Goal: Task Accomplishment & Management: Manage account settings

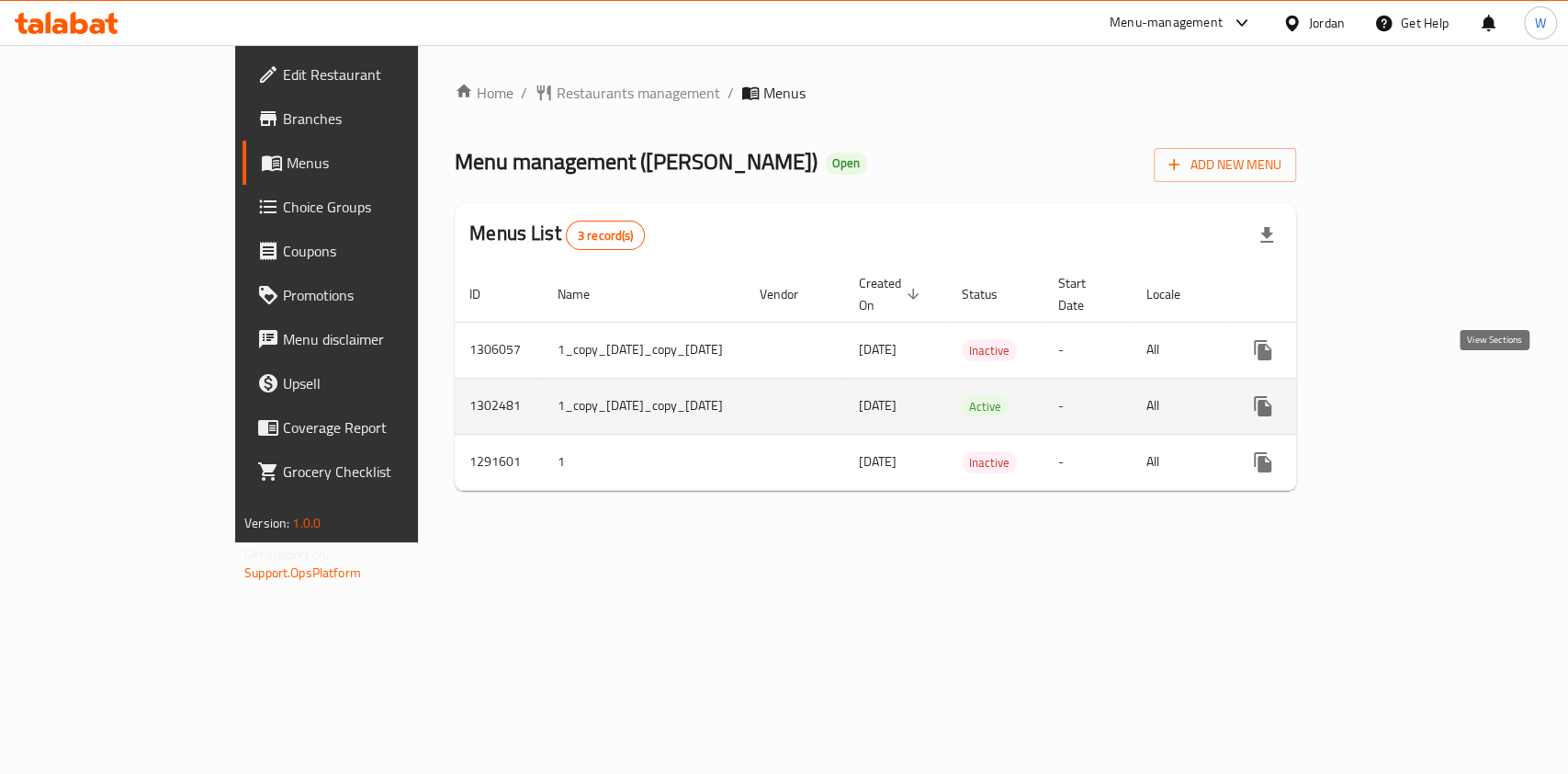
click at [1418, 397] on link "enhanced table" at bounding box center [1396, 406] width 44 height 44
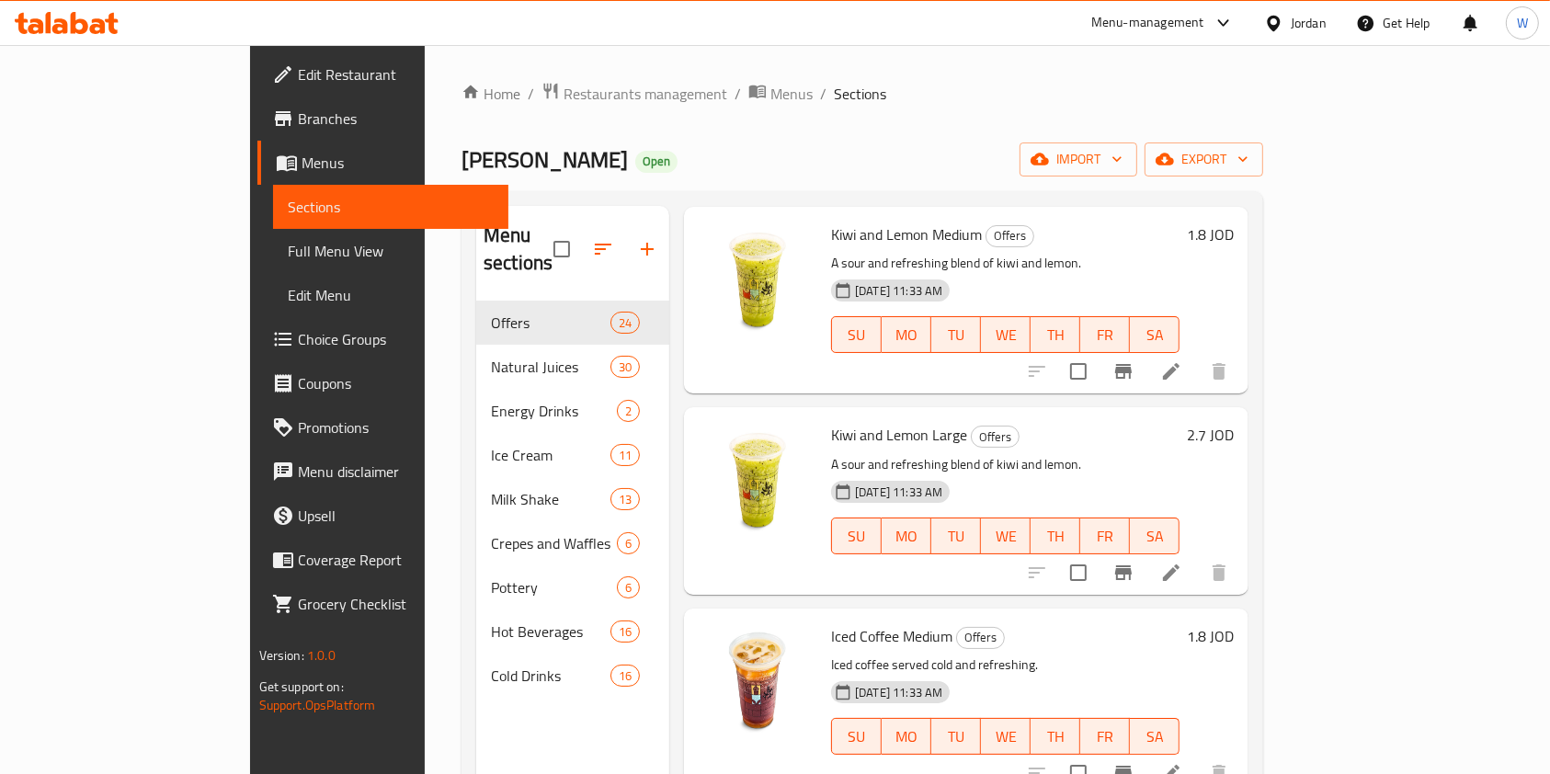
scroll to position [122, 0]
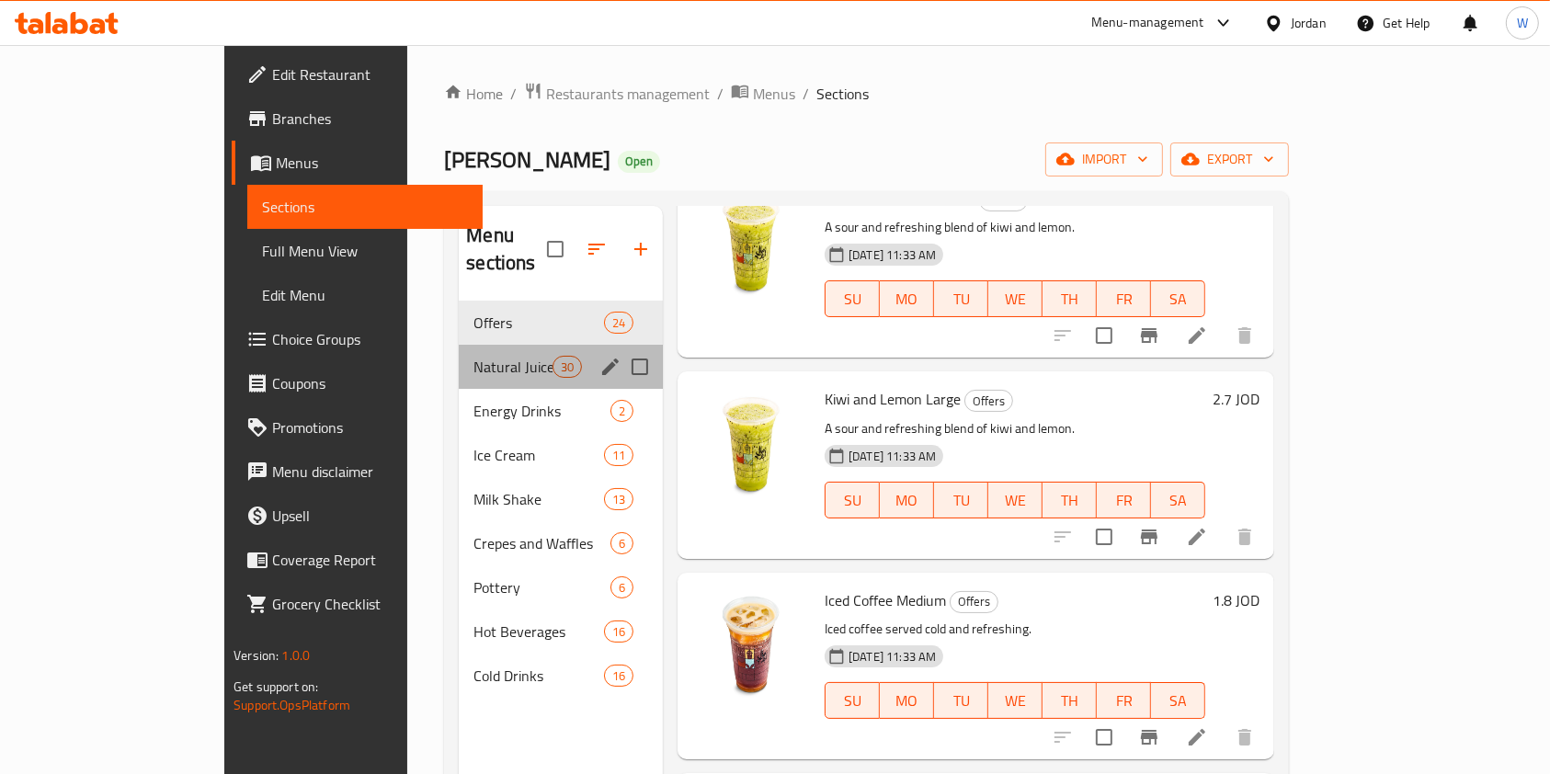
click at [459, 357] on div "Natural Juices 30" at bounding box center [561, 367] width 204 height 44
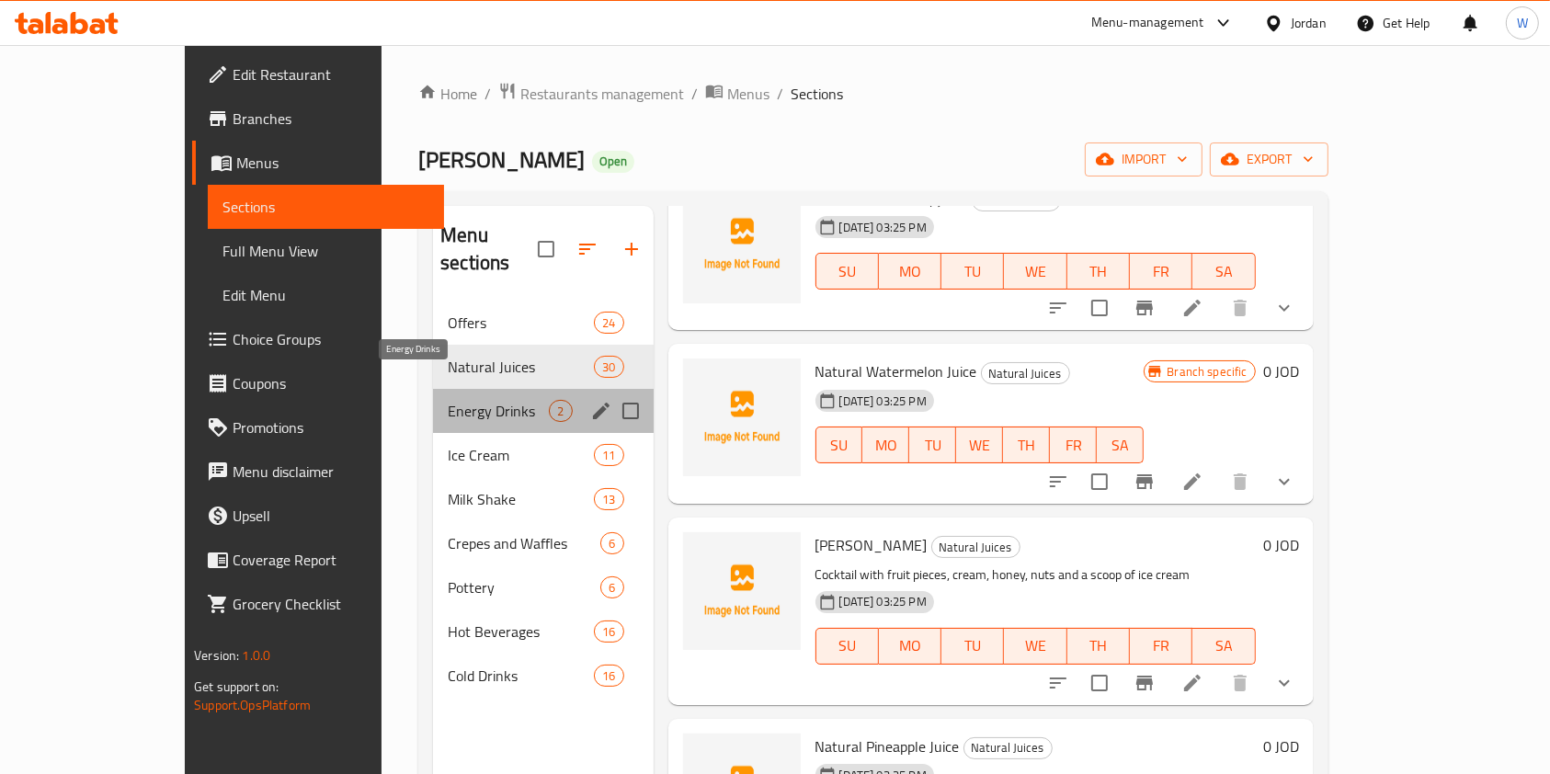
click at [448, 400] on span "Energy Drinks" at bounding box center [498, 411] width 101 height 22
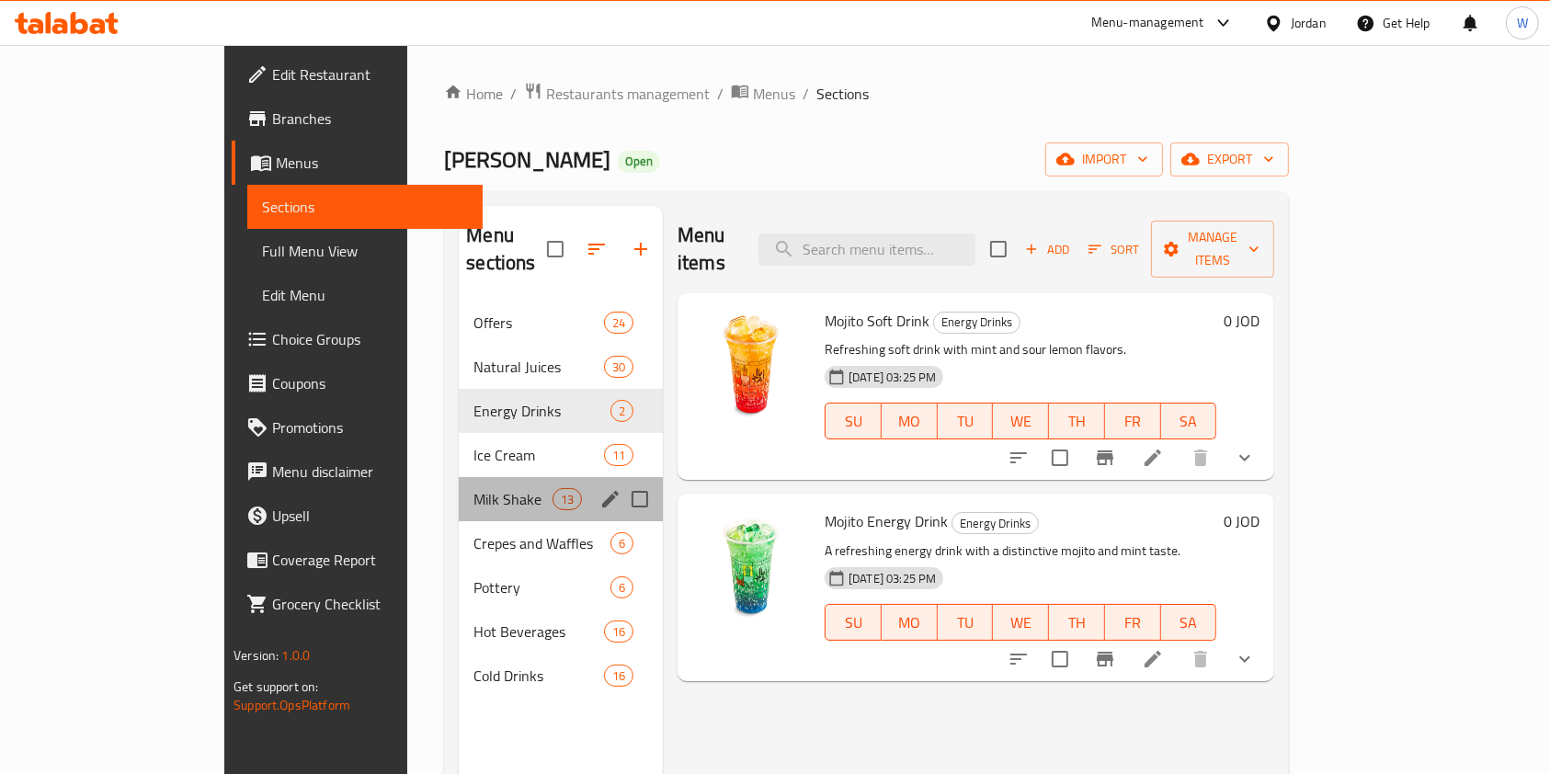
click at [459, 477] on div "Milk Shake 13" at bounding box center [561, 499] width 204 height 44
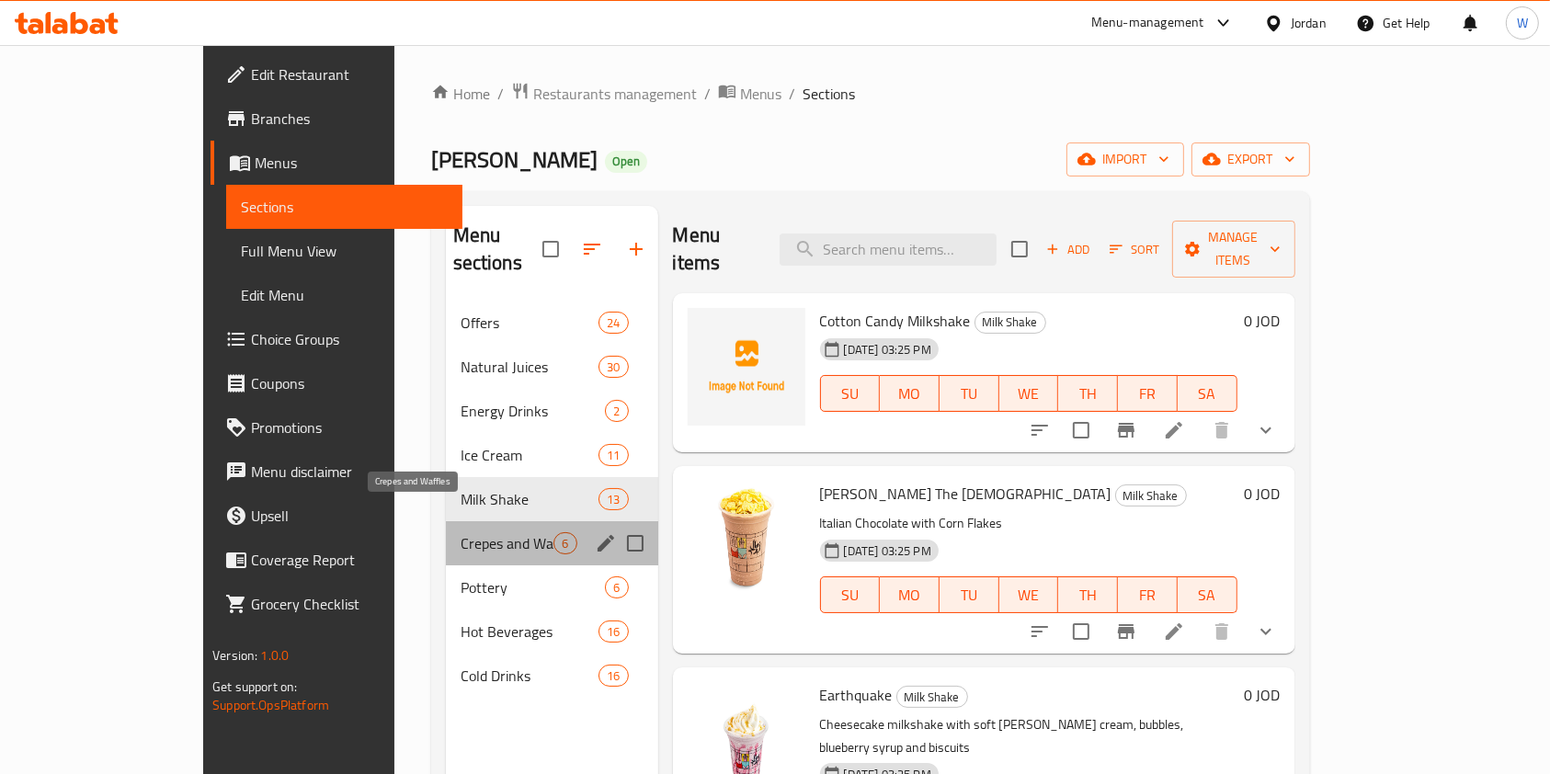
click at [461, 532] on span "Crepes and Waffles" at bounding box center [508, 543] width 94 height 22
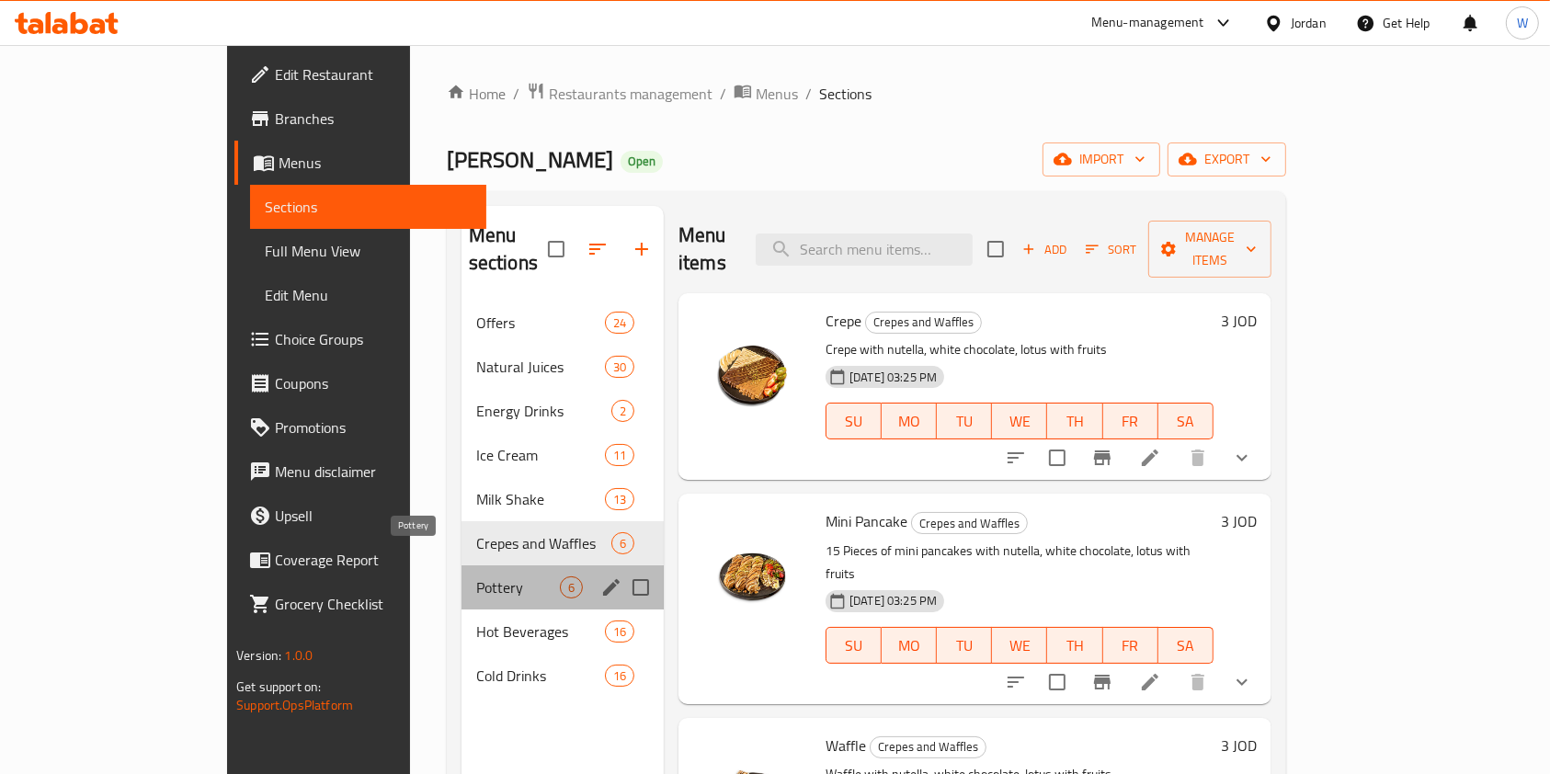
click at [476, 576] on span "Pottery" at bounding box center [518, 587] width 84 height 22
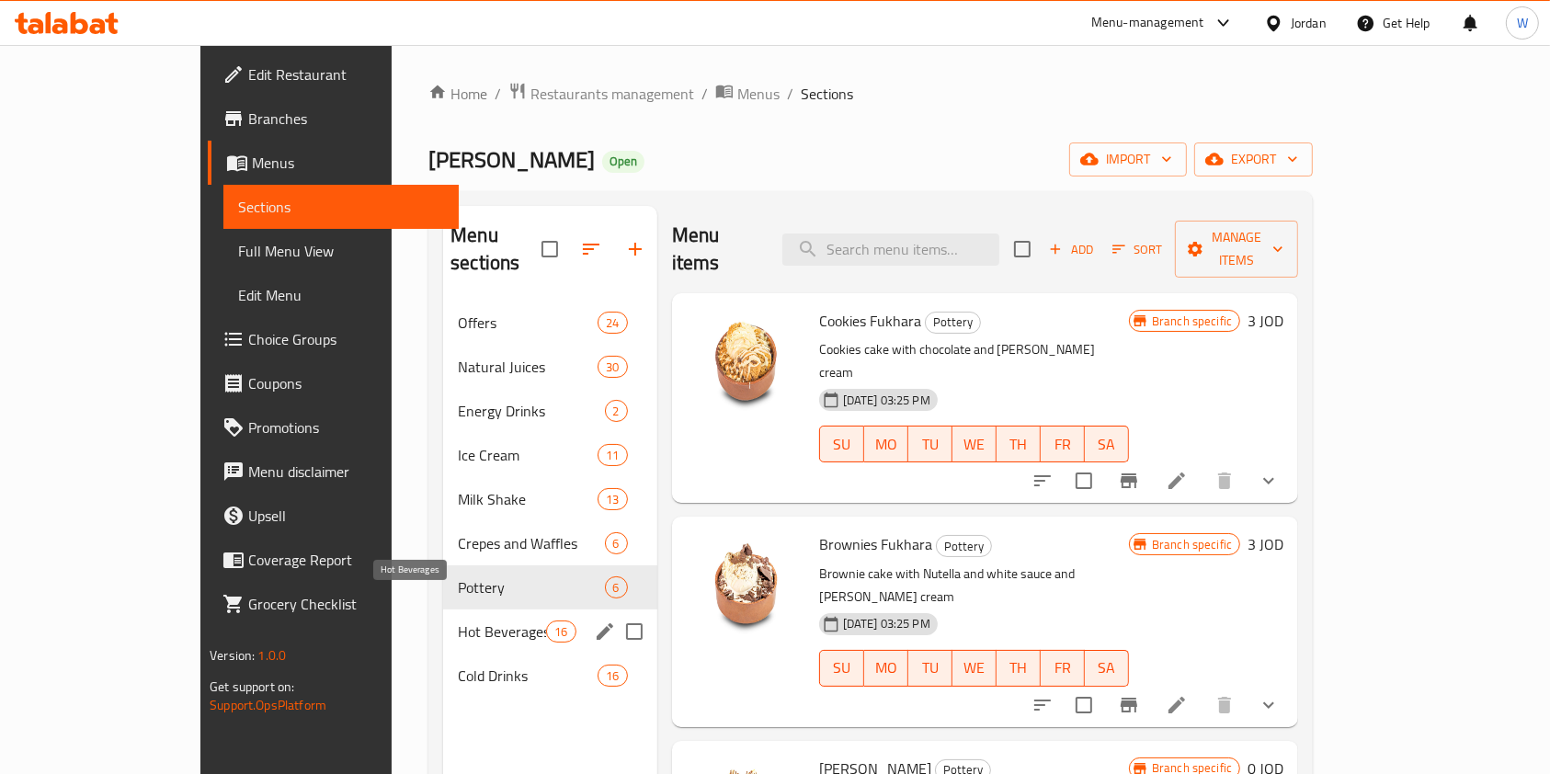
click at [458, 621] on span "Hot Beverages" at bounding box center [502, 632] width 88 height 22
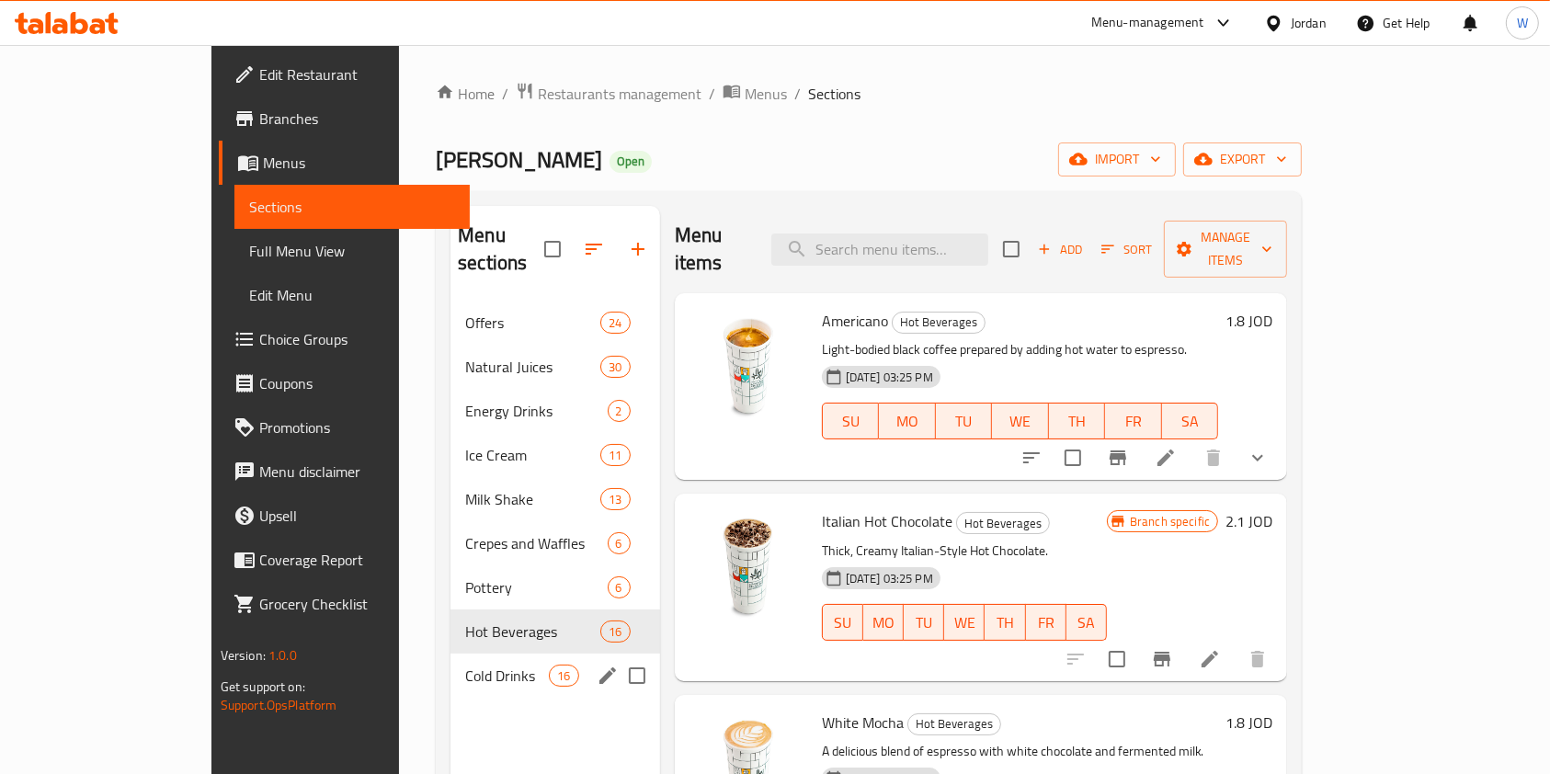
click at [465, 665] on span "Cold Drinks" at bounding box center [507, 676] width 84 height 22
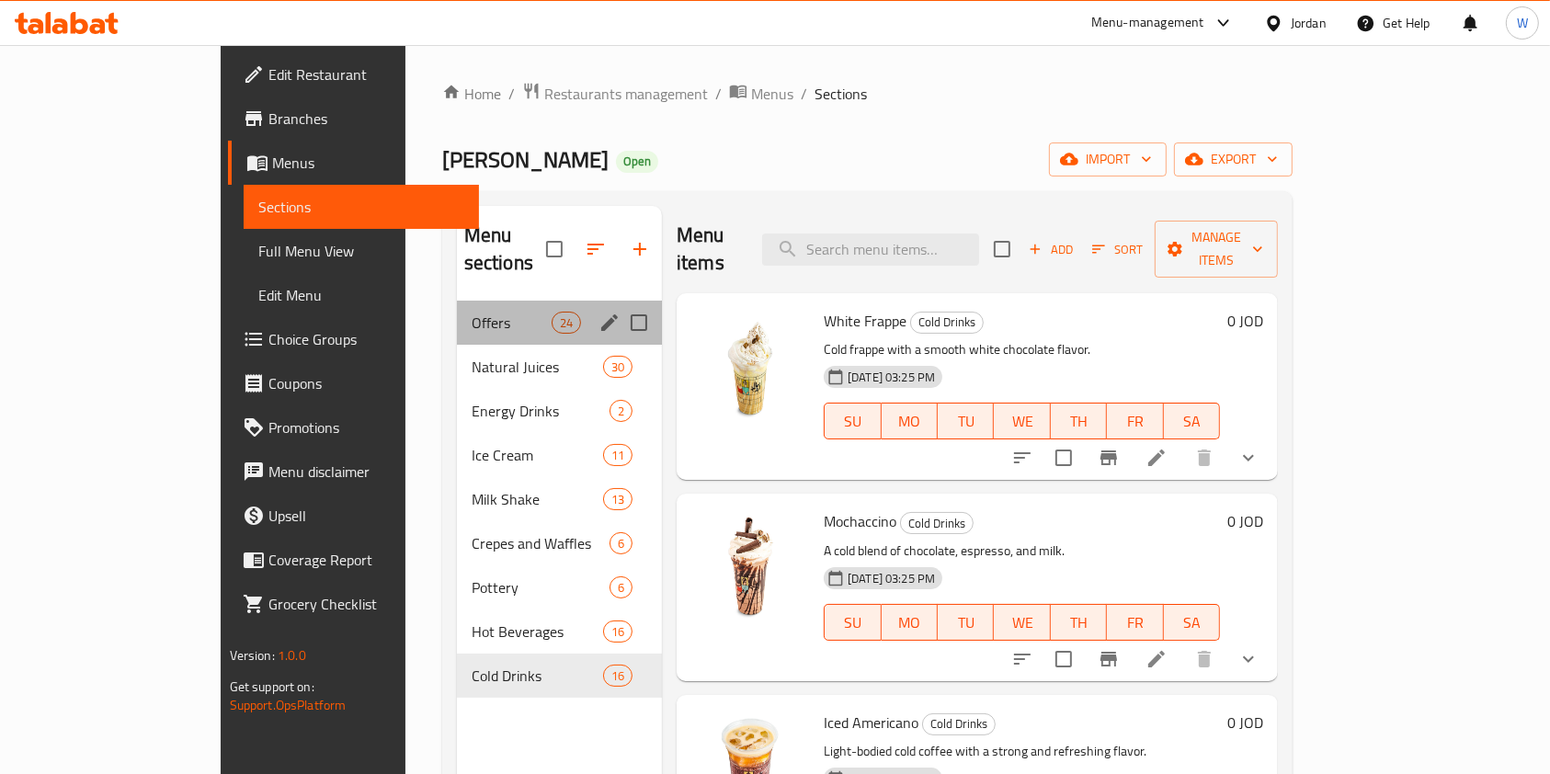
click at [457, 301] on div "Offers 24" at bounding box center [559, 323] width 205 height 44
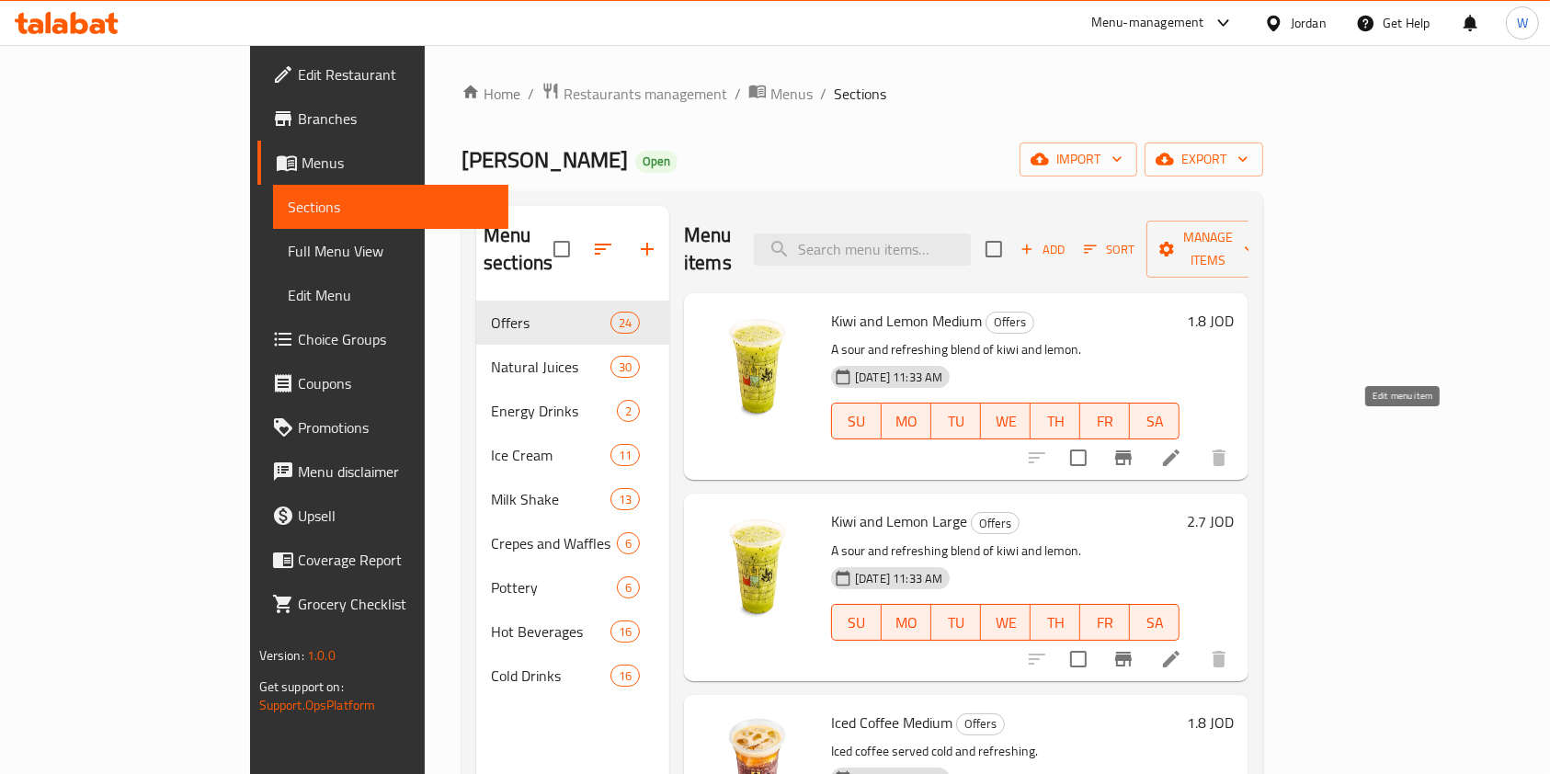
click at [1180, 450] on icon at bounding box center [1171, 458] width 17 height 17
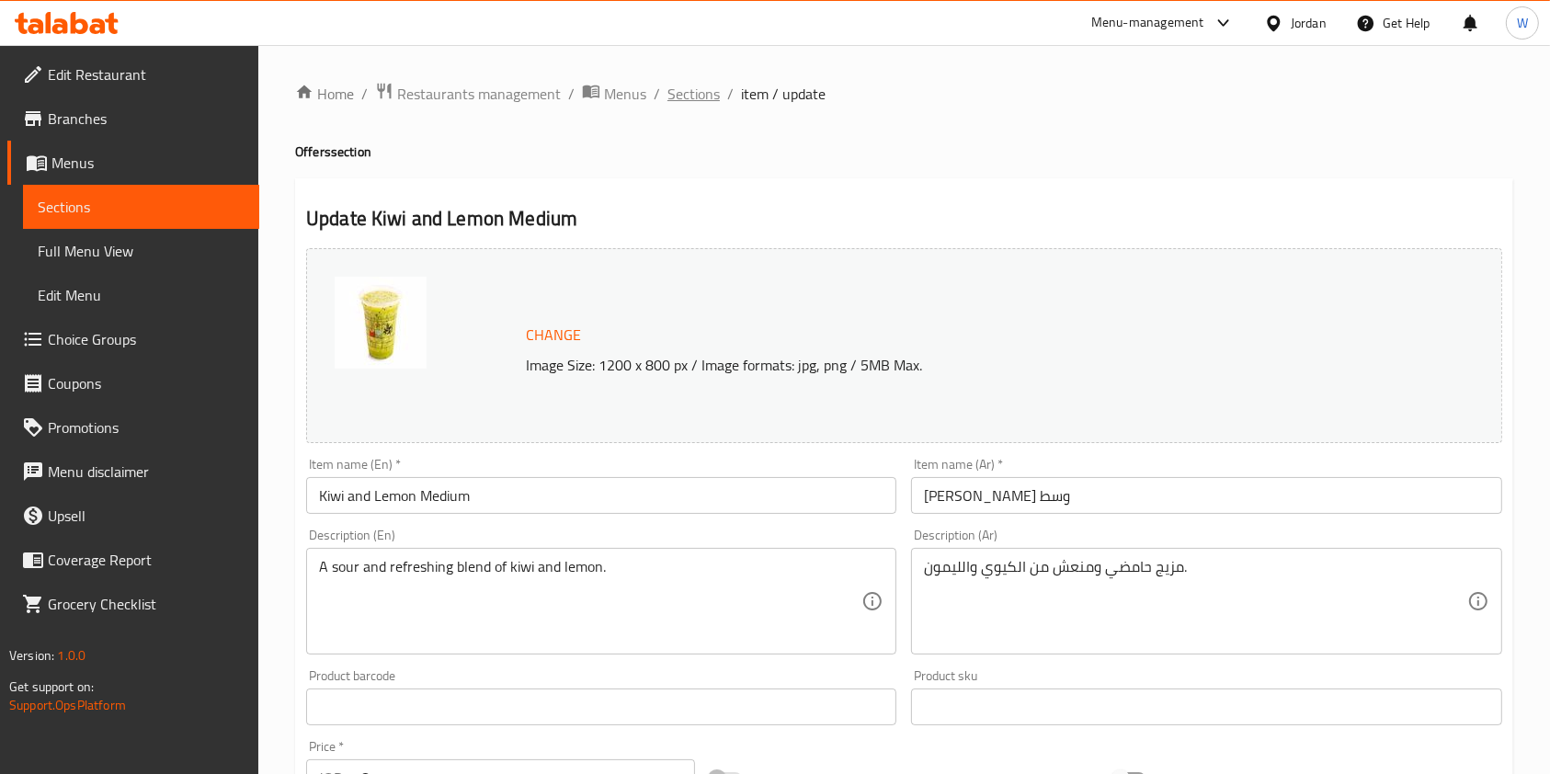
click at [696, 99] on span "Sections" at bounding box center [694, 94] width 52 height 22
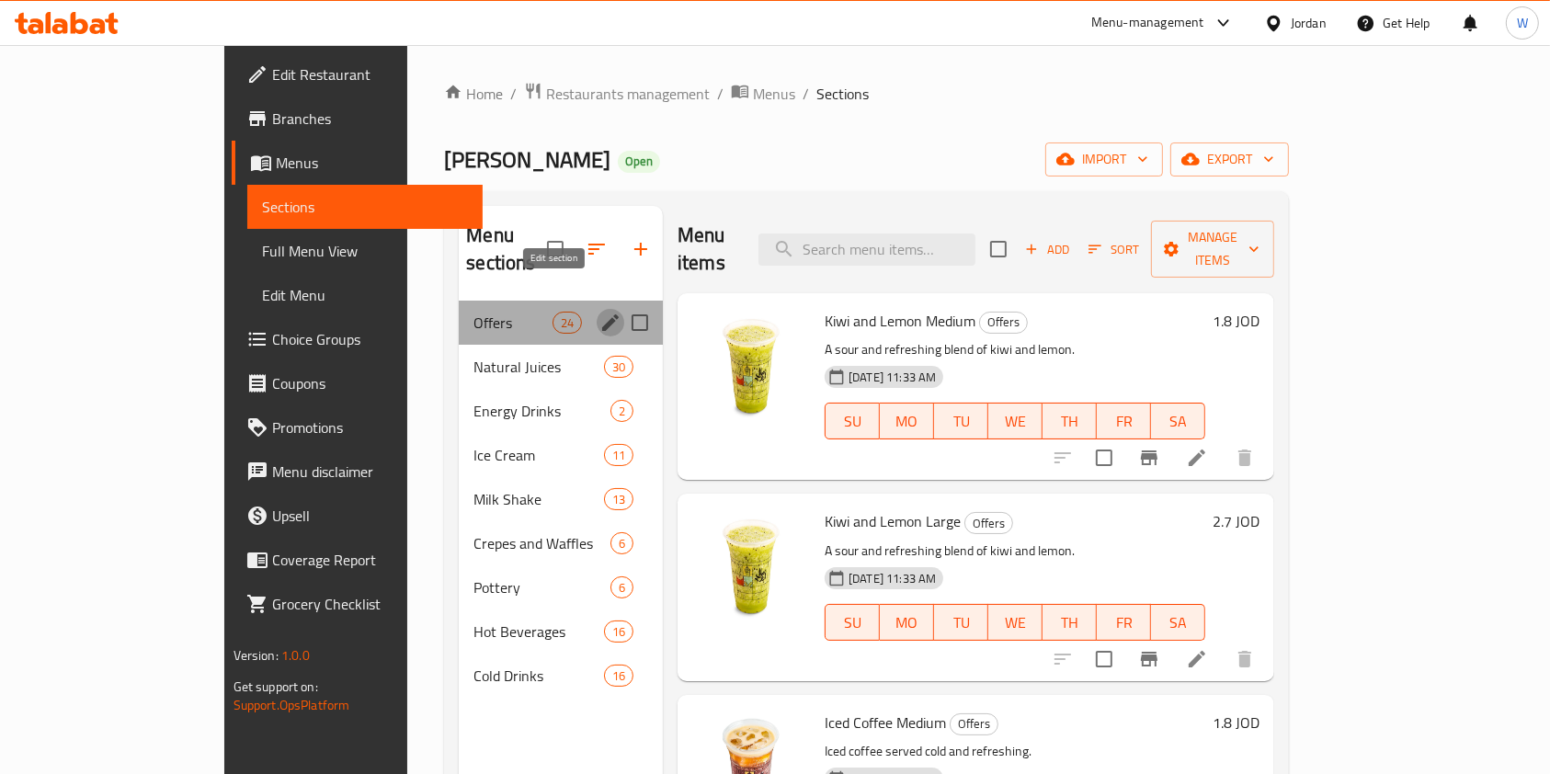
click at [599, 312] on icon "edit" at bounding box center [610, 323] width 22 height 22
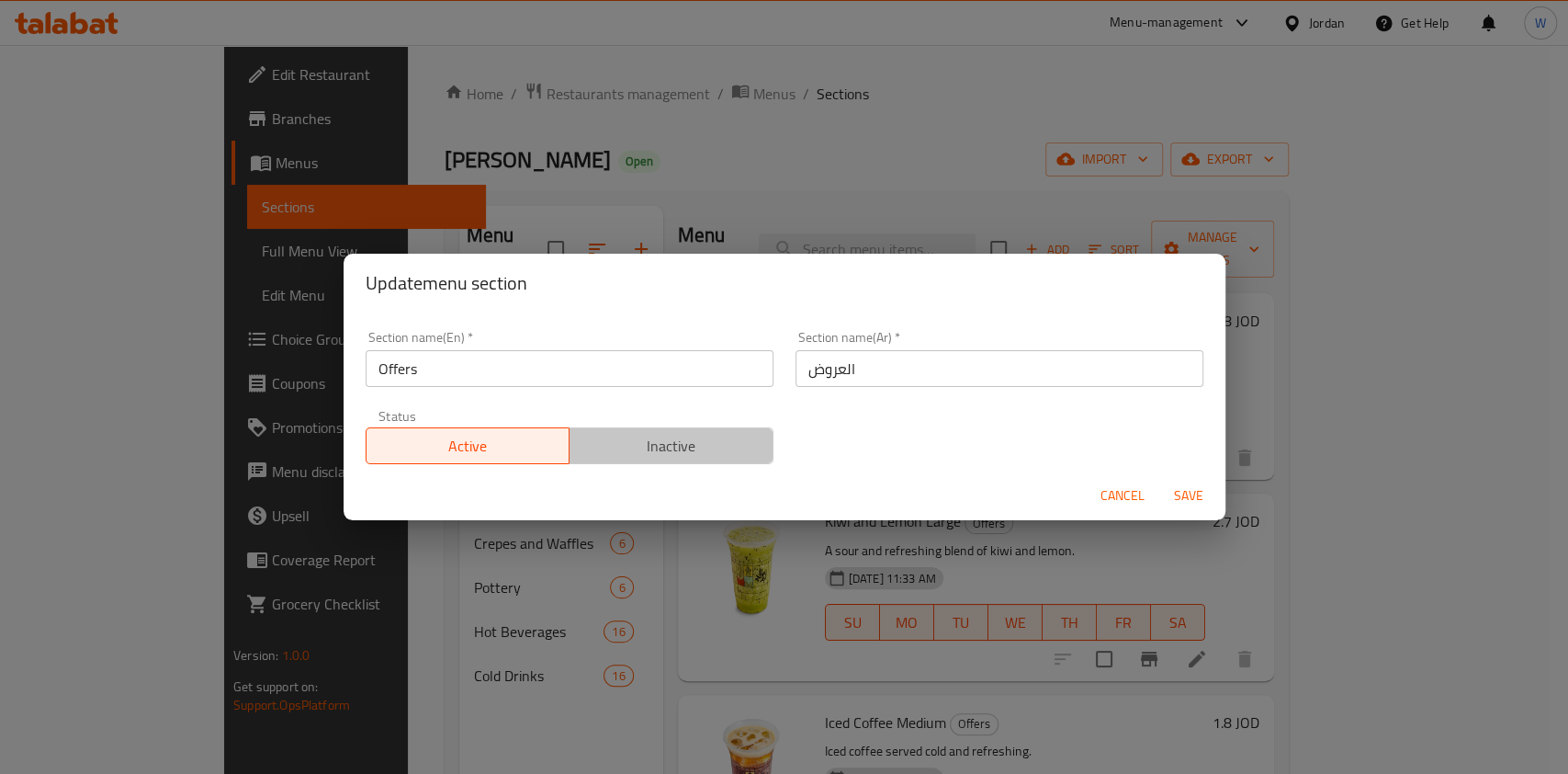
click at [744, 437] on span "Inactive" at bounding box center [671, 446] width 189 height 27
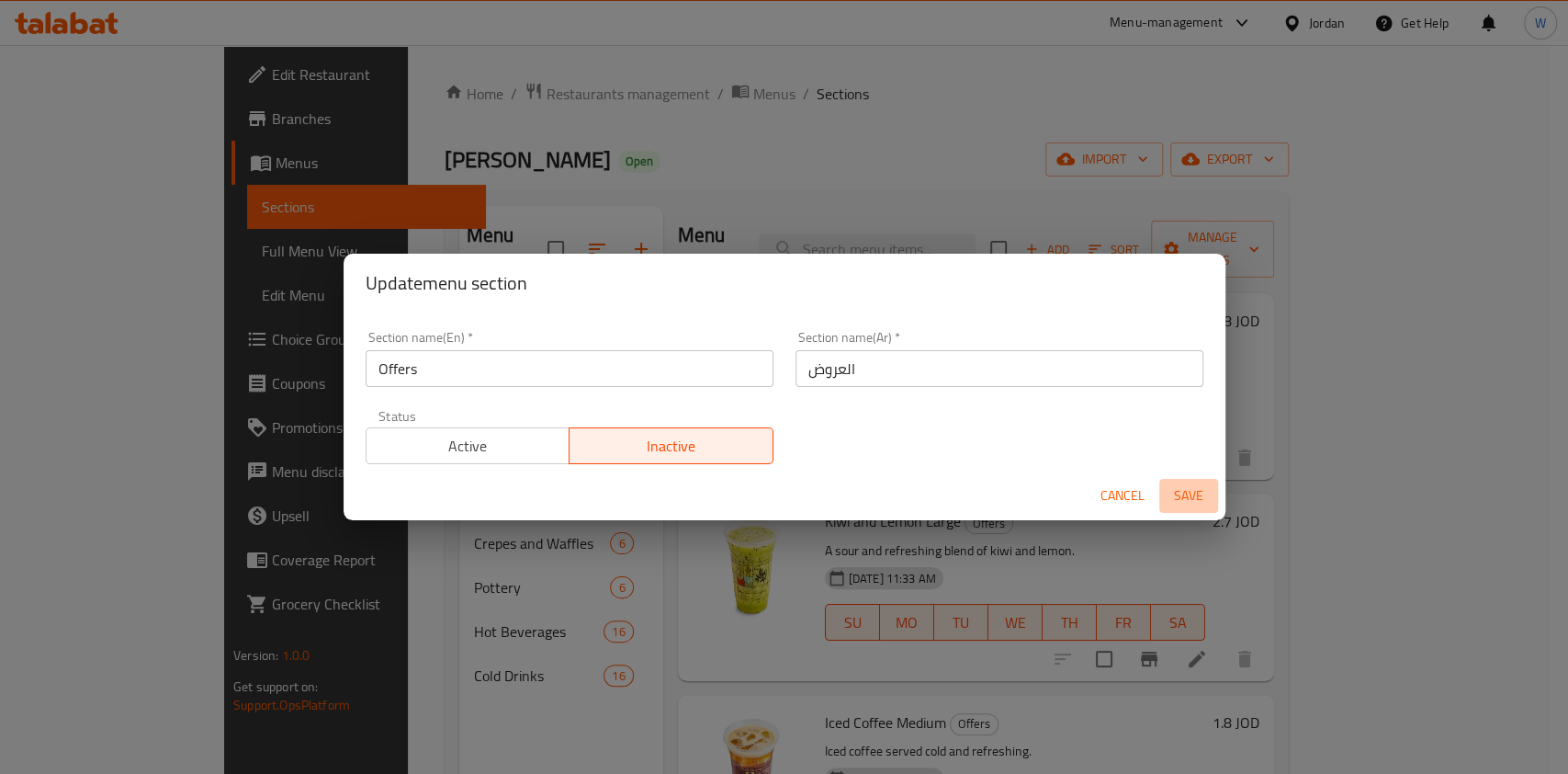
click at [1210, 496] on button "Save" at bounding box center [1188, 496] width 59 height 34
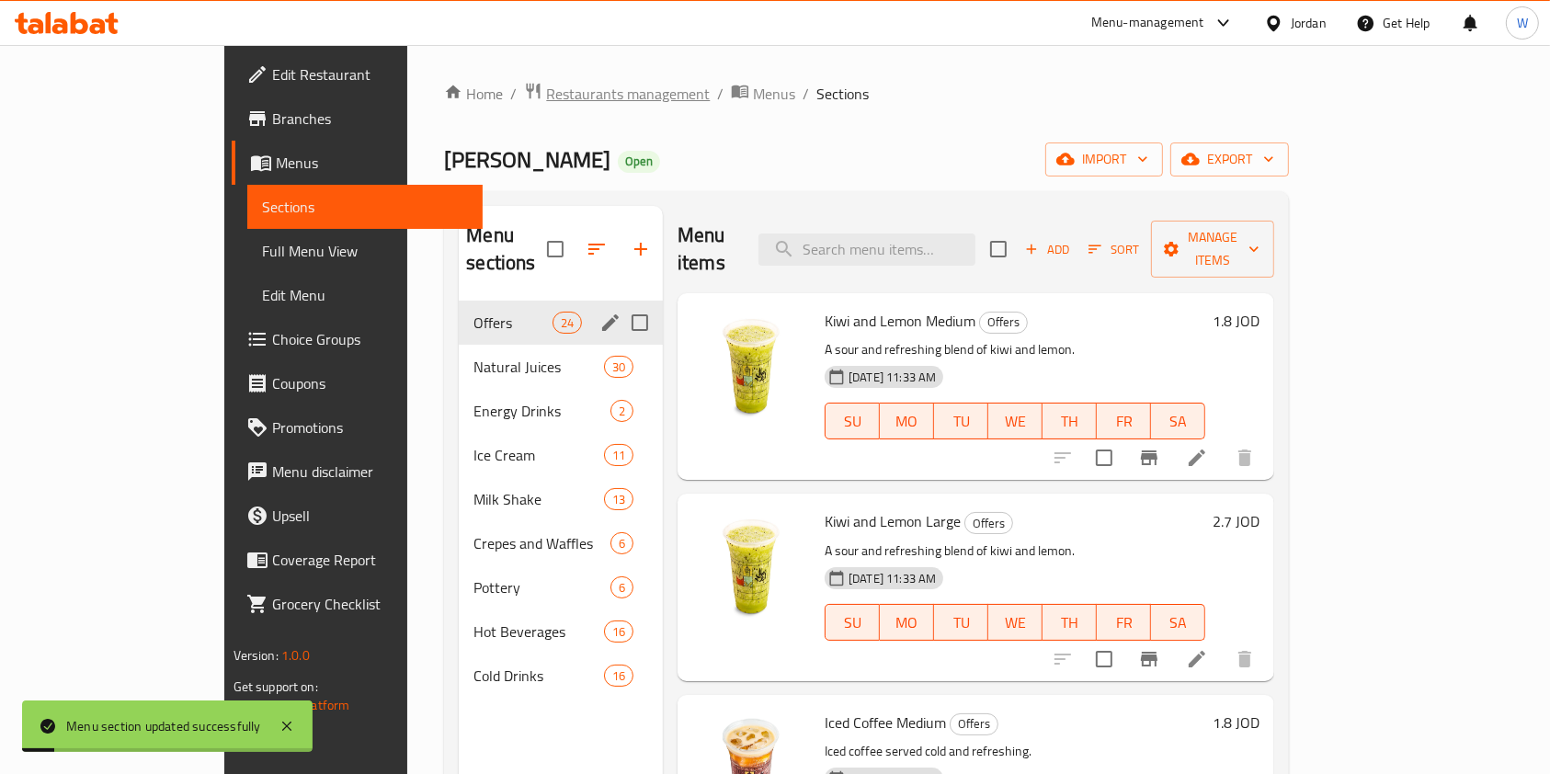
click at [546, 97] on span "Restaurants management" at bounding box center [628, 94] width 164 height 22
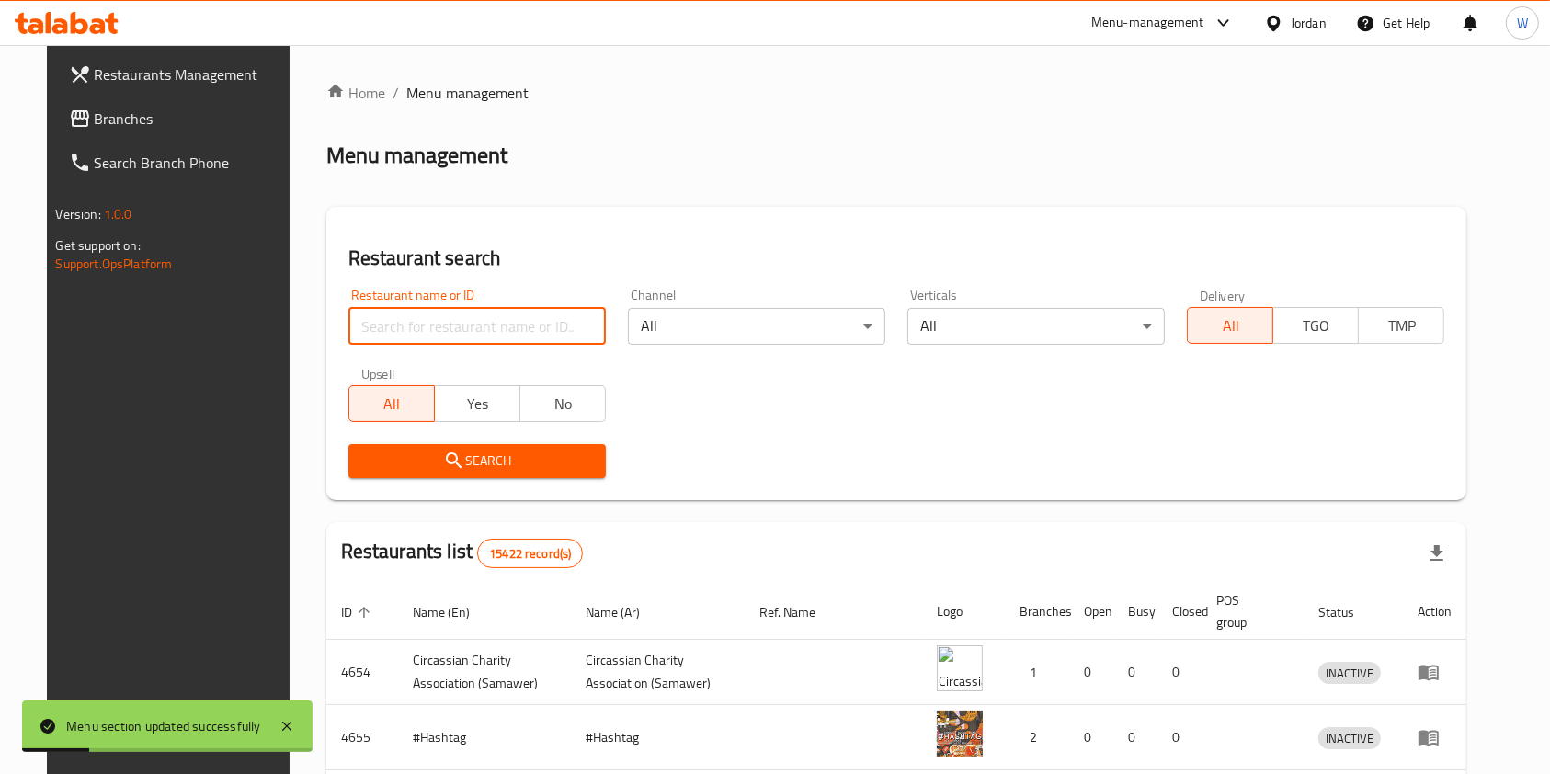
click at [514, 322] on input "search" at bounding box center [476, 326] width 257 height 37
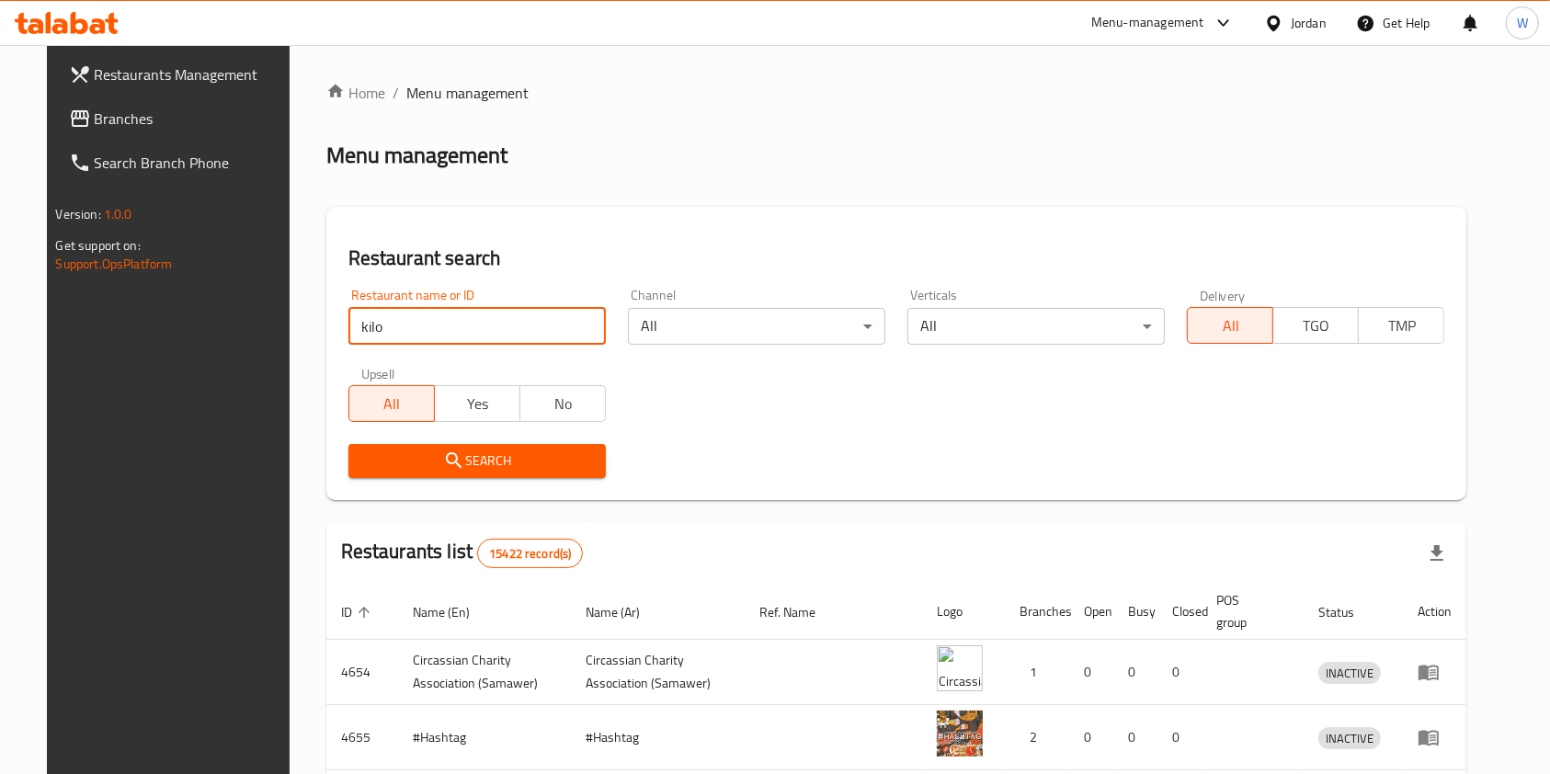
type input "kilo"
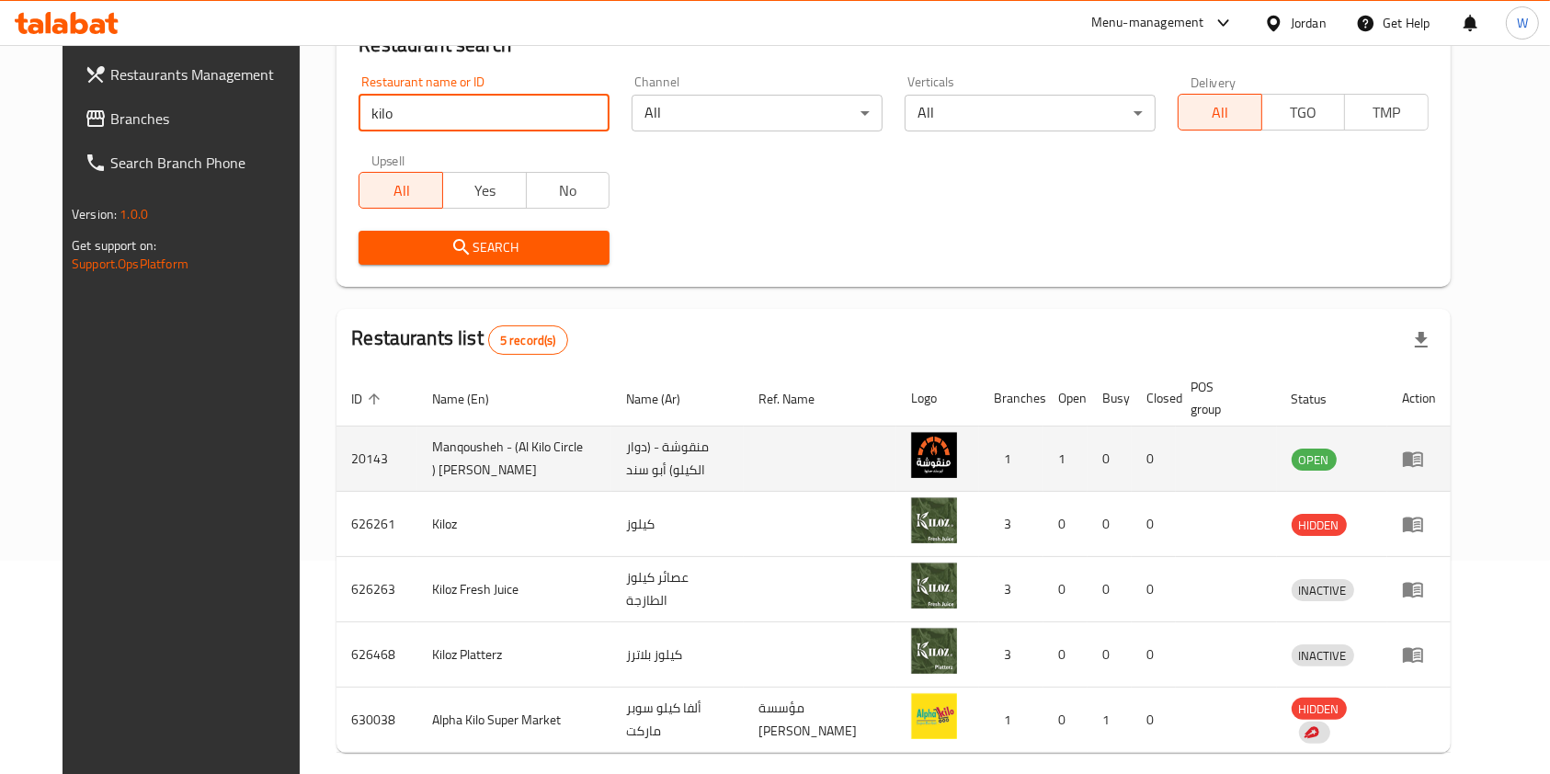
scroll to position [287, 0]
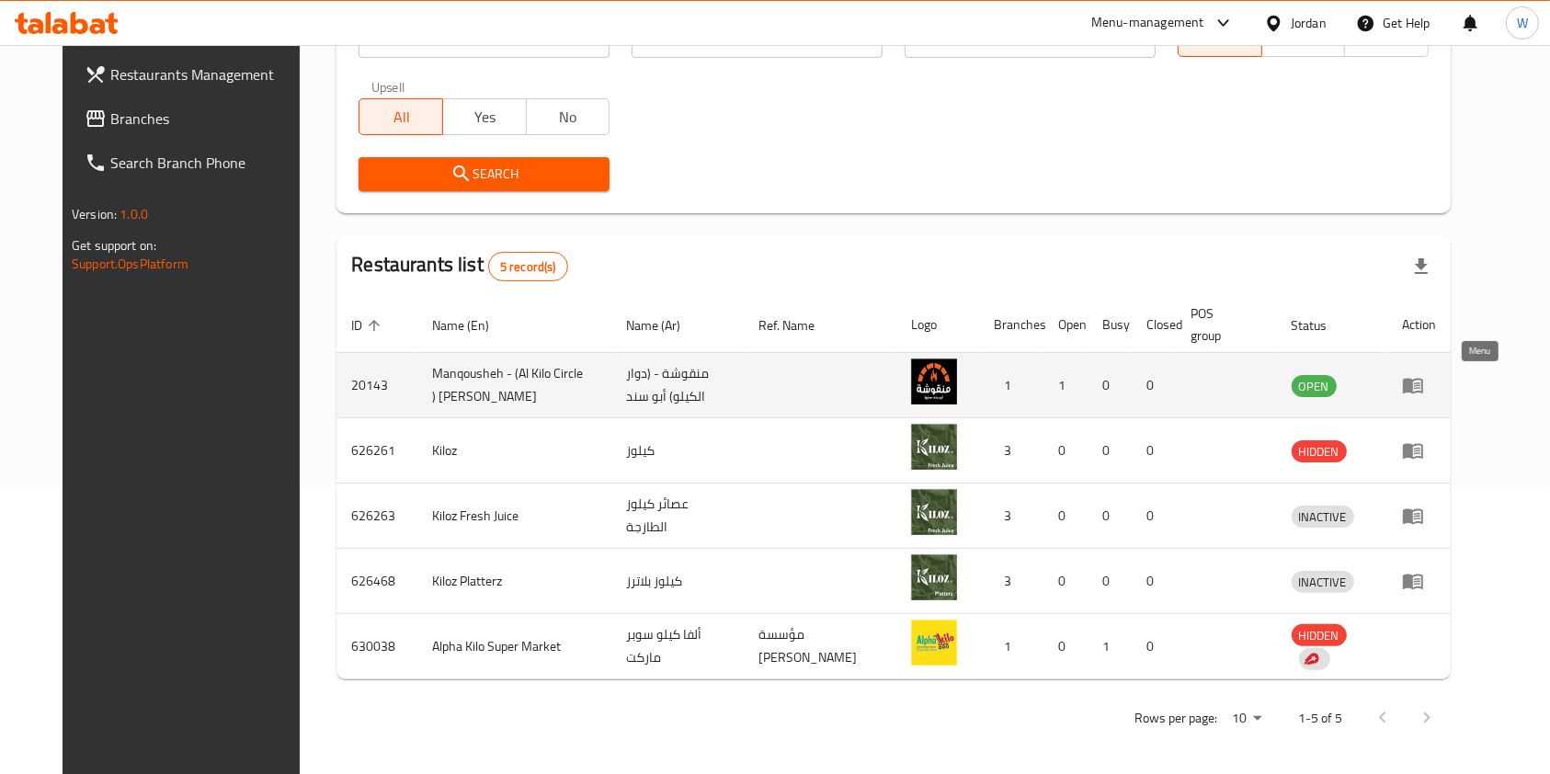
click at [1424, 376] on icon "enhanced table" at bounding box center [1413, 385] width 22 height 22
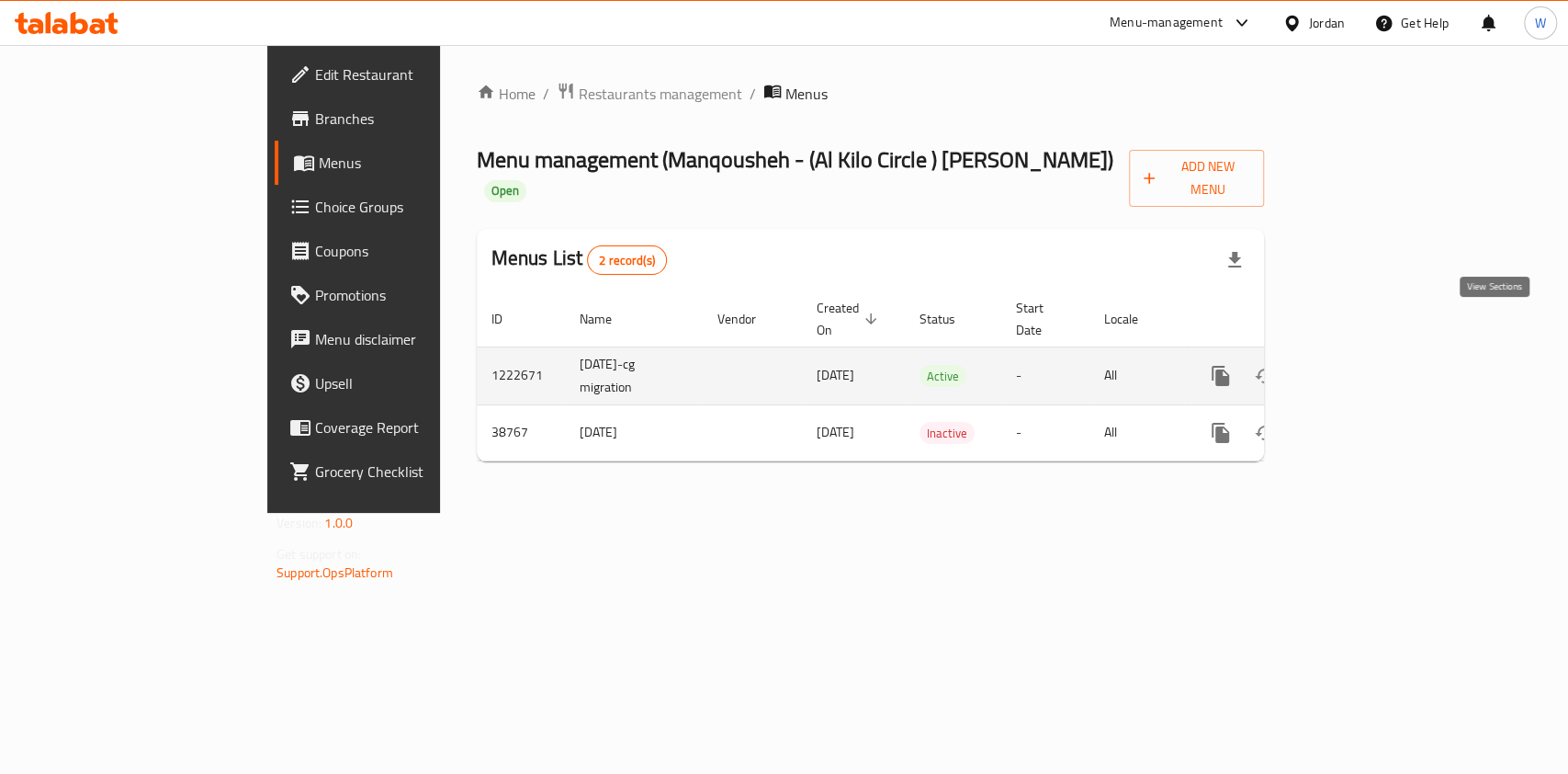
click at [1375, 354] on link "enhanced table" at bounding box center [1353, 376] width 44 height 44
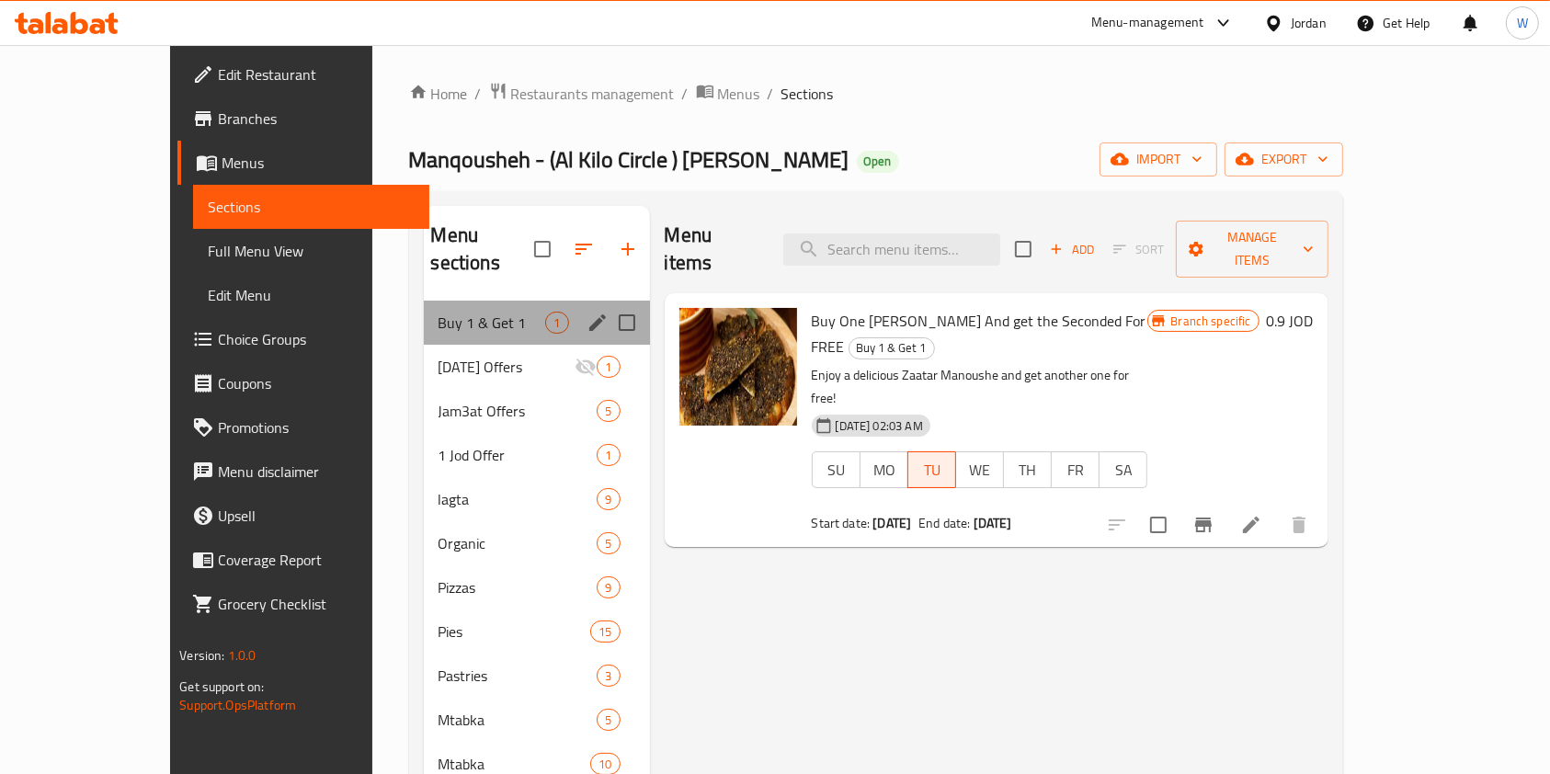
click at [424, 308] on div "Buy 1 & Get 1 1" at bounding box center [537, 323] width 226 height 44
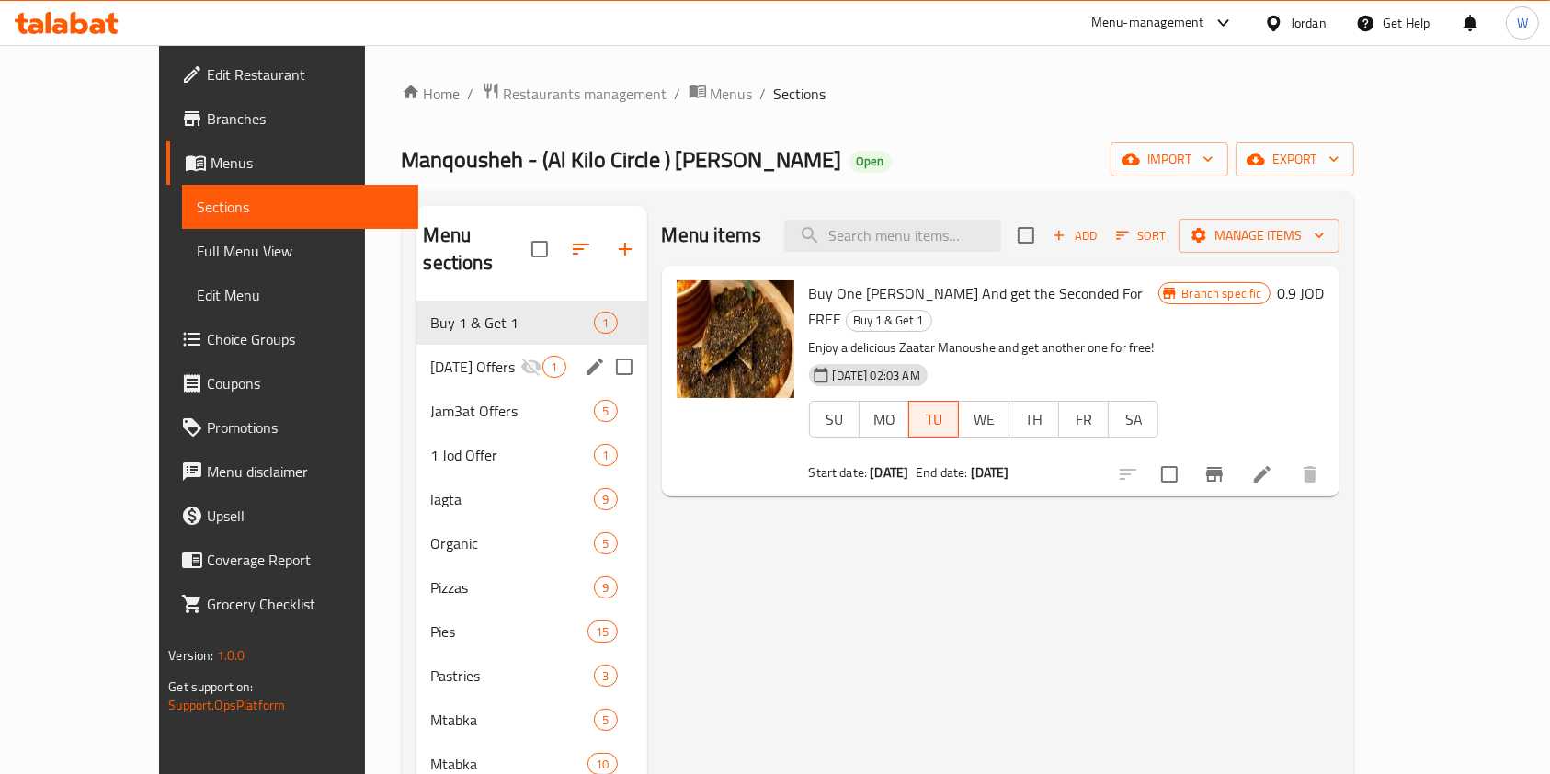
click at [421, 349] on div "[DATE] Offers 1" at bounding box center [532, 367] width 231 height 44
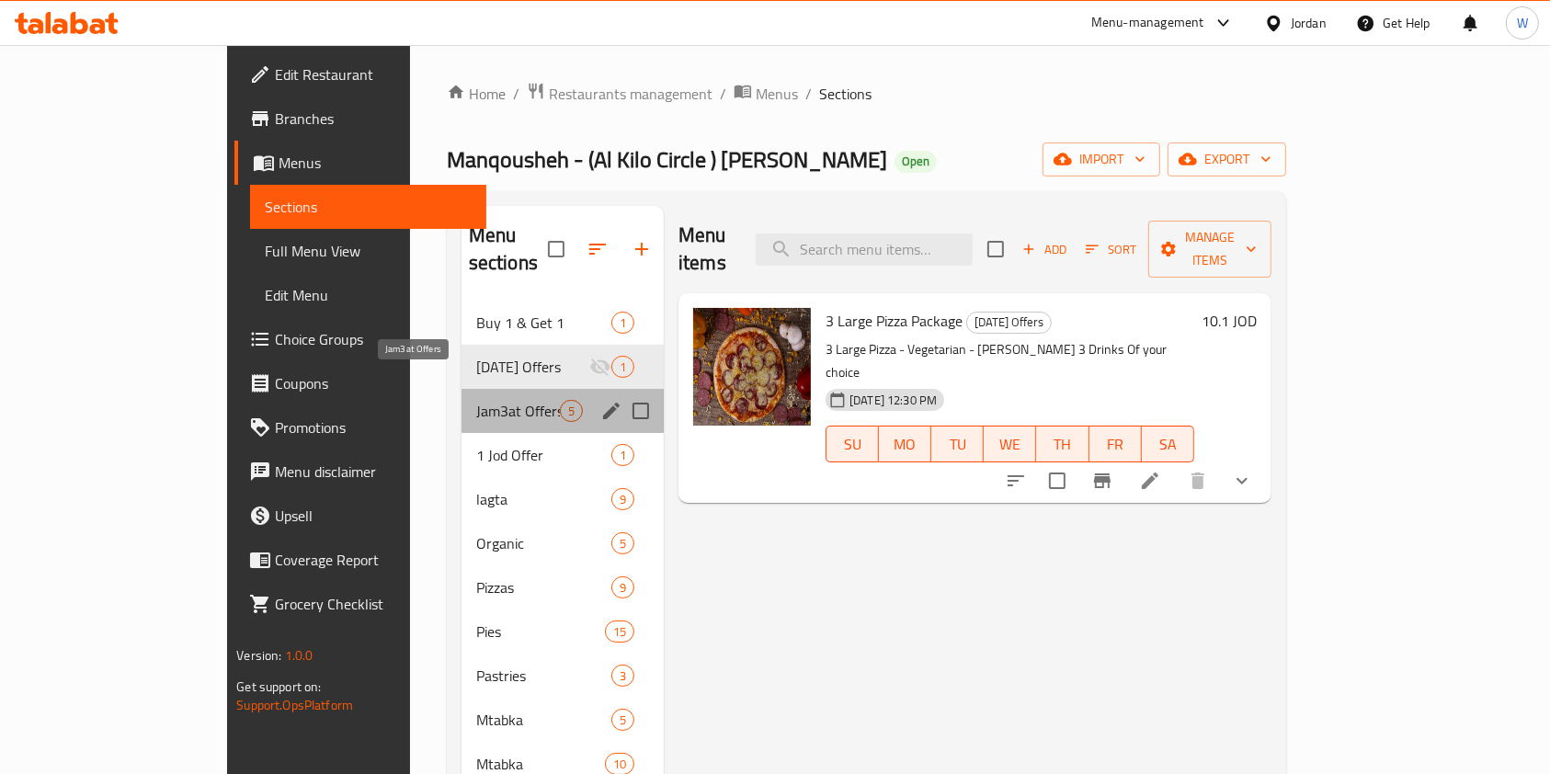
click at [476, 400] on span "Jam3at Offers" at bounding box center [518, 411] width 84 height 22
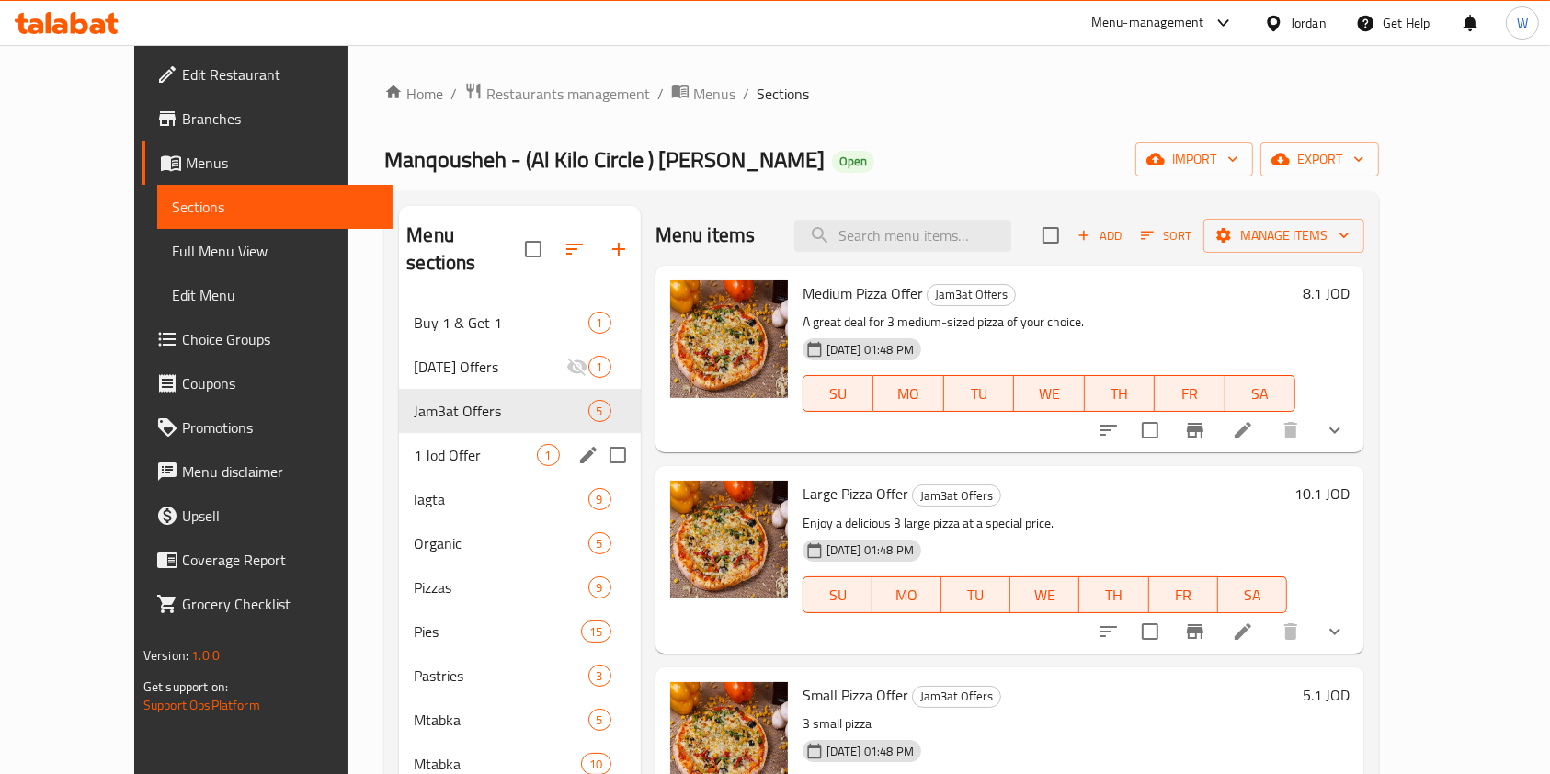
click at [441, 433] on div "1 Jod Offer 1" at bounding box center [519, 455] width 241 height 44
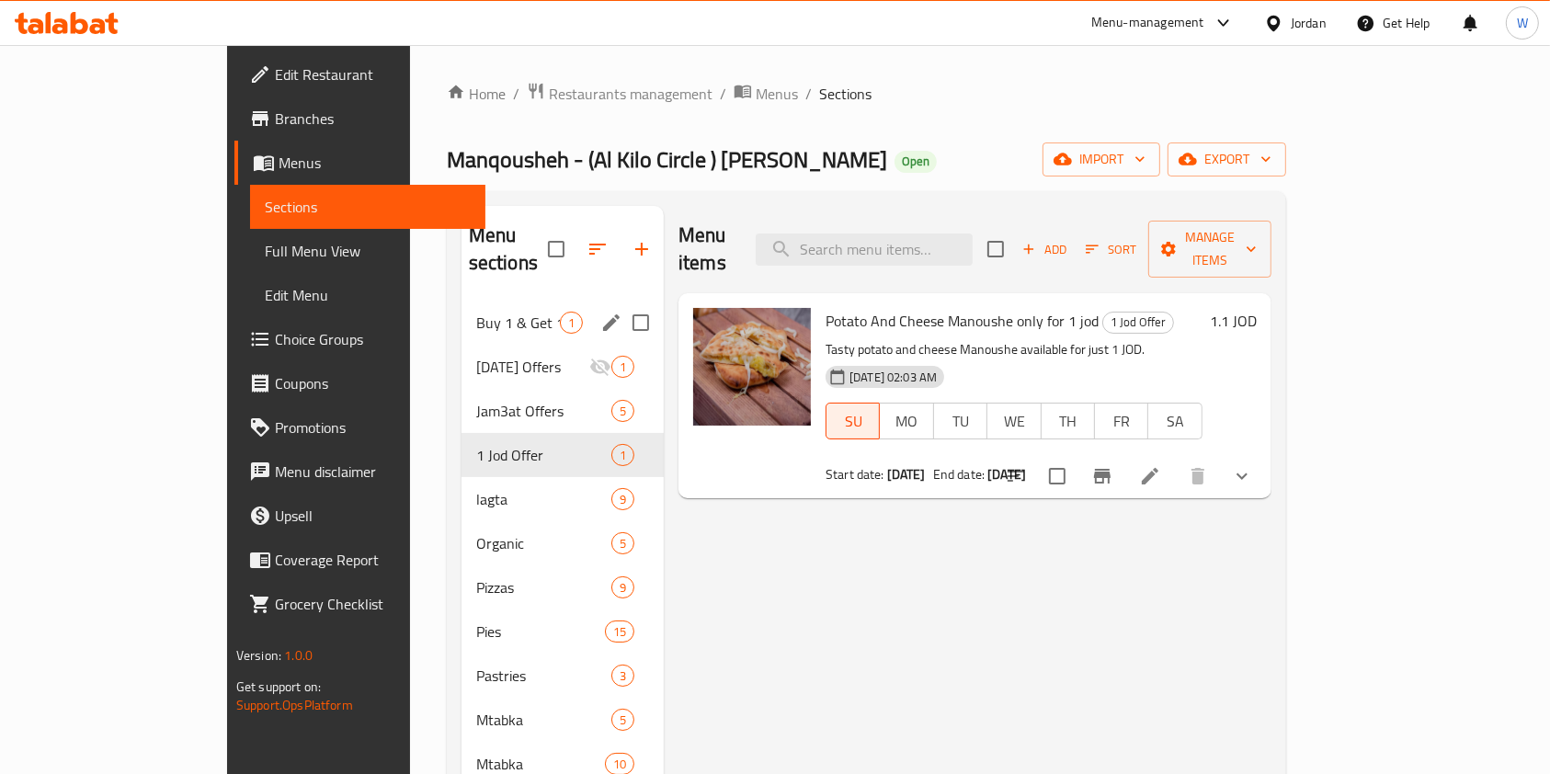
click at [476, 312] on span "Buy 1 & Get 1" at bounding box center [518, 323] width 84 height 22
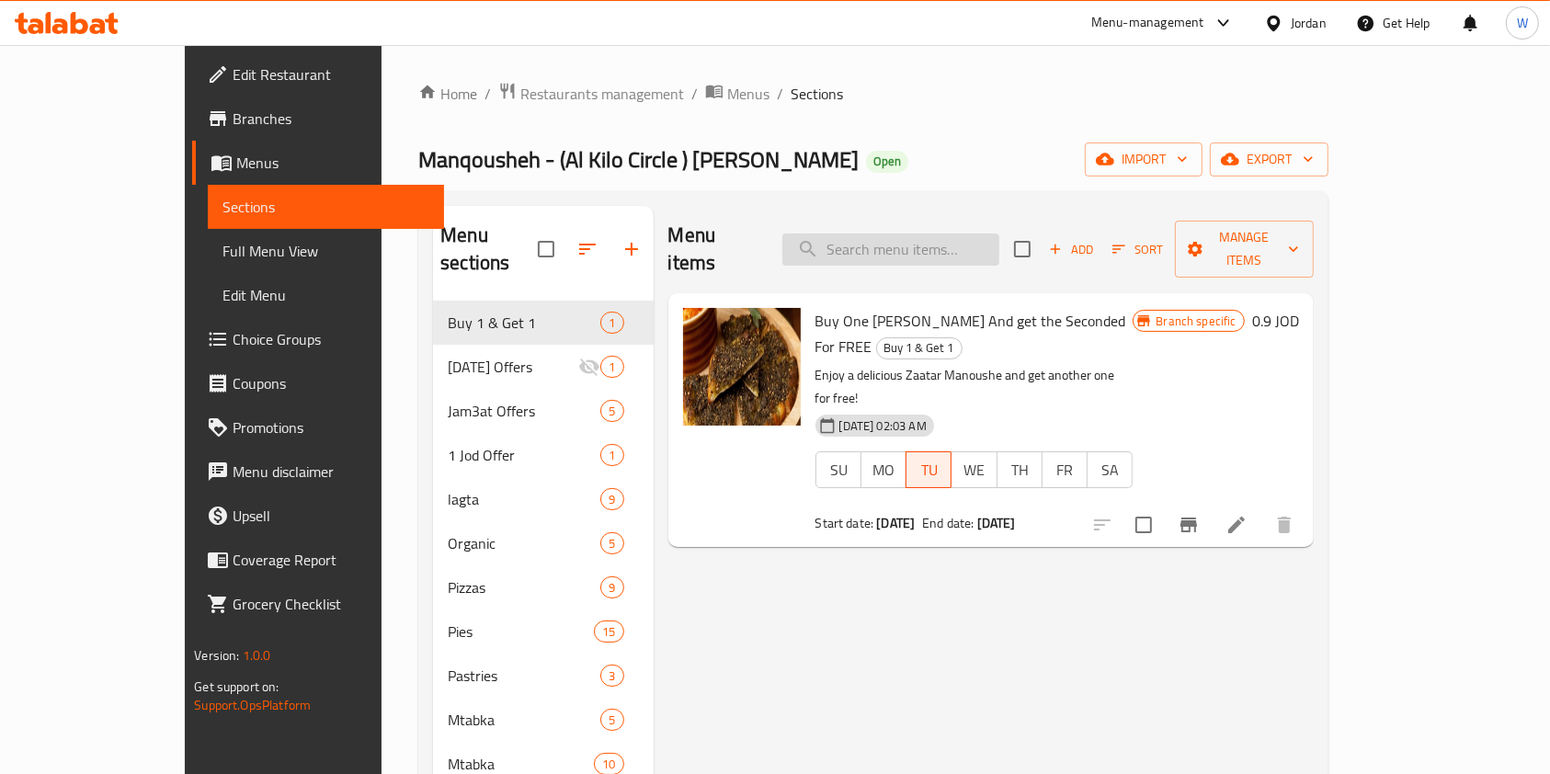
click at [950, 234] on input "search" at bounding box center [890, 250] width 217 height 32
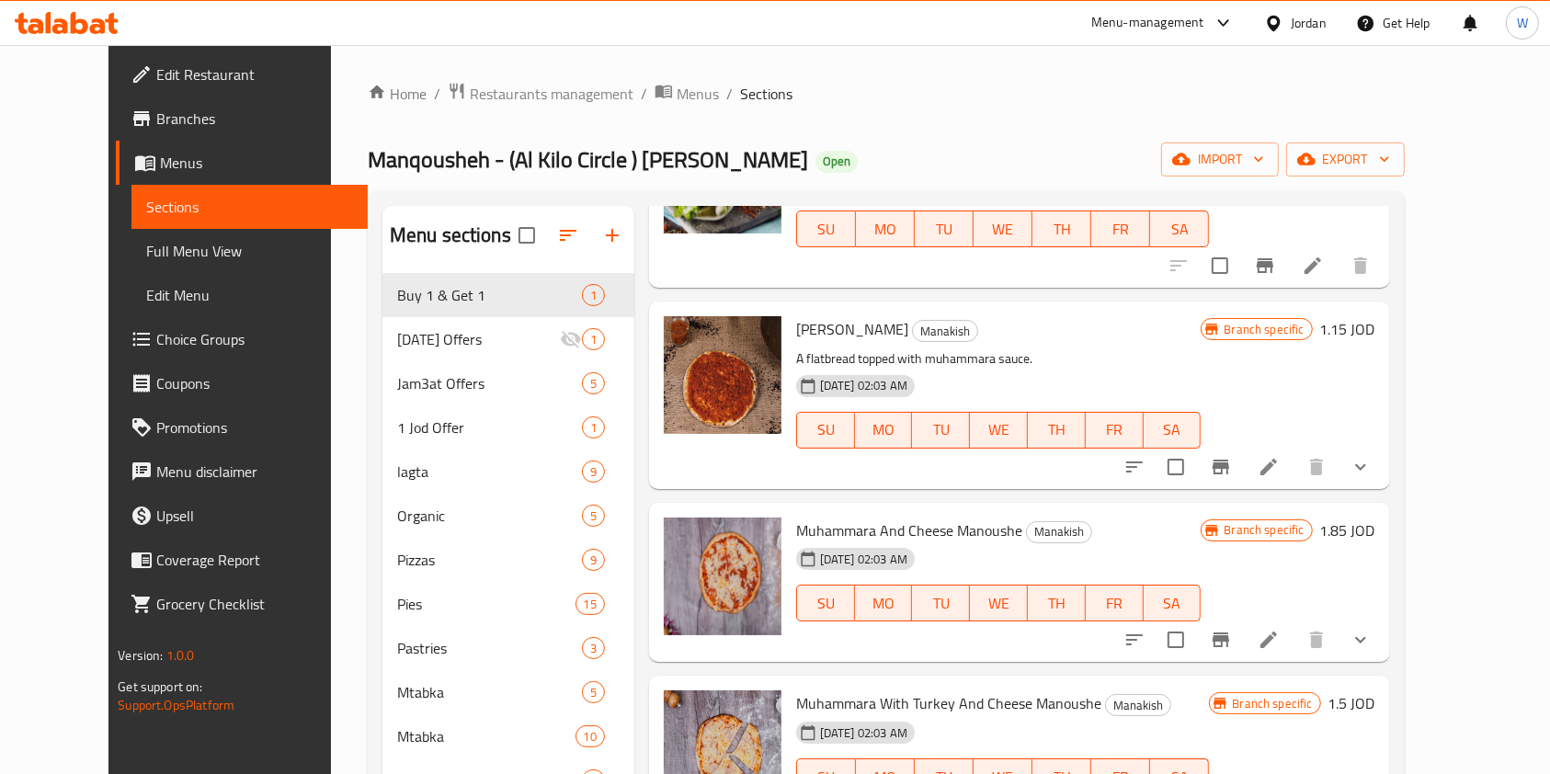
scroll to position [736, 0]
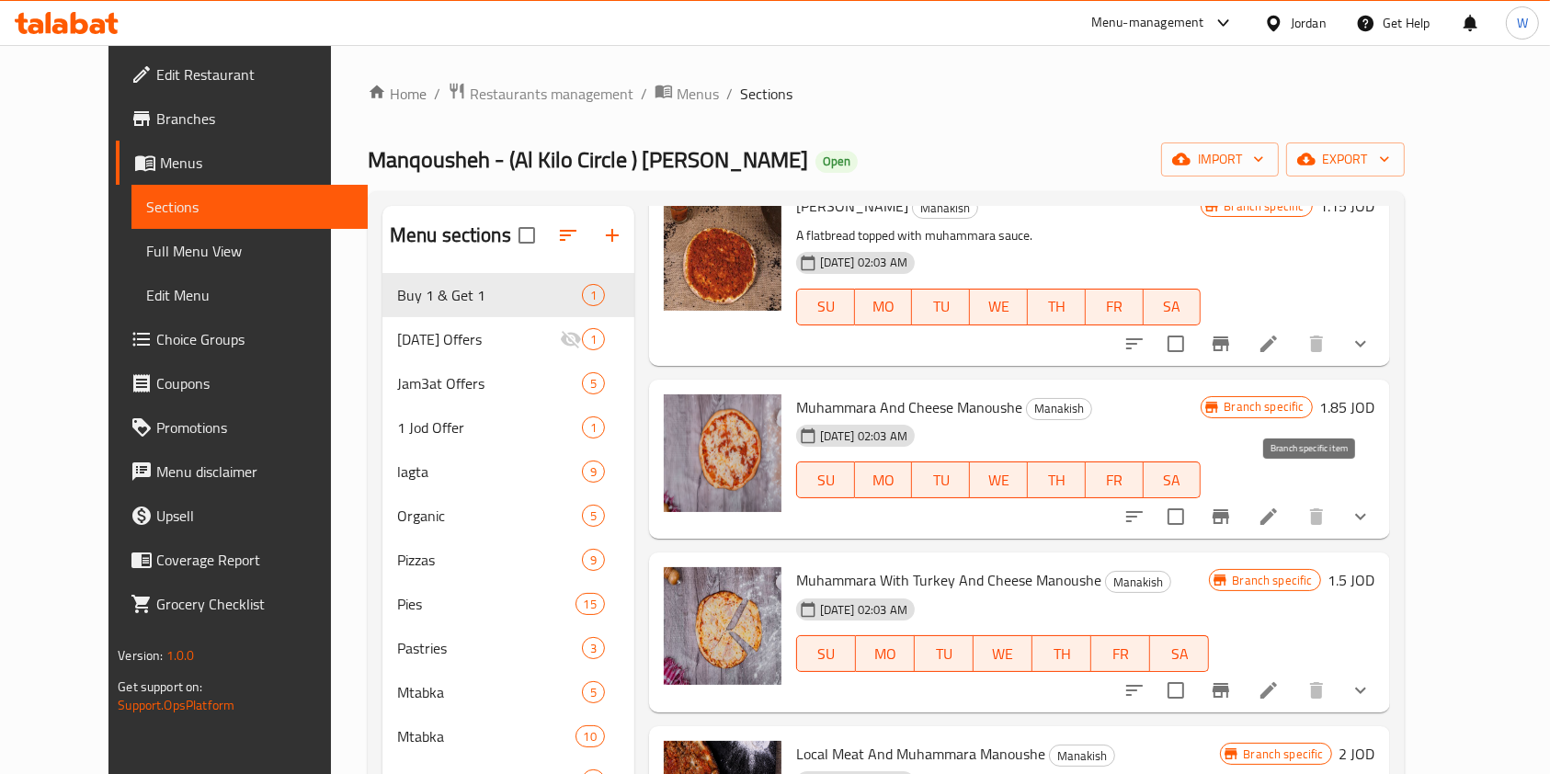
type input "muha"
click at [1232, 506] on icon "Branch-specific-item" at bounding box center [1221, 517] width 22 height 22
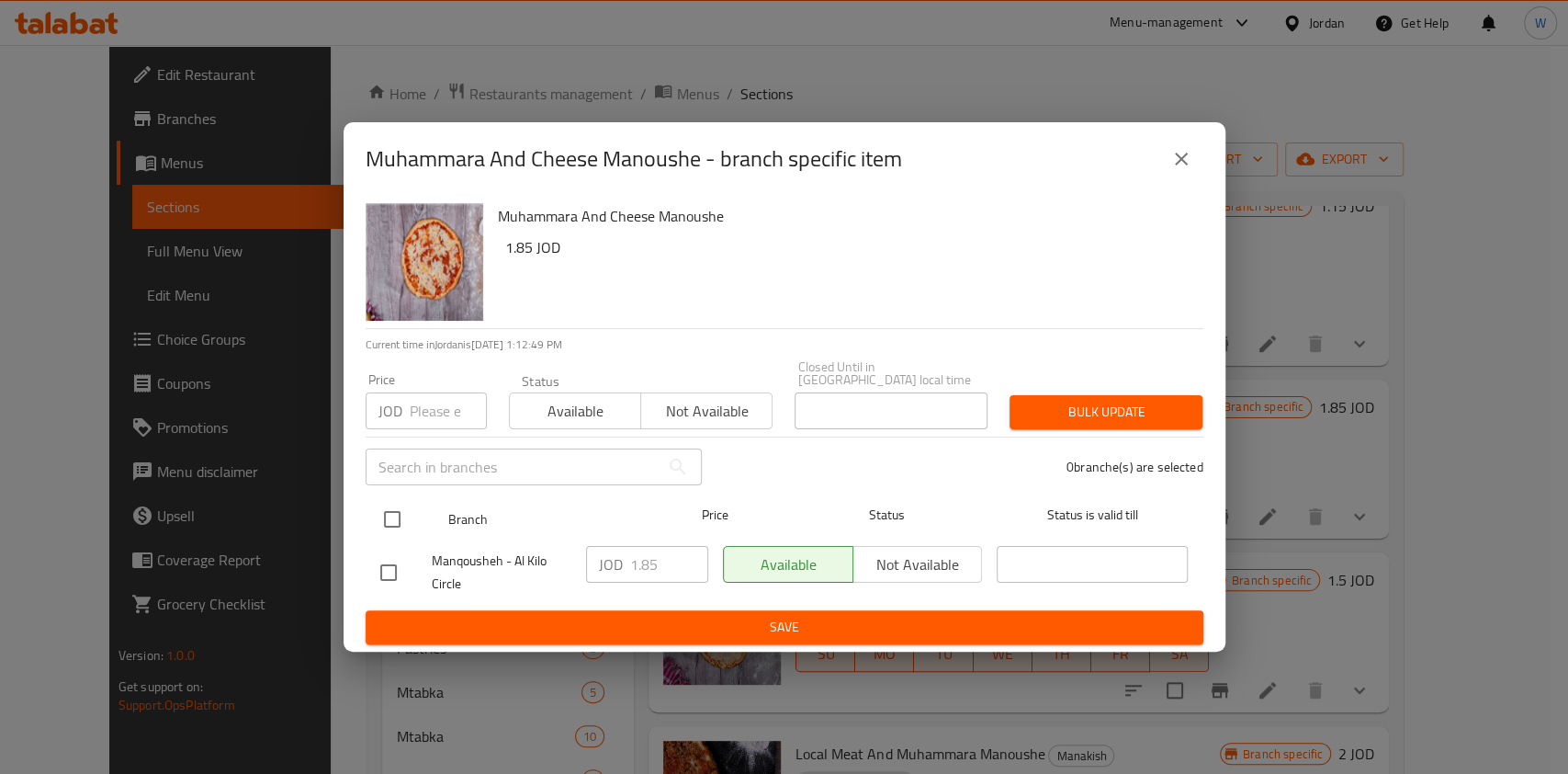
click at [397, 511] on input "checkbox" at bounding box center [392, 519] width 39 height 39
checkbox input "true"
click at [662, 561] on input "1.85" at bounding box center [670, 564] width 78 height 37
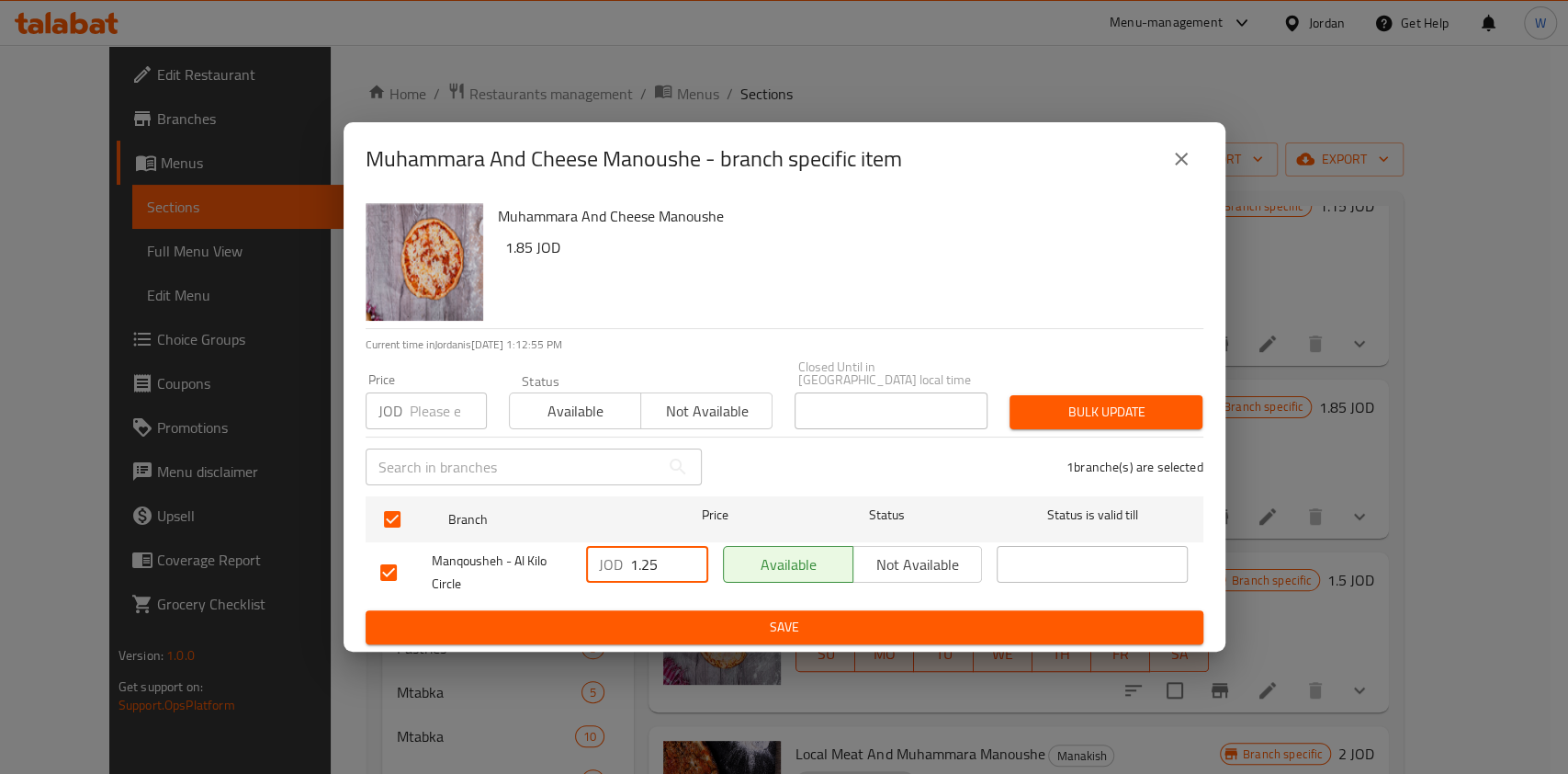
type input "1.25"
click at [1081, 629] on span "Save" at bounding box center [784, 627] width 808 height 23
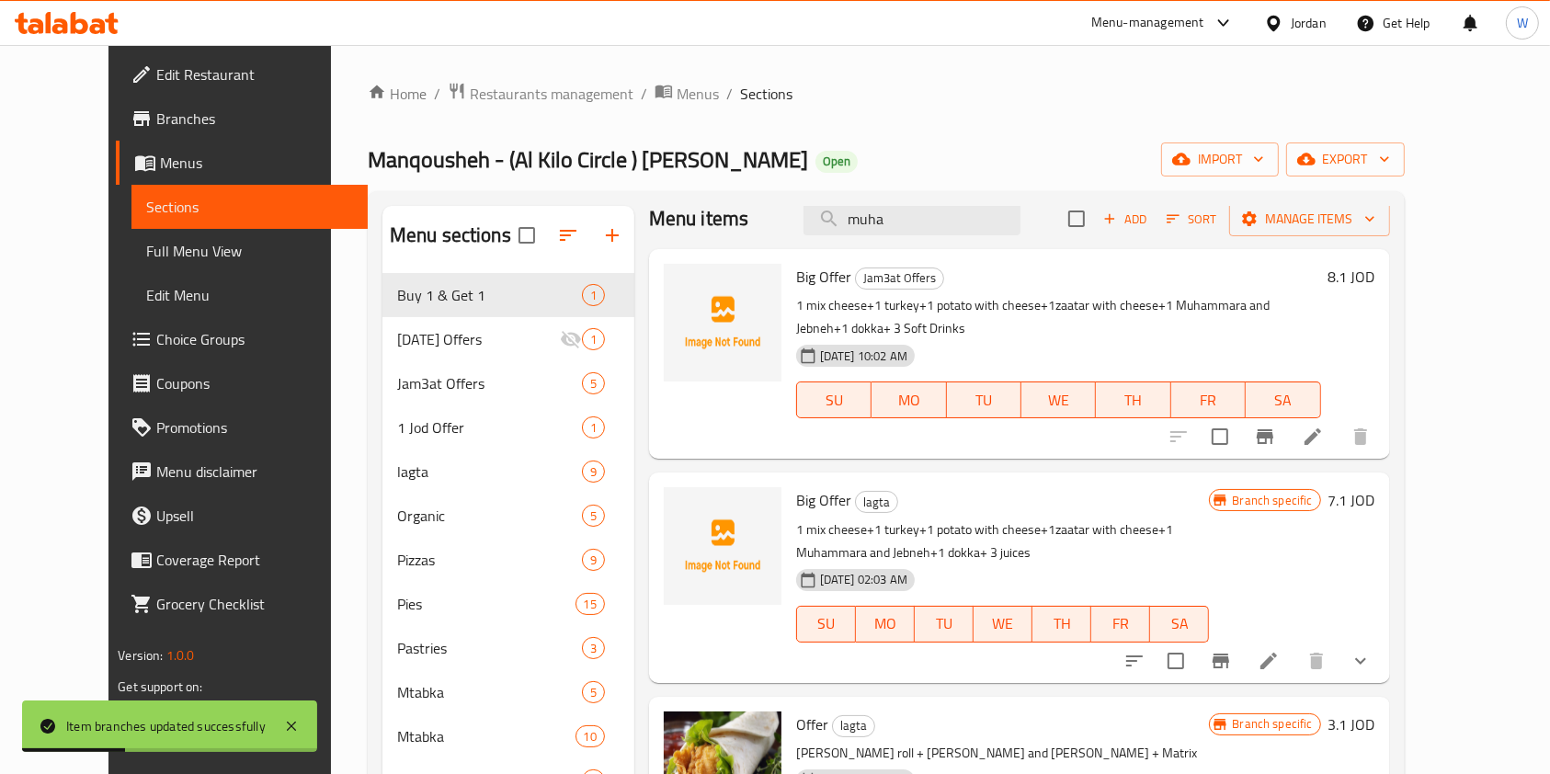
scroll to position [0, 0]
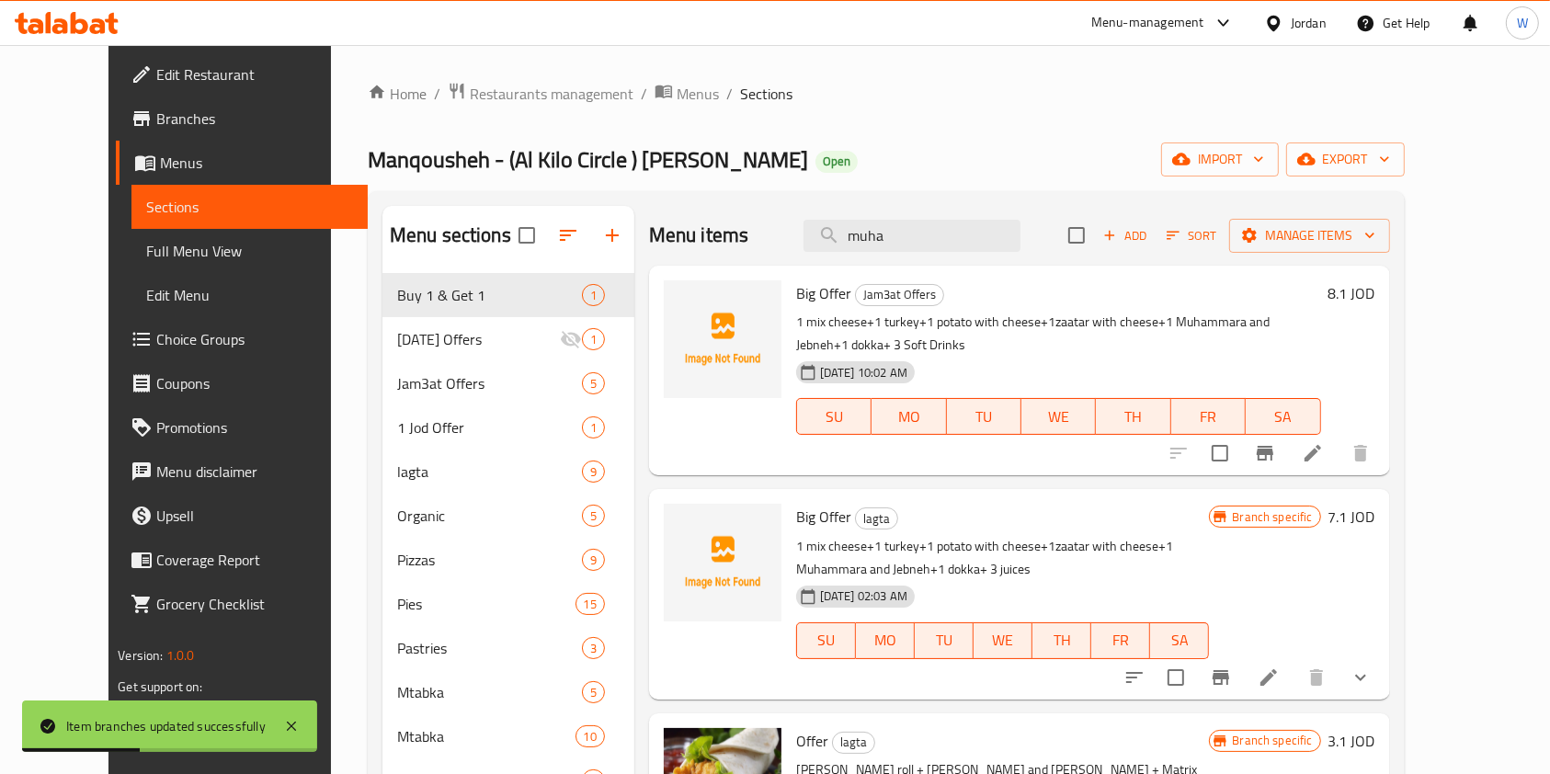
click at [941, 207] on div "Menu items [PERSON_NAME] Add Sort Manage items" at bounding box center [1019, 236] width 741 height 60
click at [951, 237] on input "muha" at bounding box center [912, 236] width 217 height 32
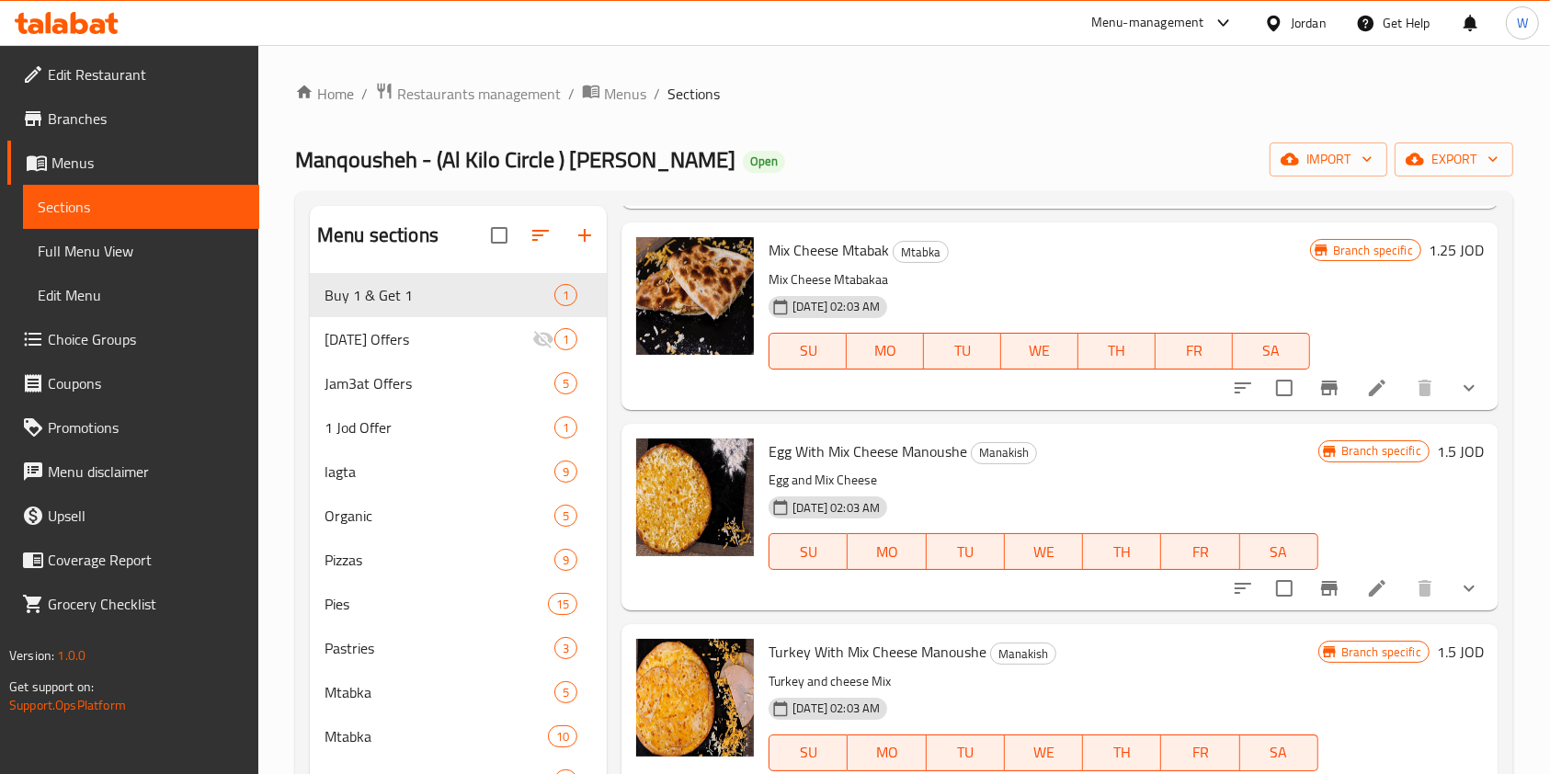
scroll to position [724, 0]
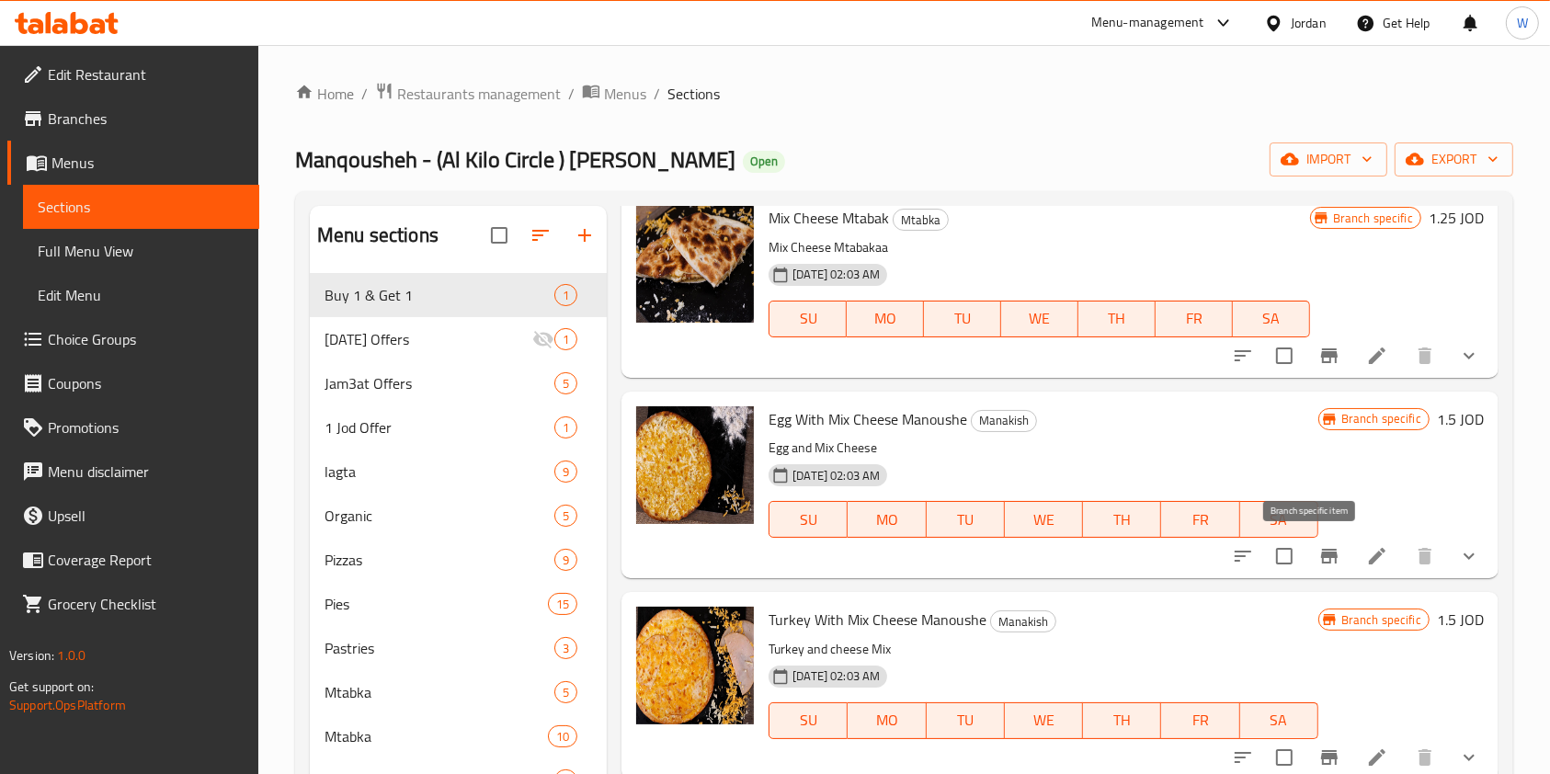
type input "mix che"
click at [1321, 561] on icon "Branch-specific-item" at bounding box center [1329, 556] width 22 height 22
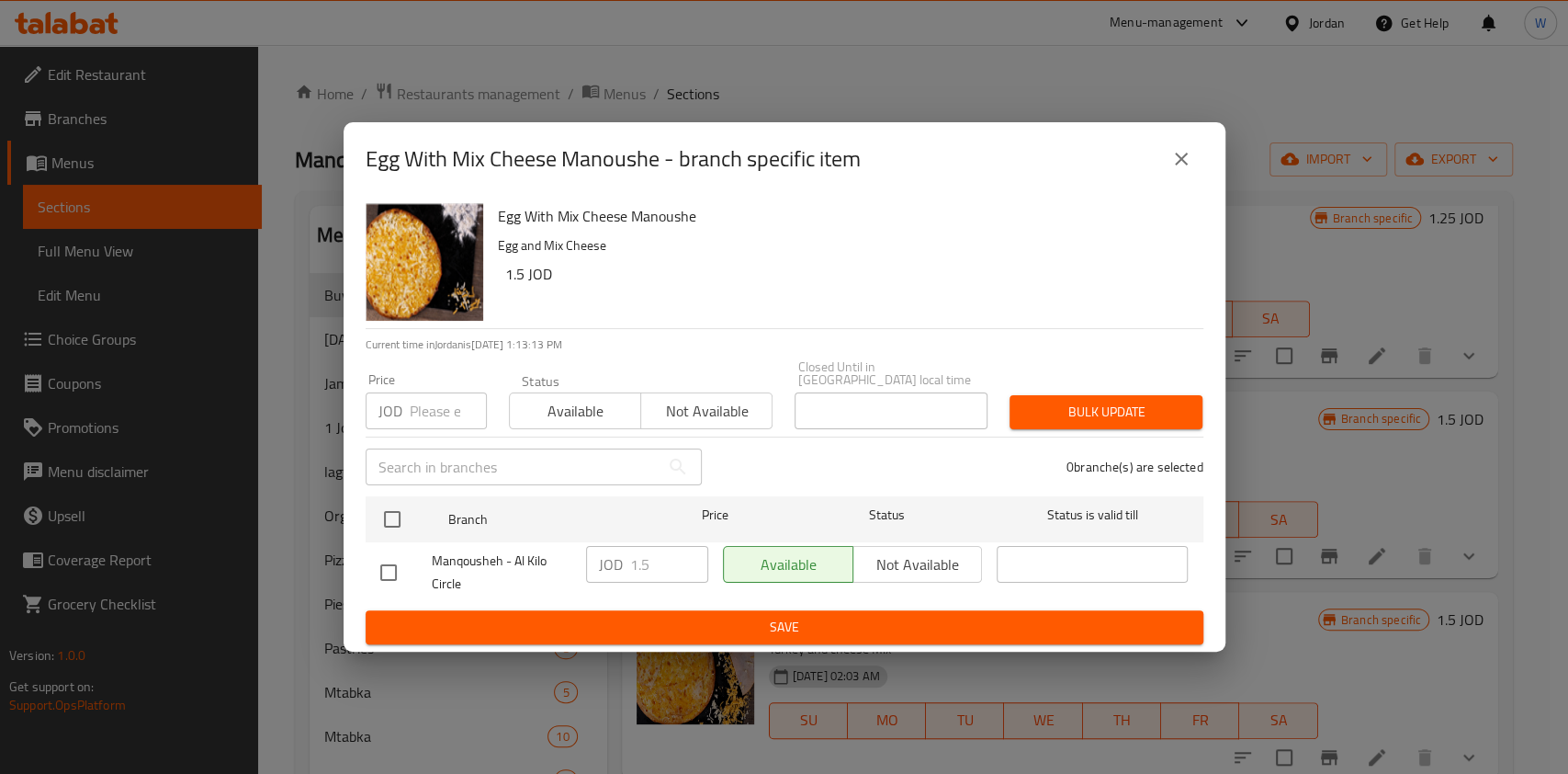
click at [394, 574] on input "checkbox" at bounding box center [389, 572] width 39 height 39
checkbox input "true"
click at [675, 551] on input "1.5" at bounding box center [670, 564] width 78 height 37
type input "1.4"
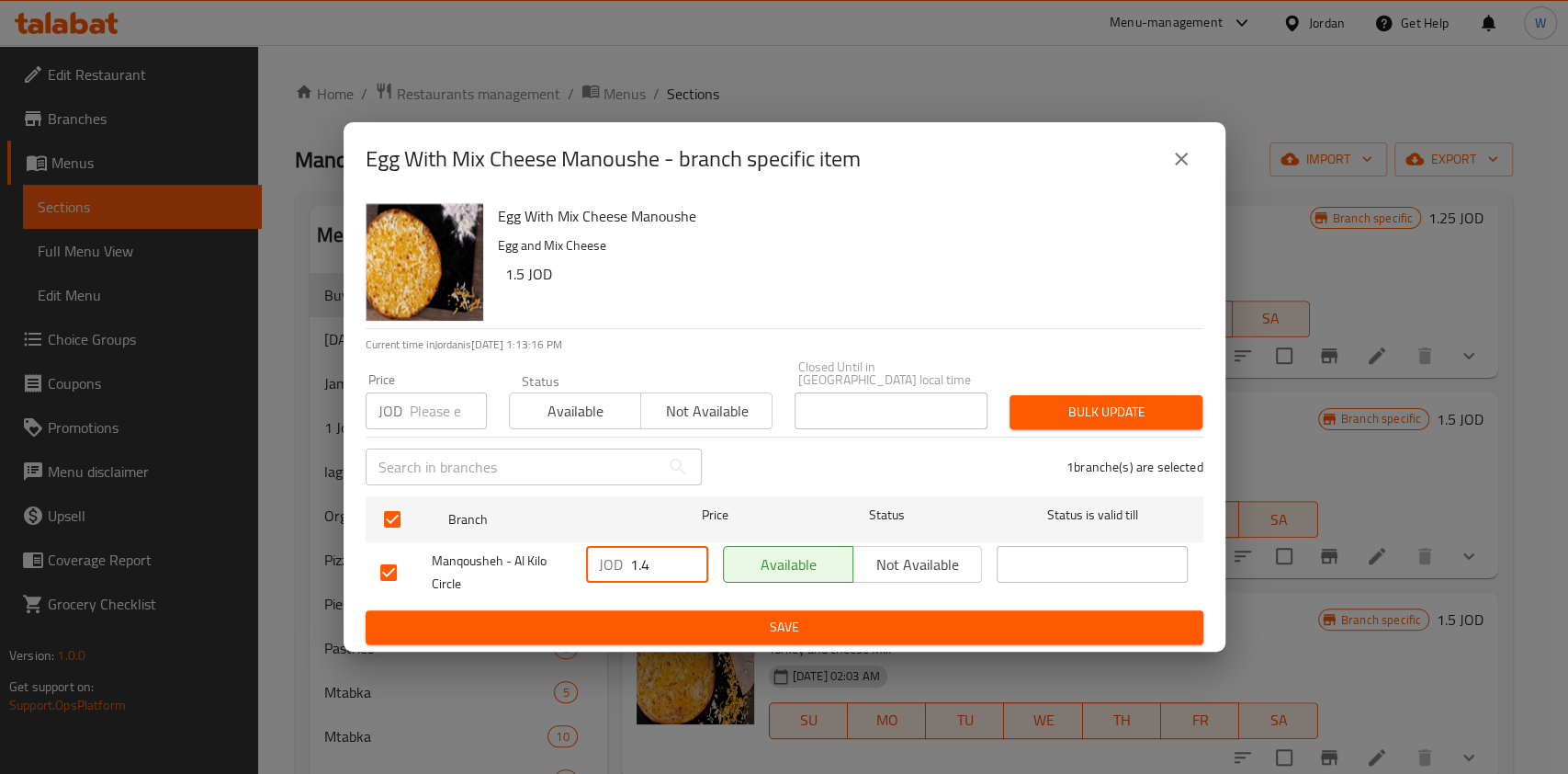
click at [762, 628] on span "Save" at bounding box center [784, 627] width 808 height 23
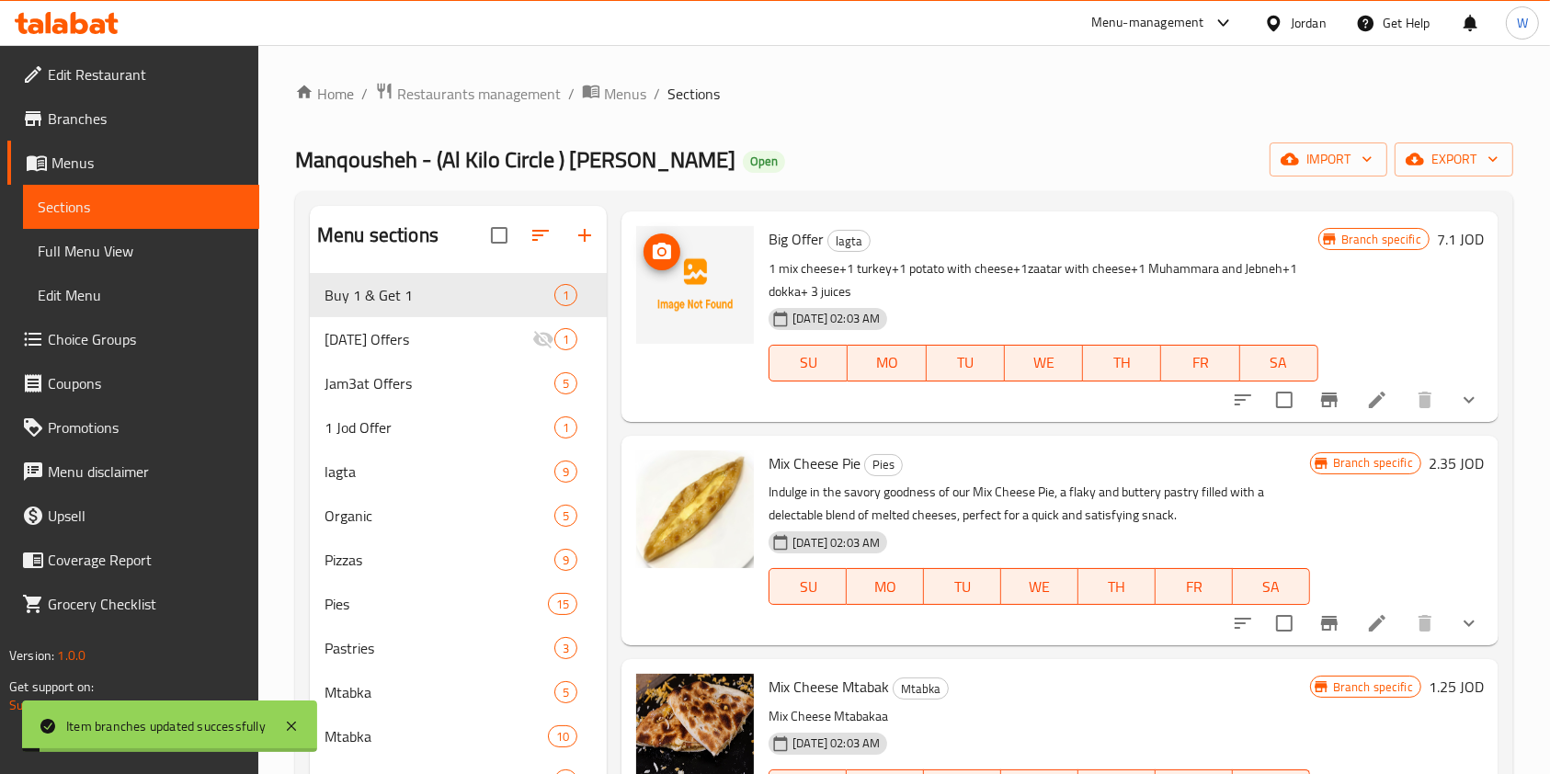
scroll to position [0, 0]
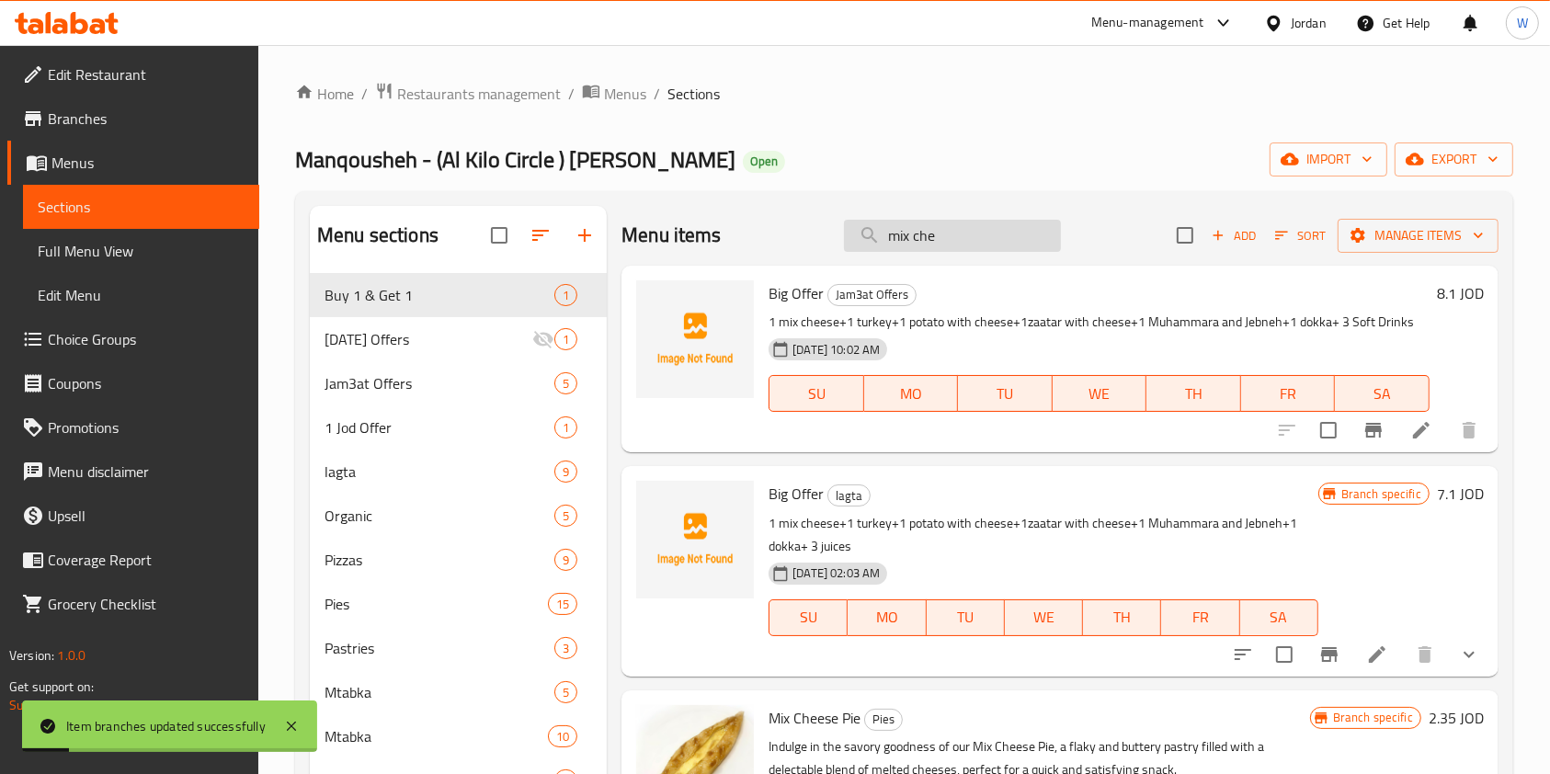
click at [927, 249] on input "mix che" at bounding box center [952, 236] width 217 height 32
click at [927, 248] on input "mix che" at bounding box center [952, 236] width 217 height 32
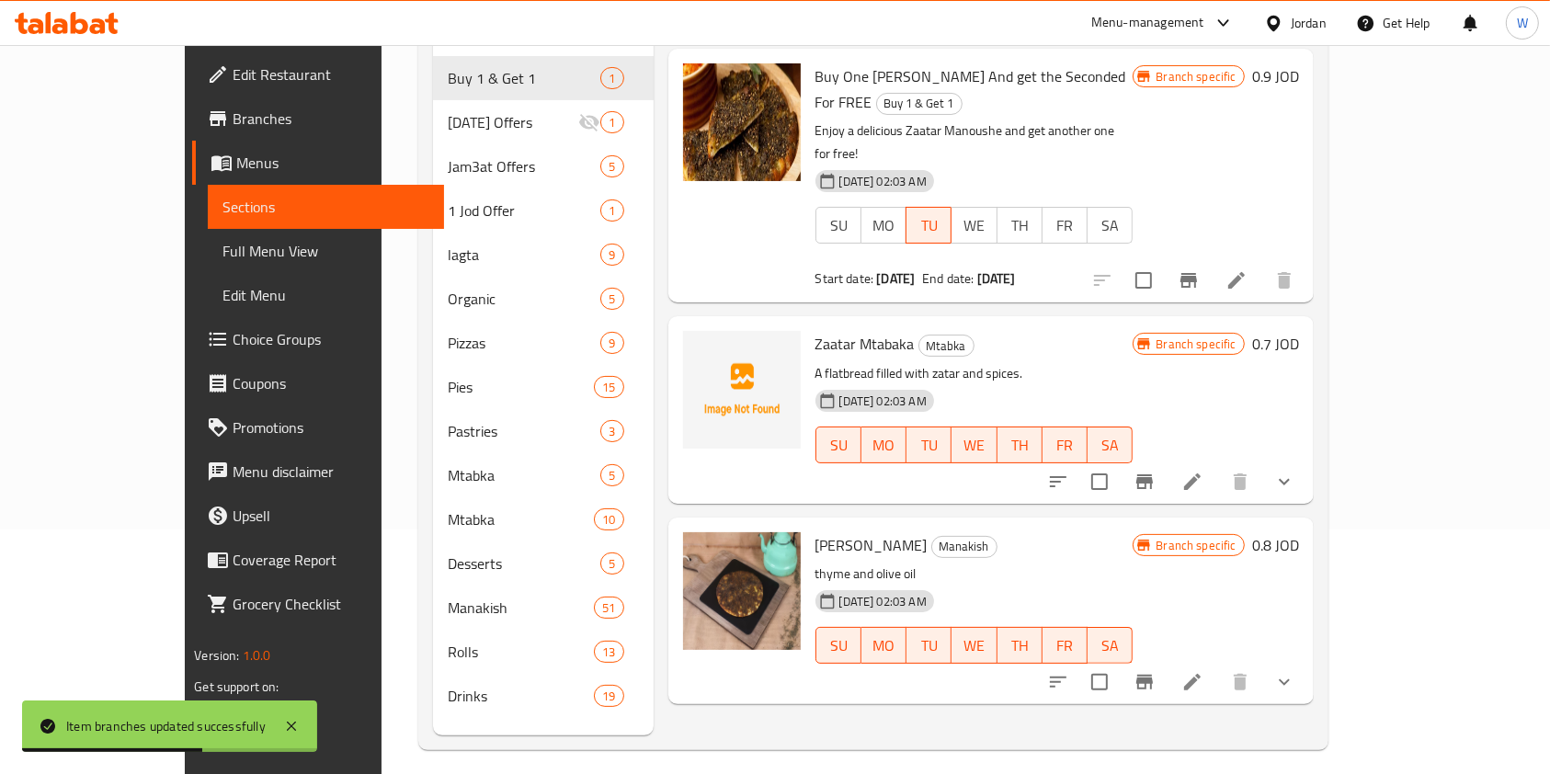
scroll to position [257, 0]
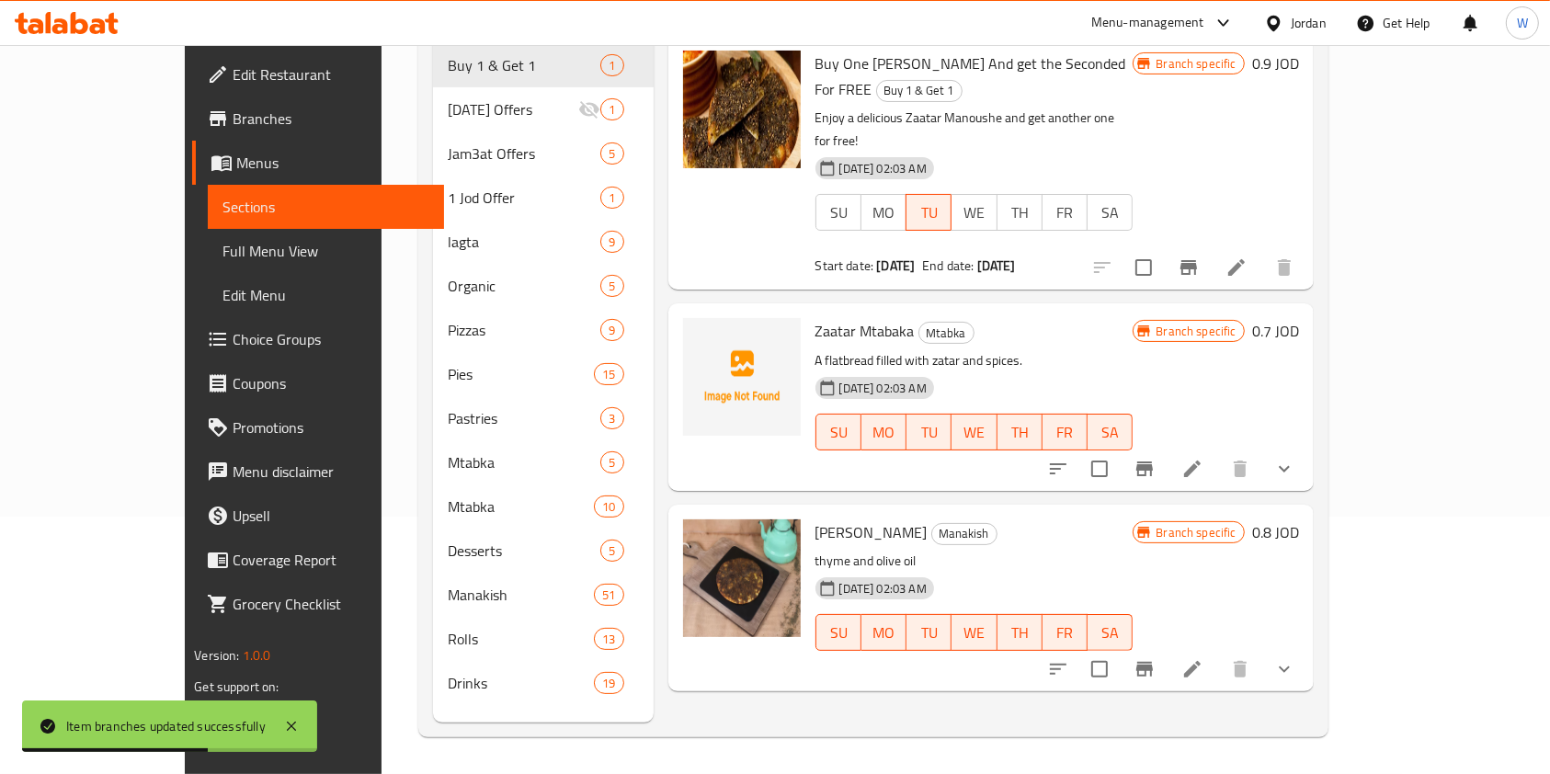
type input "zat"
click at [1156, 658] on icon "Branch-specific-item" at bounding box center [1145, 669] width 22 height 22
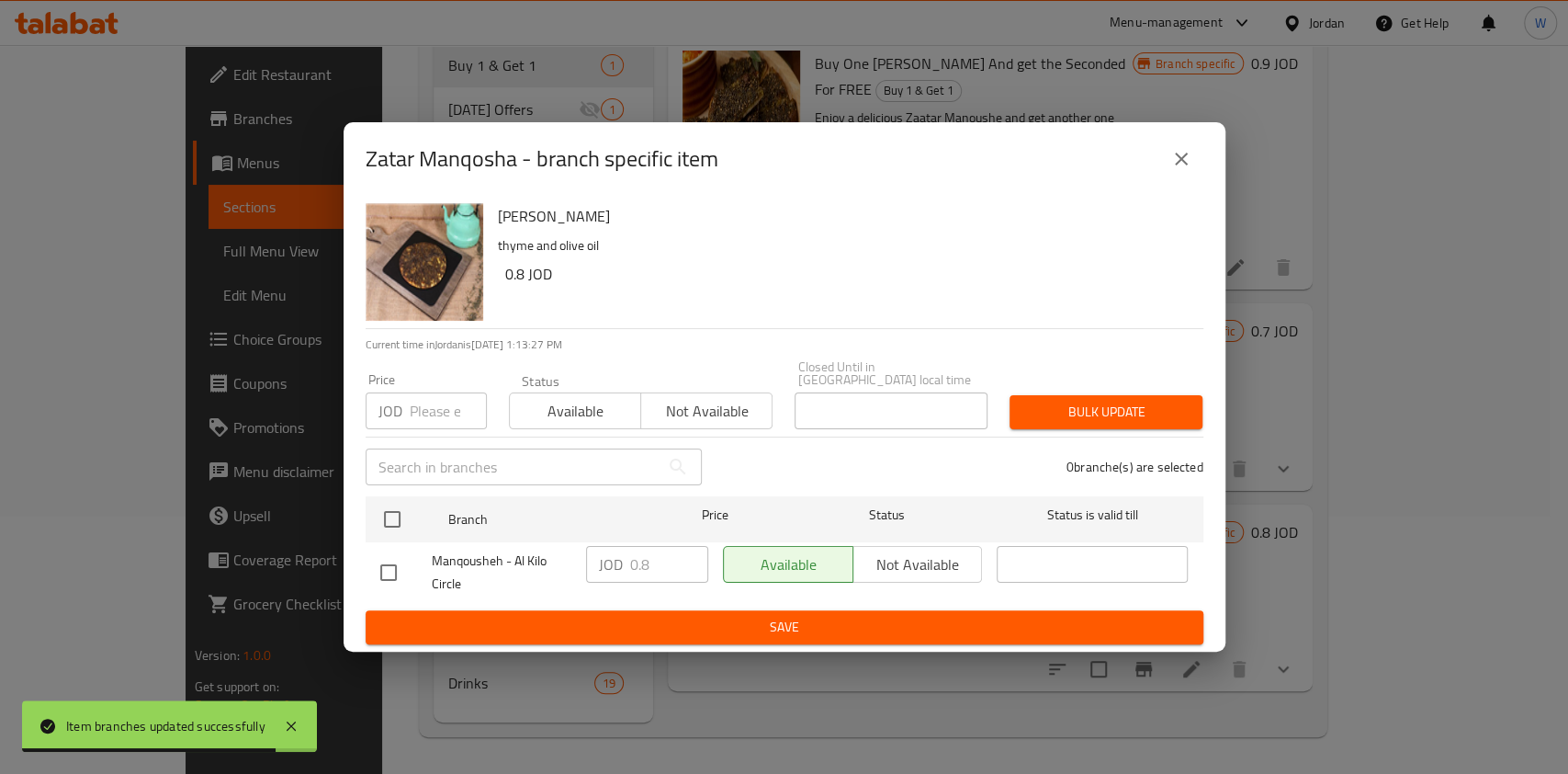
click at [389, 569] on input "checkbox" at bounding box center [389, 572] width 39 height 39
checkbox input "true"
click at [652, 564] on input "0.8" at bounding box center [670, 564] width 78 height 37
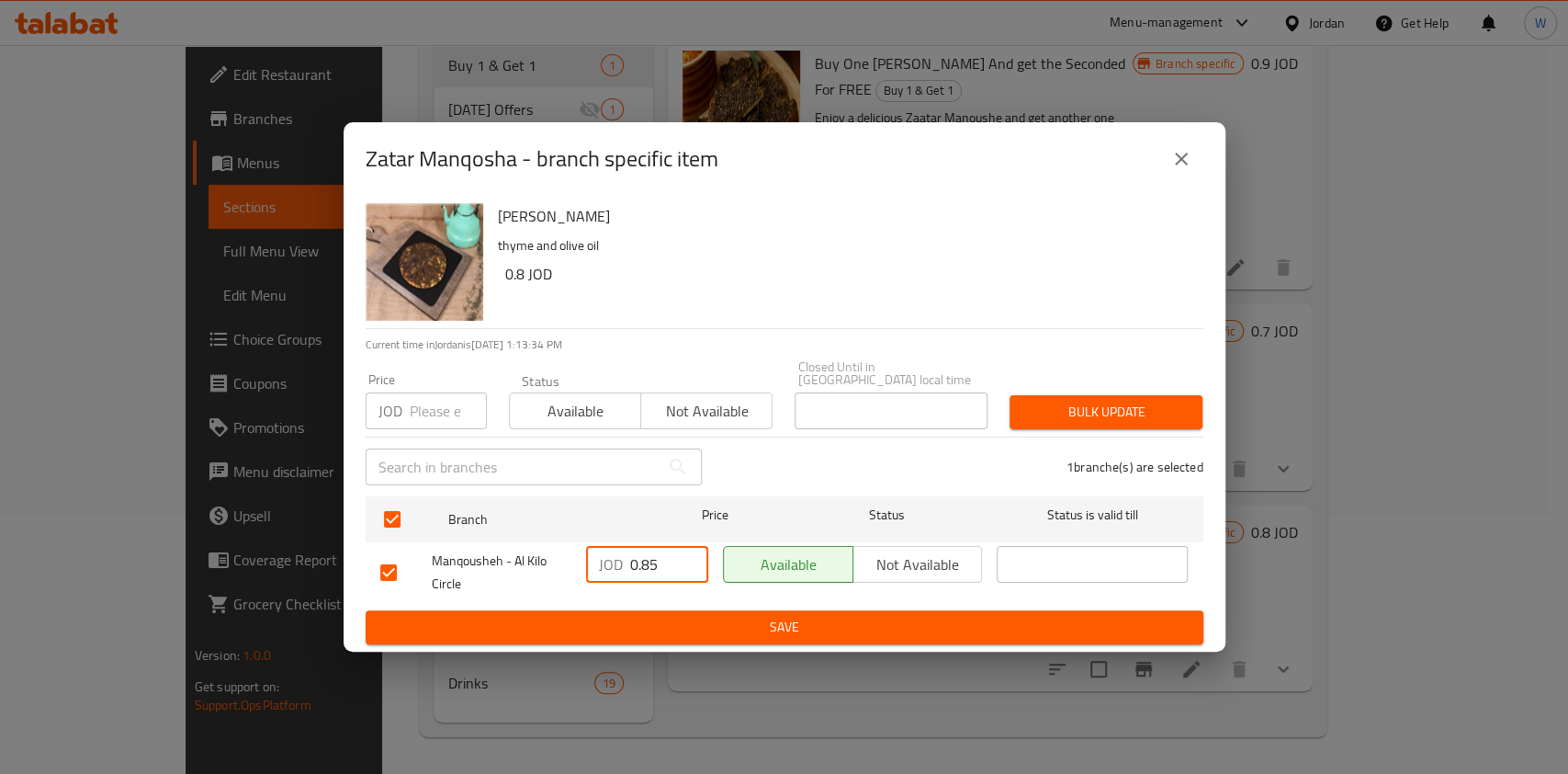
type input "0.85"
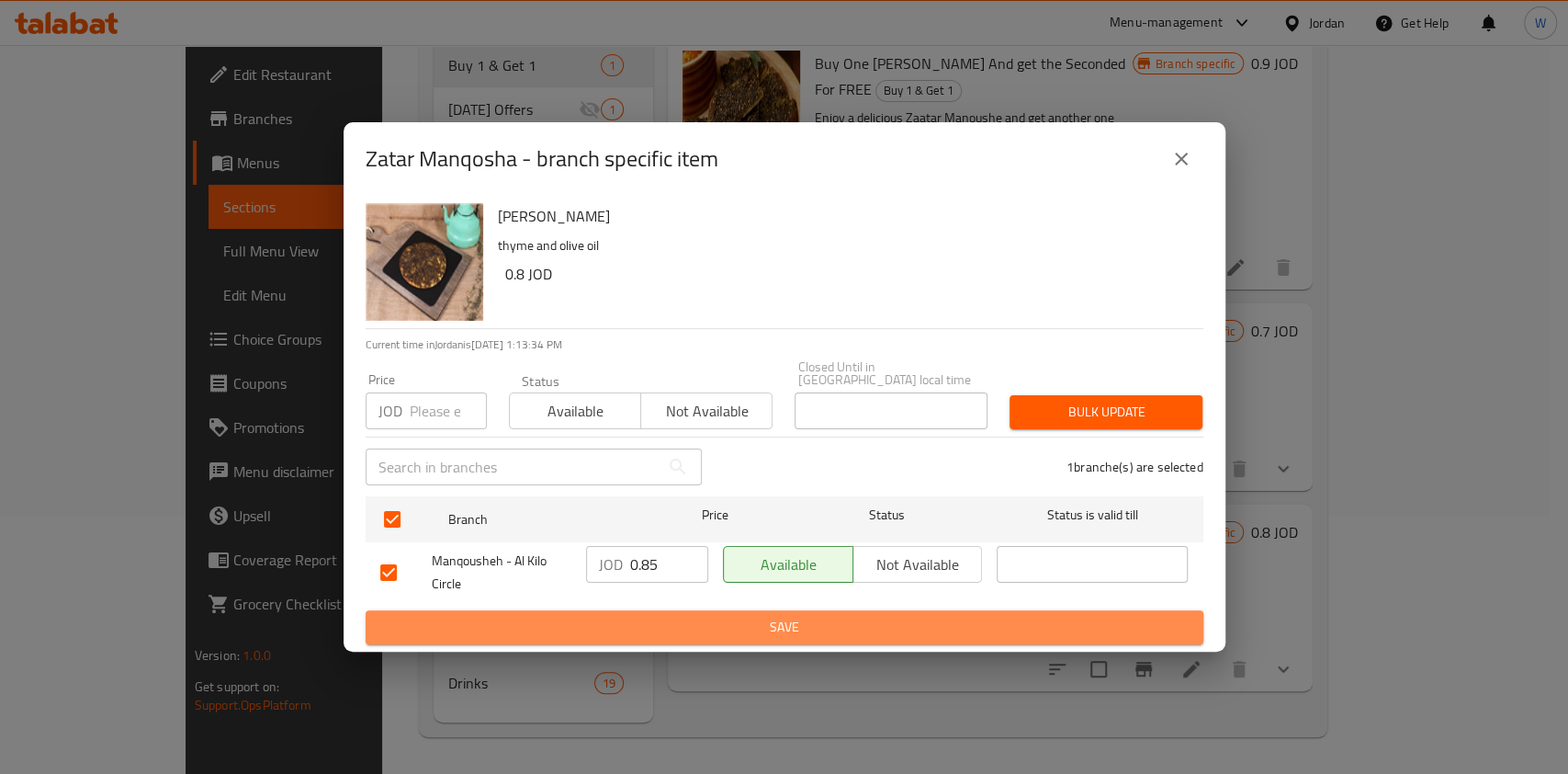
click at [690, 630] on span "Save" at bounding box center [784, 627] width 808 height 23
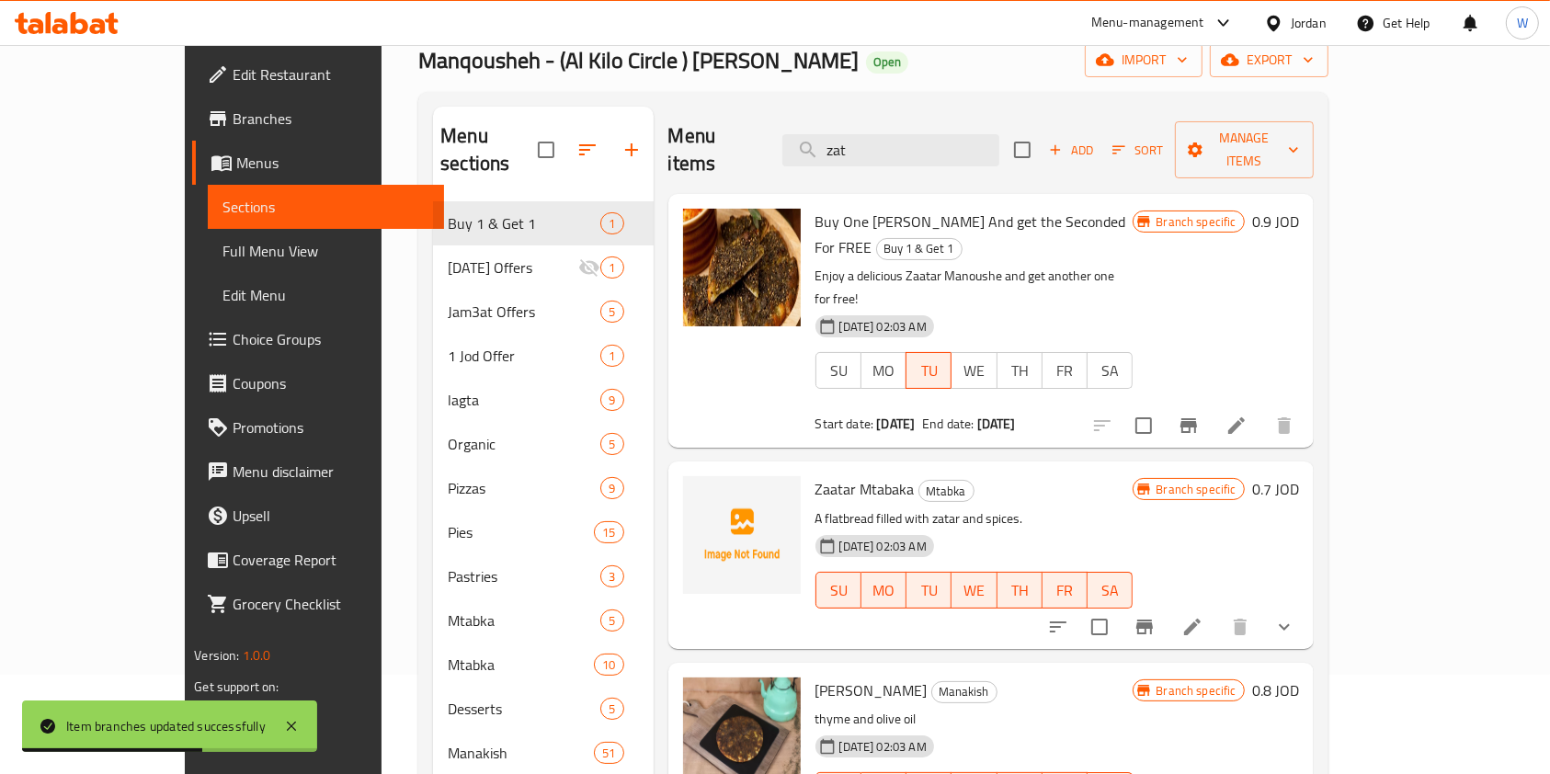
scroll to position [0, 0]
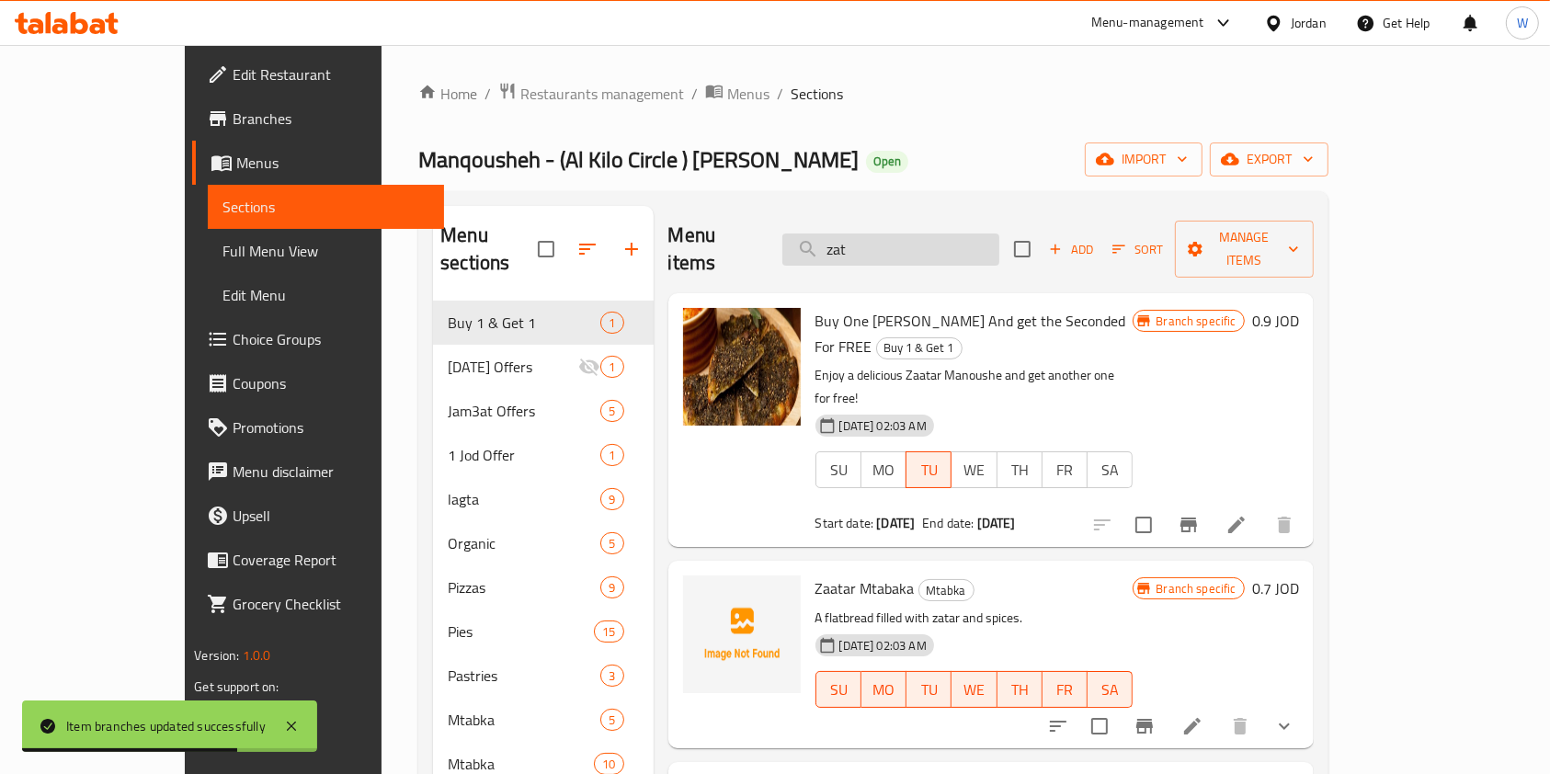
click at [954, 238] on input "zat" at bounding box center [890, 250] width 217 height 32
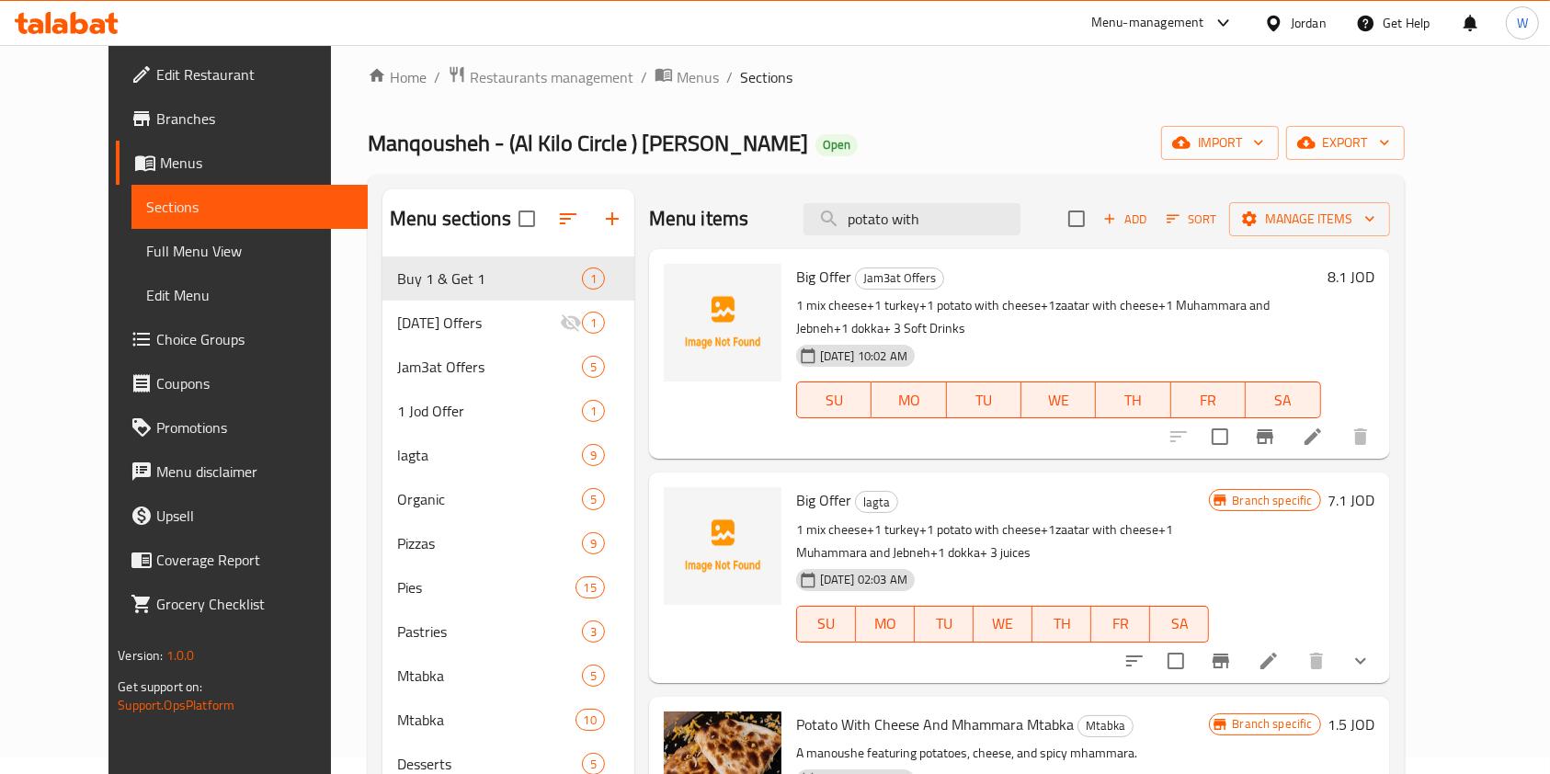
scroll to position [245, 0]
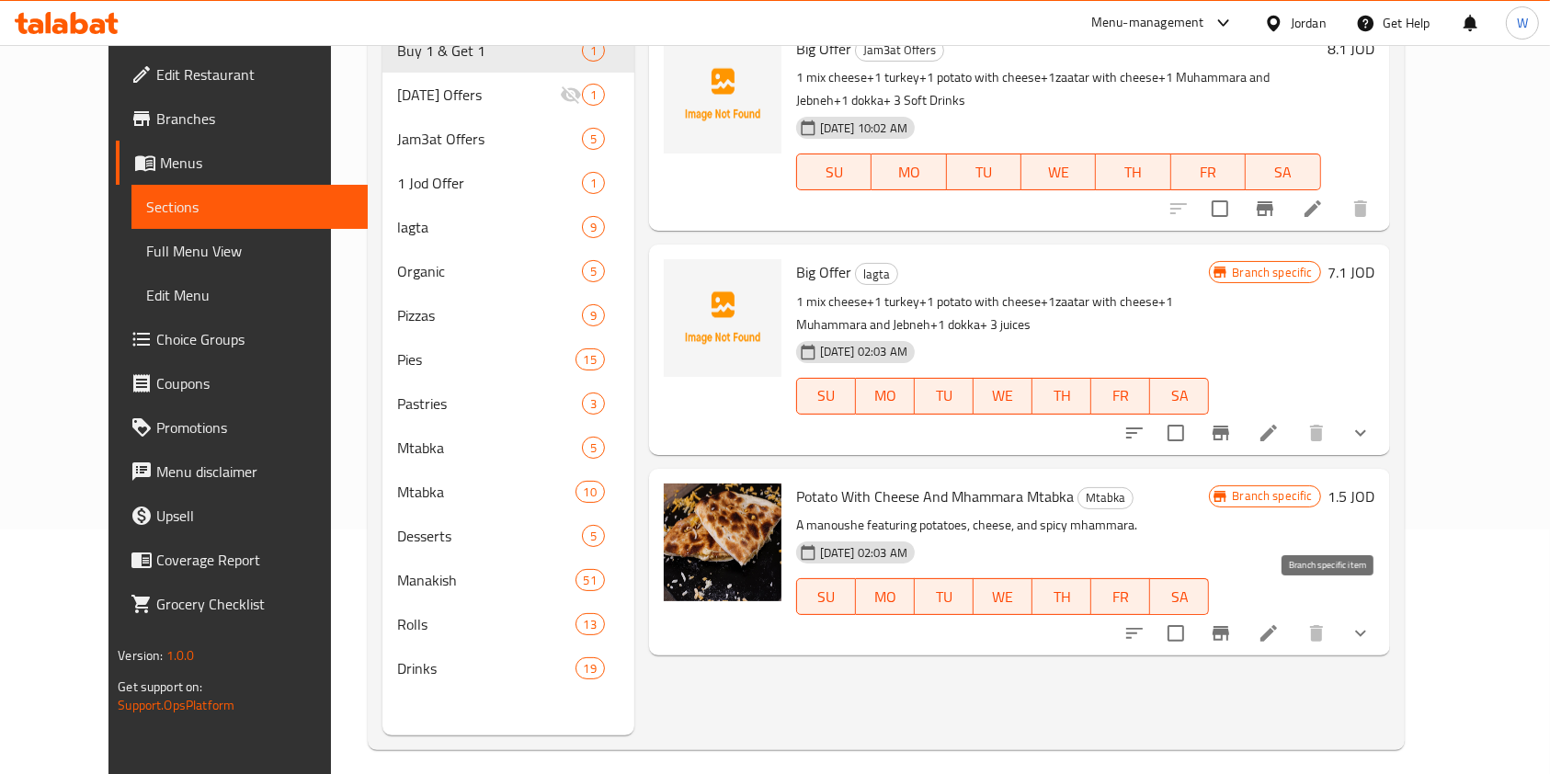
type input "potato with"
click at [1229, 626] on icon "Branch-specific-item" at bounding box center [1221, 633] width 17 height 15
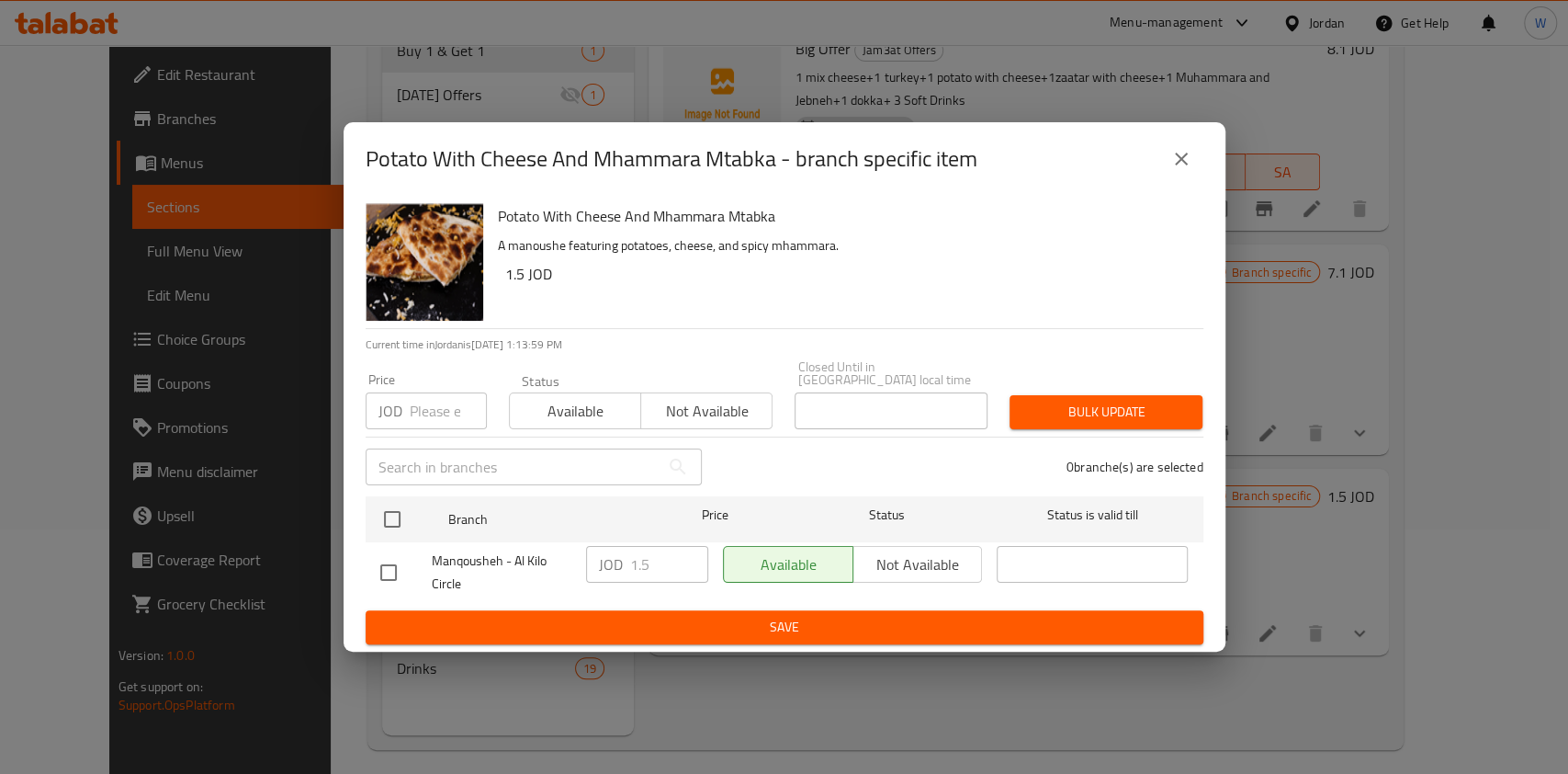
click at [375, 560] on input "checkbox" at bounding box center [389, 572] width 39 height 39
checkbox input "true"
click at [652, 563] on input "1.5" at bounding box center [670, 564] width 78 height 37
type input "1.4"
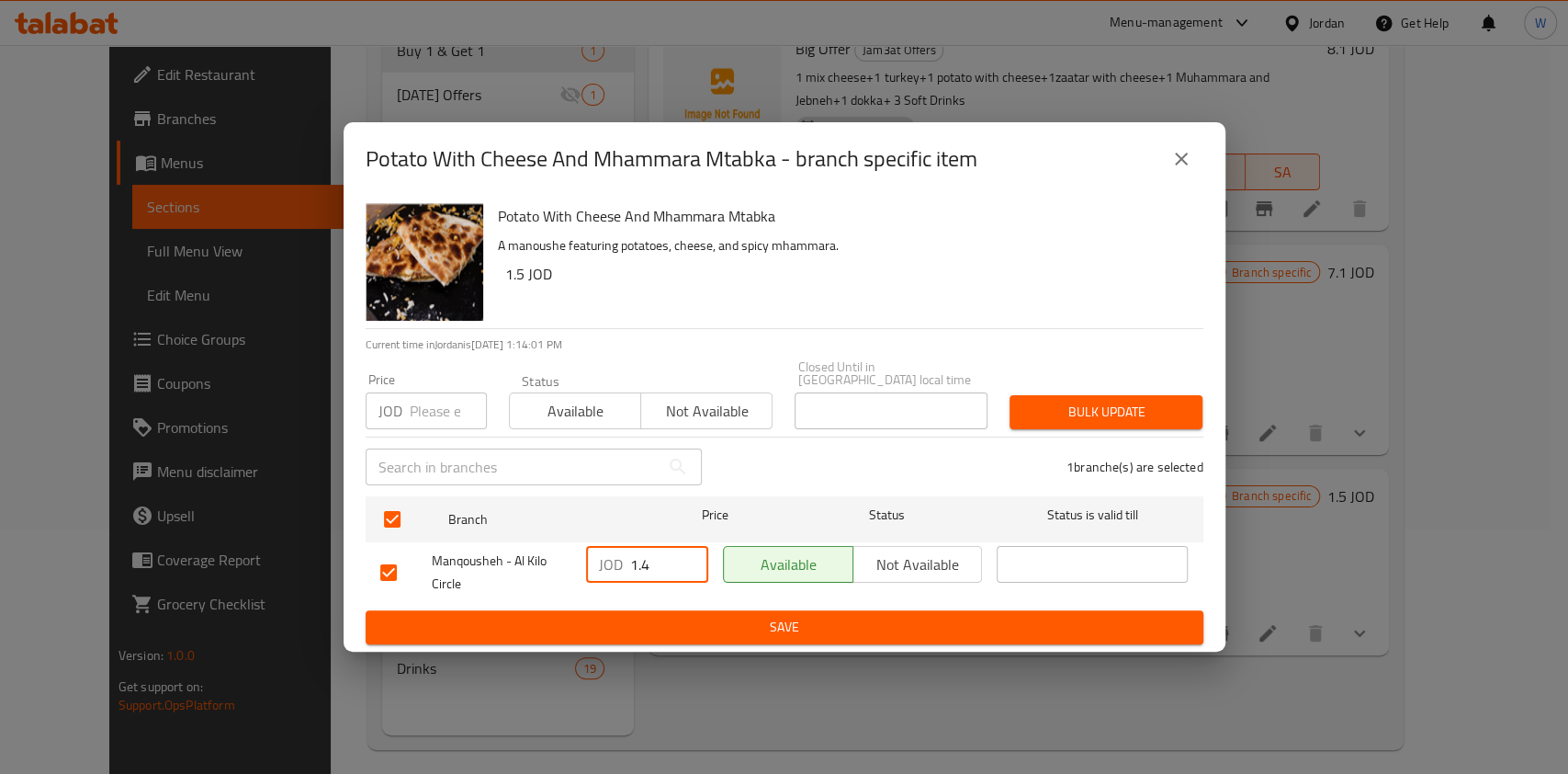
click at [679, 625] on span "Save" at bounding box center [784, 627] width 808 height 23
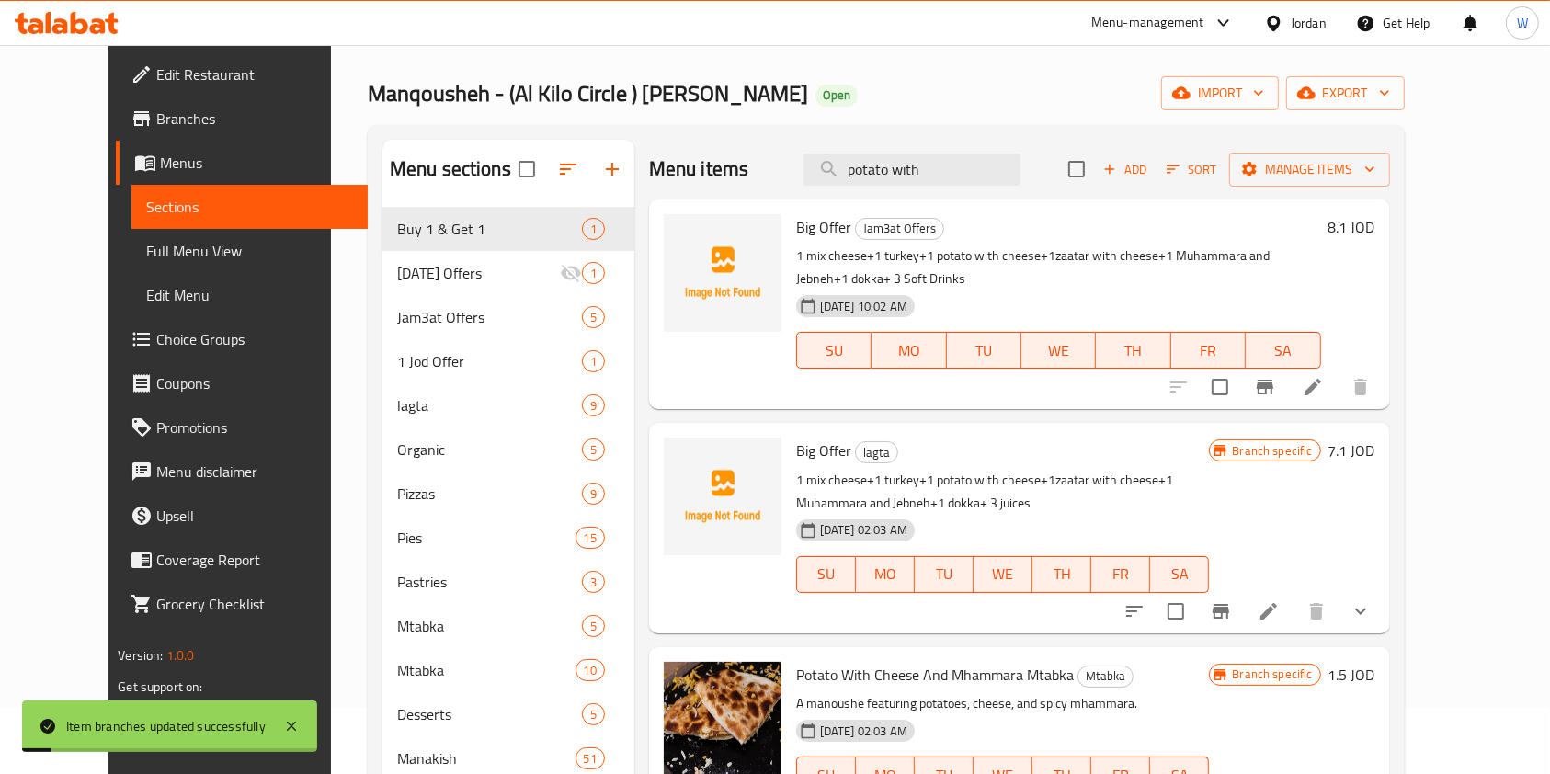
scroll to position [0, 0]
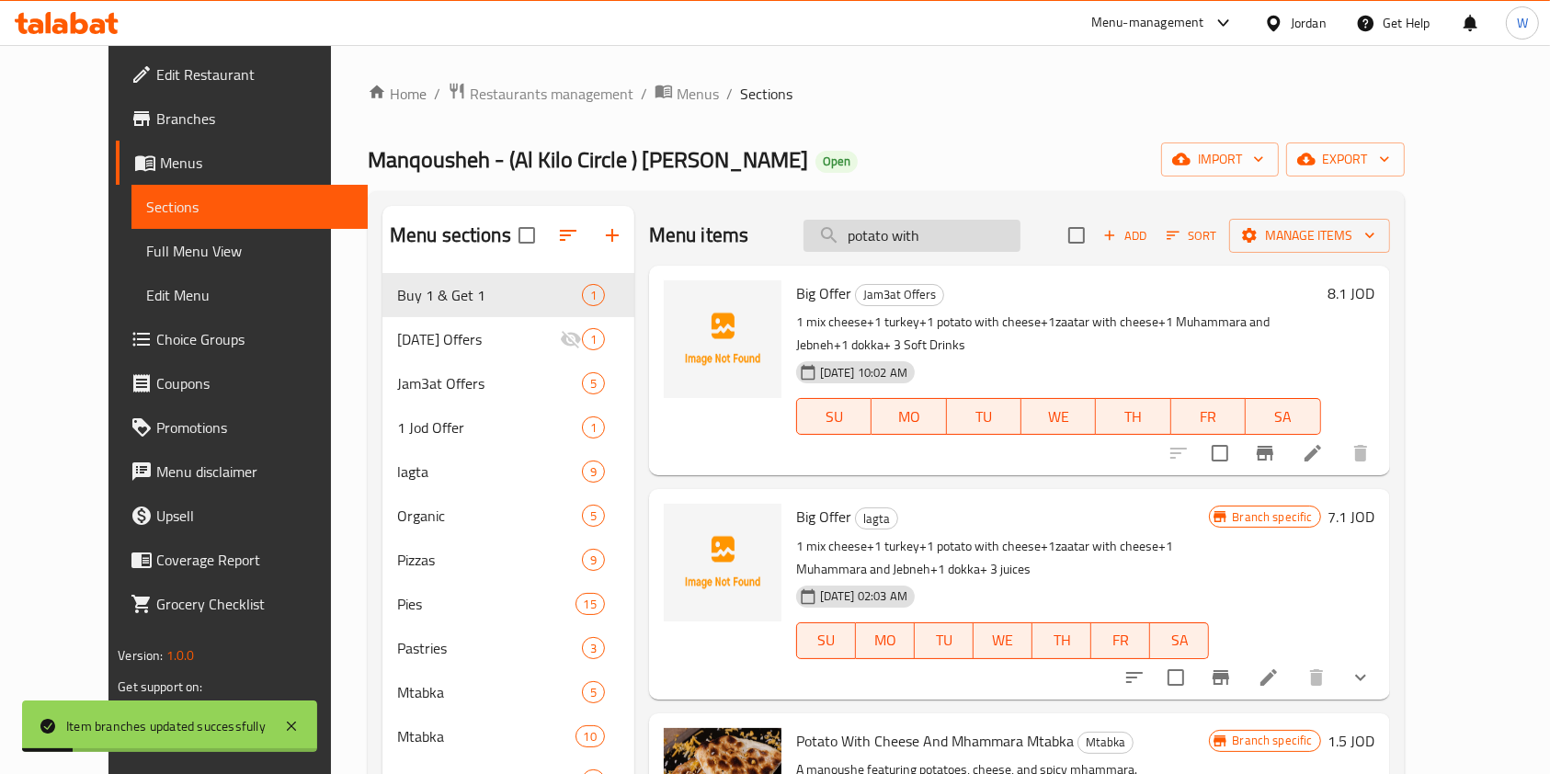
click at [936, 231] on input "potato with" at bounding box center [912, 236] width 217 height 32
click at [935, 230] on input "potato with" at bounding box center [912, 236] width 217 height 32
click at [934, 233] on input "potato with" at bounding box center [912, 236] width 217 height 32
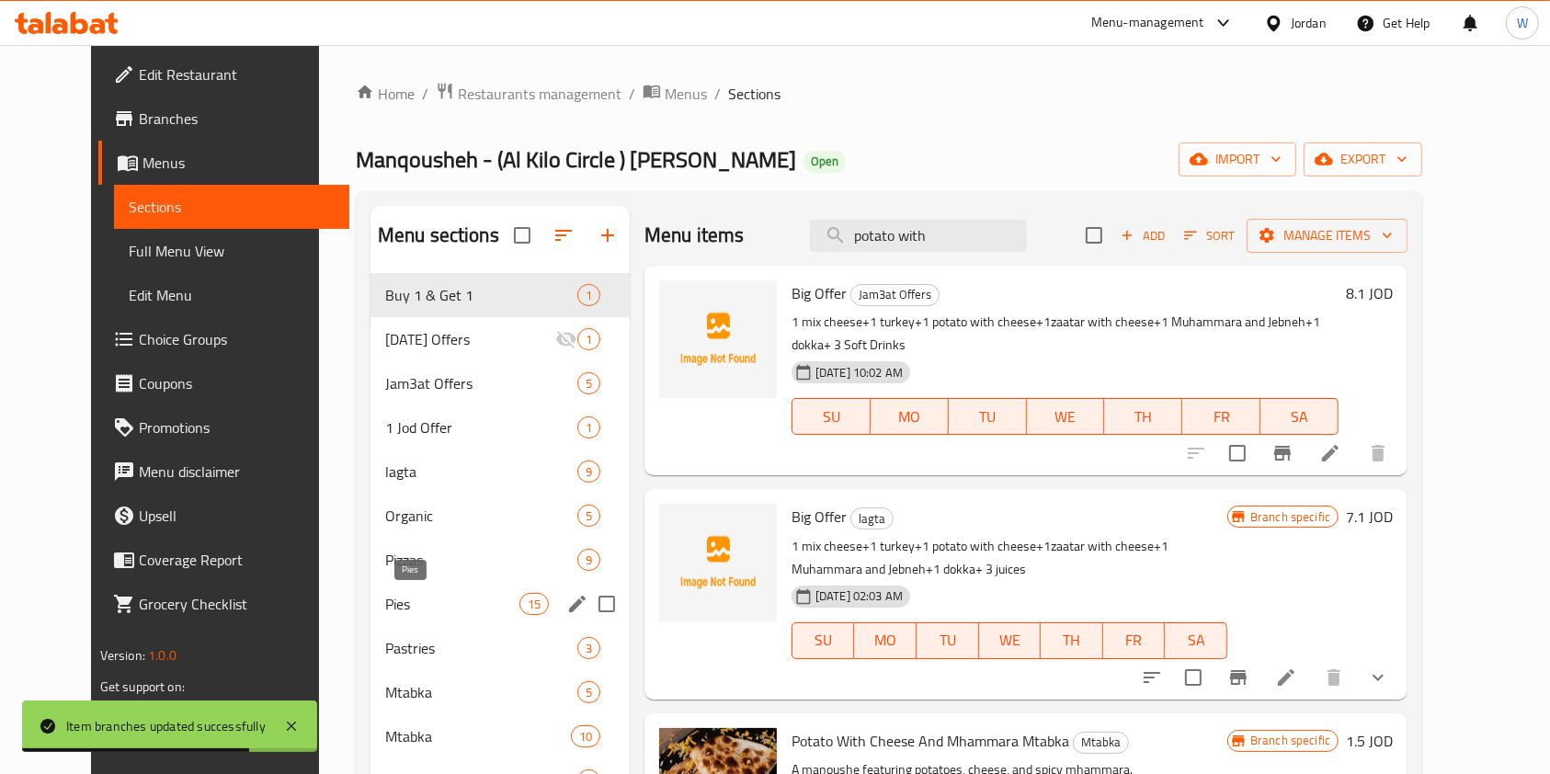
click at [385, 607] on span "Pies" at bounding box center [452, 604] width 134 height 22
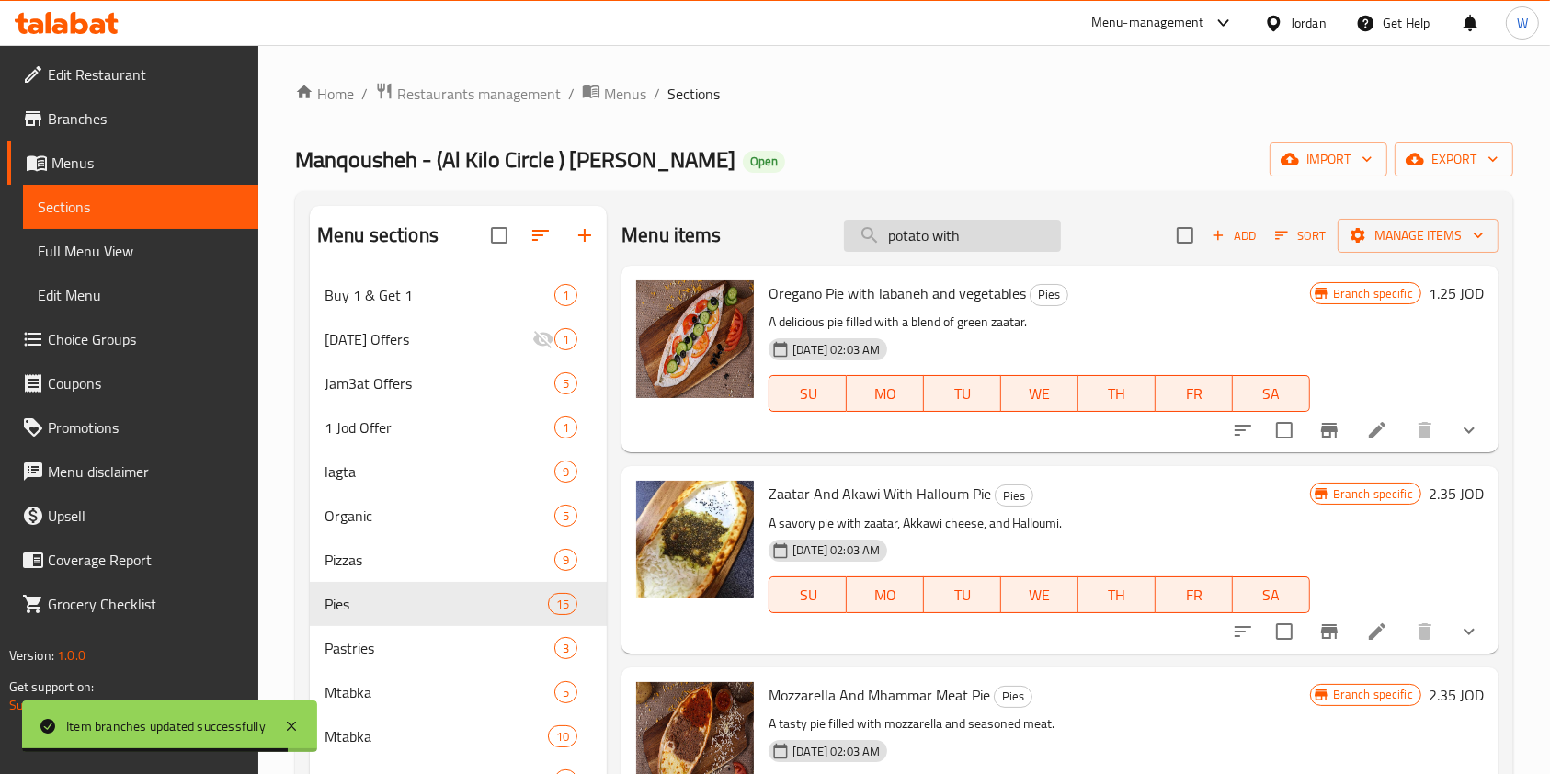
click at [967, 239] on input "potato with" at bounding box center [952, 236] width 217 height 32
click at [962, 246] on input "potato with" at bounding box center [952, 236] width 217 height 32
click at [960, 242] on input "potato with" at bounding box center [952, 236] width 217 height 32
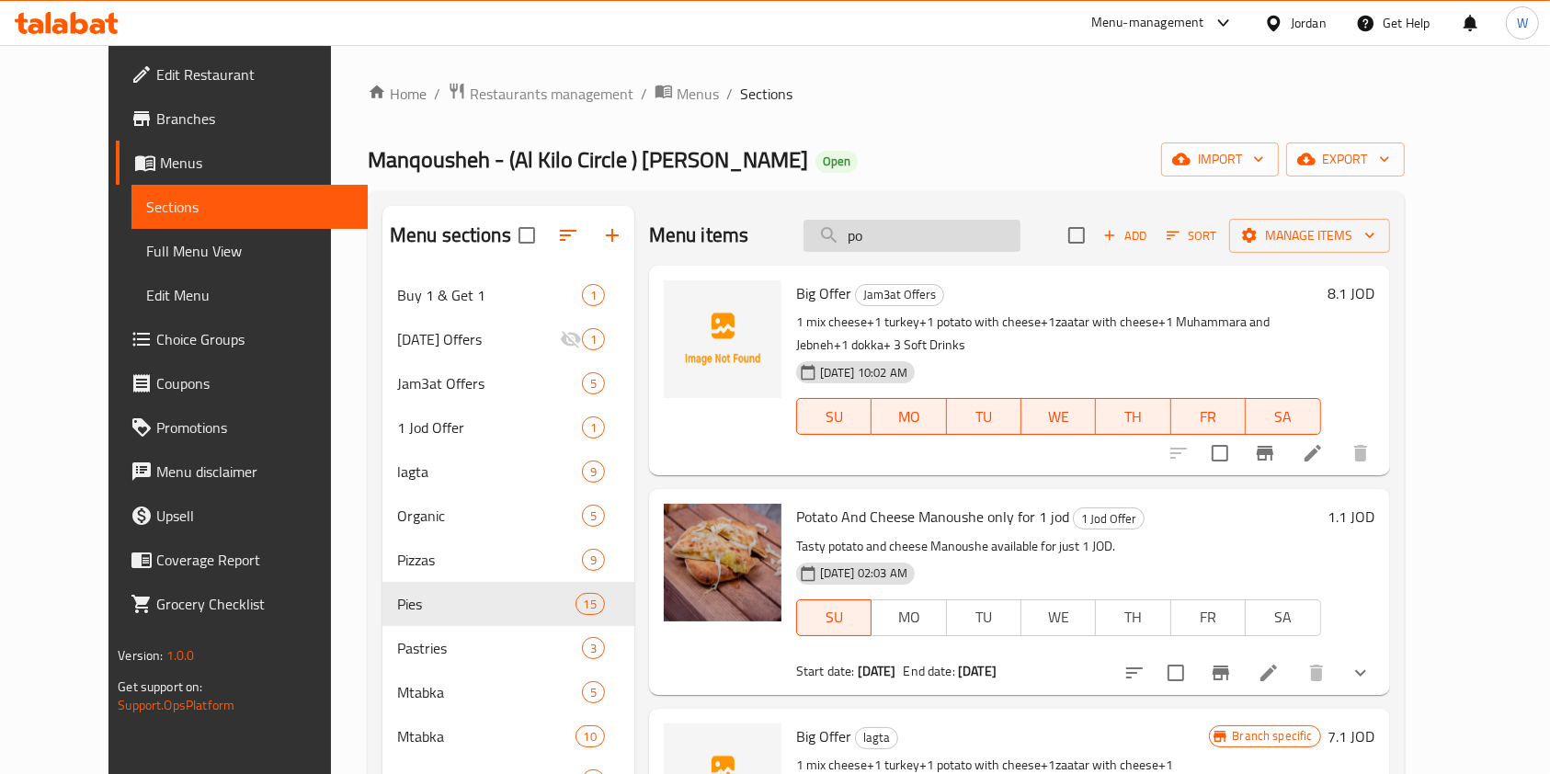
type input "p"
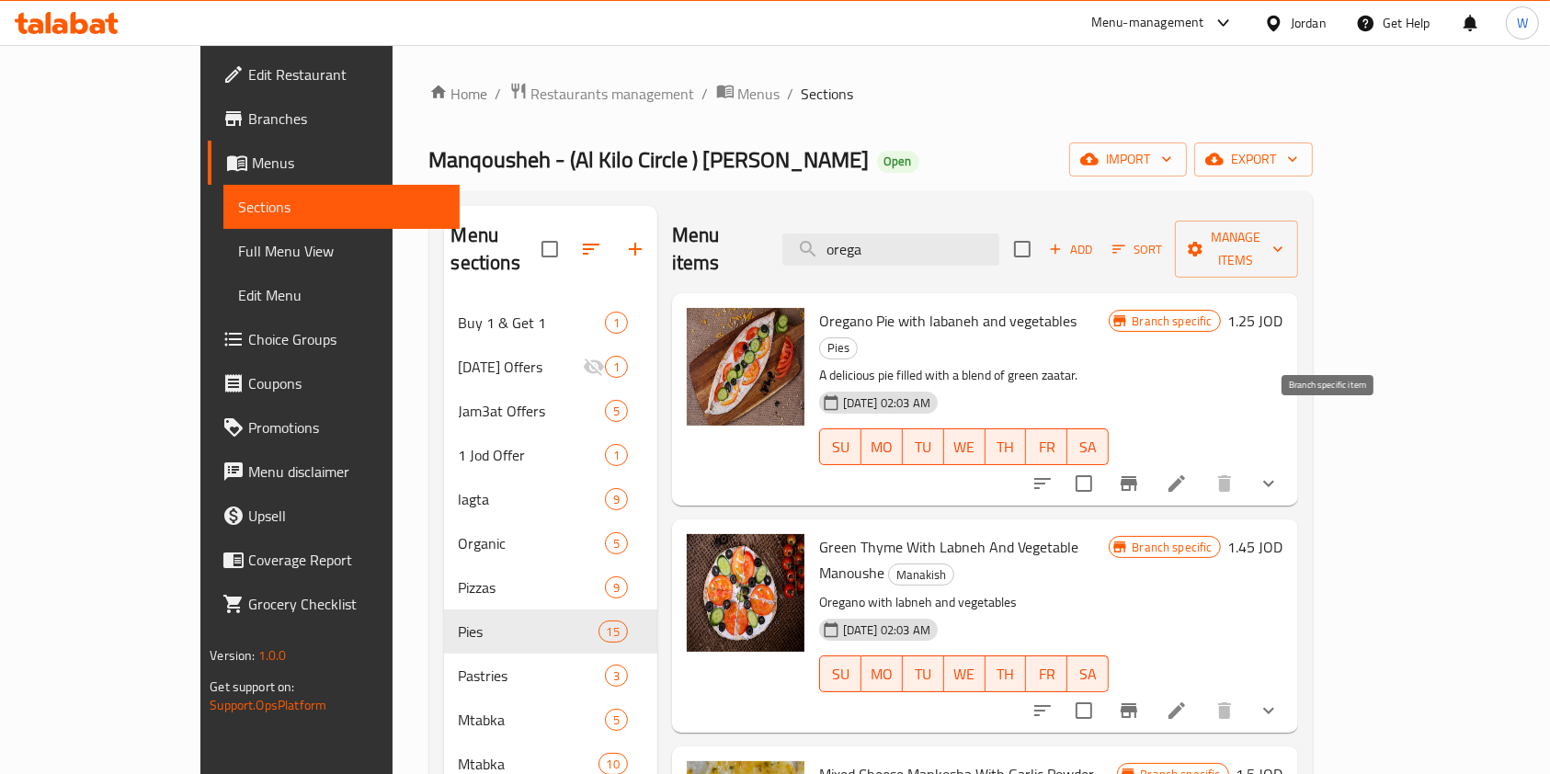
type input "orega"
click at [1151, 462] on button "Branch-specific-item" at bounding box center [1129, 484] width 44 height 44
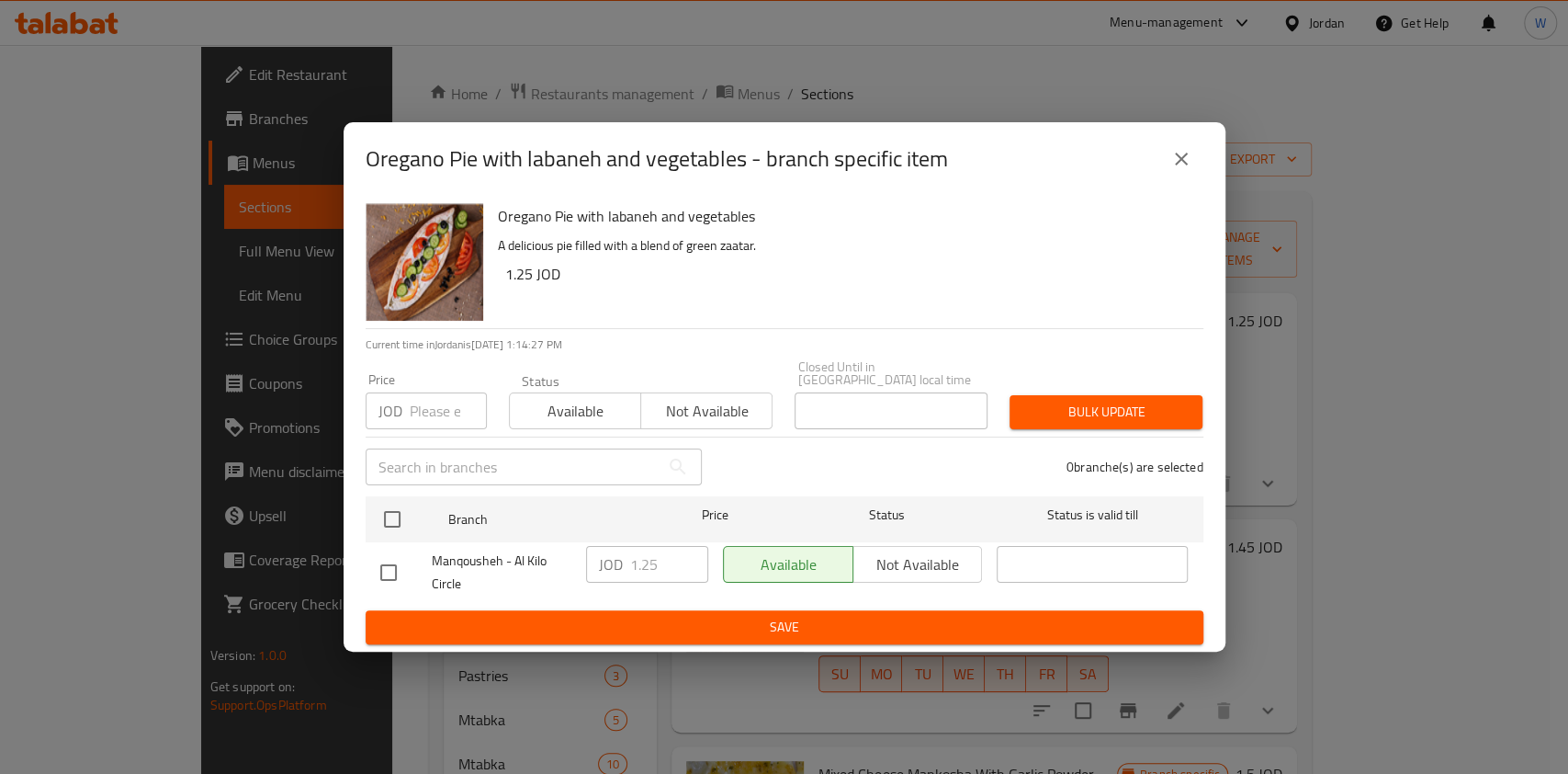
click at [388, 568] on input "checkbox" at bounding box center [389, 572] width 39 height 39
checkbox input "true"
drag, startPoint x: 665, startPoint y: 548, endPoint x: 610, endPoint y: 545, distance: 55.1
click at [610, 546] on div "JOD 1.25 ​" at bounding box center [648, 564] width 122 height 37
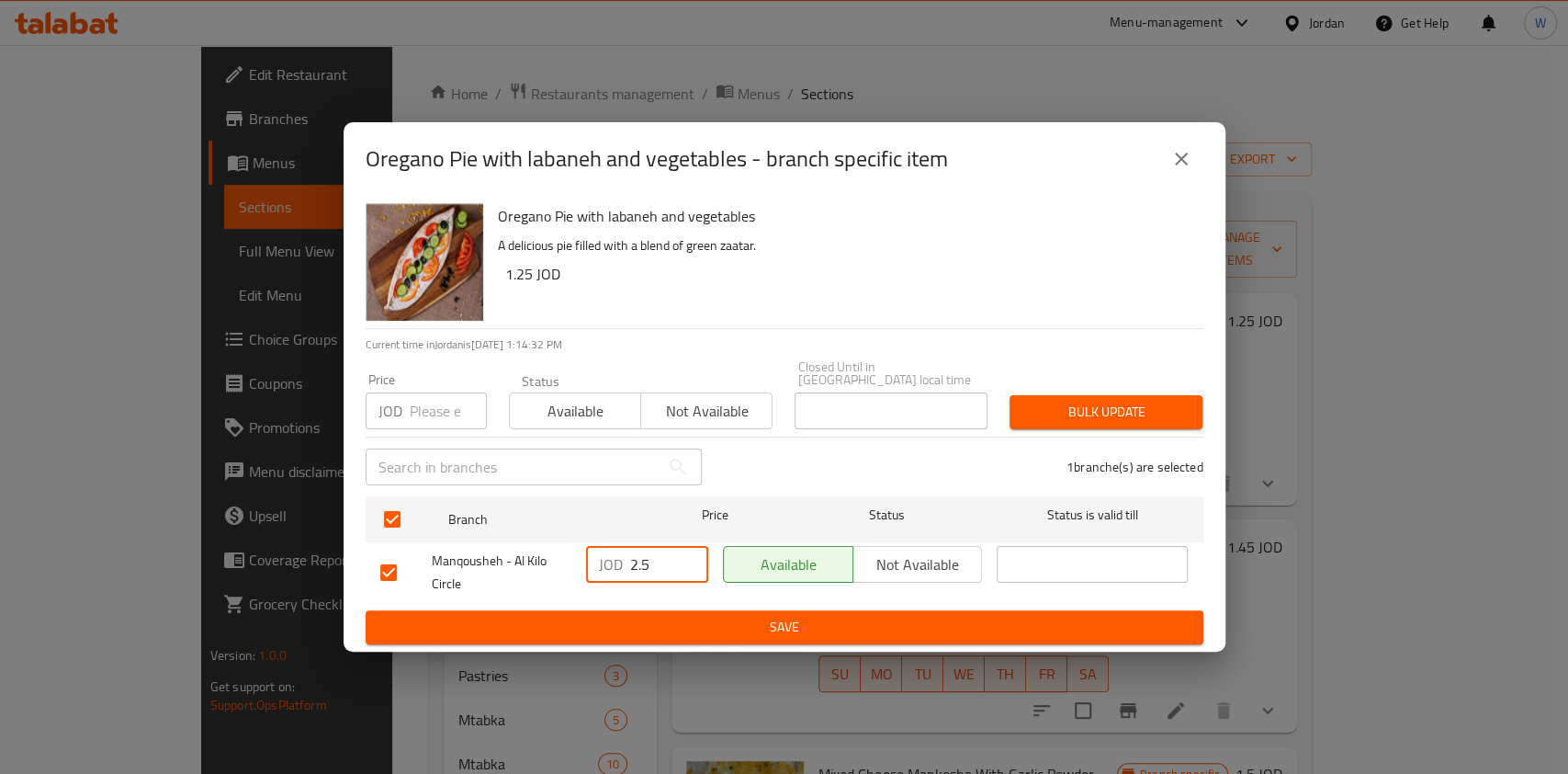
type input "2.5"
click at [404, 624] on span "Save" at bounding box center [784, 627] width 808 height 23
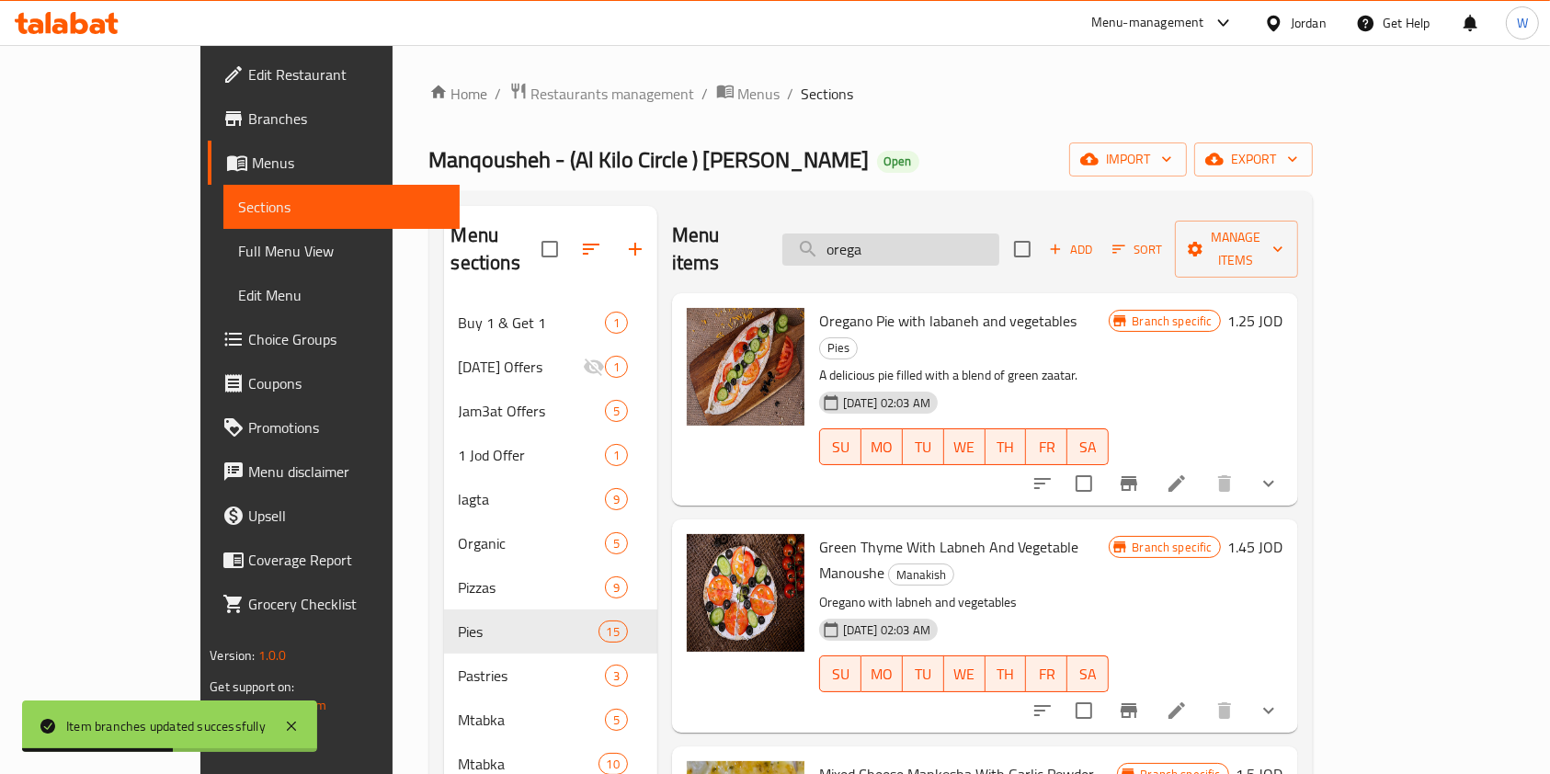
click at [956, 234] on input "orega" at bounding box center [890, 250] width 217 height 32
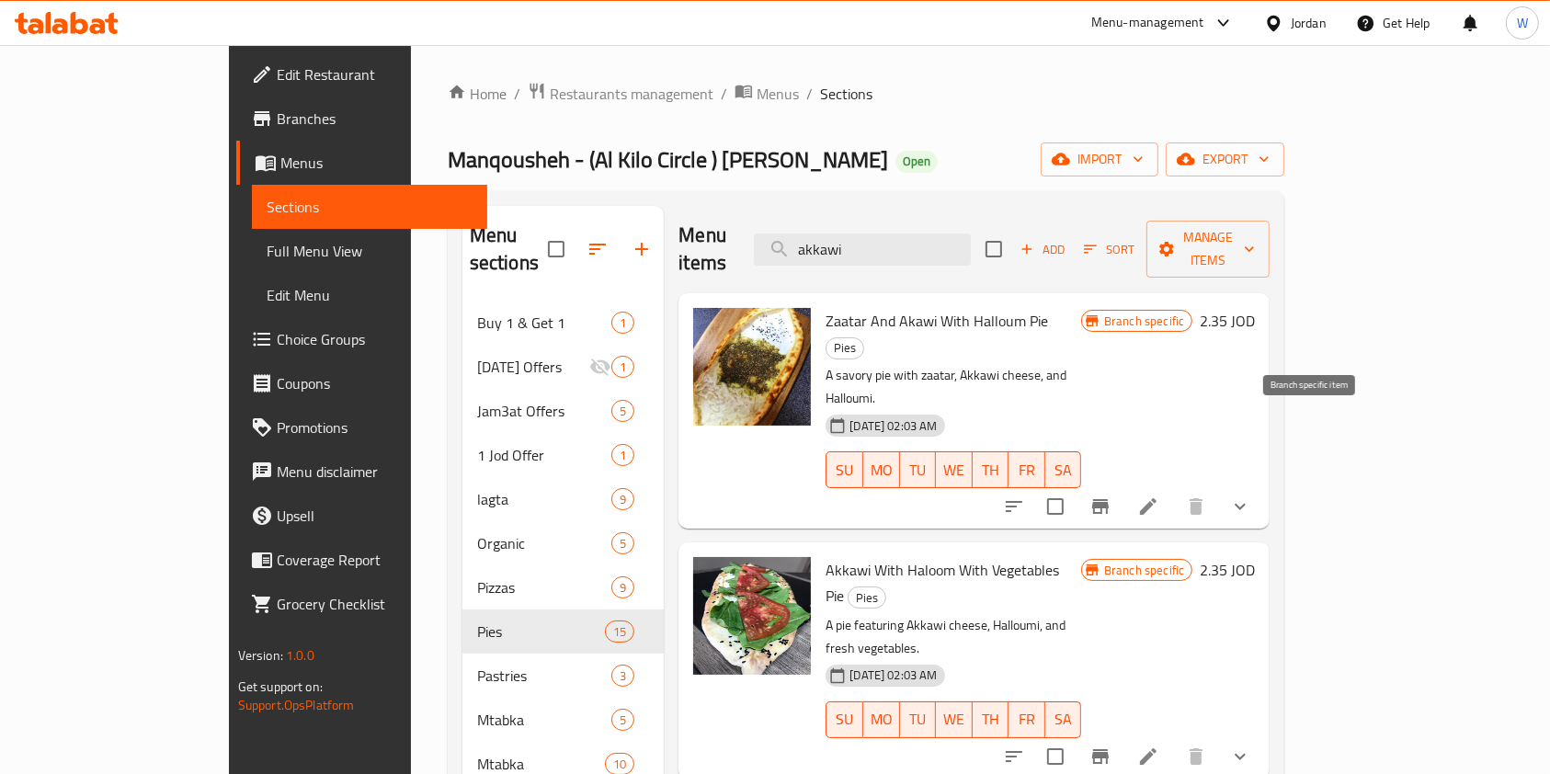
type input "akkawi"
click at [1112, 496] on icon "Branch-specific-item" at bounding box center [1101, 507] width 22 height 22
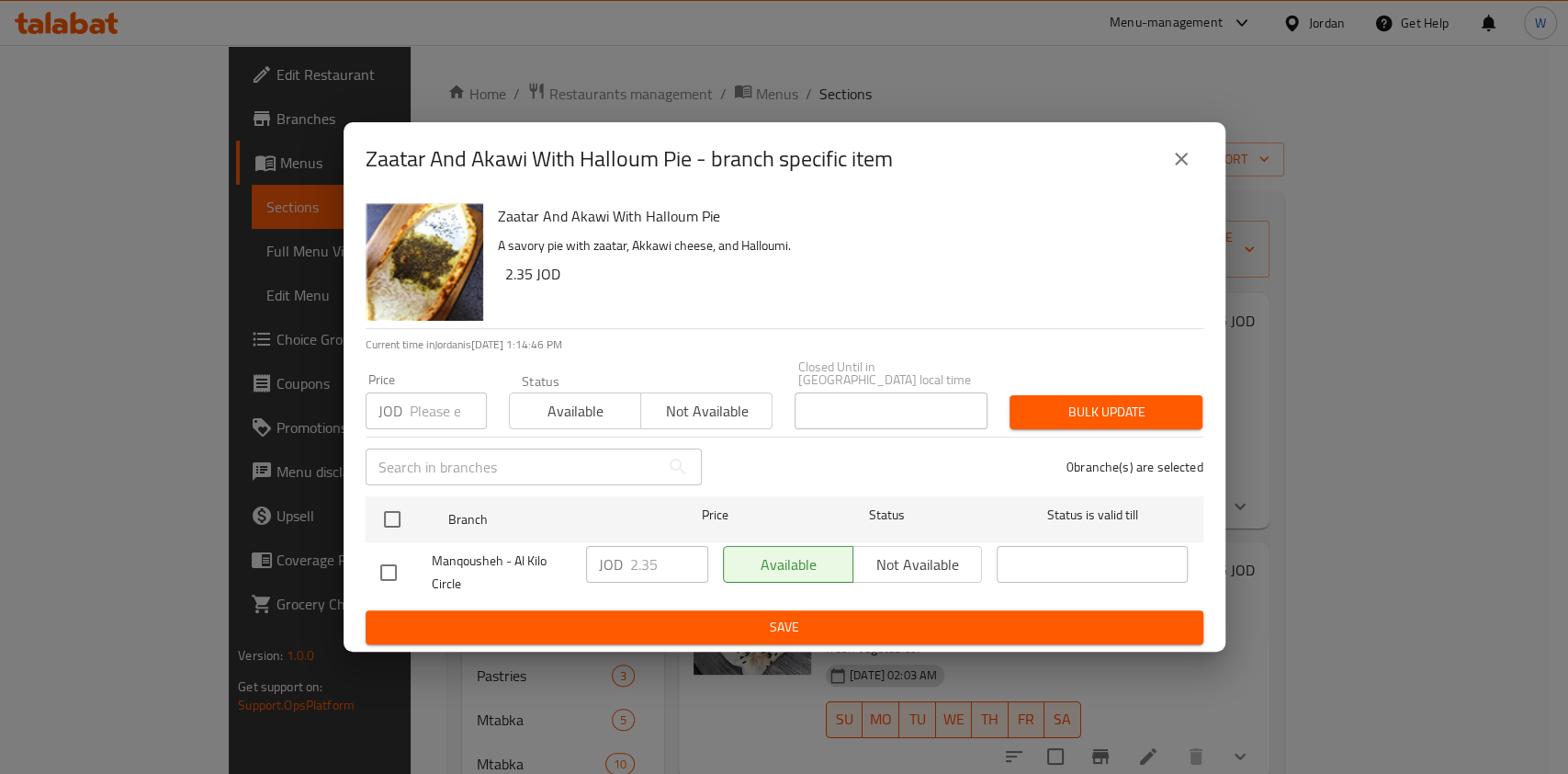
click at [392, 555] on input "checkbox" at bounding box center [389, 572] width 39 height 39
checkbox input "true"
click at [674, 552] on input "2.35" at bounding box center [670, 564] width 78 height 37
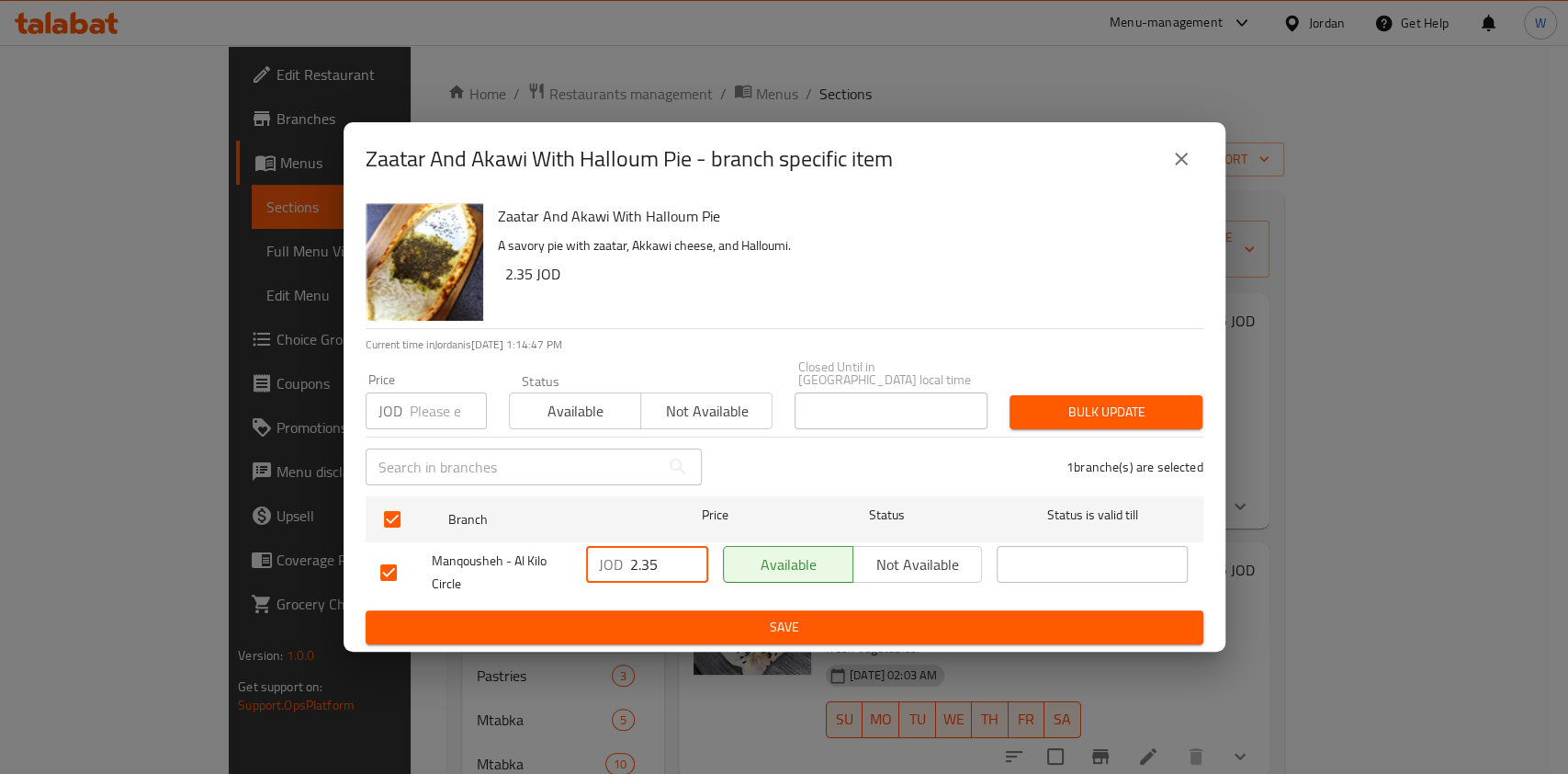
click at [674, 552] on input "2.35" at bounding box center [670, 564] width 78 height 37
type input "2.5"
click at [675, 618] on span "Save" at bounding box center [784, 627] width 808 height 23
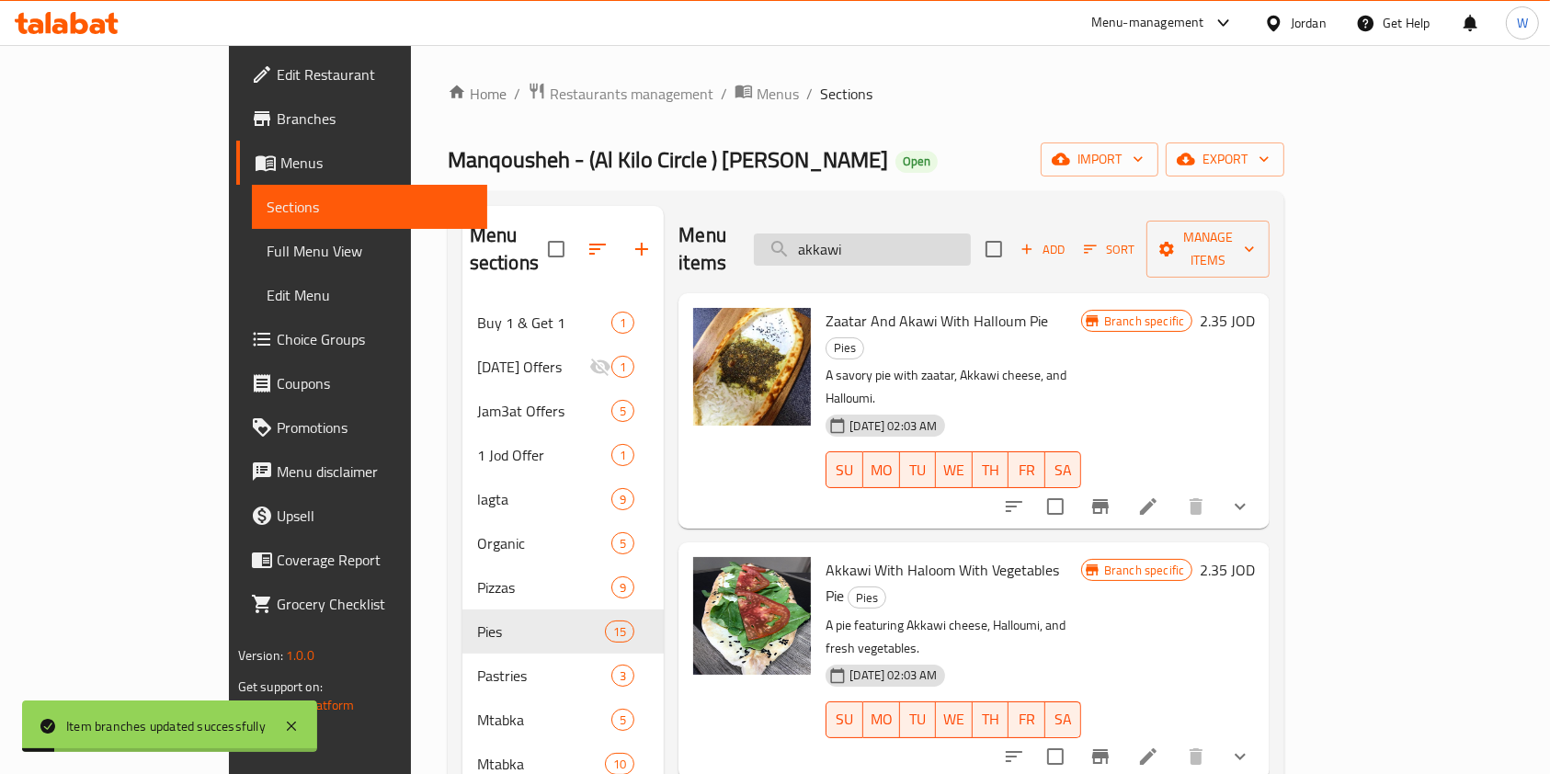
click at [909, 238] on input "akkawi" at bounding box center [862, 250] width 217 height 32
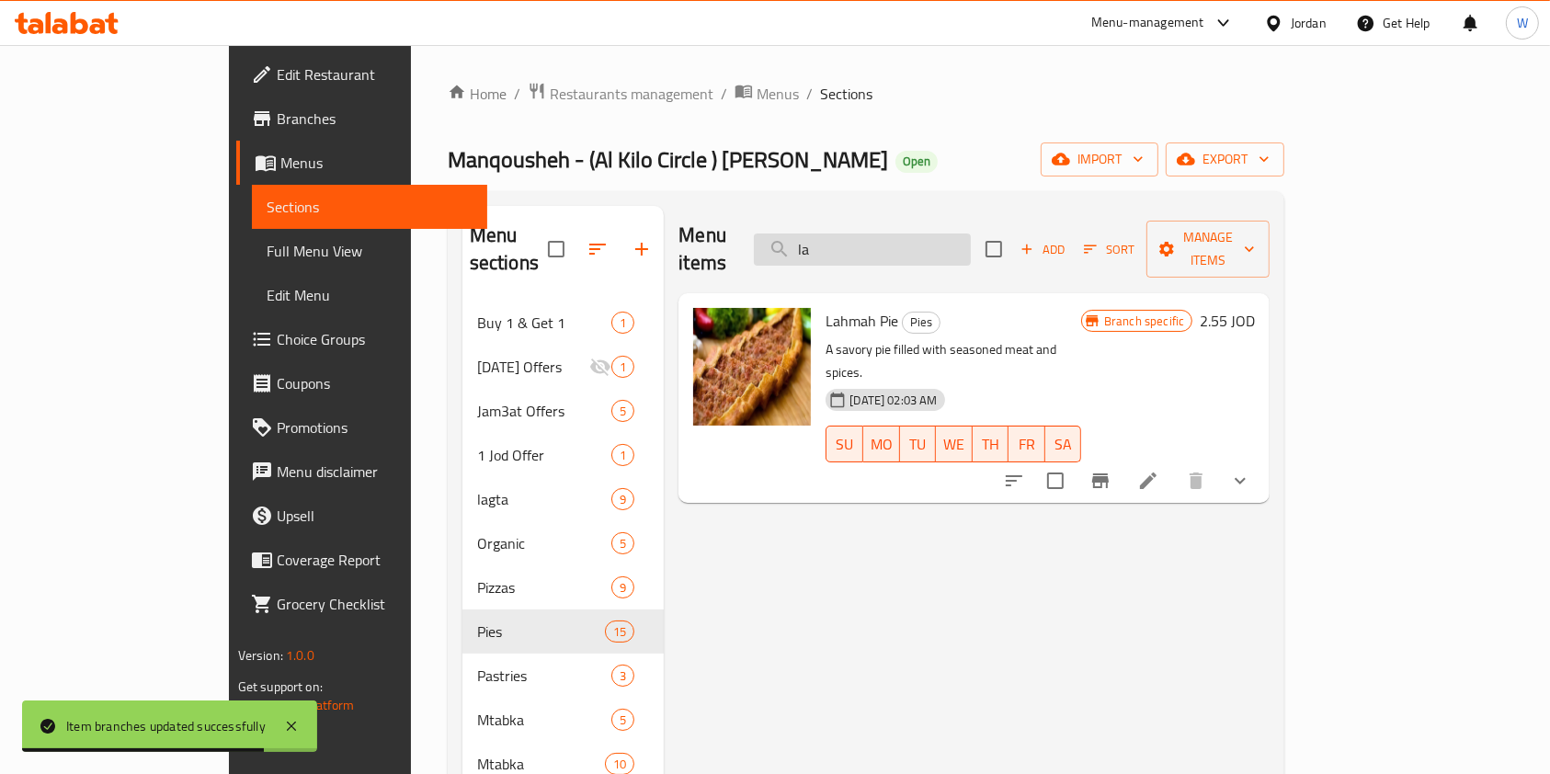
type input "l"
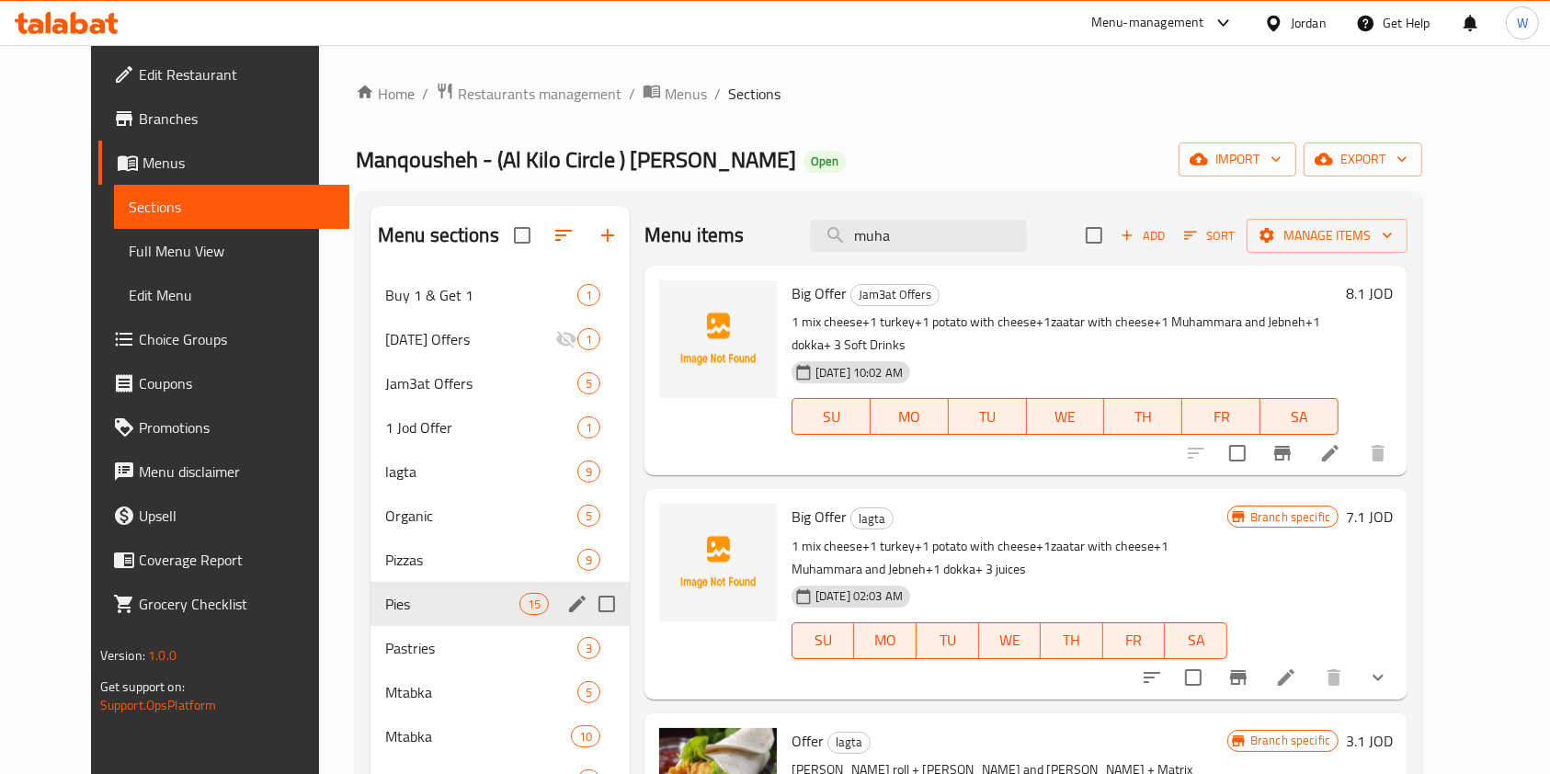
type input "muha"
click at [446, 599] on span "Pies" at bounding box center [452, 604] width 134 height 22
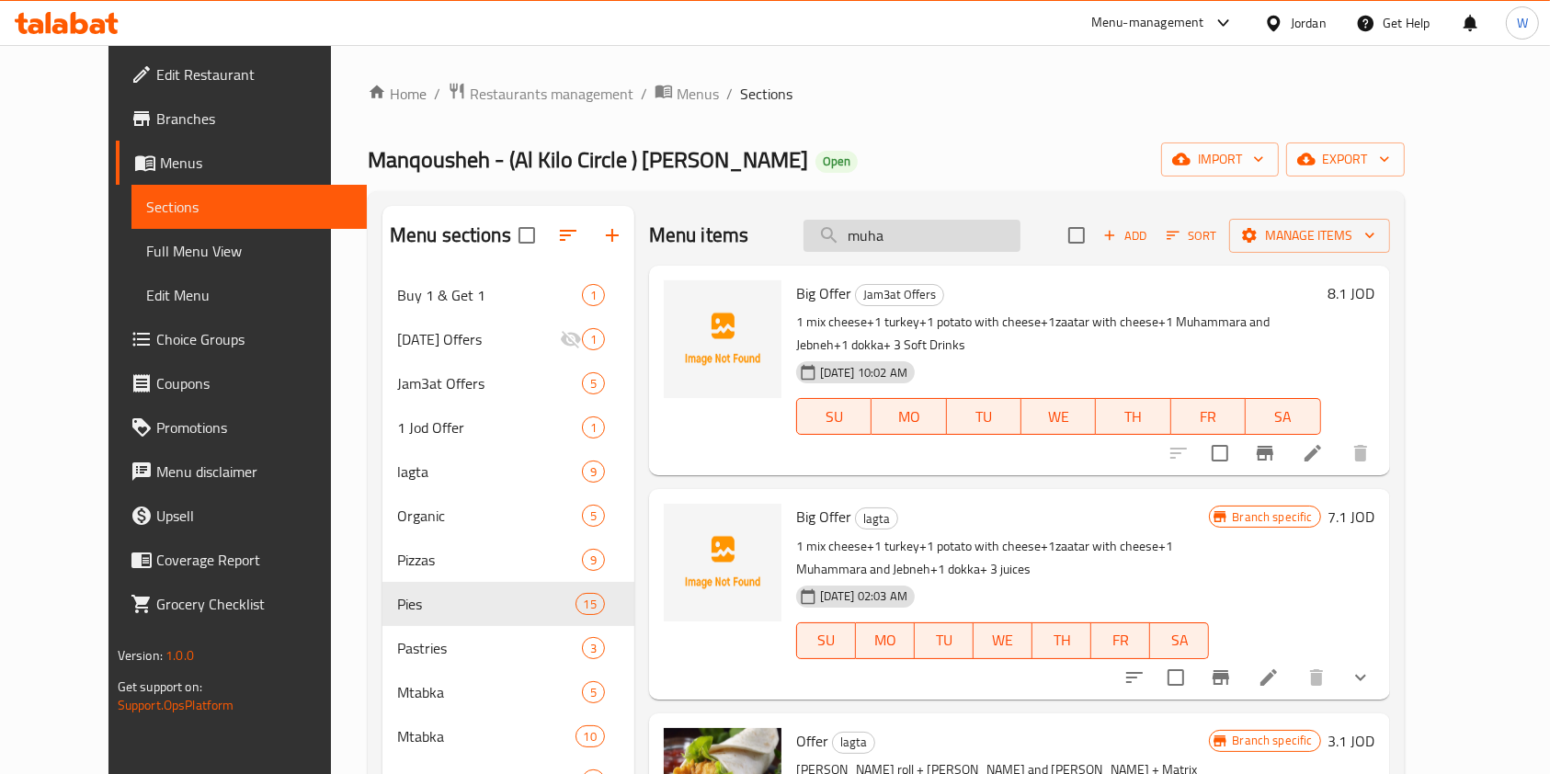
click at [950, 230] on input "muha" at bounding box center [912, 236] width 217 height 32
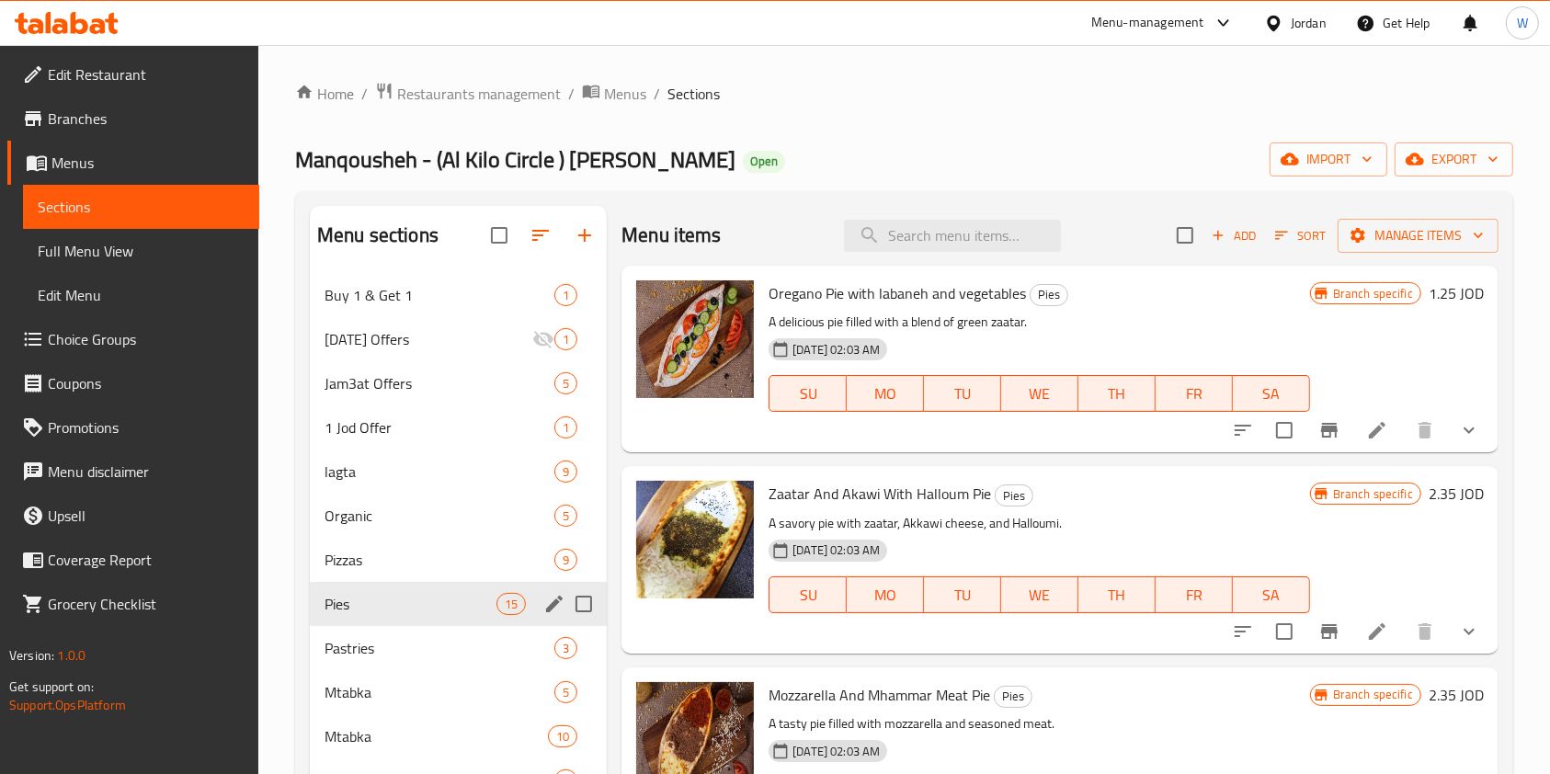
scroll to position [122, 0]
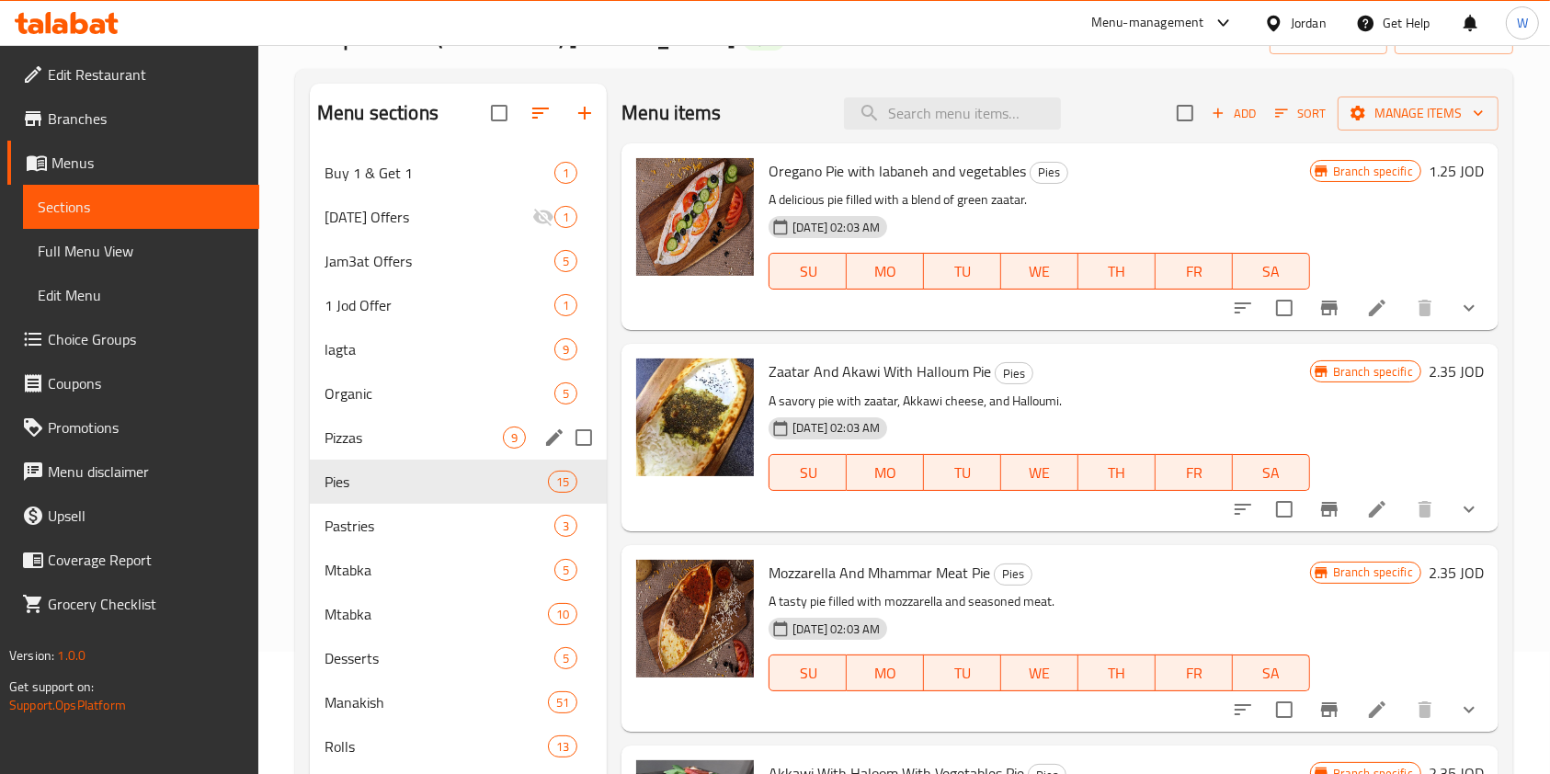
click at [355, 451] on div "Pizzas 9" at bounding box center [458, 438] width 297 height 44
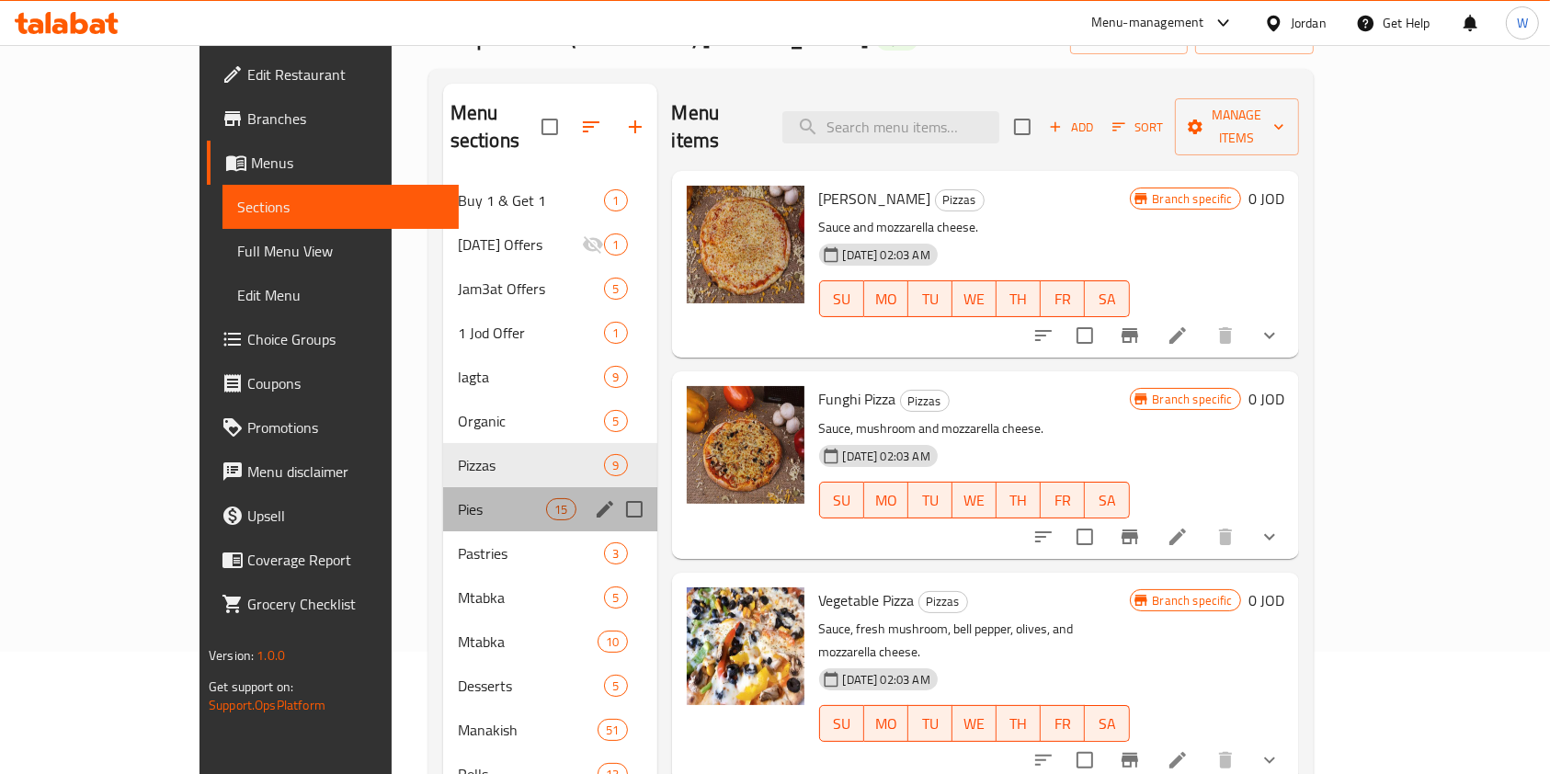
click at [443, 493] on div "Pies 15" at bounding box center [550, 509] width 214 height 44
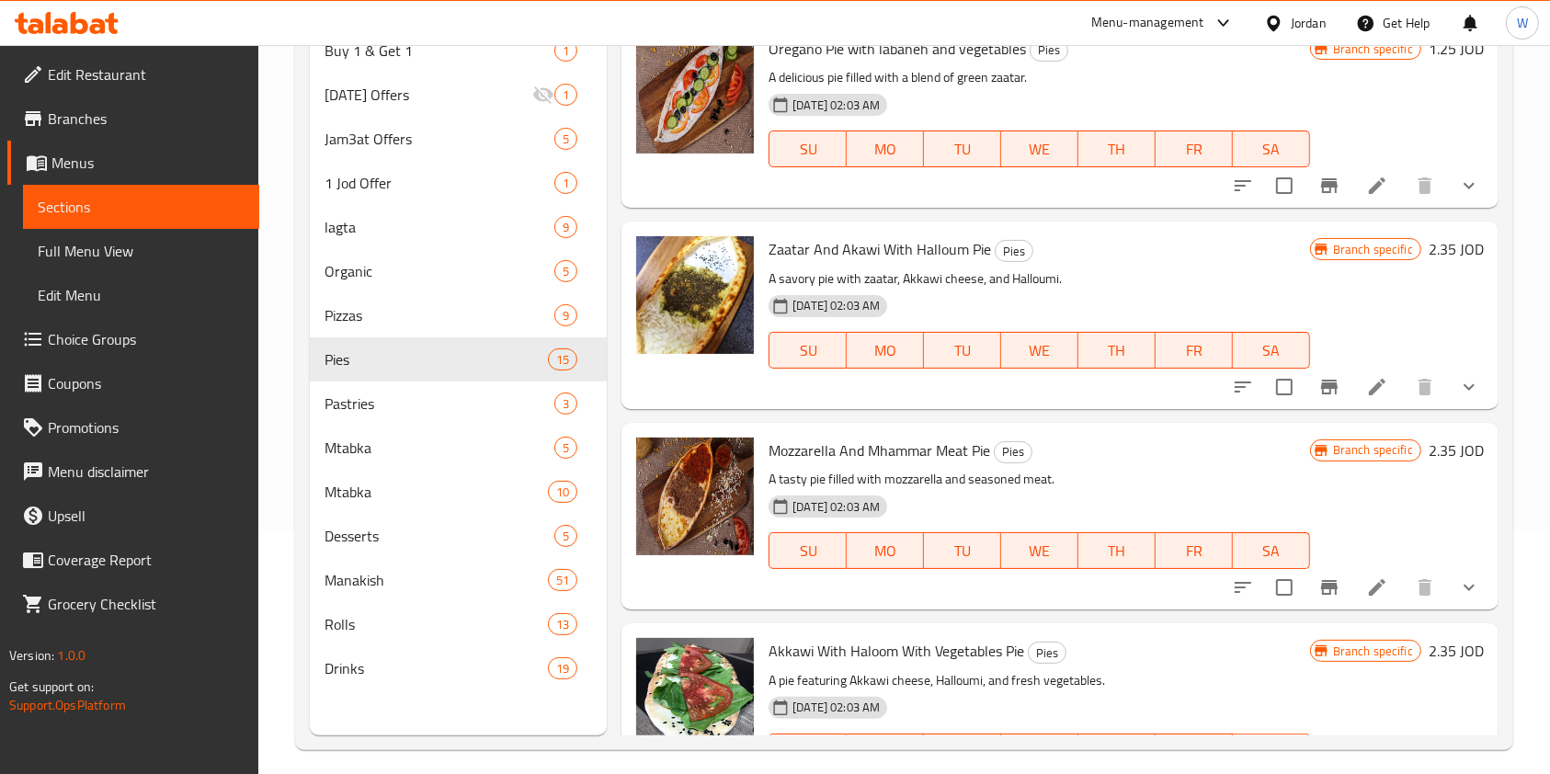
scroll to position [122, 0]
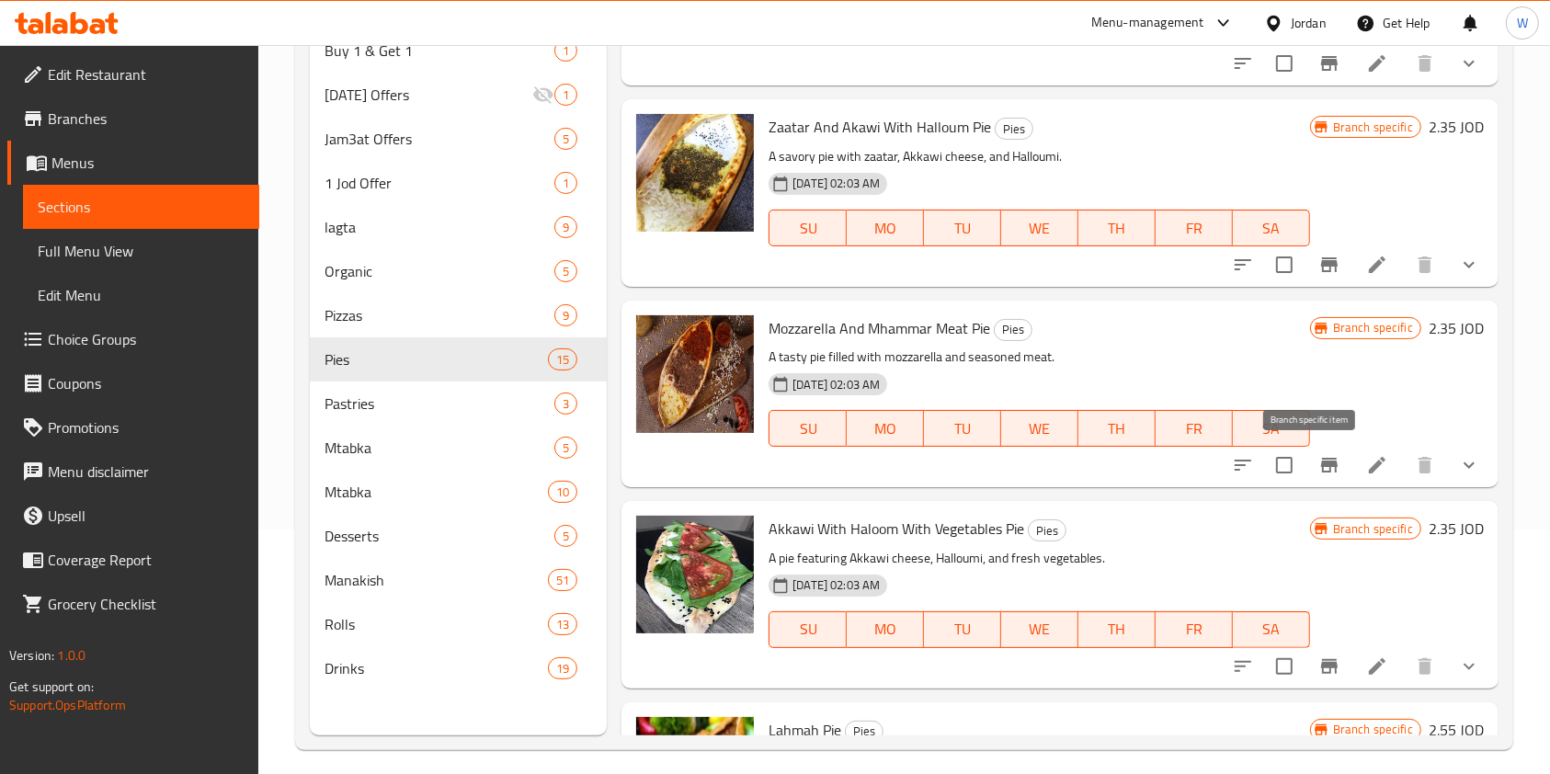
click at [1307, 456] on button "Branch-specific-item" at bounding box center [1329, 465] width 44 height 44
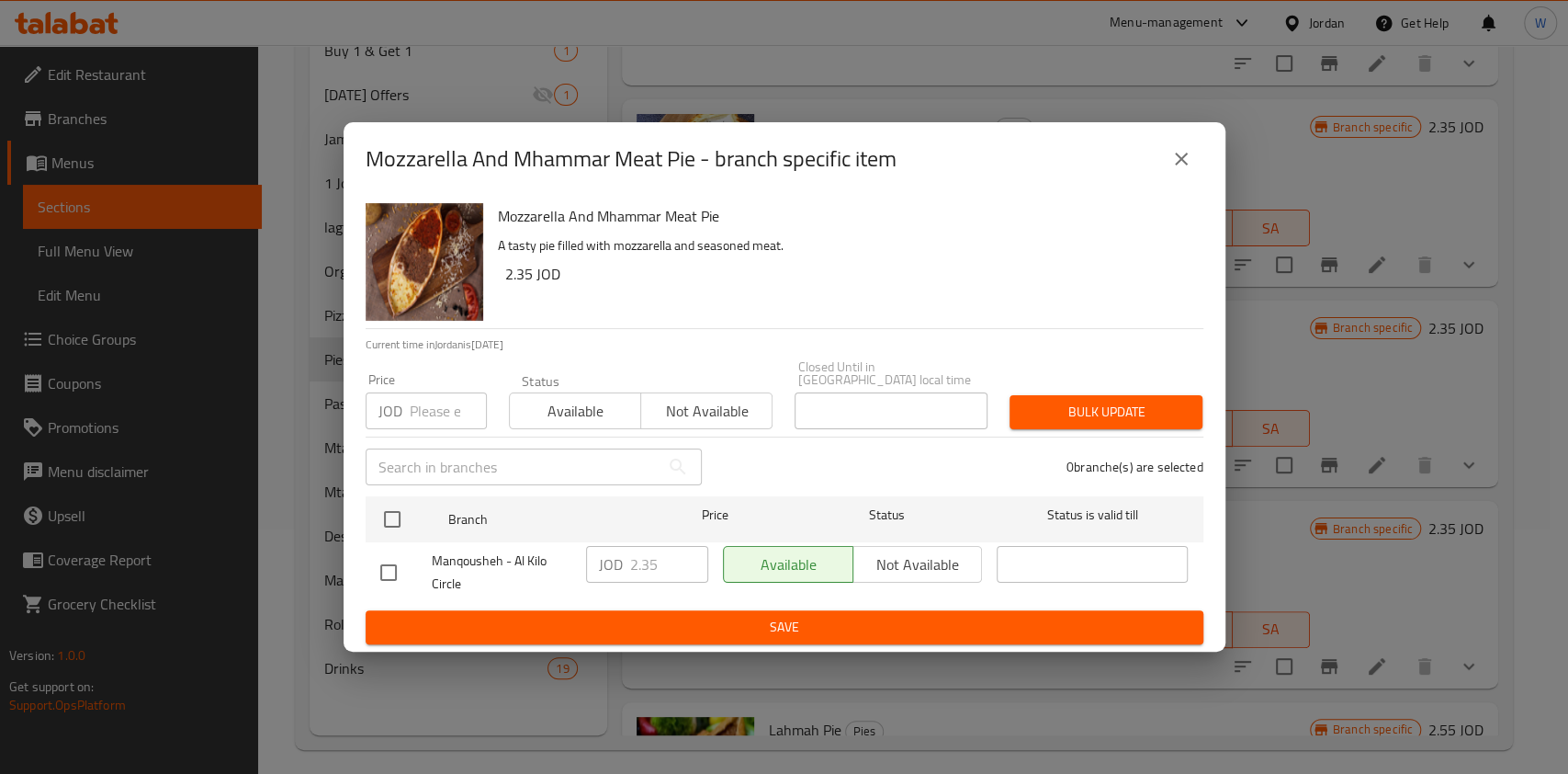
click at [380, 561] on input "checkbox" at bounding box center [389, 572] width 39 height 39
checkbox input "true"
click at [381, 563] on input "checkbox" at bounding box center [389, 572] width 39 height 39
checkbox input "false"
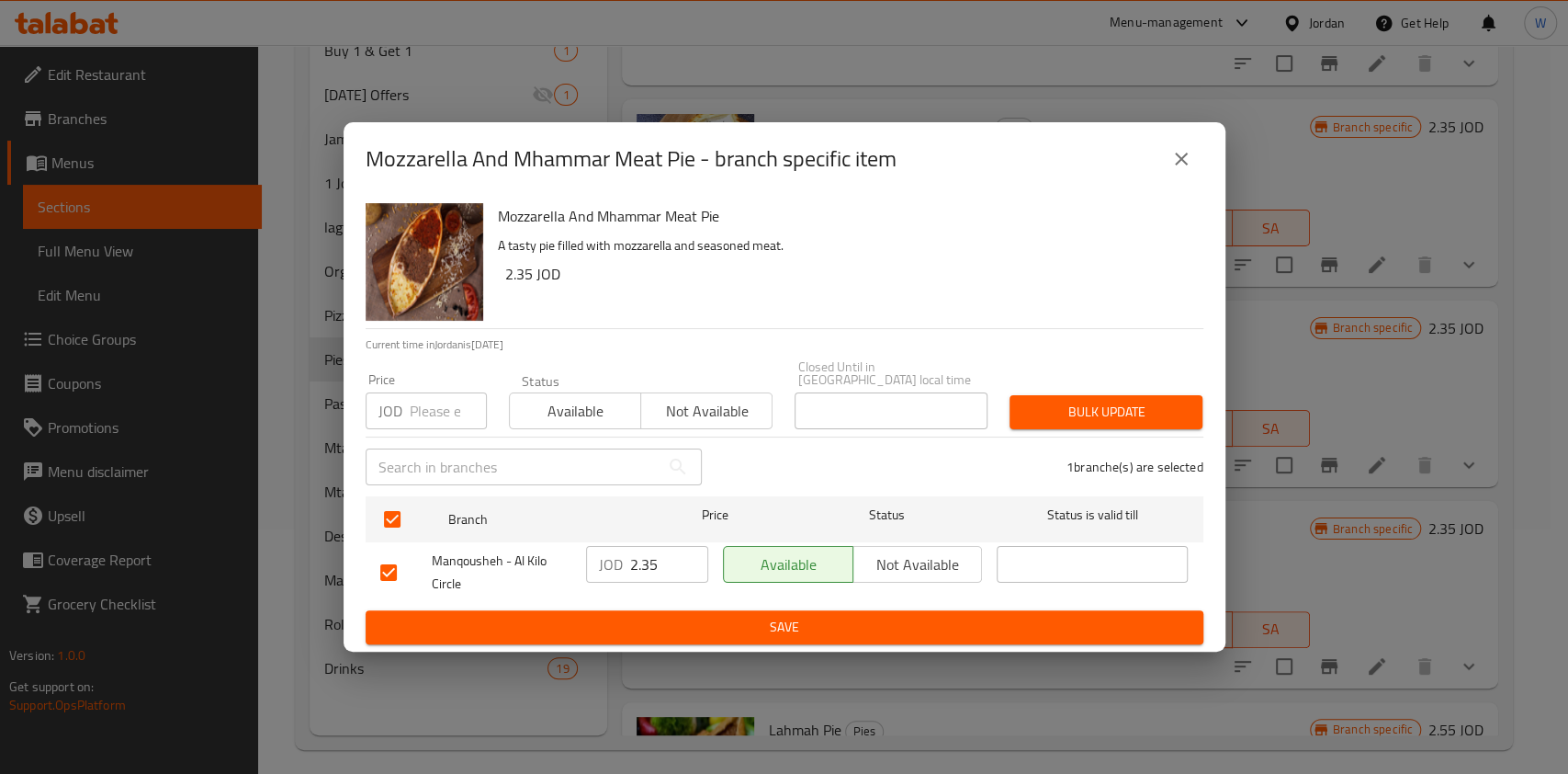
checkbox input "false"
click at [381, 563] on input "checkbox" at bounding box center [389, 572] width 39 height 39
checkbox input "true"
click at [647, 570] on input "2.35" at bounding box center [670, 564] width 78 height 37
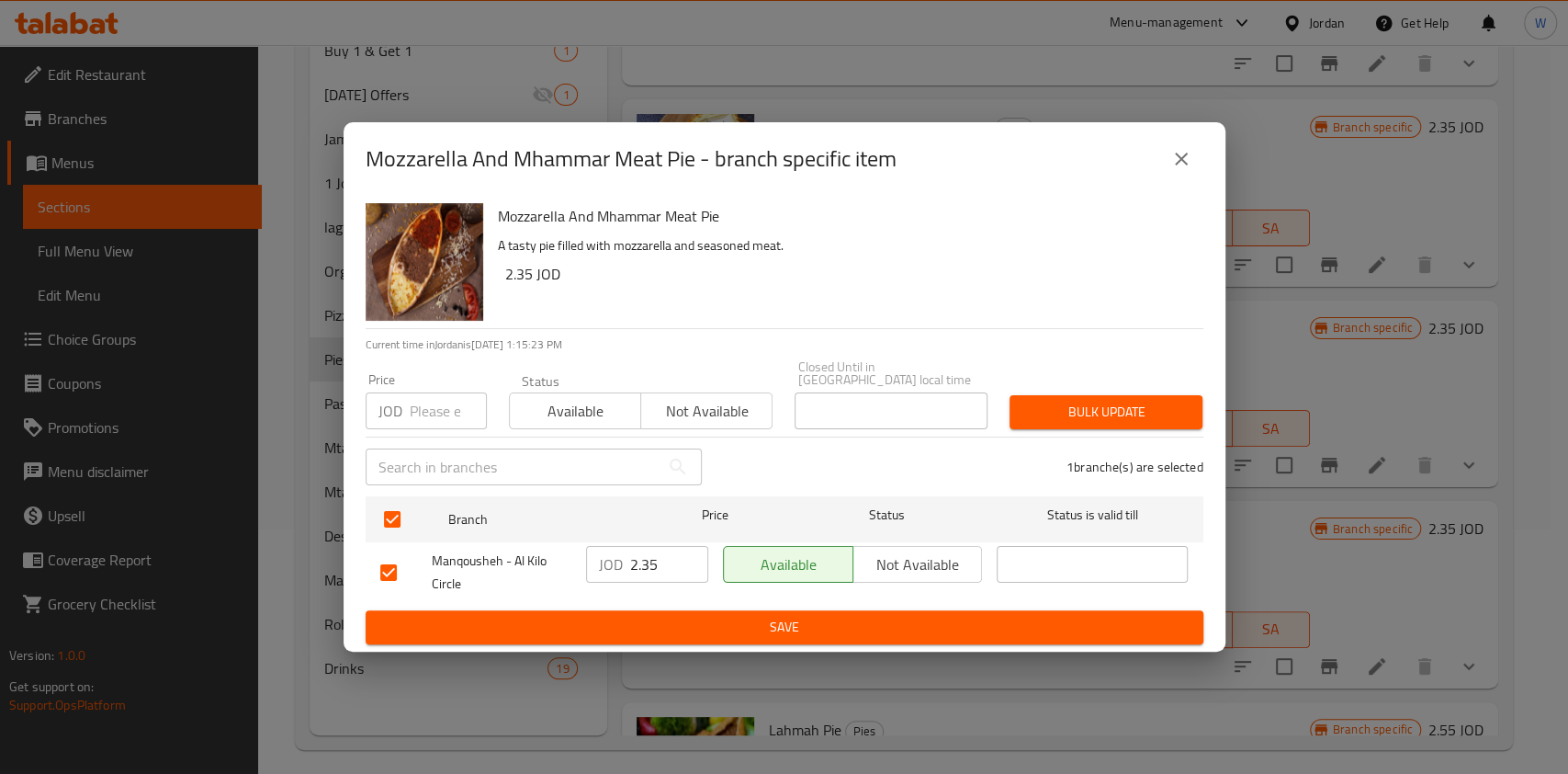
click at [647, 570] on input "2.35" at bounding box center [670, 564] width 78 height 37
type input "2.5"
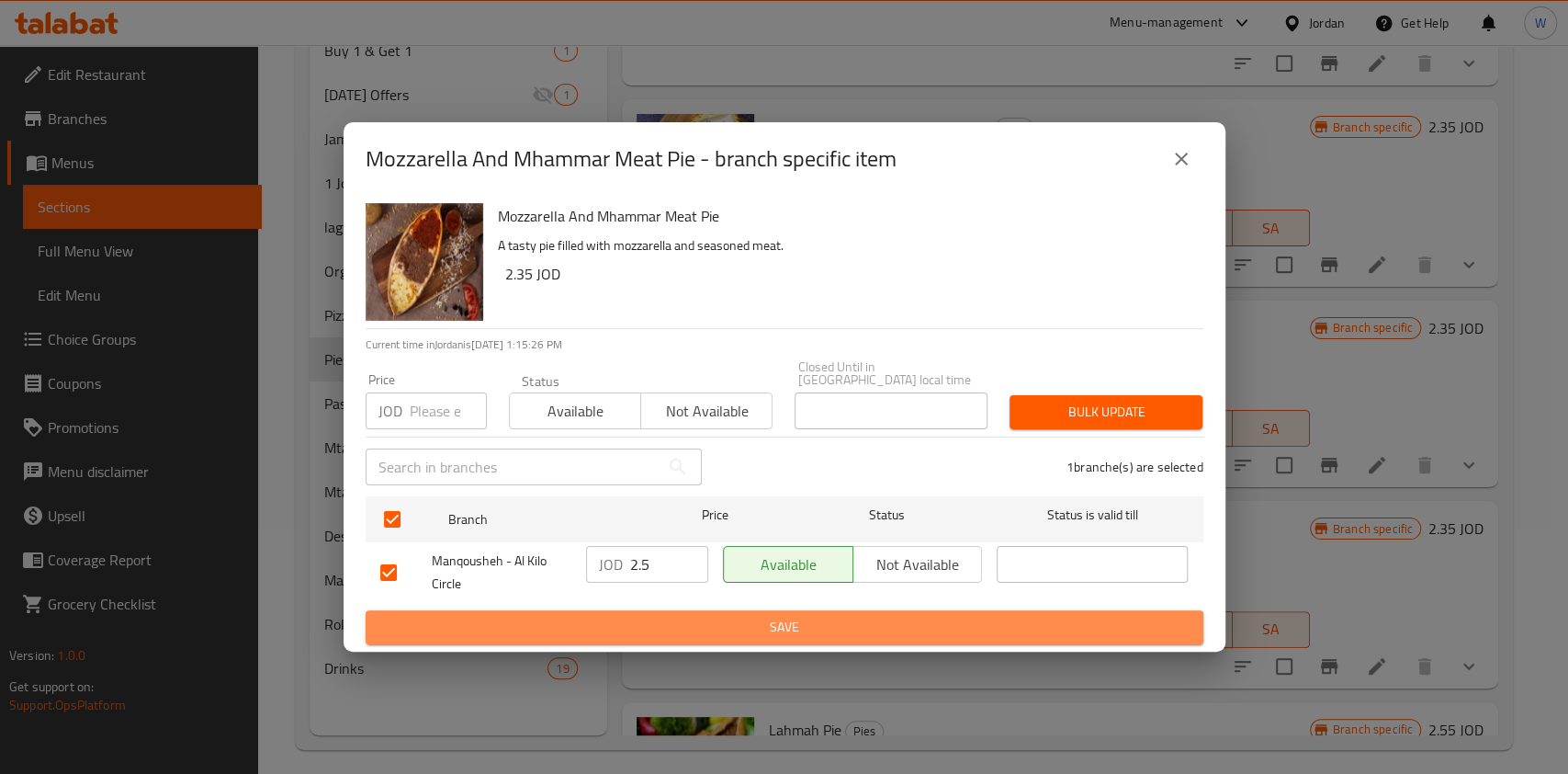
click at [462, 626] on span "Save" at bounding box center [784, 627] width 808 height 23
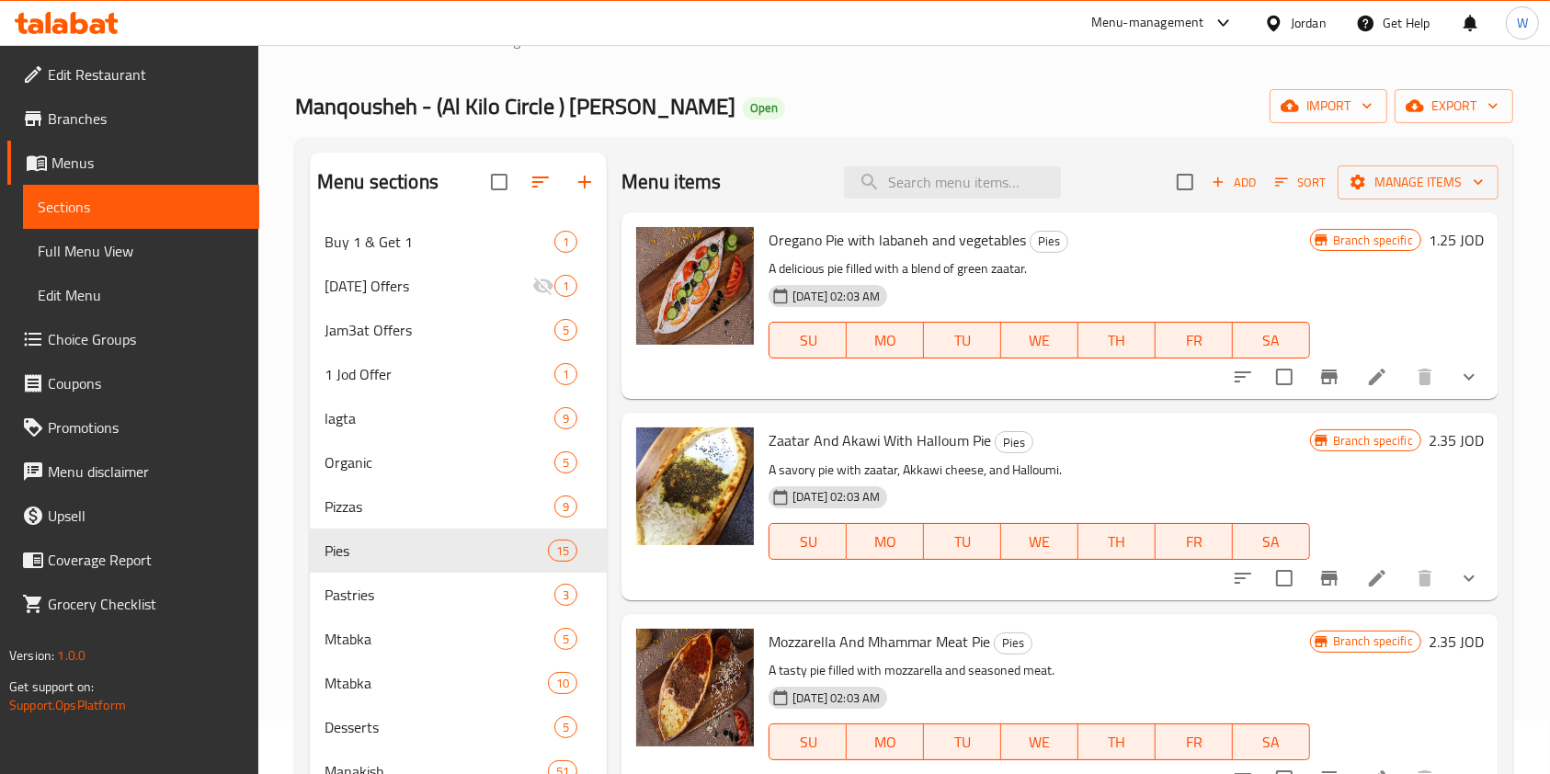
scroll to position [0, 0]
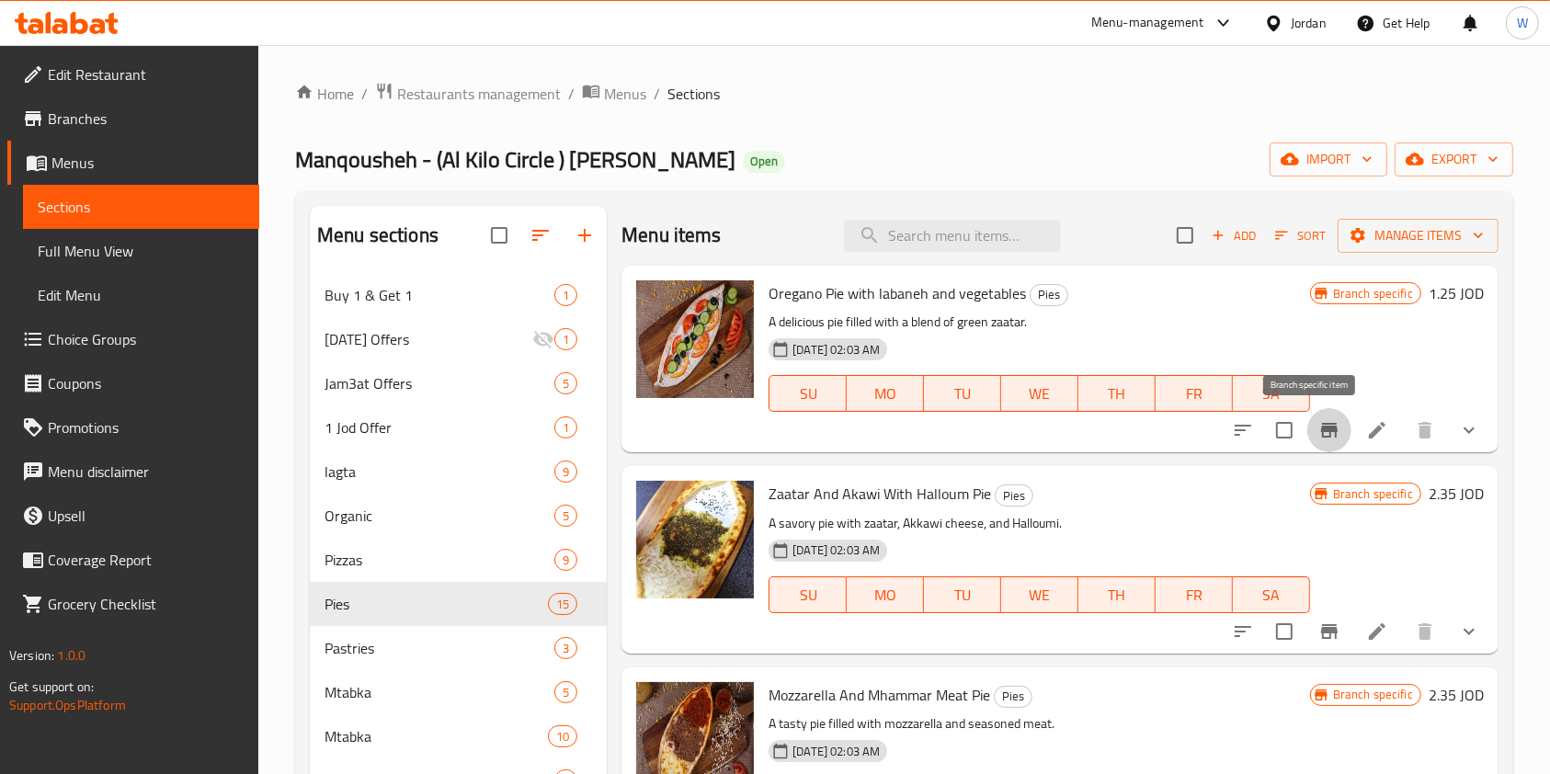
click at [1321, 435] on icon "Branch-specific-item" at bounding box center [1329, 430] width 17 height 15
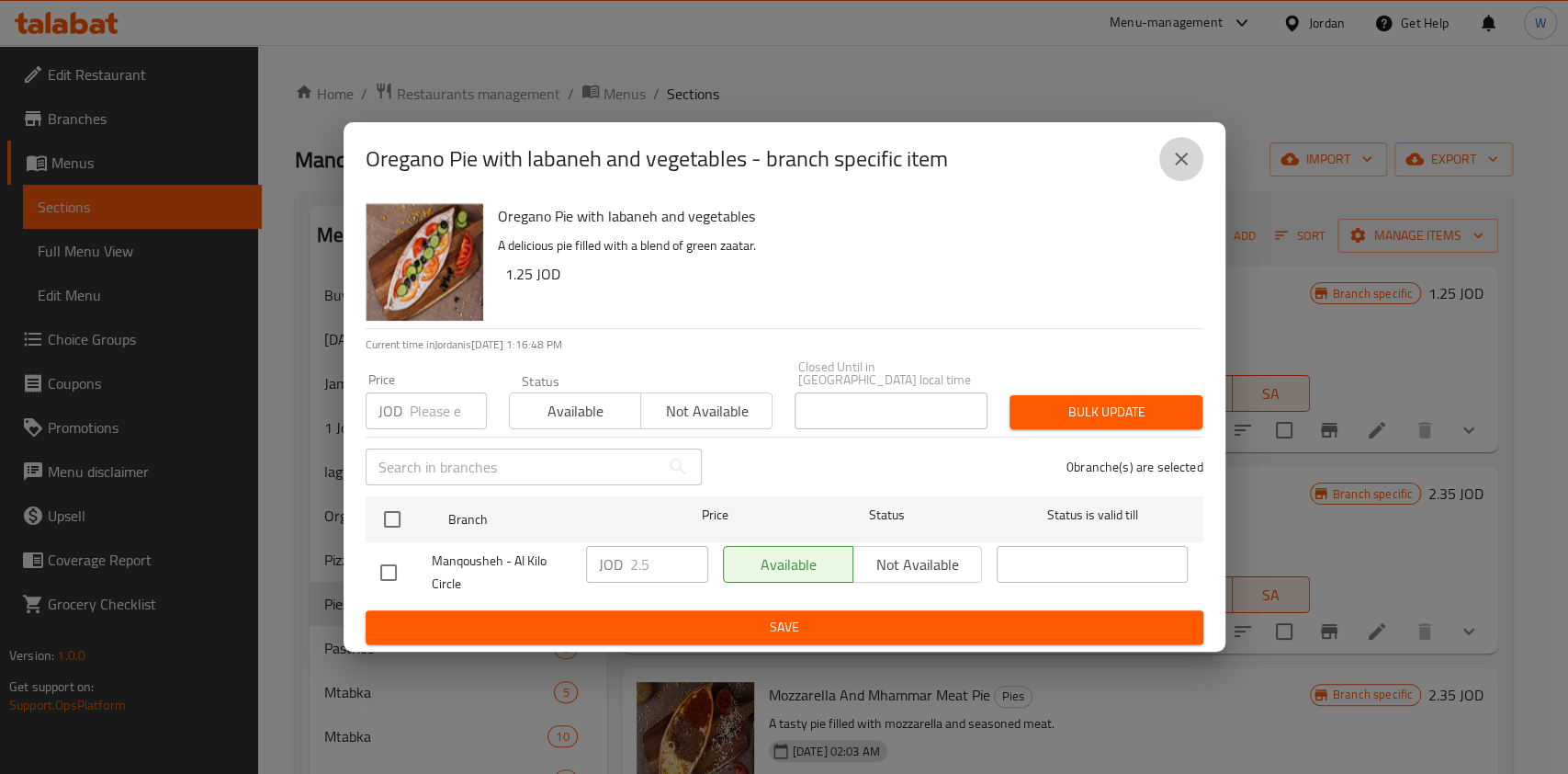
click at [1179, 170] on icon "close" at bounding box center [1181, 159] width 22 height 22
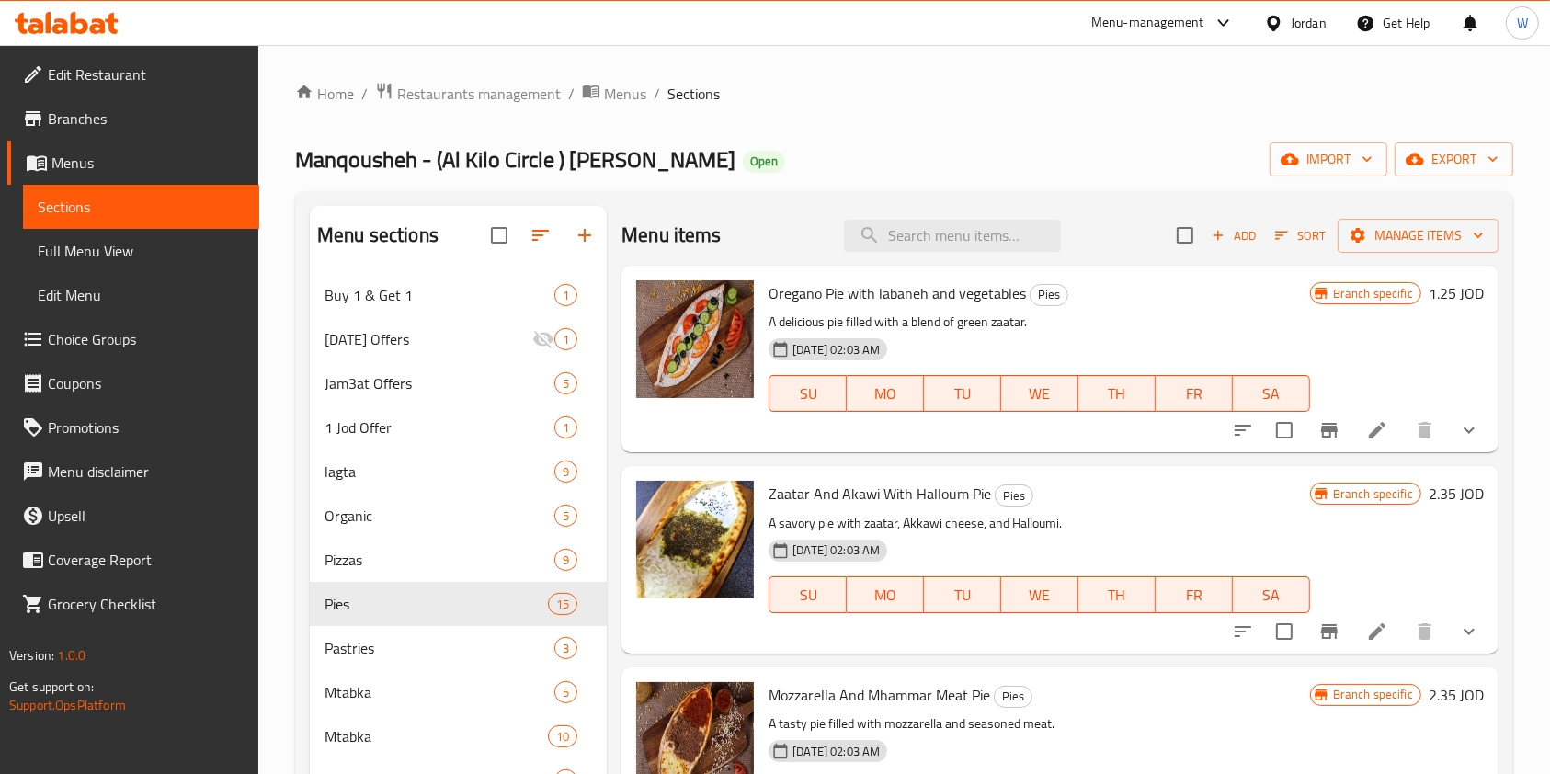
scroll to position [122, 0]
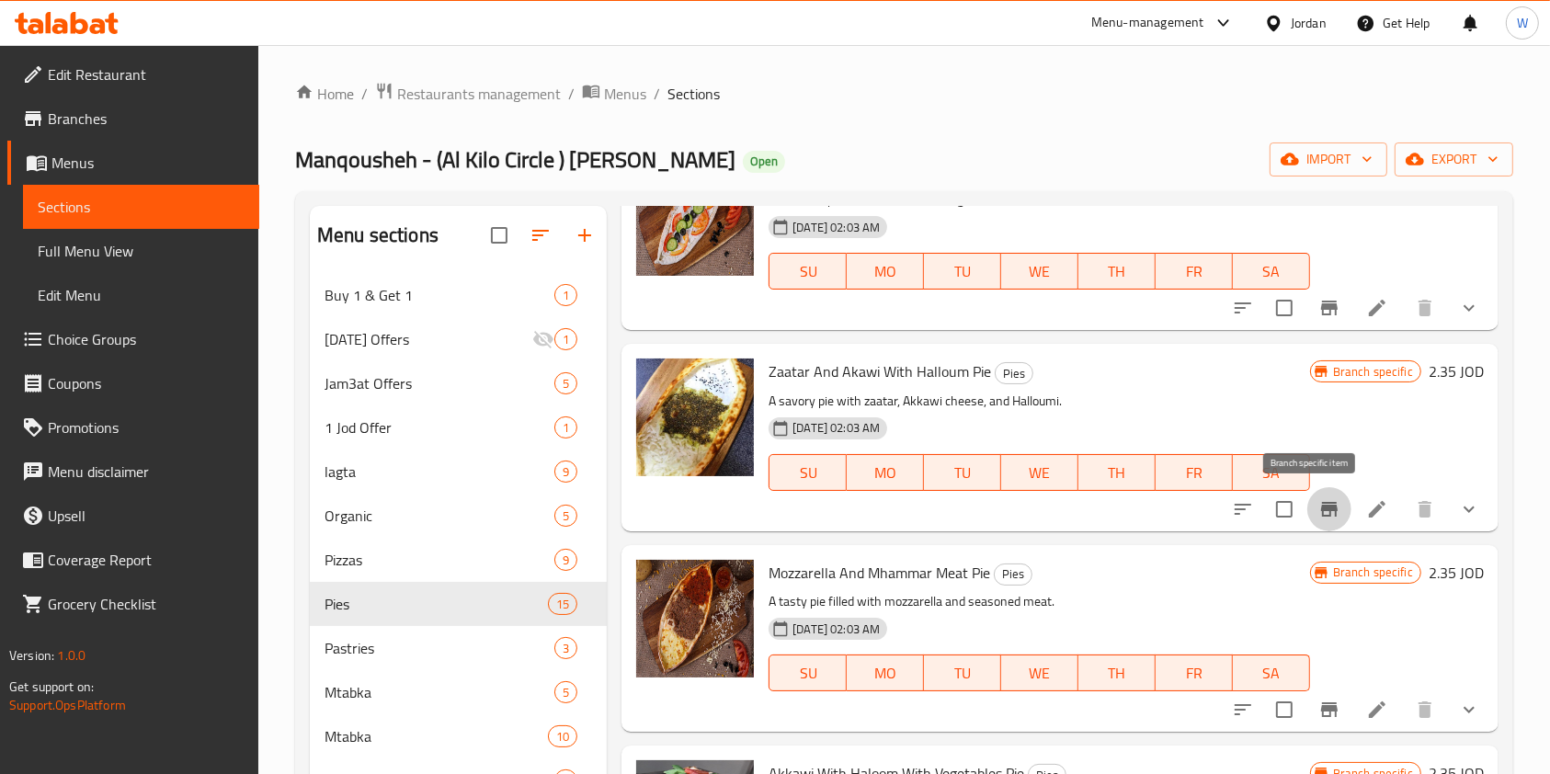
click at [1319, 511] on icon "Branch-specific-item" at bounding box center [1329, 509] width 22 height 22
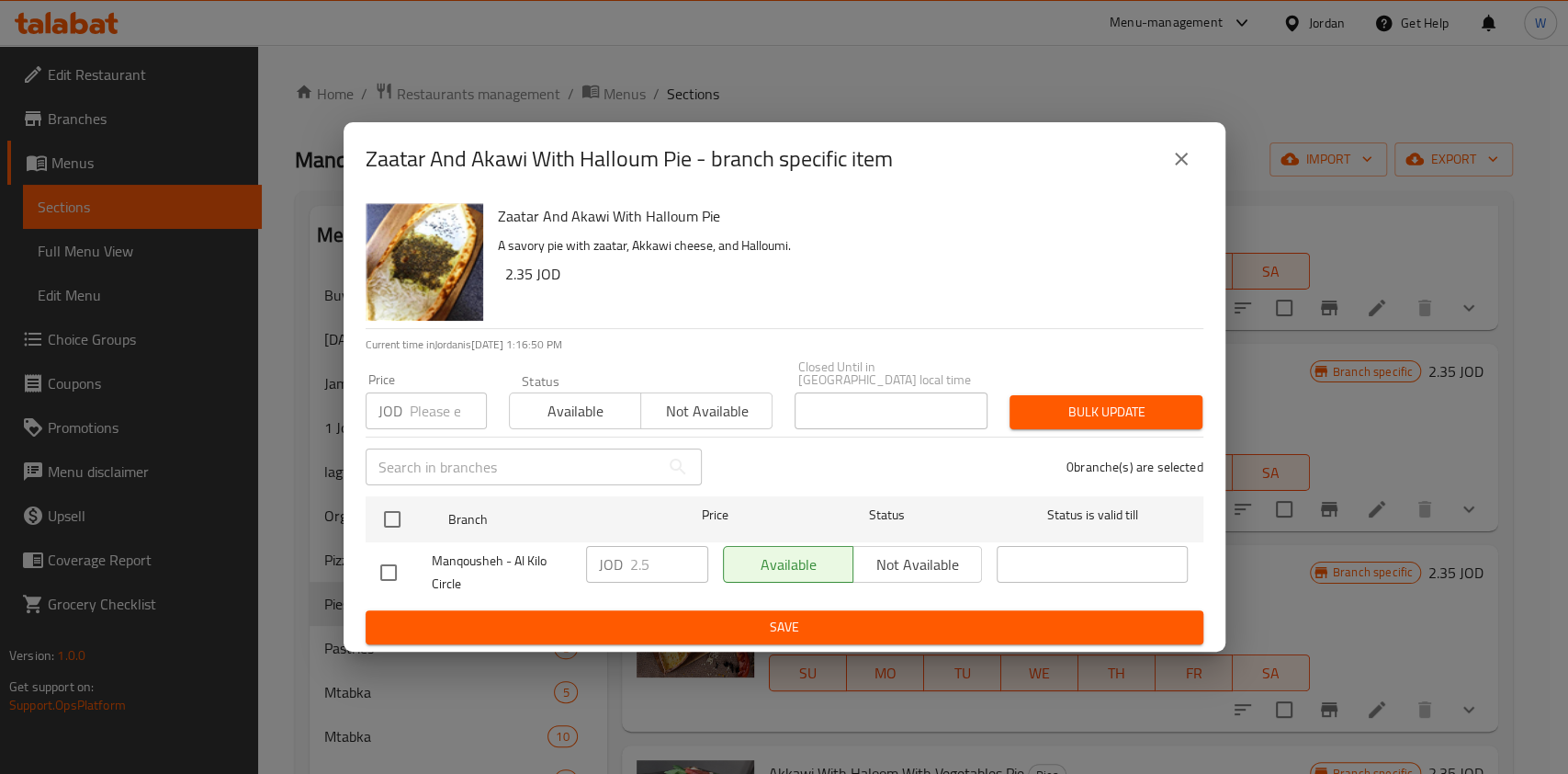
click at [1179, 168] on icon "close" at bounding box center [1181, 159] width 22 height 22
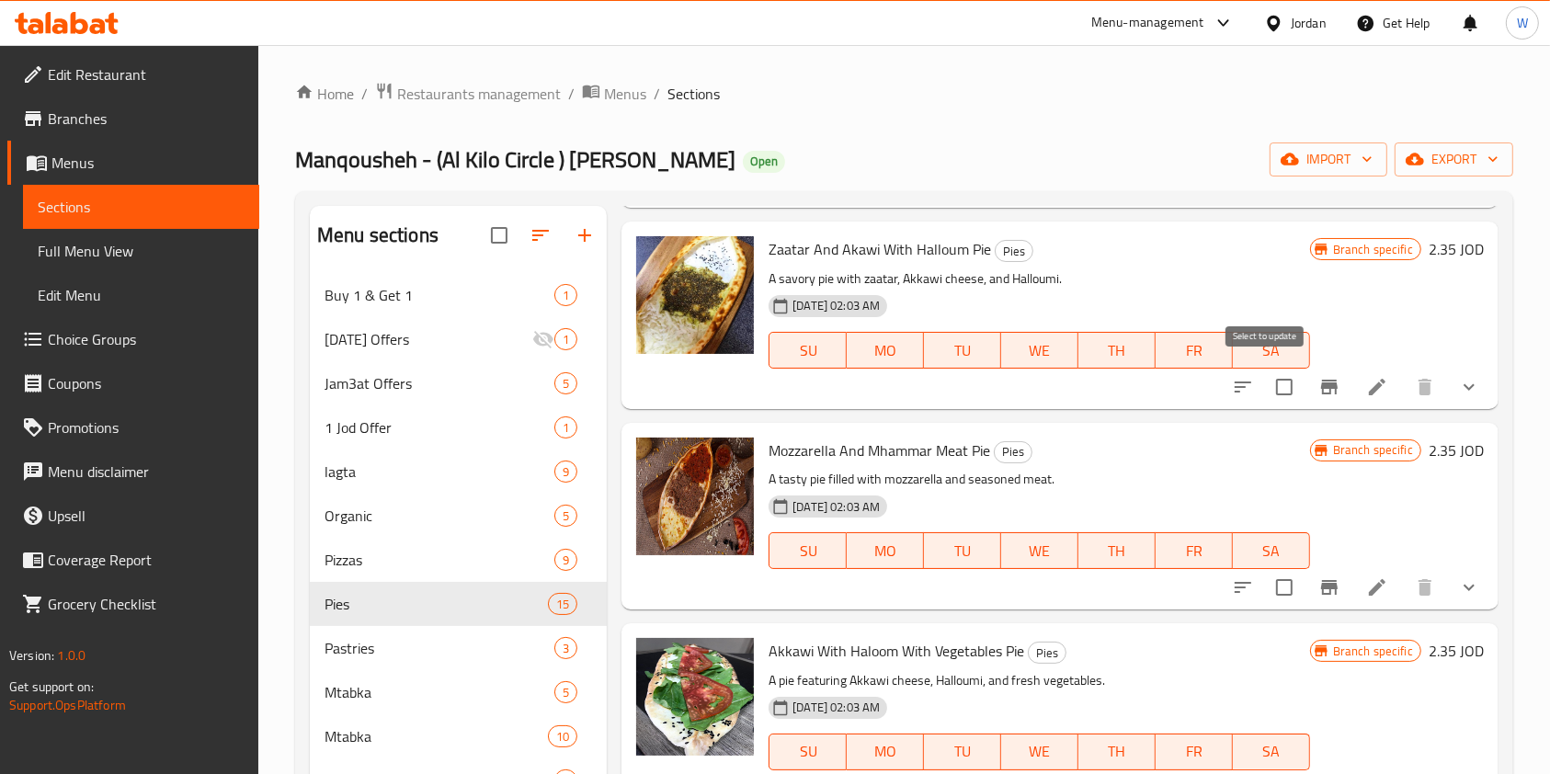
scroll to position [368, 0]
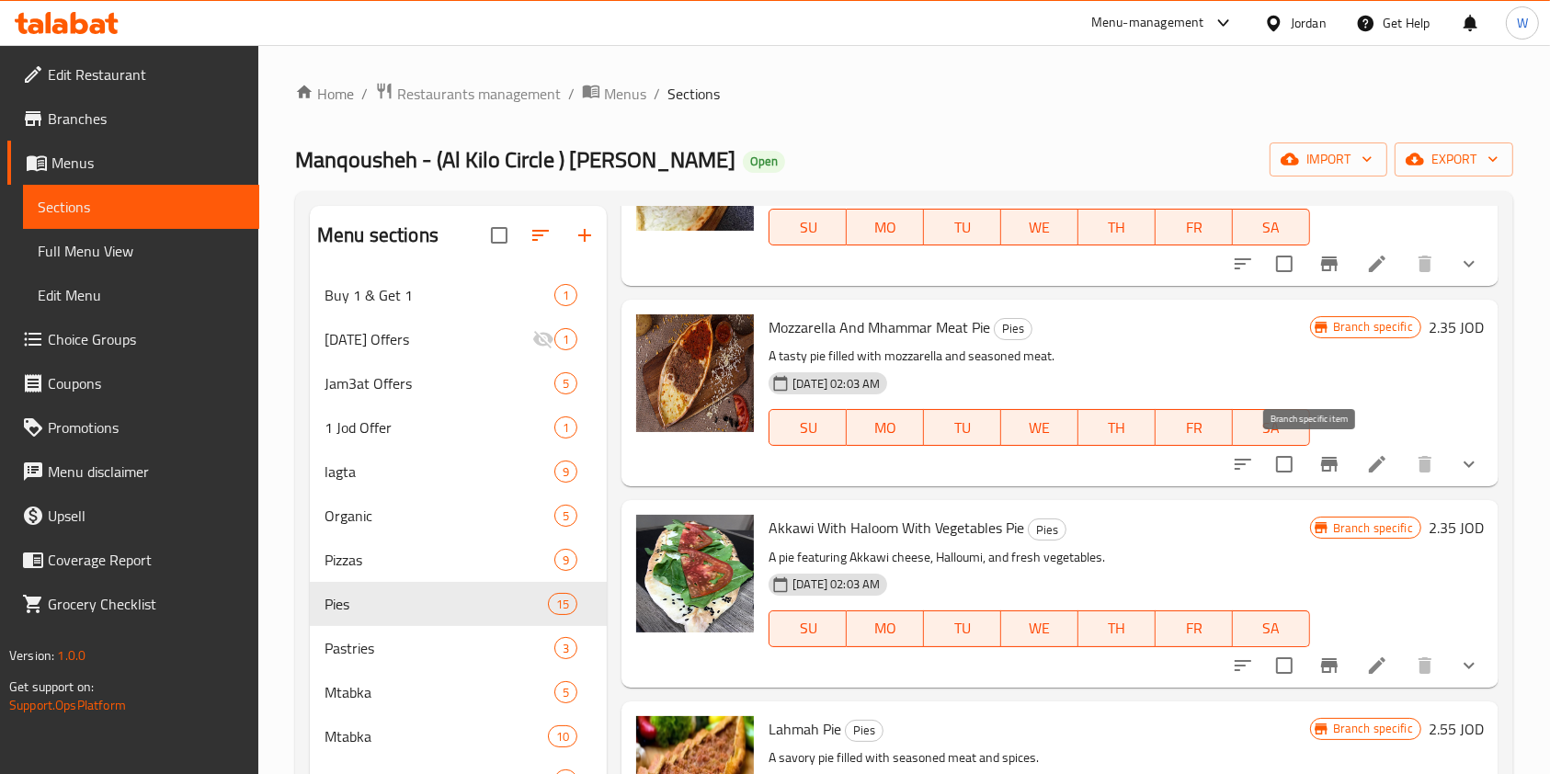
click at [1321, 463] on icon "Branch-specific-item" at bounding box center [1329, 464] width 17 height 15
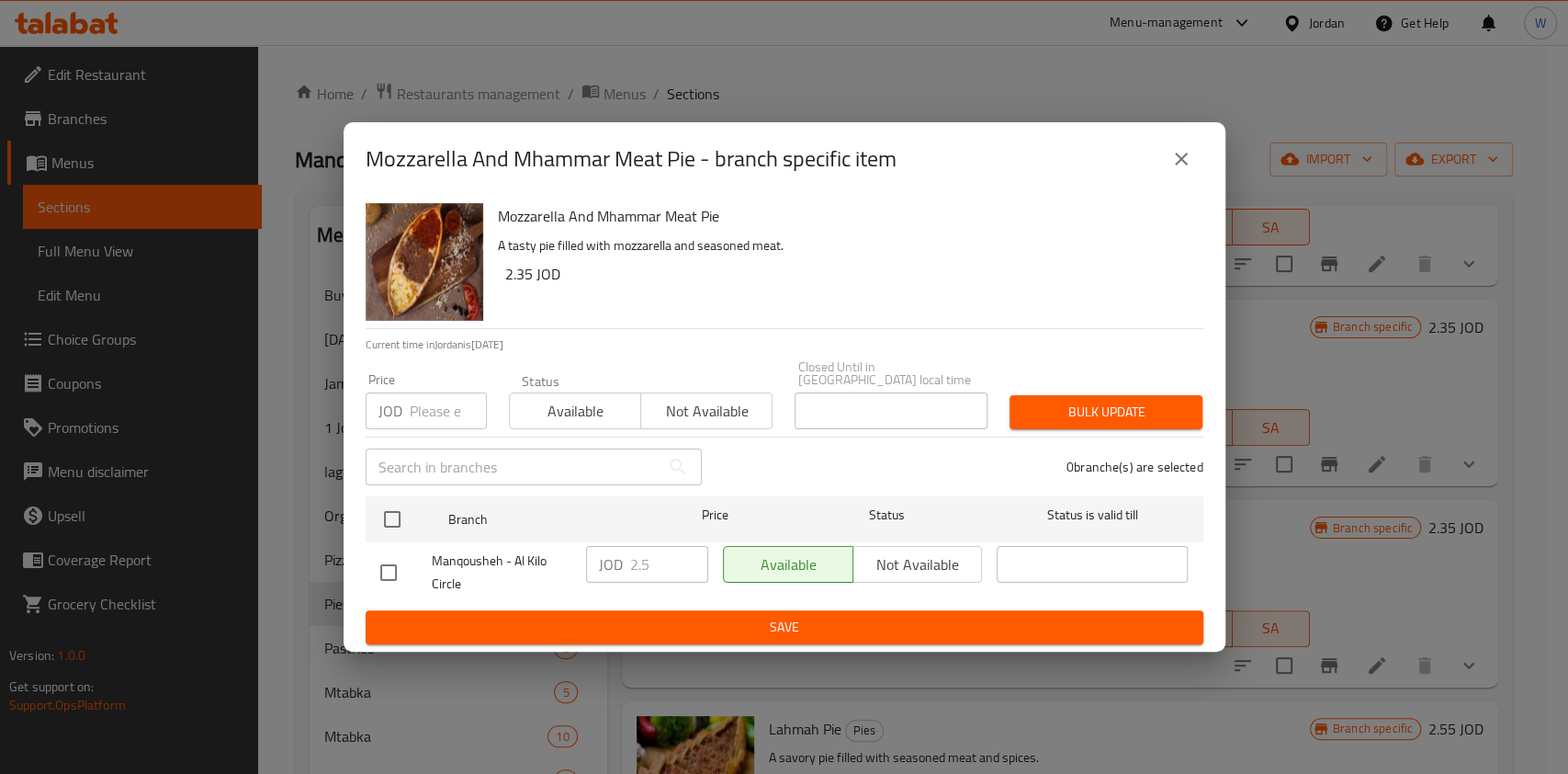
click at [1183, 170] on icon "close" at bounding box center [1181, 159] width 22 height 22
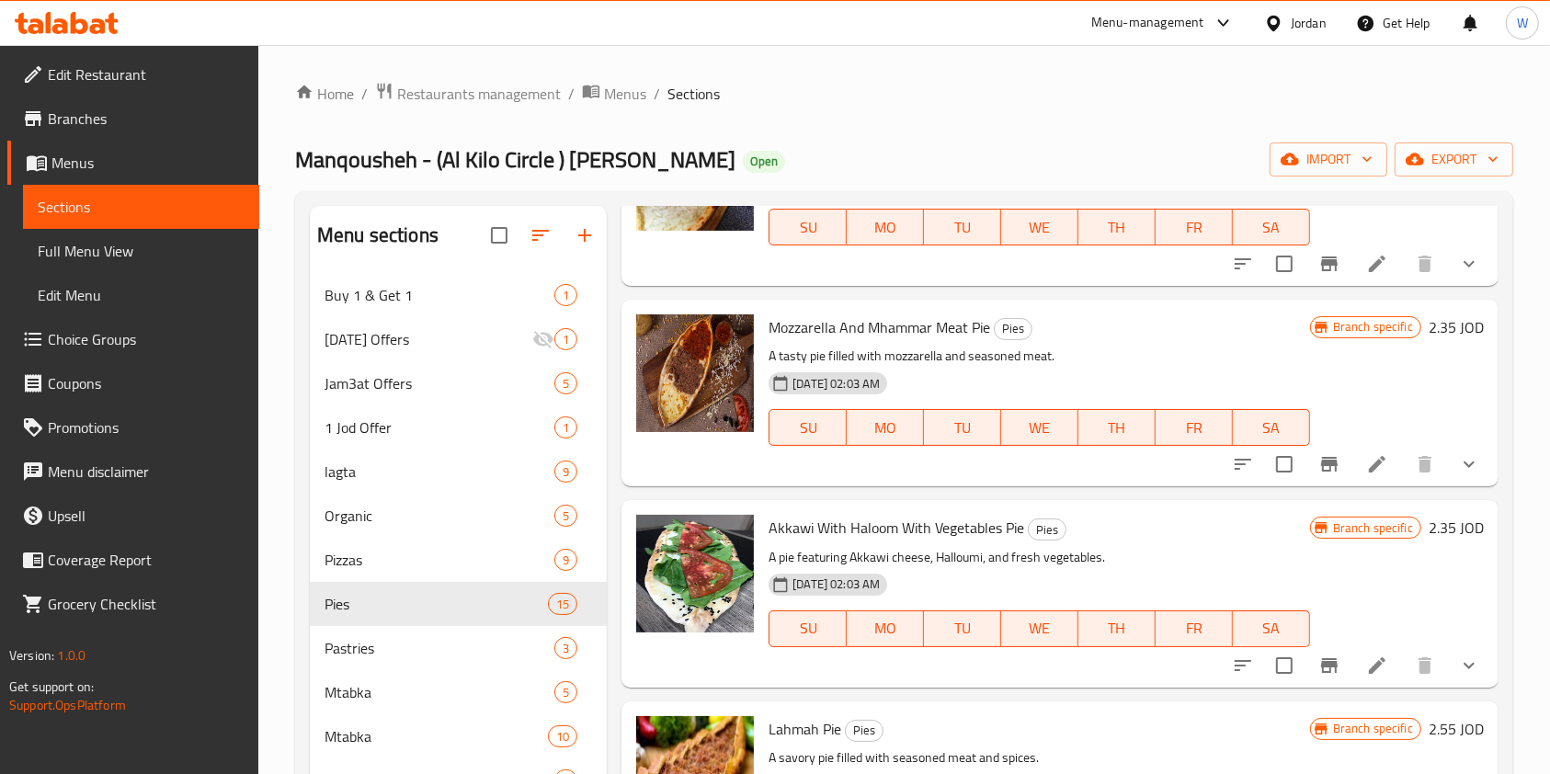
scroll to position [490, 0]
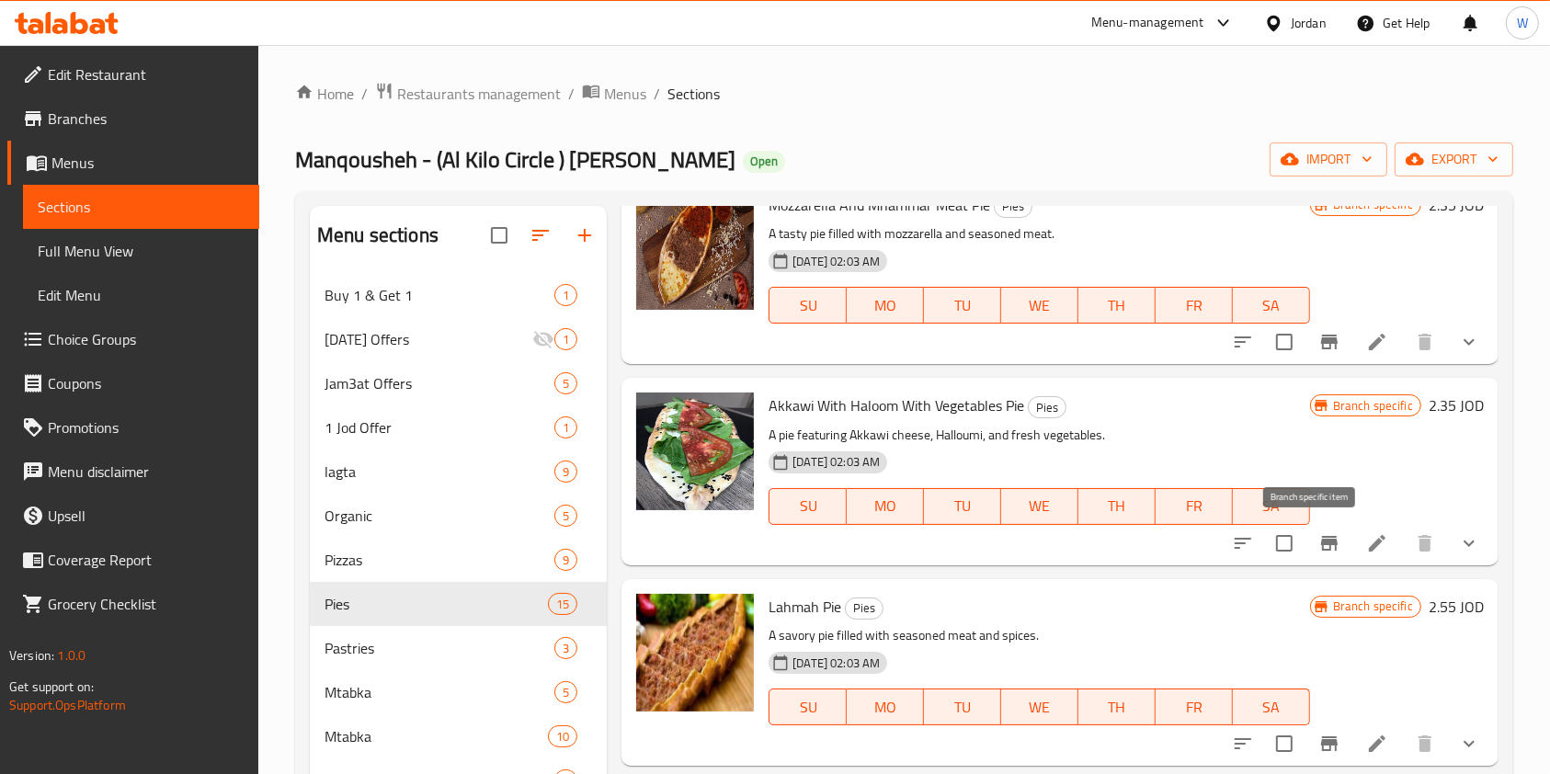
click at [1307, 542] on button "Branch-specific-item" at bounding box center [1329, 543] width 44 height 44
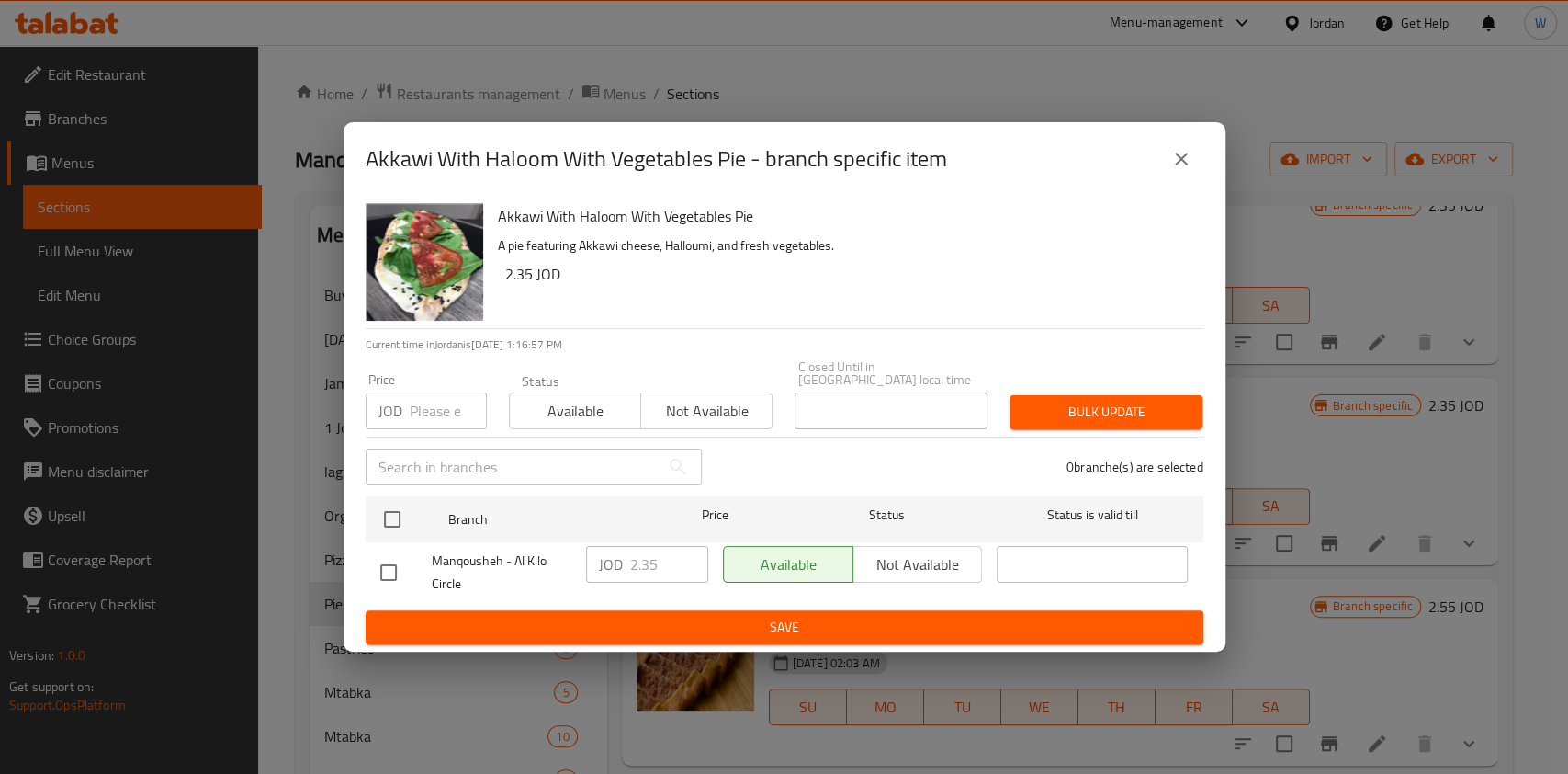
drag, startPoint x: 390, startPoint y: 560, endPoint x: 585, endPoint y: 580, distance: 196.0
click at [394, 560] on input "checkbox" at bounding box center [389, 572] width 39 height 39
checkbox input "true"
drag, startPoint x: 661, startPoint y: 563, endPoint x: 643, endPoint y: 563, distance: 18.0
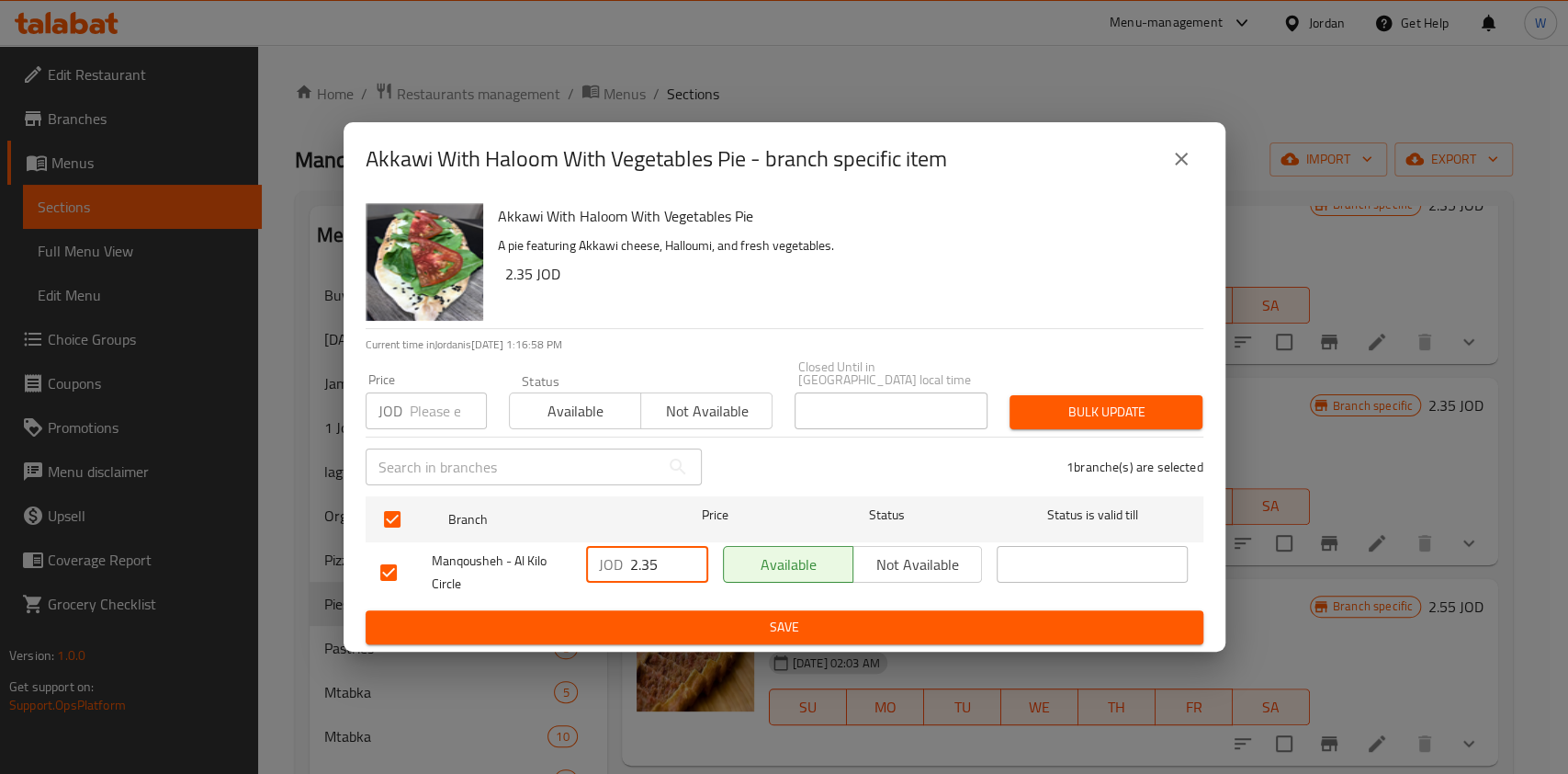
click at [643, 563] on input "2.35" at bounding box center [670, 564] width 78 height 37
type input "2.5"
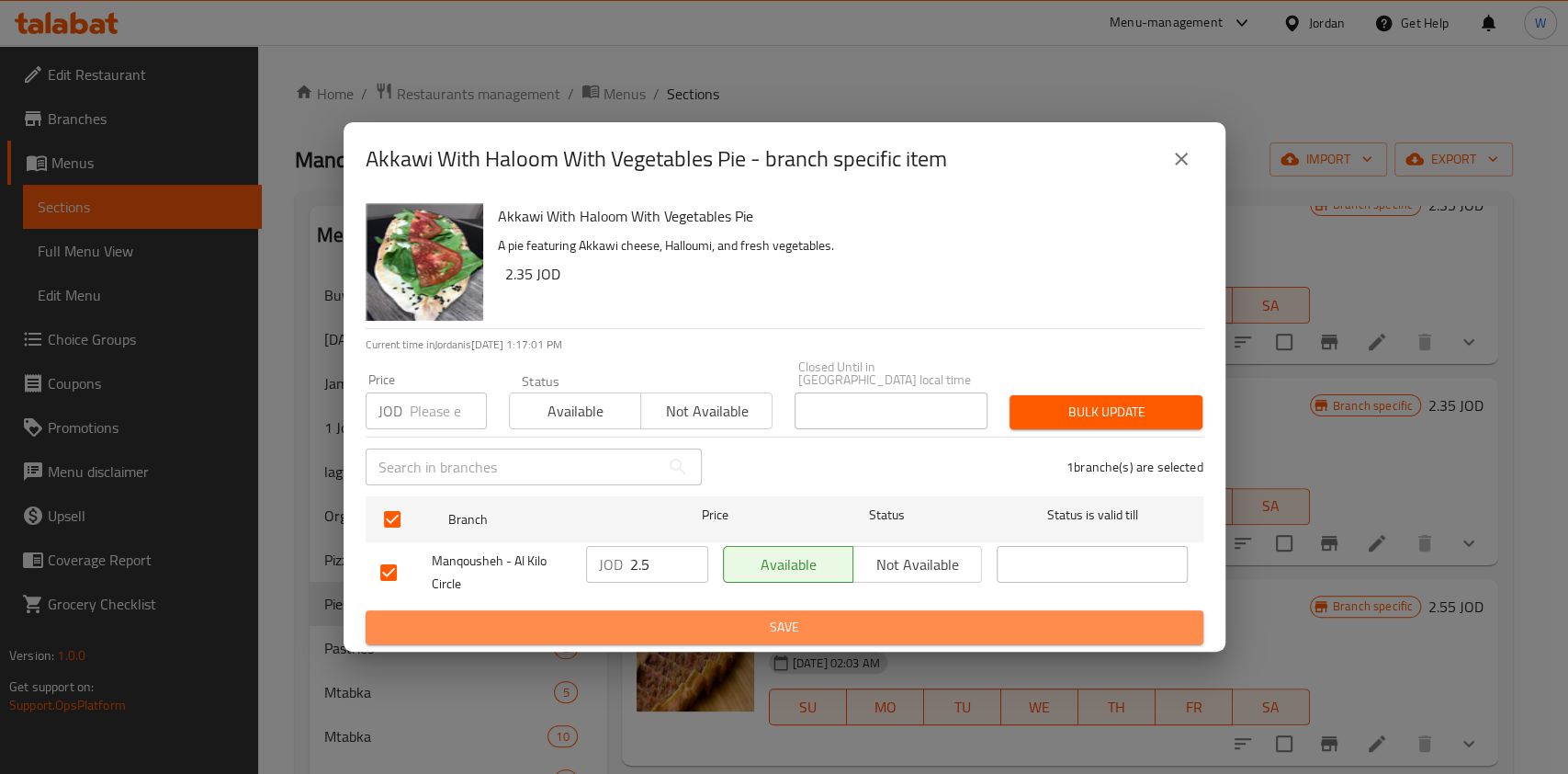
click at [717, 629] on span "Save" at bounding box center [784, 627] width 808 height 23
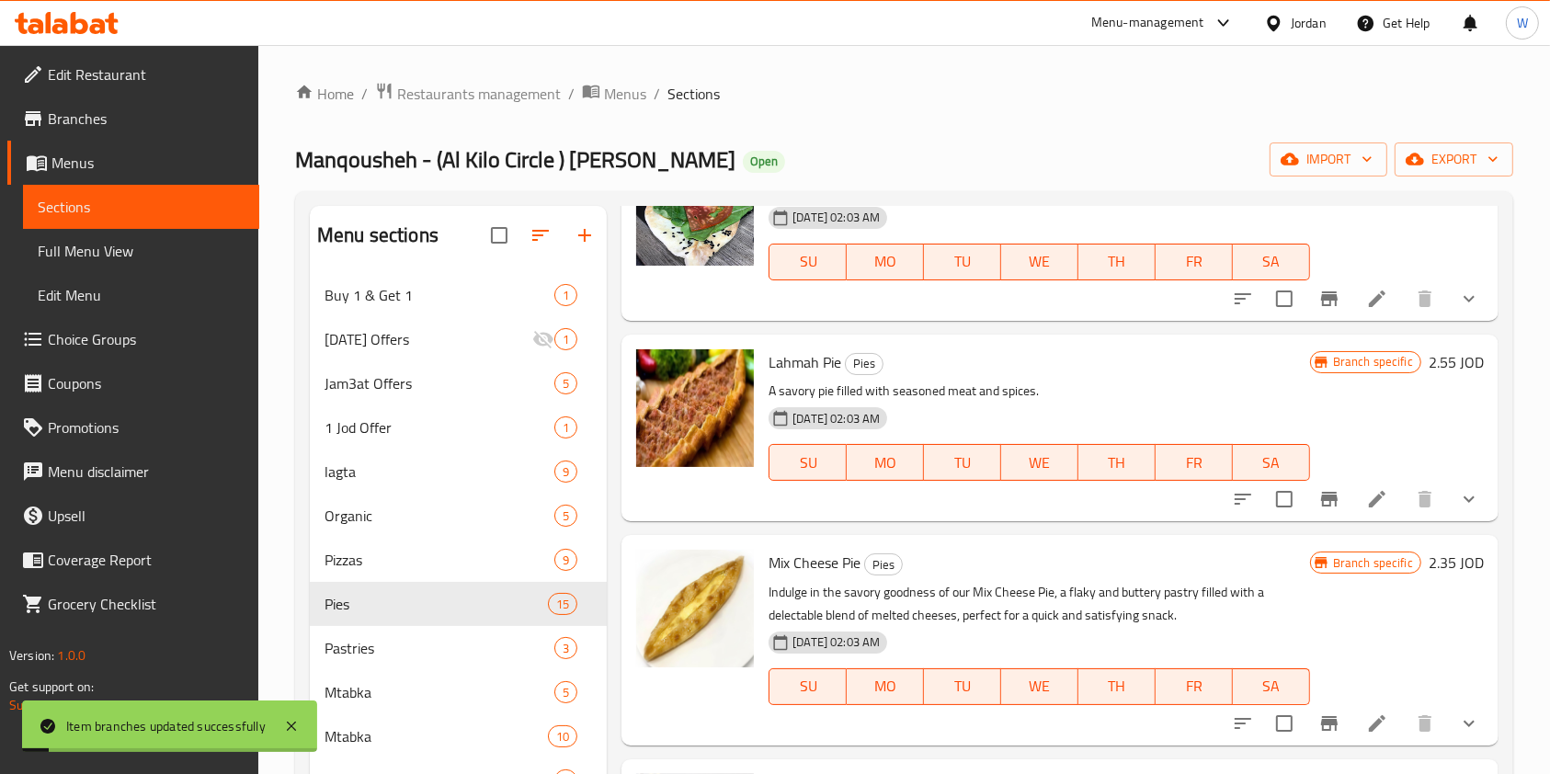
scroll to position [736, 0]
click at [1319, 496] on icon "Branch-specific-item" at bounding box center [1329, 498] width 22 height 22
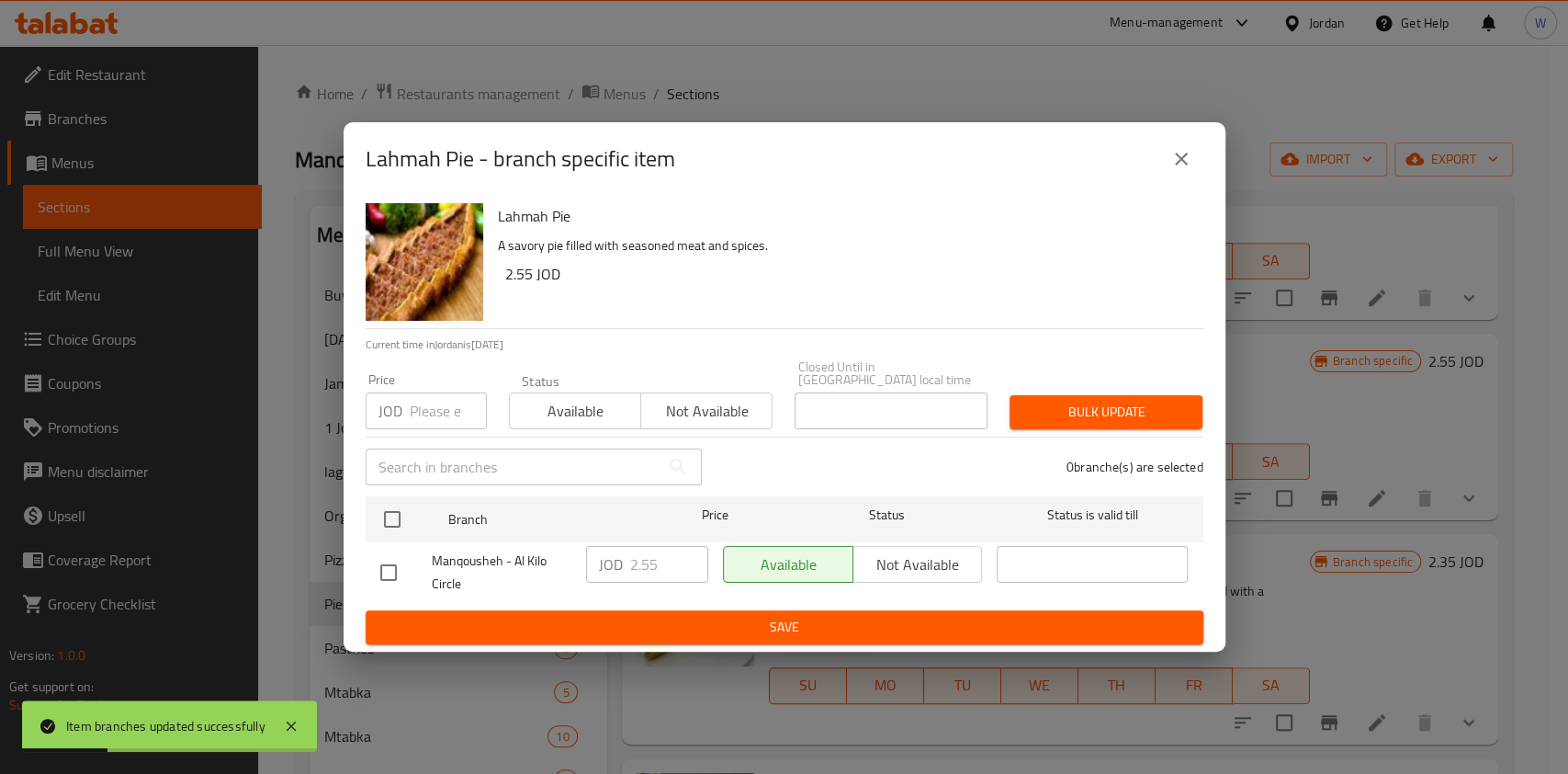
click at [389, 568] on input "checkbox" at bounding box center [389, 572] width 39 height 39
checkbox input "true"
click at [648, 555] on input "2.55" at bounding box center [670, 564] width 78 height 37
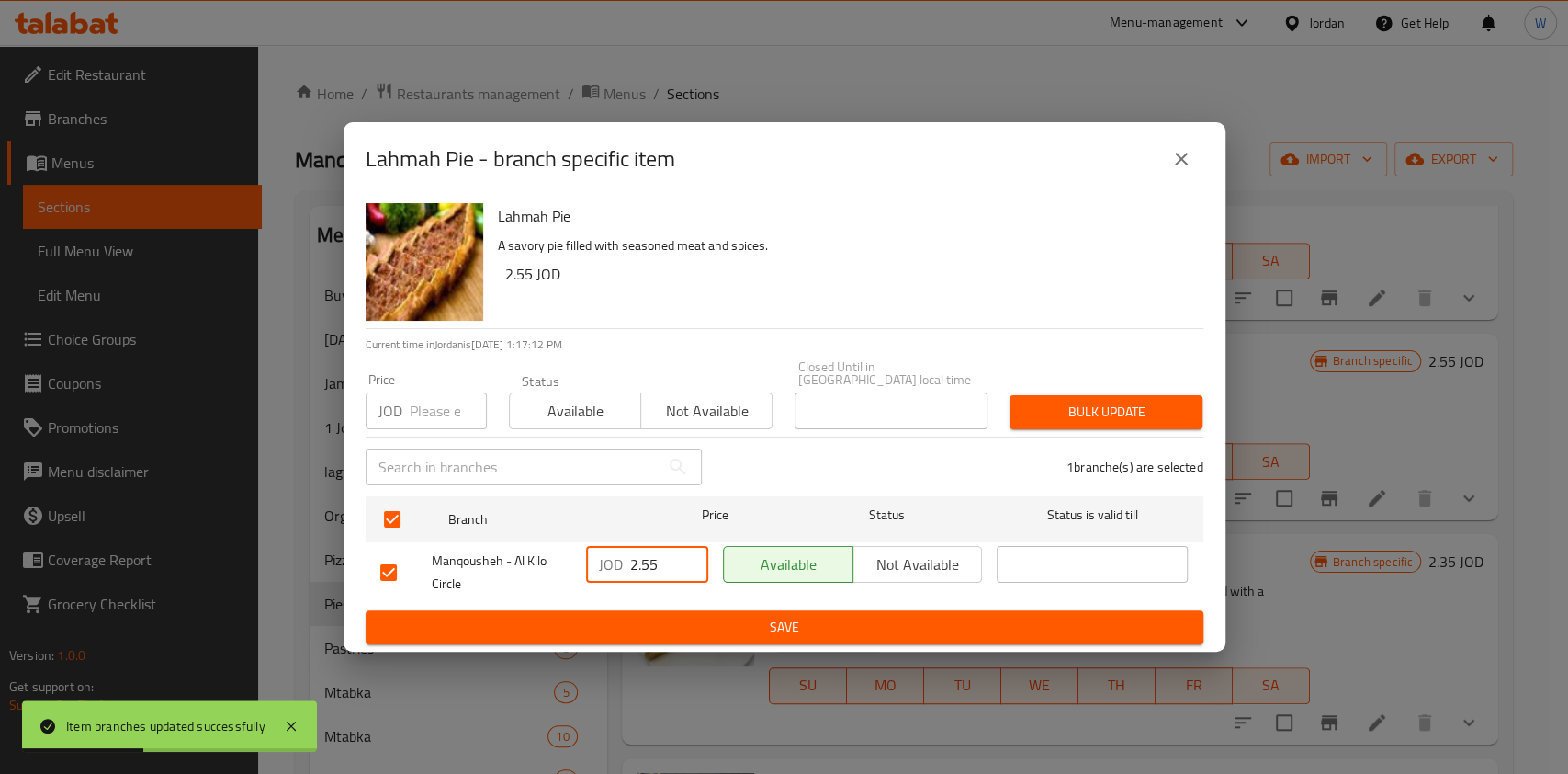
click at [647, 555] on input "2.55" at bounding box center [670, 564] width 78 height 37
paste input "number"
type input "2.60"
click at [686, 623] on span "Save" at bounding box center [784, 627] width 808 height 23
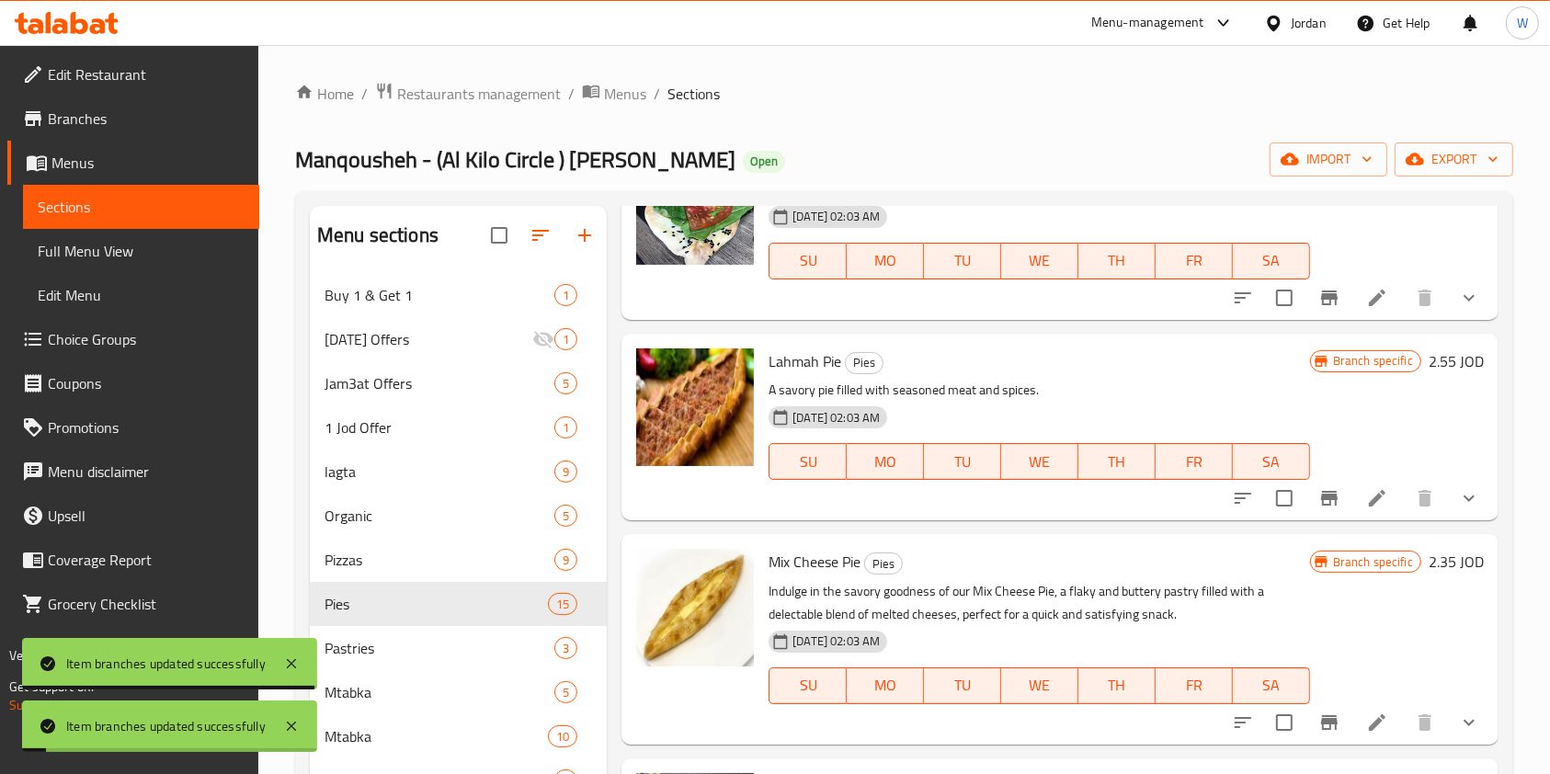
scroll to position [858, 0]
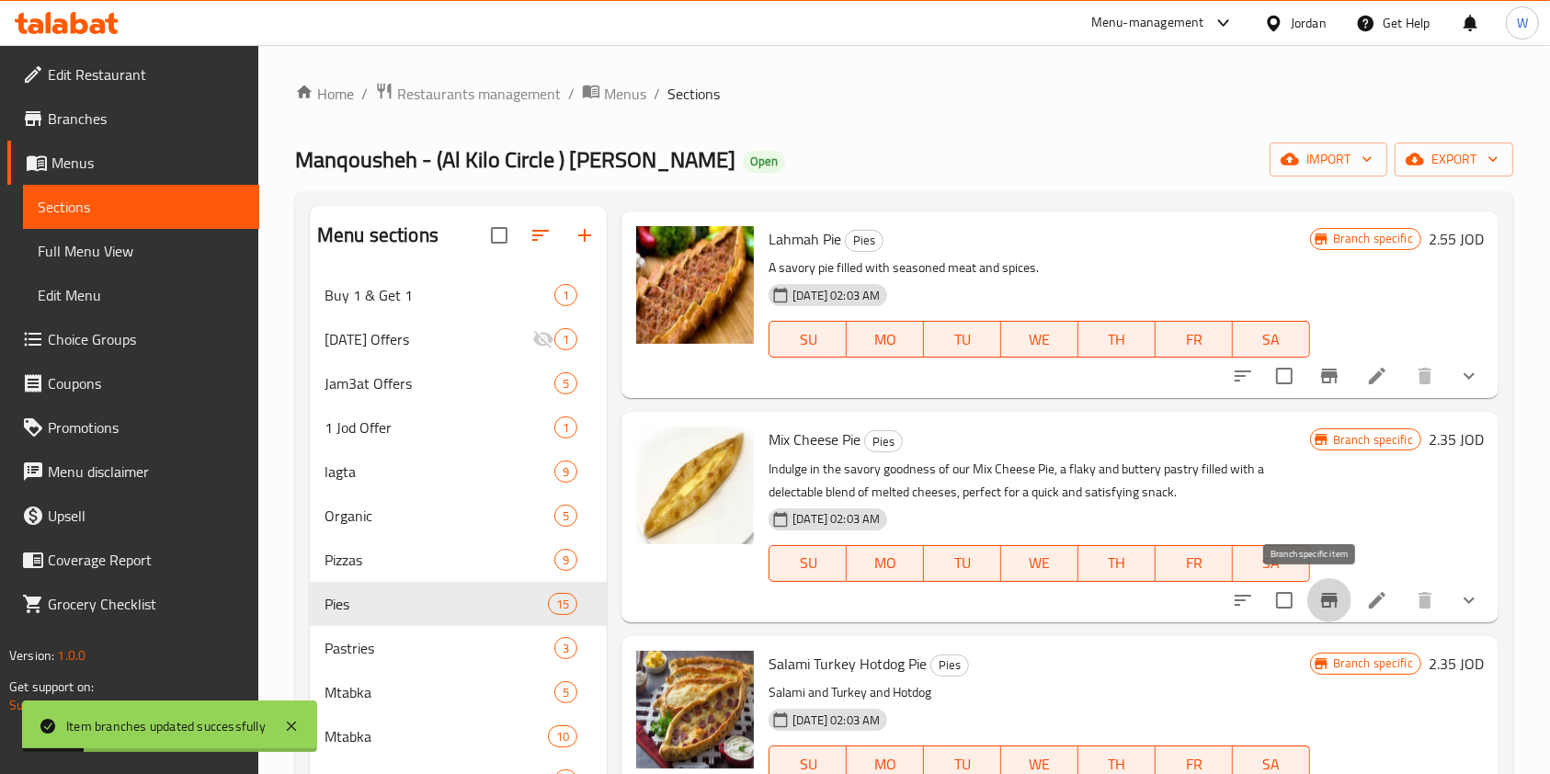
click at [1319, 612] on button "Branch-specific-item" at bounding box center [1329, 600] width 44 height 44
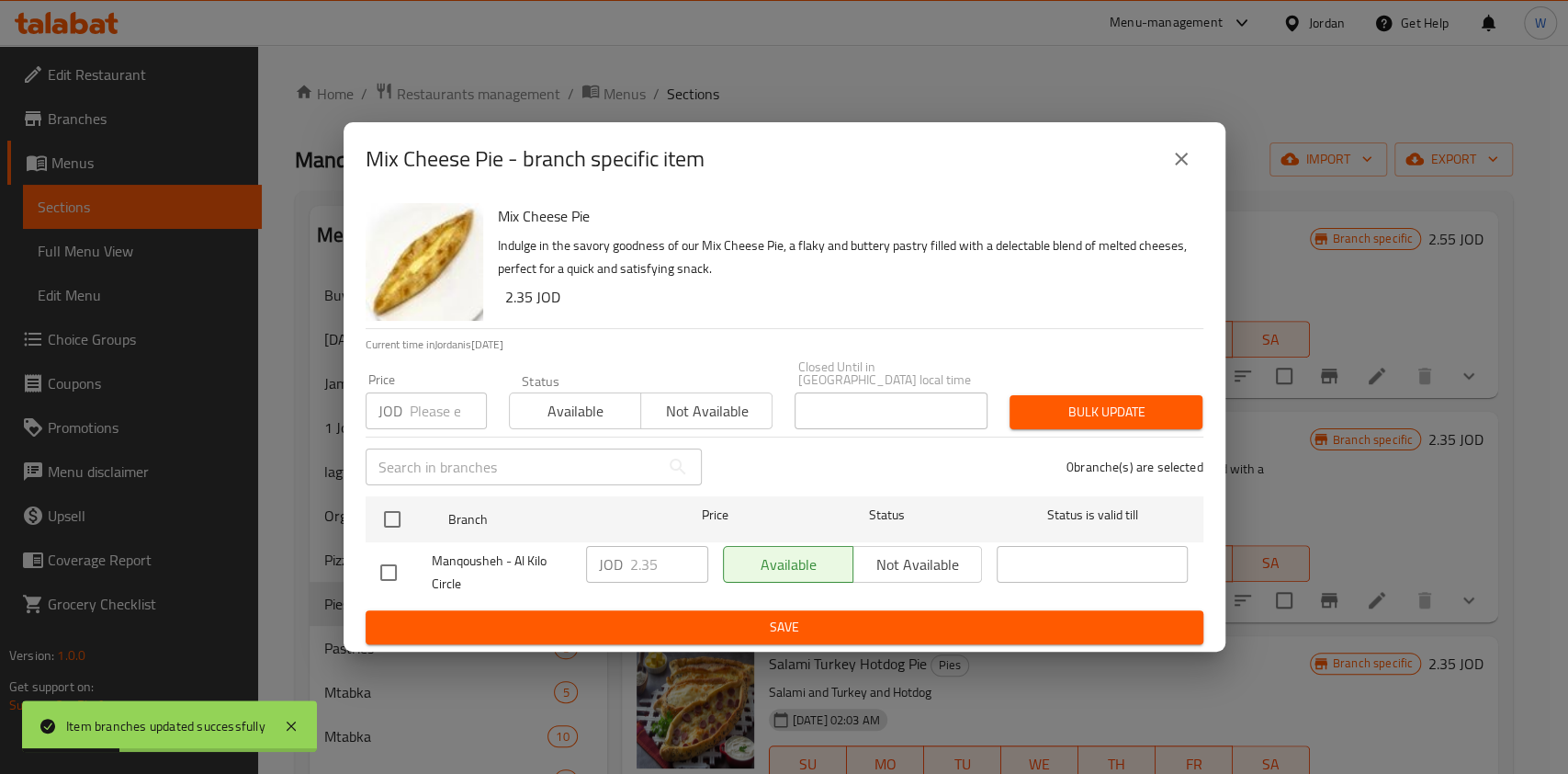
click at [402, 572] on input "checkbox" at bounding box center [389, 572] width 39 height 39
checkbox input "true"
click at [647, 565] on input "2.35" at bounding box center [670, 564] width 78 height 37
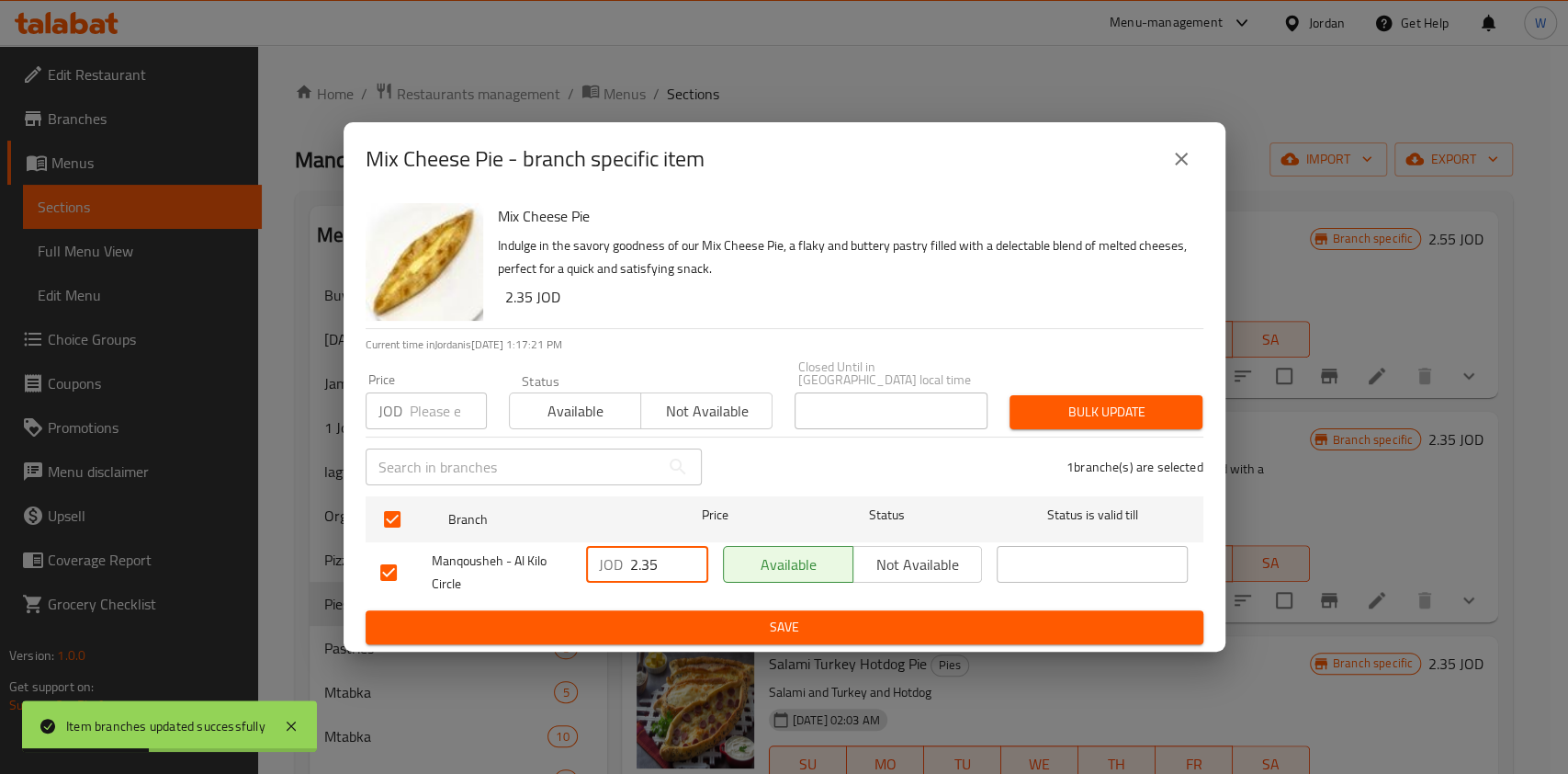
click at [647, 565] on input "2.35" at bounding box center [670, 564] width 78 height 37
paste input "number"
type input "2.5"
click at [674, 600] on ul "Branch Price Status Status is valid till Manqousheh - Al Kilo Circle JOD 2.5 ​ …" at bounding box center [784, 549] width 838 height 121
click at [675, 610] on button "Save" at bounding box center [784, 627] width 838 height 34
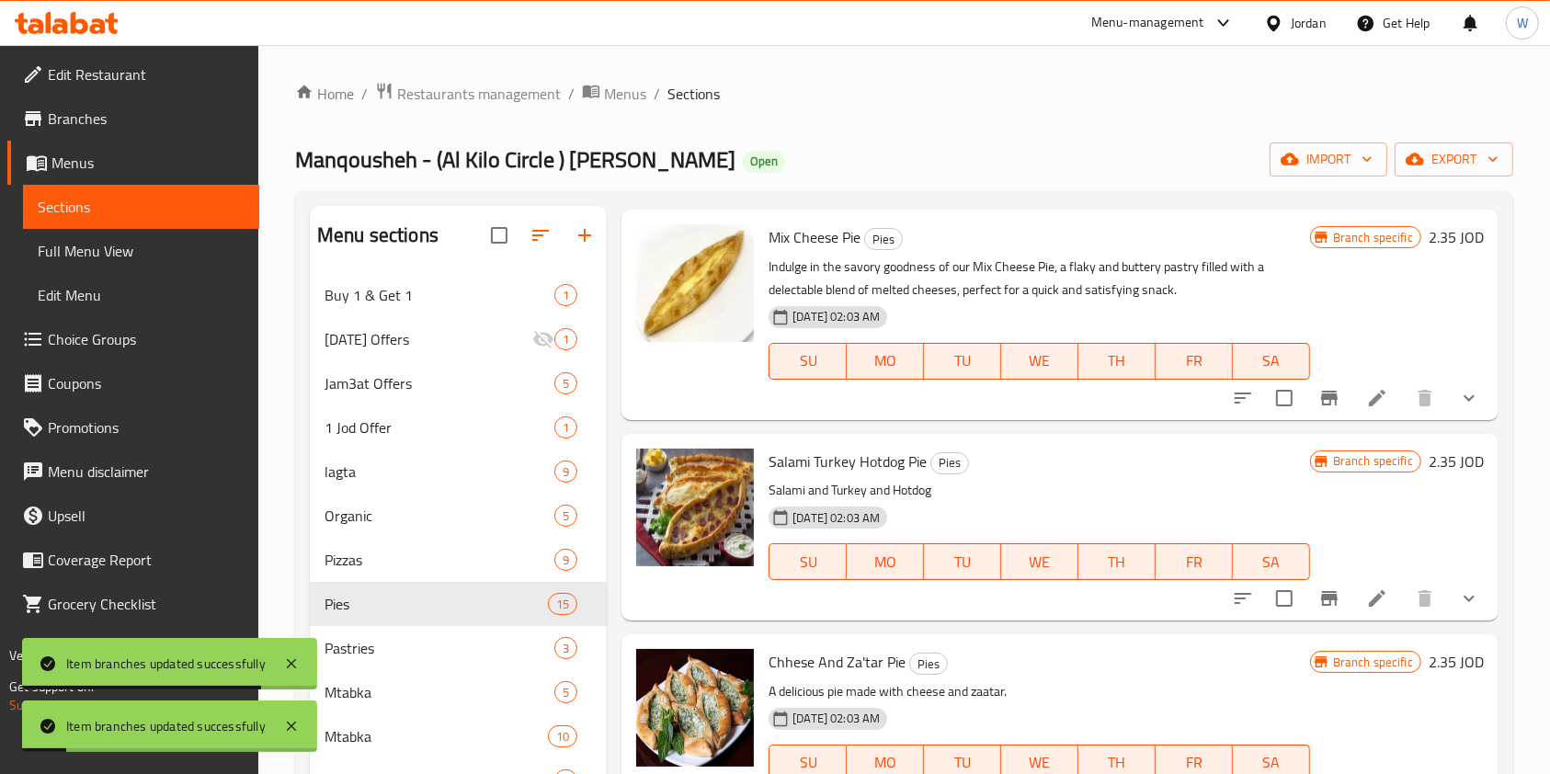
scroll to position [1226, 0]
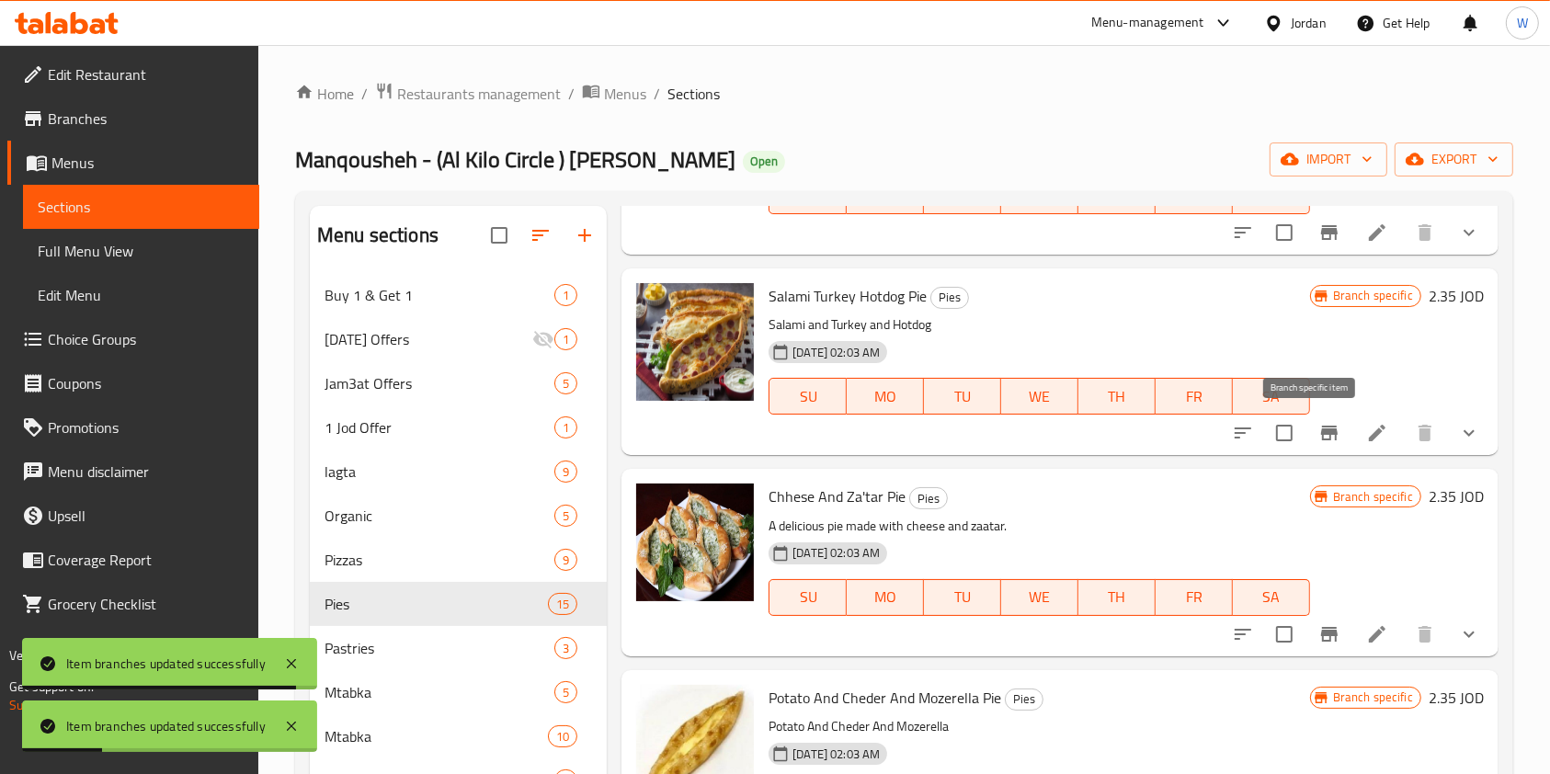
click at [1321, 431] on icon "Branch-specific-item" at bounding box center [1329, 433] width 17 height 15
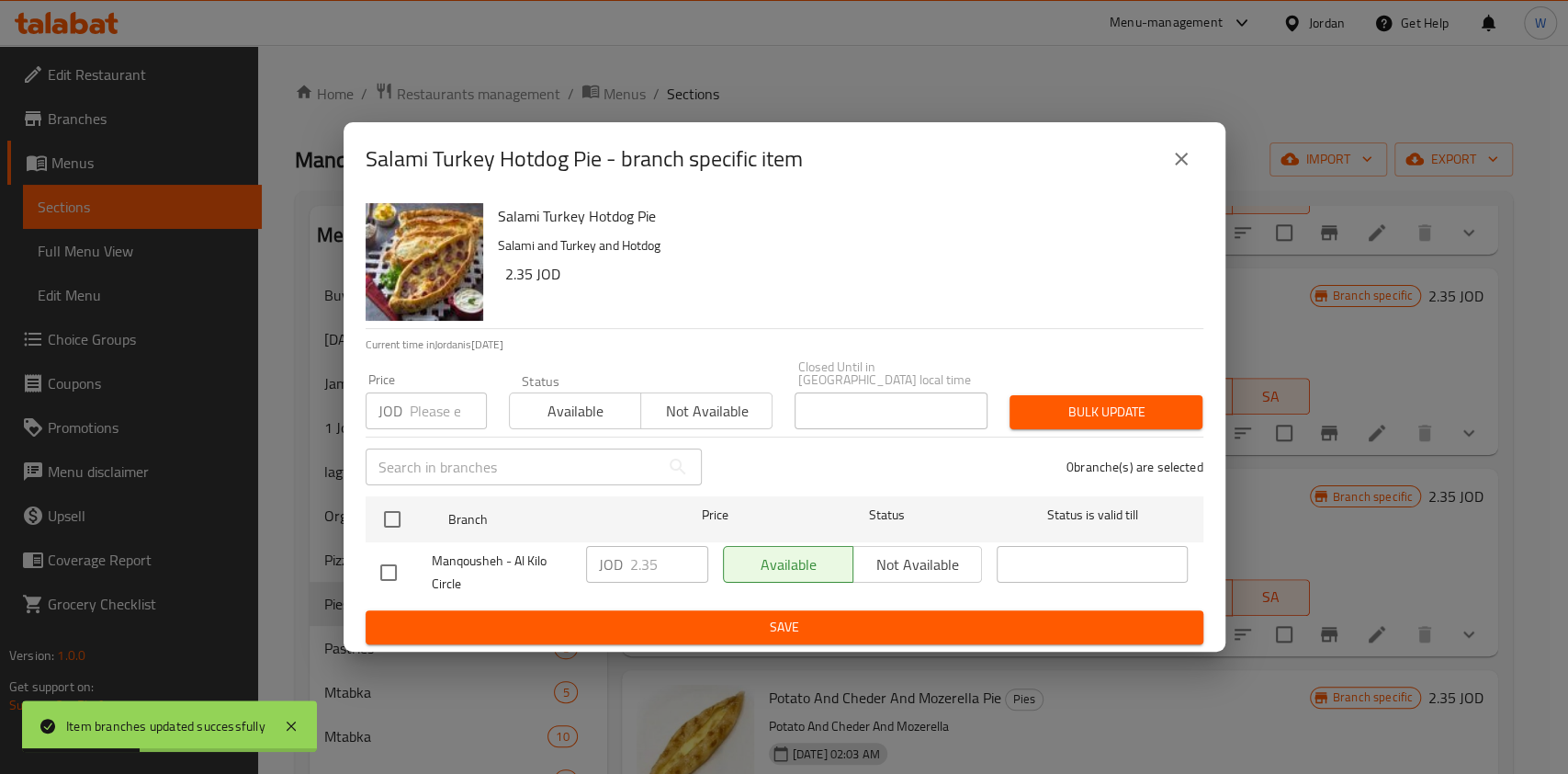
click at [390, 569] on input "checkbox" at bounding box center [389, 572] width 39 height 39
checkbox input "true"
click at [656, 546] on input "2.35" at bounding box center [670, 564] width 78 height 37
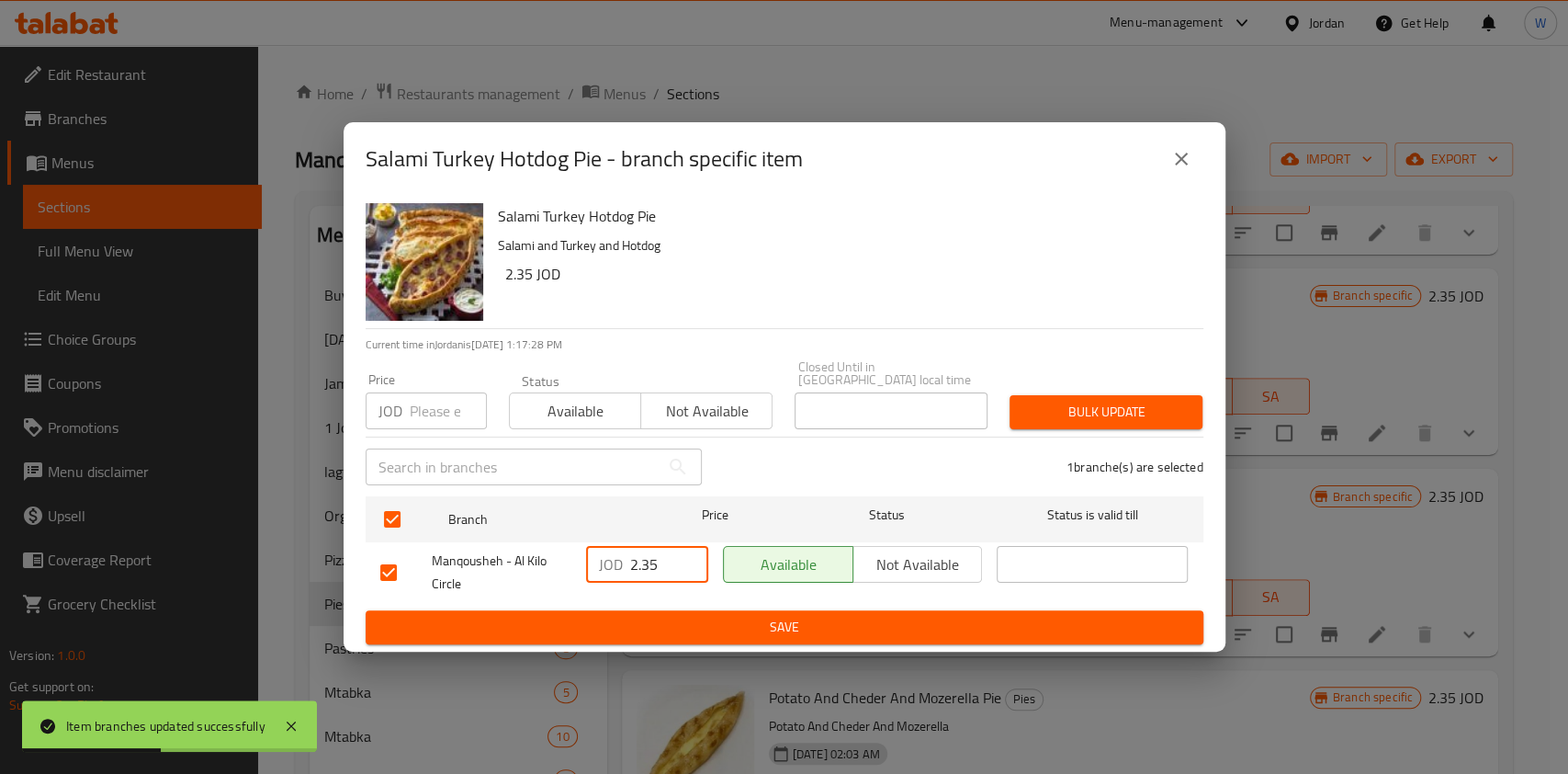
click at [656, 546] on input "2.35" at bounding box center [670, 564] width 78 height 37
paste input "number"
type input "2.5"
click at [689, 616] on span "Save" at bounding box center [784, 627] width 808 height 23
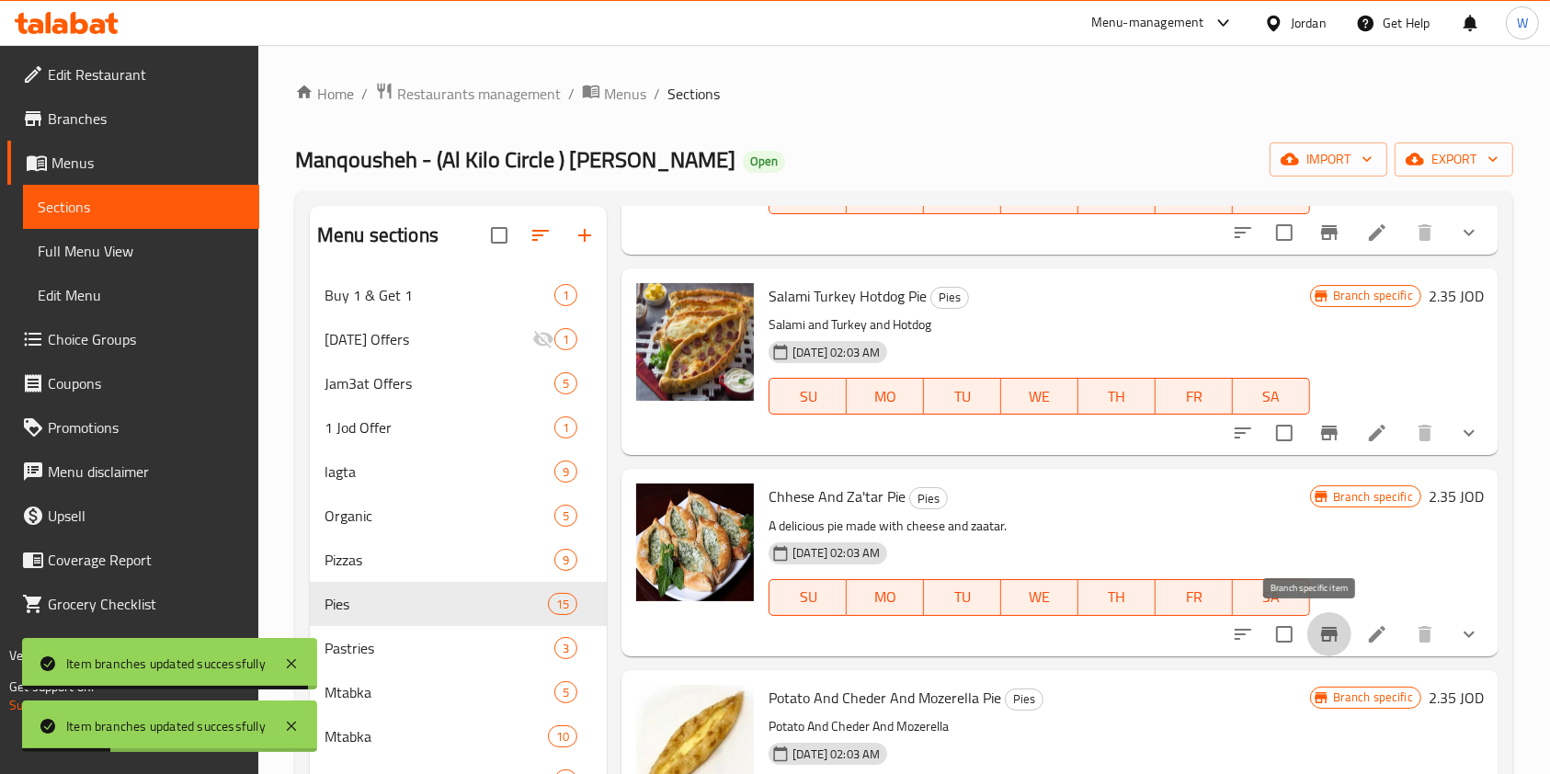
click at [1324, 636] on button "Branch-specific-item" at bounding box center [1329, 634] width 44 height 44
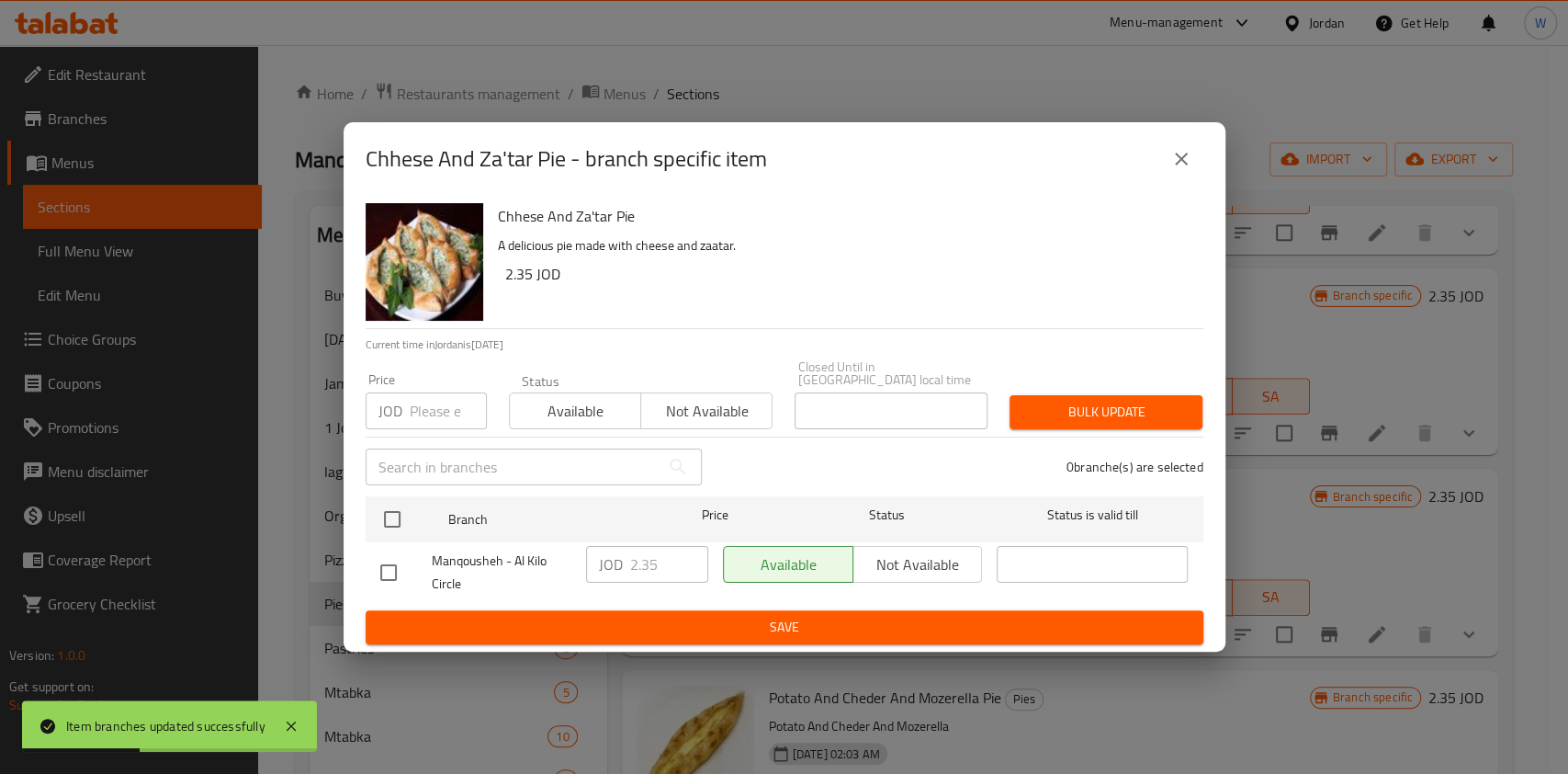
click at [390, 563] on input "checkbox" at bounding box center [389, 572] width 39 height 39
checkbox input "true"
click at [669, 565] on input "2.35" at bounding box center [670, 564] width 78 height 37
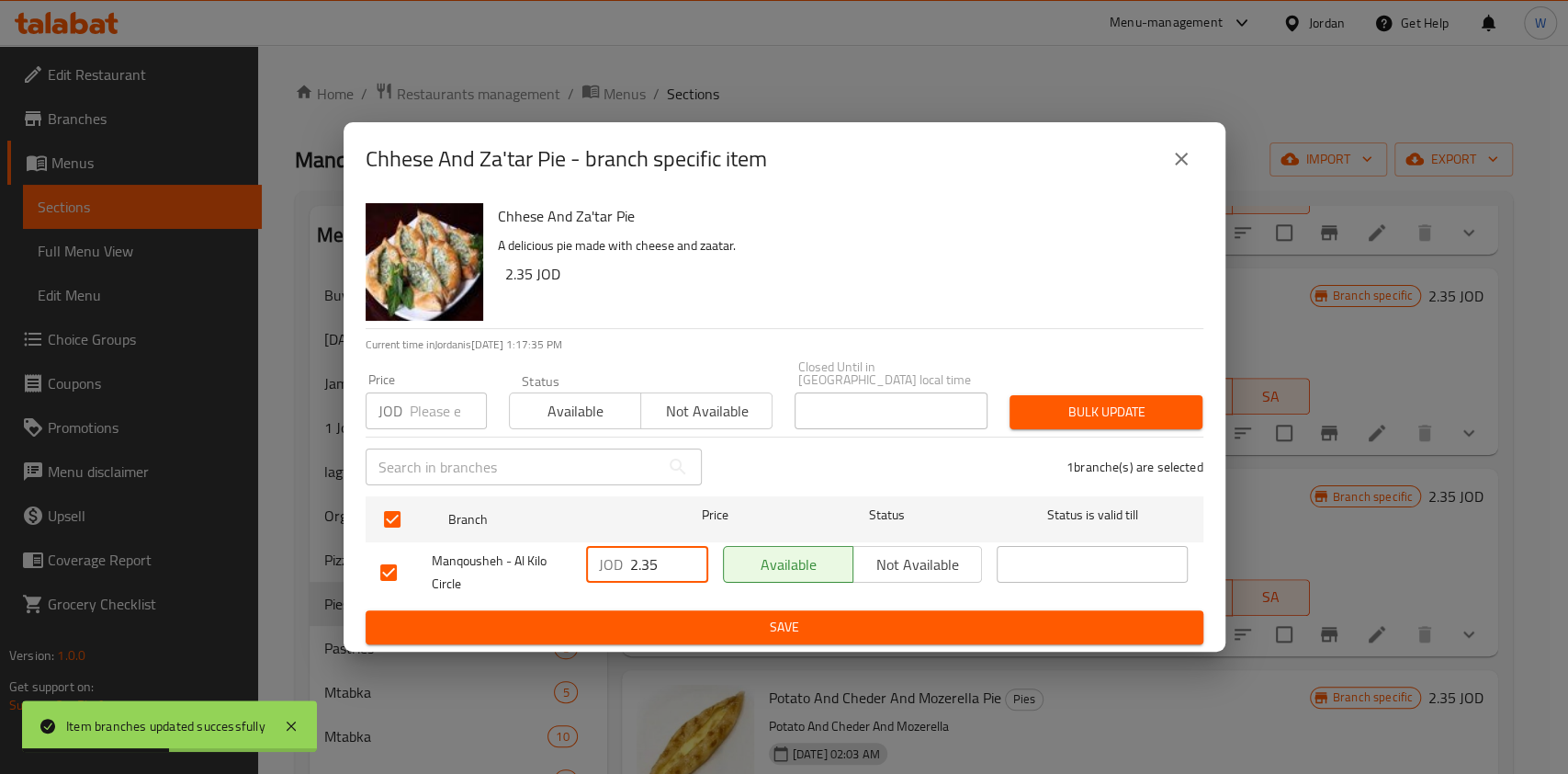
click at [669, 565] on input "2.35" at bounding box center [670, 564] width 78 height 37
paste input "number"
type input "2.5"
click at [690, 616] on span "Save" at bounding box center [784, 627] width 808 height 23
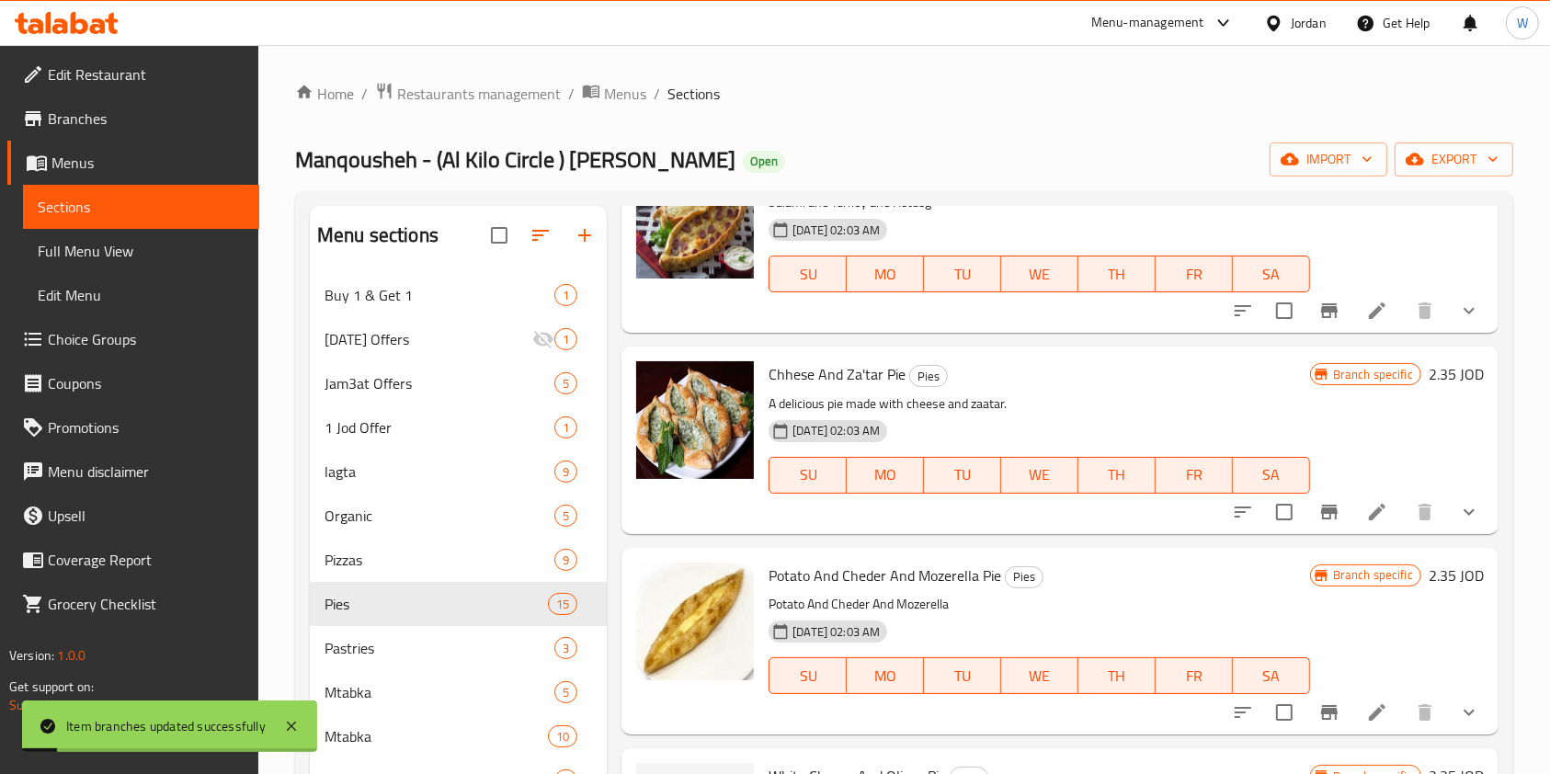
scroll to position [1471, 0]
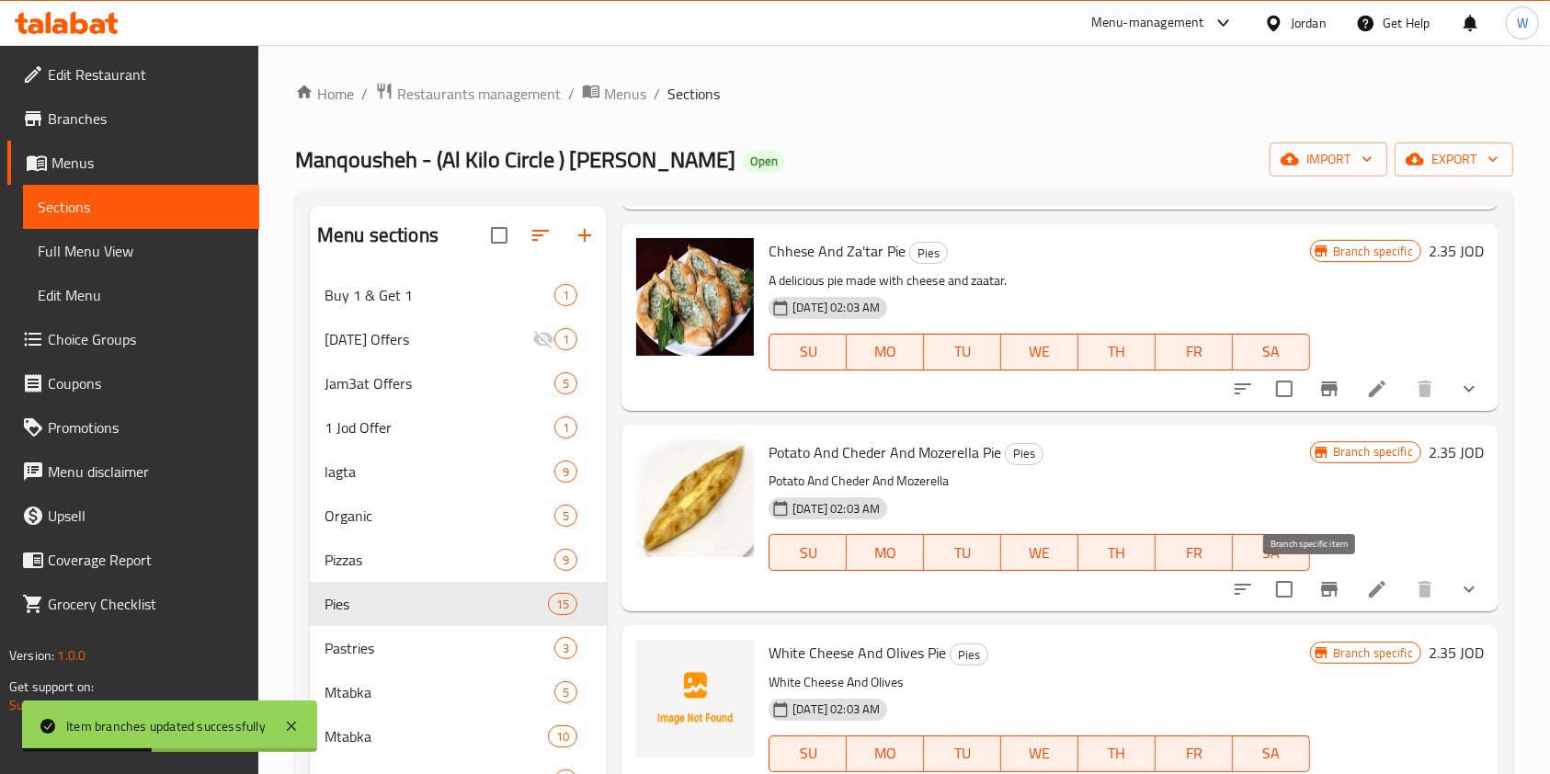
click at [1321, 590] on icon "Branch-specific-item" at bounding box center [1329, 589] width 17 height 15
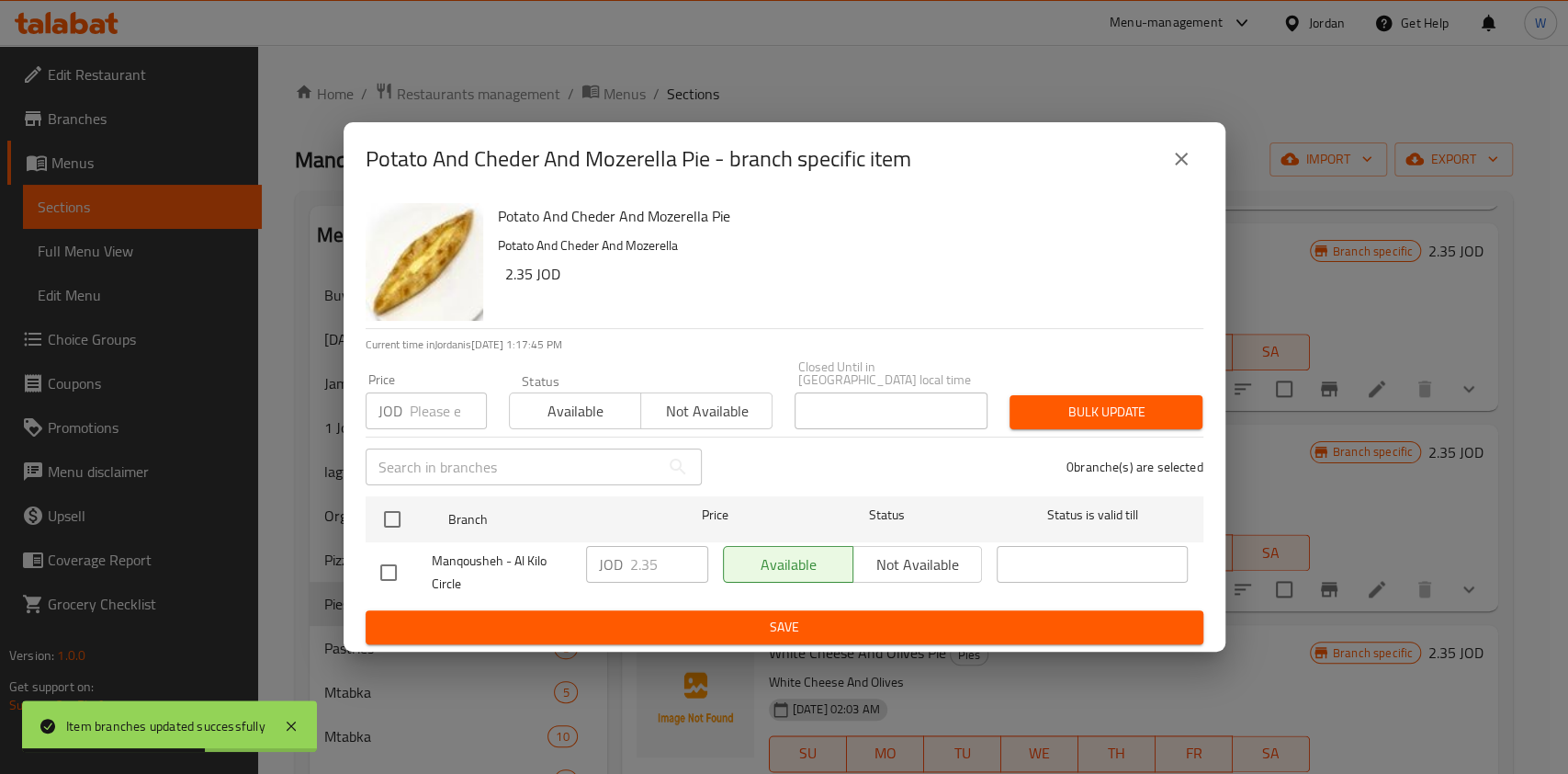
click at [384, 561] on input "checkbox" at bounding box center [389, 572] width 39 height 39
checkbox input "true"
click at [661, 554] on input "2.35" at bounding box center [670, 564] width 78 height 37
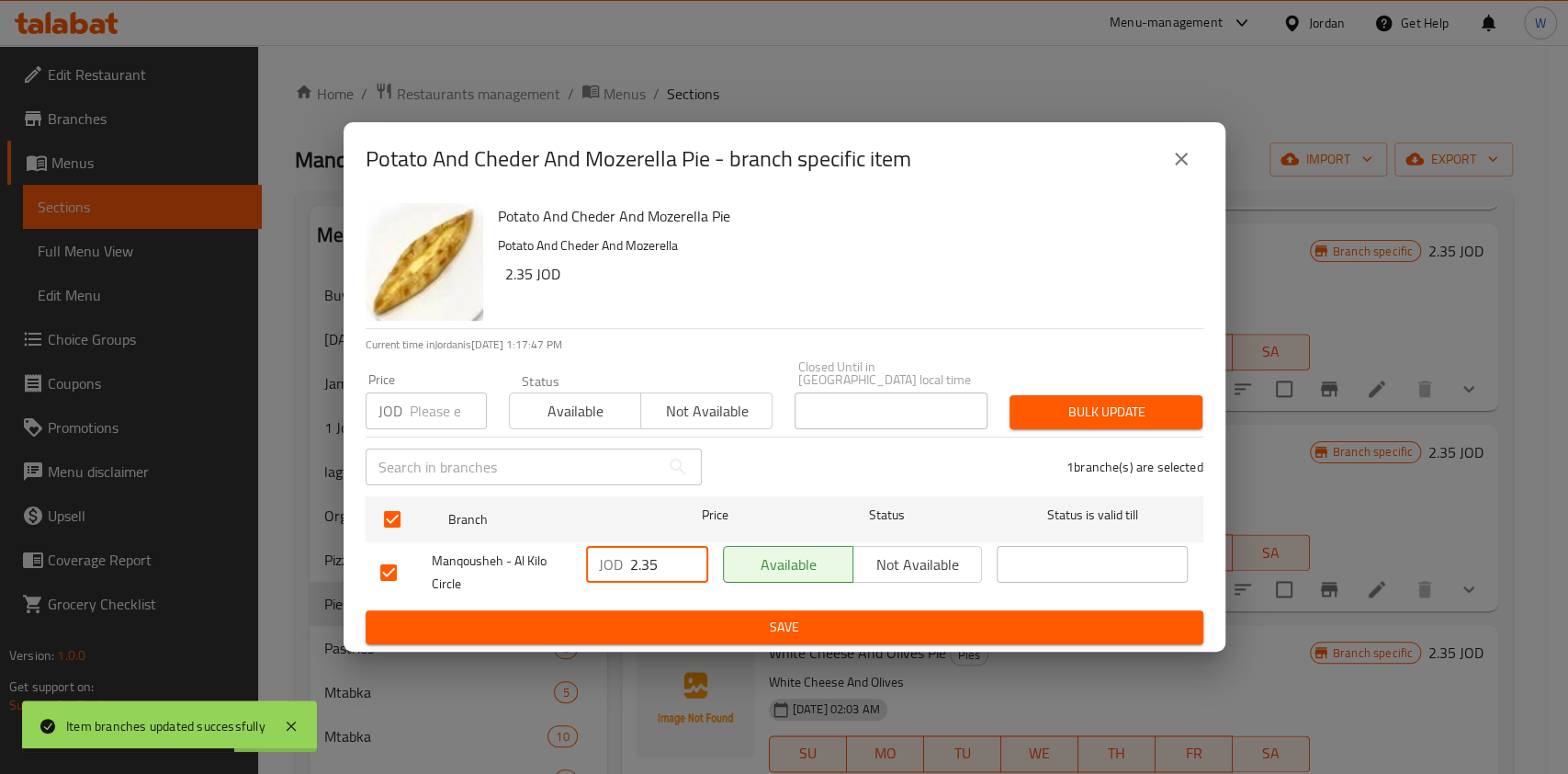
click at [661, 556] on input "2.35" at bounding box center [670, 564] width 78 height 37
paste input "number"
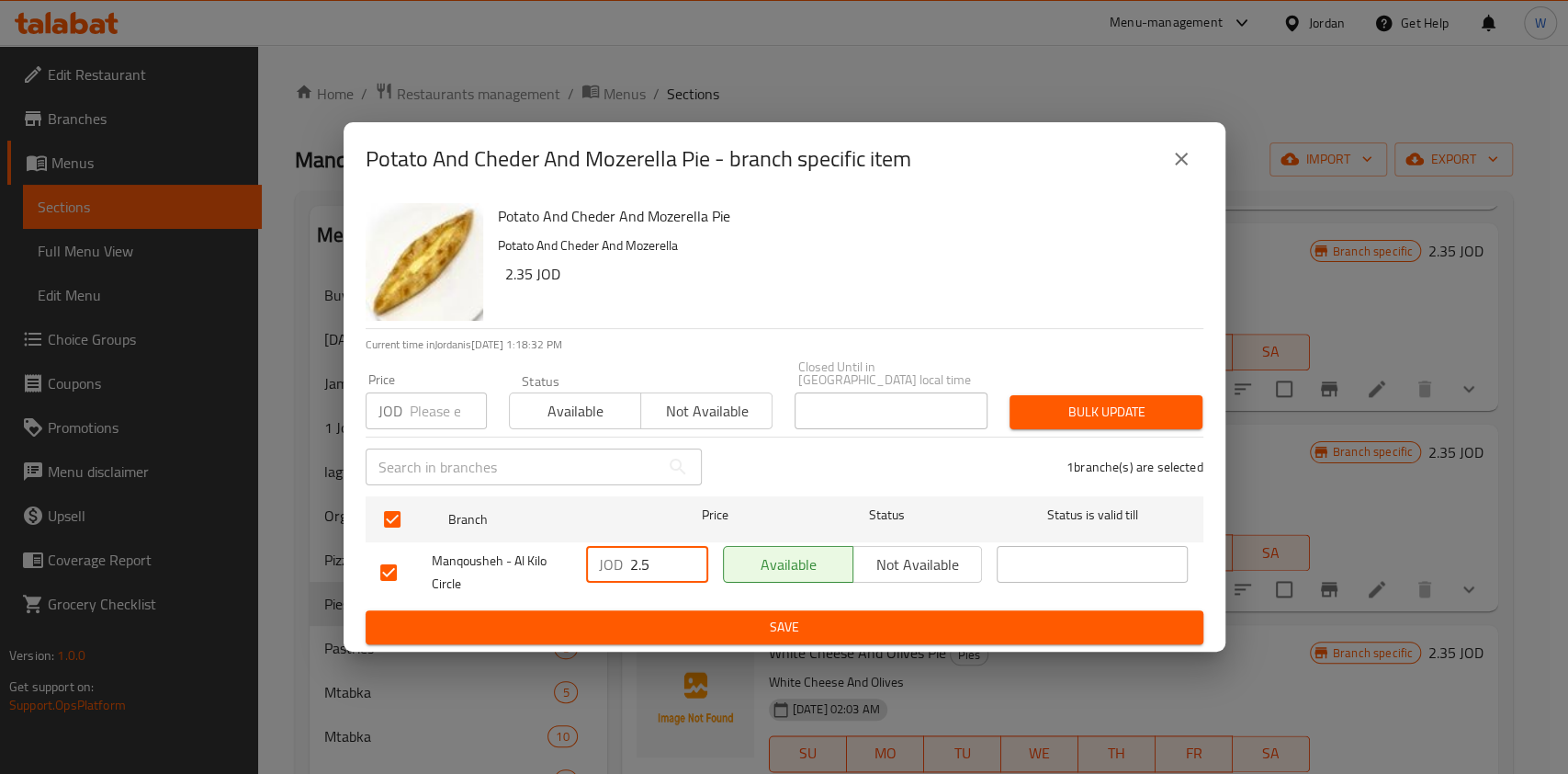
type input "2.5"
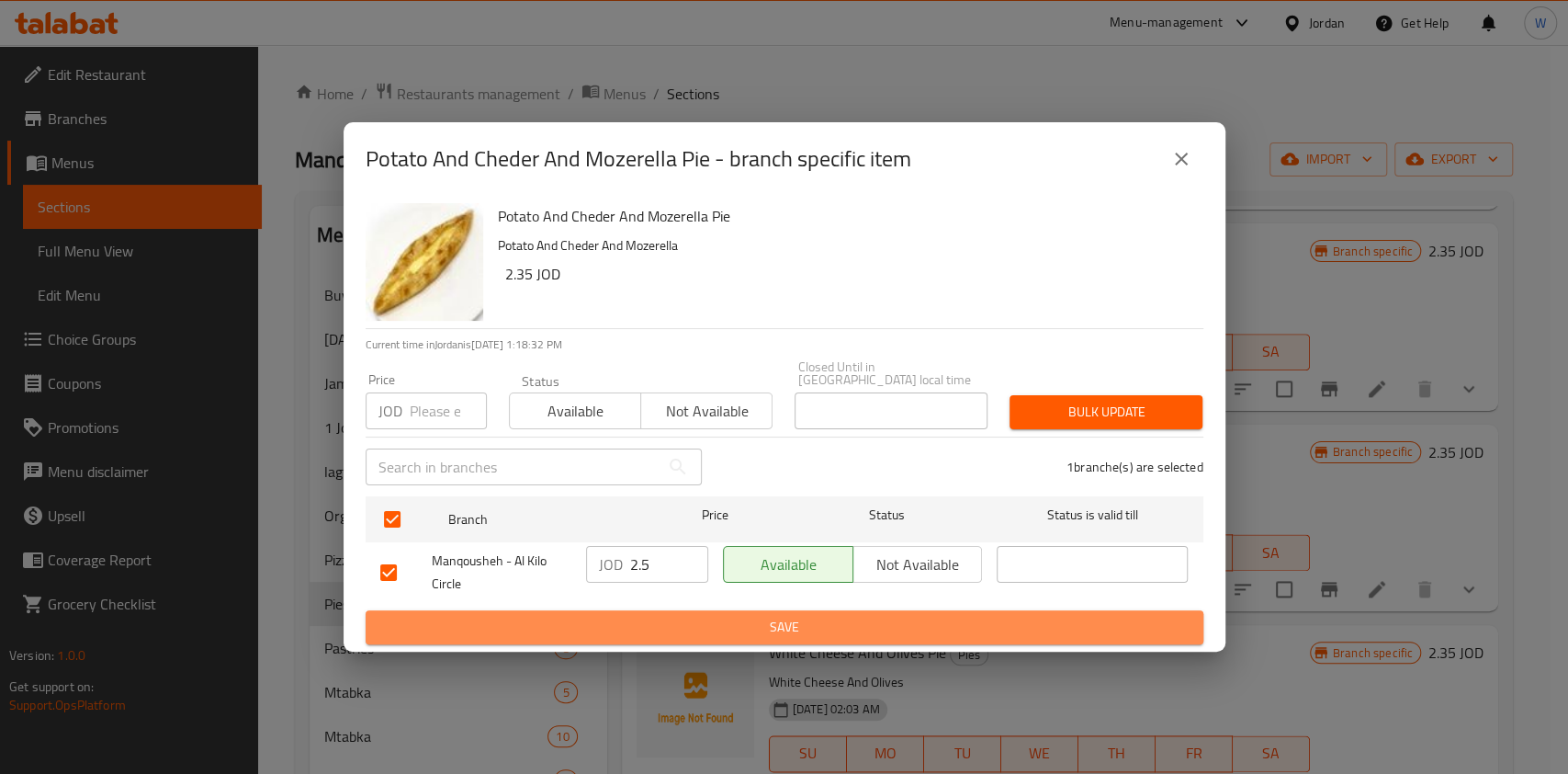
click at [690, 619] on span "Save" at bounding box center [784, 627] width 808 height 23
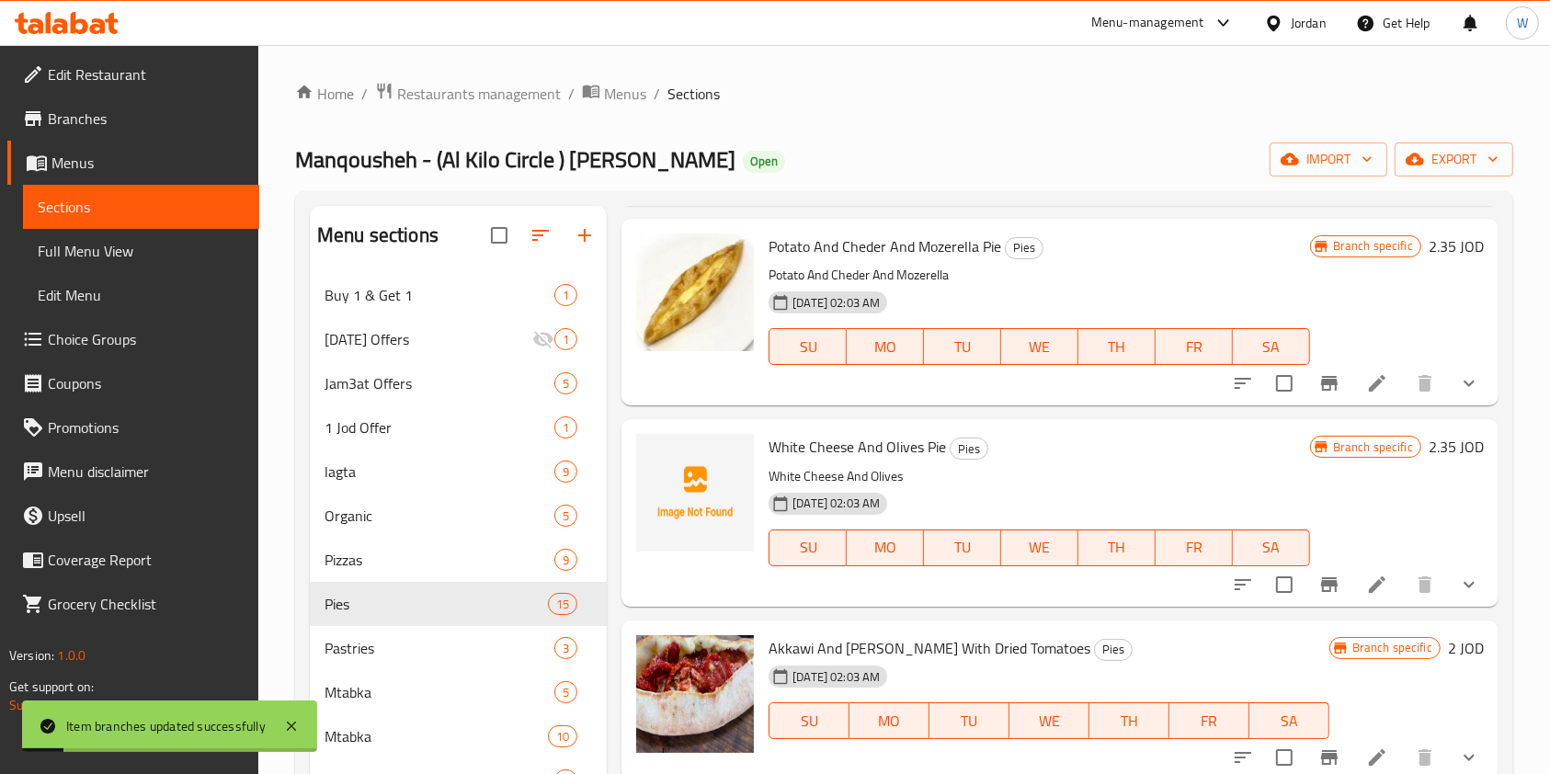
scroll to position [1716, 0]
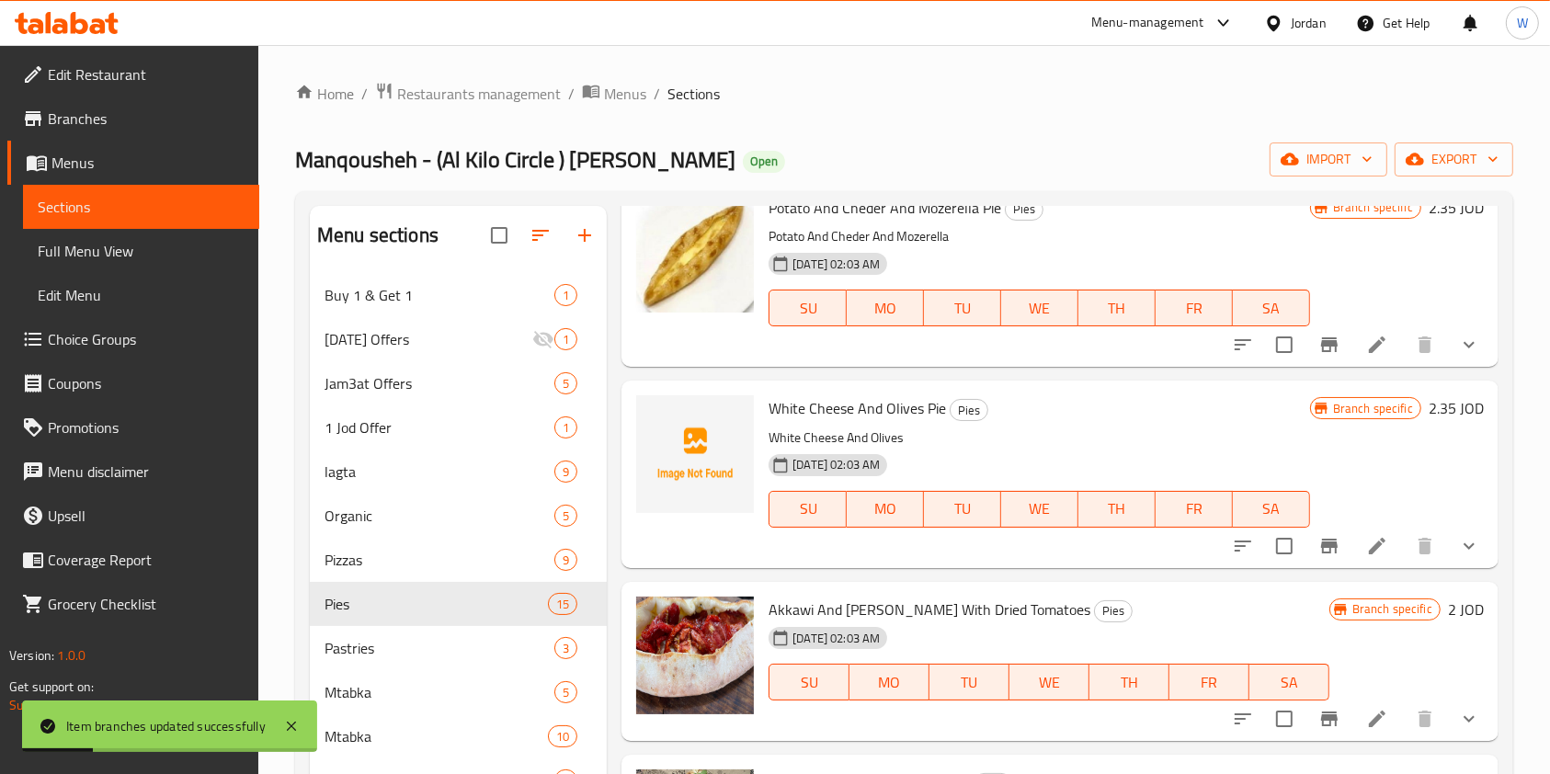
click at [1318, 548] on icon "Branch-specific-item" at bounding box center [1329, 546] width 22 height 22
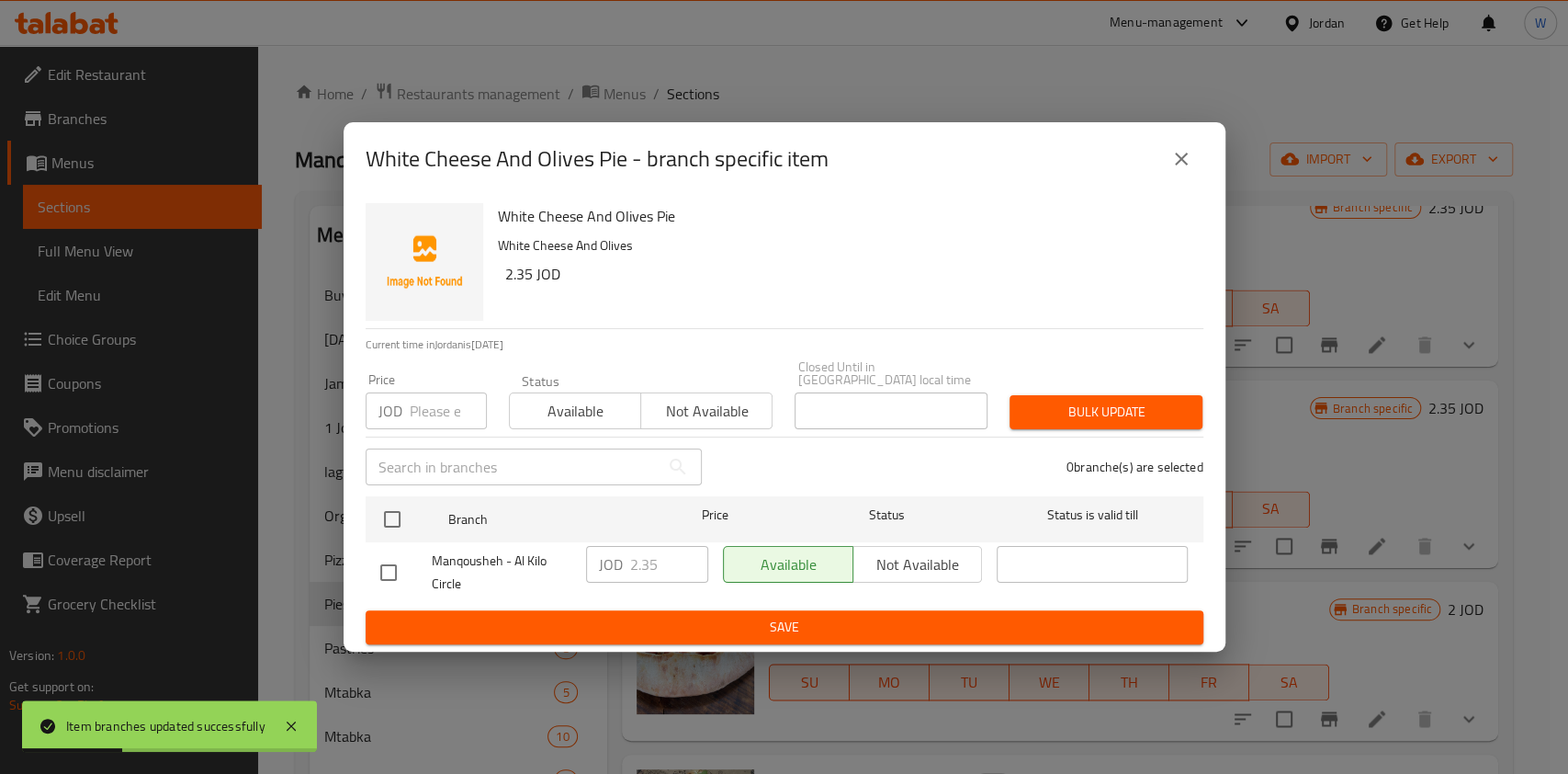
click at [402, 565] on input "checkbox" at bounding box center [389, 572] width 39 height 39
checkbox input "true"
click at [662, 546] on input "2.35" at bounding box center [670, 564] width 78 height 37
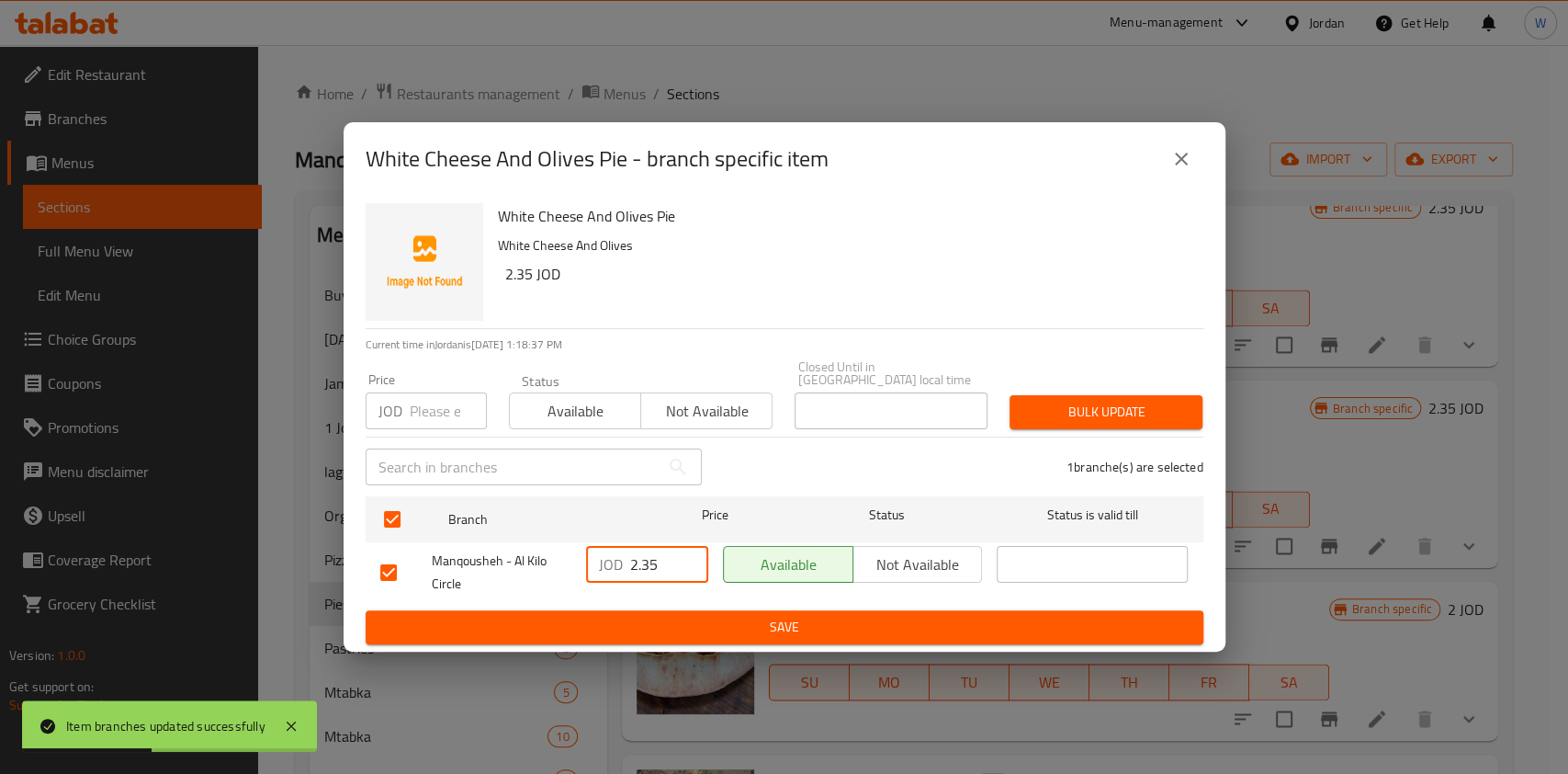
click at [662, 546] on input "2.35" at bounding box center [670, 564] width 78 height 37
paste input "number"
type input "2.5"
click at [685, 598] on div "JOD 2.5 ​" at bounding box center [647, 573] width 137 height 68
click at [693, 616] on span "Save" at bounding box center [784, 627] width 808 height 23
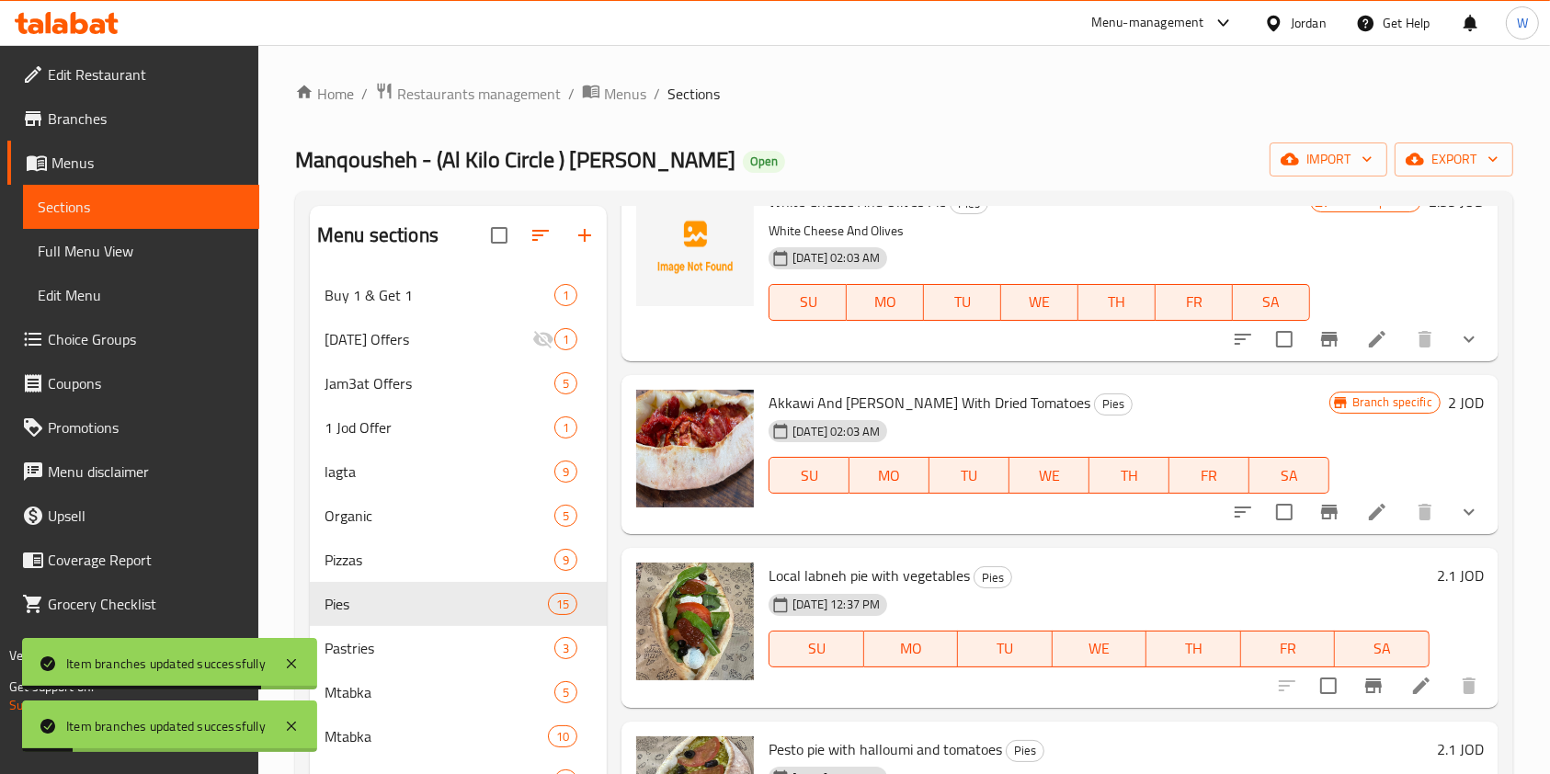
scroll to position [1961, 0]
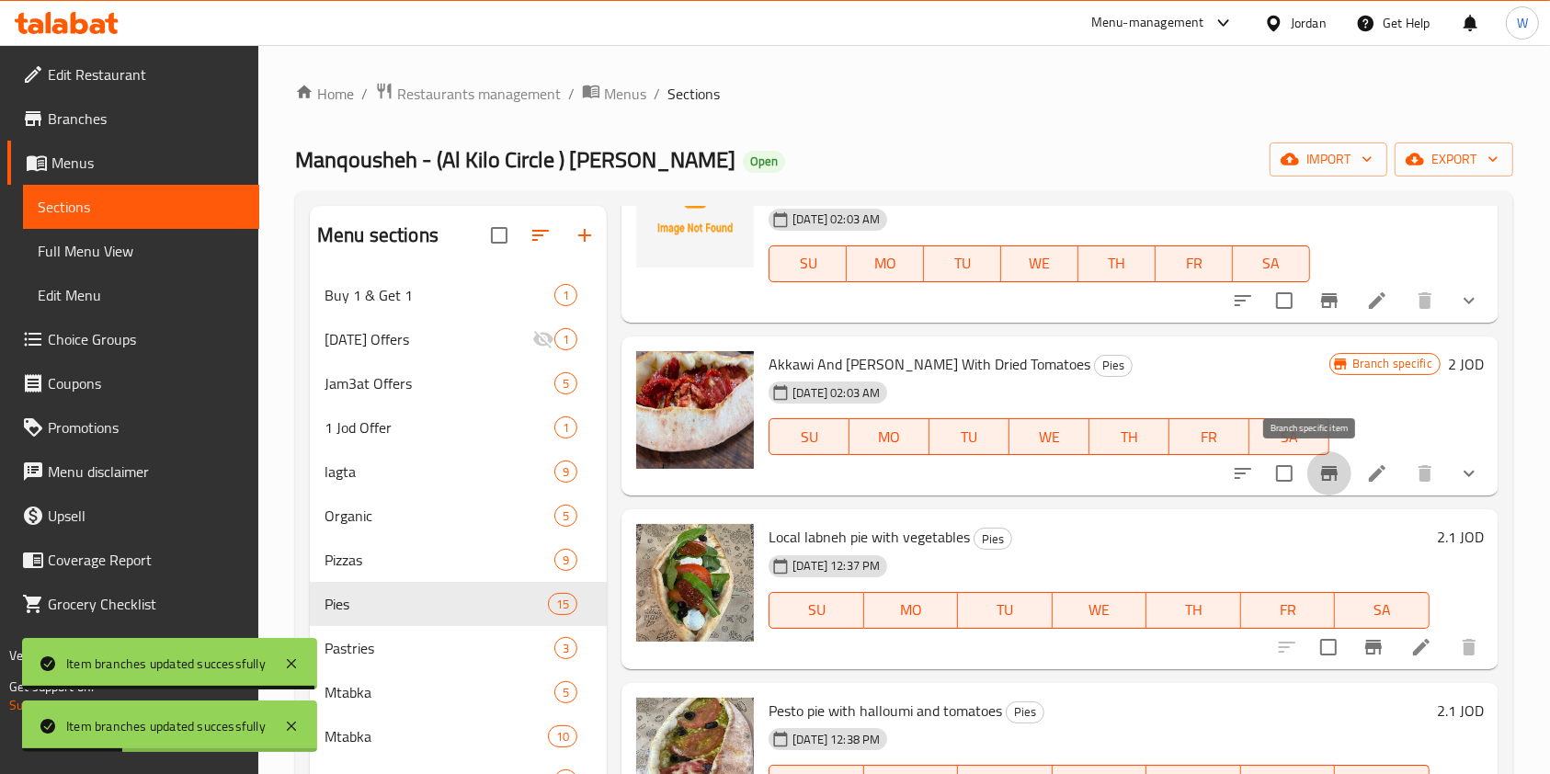
click at [1321, 470] on icon "Branch-specific-item" at bounding box center [1329, 473] width 17 height 15
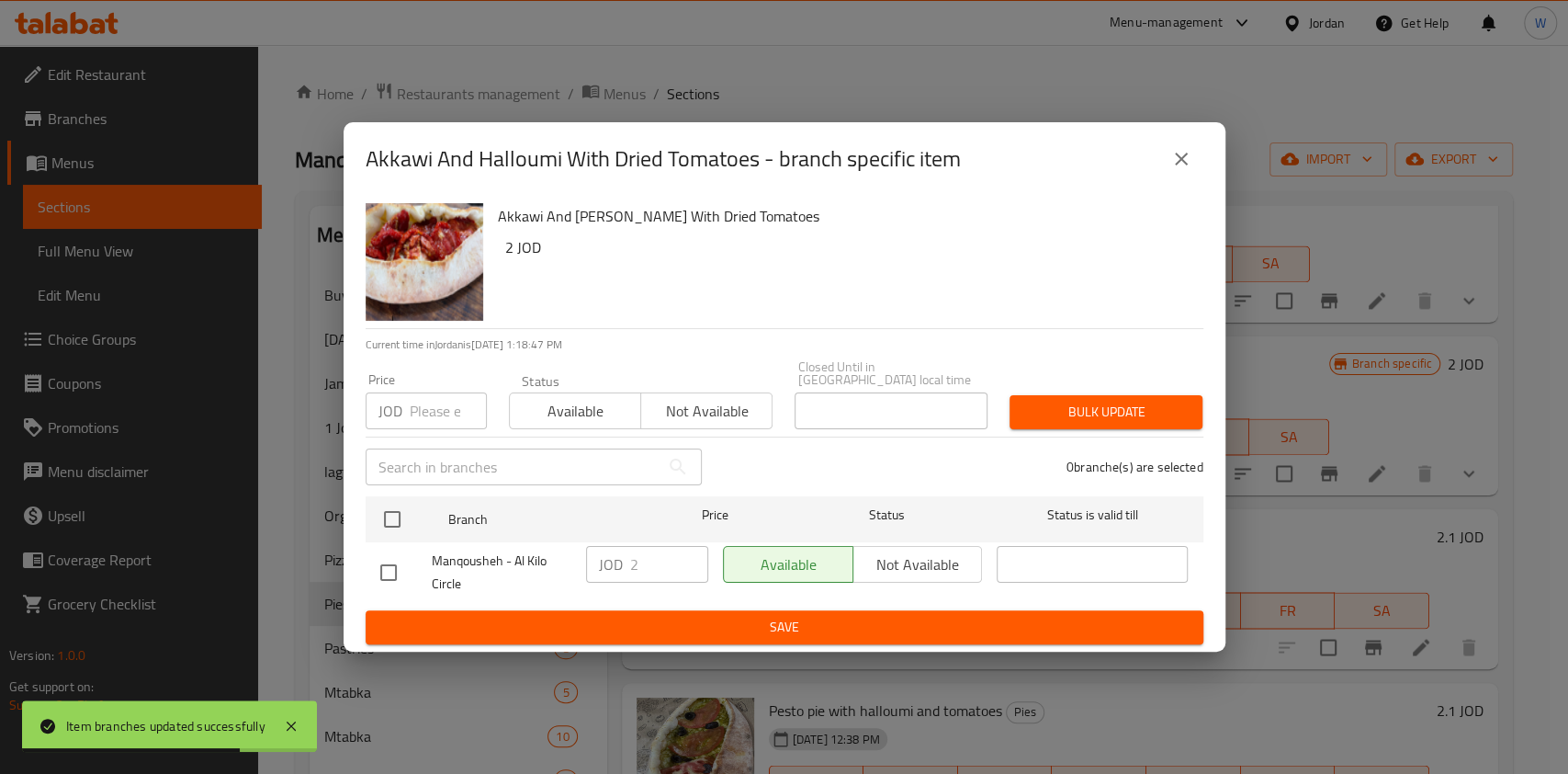
click at [1172, 165] on icon "close" at bounding box center [1181, 159] width 22 height 22
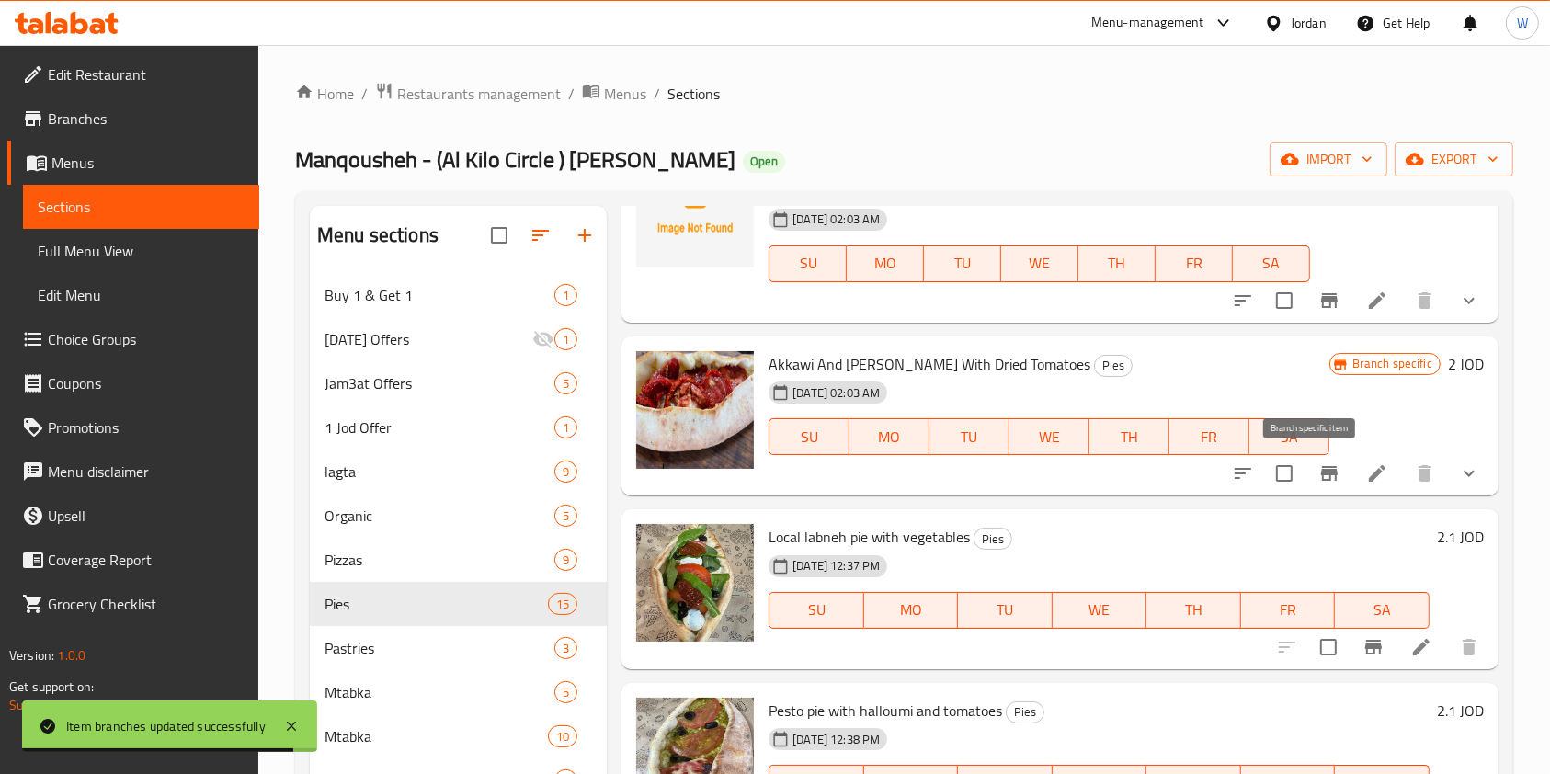
click at [1318, 479] on icon "Branch-specific-item" at bounding box center [1329, 473] width 22 height 22
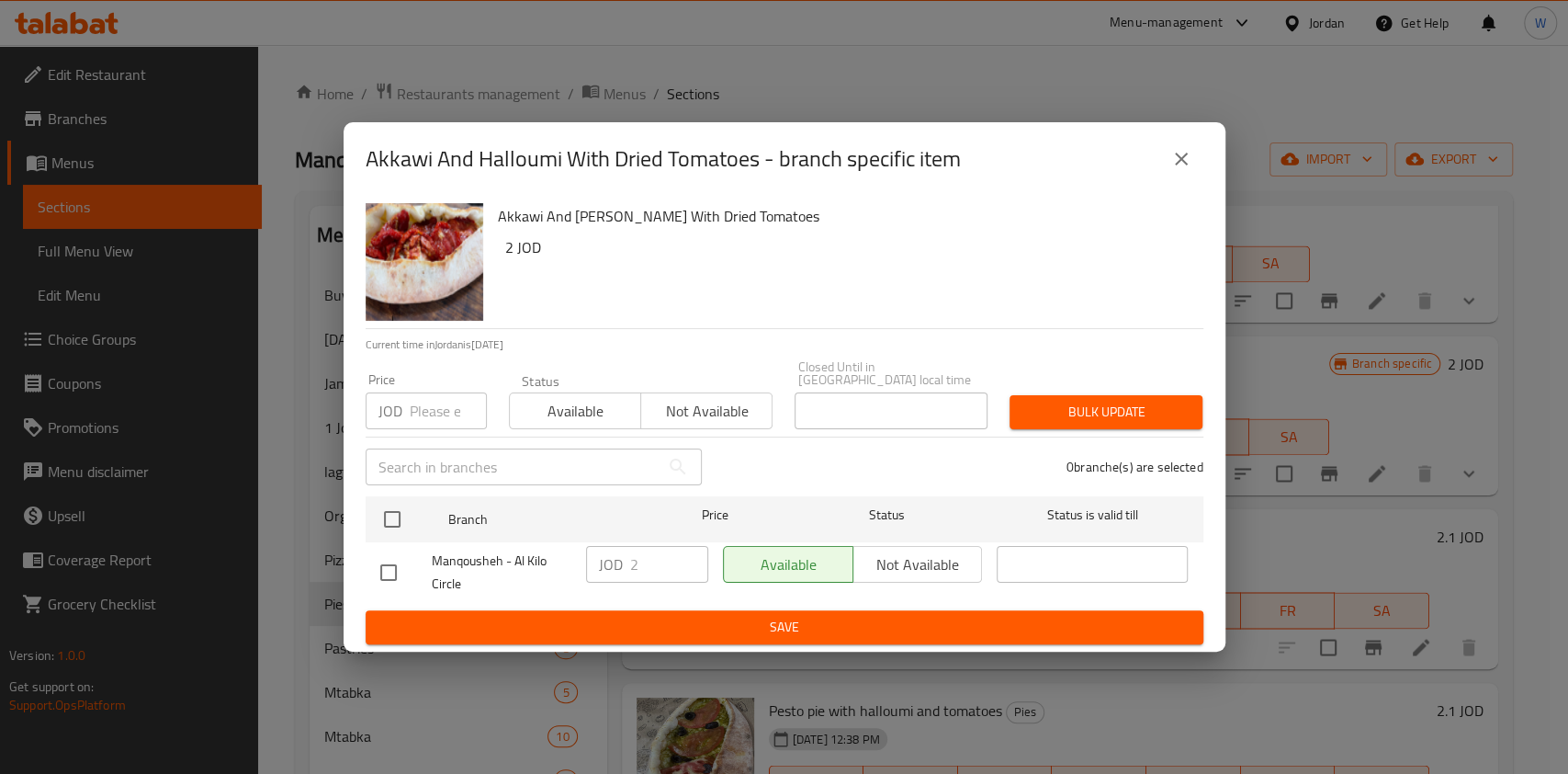
click at [387, 566] on input "checkbox" at bounding box center [389, 572] width 39 height 39
checkbox input "true"
click at [650, 563] on input "2" at bounding box center [670, 564] width 78 height 37
type input "2.6"
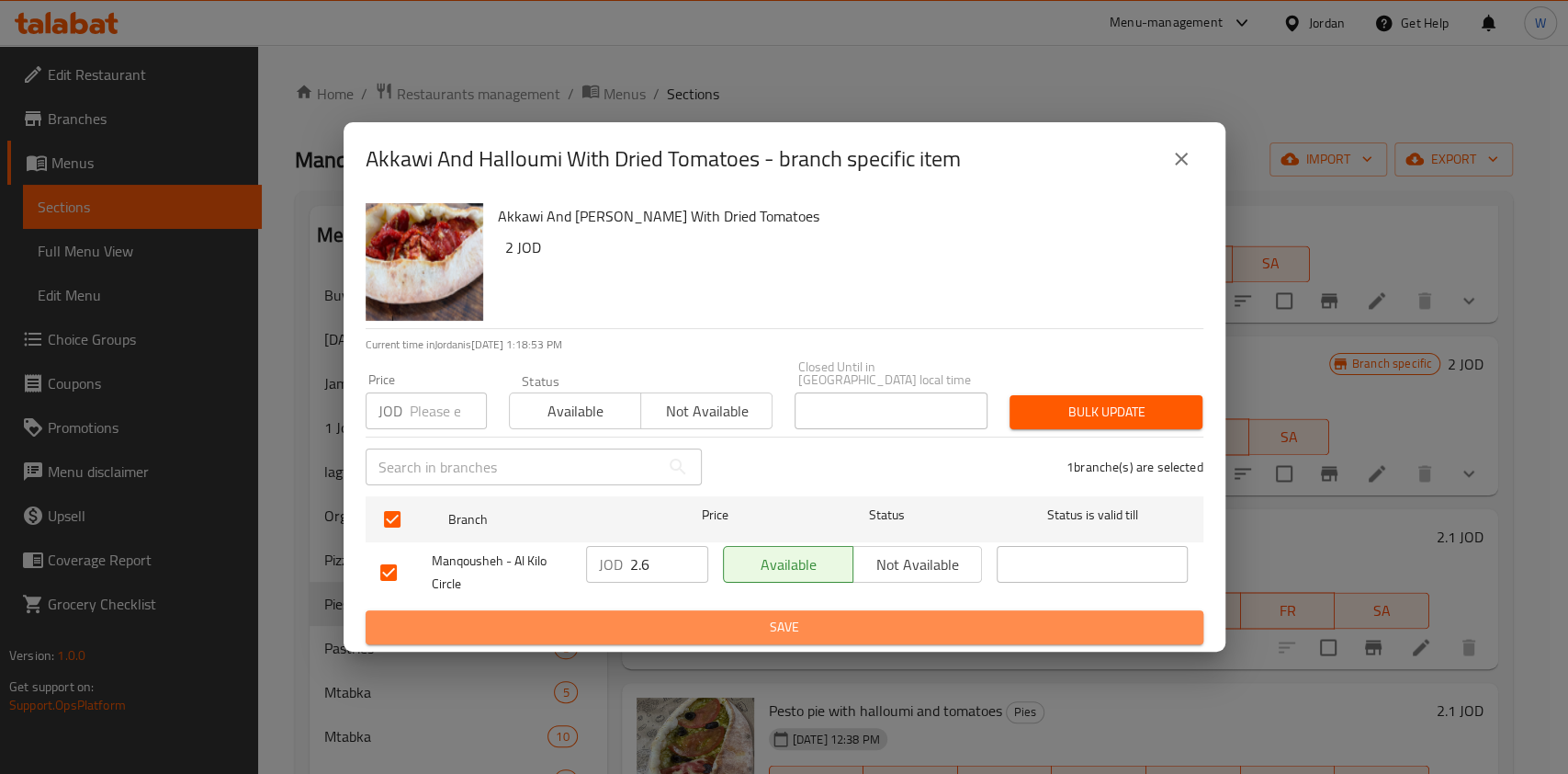
click at [667, 616] on span "Save" at bounding box center [784, 627] width 808 height 23
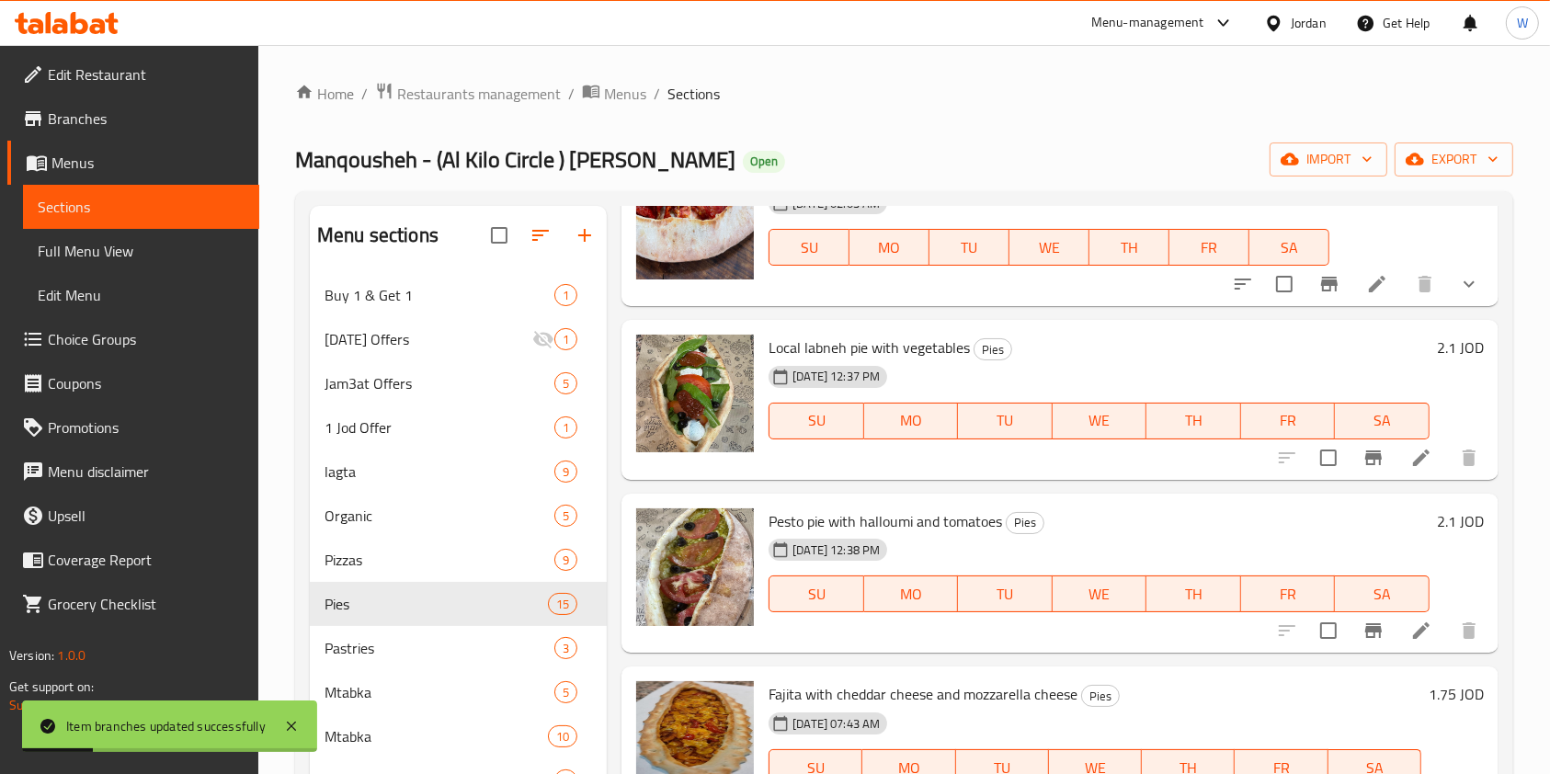
scroll to position [2170, 0]
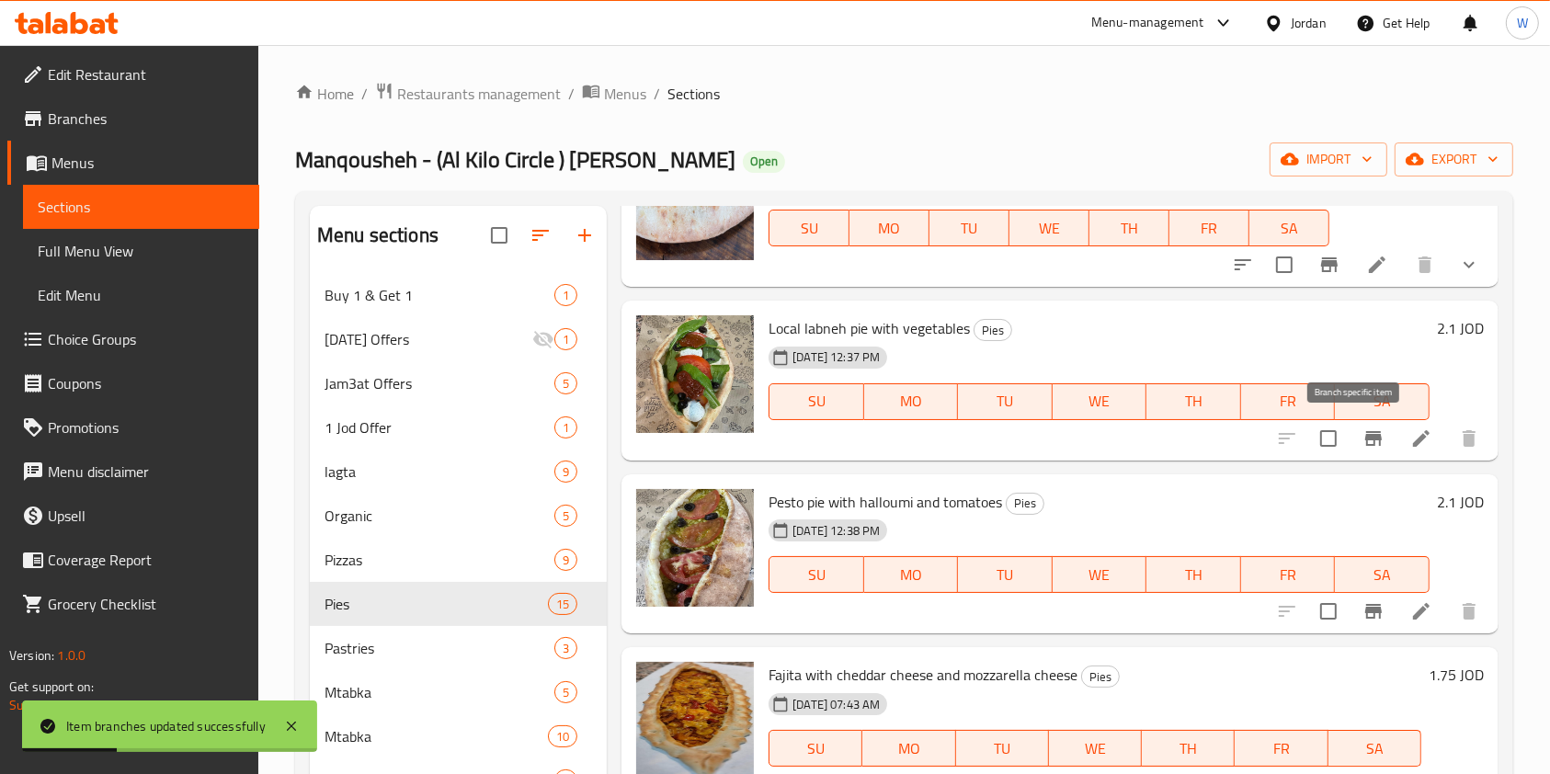
click at [1355, 453] on button "Branch-specific-item" at bounding box center [1374, 439] width 44 height 44
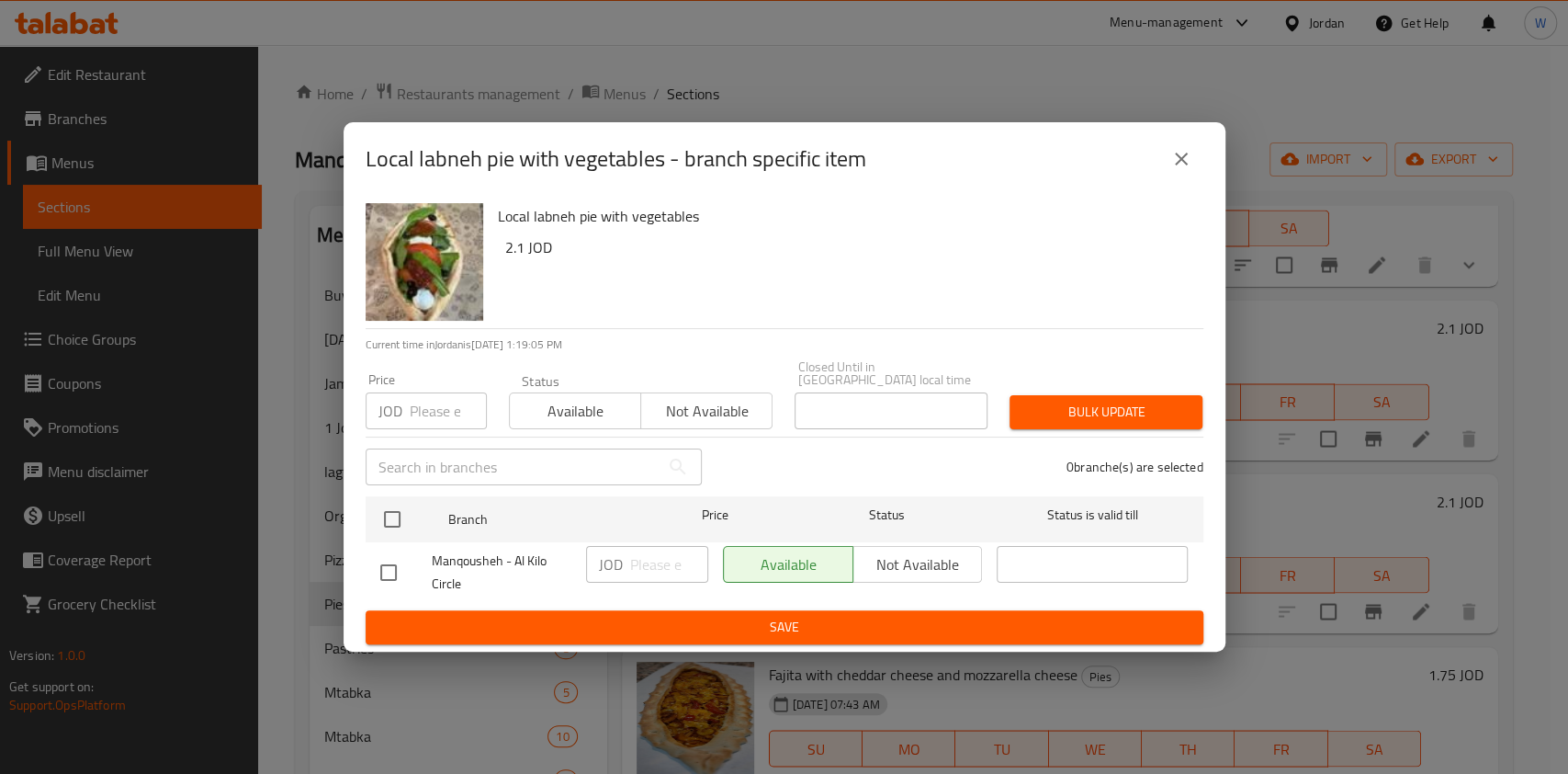
click at [389, 563] on input "checkbox" at bounding box center [389, 572] width 39 height 39
checkbox input "true"
click at [646, 551] on input "number" at bounding box center [670, 564] width 78 height 37
paste input "2.5"
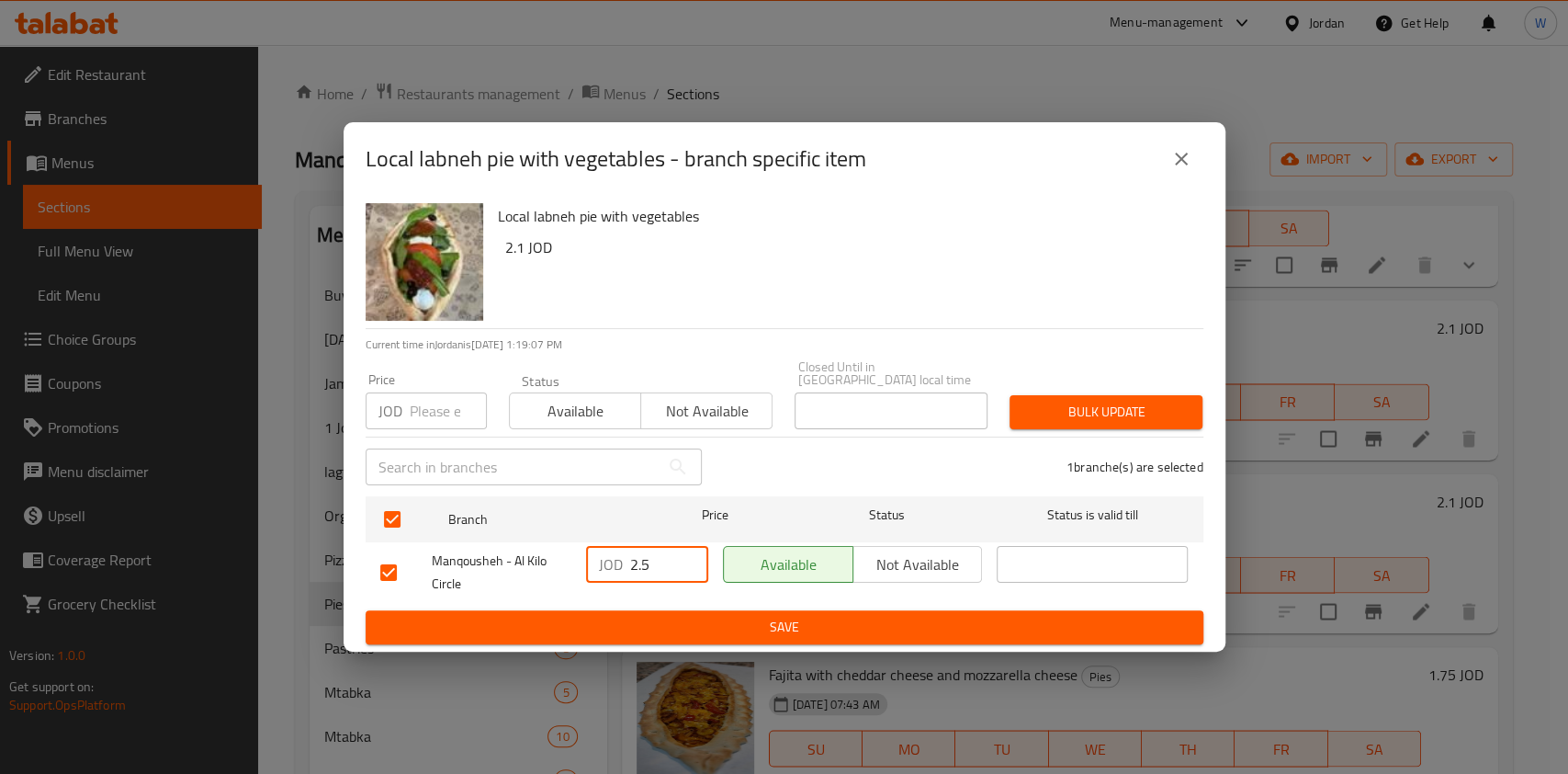
type input "2.5"
click at [667, 616] on span "Save" at bounding box center [784, 627] width 808 height 23
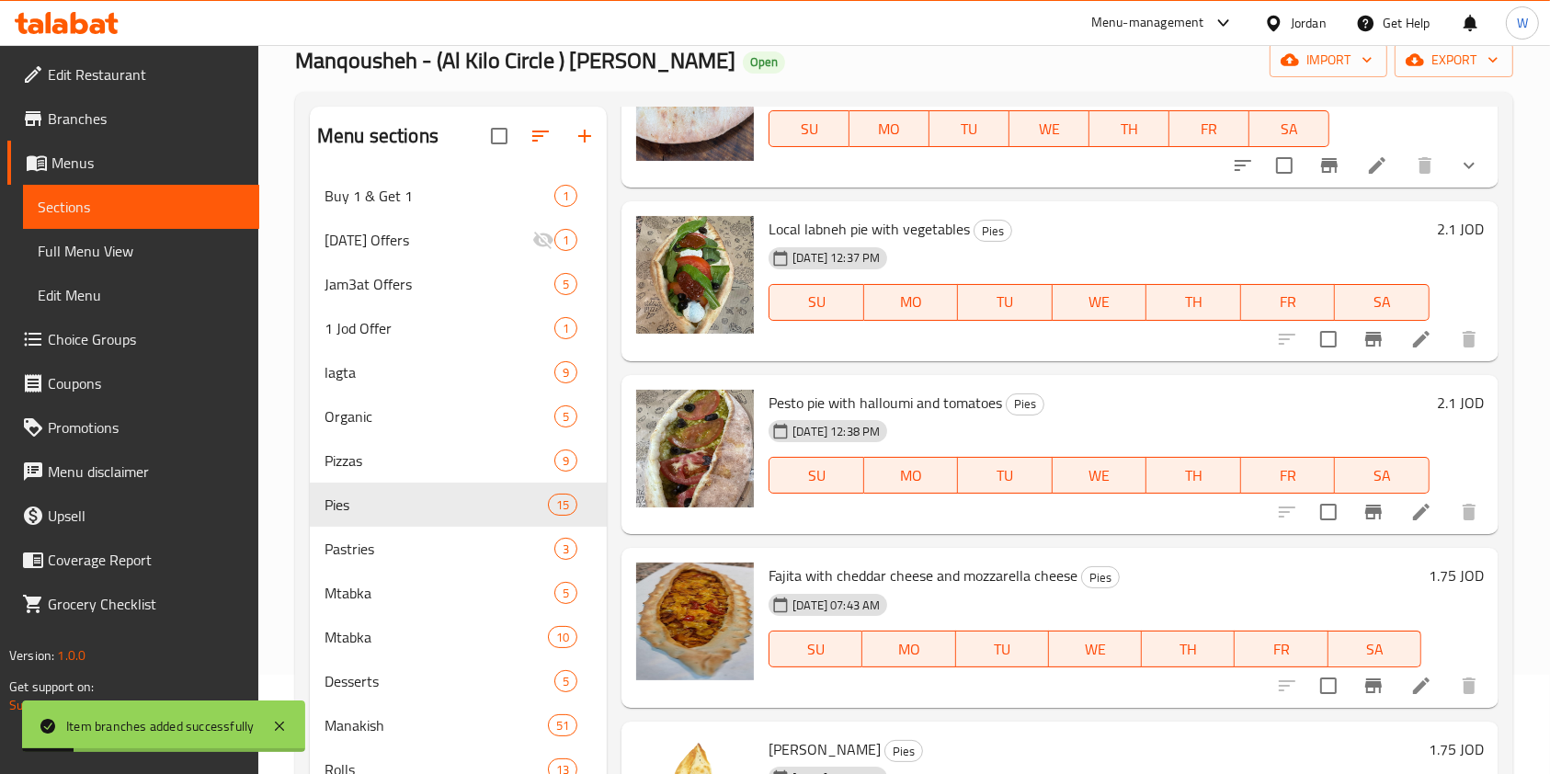
scroll to position [122, 0]
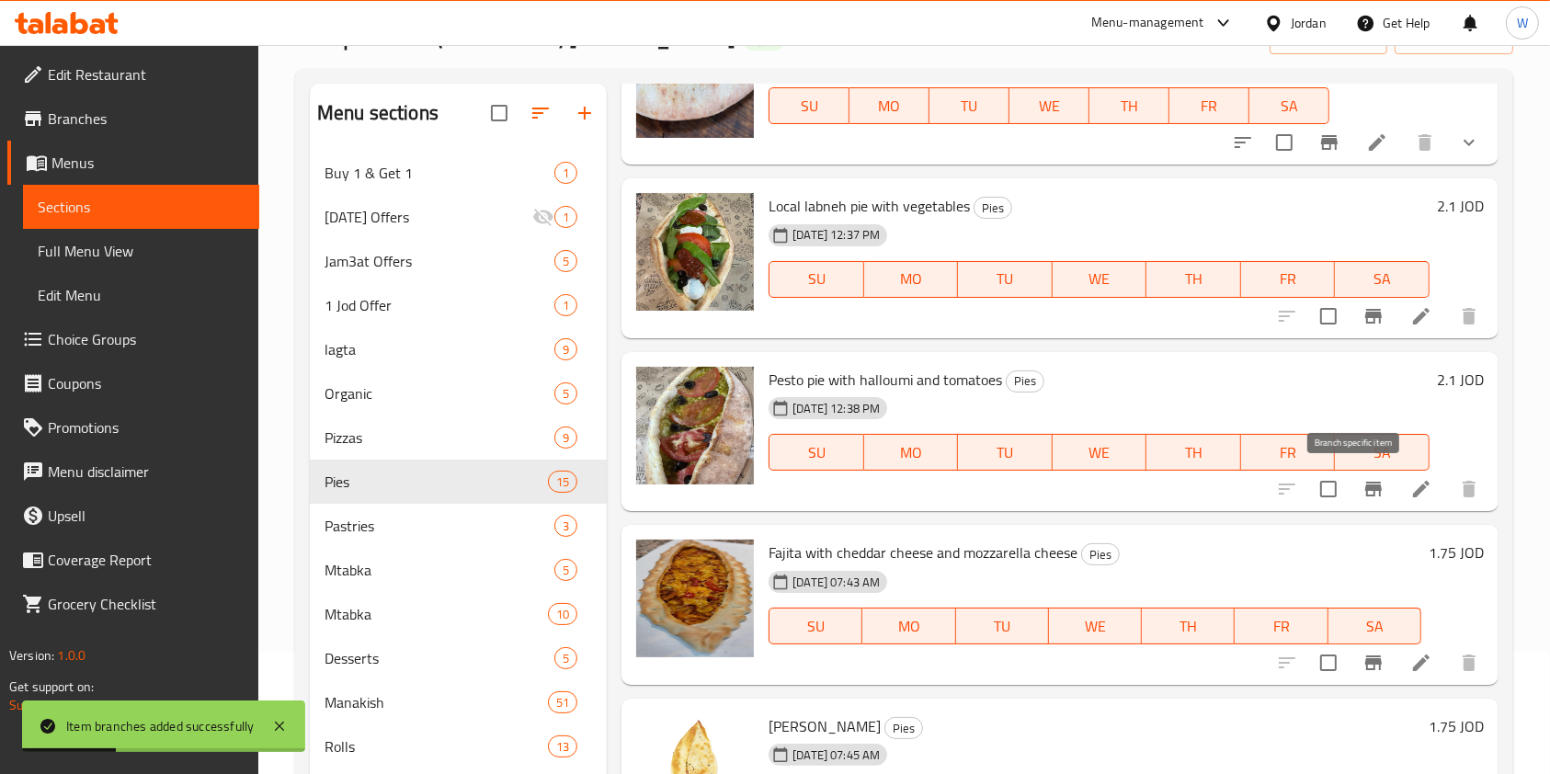
click at [1352, 490] on button "Branch-specific-item" at bounding box center [1374, 489] width 44 height 44
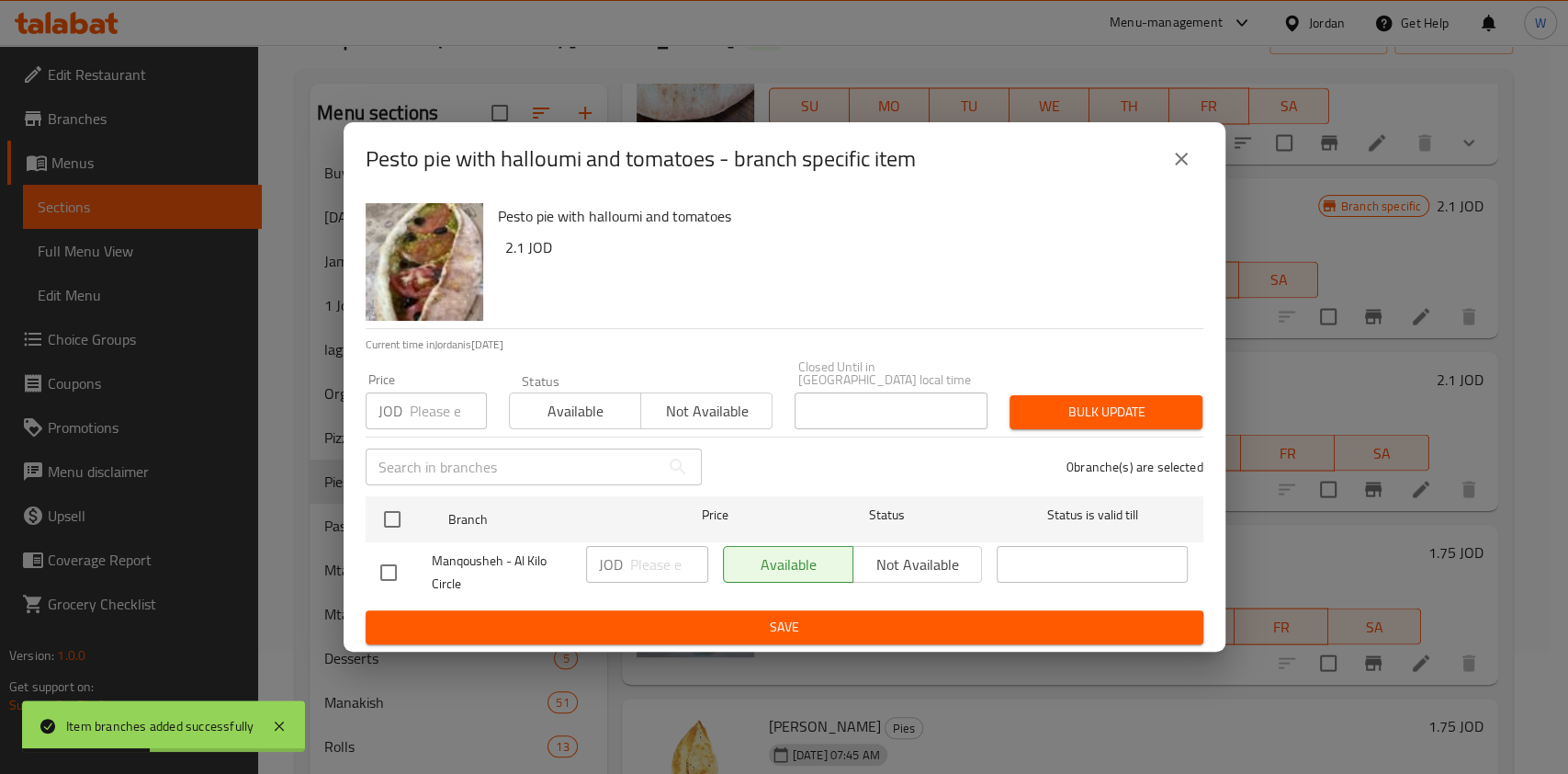
click at [394, 558] on input "checkbox" at bounding box center [389, 572] width 39 height 39
checkbox input "true"
click at [619, 563] on p "JOD" at bounding box center [611, 564] width 24 height 22
click at [627, 563] on div "JOD ​" at bounding box center [648, 564] width 122 height 37
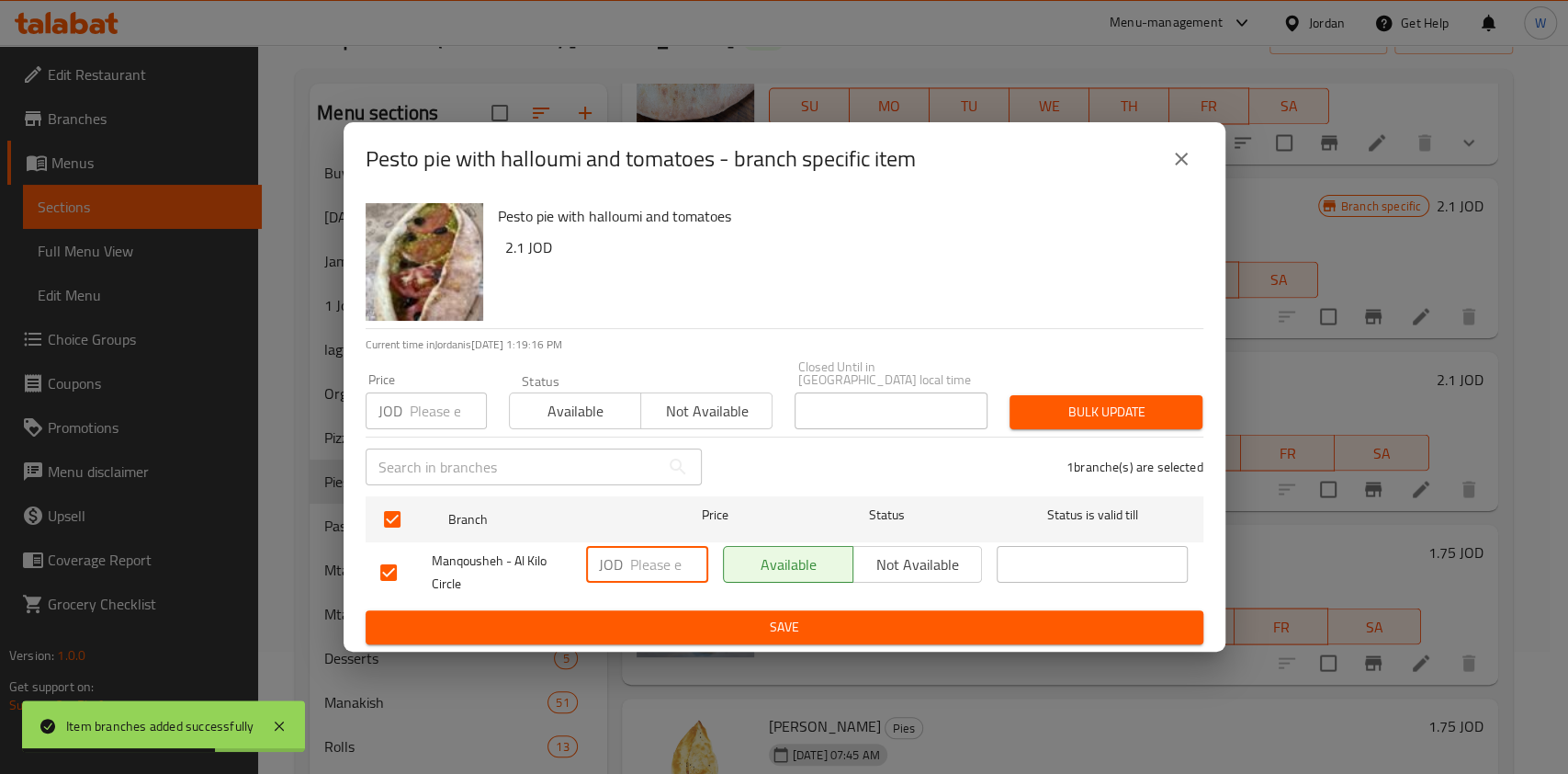
paste input "2.5"
type input "2.6"
click at [794, 619] on span "Save" at bounding box center [784, 627] width 808 height 23
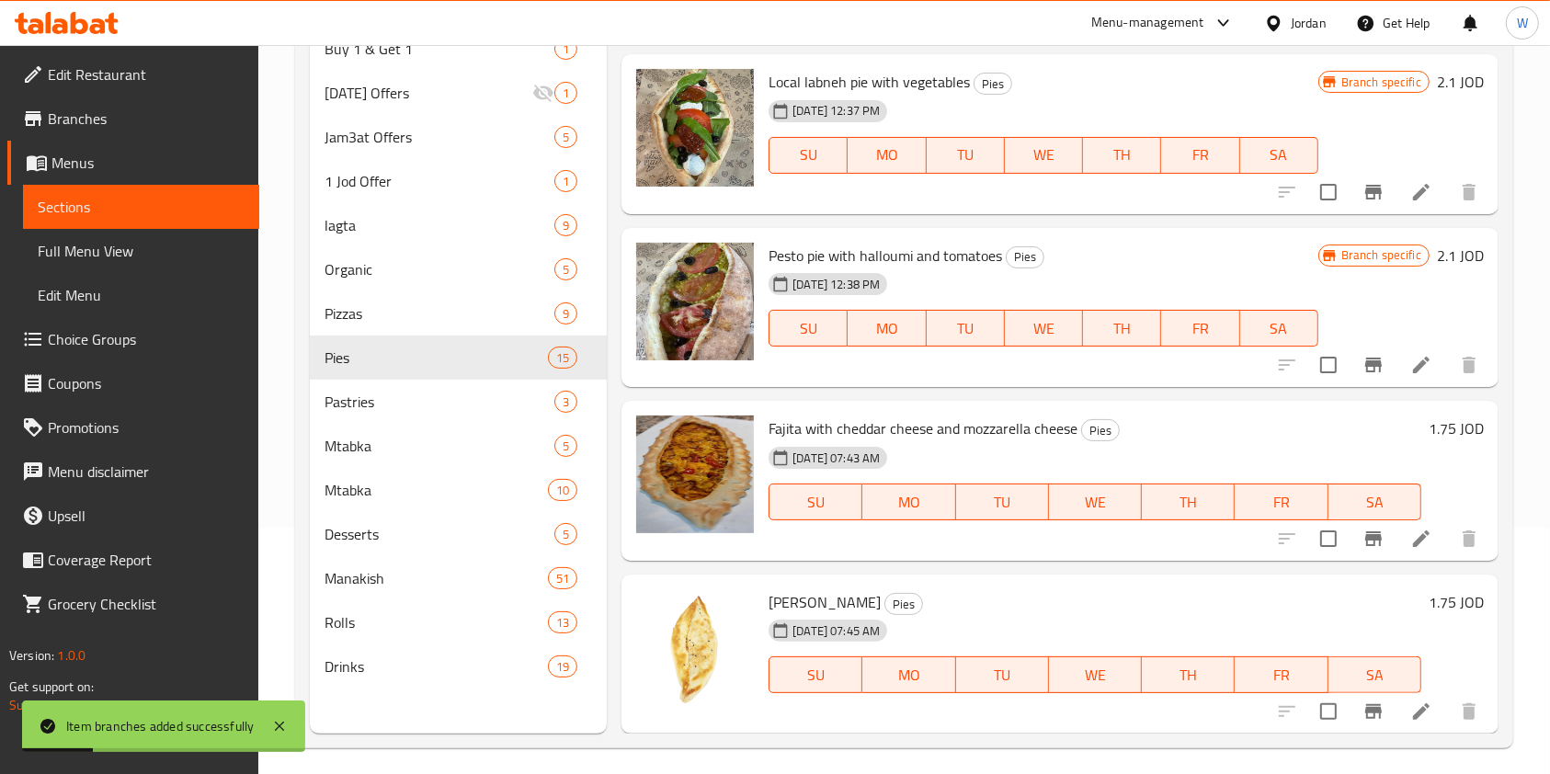
scroll to position [257, 0]
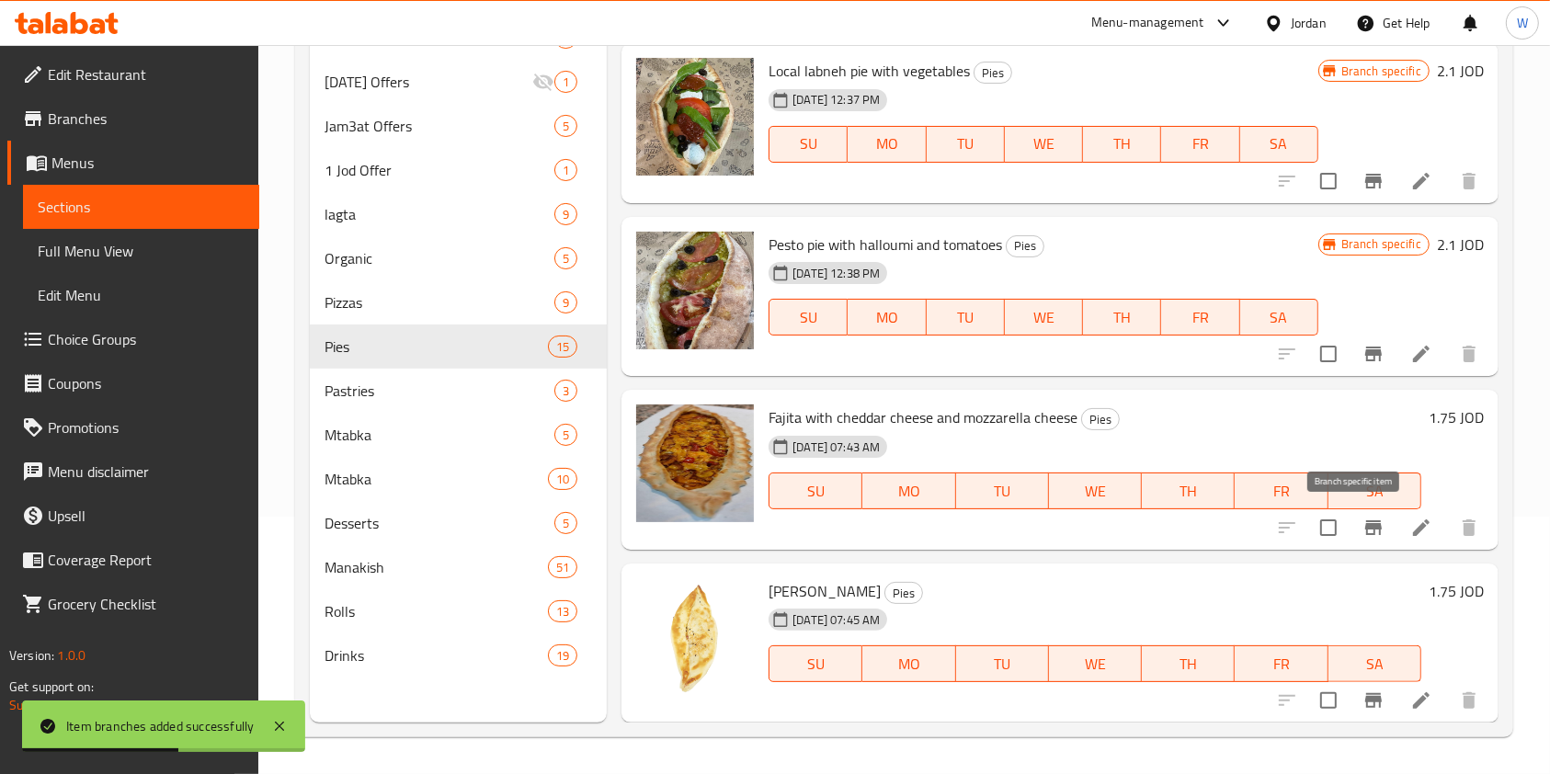
click at [1363, 536] on icon "Branch-specific-item" at bounding box center [1374, 528] width 22 height 22
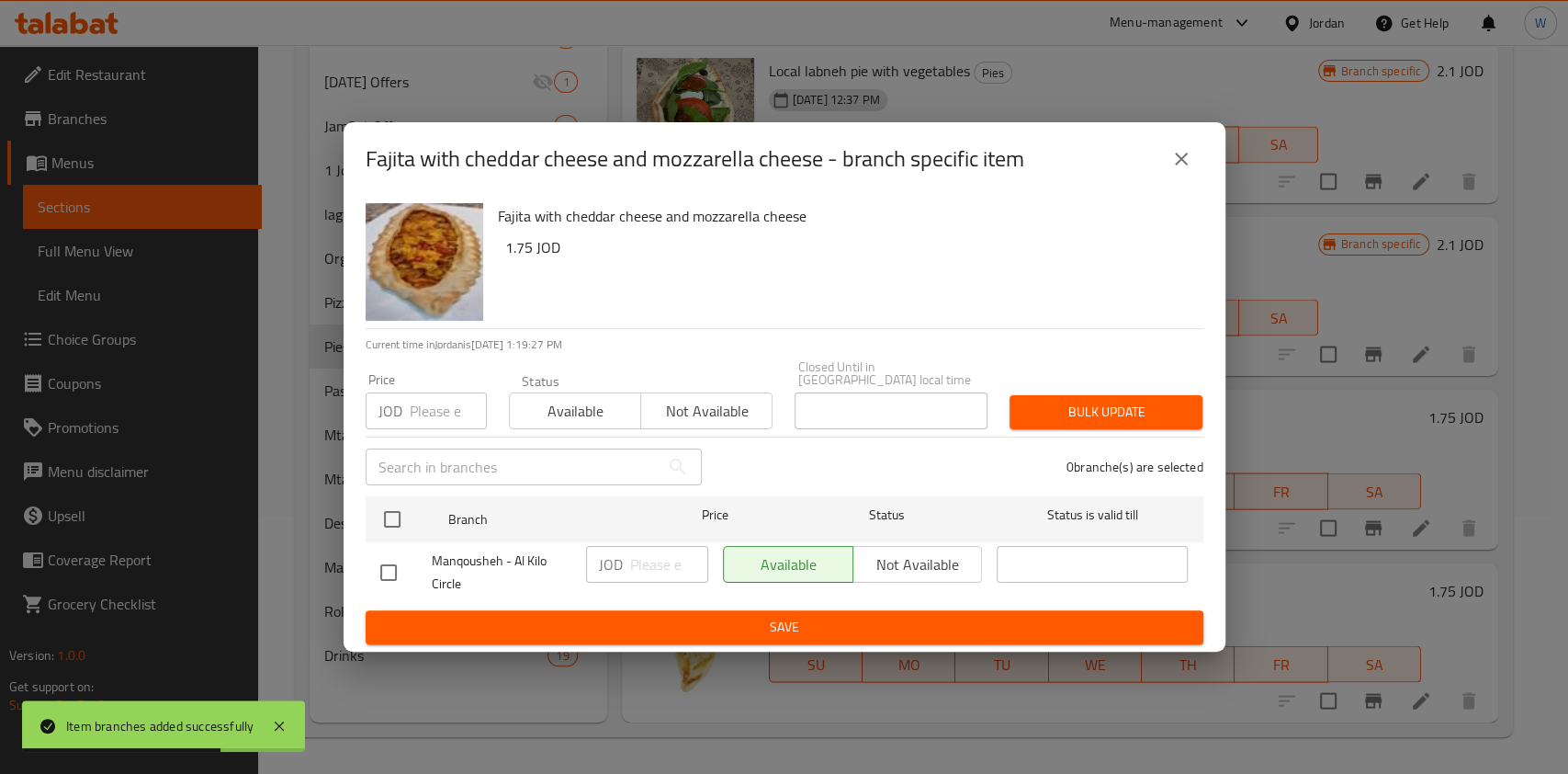
click at [394, 571] on input "checkbox" at bounding box center [389, 572] width 39 height 39
checkbox input "true"
click at [647, 546] on input "number" at bounding box center [670, 564] width 78 height 37
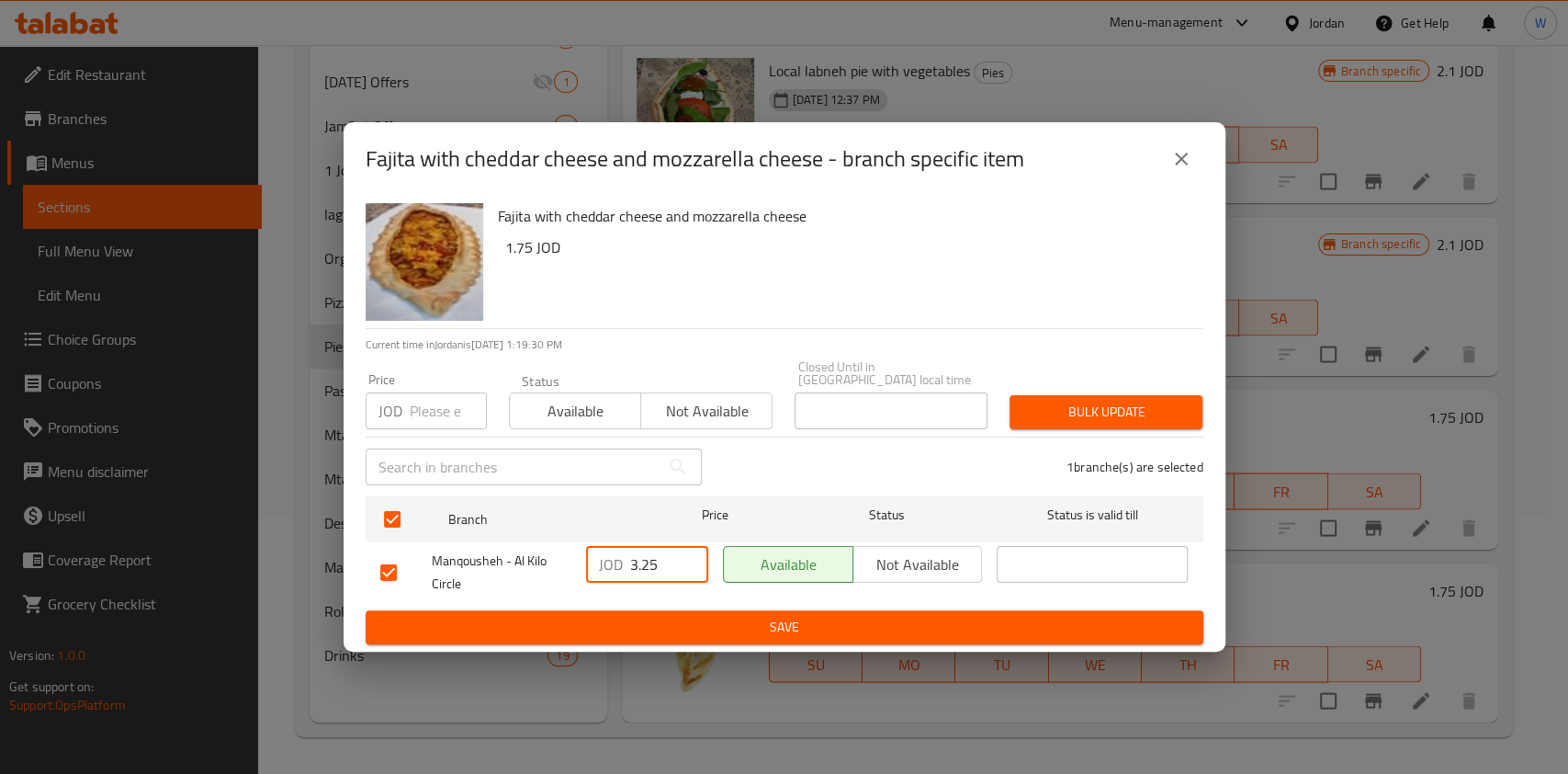
type input "3.25"
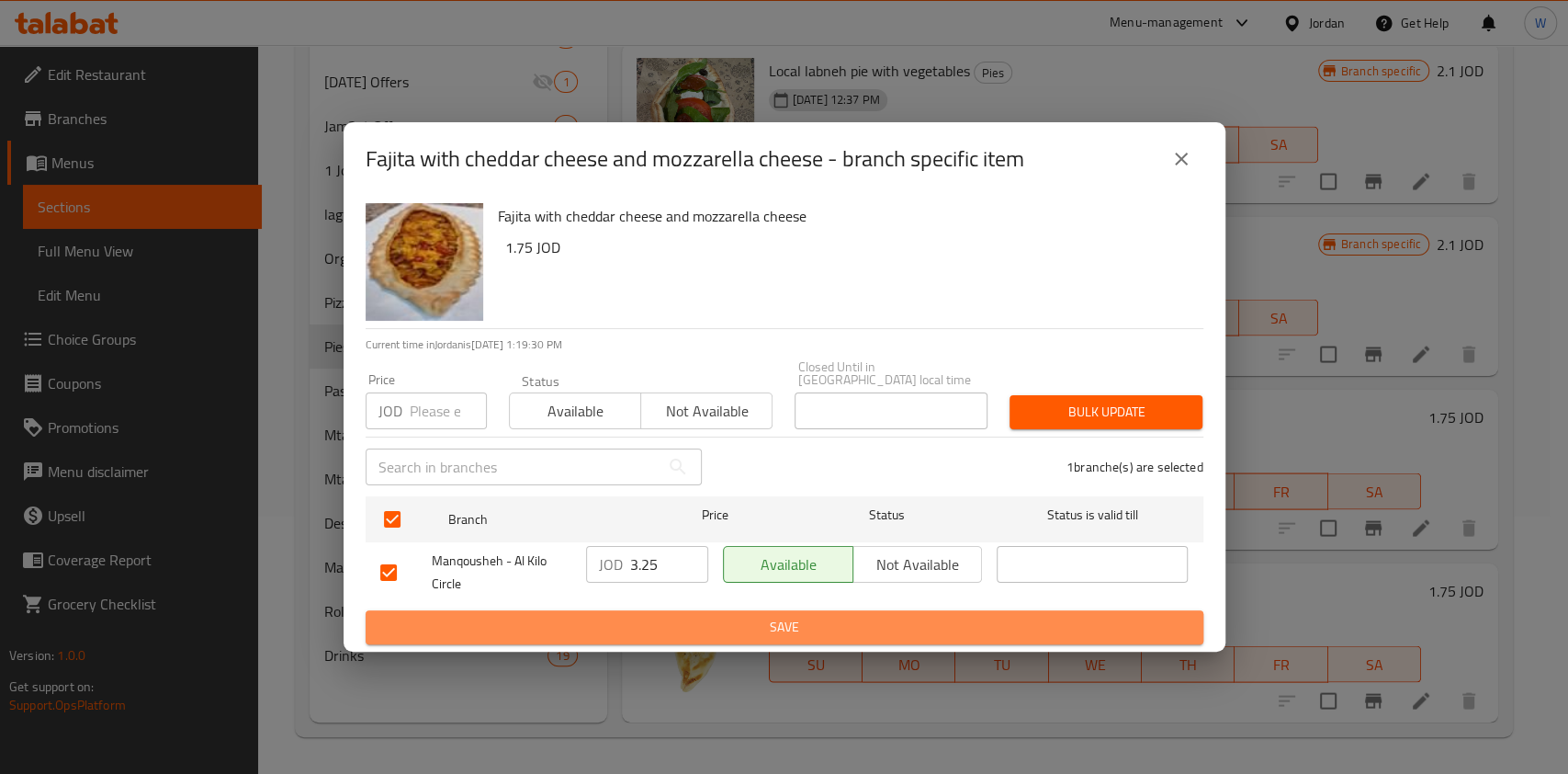
click at [668, 610] on button "Save" at bounding box center [784, 627] width 838 height 34
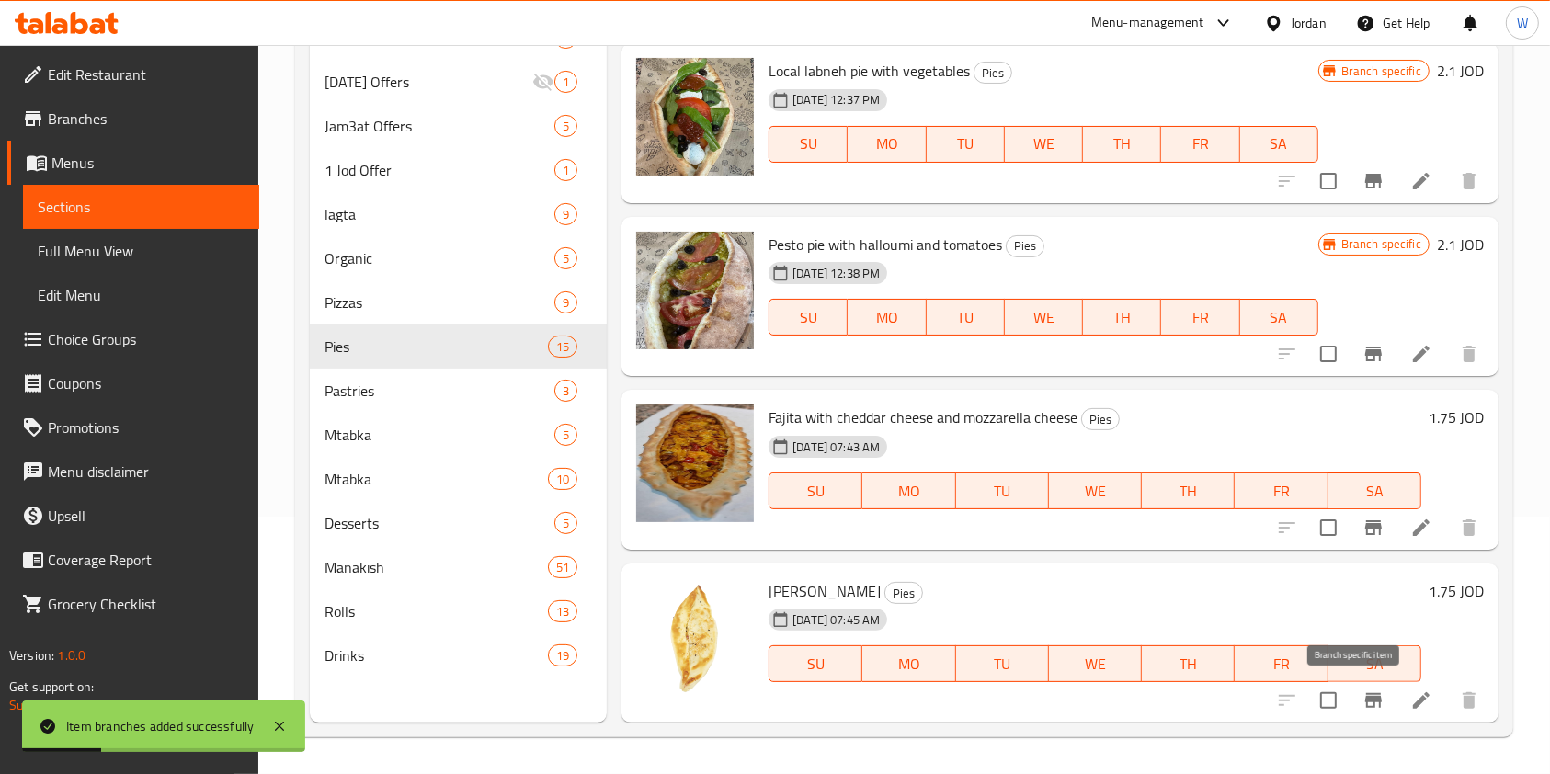
click at [1365, 700] on icon "Branch-specific-item" at bounding box center [1373, 700] width 17 height 15
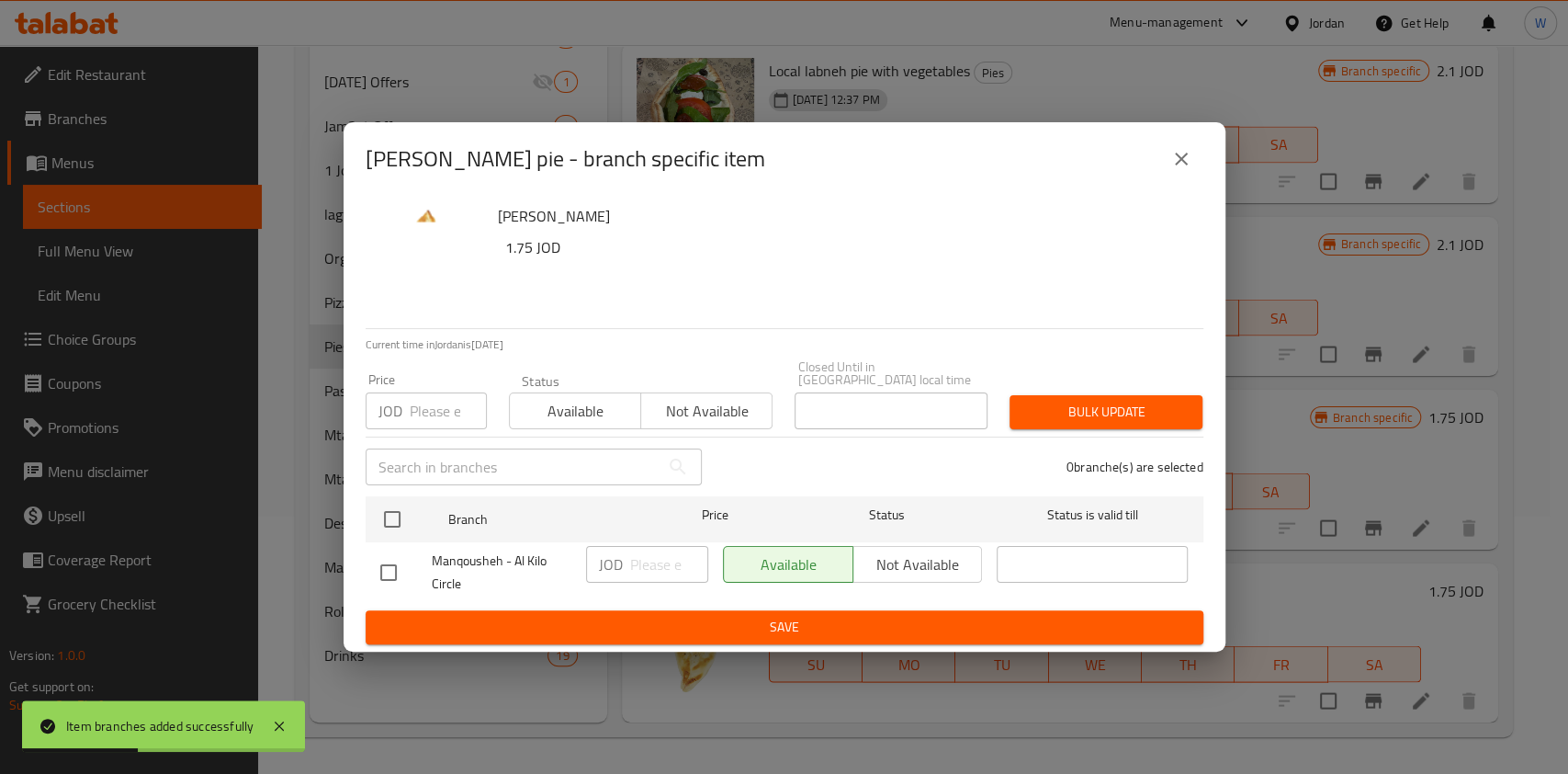
click at [382, 561] on input "checkbox" at bounding box center [389, 572] width 39 height 39
checkbox input "true"
click at [665, 556] on input "number" at bounding box center [670, 564] width 78 height 37
type input "3.25"
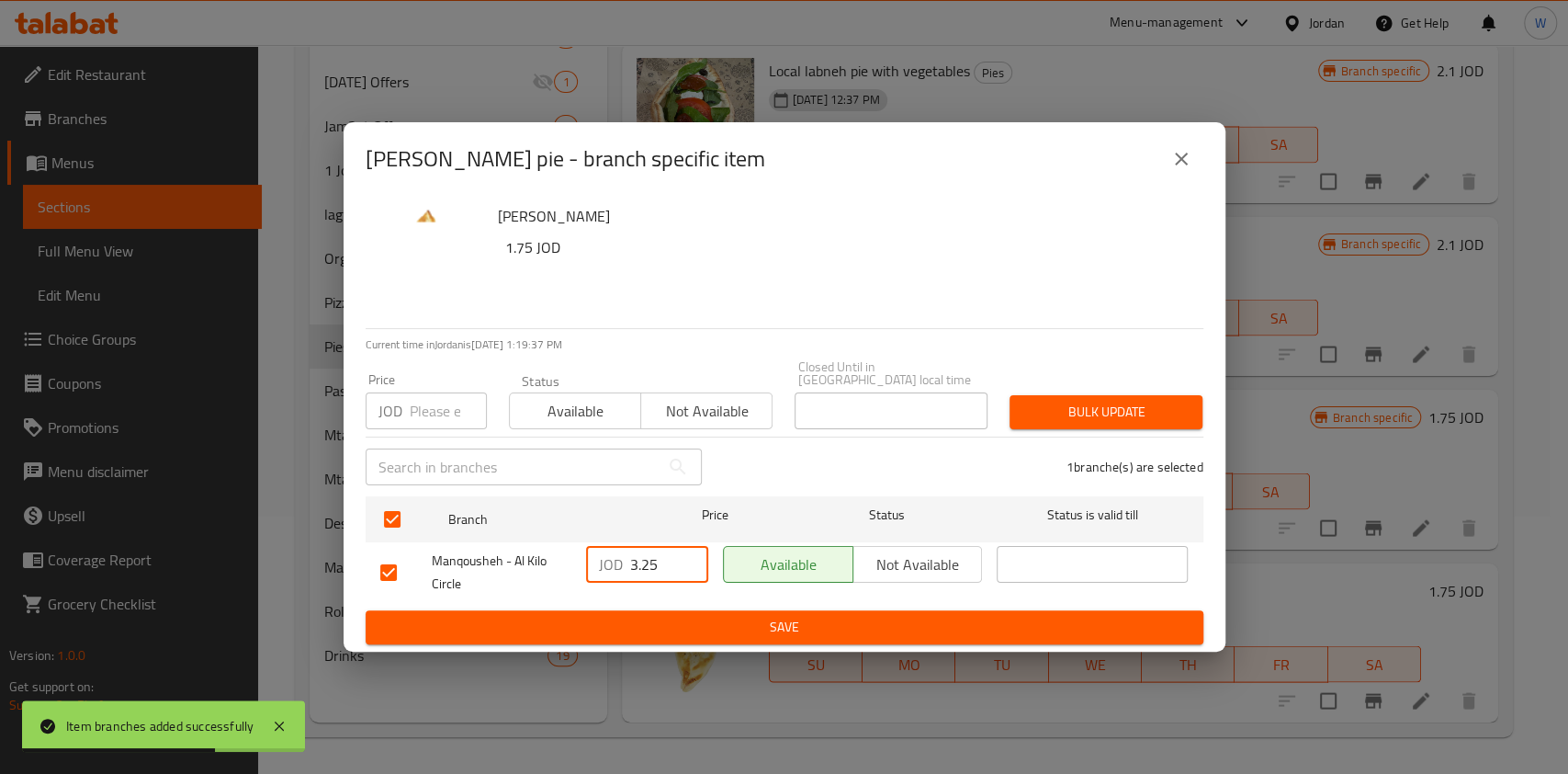
click at [692, 629] on span "Save" at bounding box center [784, 627] width 808 height 23
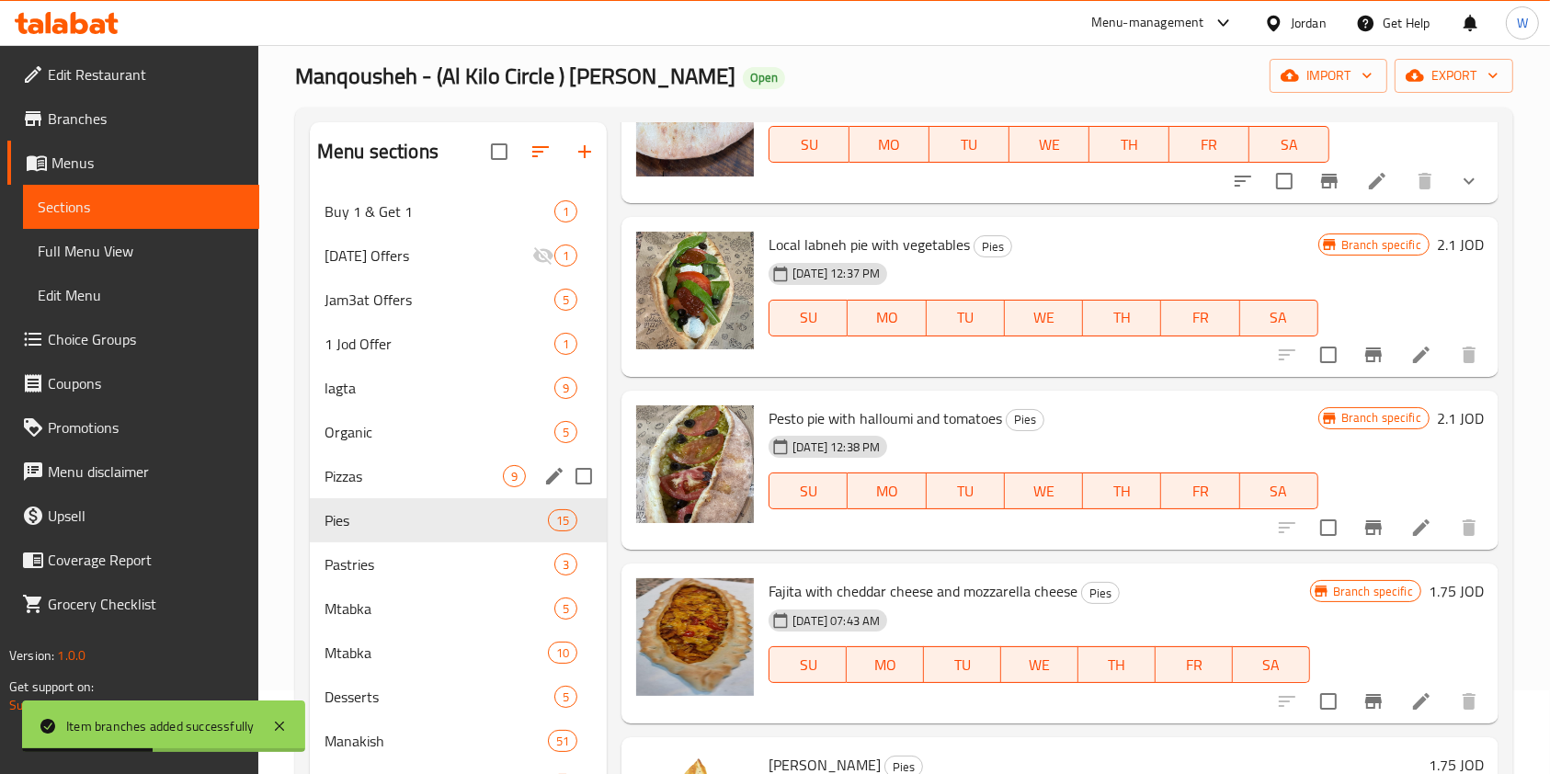
scroll to position [122, 0]
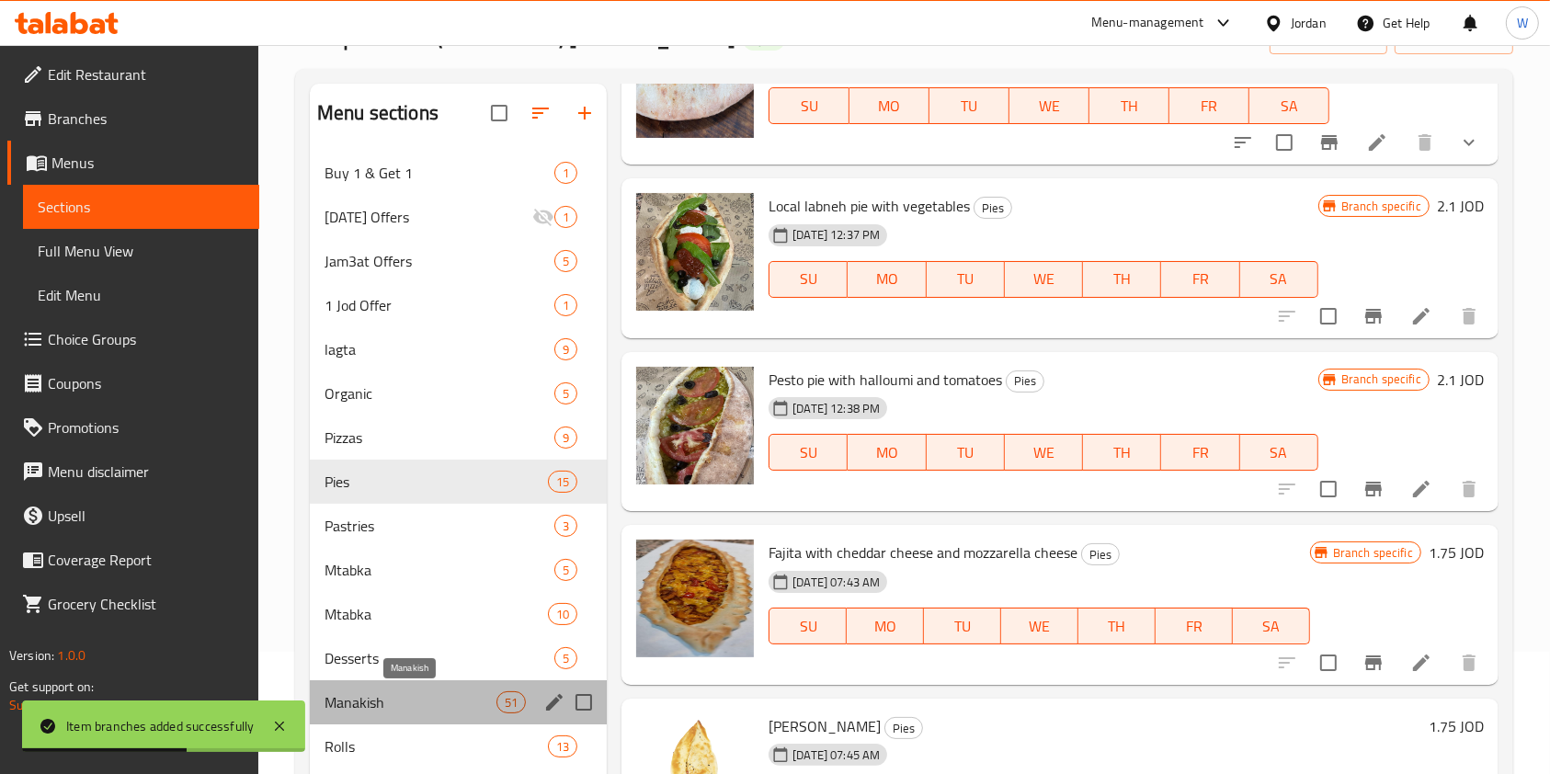
click at [428, 707] on span "Manakish" at bounding box center [411, 702] width 172 height 22
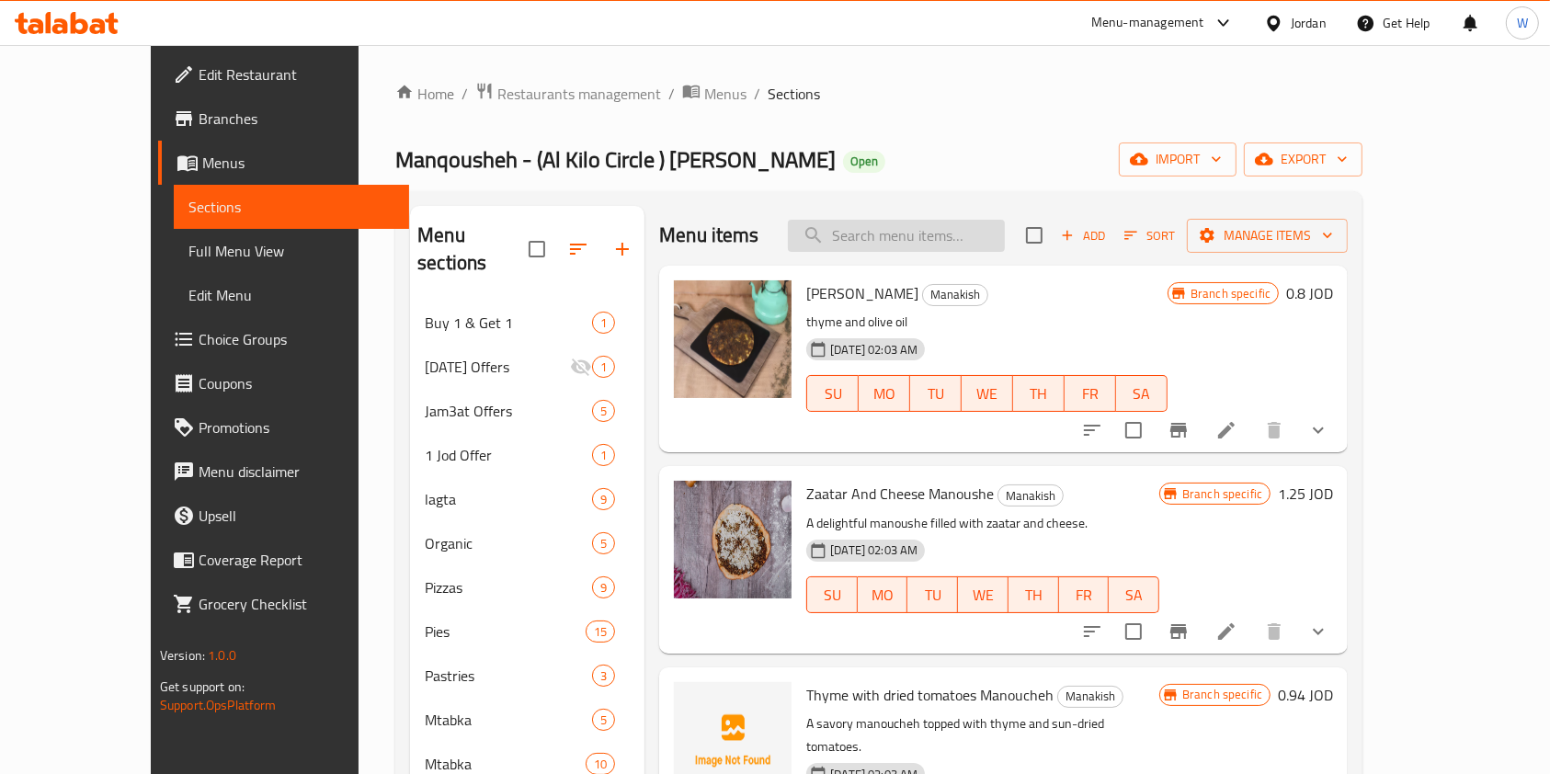
click at [991, 231] on input "search" at bounding box center [896, 236] width 217 height 32
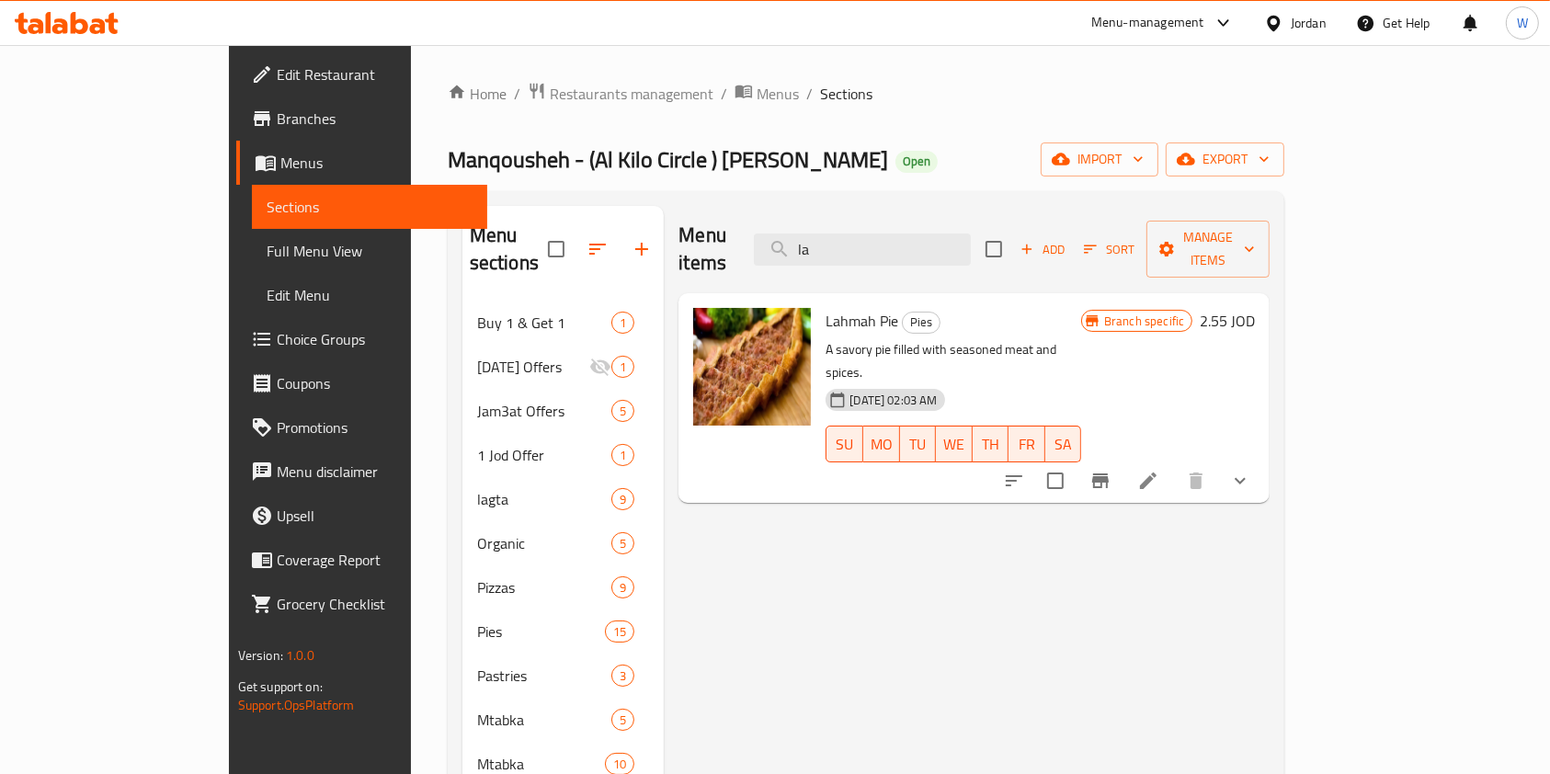
type input "l"
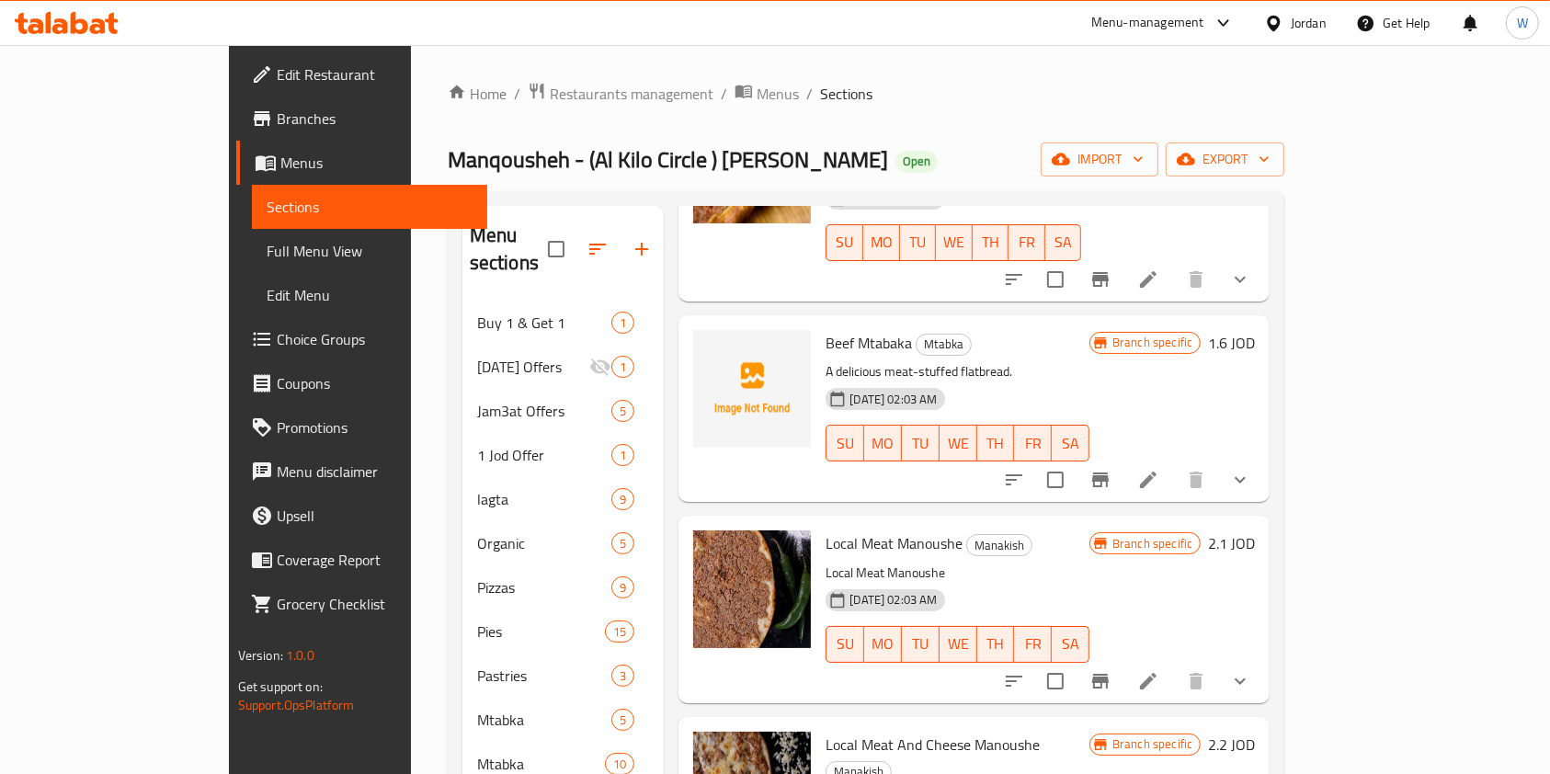
scroll to position [490, 0]
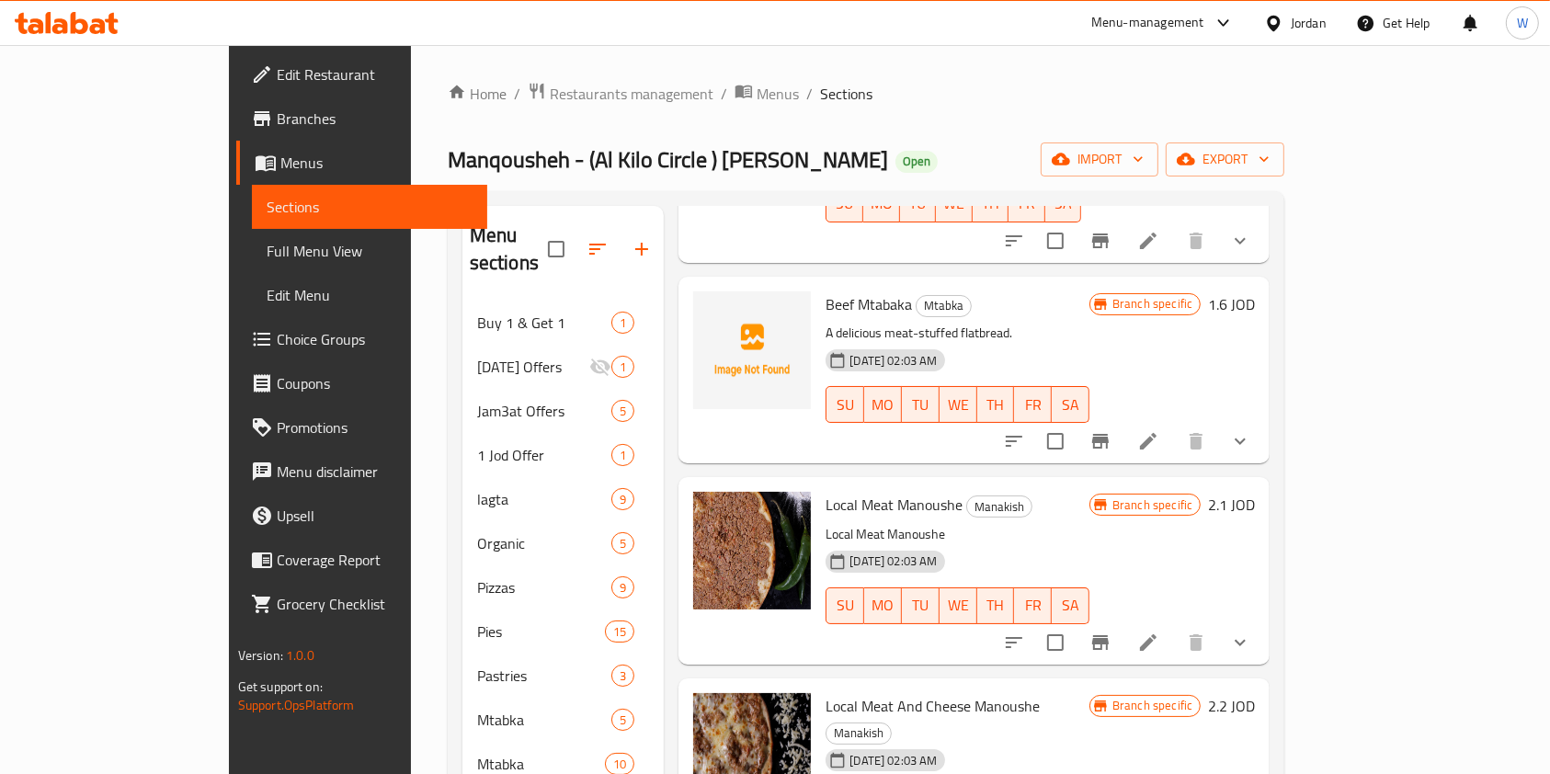
type input "meat"
click at [1109, 635] on icon "Branch-specific-item" at bounding box center [1100, 642] width 17 height 15
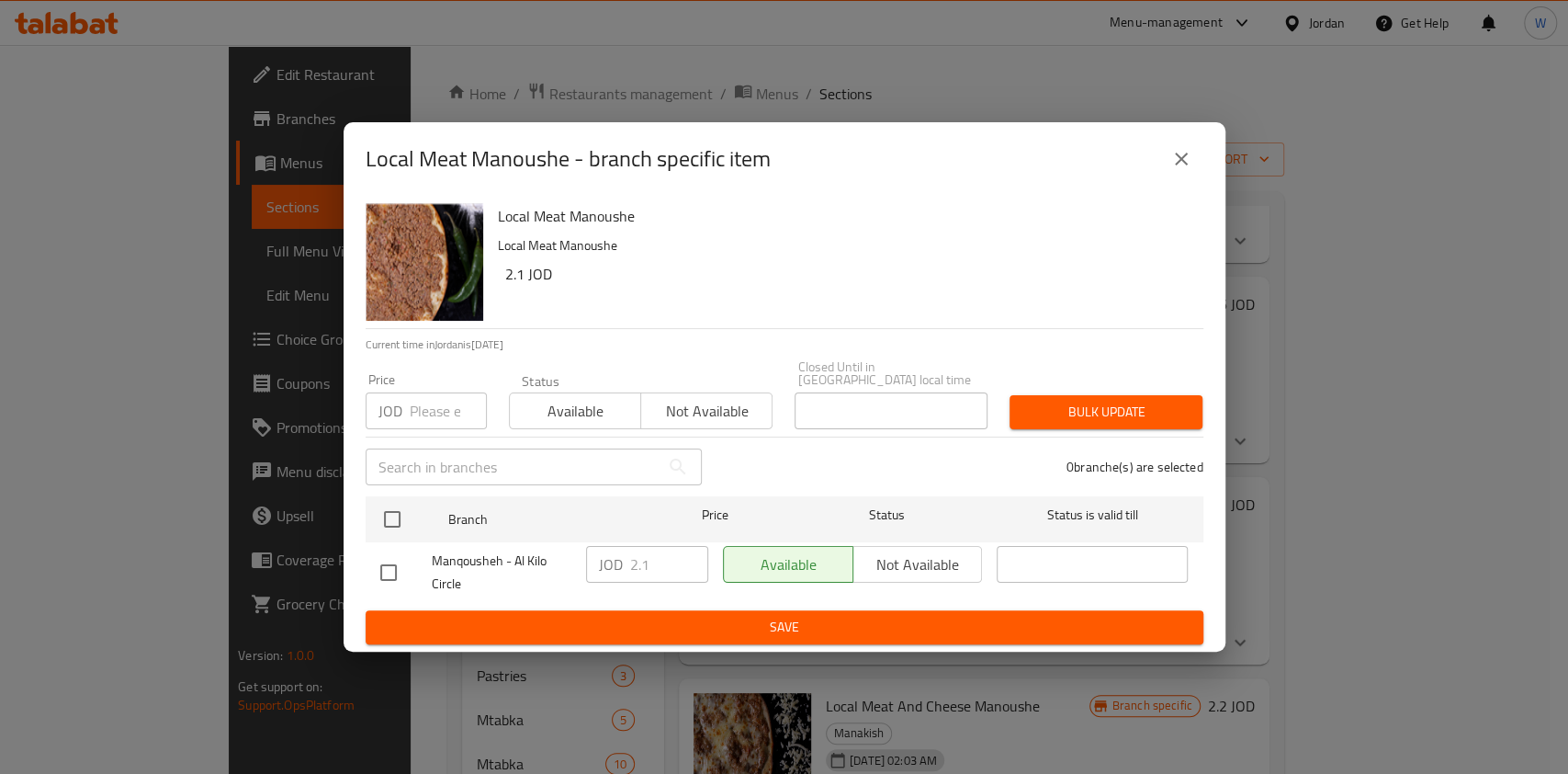
click at [384, 555] on input "checkbox" at bounding box center [389, 572] width 39 height 39
checkbox input "true"
click at [669, 561] on input "2.1" at bounding box center [670, 564] width 78 height 37
type input "2.25"
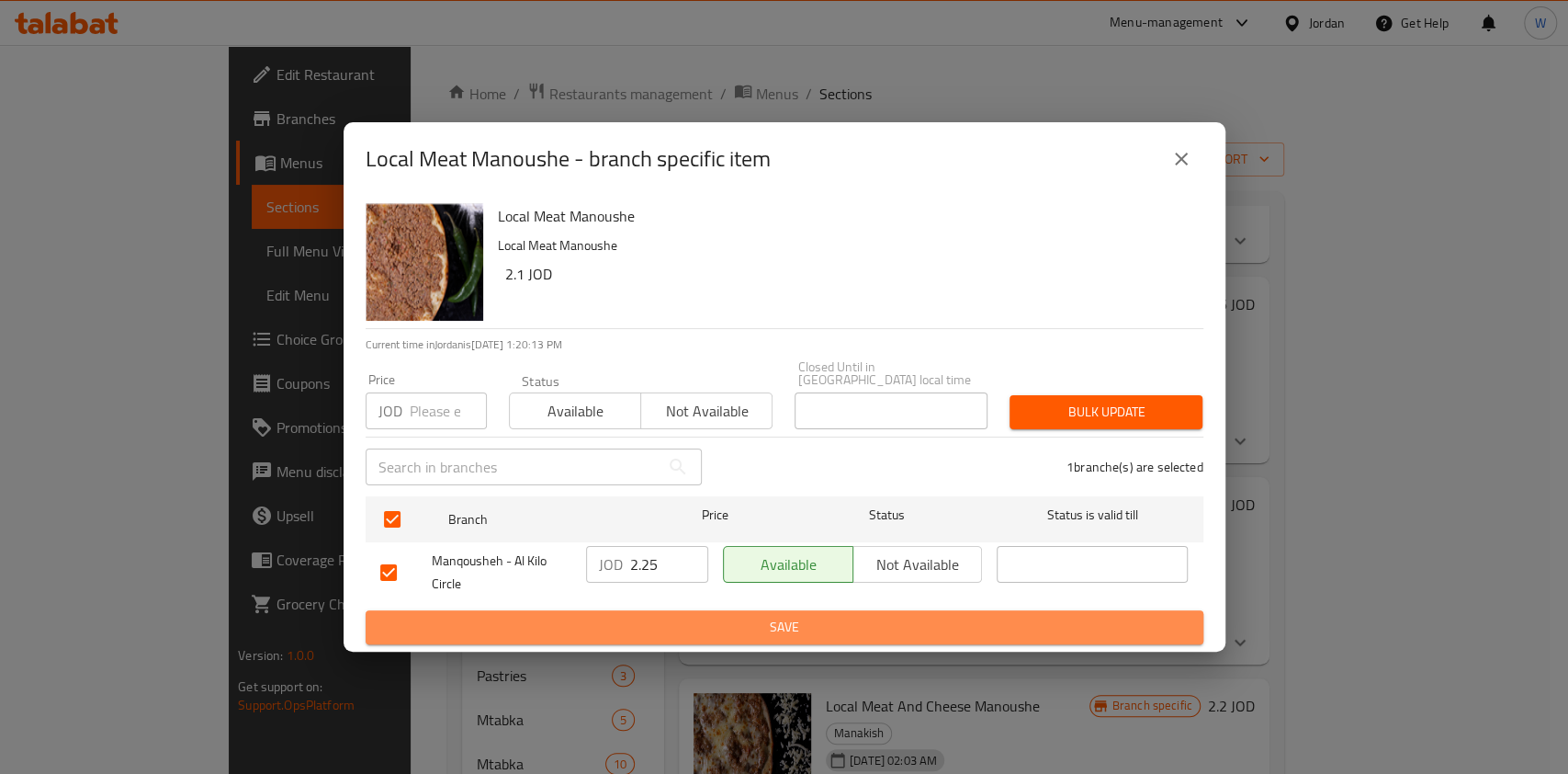
click at [704, 610] on button "Save" at bounding box center [784, 627] width 838 height 34
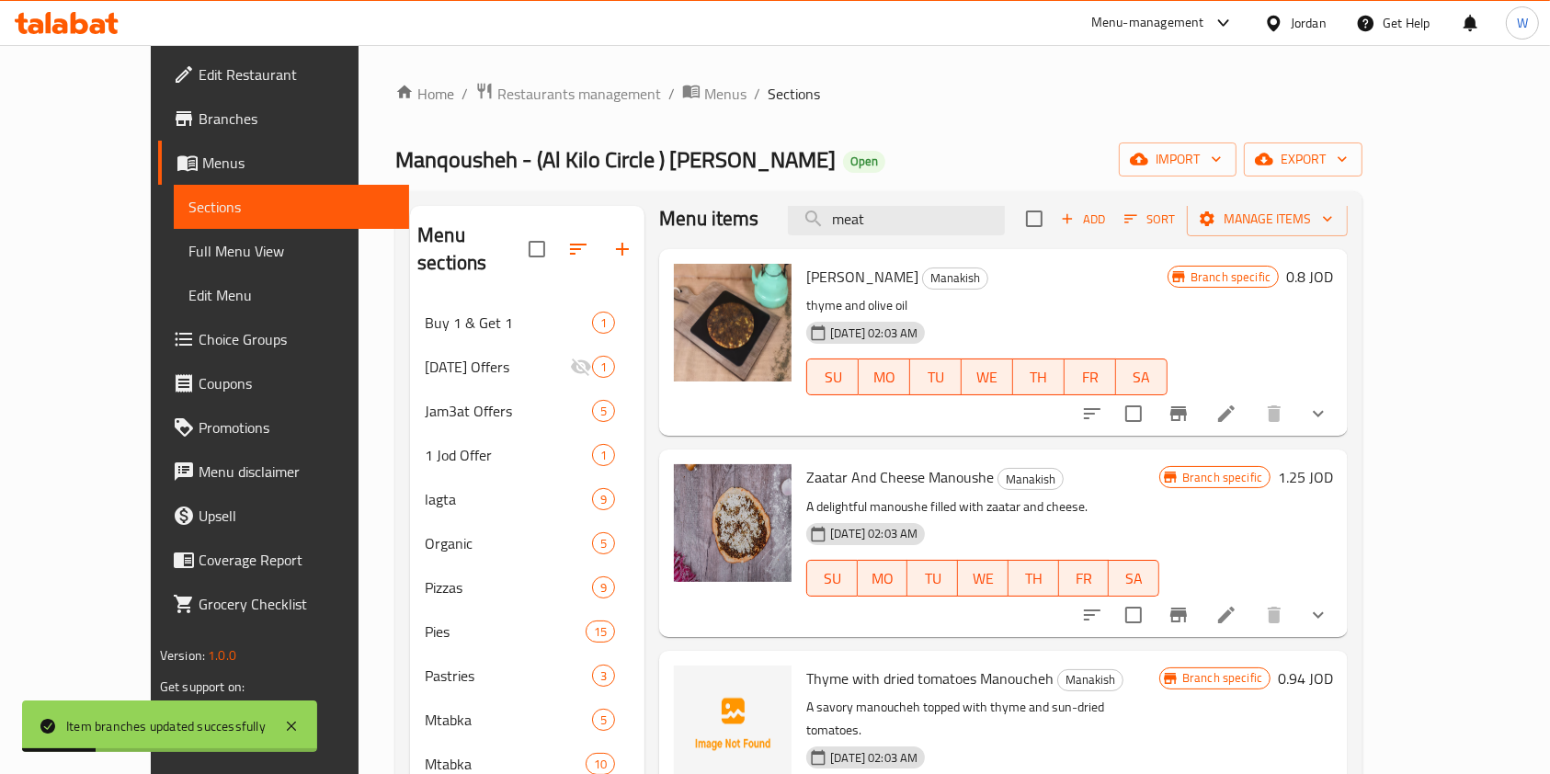
scroll to position [0, 0]
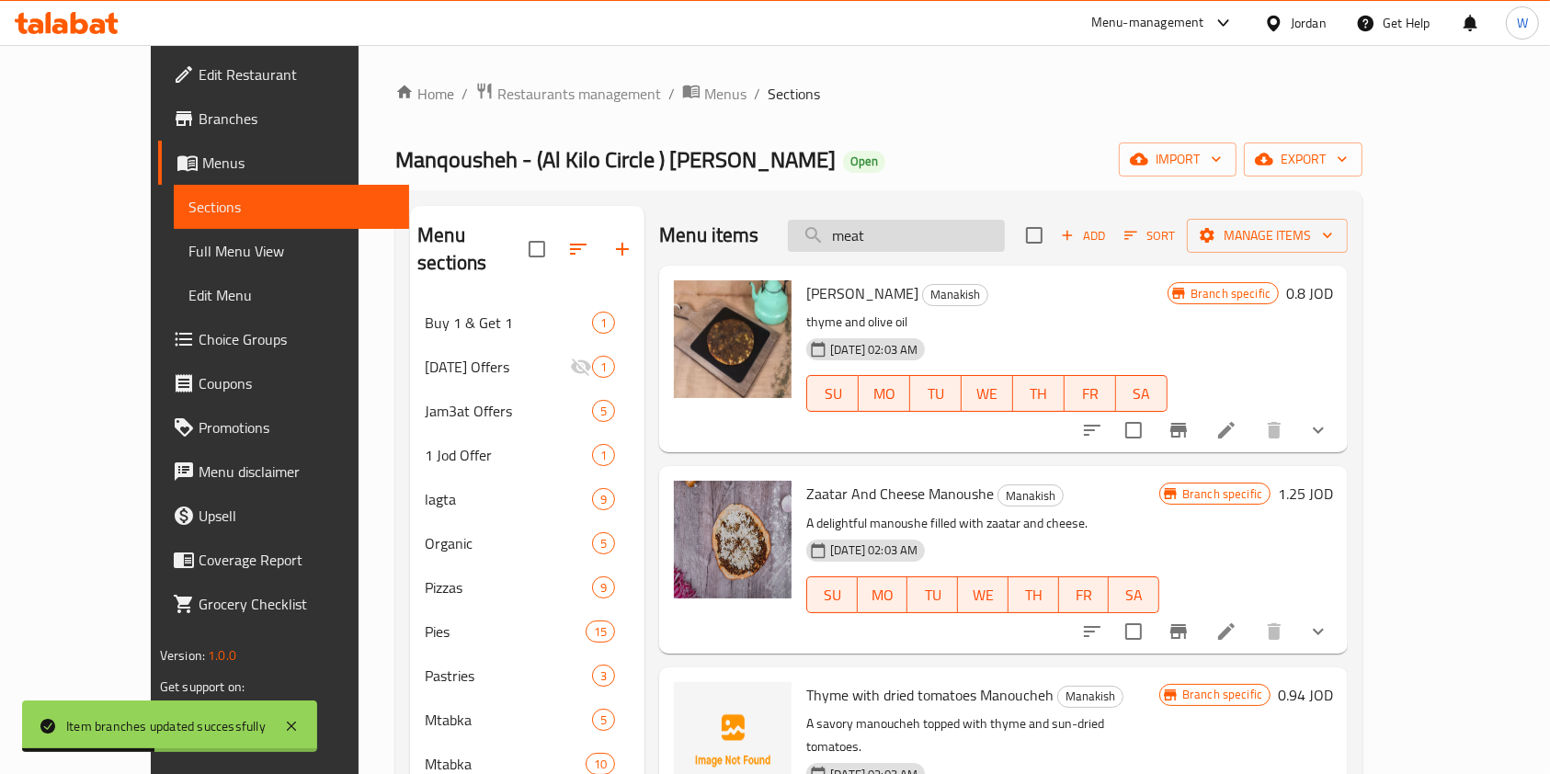
click at [930, 227] on input "meat" at bounding box center [896, 236] width 217 height 32
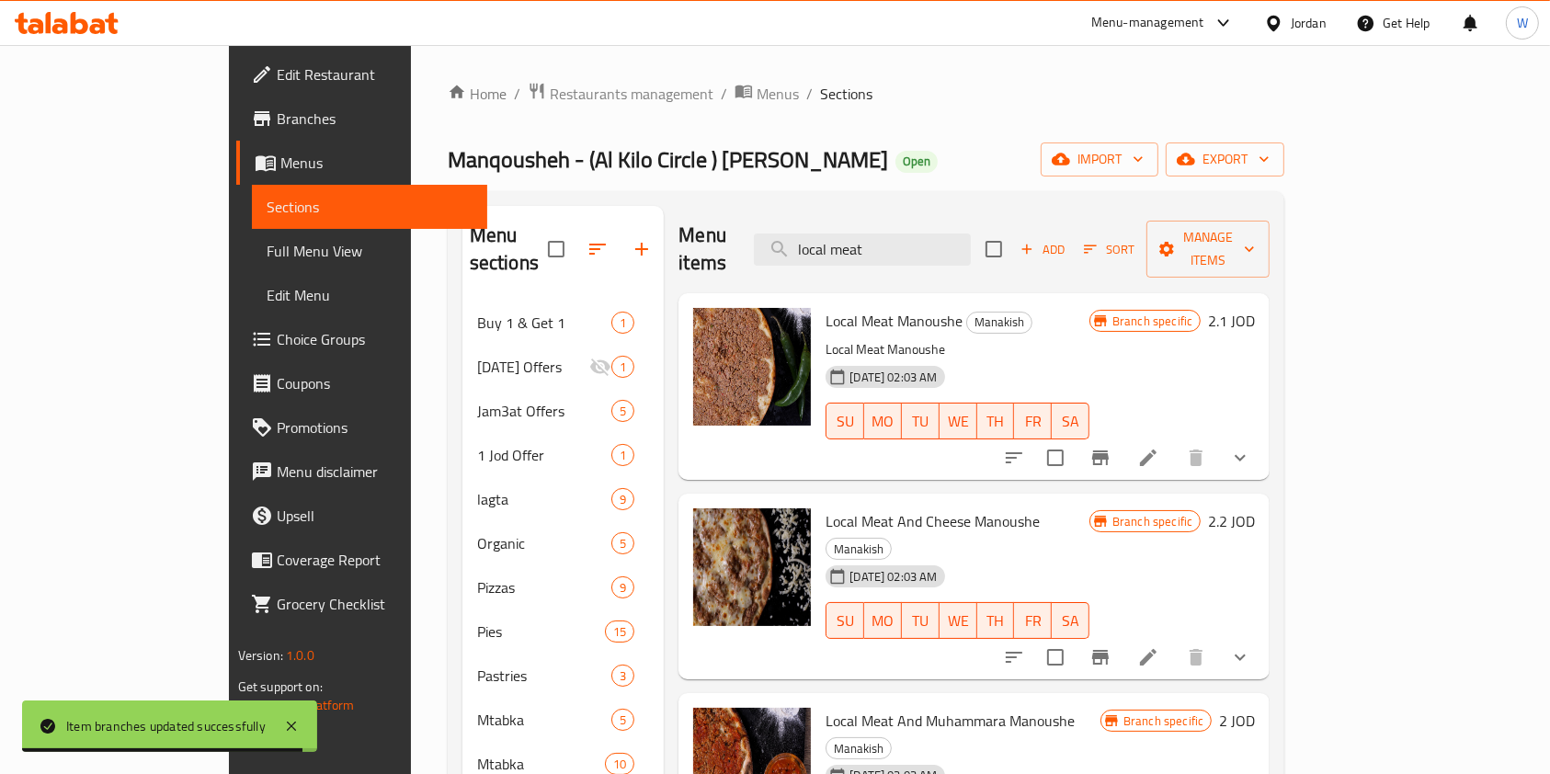
type input "local meat"
click at [1112, 646] on icon "Branch-specific-item" at bounding box center [1101, 657] width 22 height 22
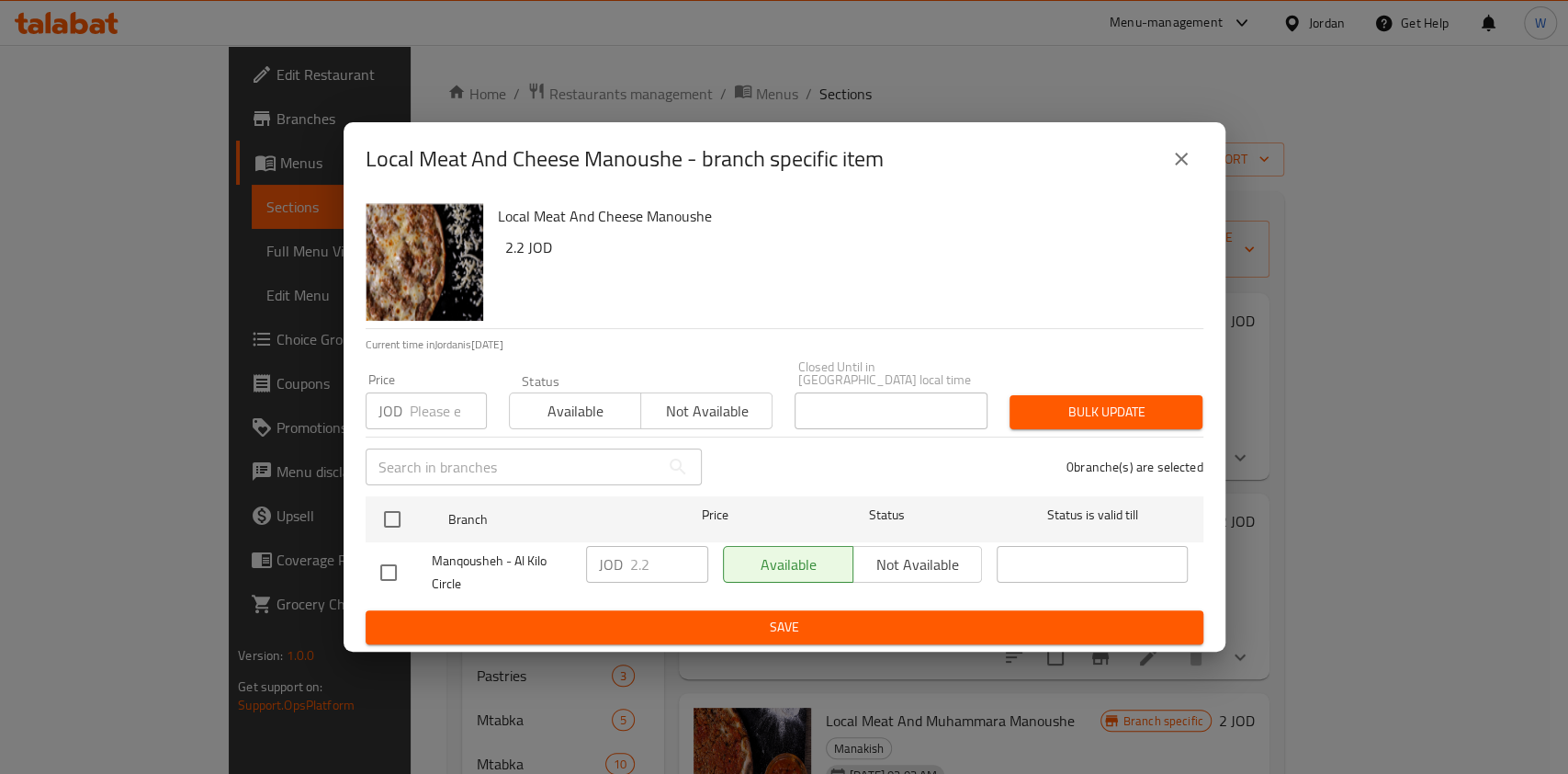
click at [400, 570] on input "checkbox" at bounding box center [389, 572] width 39 height 39
checkbox input "true"
click at [655, 557] on input "2.2" at bounding box center [670, 564] width 78 height 37
type input "2.4"
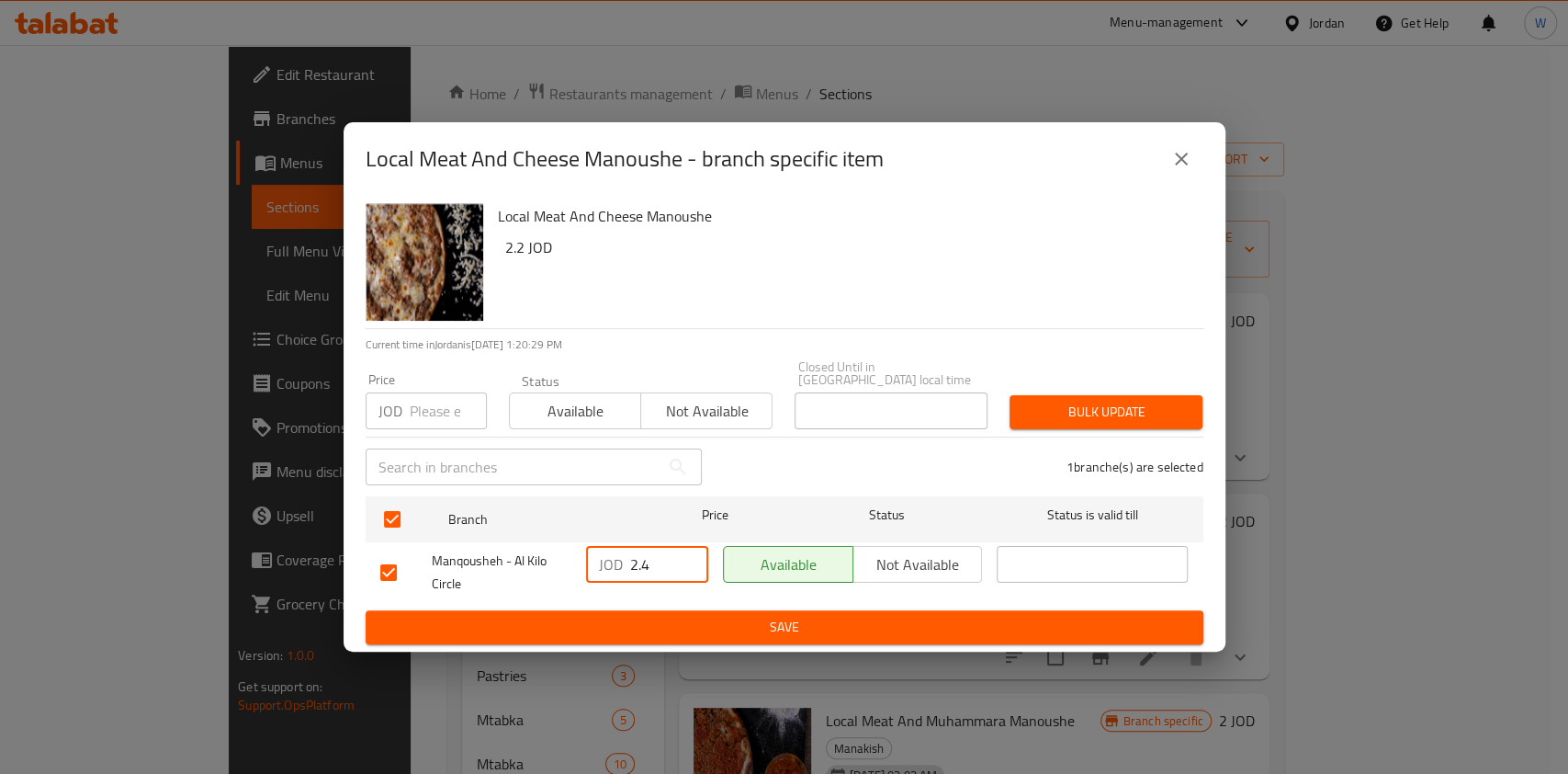
click at [759, 653] on div "Local Meat And Cheese Manoushe - branch specific item Local Meat And Cheese Man…" at bounding box center [784, 387] width 1568 height 774
click at [756, 619] on span "Save" at bounding box center [784, 627] width 808 height 23
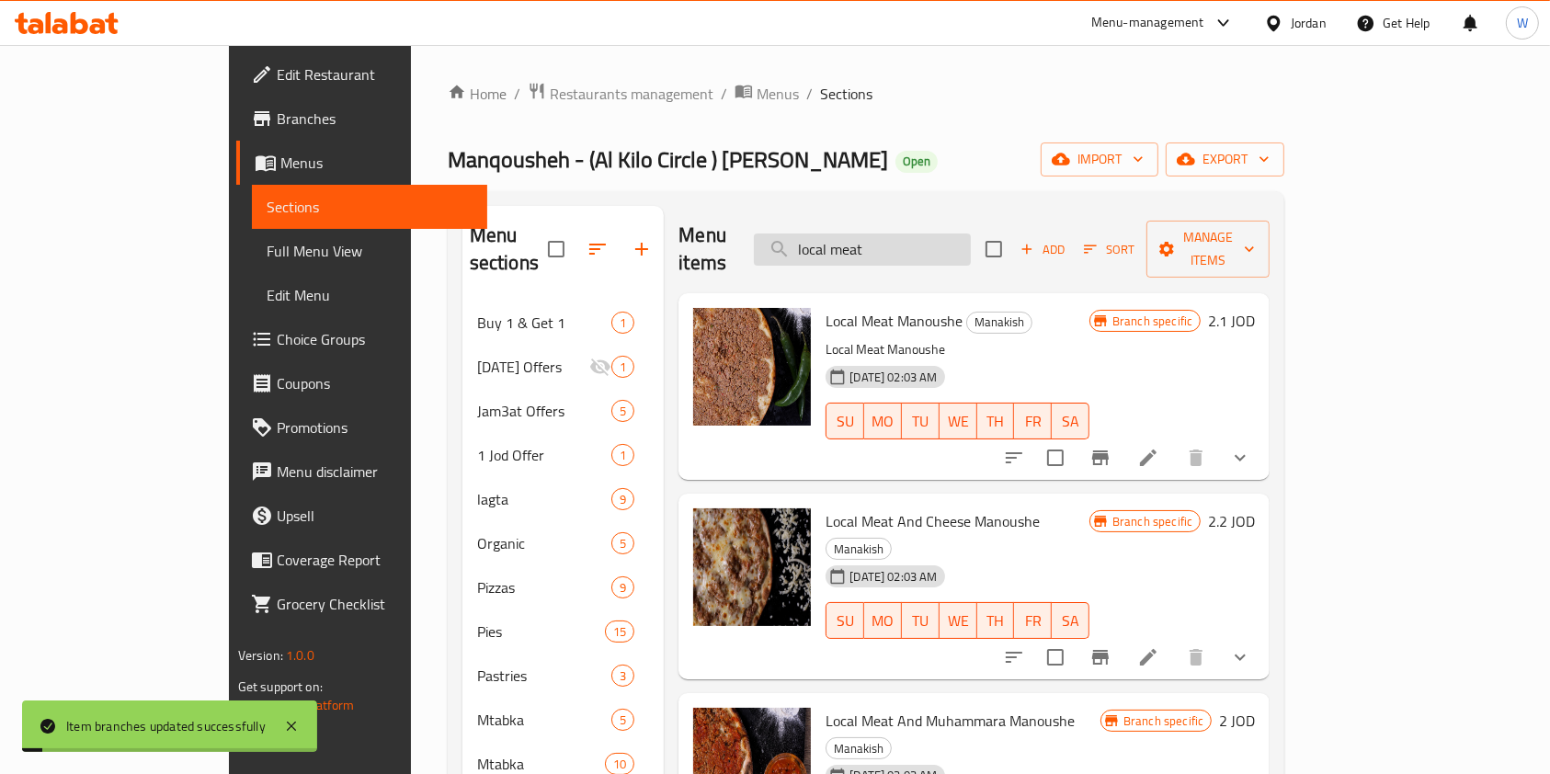
click at [962, 239] on input "local meat" at bounding box center [862, 250] width 217 height 32
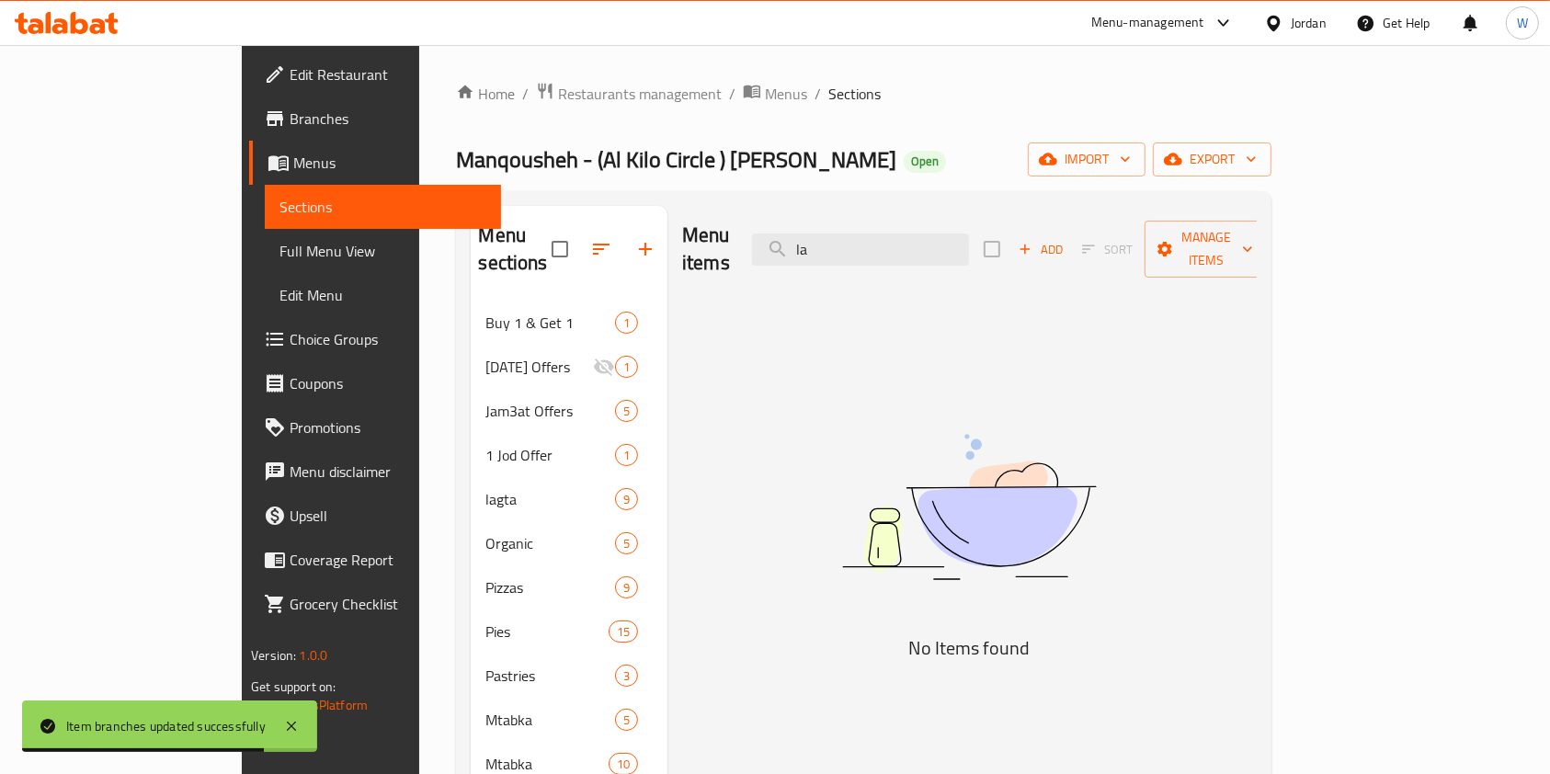
type input "l"
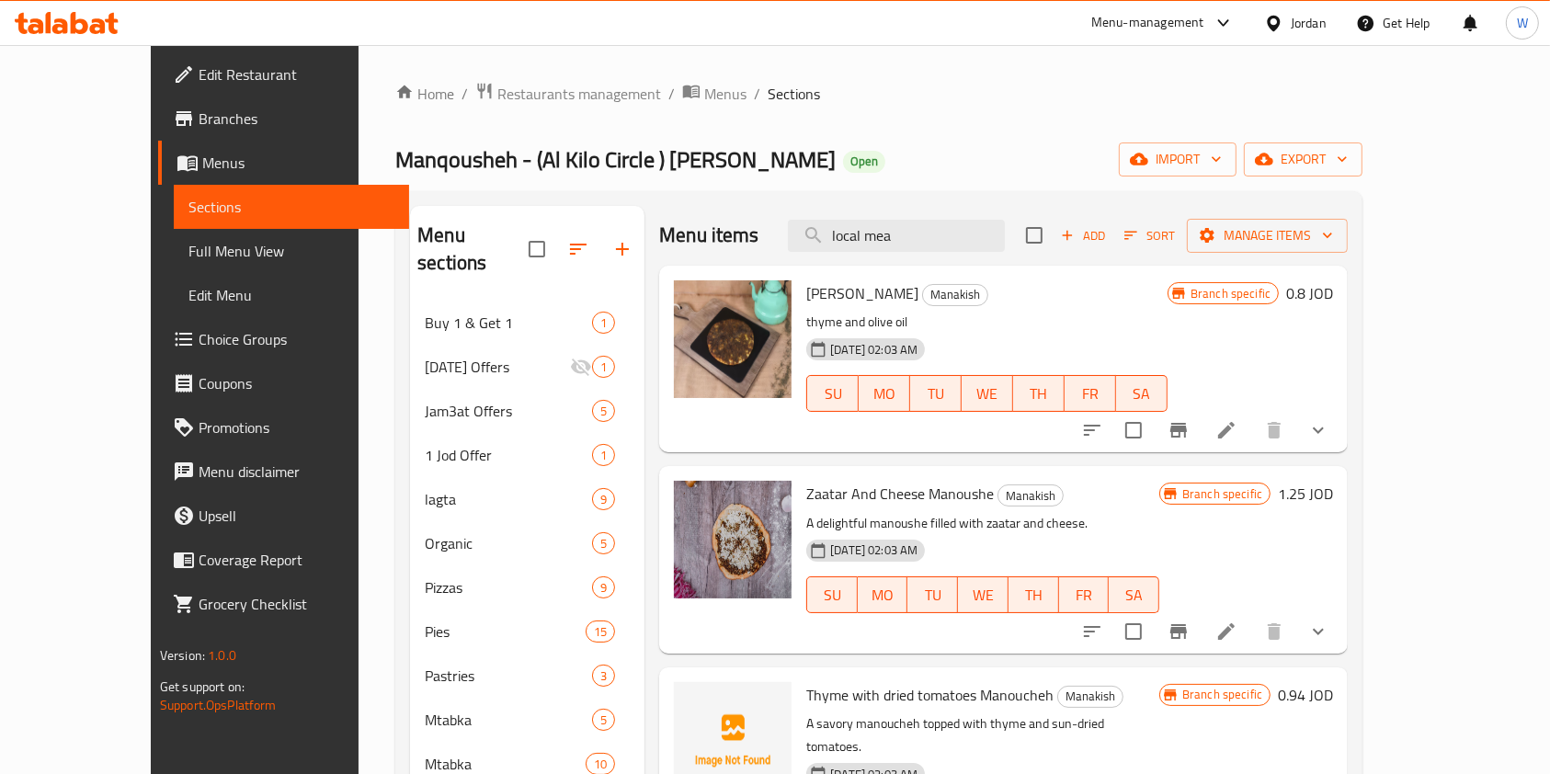
type input "local meat"
click at [893, 220] on input "local meat" at bounding box center [896, 236] width 217 height 32
click at [895, 222] on input "local meat" at bounding box center [896, 236] width 217 height 32
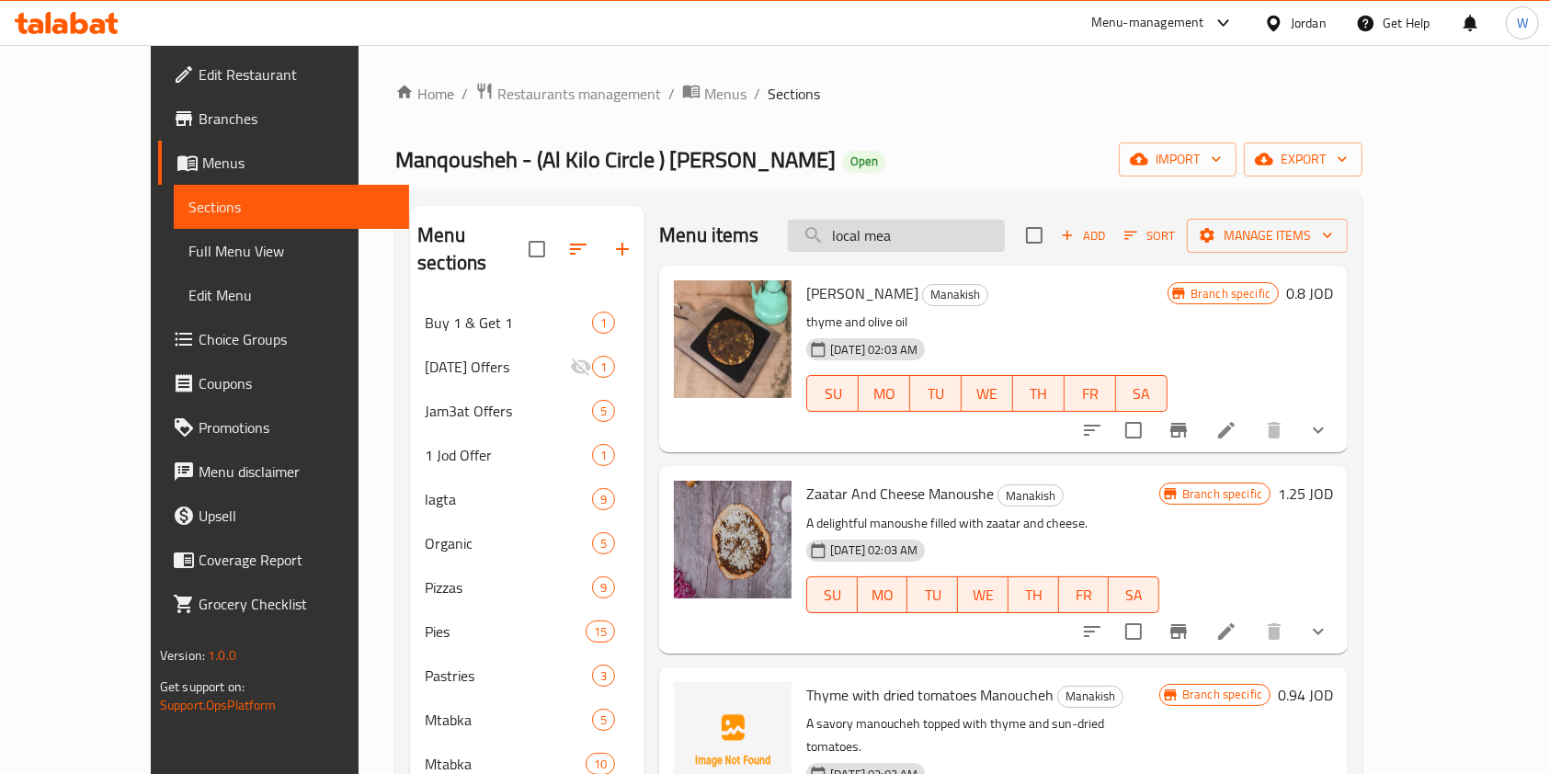
type input "local meat"
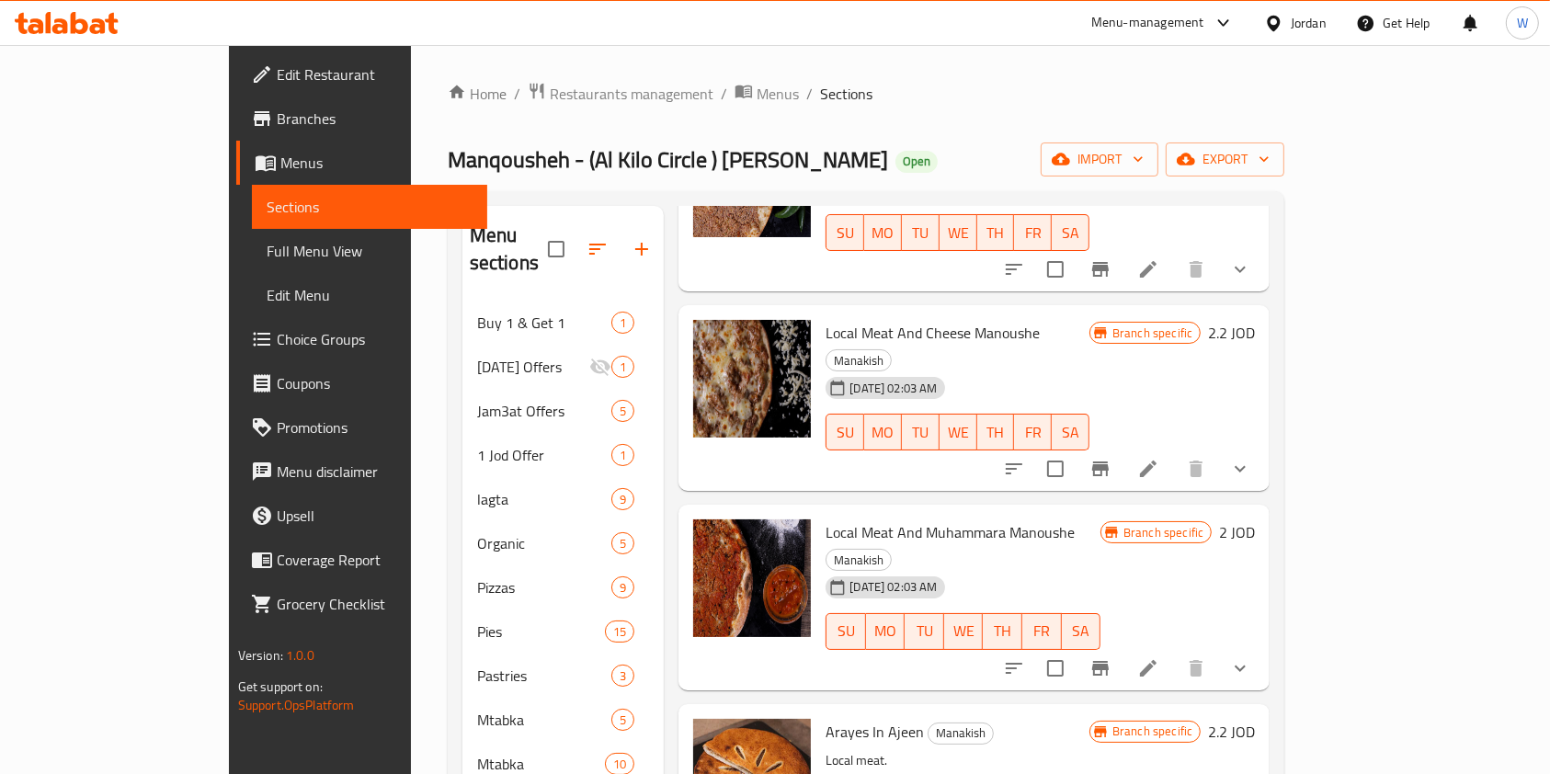
scroll to position [221, 0]
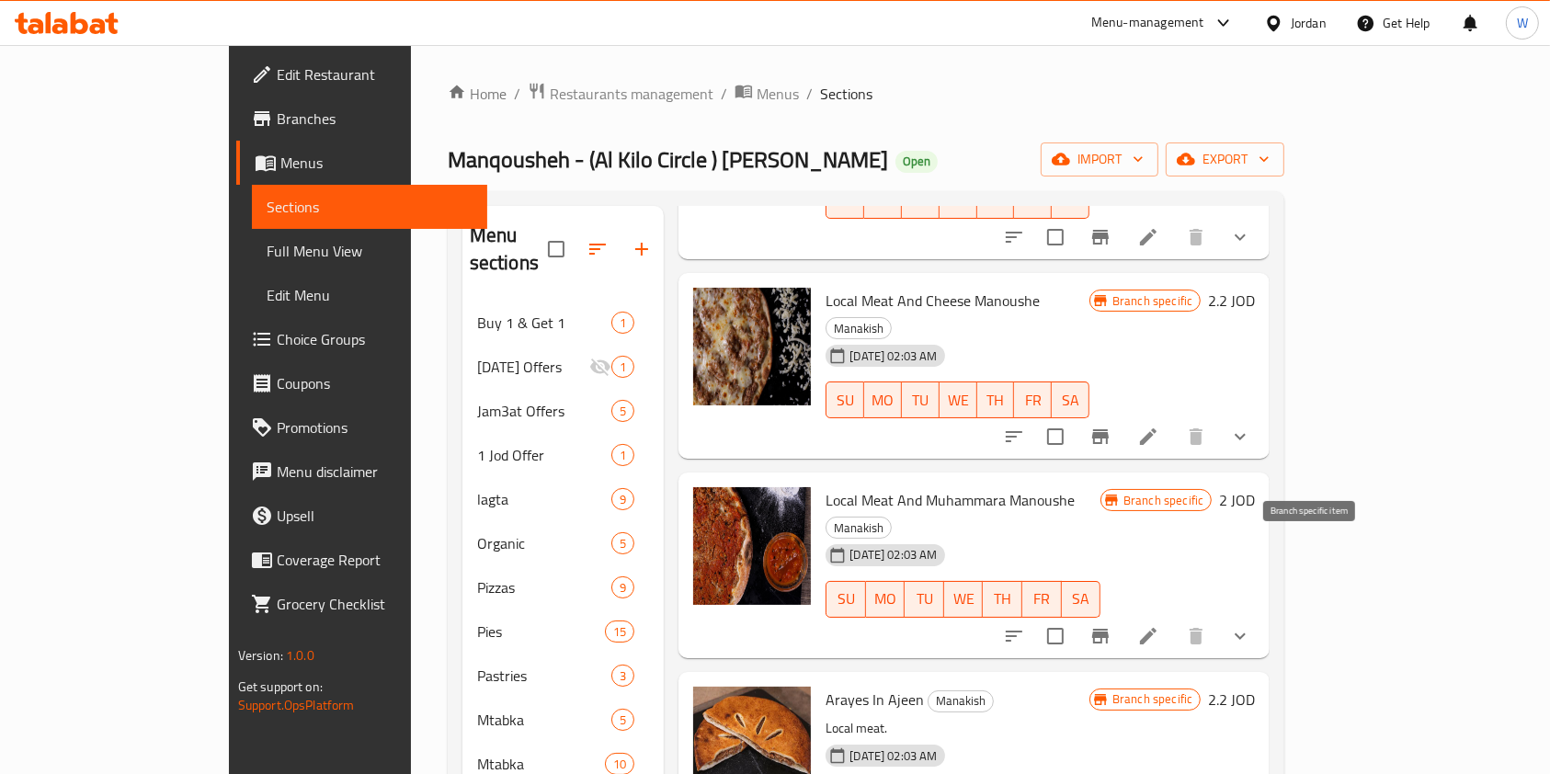
click at [1109, 629] on icon "Branch-specific-item" at bounding box center [1100, 636] width 17 height 15
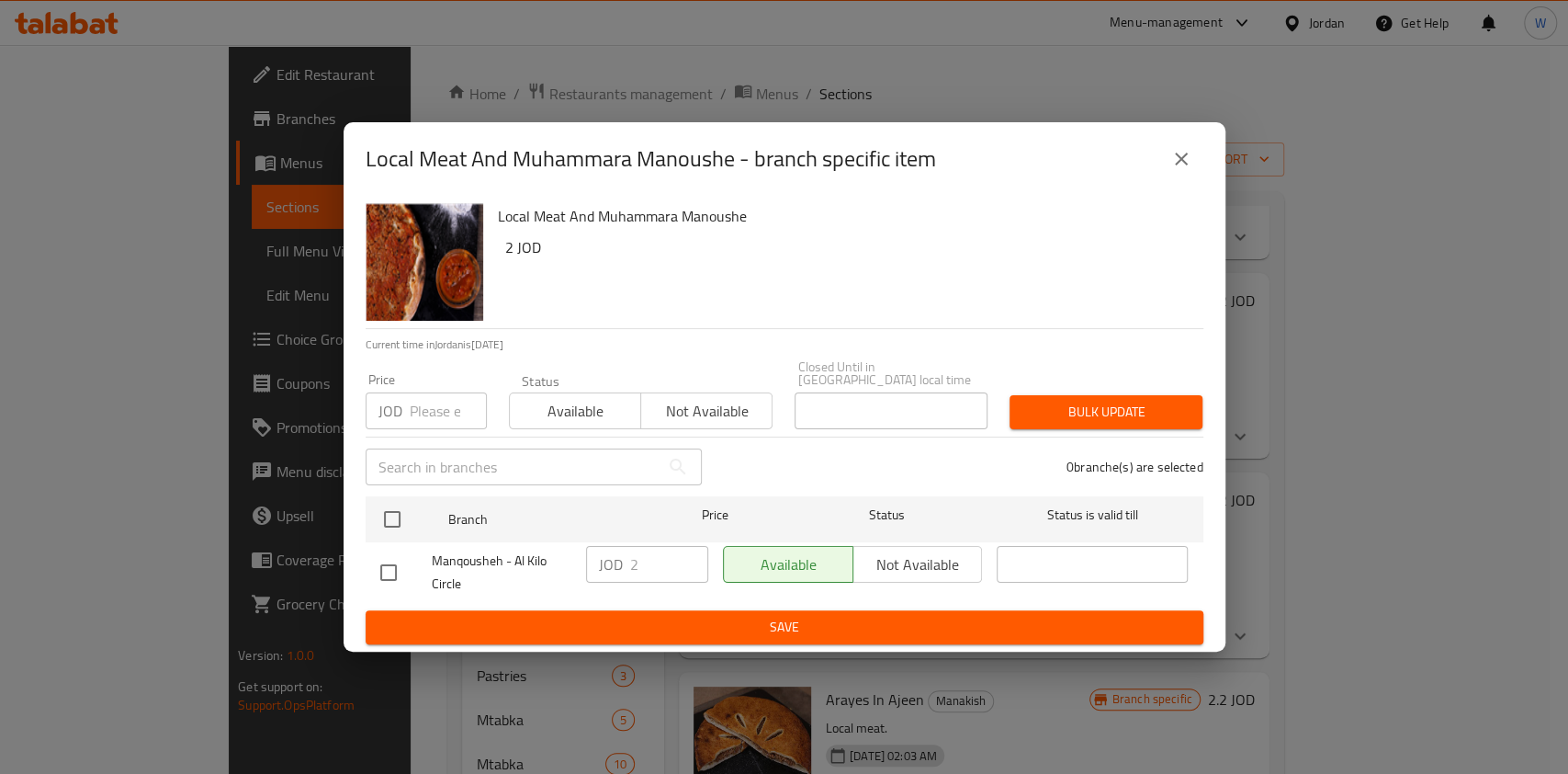
click at [379, 553] on input "checkbox" at bounding box center [389, 572] width 39 height 39
checkbox input "true"
click at [659, 546] on input "2" at bounding box center [670, 564] width 78 height 37
type input "2.25"
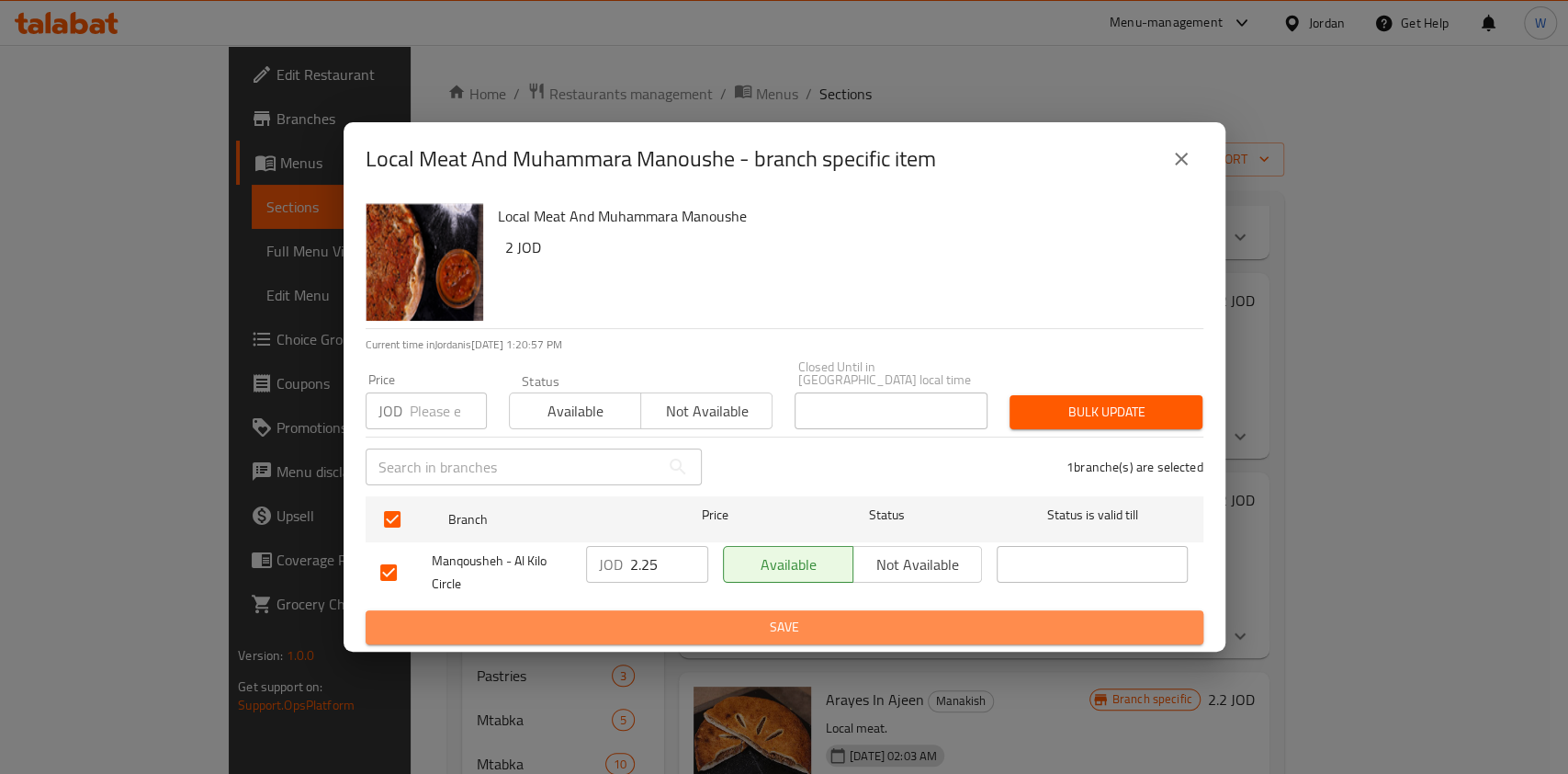
click at [729, 616] on span "Save" at bounding box center [784, 627] width 808 height 23
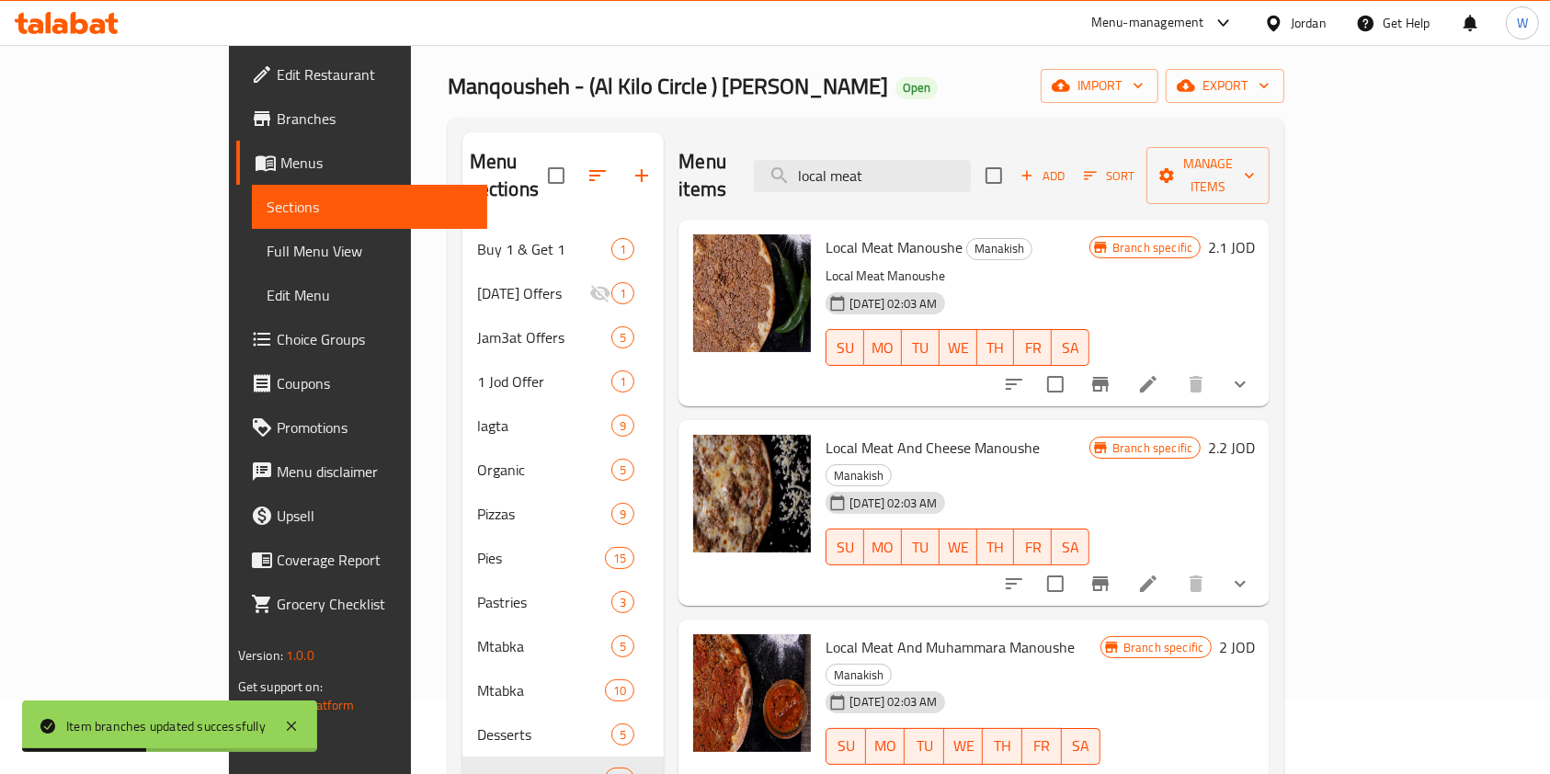
scroll to position [0, 0]
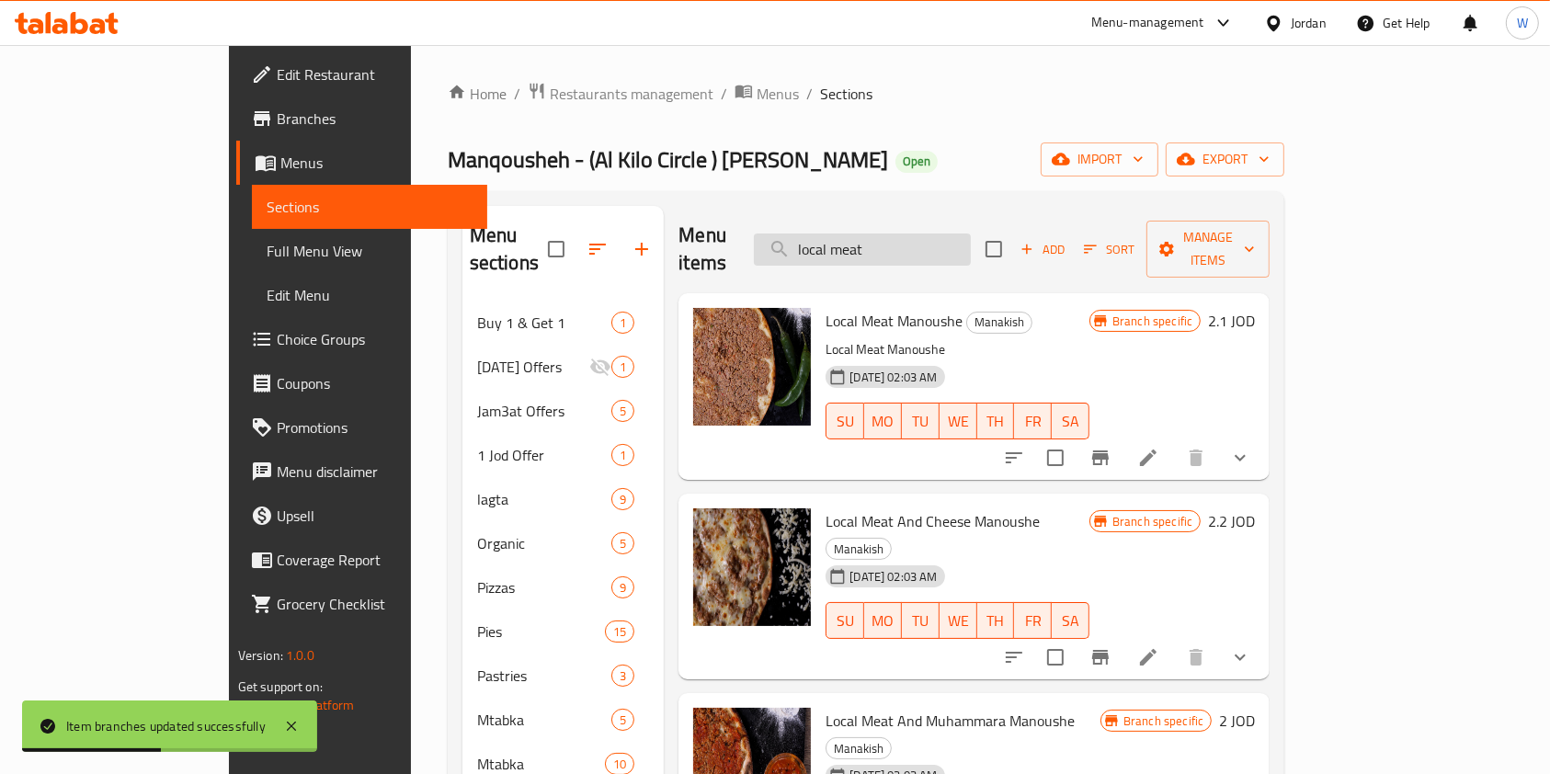
click at [887, 239] on input "local meat" at bounding box center [862, 250] width 217 height 32
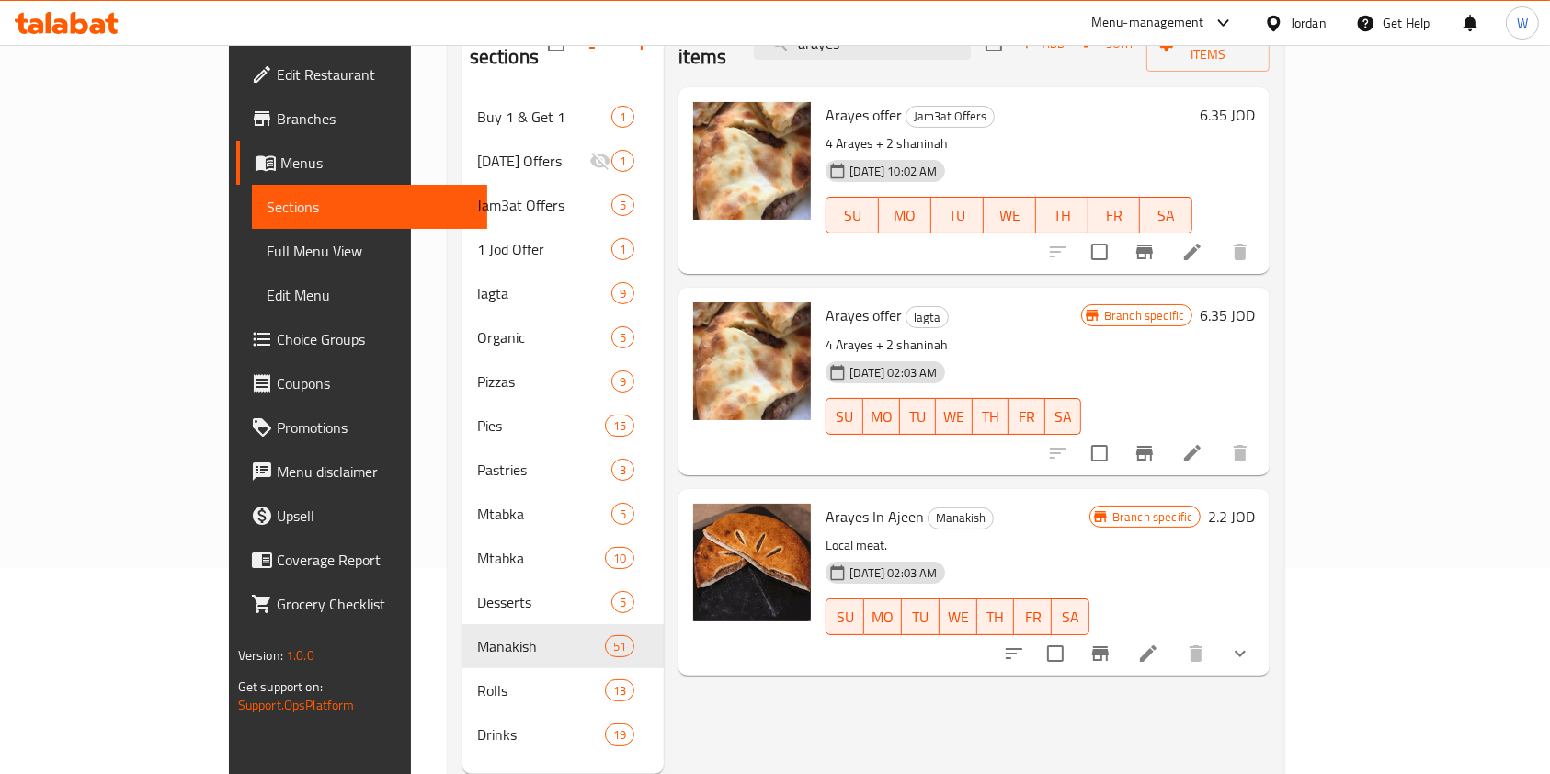
scroll to position [245, 0]
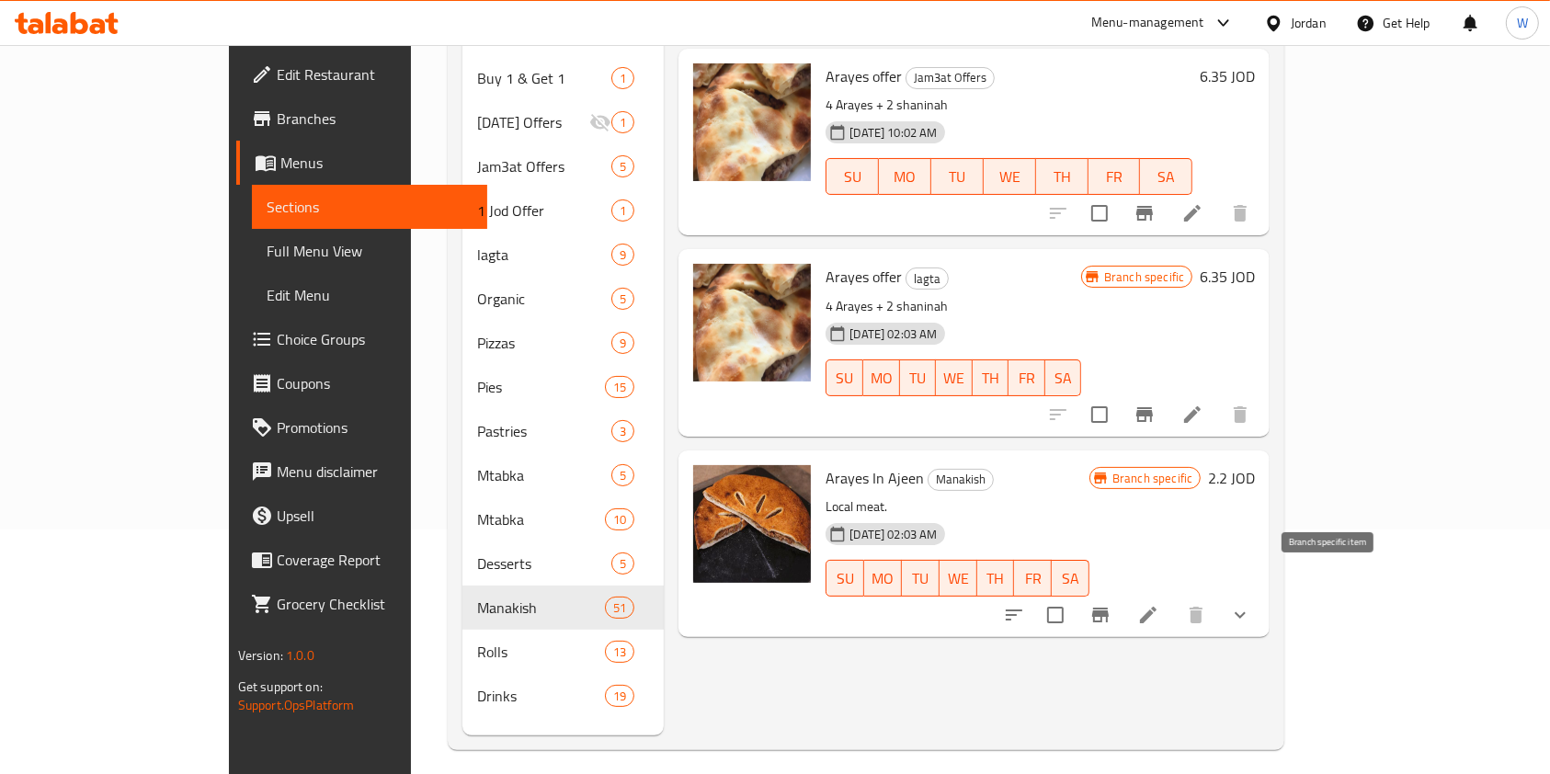
type input "arayes"
click at [1123, 599] on button "Branch-specific-item" at bounding box center [1100, 615] width 44 height 44
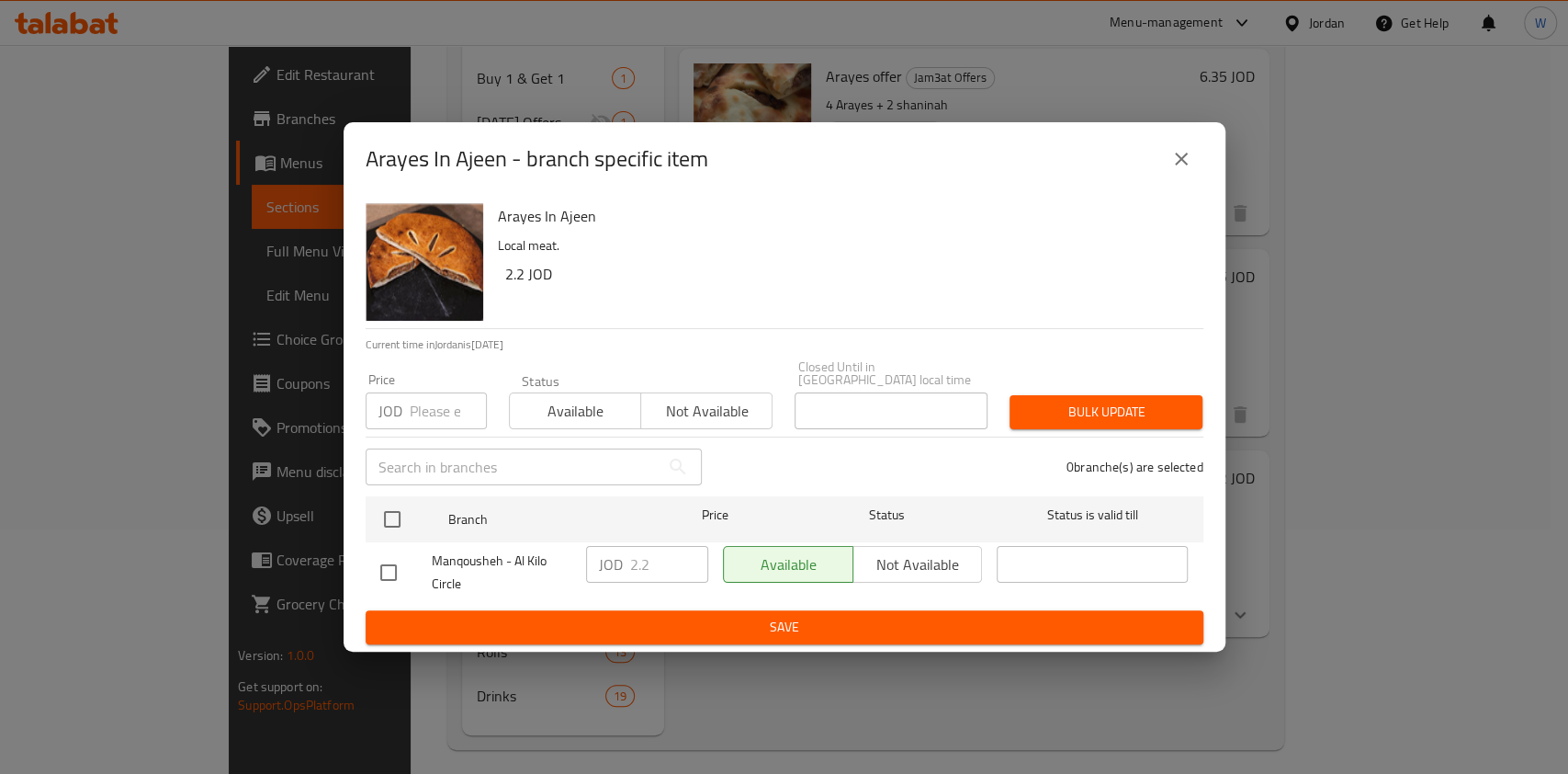
click at [394, 577] on input "checkbox" at bounding box center [389, 572] width 39 height 39
checkbox input "true"
click at [649, 551] on input "2.2" at bounding box center [670, 564] width 78 height 37
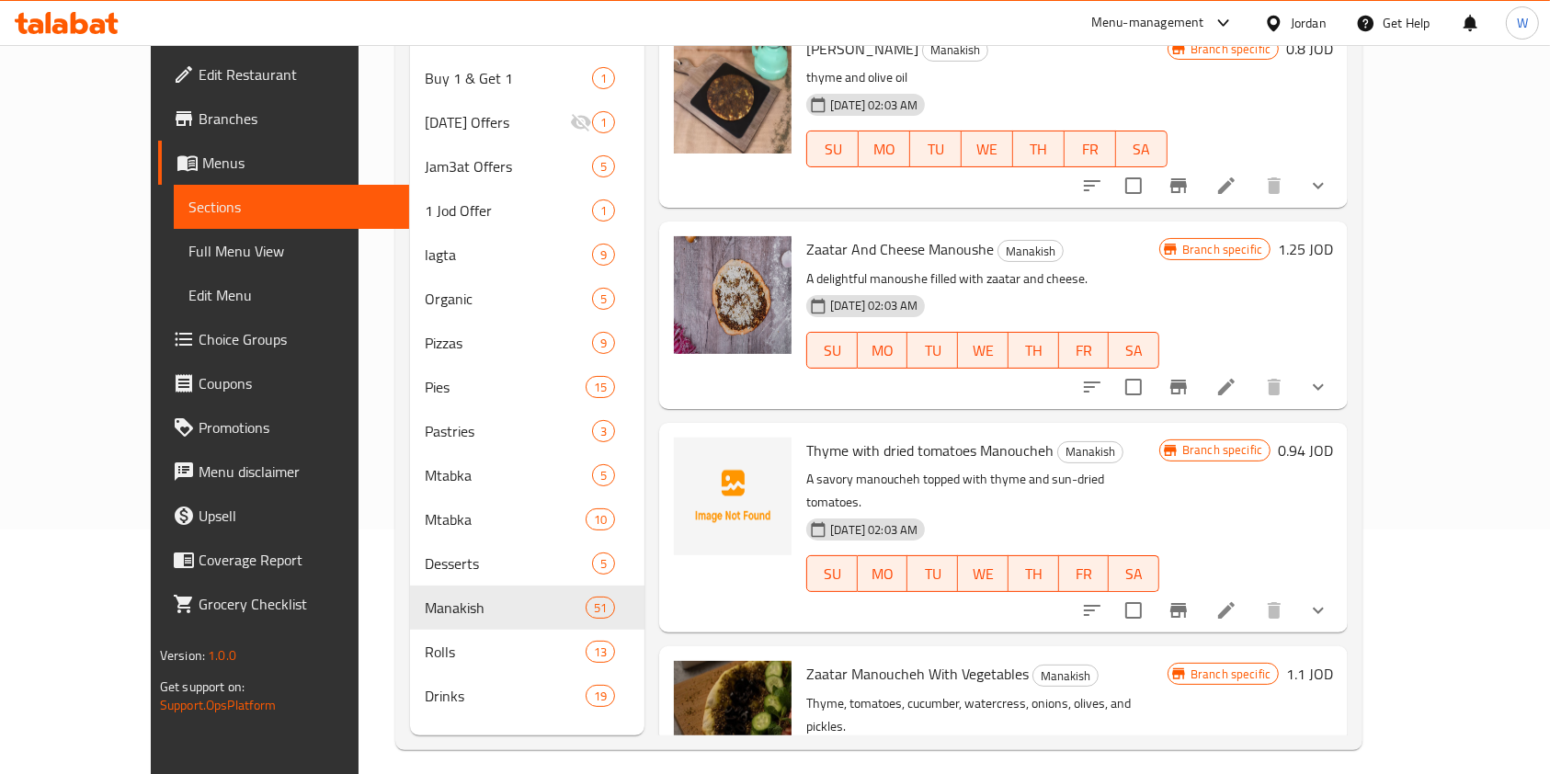
scroll to position [0, 0]
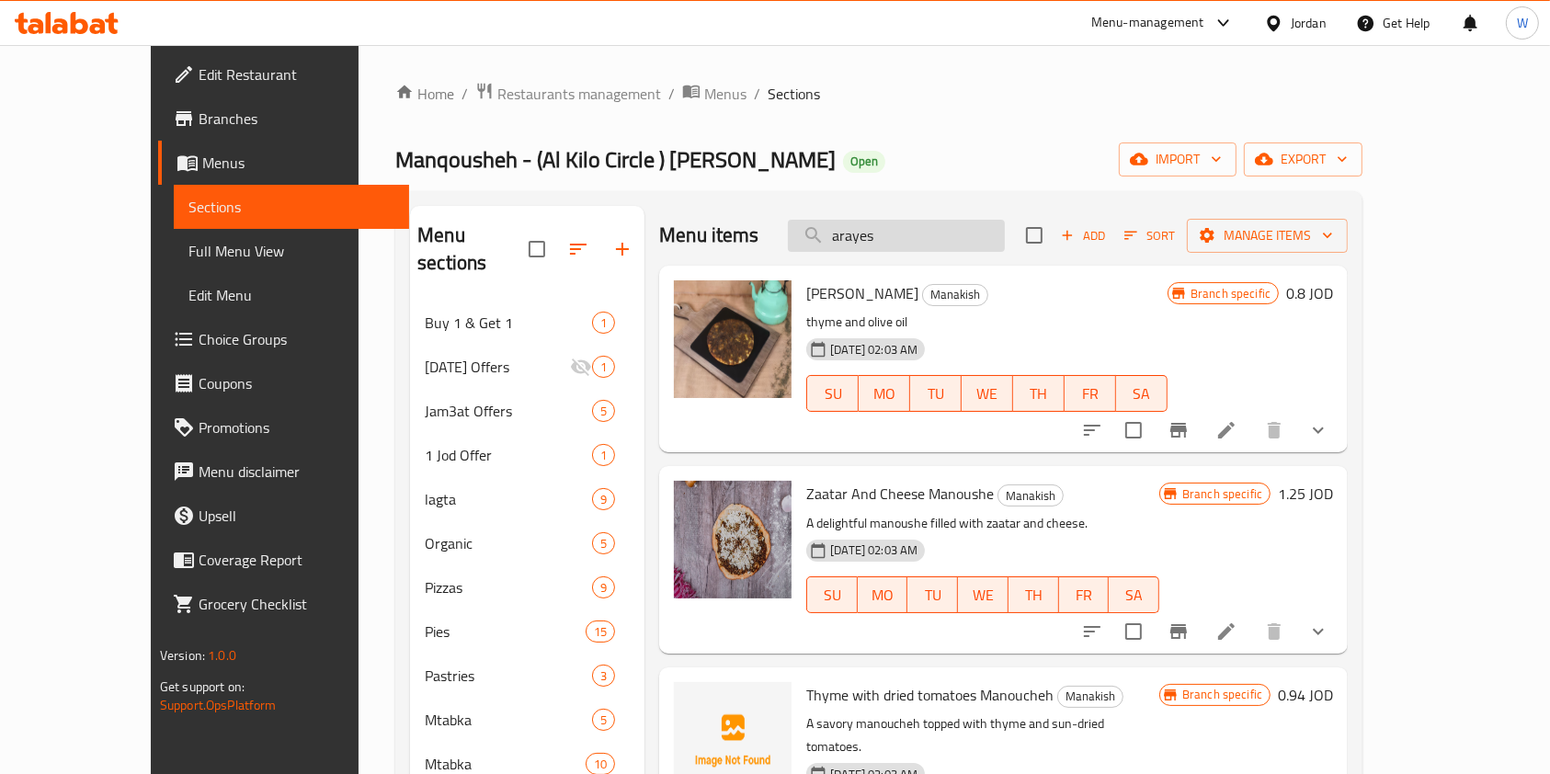
click at [931, 241] on input "arayes" at bounding box center [896, 236] width 217 height 32
type input "a"
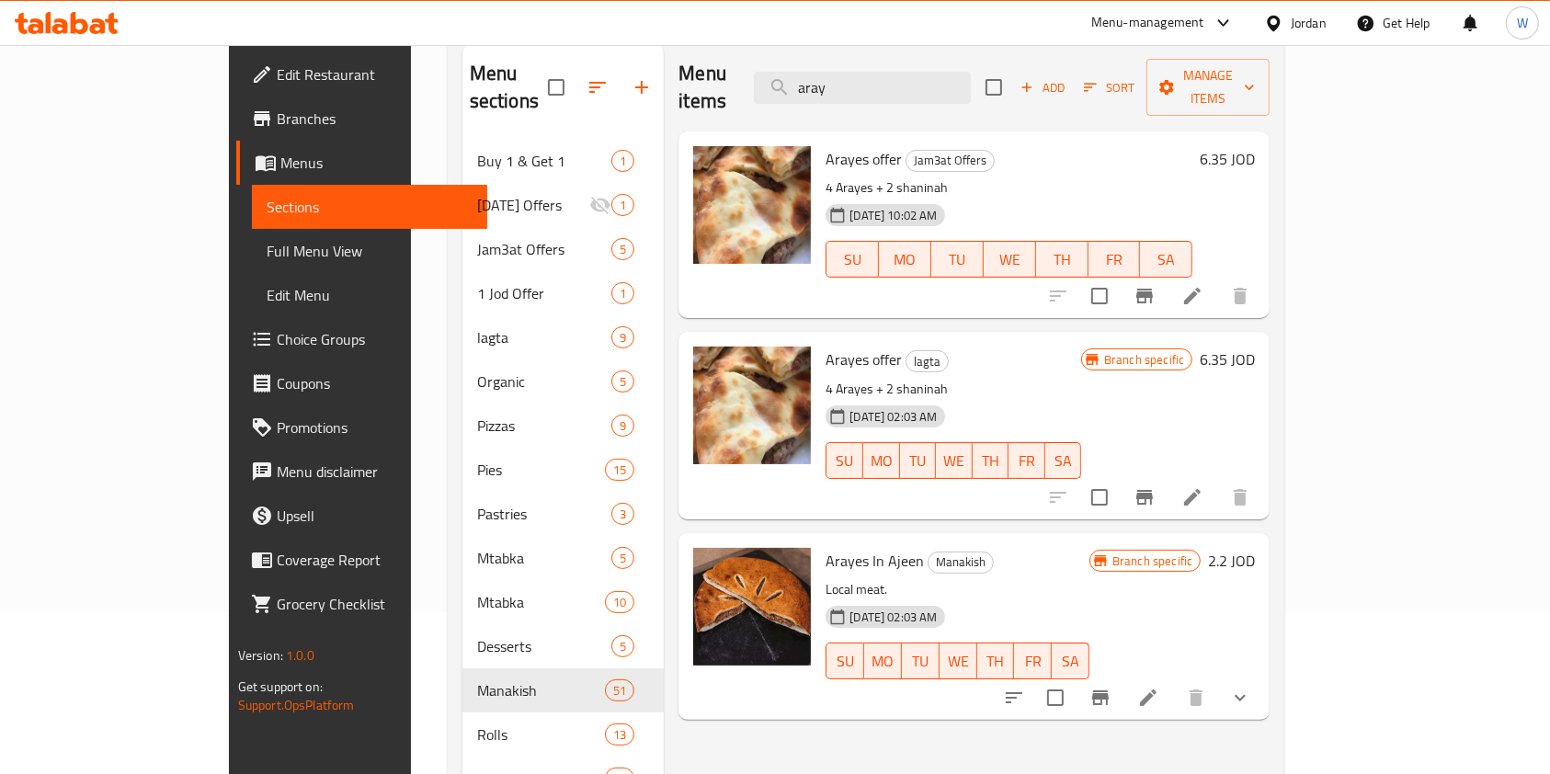
scroll to position [257, 0]
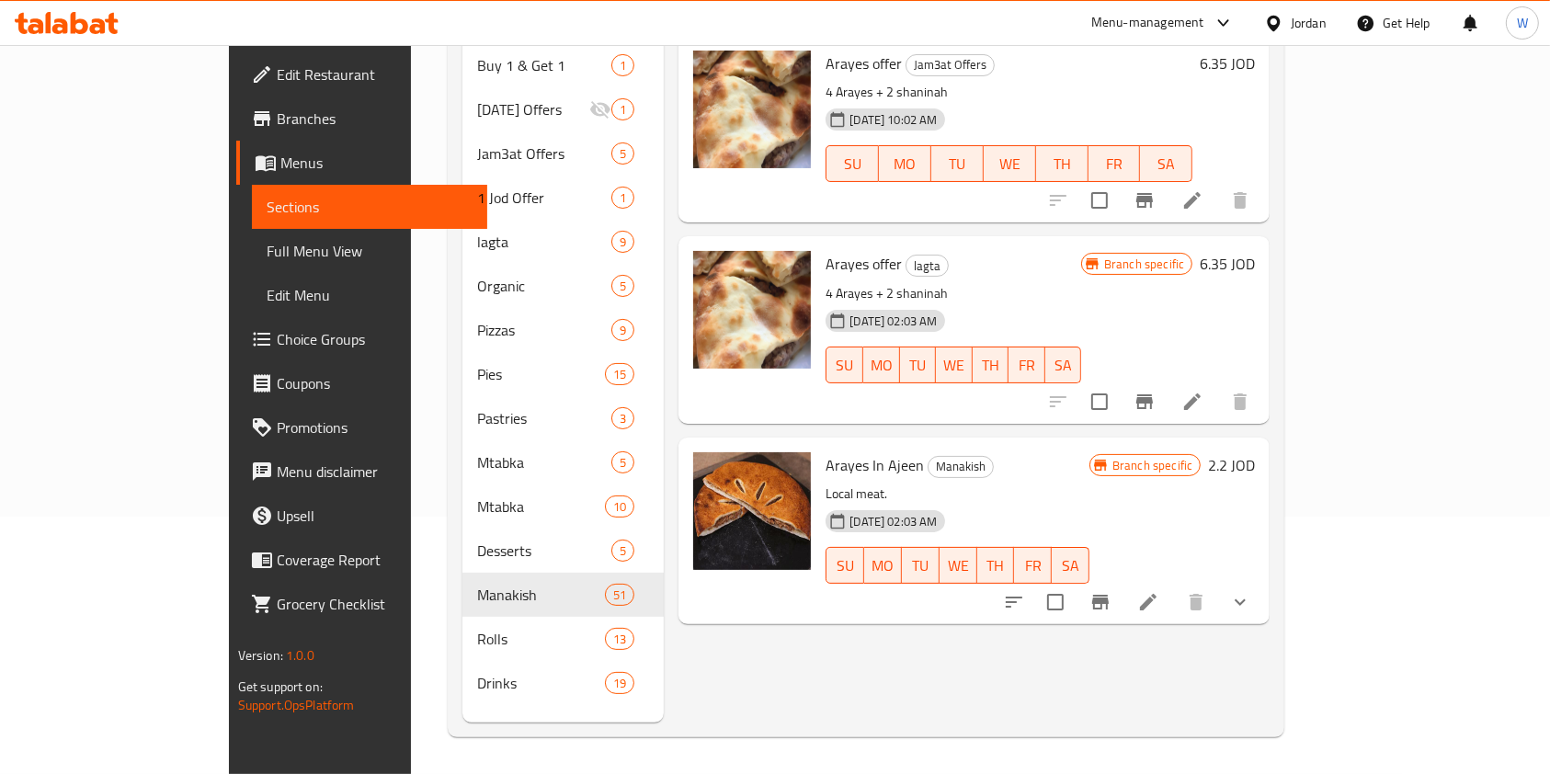
type input "aray"
click at [1112, 591] on icon "Branch-specific-item" at bounding box center [1101, 602] width 22 height 22
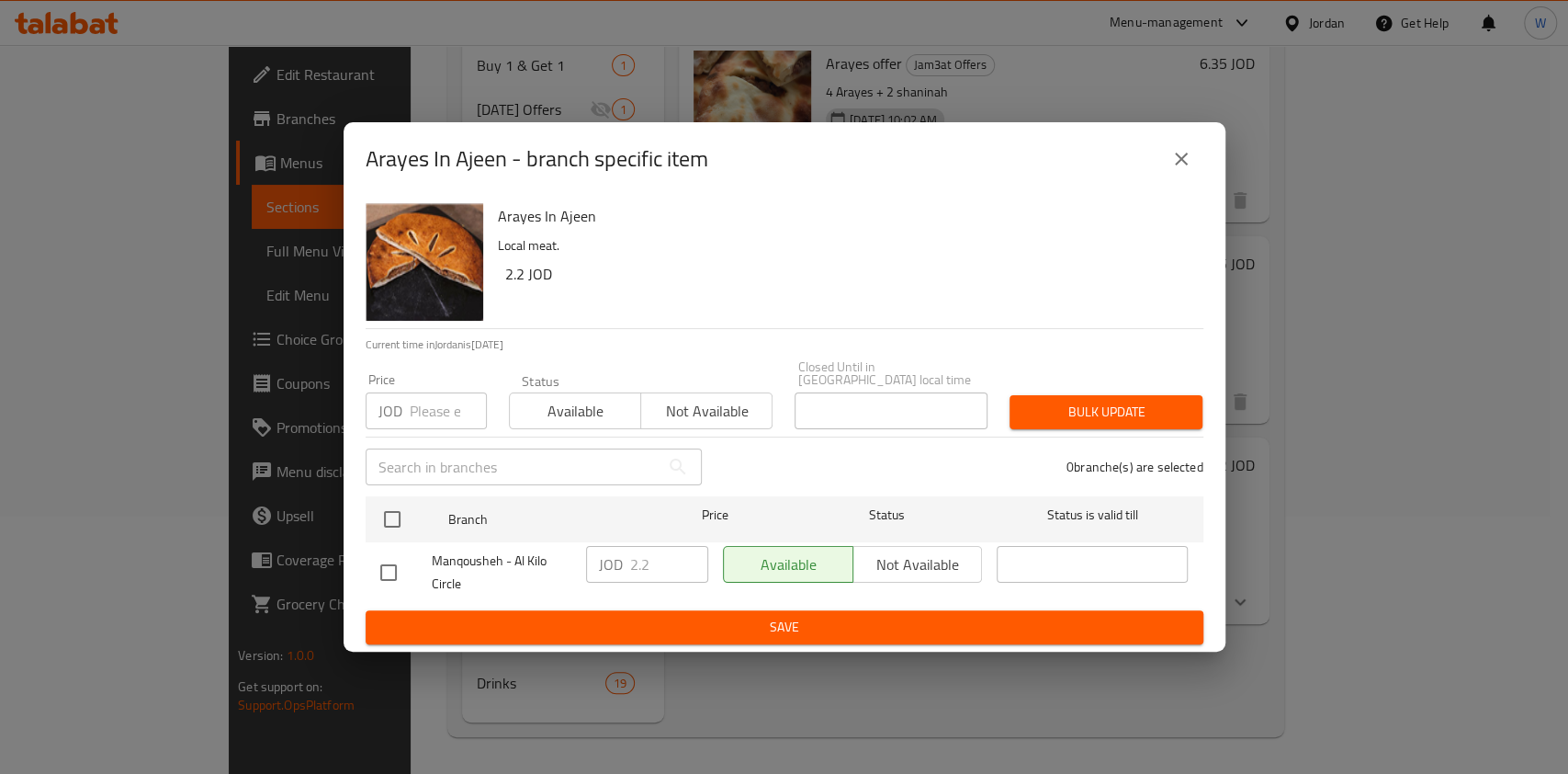
click at [384, 567] on input "checkbox" at bounding box center [389, 572] width 39 height 39
checkbox input "true"
click at [666, 539] on div "JOD 2.2 ​" at bounding box center [647, 573] width 137 height 68
click at [677, 550] on input "2.2" at bounding box center [670, 564] width 78 height 37
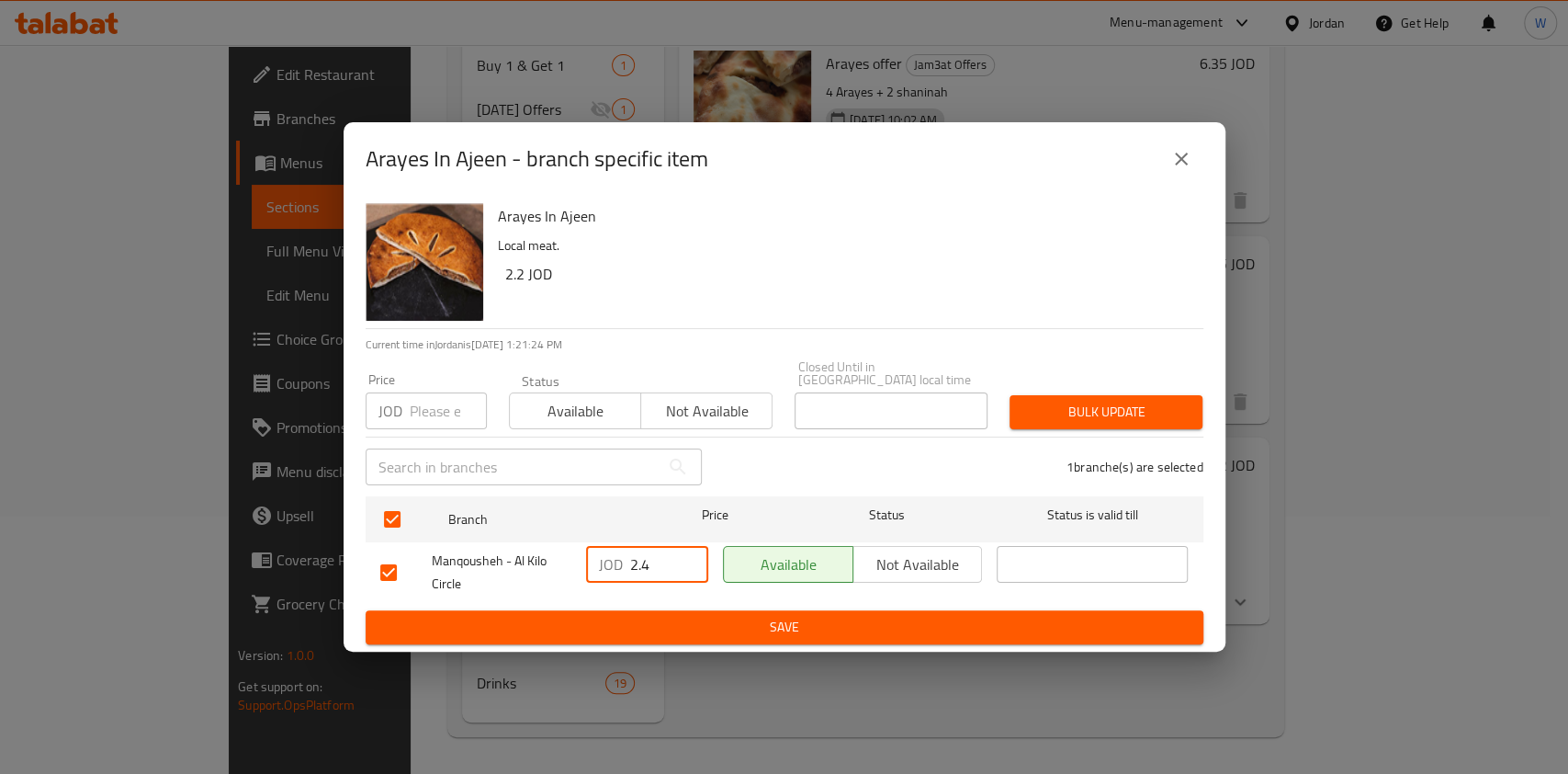
type input "2.4"
click at [665, 633] on button "Save" at bounding box center [784, 627] width 838 height 34
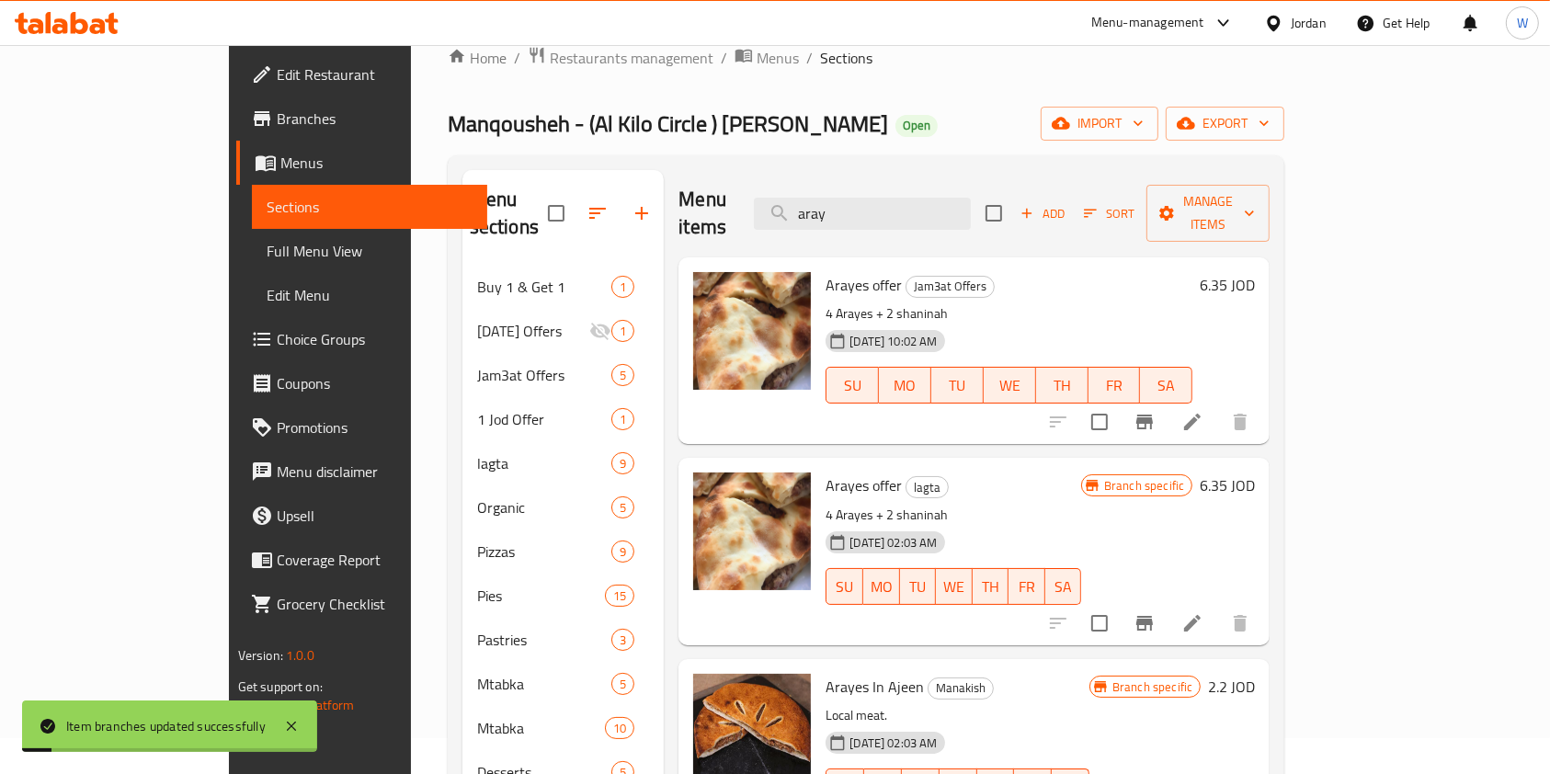
scroll to position [0, 0]
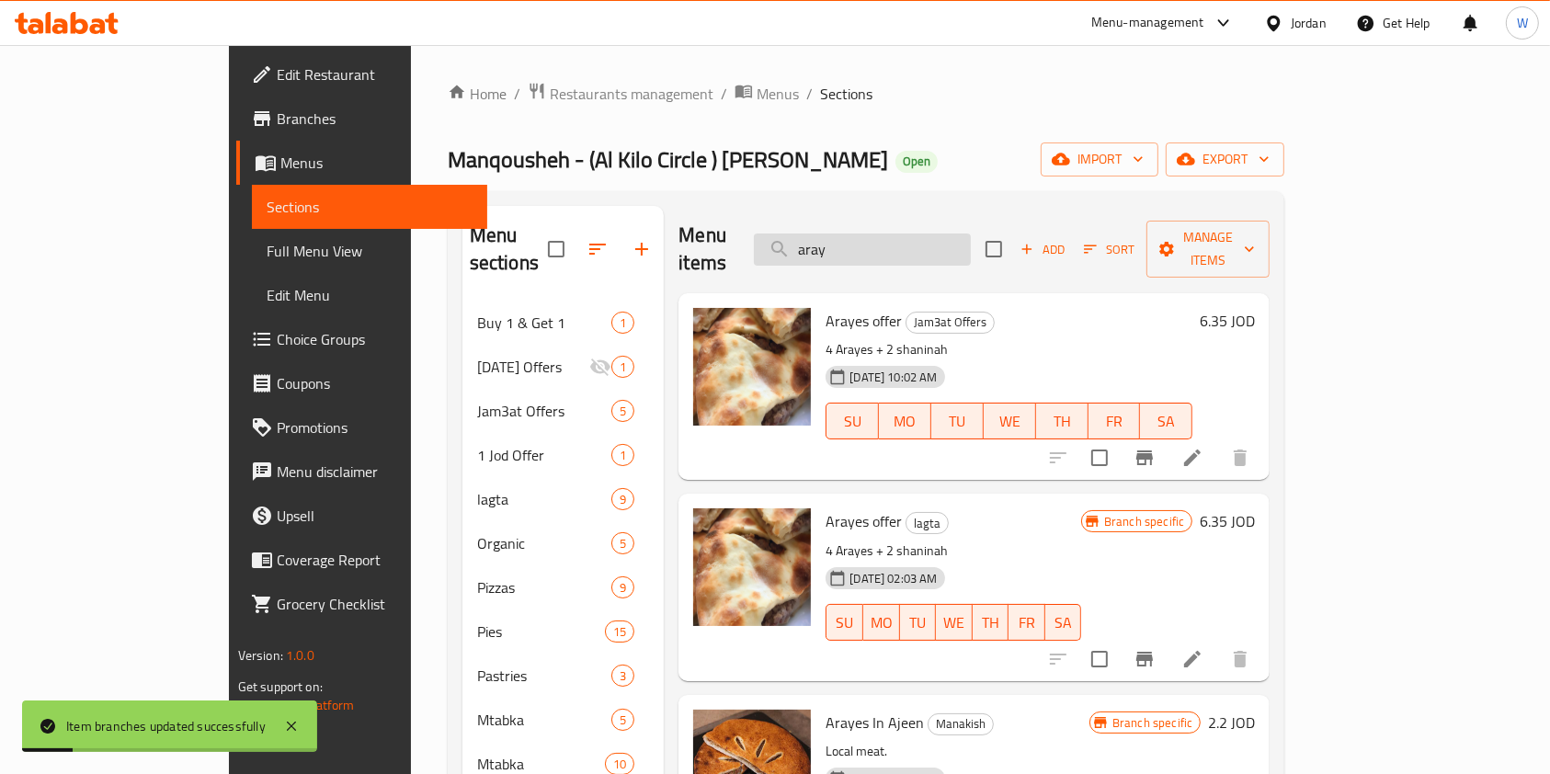
click at [919, 245] on input "aray" at bounding box center [862, 250] width 217 height 32
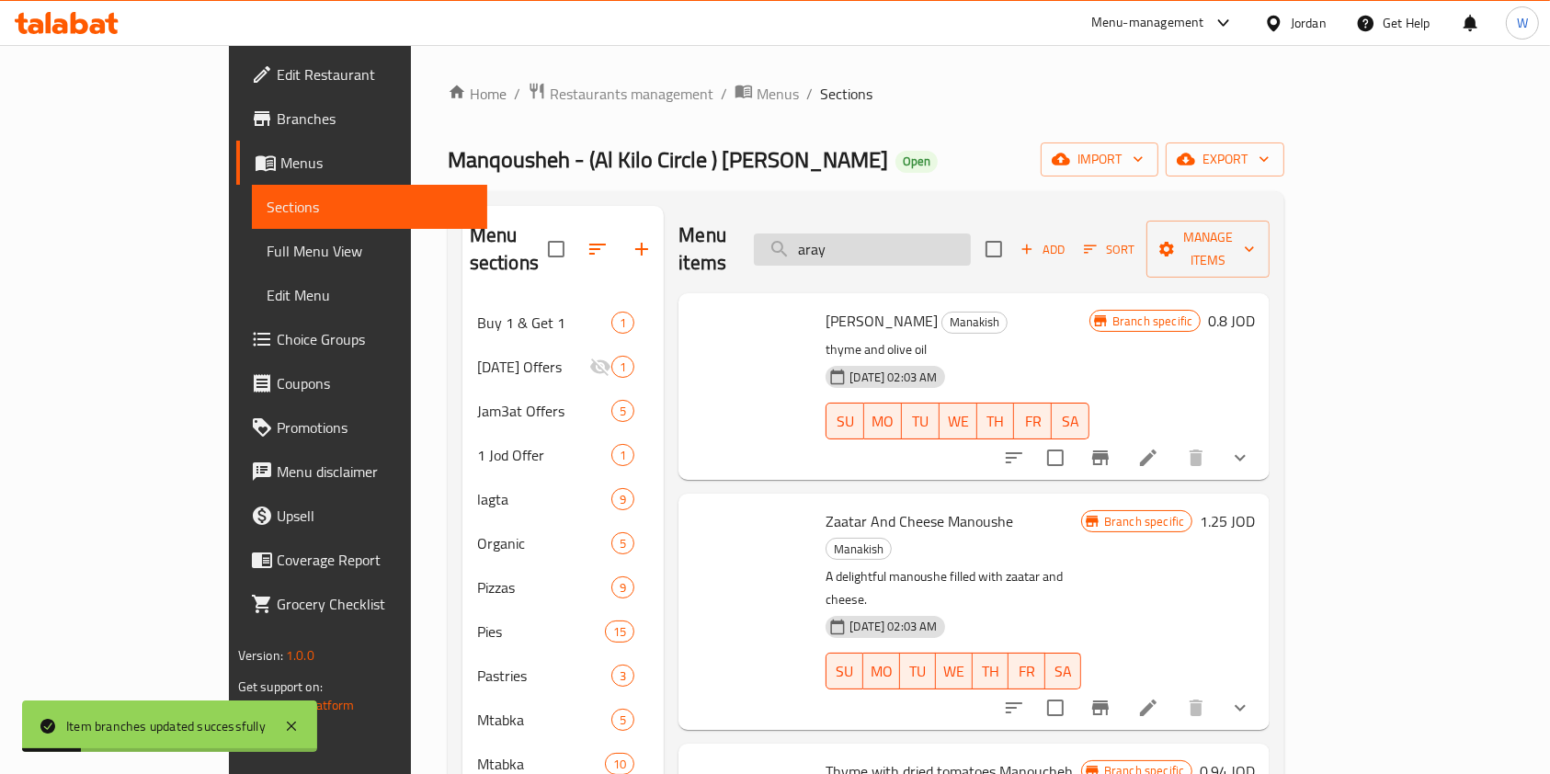
click at [919, 245] on input "aray" at bounding box center [862, 250] width 217 height 32
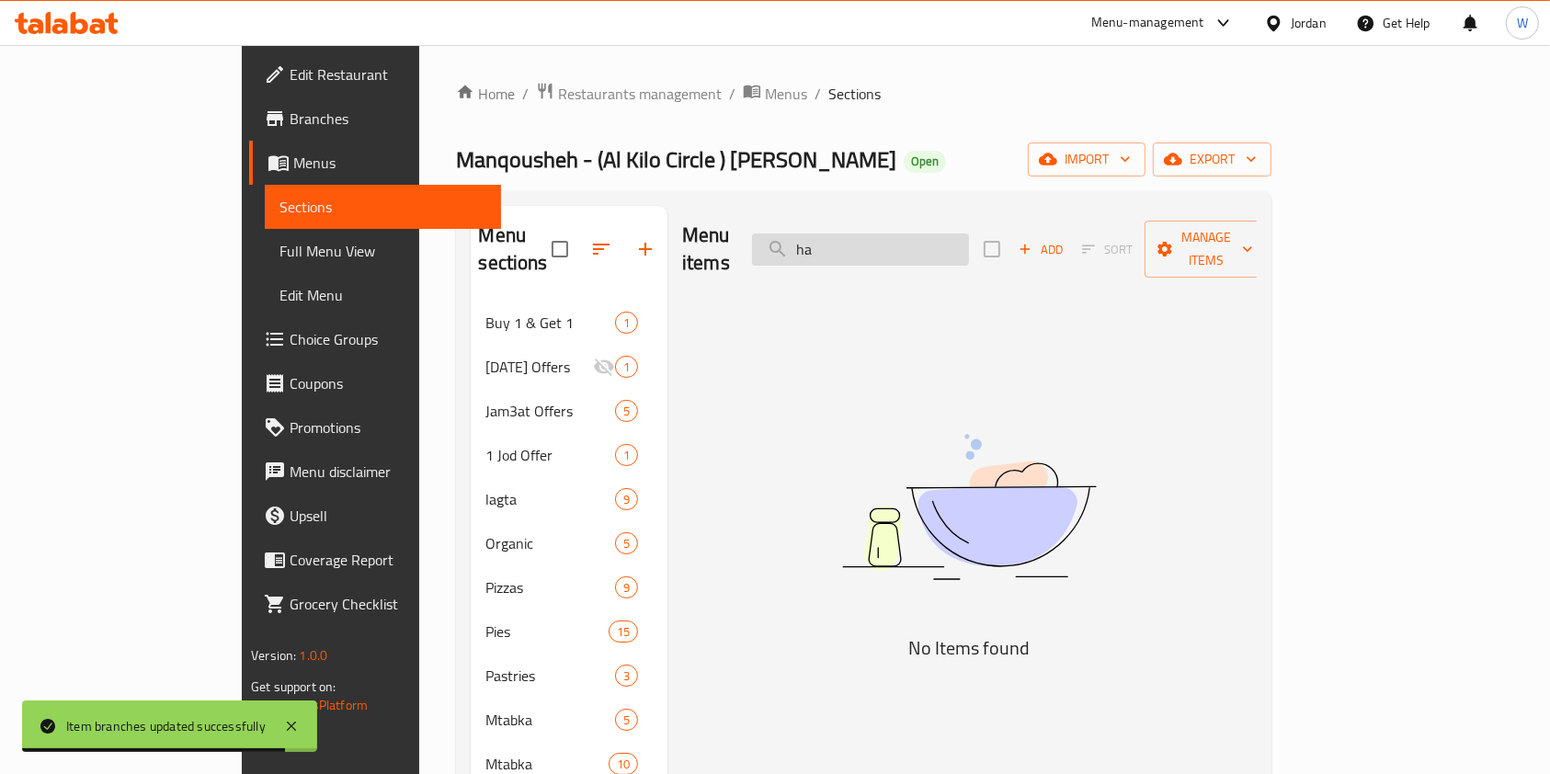
type input "h"
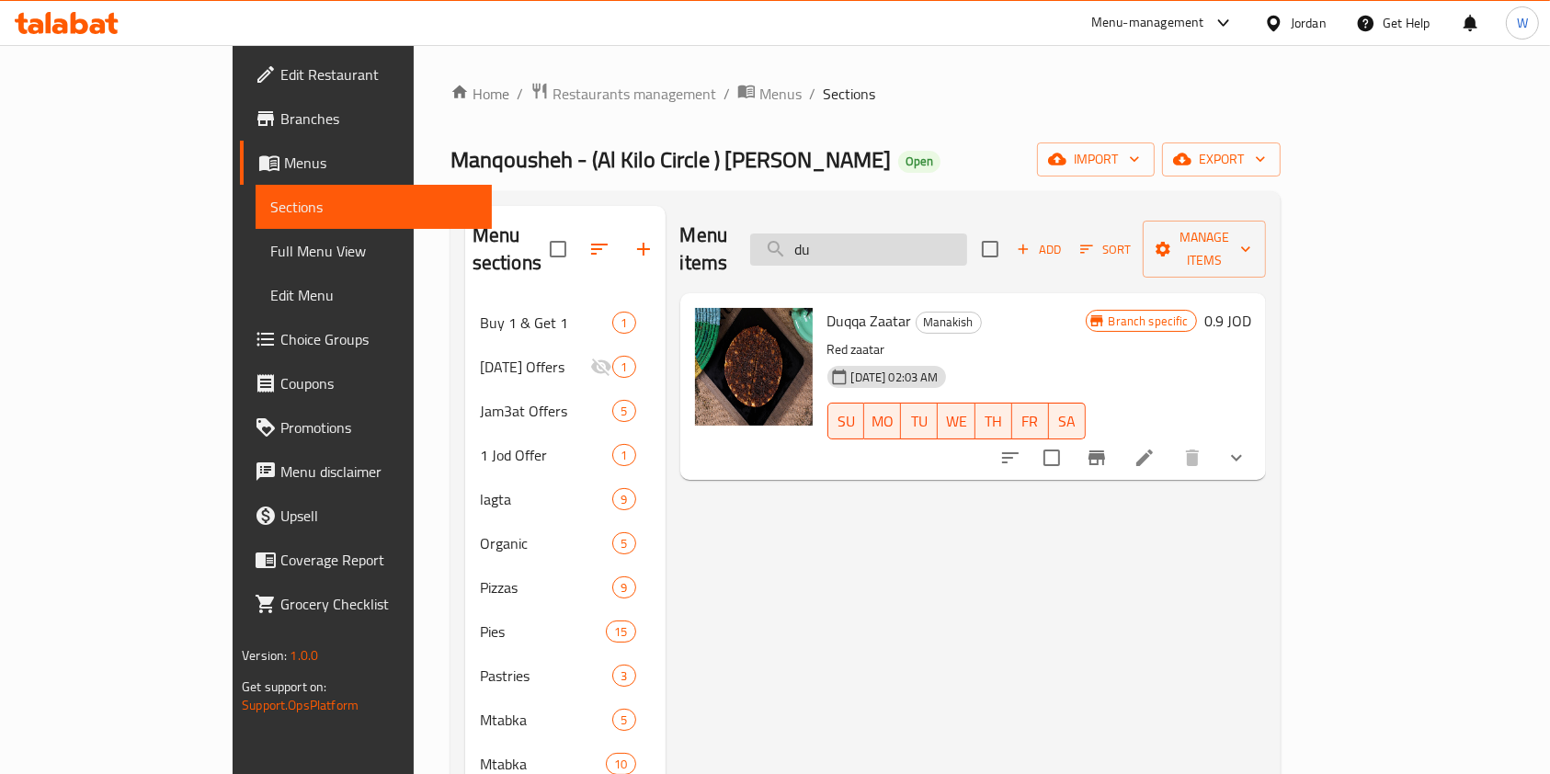
type input "d"
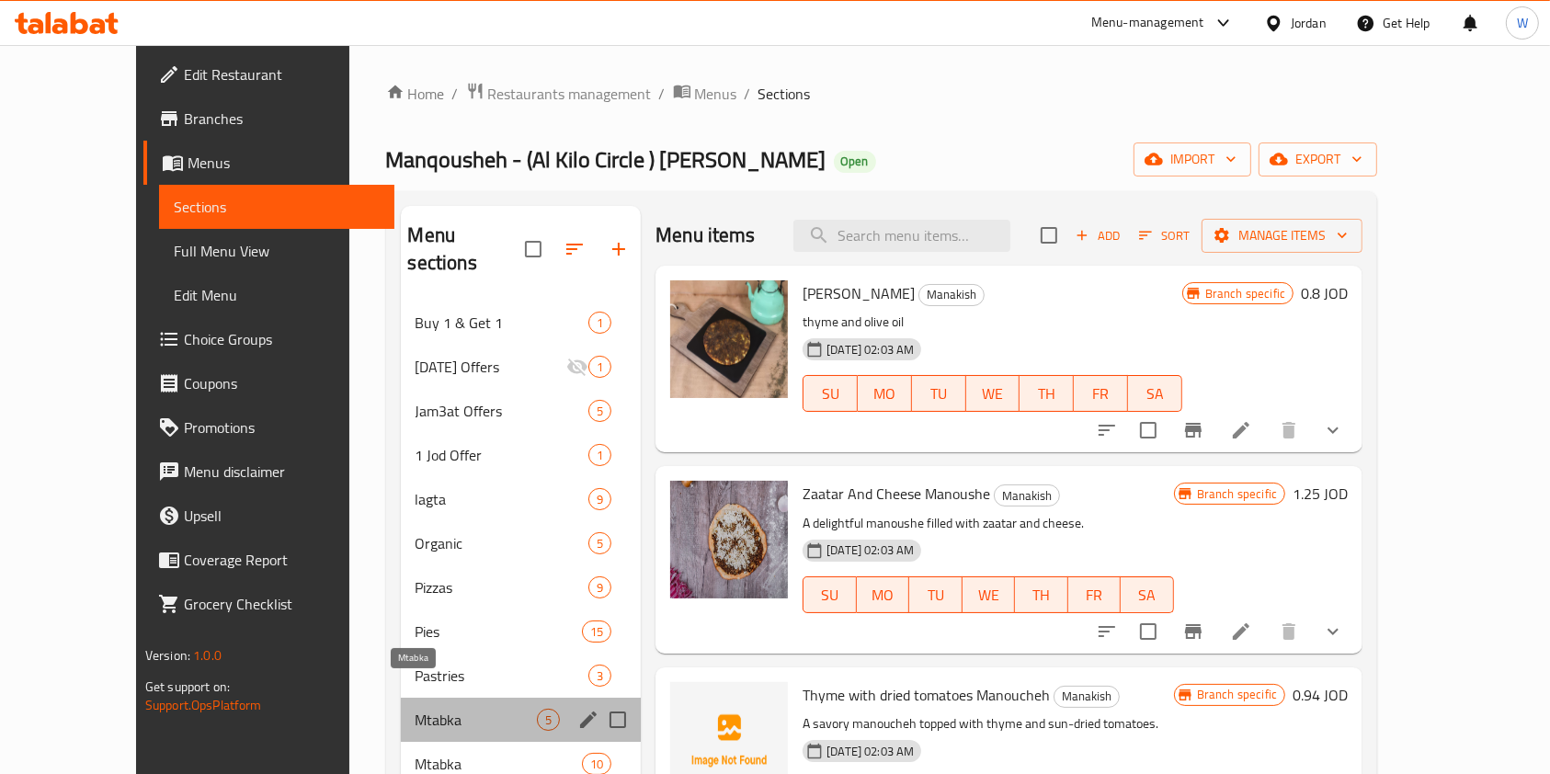
click at [424, 709] on span "Mtabka" at bounding box center [477, 720] width 122 height 22
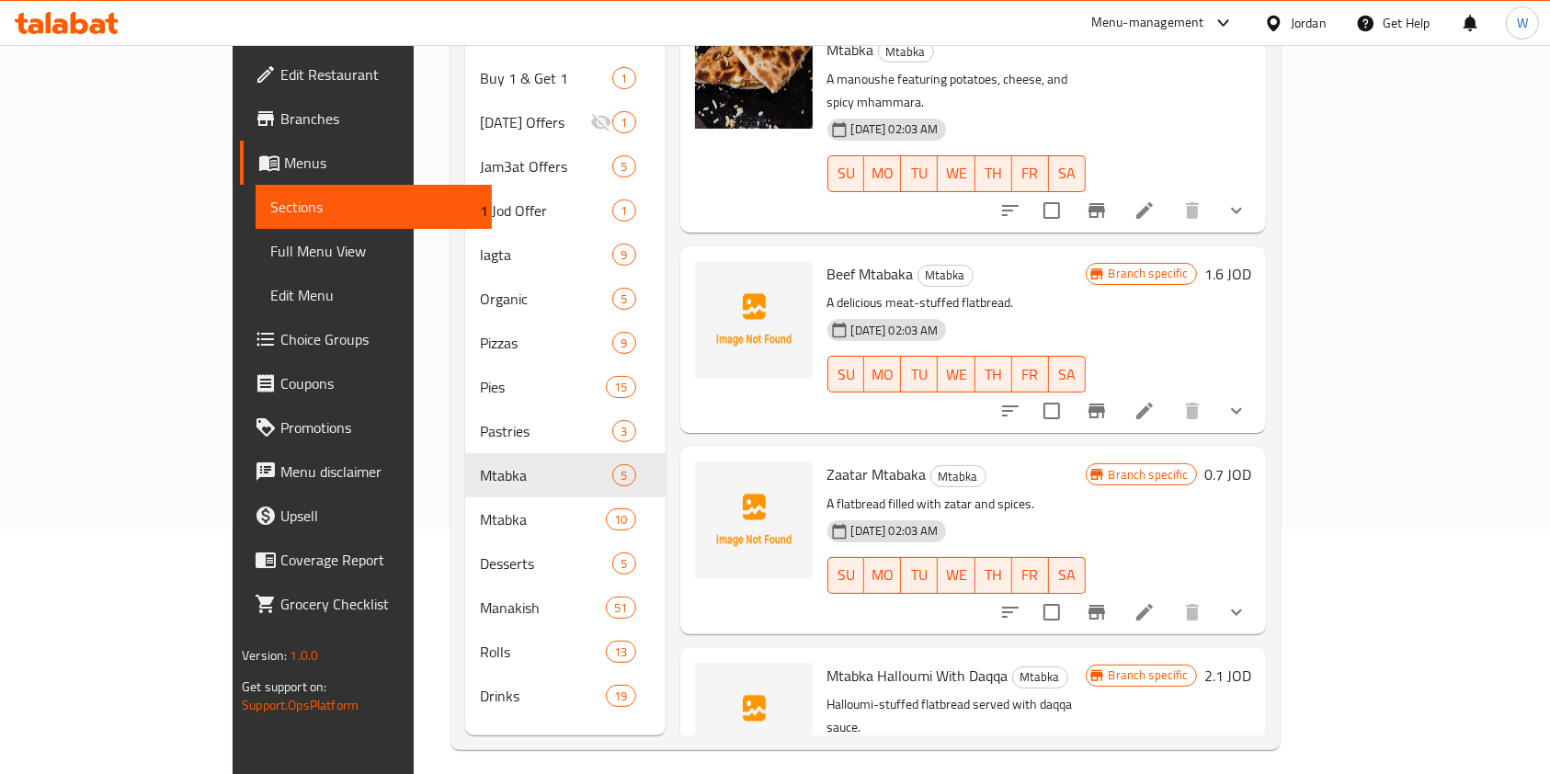
scroll to position [257, 0]
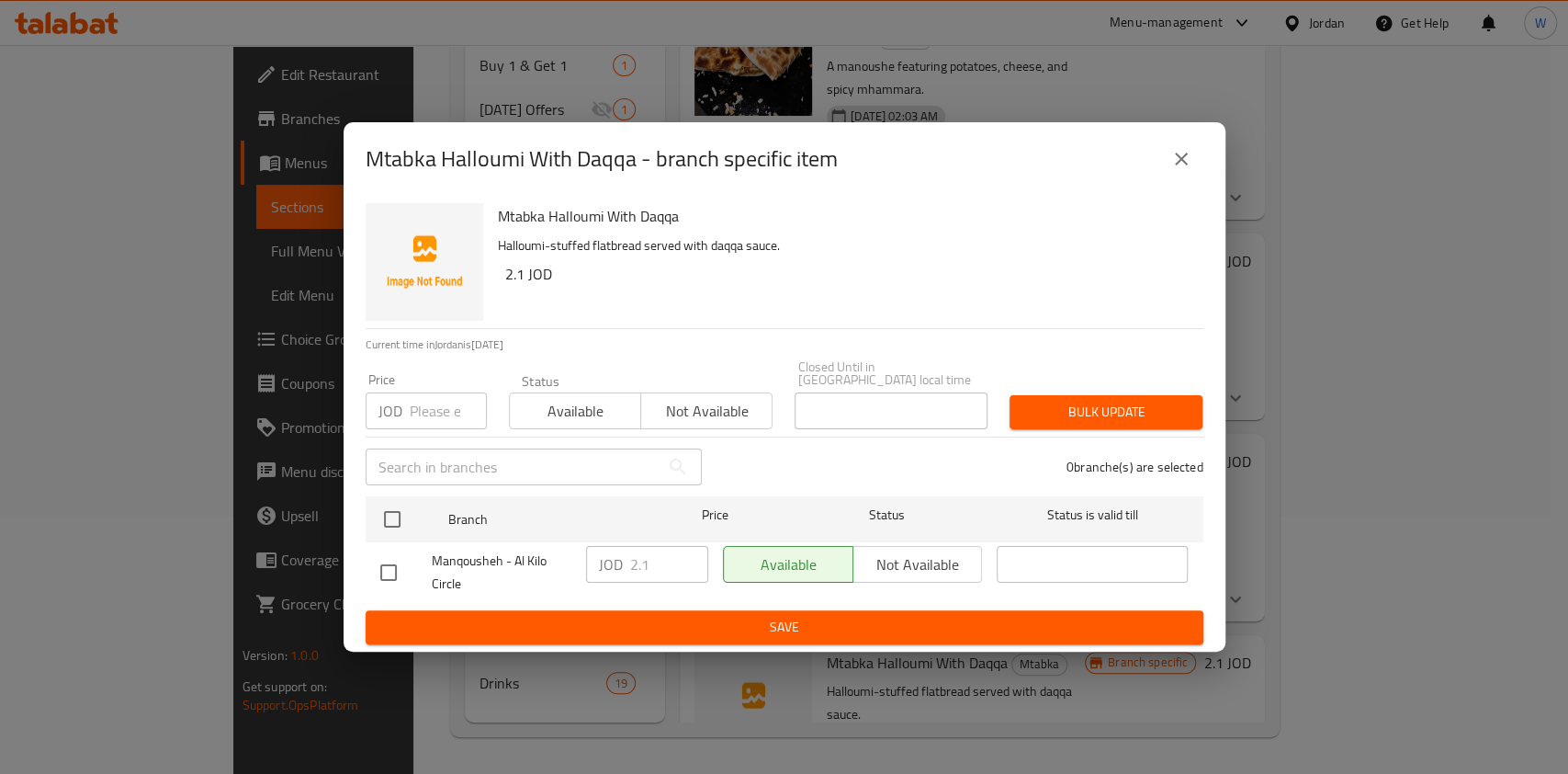
drag, startPoint x: 388, startPoint y: 563, endPoint x: 476, endPoint y: 567, distance: 88.1
click at [388, 562] on input "checkbox" at bounding box center [389, 572] width 39 height 39
checkbox input "true"
click at [677, 567] on input "2.1" at bounding box center [670, 564] width 78 height 37
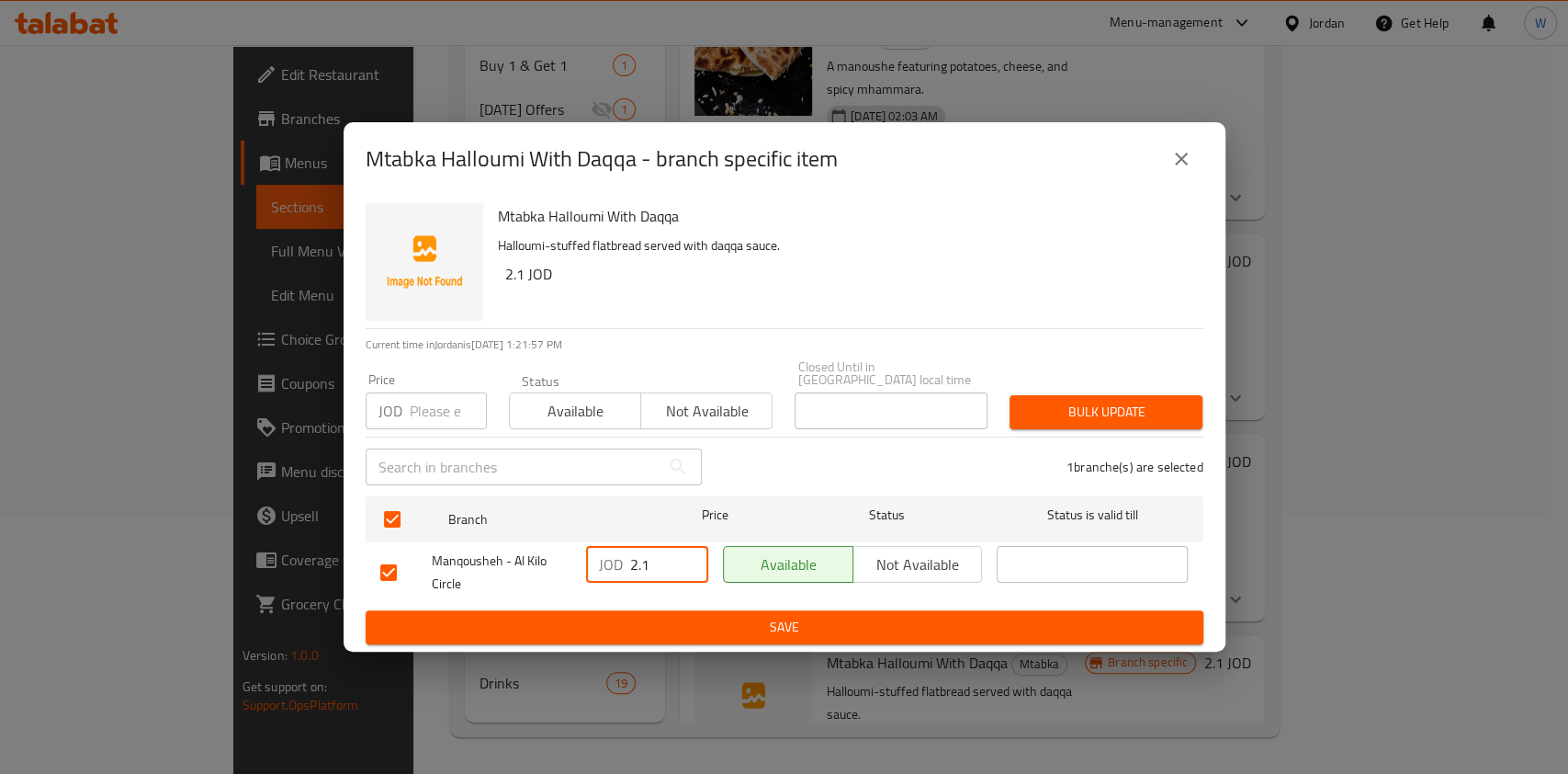
type input "2"
type input "1.3"
click at [677, 595] on div "JOD 1.3 ​" at bounding box center [647, 573] width 137 height 68
click at [675, 610] on button "Save" at bounding box center [784, 627] width 838 height 34
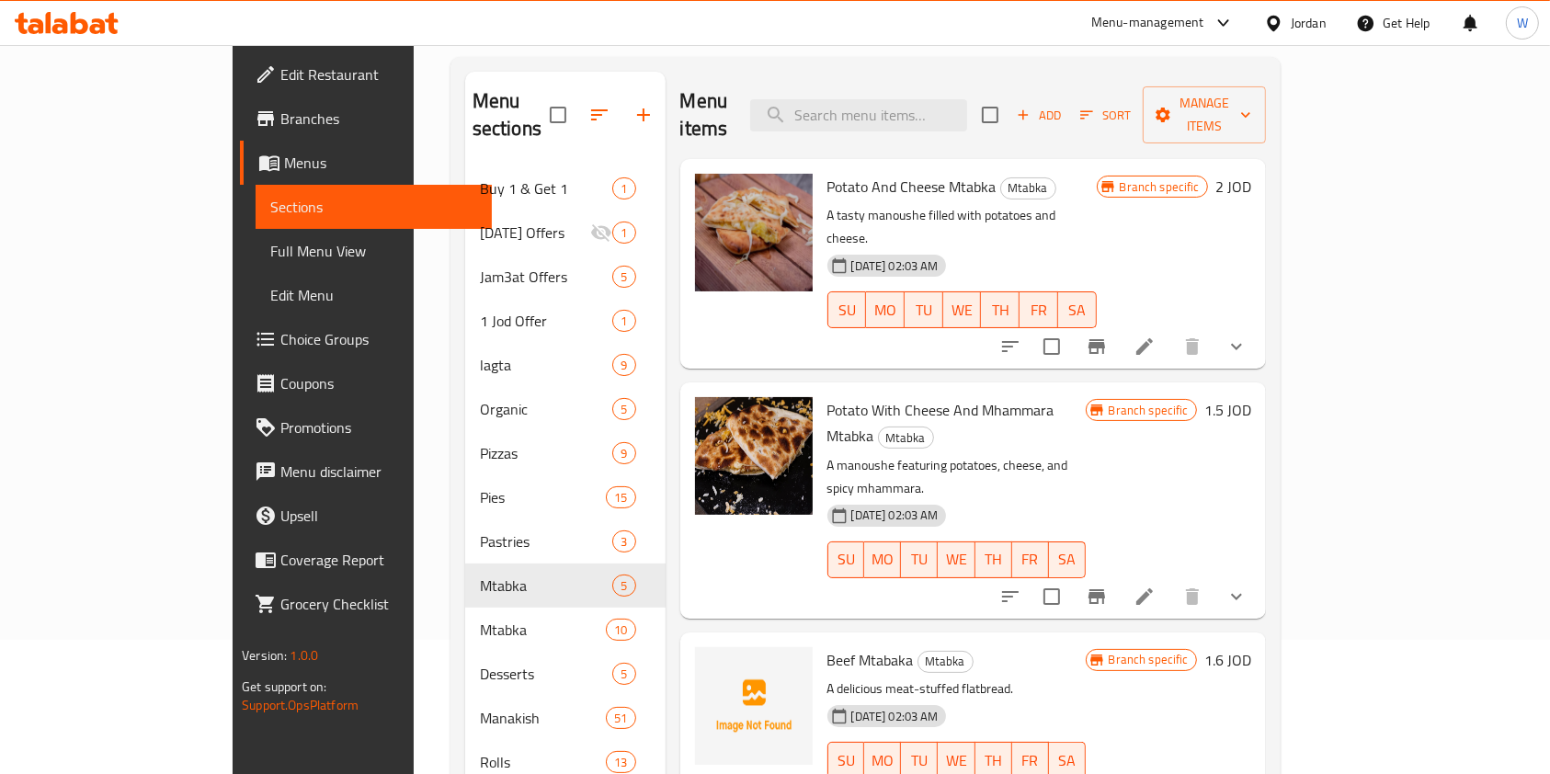
scroll to position [0, 0]
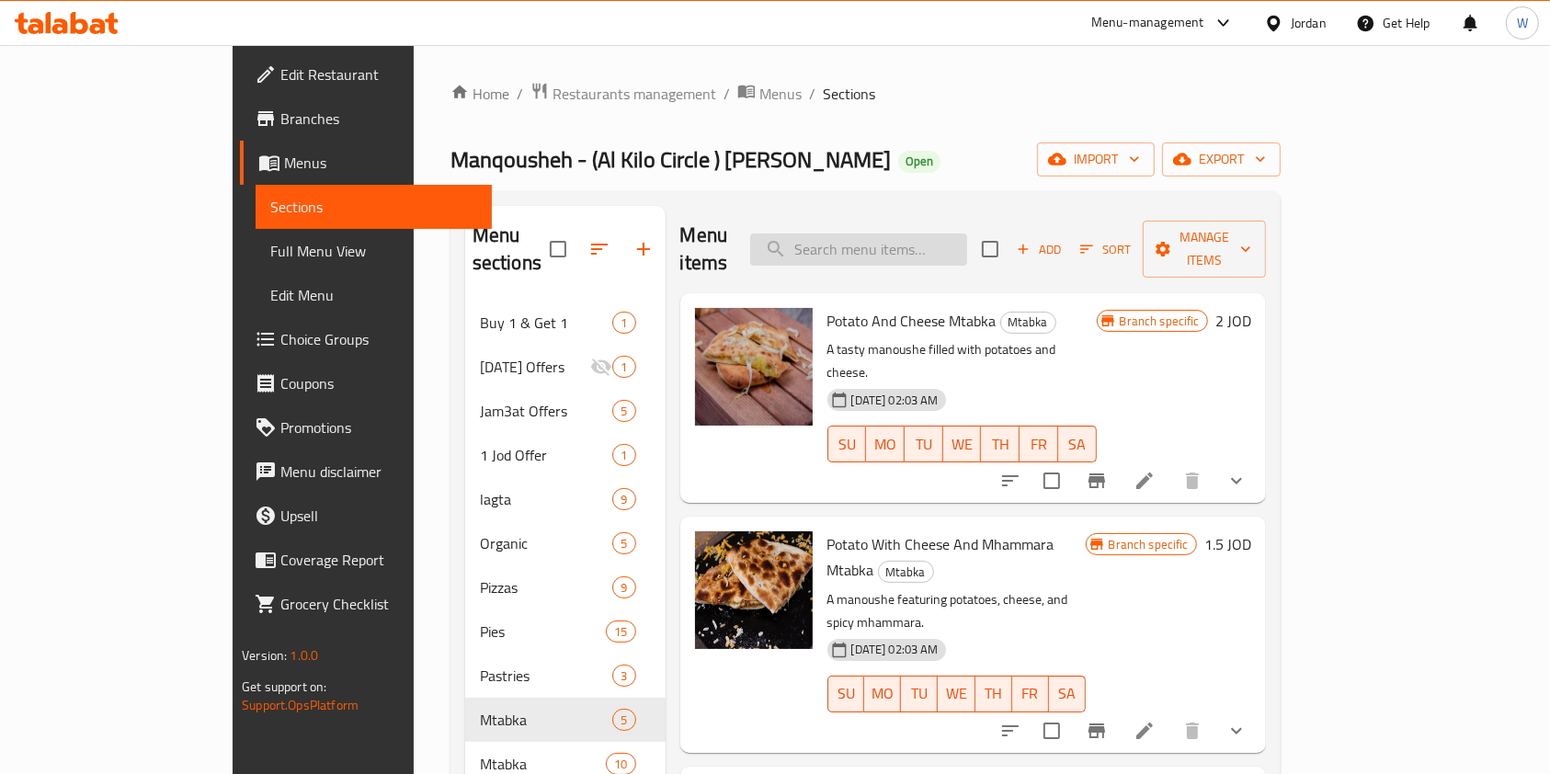
click at [874, 239] on input "search" at bounding box center [858, 250] width 217 height 32
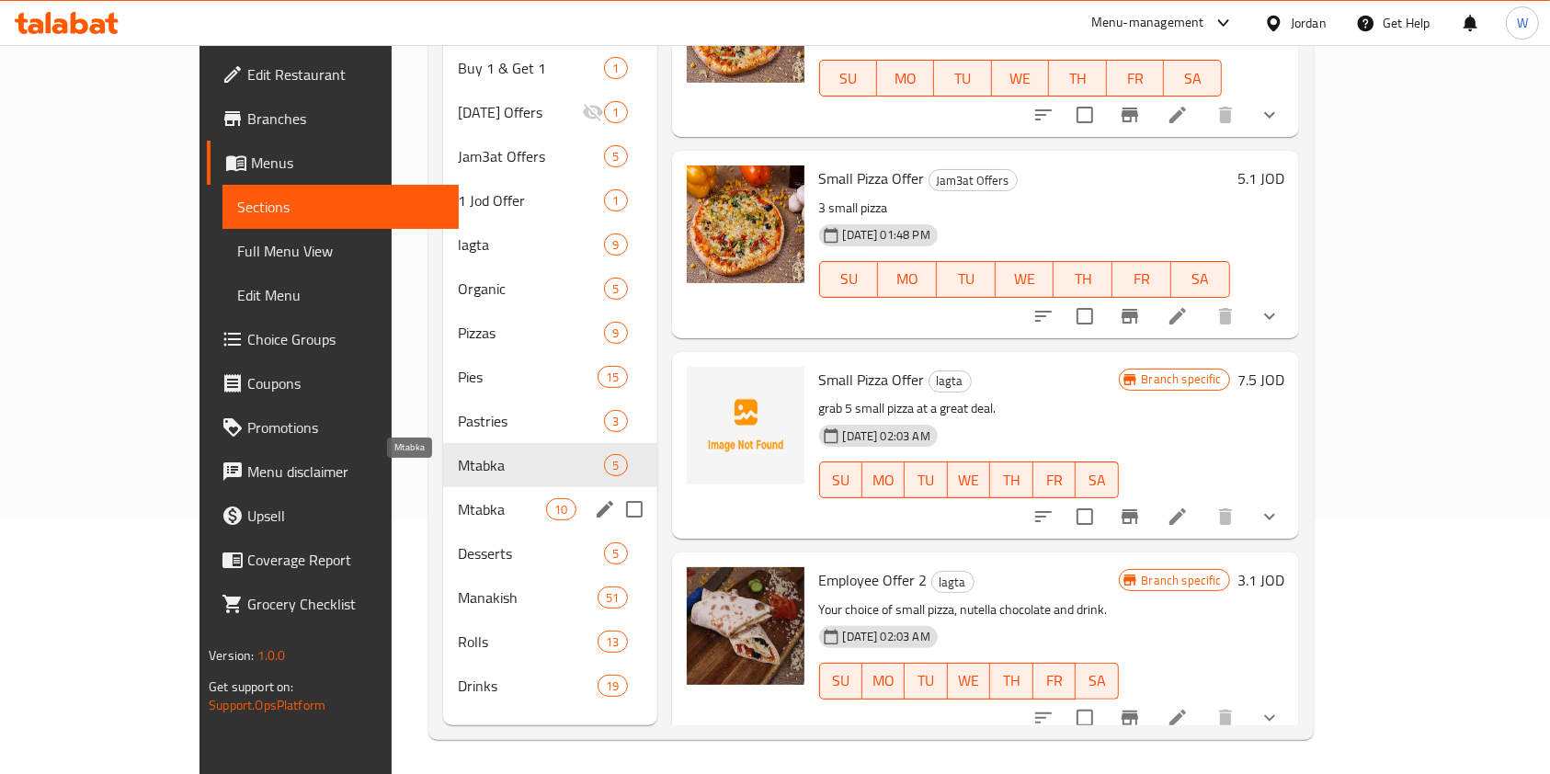
scroll to position [257, 0]
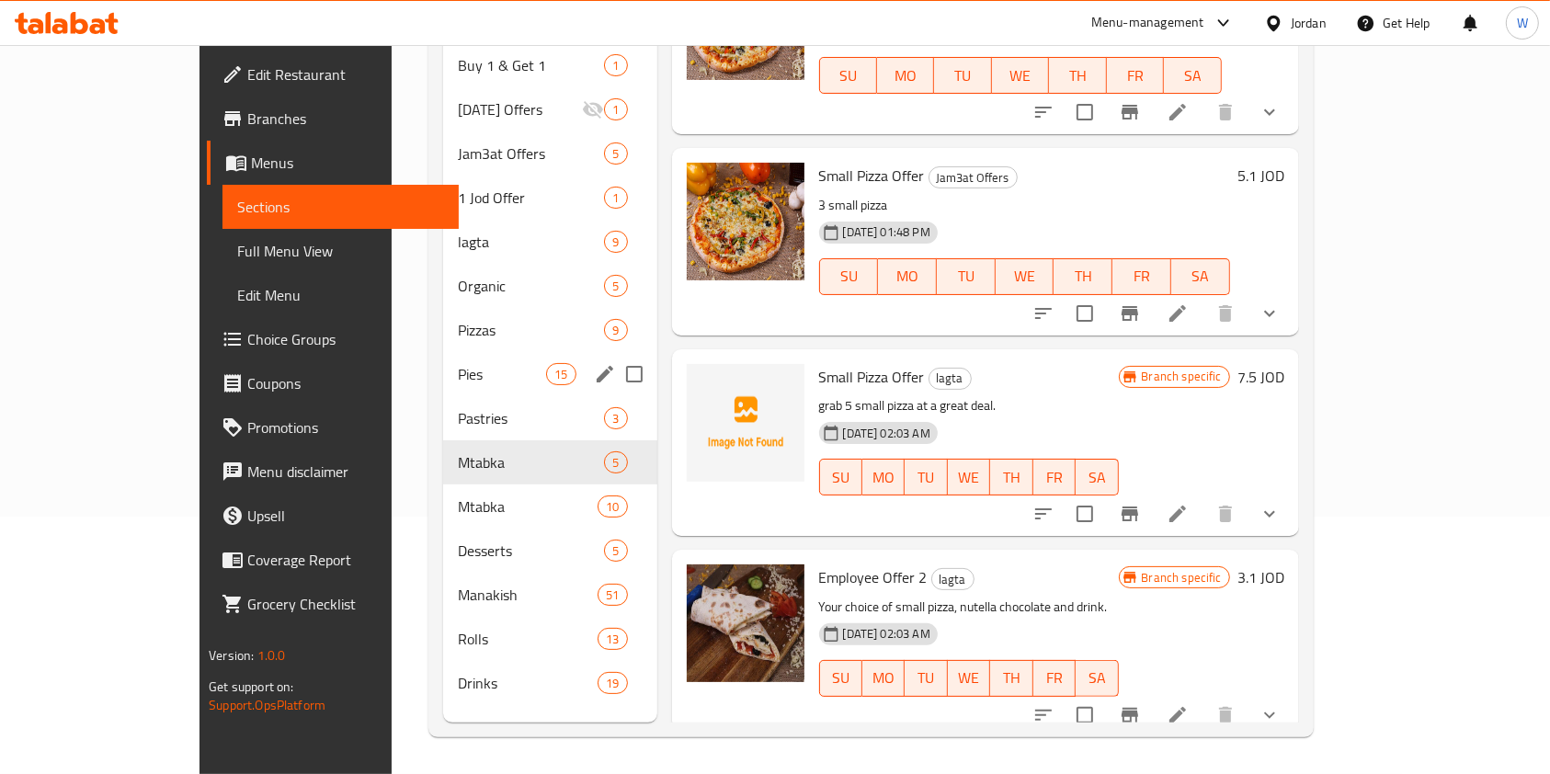
type input "pizza"
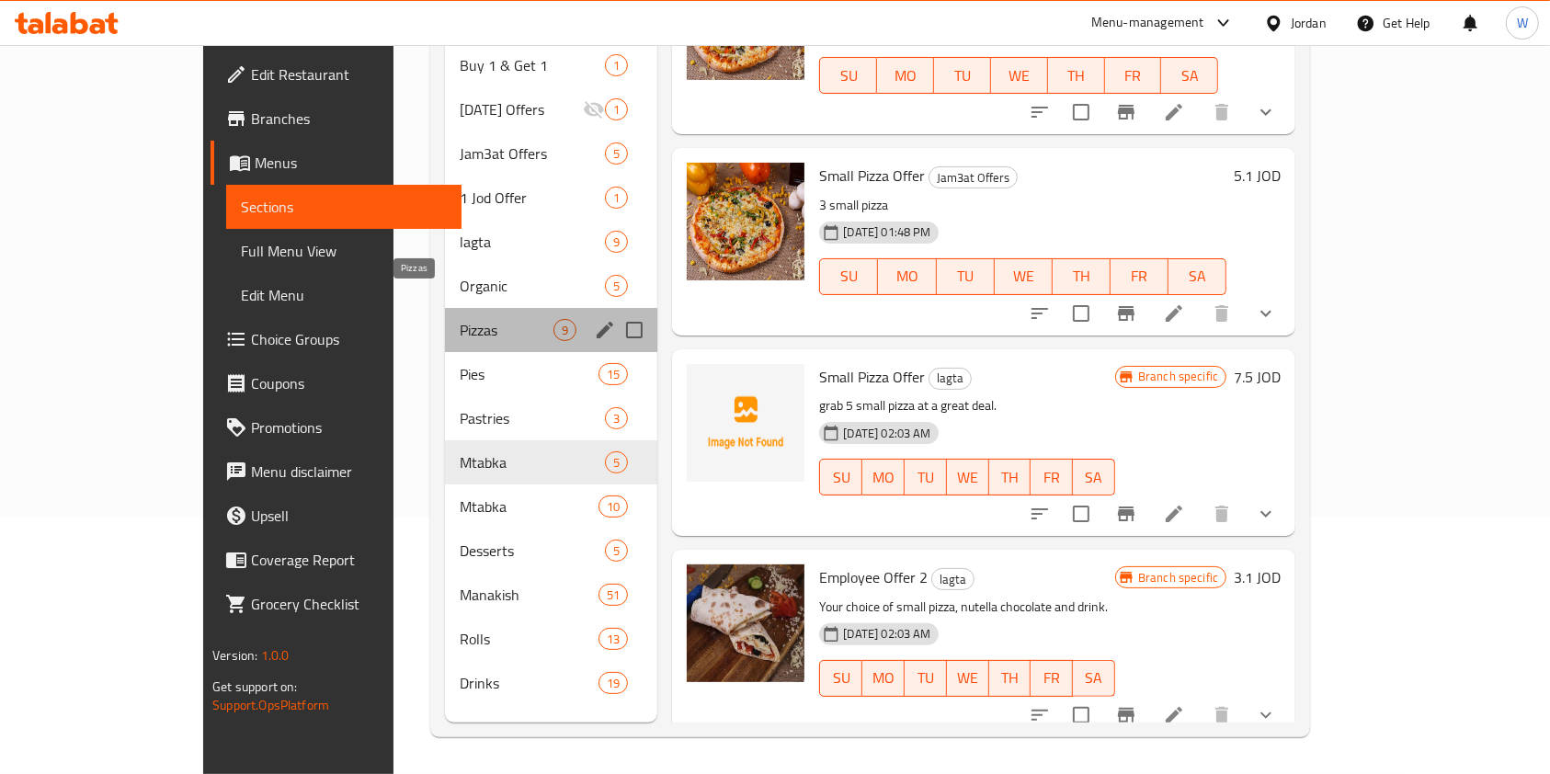
click at [460, 319] on span "Pizzas" at bounding box center [507, 330] width 94 height 22
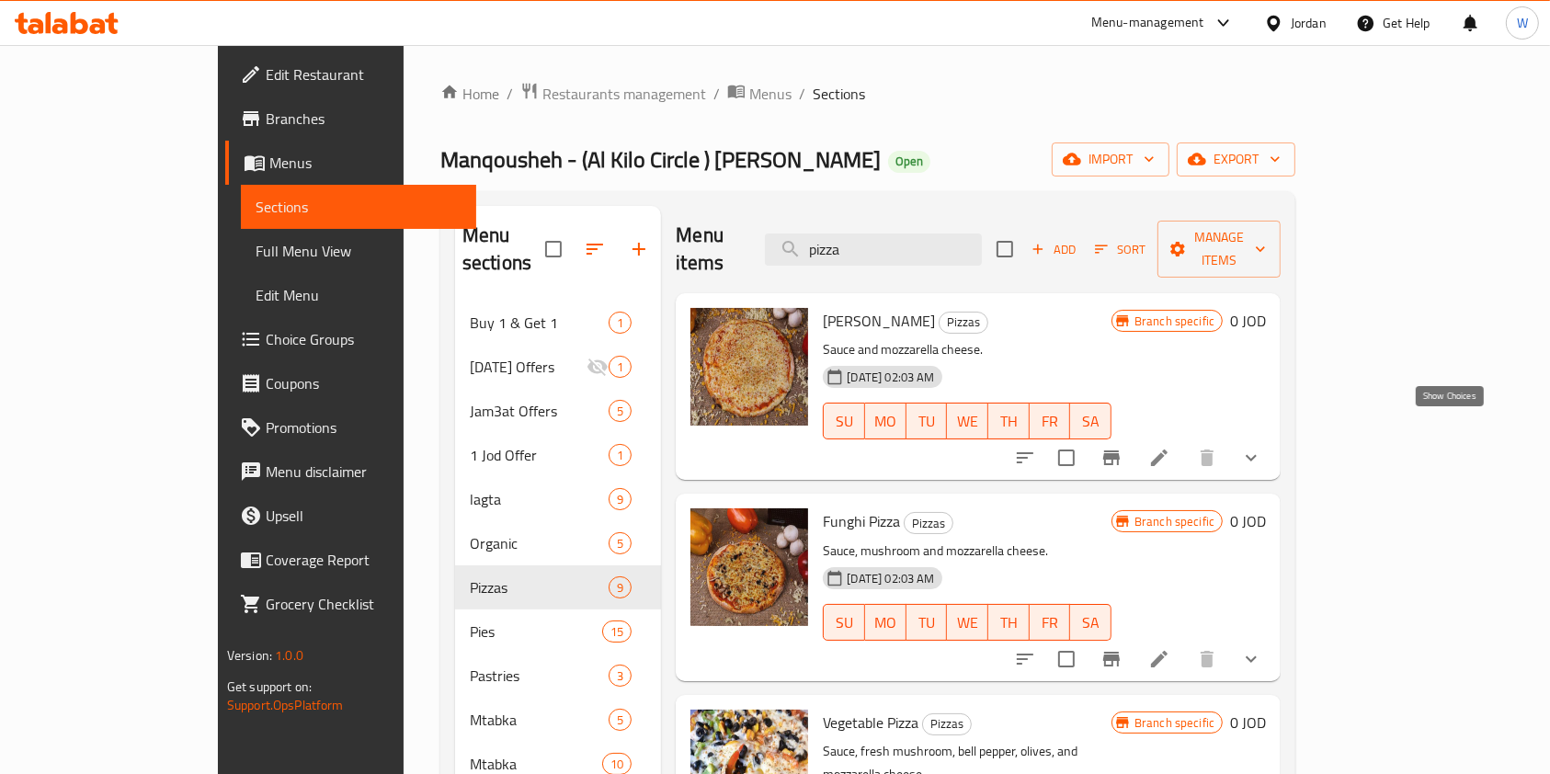
click at [1262, 447] on icon "show more" at bounding box center [1251, 458] width 22 height 22
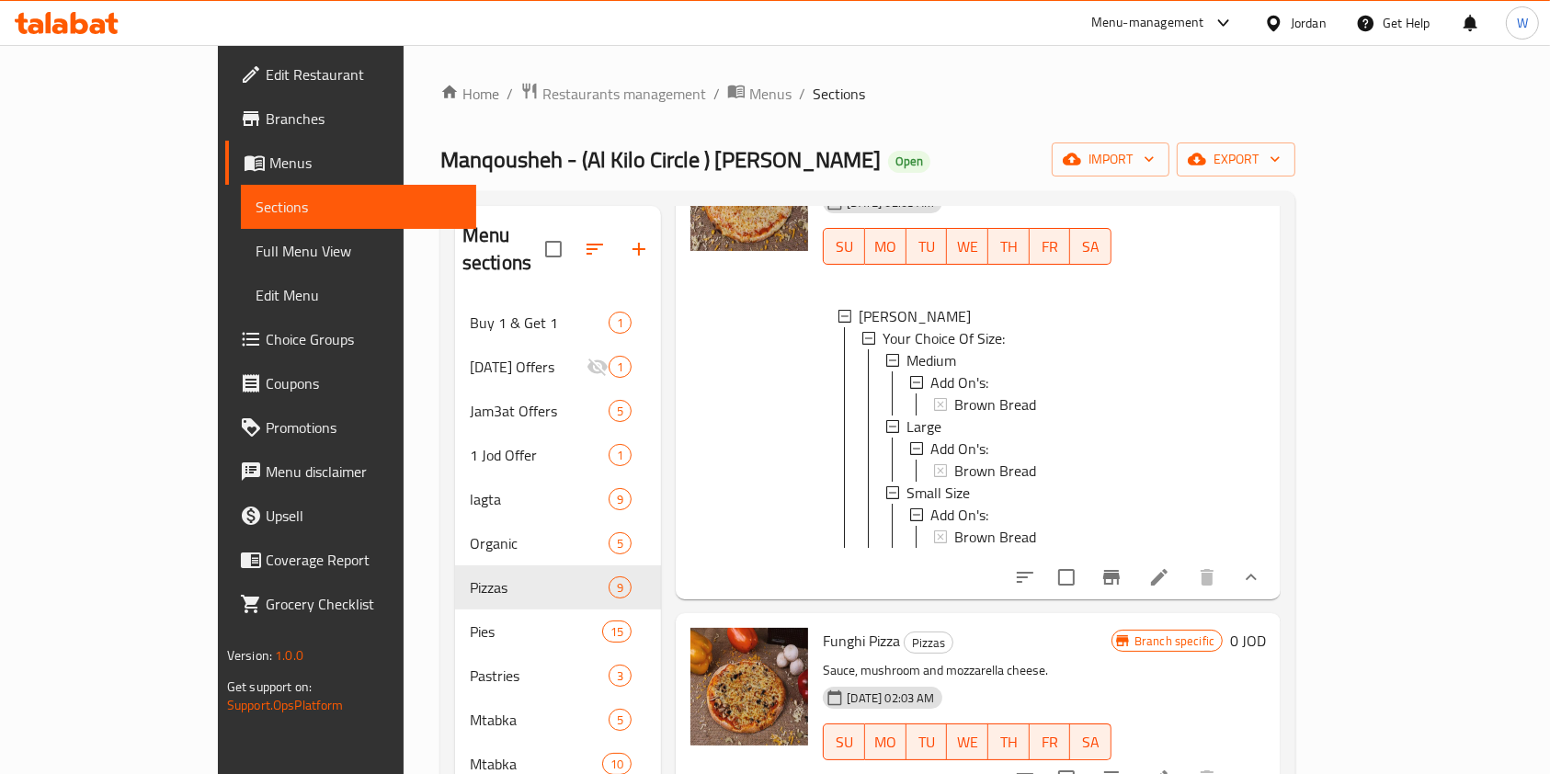
scroll to position [245, 0]
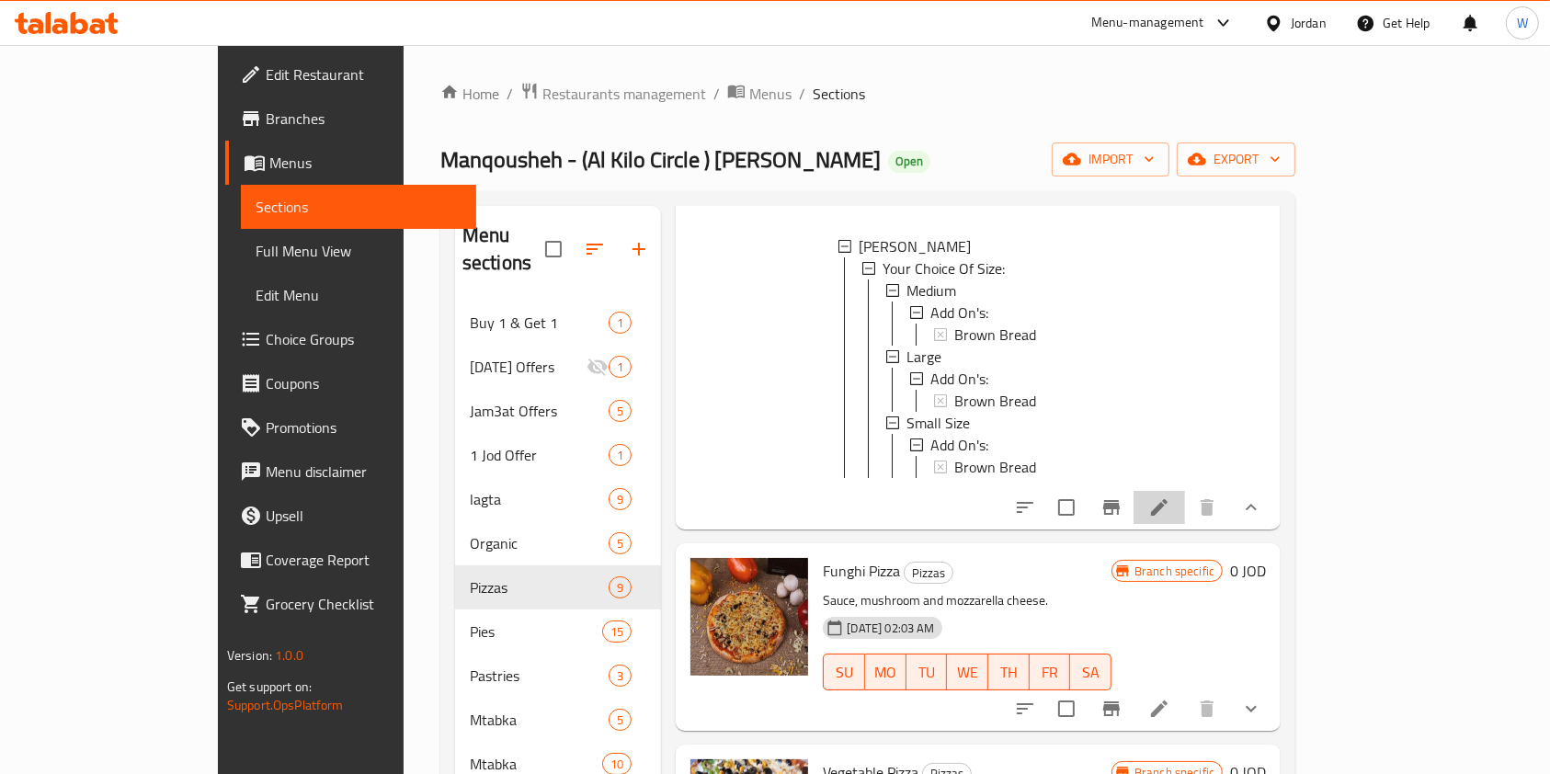
click at [1273, 516] on div at bounding box center [1138, 507] width 270 height 44
click at [1170, 496] on icon at bounding box center [1159, 507] width 22 height 22
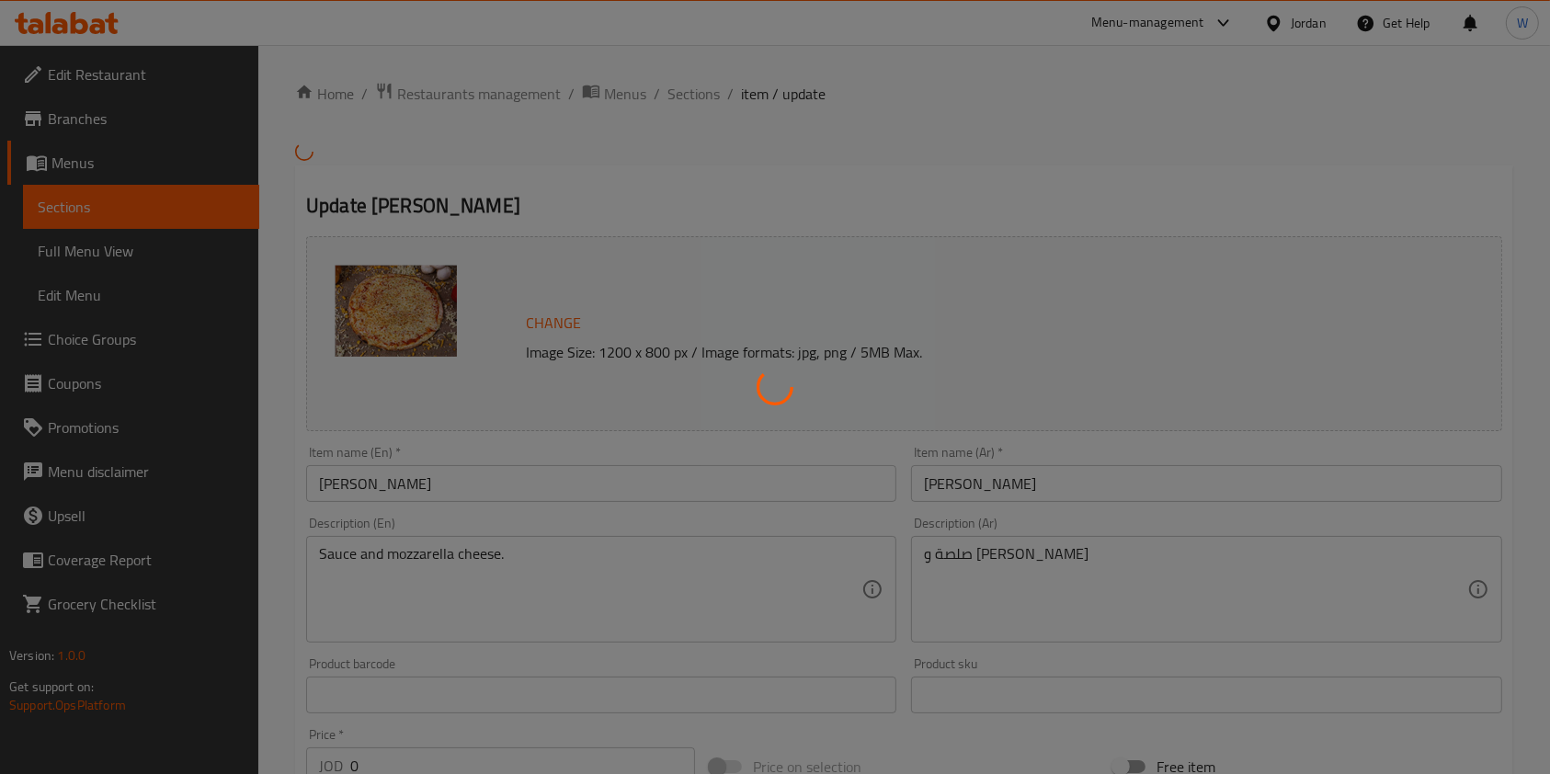
type input "الإضافات:"
type input "0"
type input "1"
type input "الإضافات:"
type input "0"
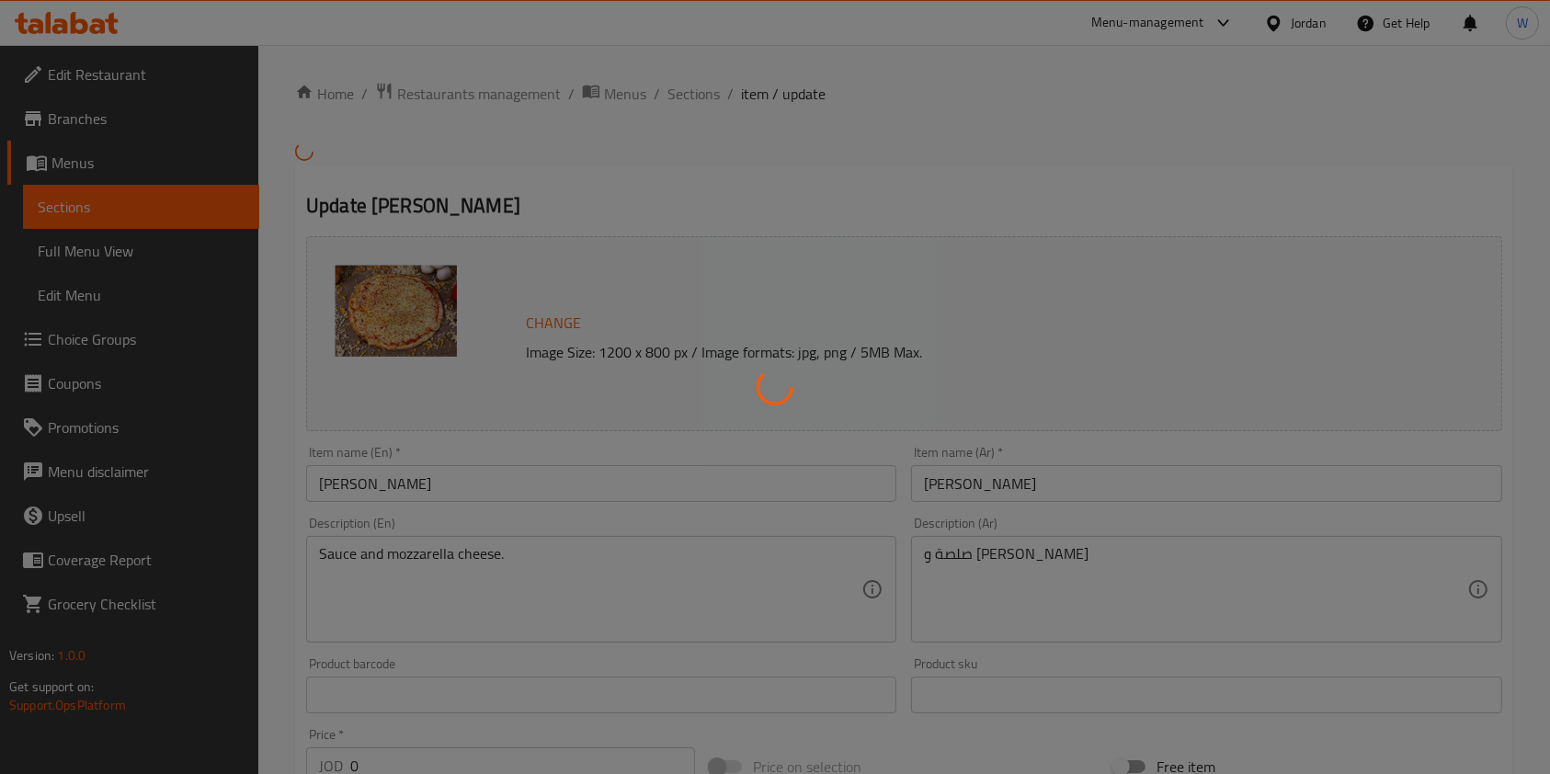
type input "1"
type input "الإضافات:"
type input "0"
type input "1"
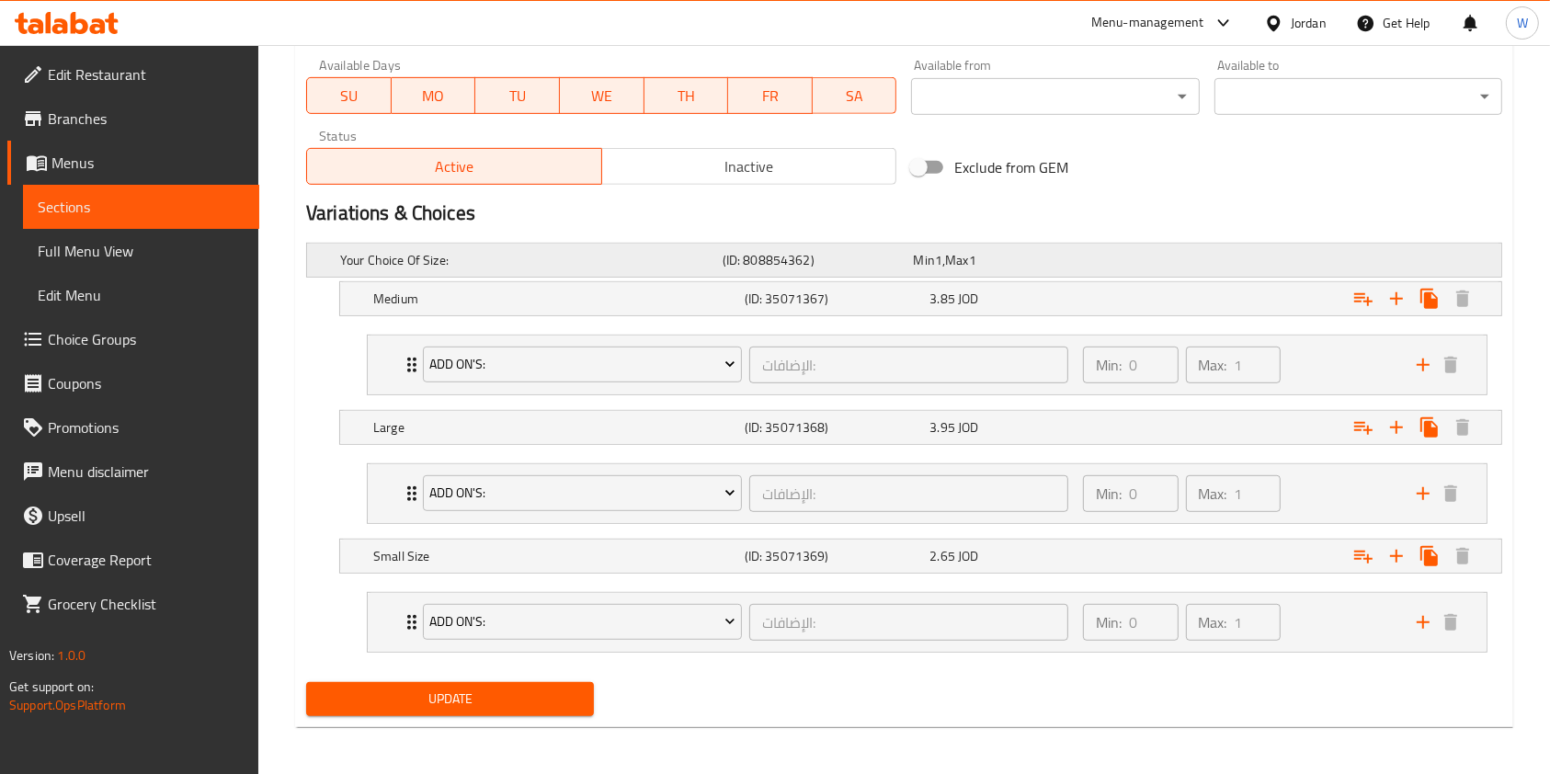
scroll to position [871, 0]
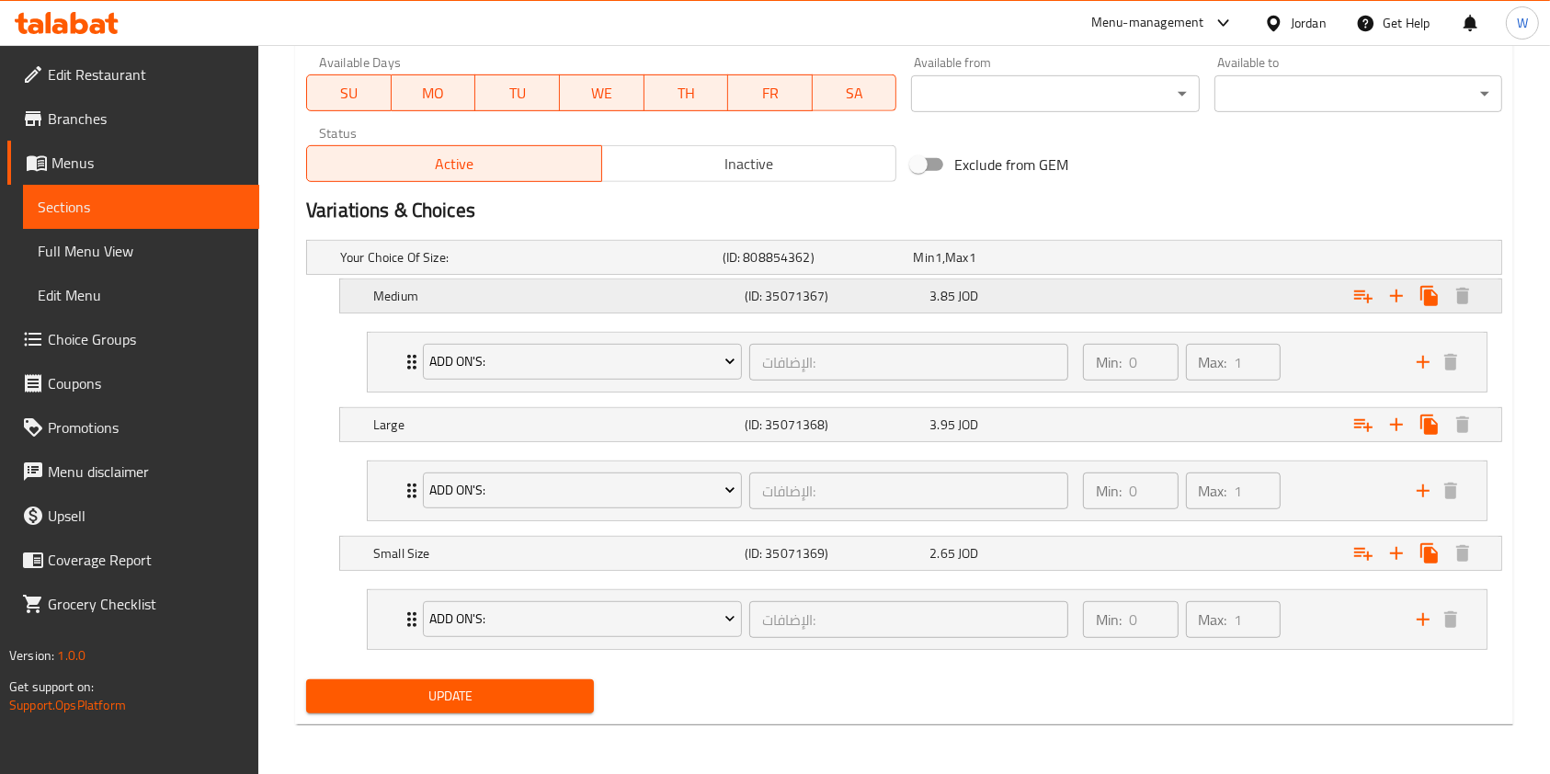
click at [1018, 304] on div "3.85 JOD" at bounding box center [1019, 296] width 186 height 26
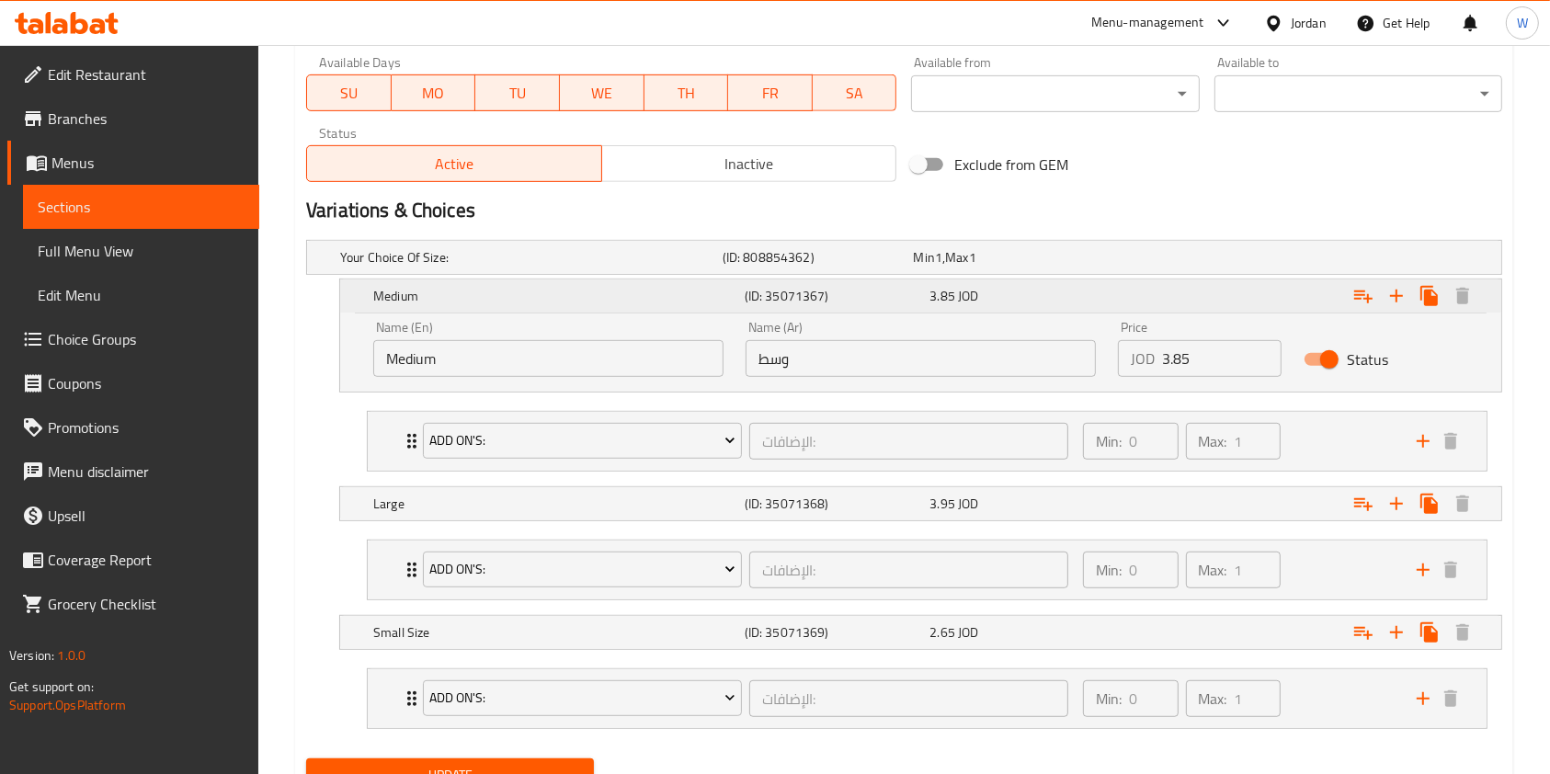
click at [1018, 304] on div "3.85 JOD" at bounding box center [1019, 296] width 186 height 26
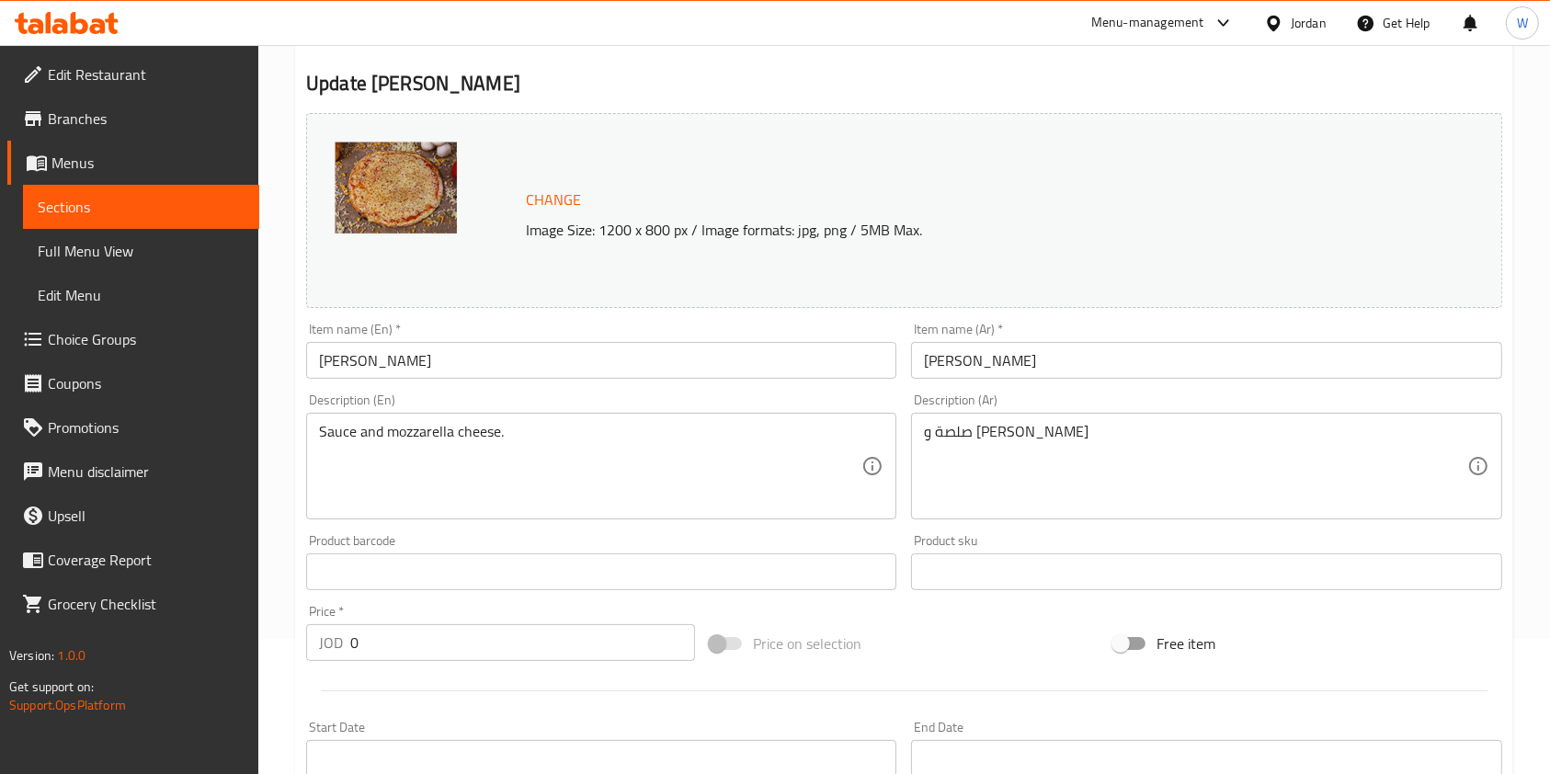
scroll to position [0, 0]
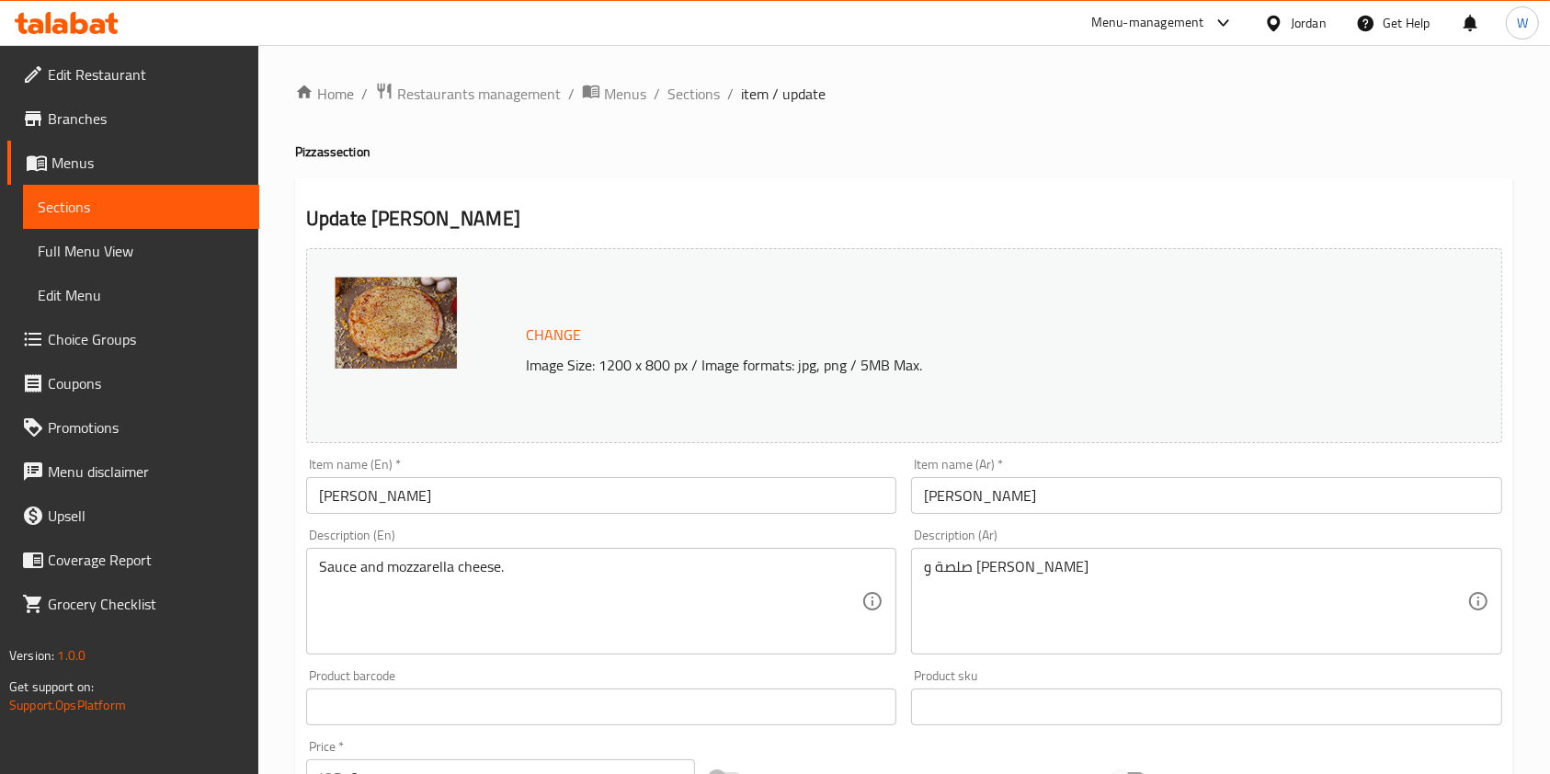
drag, startPoint x: 675, startPoint y: 37, endPoint x: 689, endPoint y: 59, distance: 26.0
click at [674, 37] on div "Menu-management Jordan Get Help W" at bounding box center [775, 23] width 1550 height 44
click at [702, 94] on span "Sections" at bounding box center [694, 94] width 52 height 22
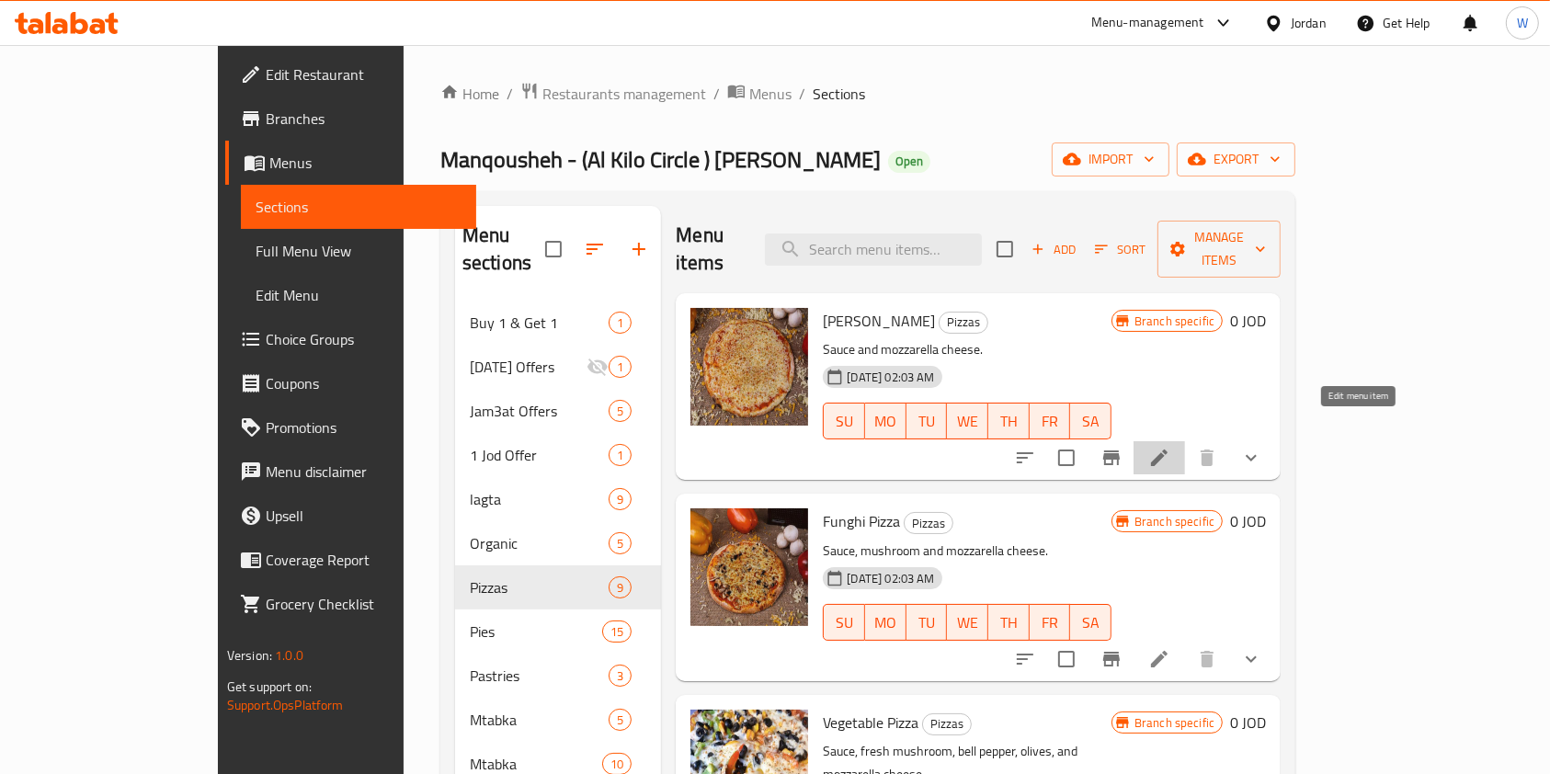
click at [1170, 447] on icon at bounding box center [1159, 458] width 22 height 22
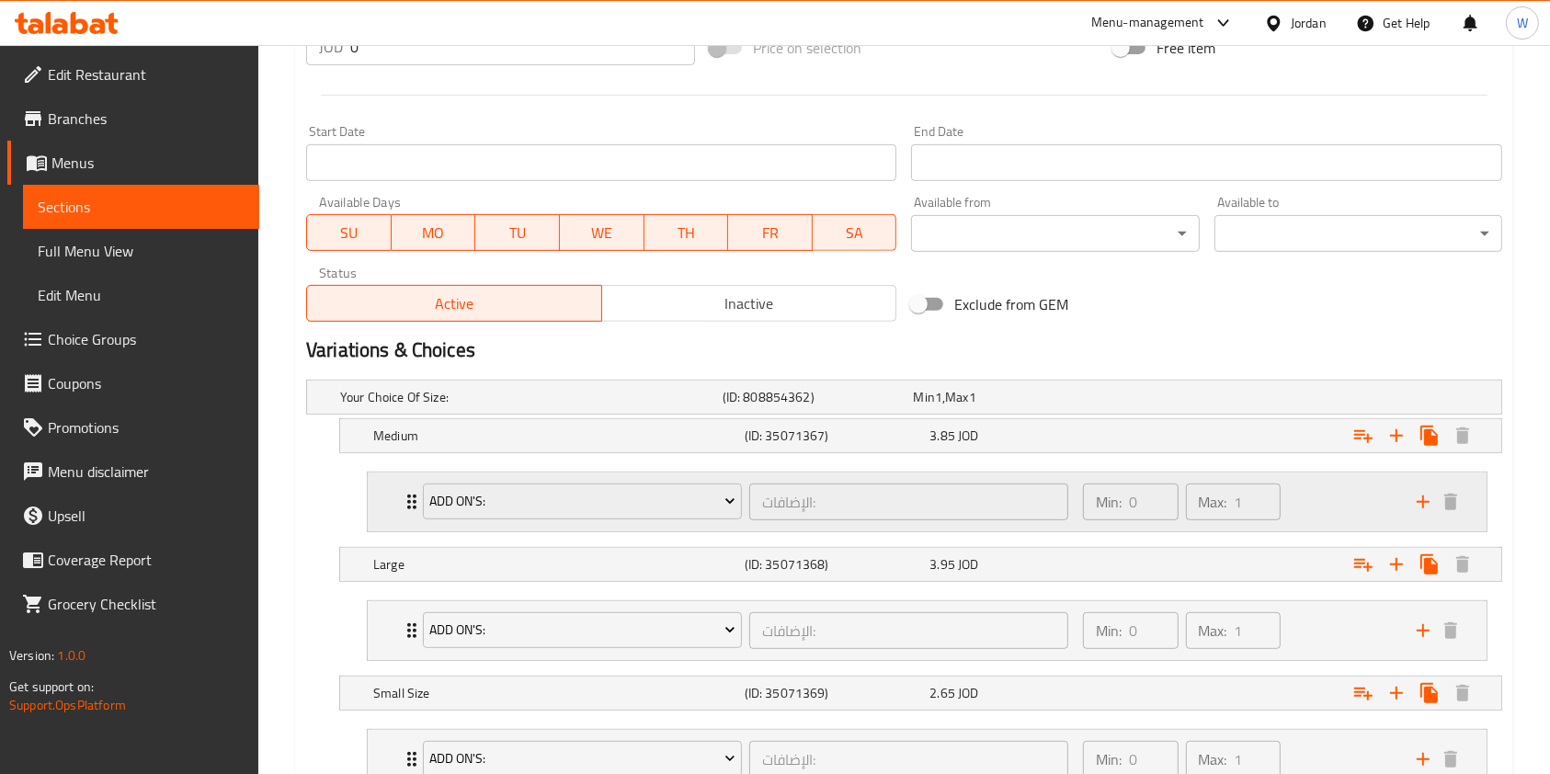
scroll to position [736, 0]
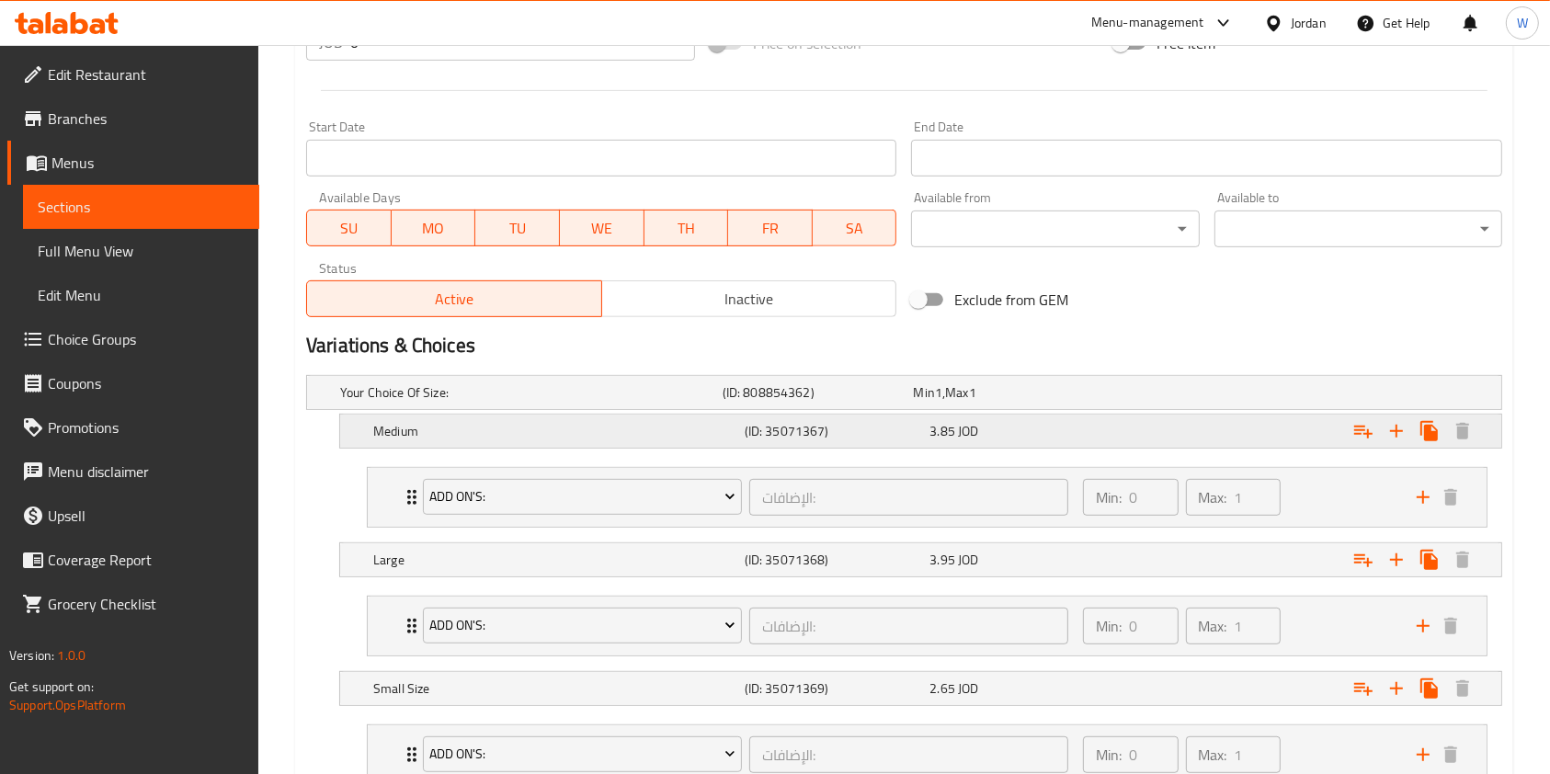
click at [1090, 439] on div "3.85 JOD" at bounding box center [1019, 431] width 186 height 26
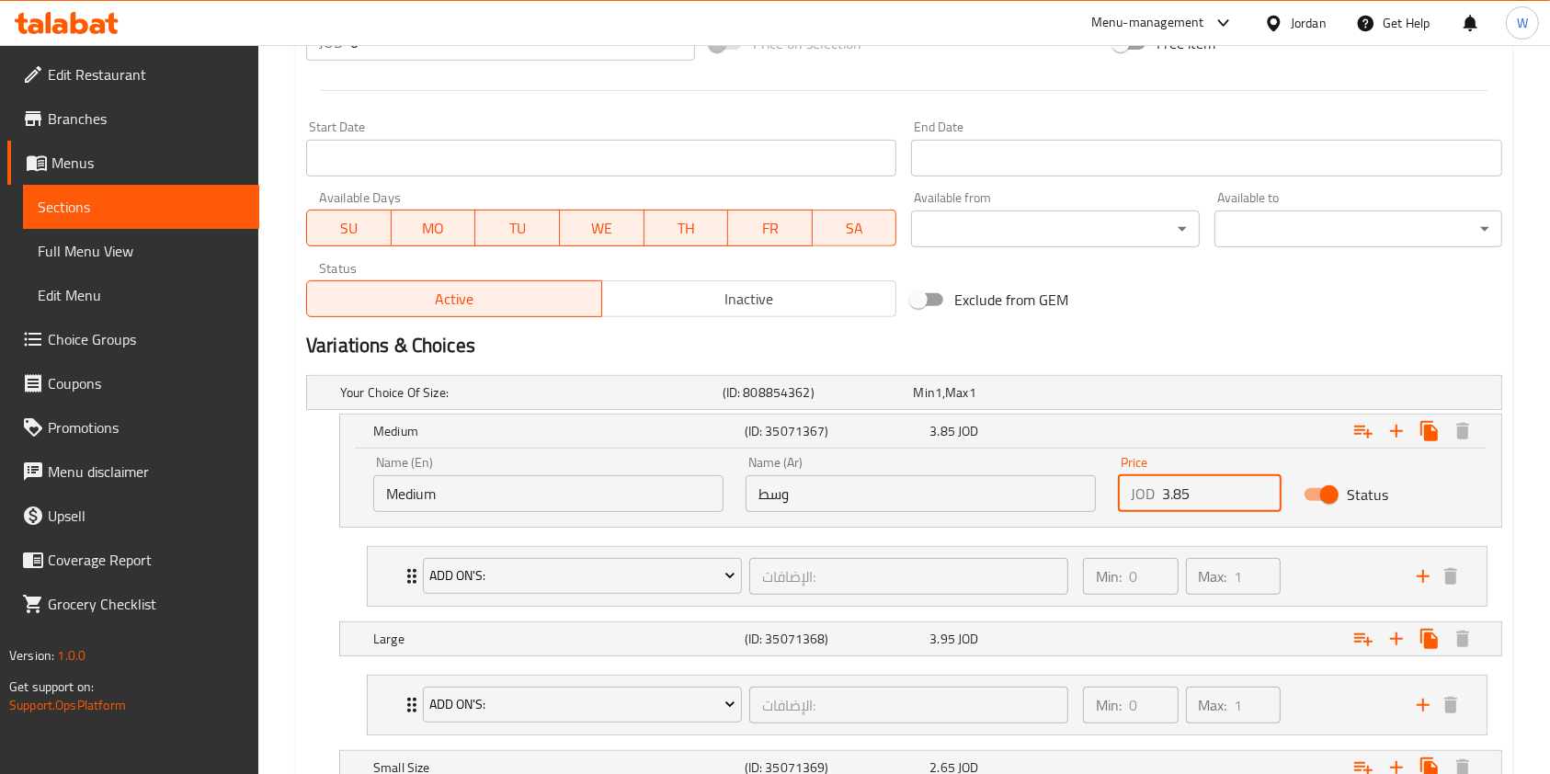
click at [1192, 495] on input "3.85" at bounding box center [1222, 493] width 120 height 37
click at [1192, 494] on input "3.85" at bounding box center [1222, 493] width 120 height 37
type input "3"
type input "4.1"
click at [1248, 324] on div "Exclude from GEM" at bounding box center [1106, 300] width 404 height 50
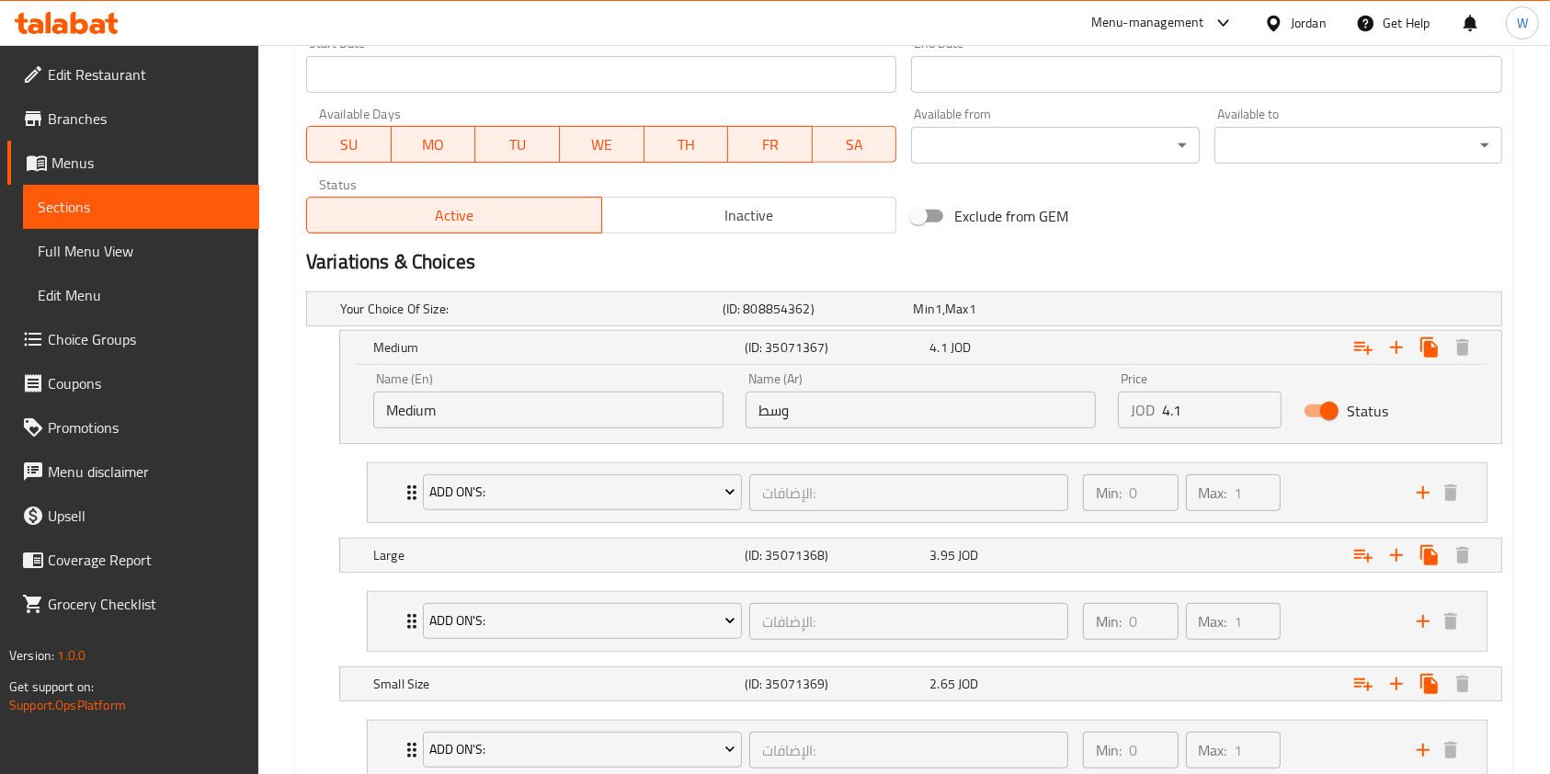
scroll to position [858, 0]
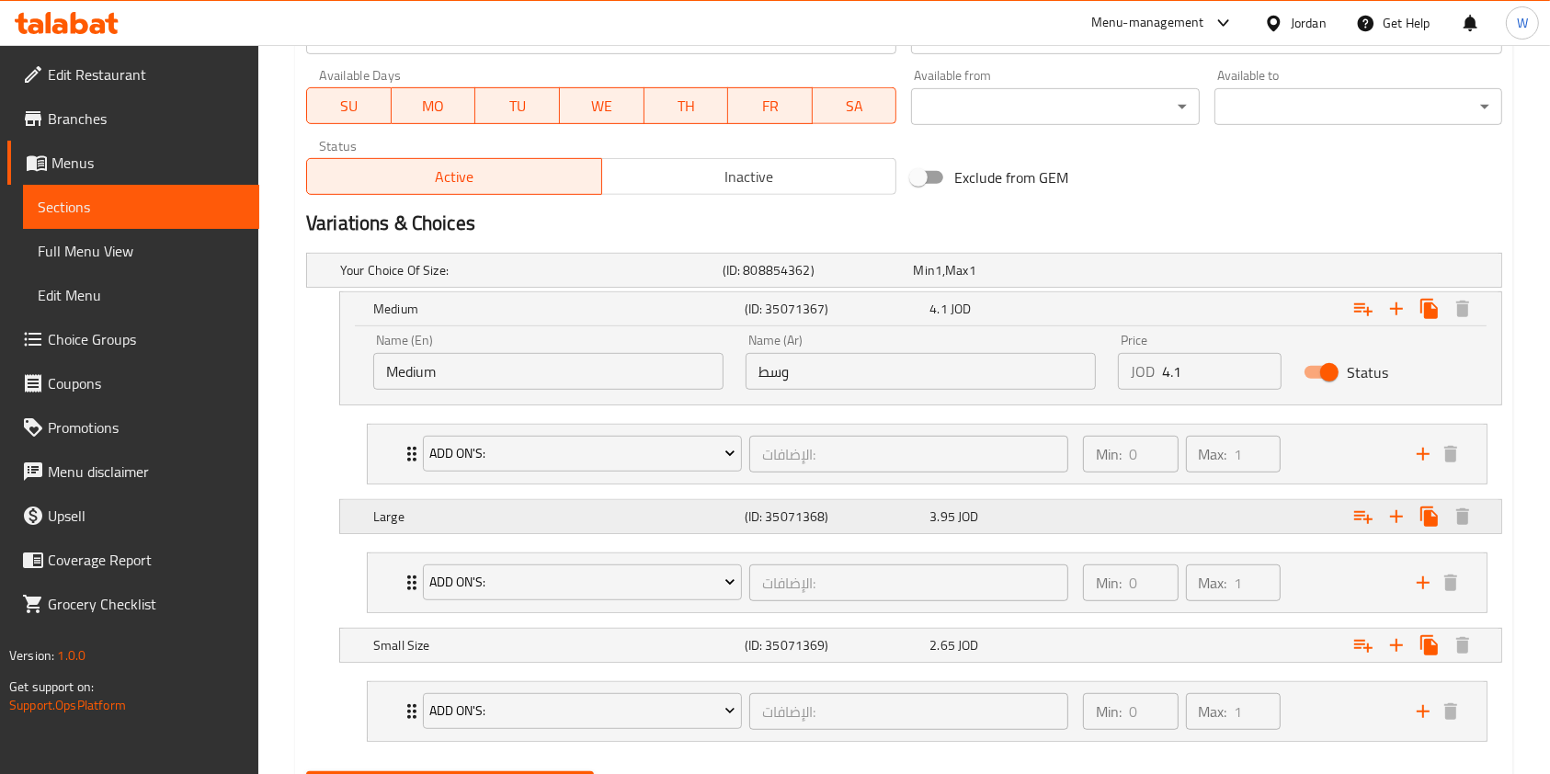
click at [1106, 509] on div "3.95 JOD" at bounding box center [1019, 517] width 178 height 18
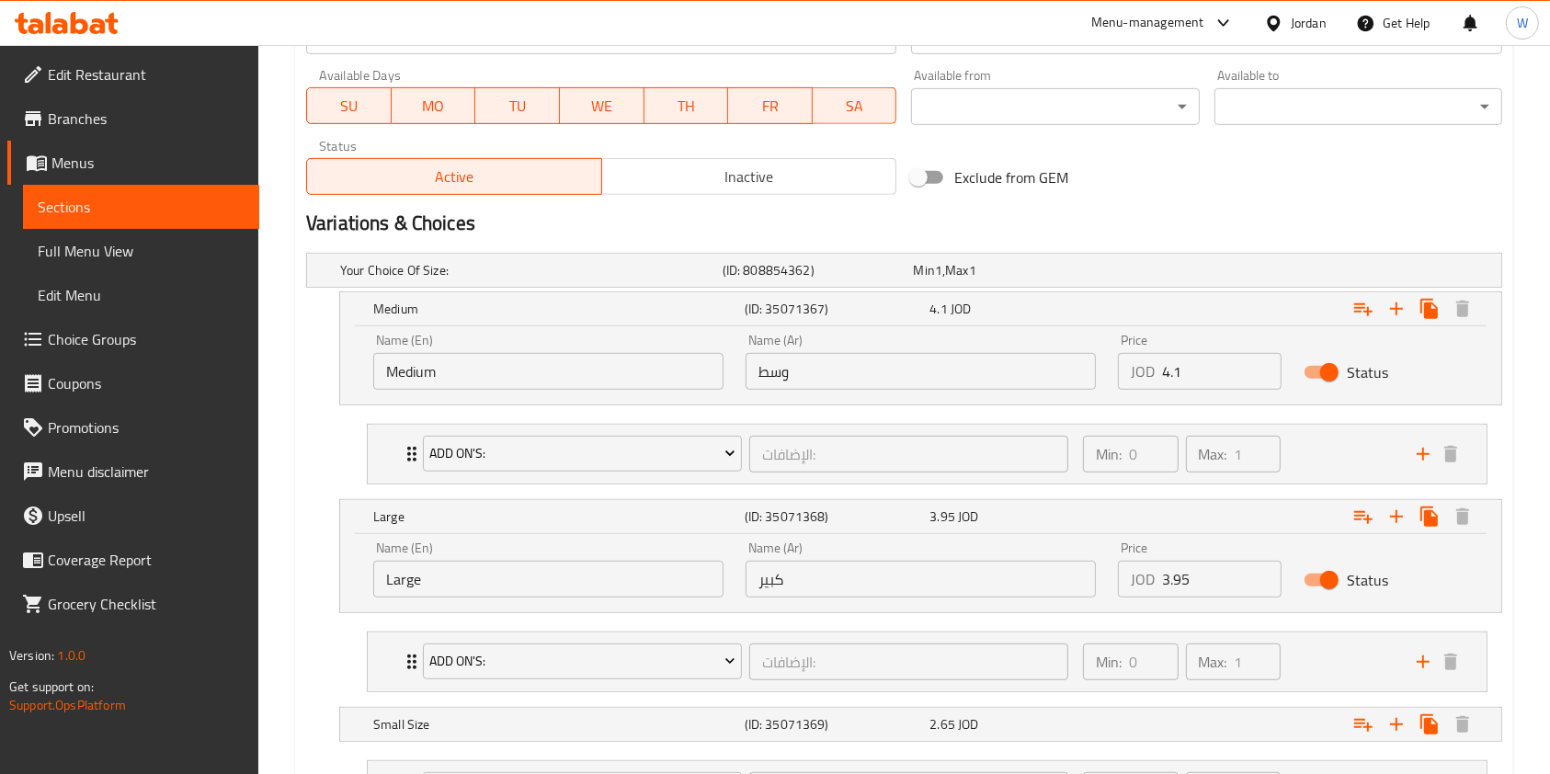
click at [1211, 577] on input "3.95" at bounding box center [1222, 579] width 120 height 37
type input "3"
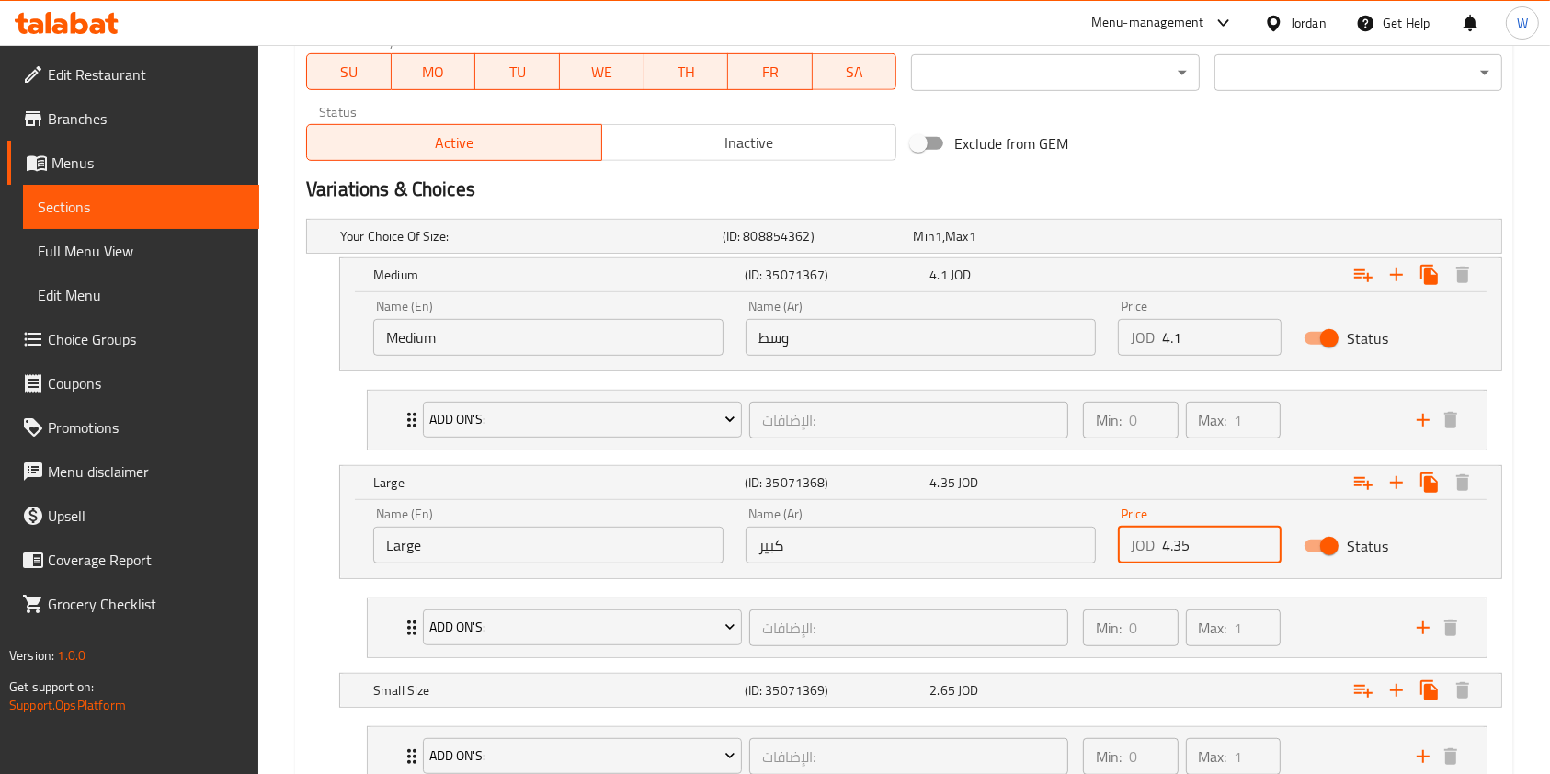
scroll to position [980, 0]
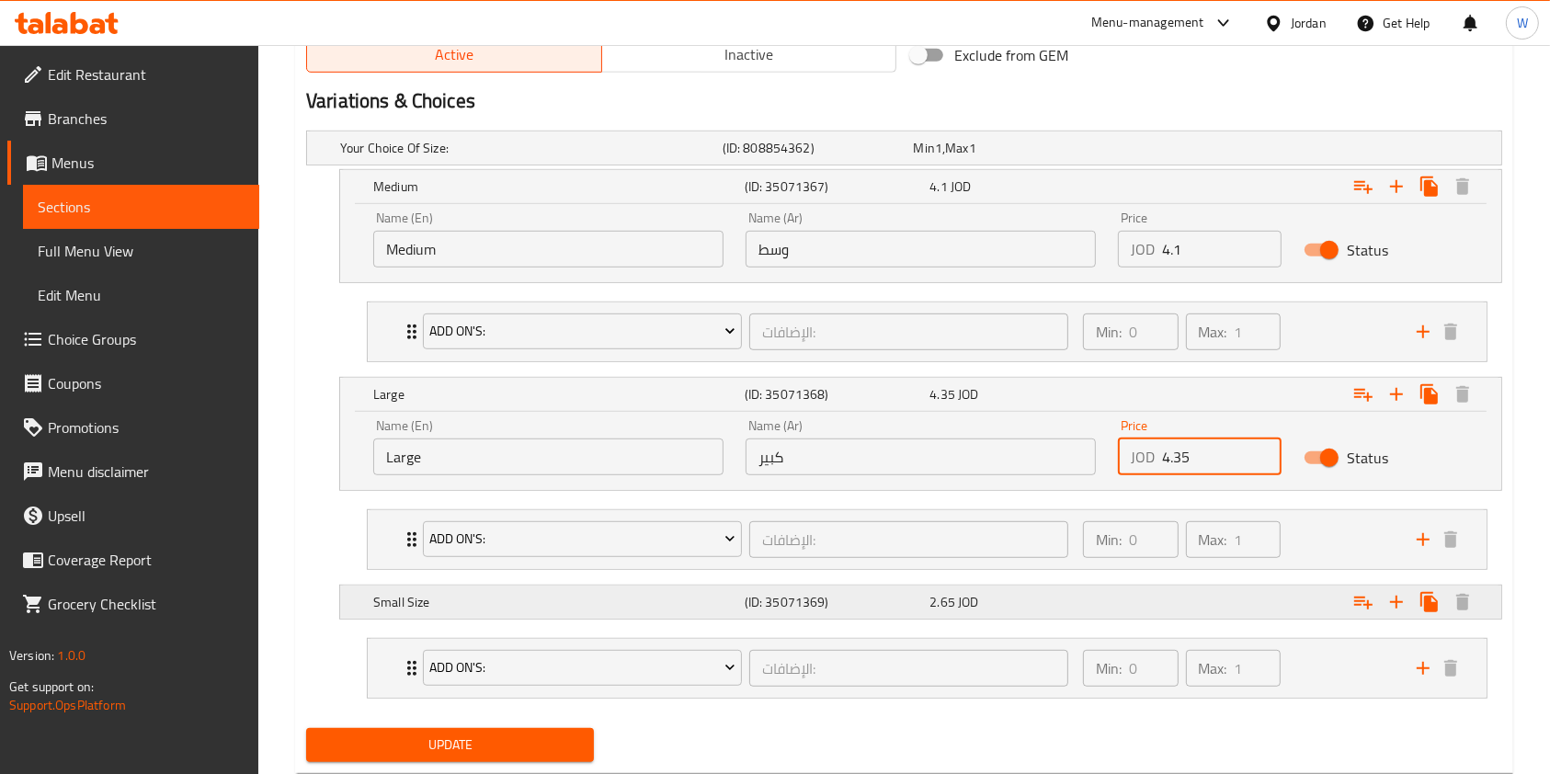
type input "4.35"
click at [1081, 612] on div "2.65 JOD" at bounding box center [1019, 602] width 186 height 26
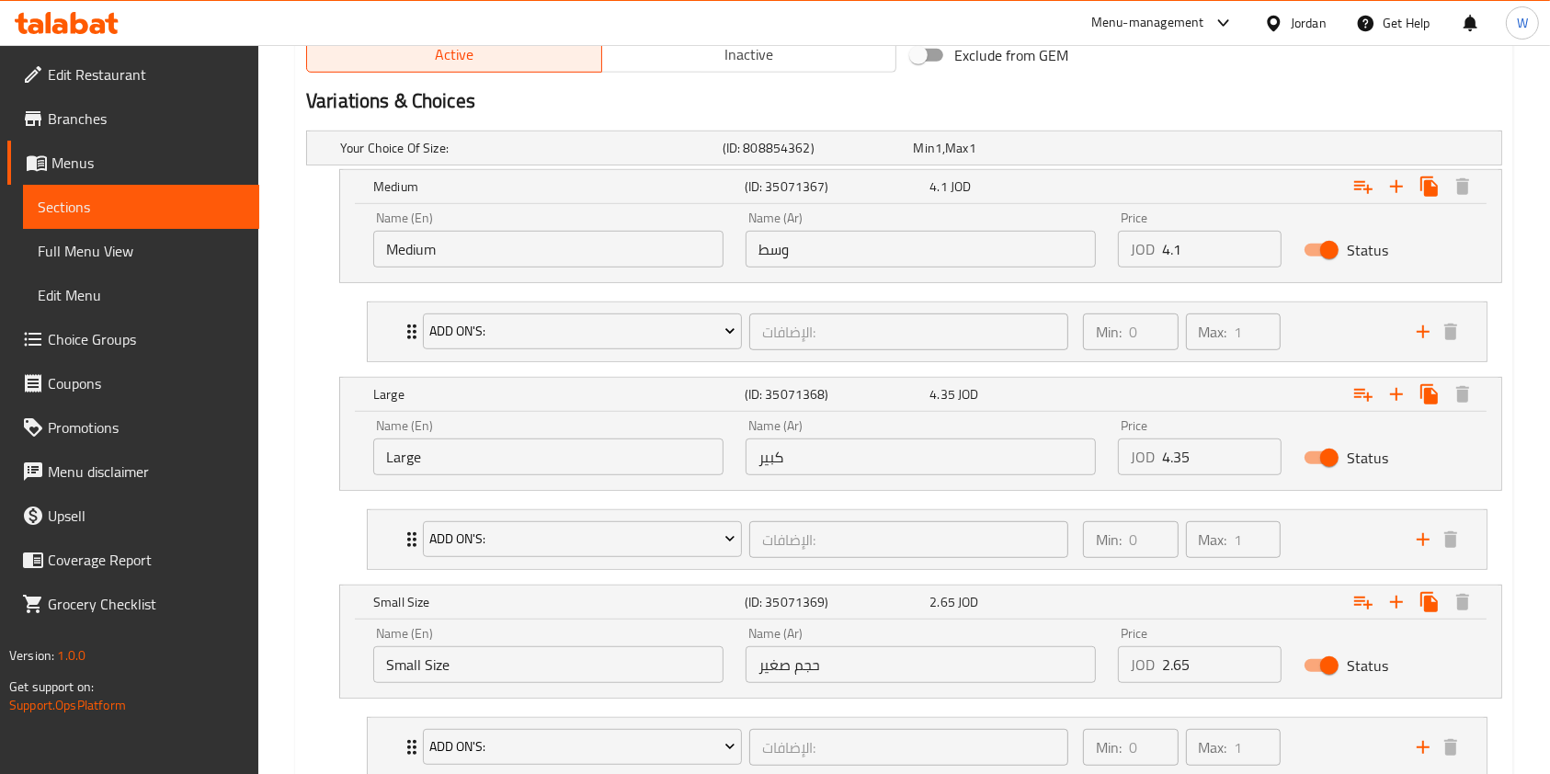
click at [1215, 677] on input "2.65" at bounding box center [1222, 664] width 120 height 37
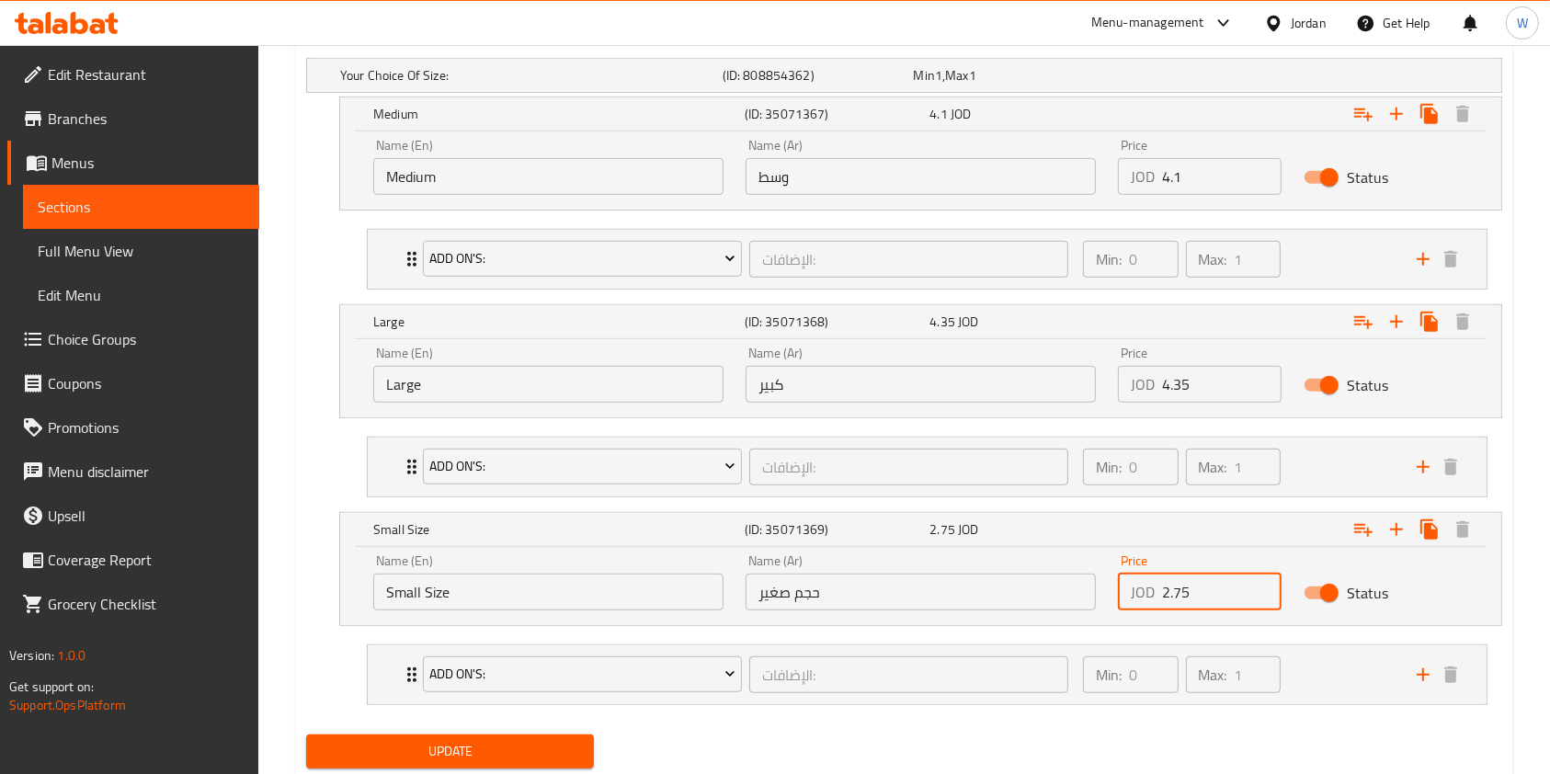
scroll to position [1108, 0]
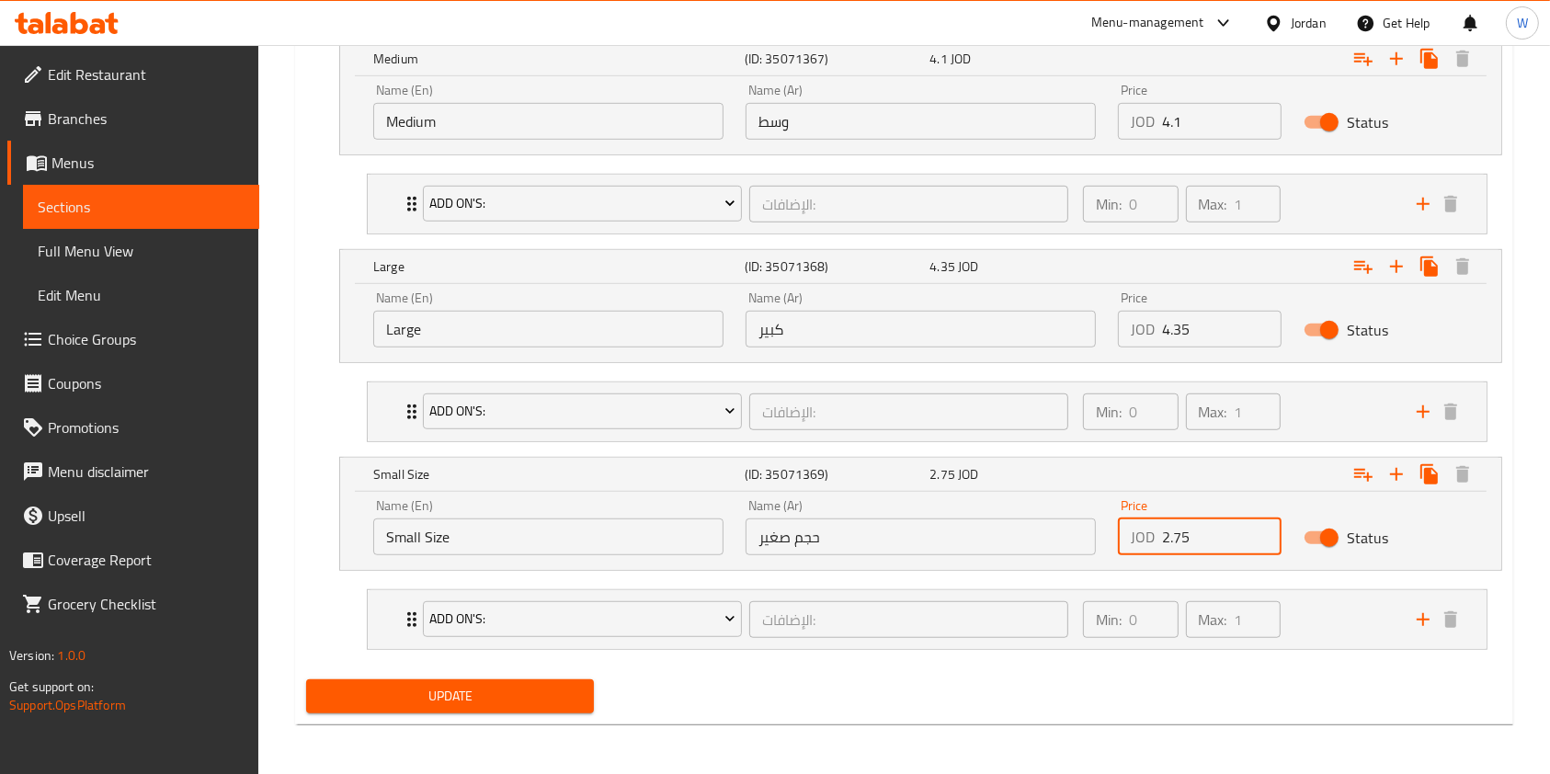
type input "2.75"
click at [499, 700] on span "Update" at bounding box center [450, 696] width 258 height 23
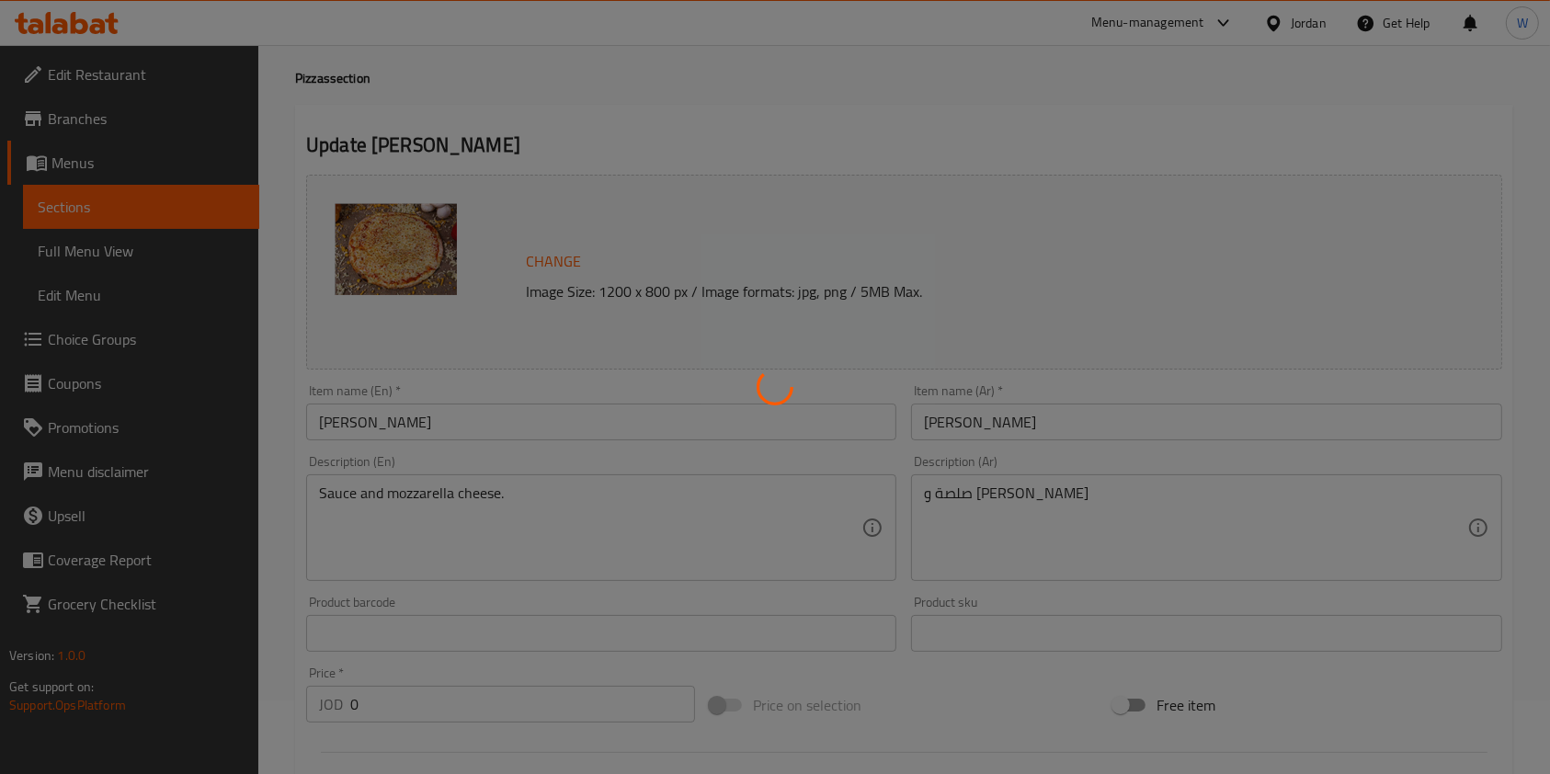
scroll to position [0, 0]
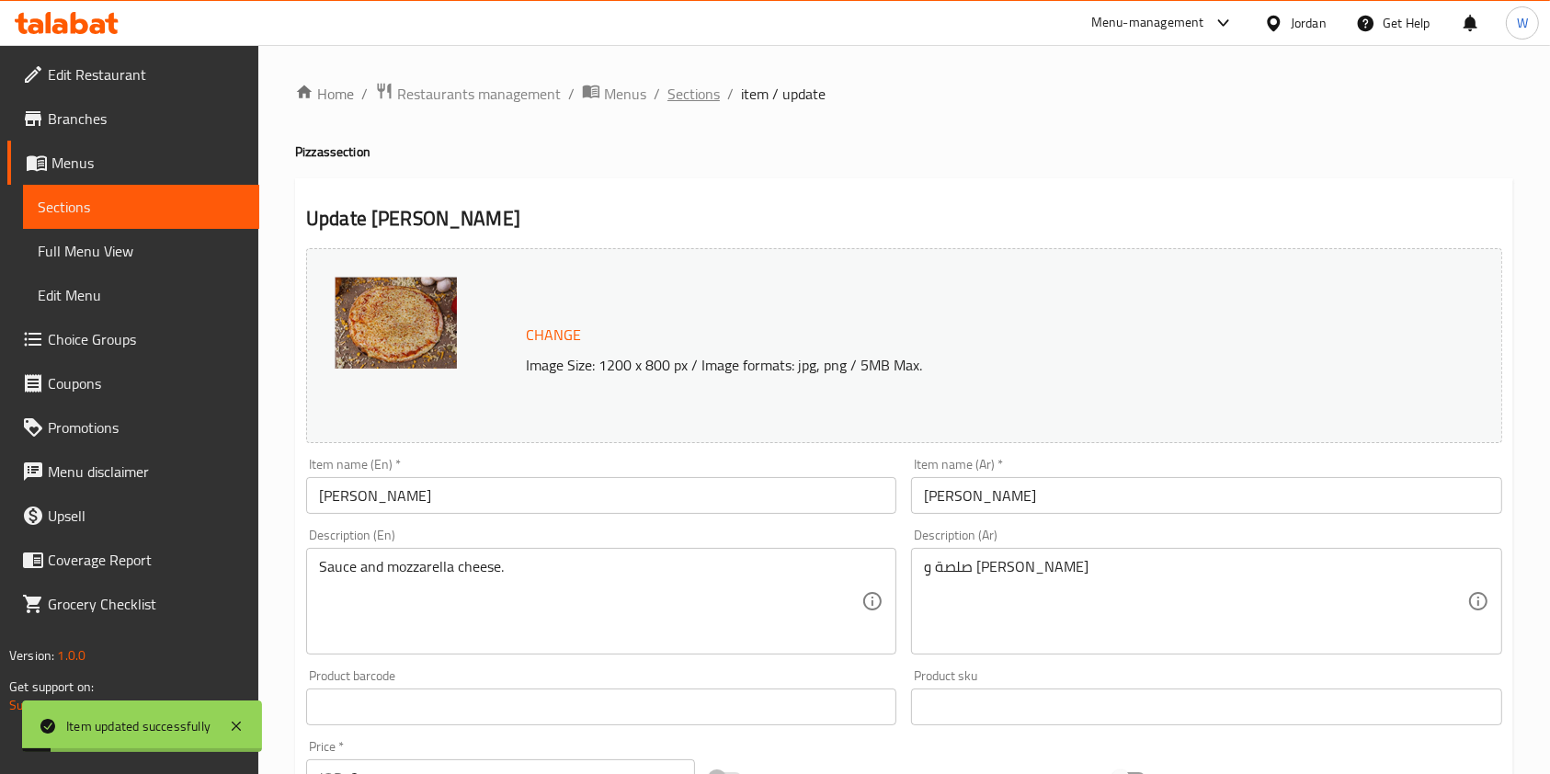
click at [685, 89] on span "Sections" at bounding box center [694, 94] width 52 height 22
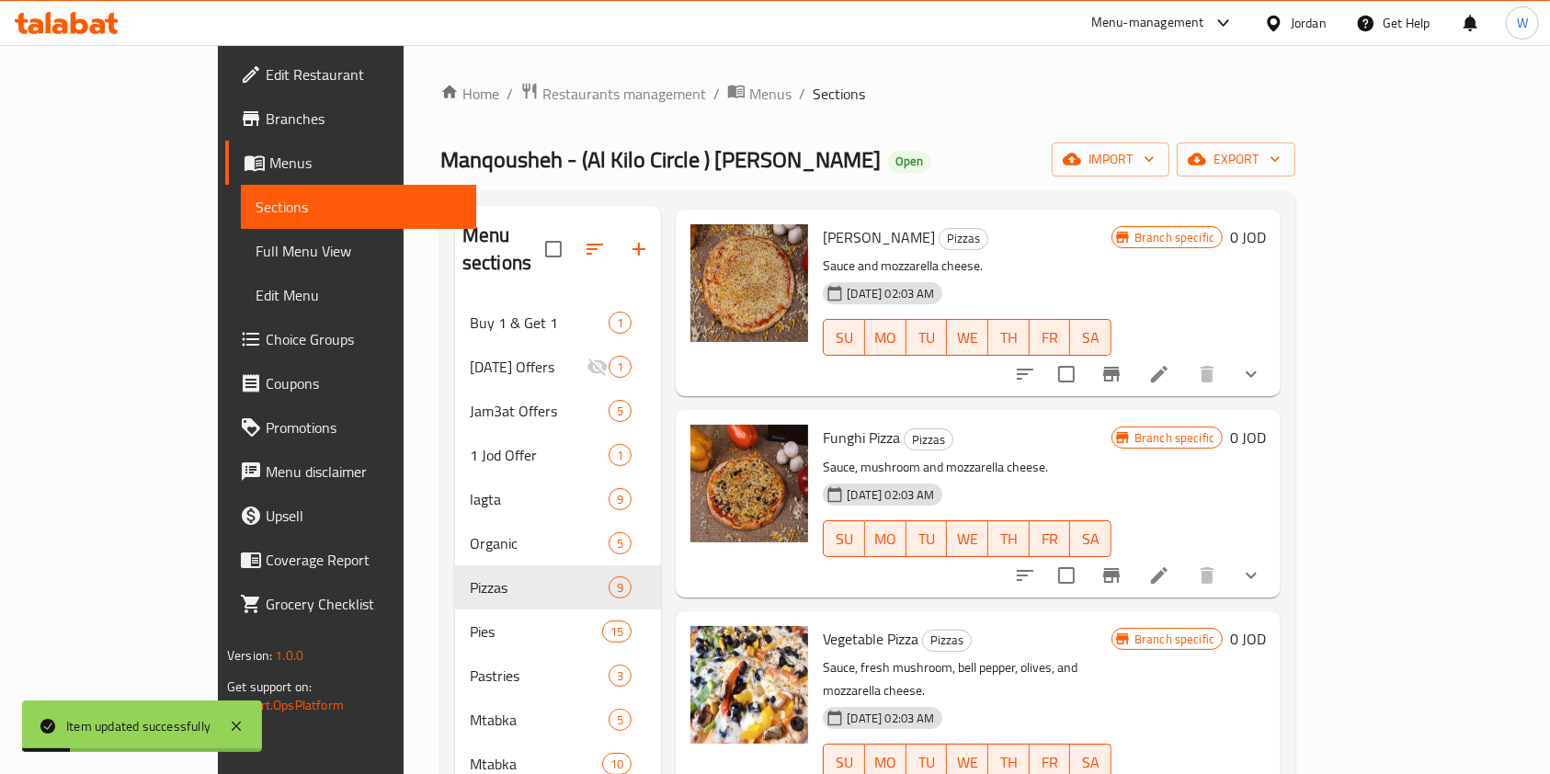
scroll to position [122, 0]
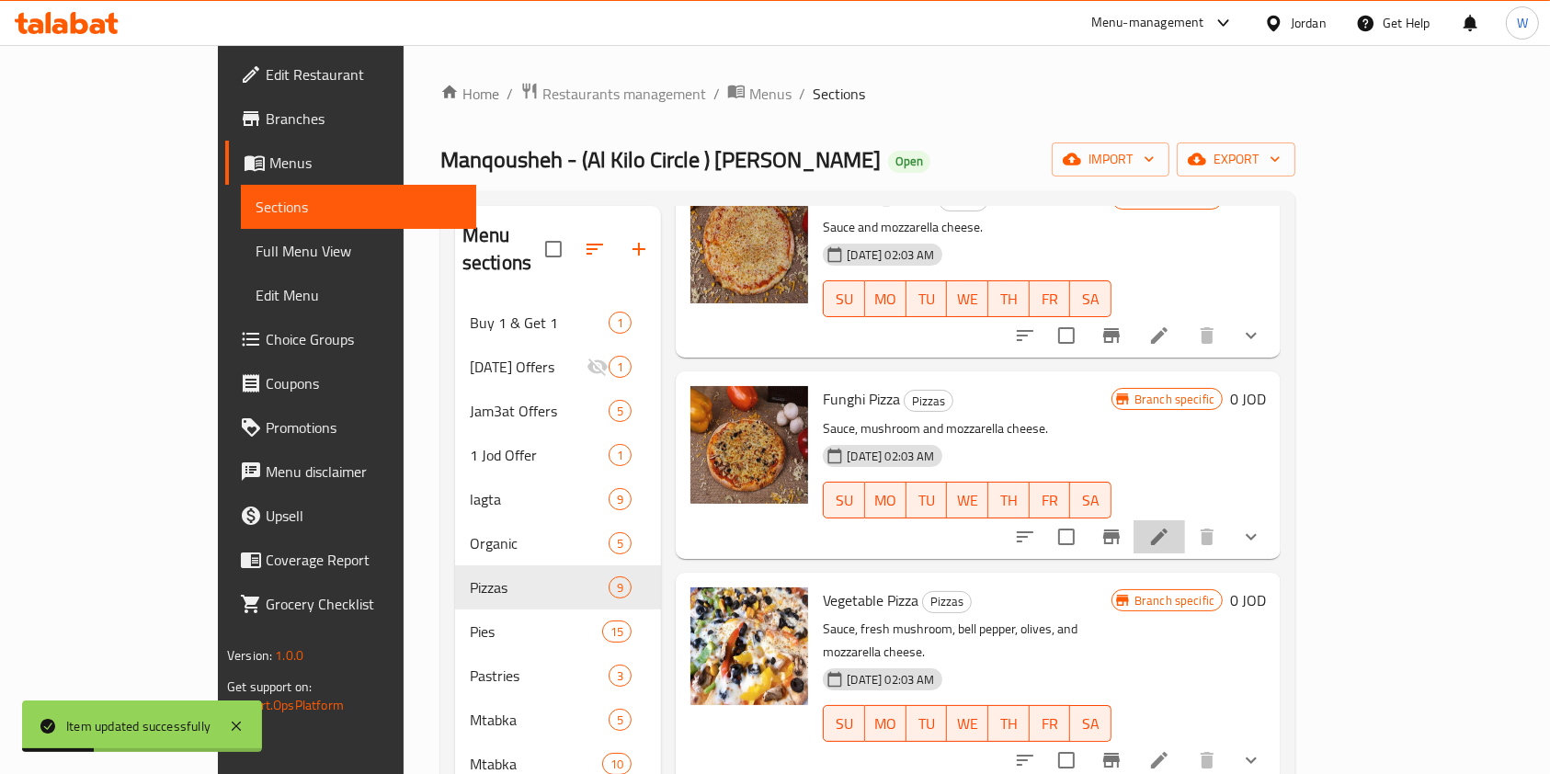
click at [1185, 520] on li at bounding box center [1159, 536] width 51 height 33
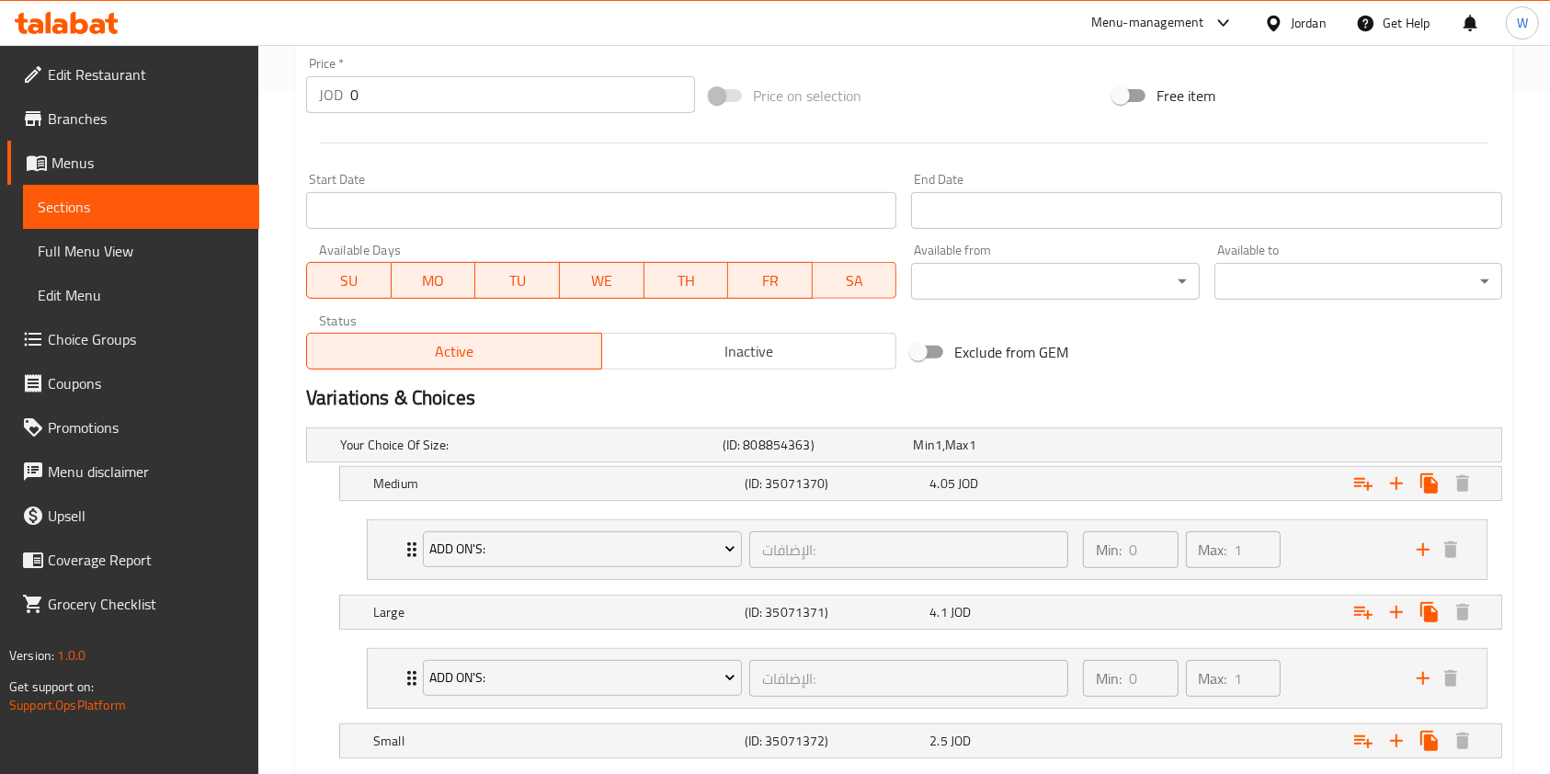
scroll to position [736, 0]
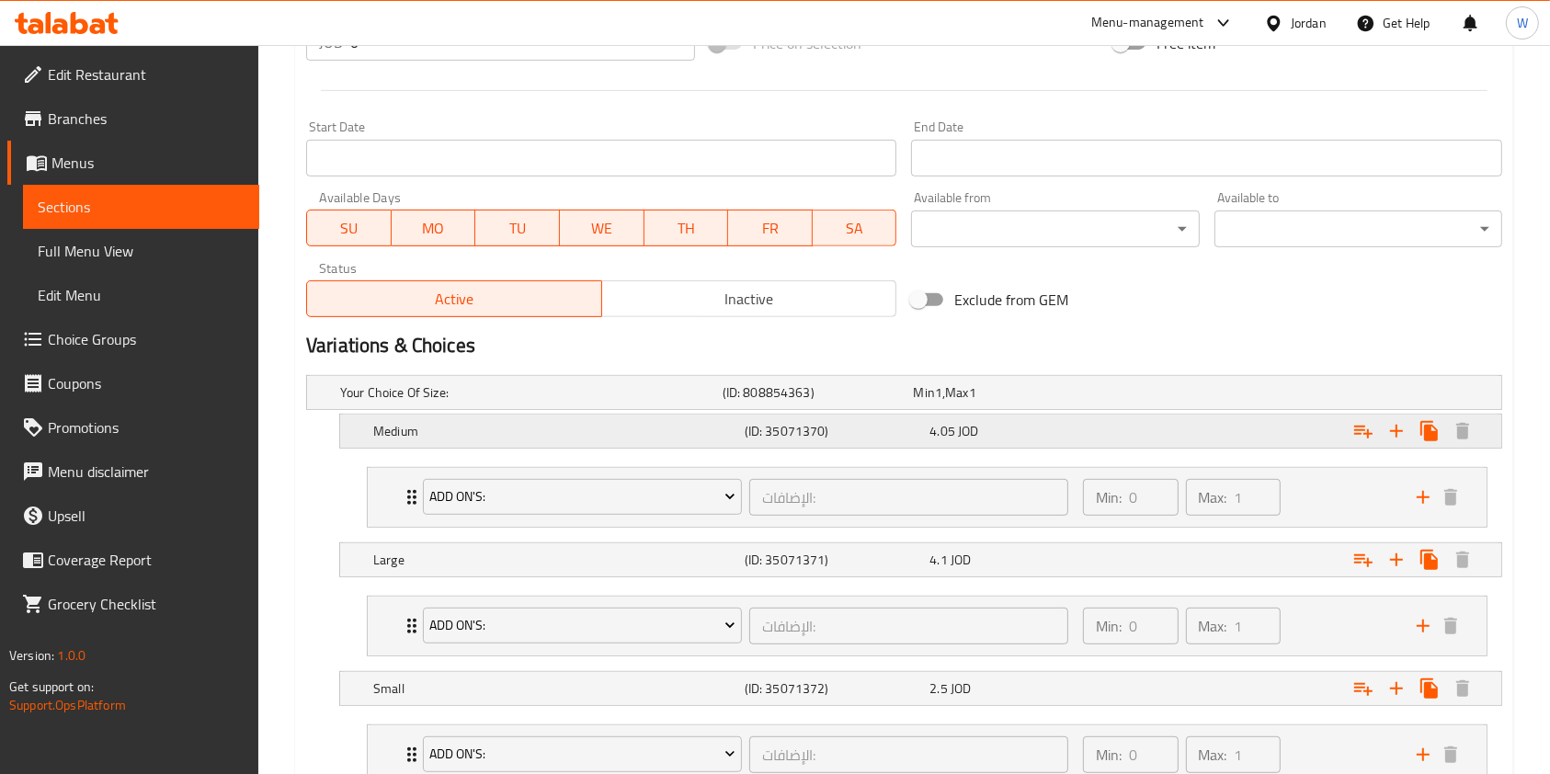
click at [1109, 434] on div "4.05 JOD" at bounding box center [1019, 431] width 186 height 26
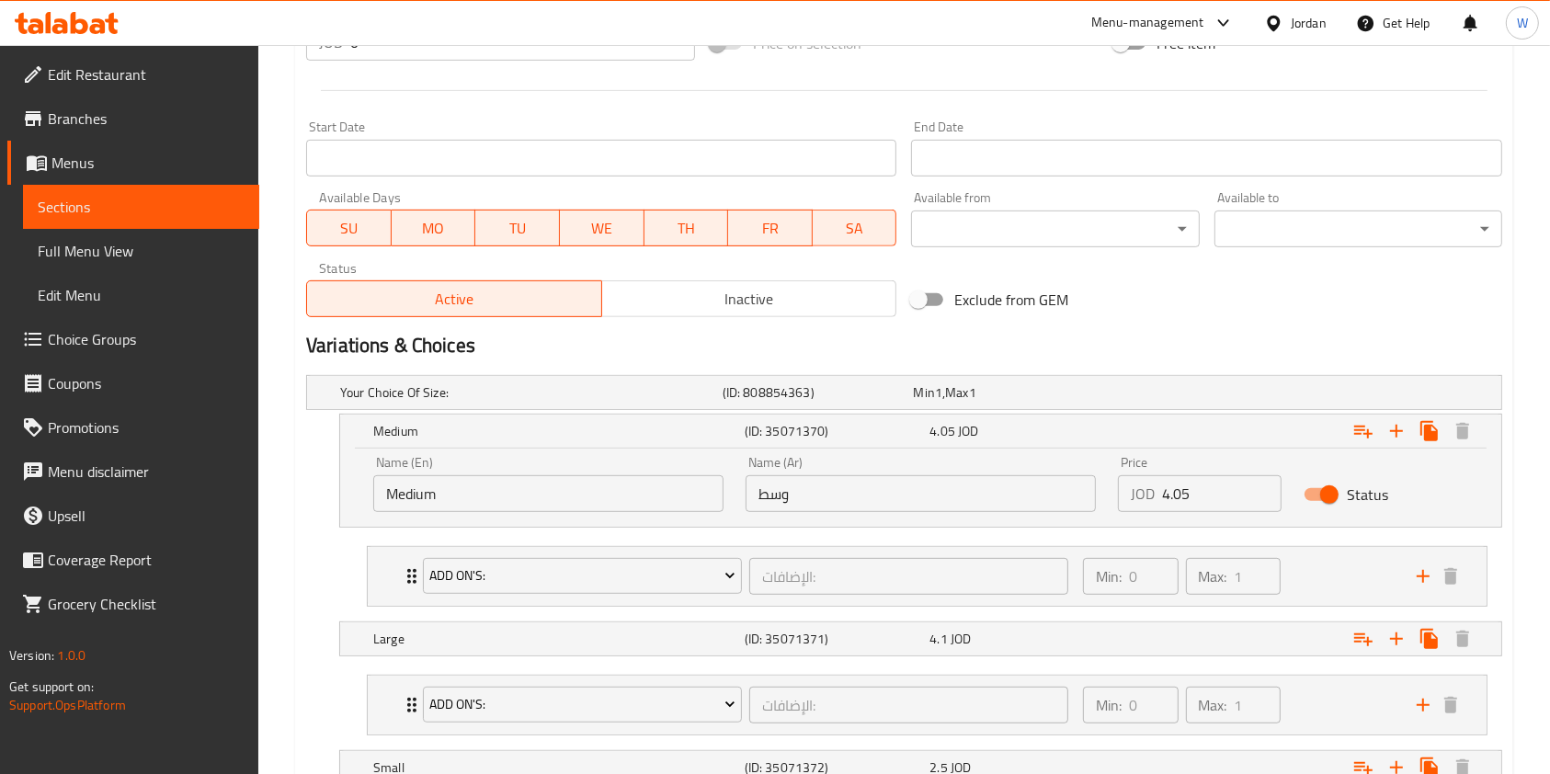
click at [1191, 495] on input "4.05" at bounding box center [1222, 493] width 120 height 37
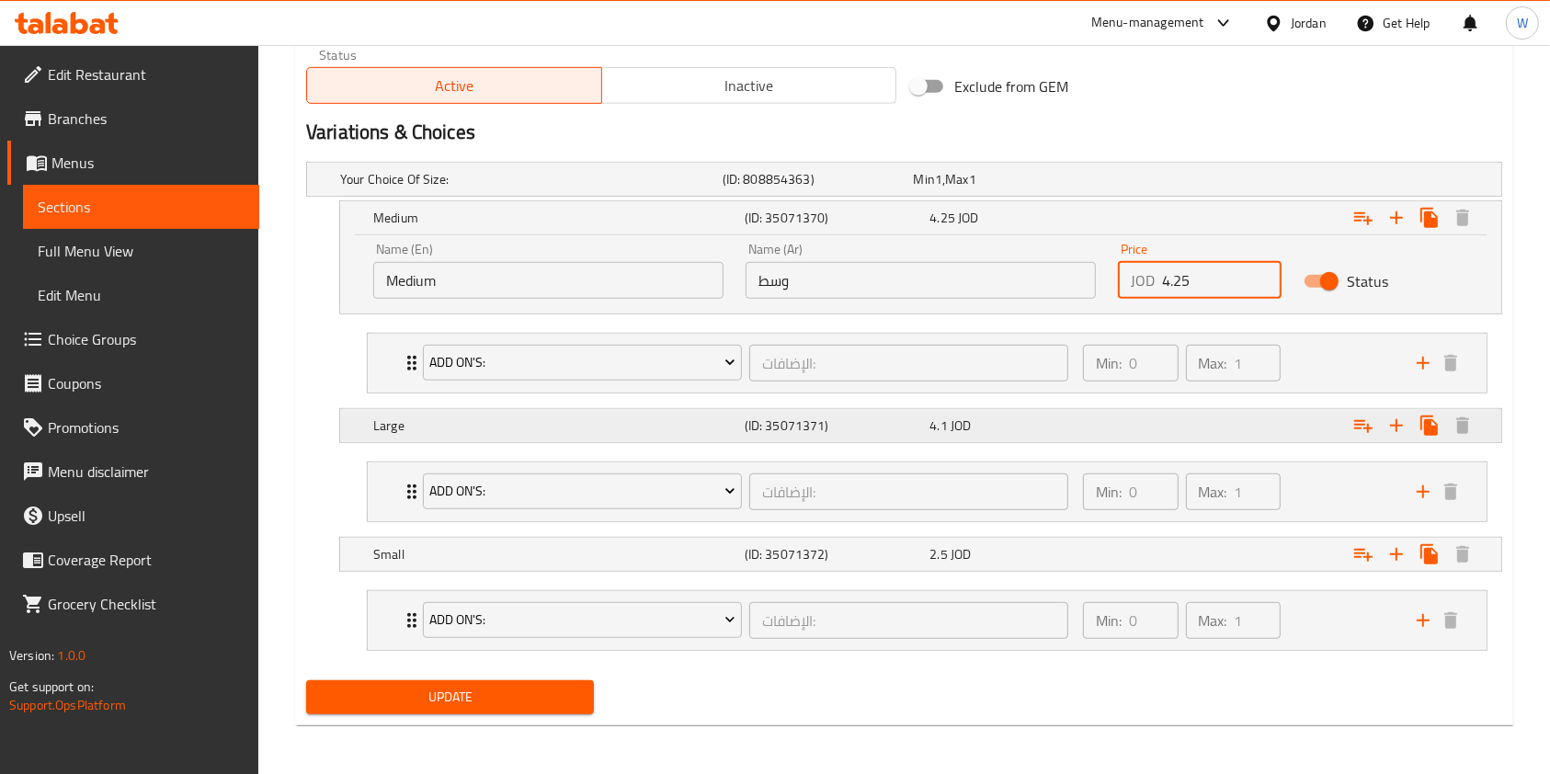
type input "4.25"
click at [1050, 428] on div "4.1 JOD" at bounding box center [1019, 426] width 178 height 18
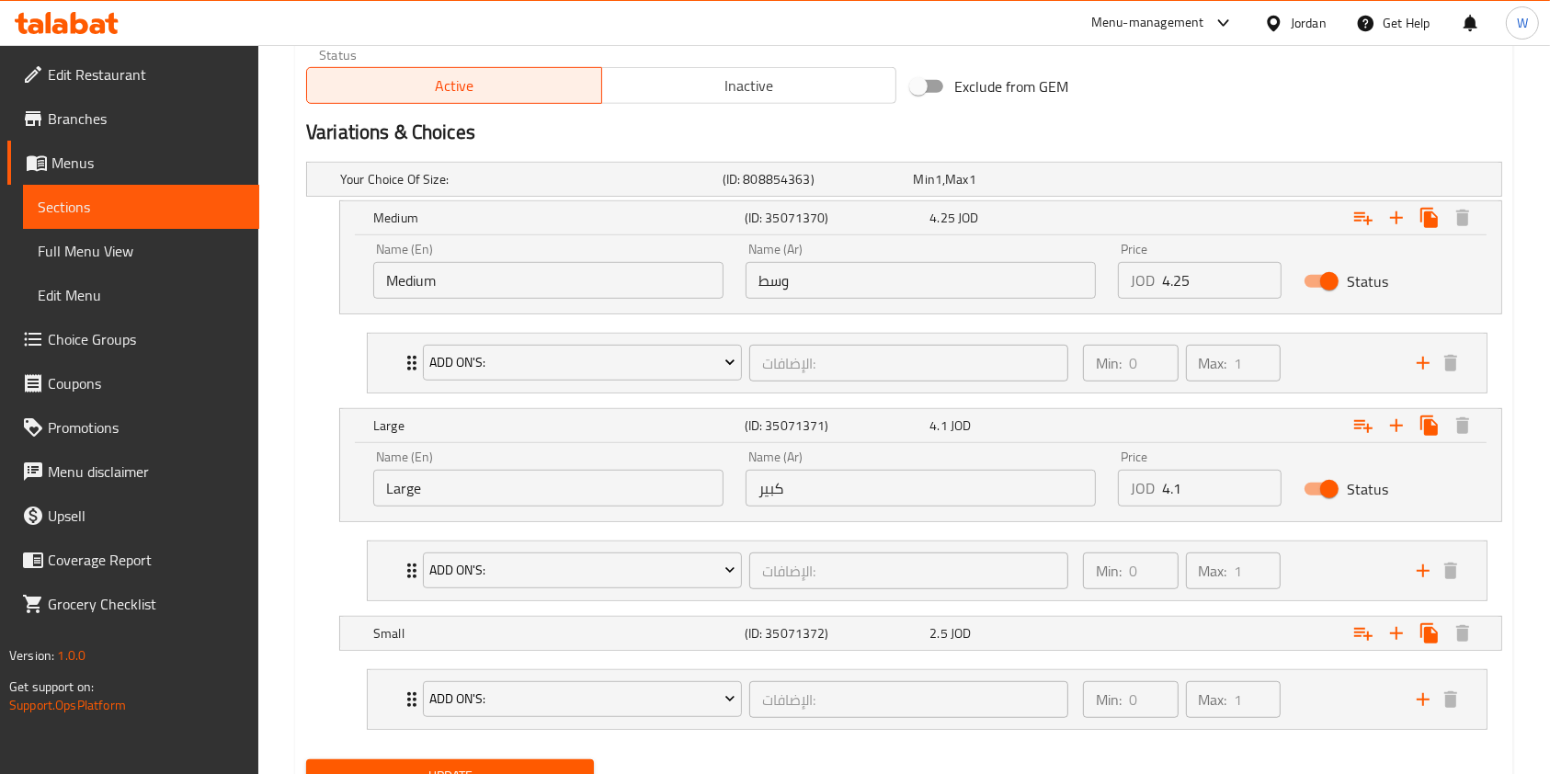
click at [1193, 479] on input "4.1" at bounding box center [1222, 488] width 120 height 37
type input "4"
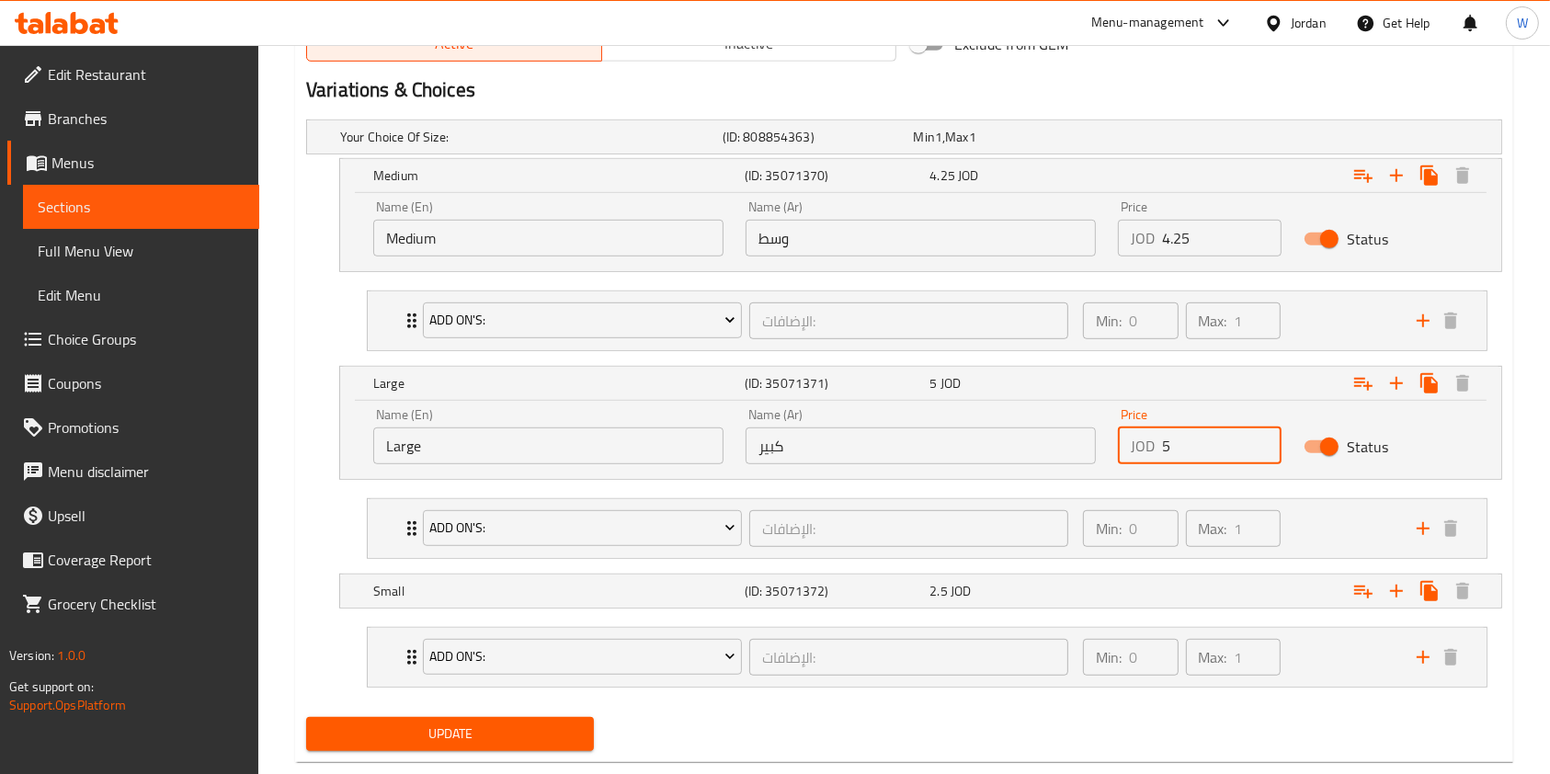
scroll to position [1029, 0]
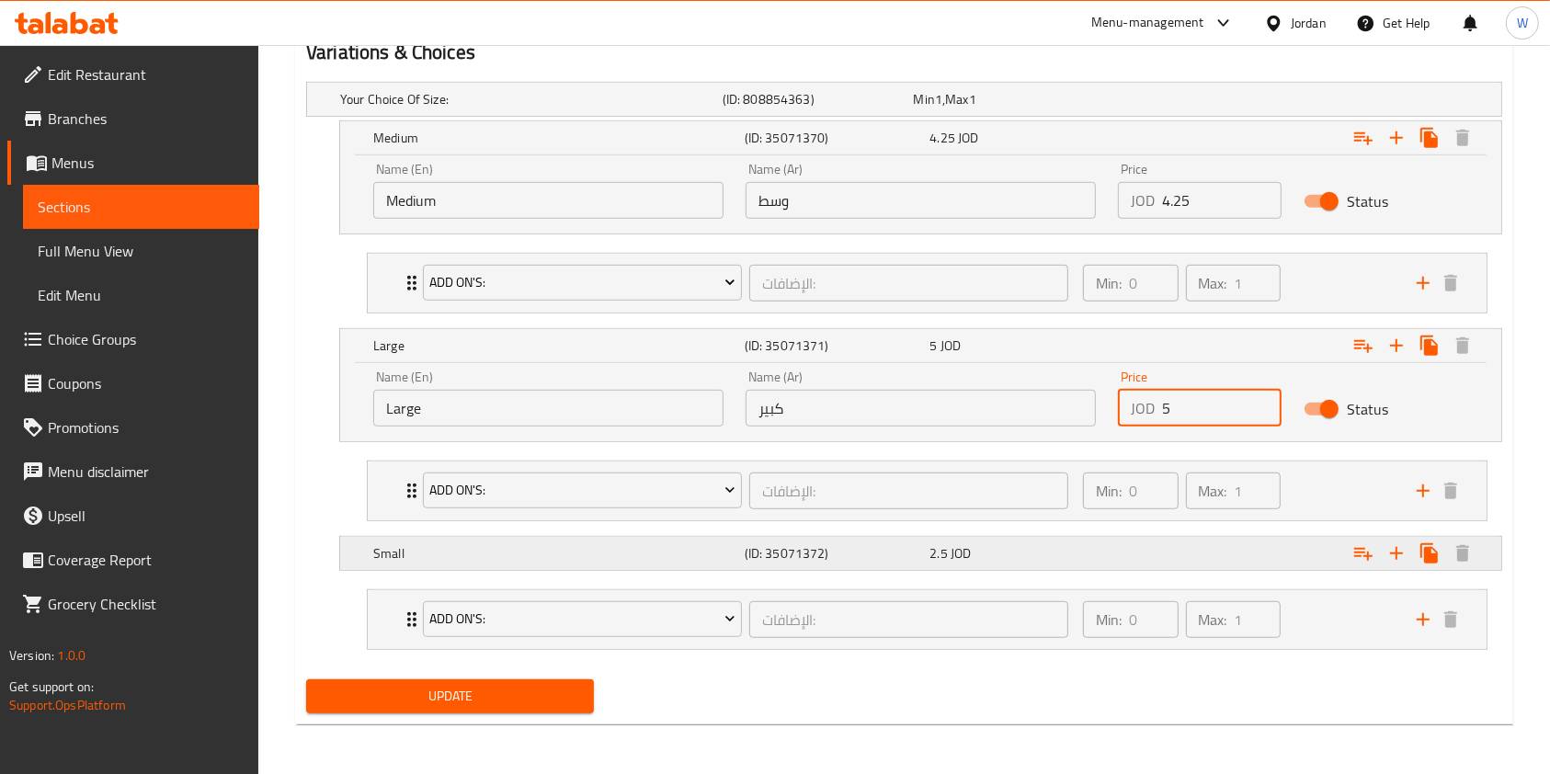
type input "5"
click at [1105, 558] on div "2.5 JOD" at bounding box center [1019, 553] width 178 height 18
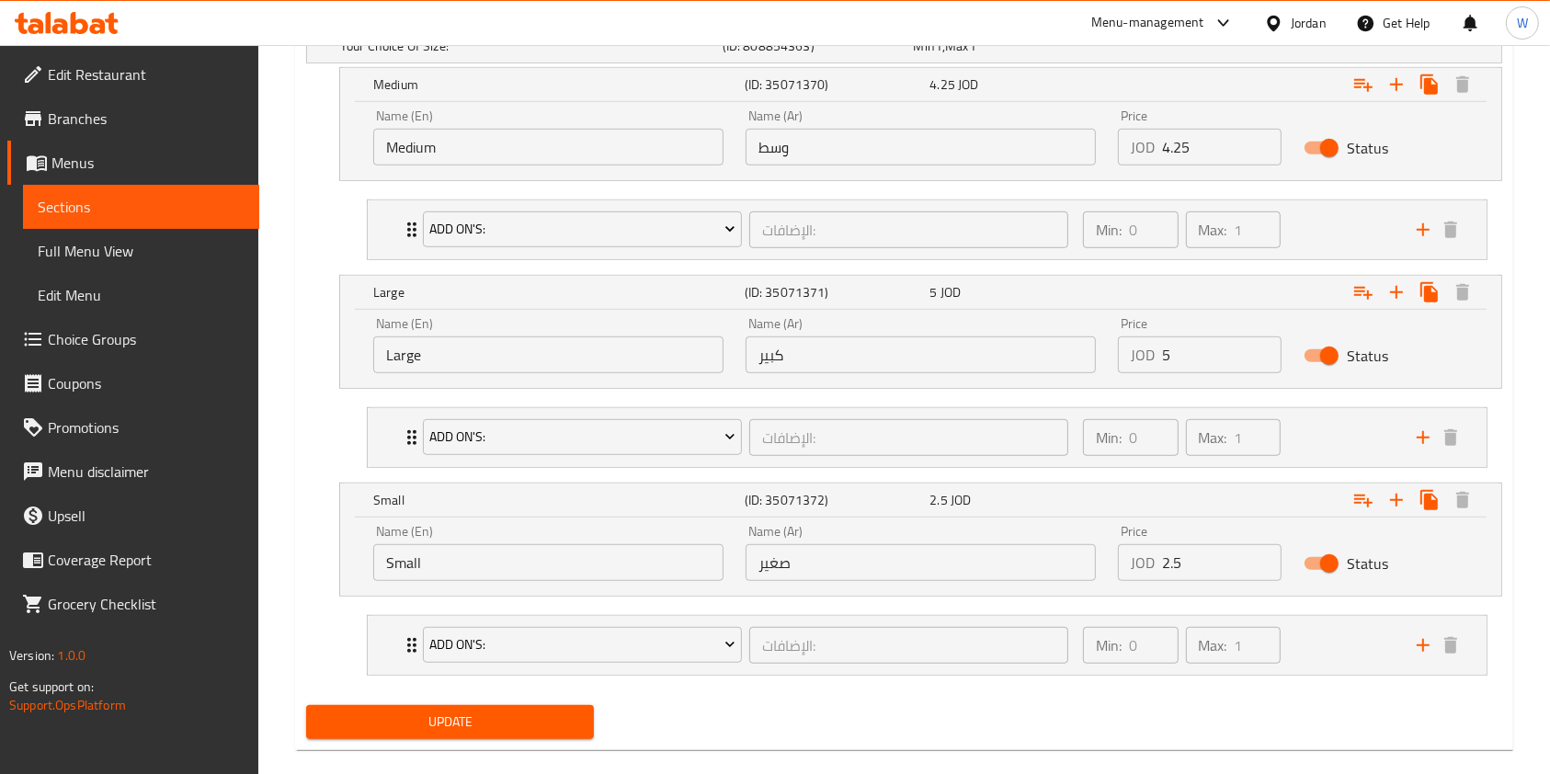
scroll to position [1108, 0]
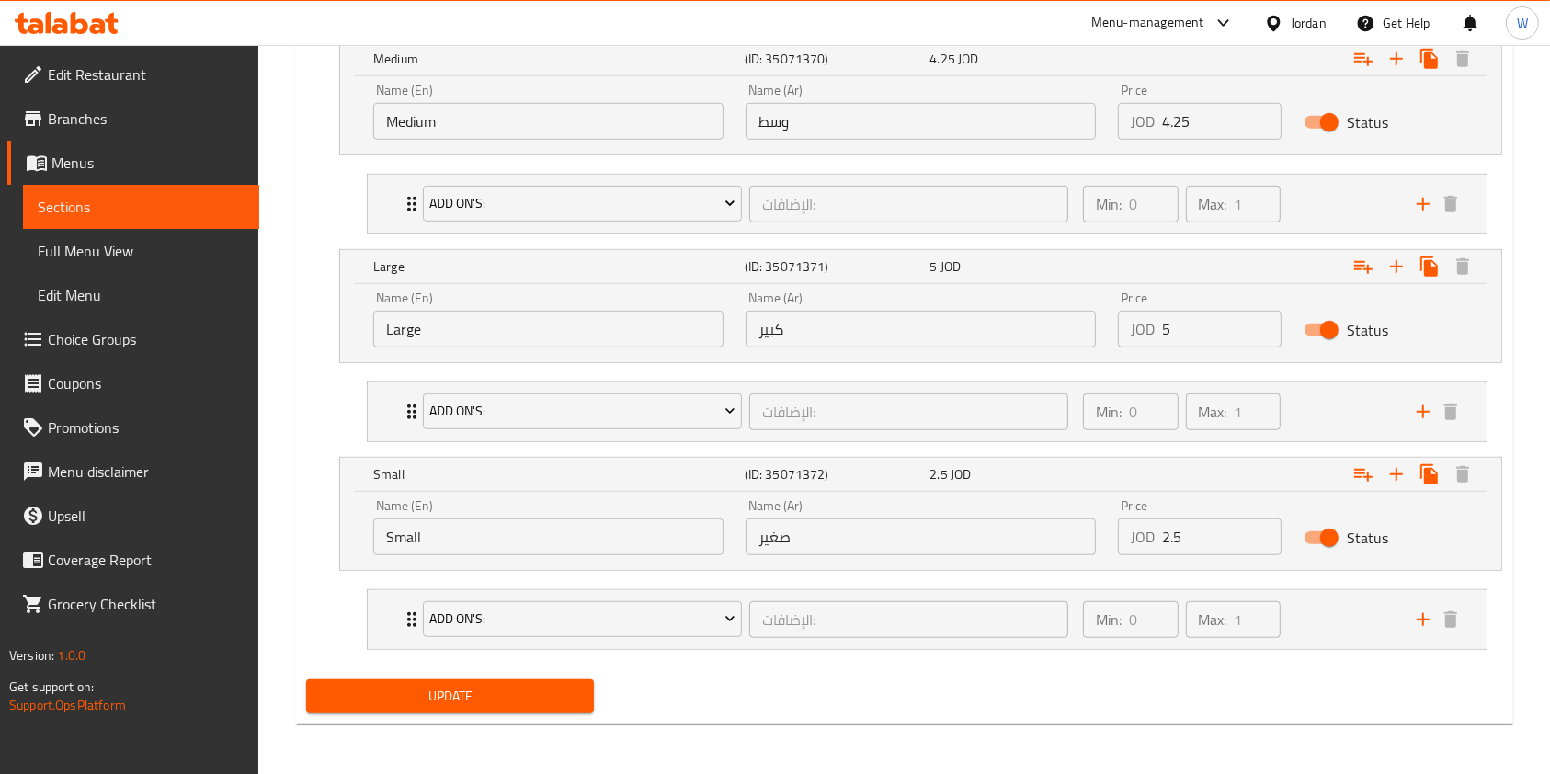
click at [1203, 531] on input "2.5" at bounding box center [1222, 537] width 120 height 37
type input "2.85"
click at [531, 693] on span "Update" at bounding box center [450, 696] width 258 height 23
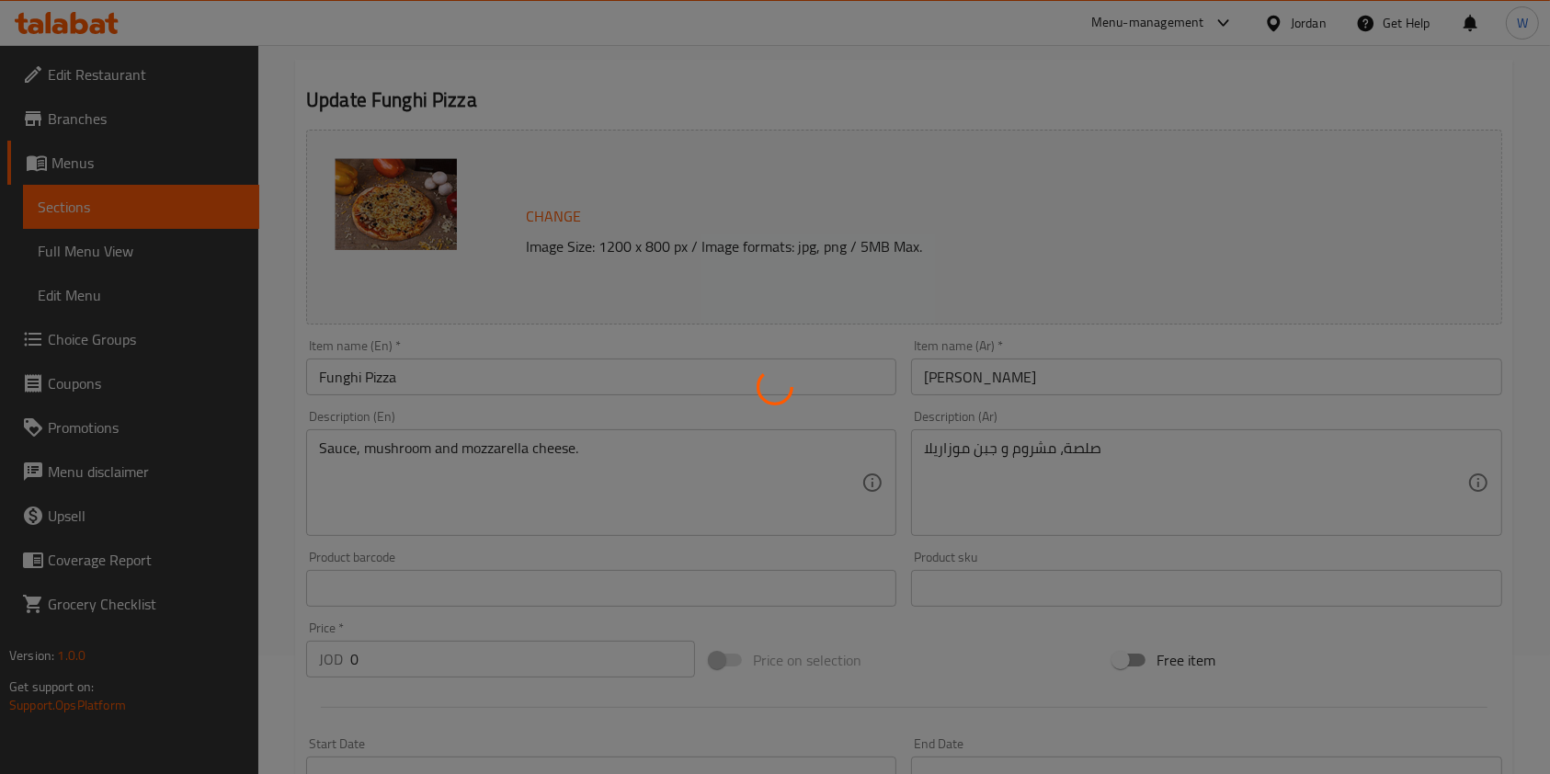
scroll to position [0, 0]
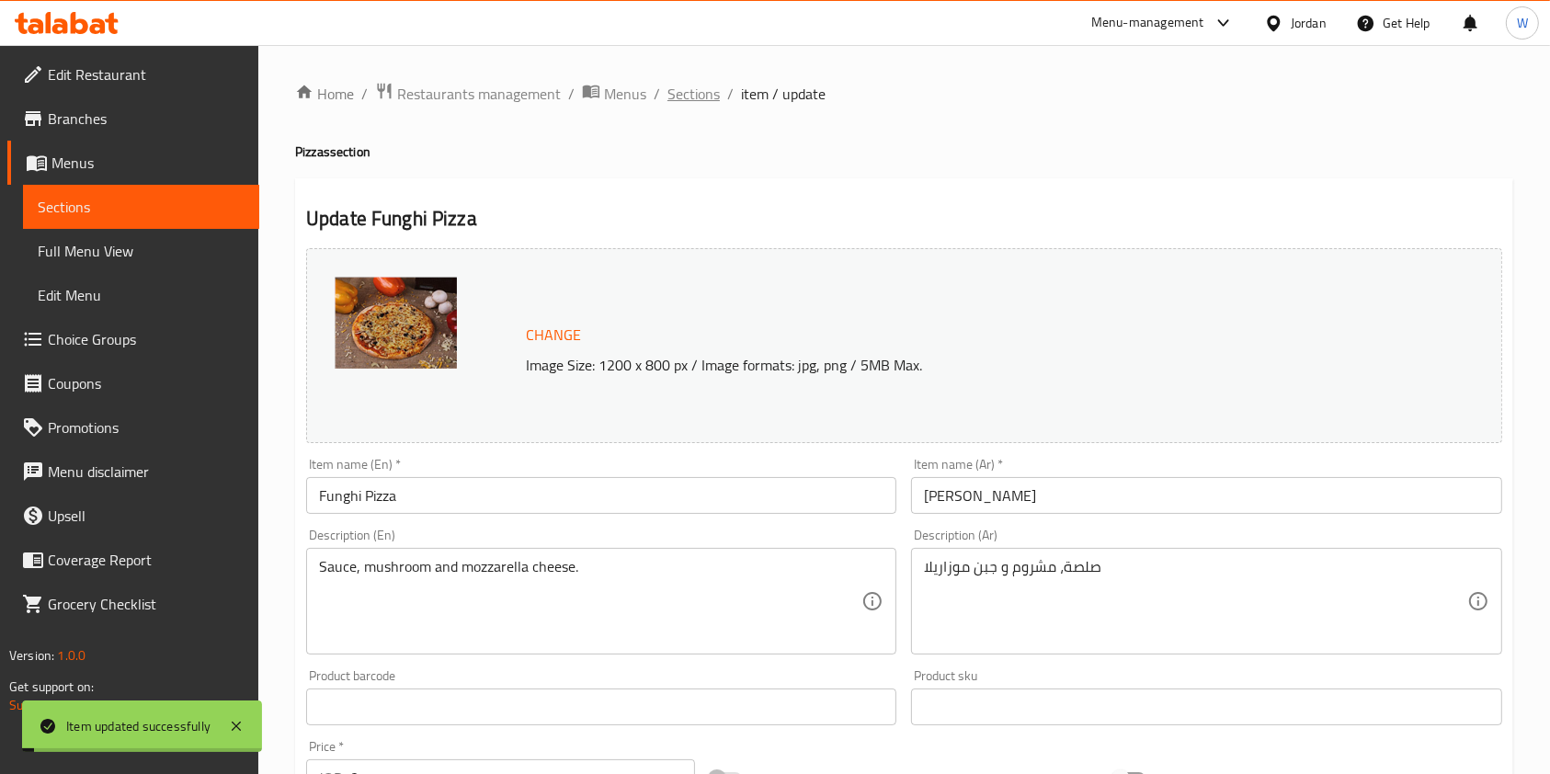
click at [692, 83] on span "Sections" at bounding box center [694, 94] width 52 height 22
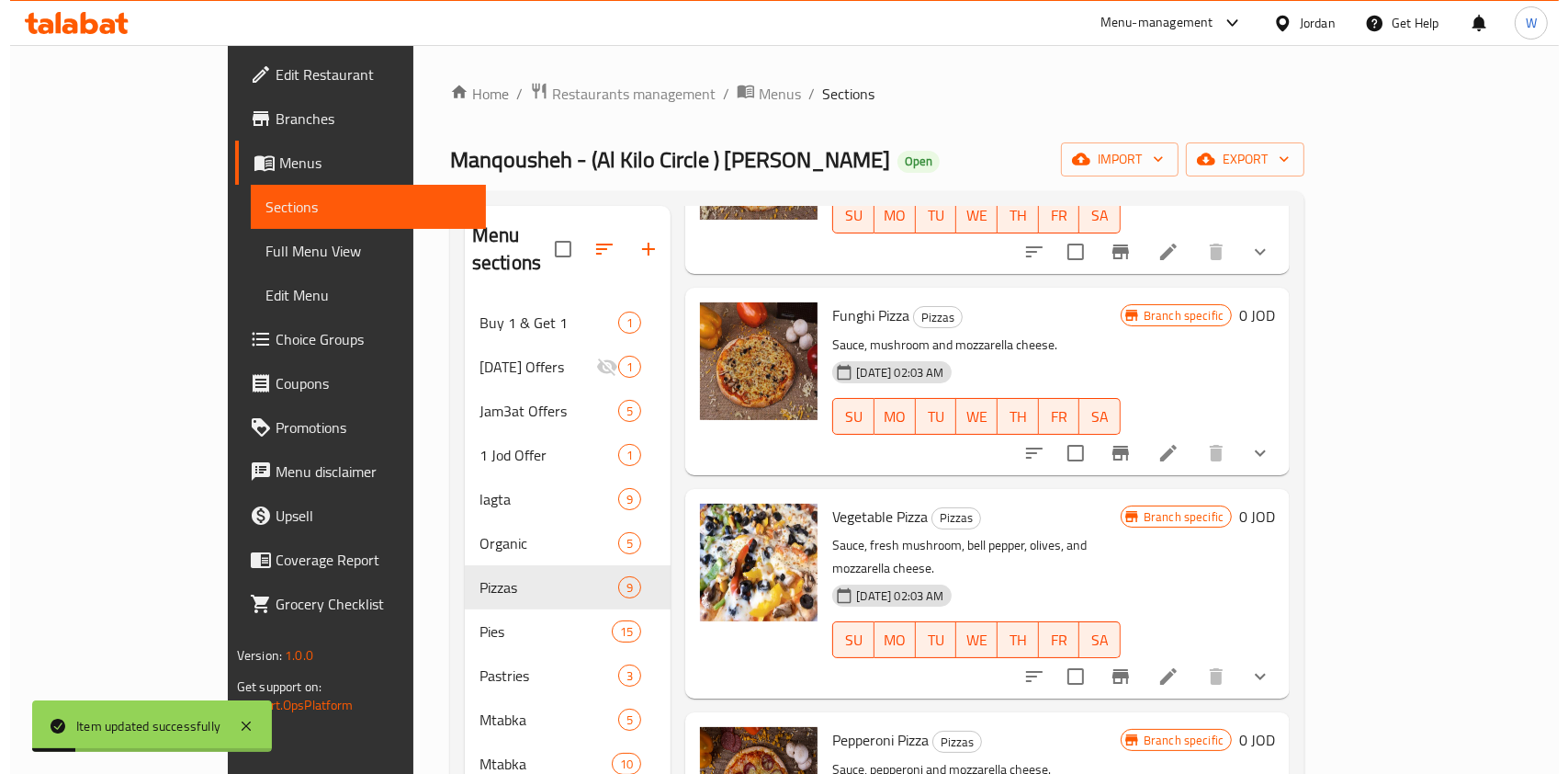
scroll to position [245, 0]
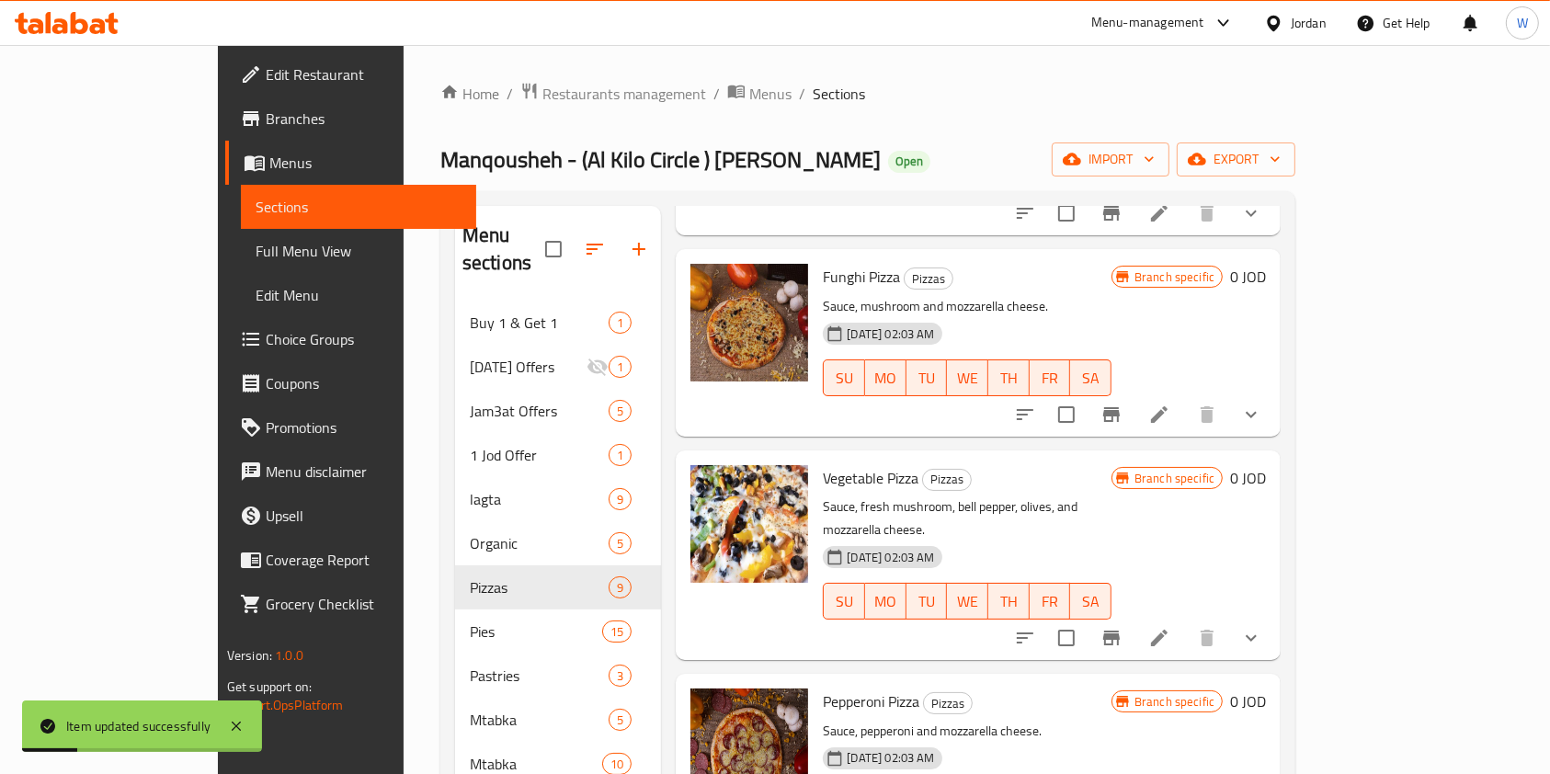
click at [1170, 627] on icon at bounding box center [1159, 638] width 22 height 22
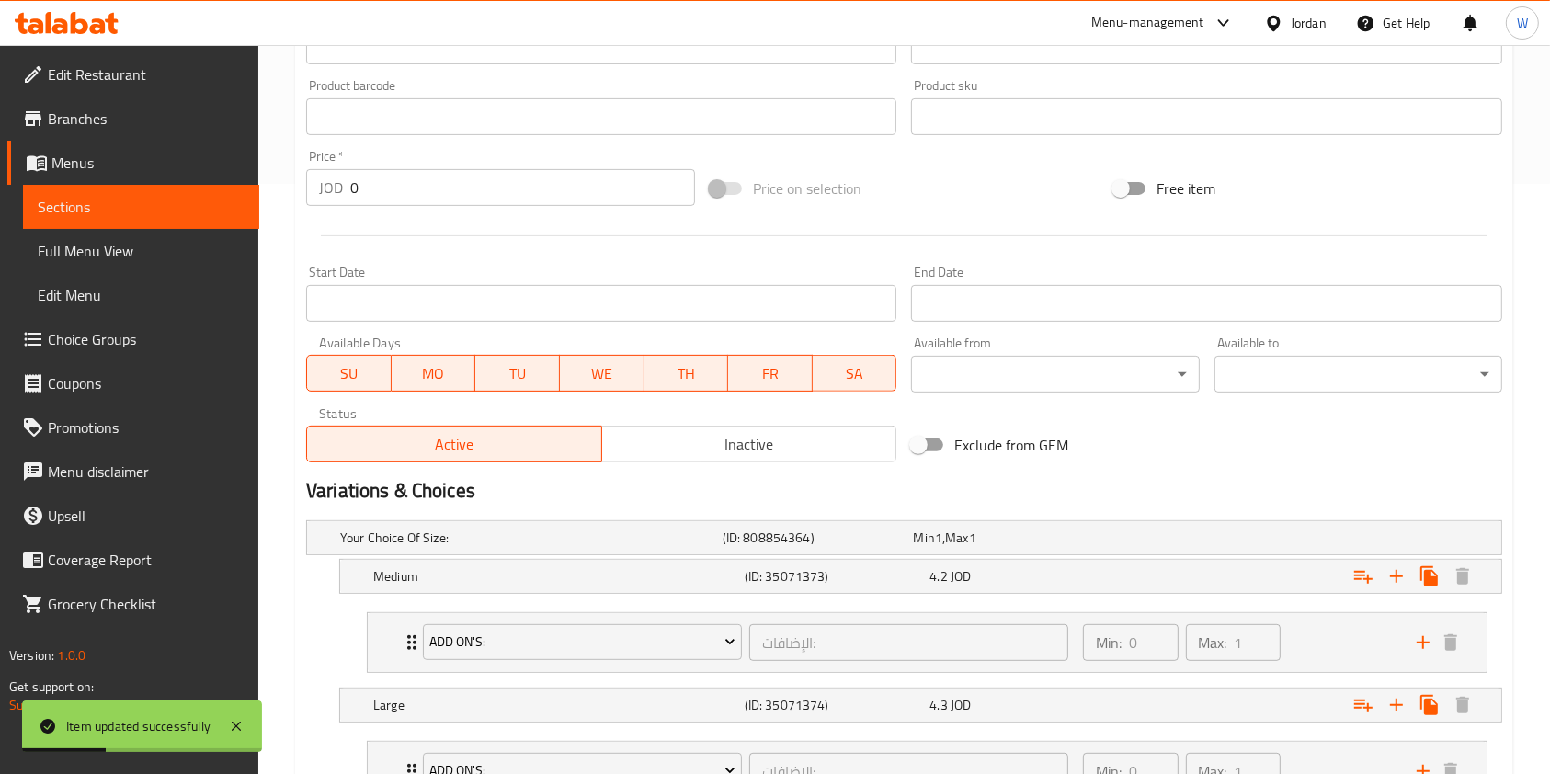
scroll to position [736, 0]
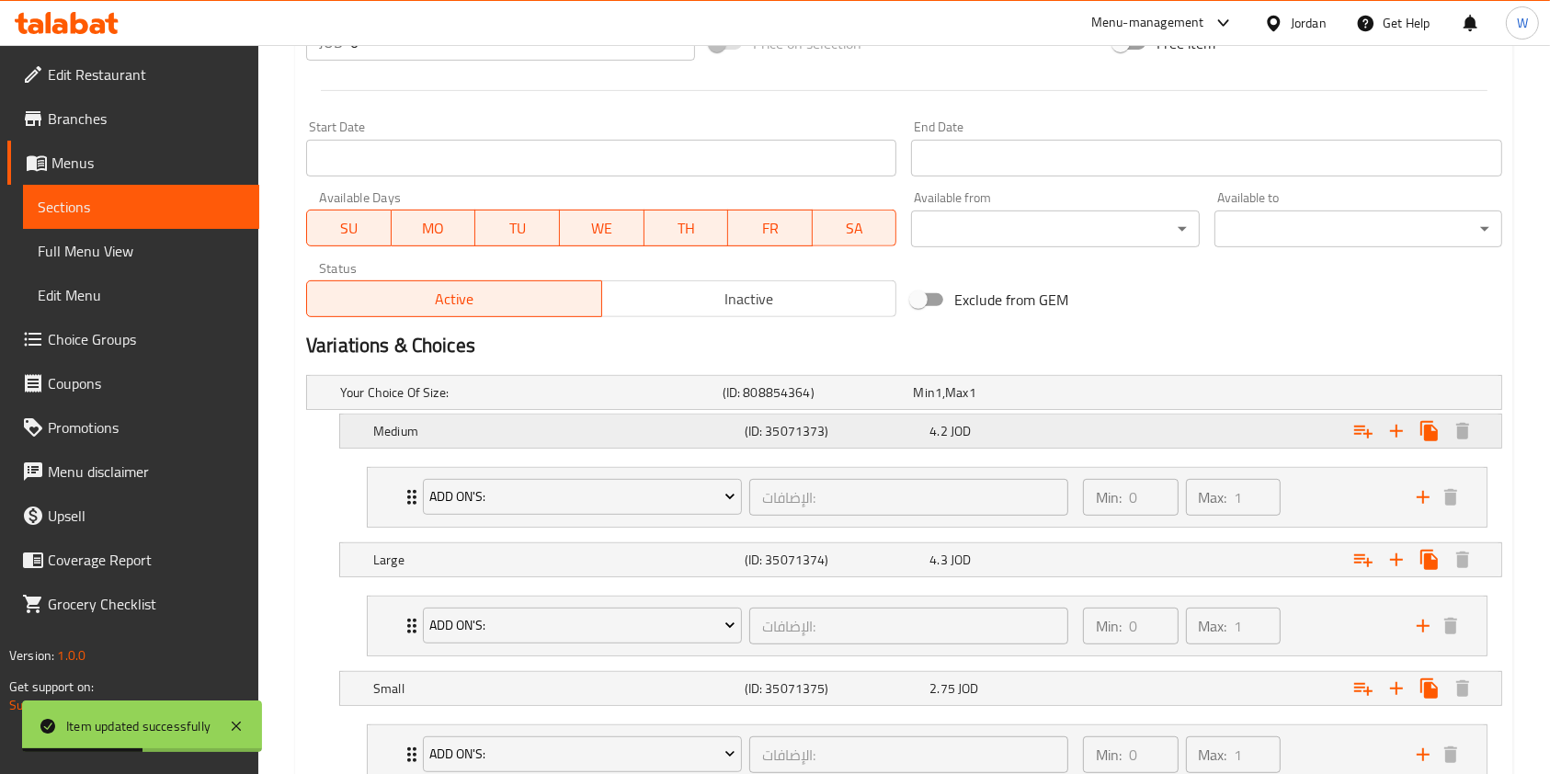
click at [1080, 441] on div "4.2 JOD" at bounding box center [1019, 431] width 186 height 26
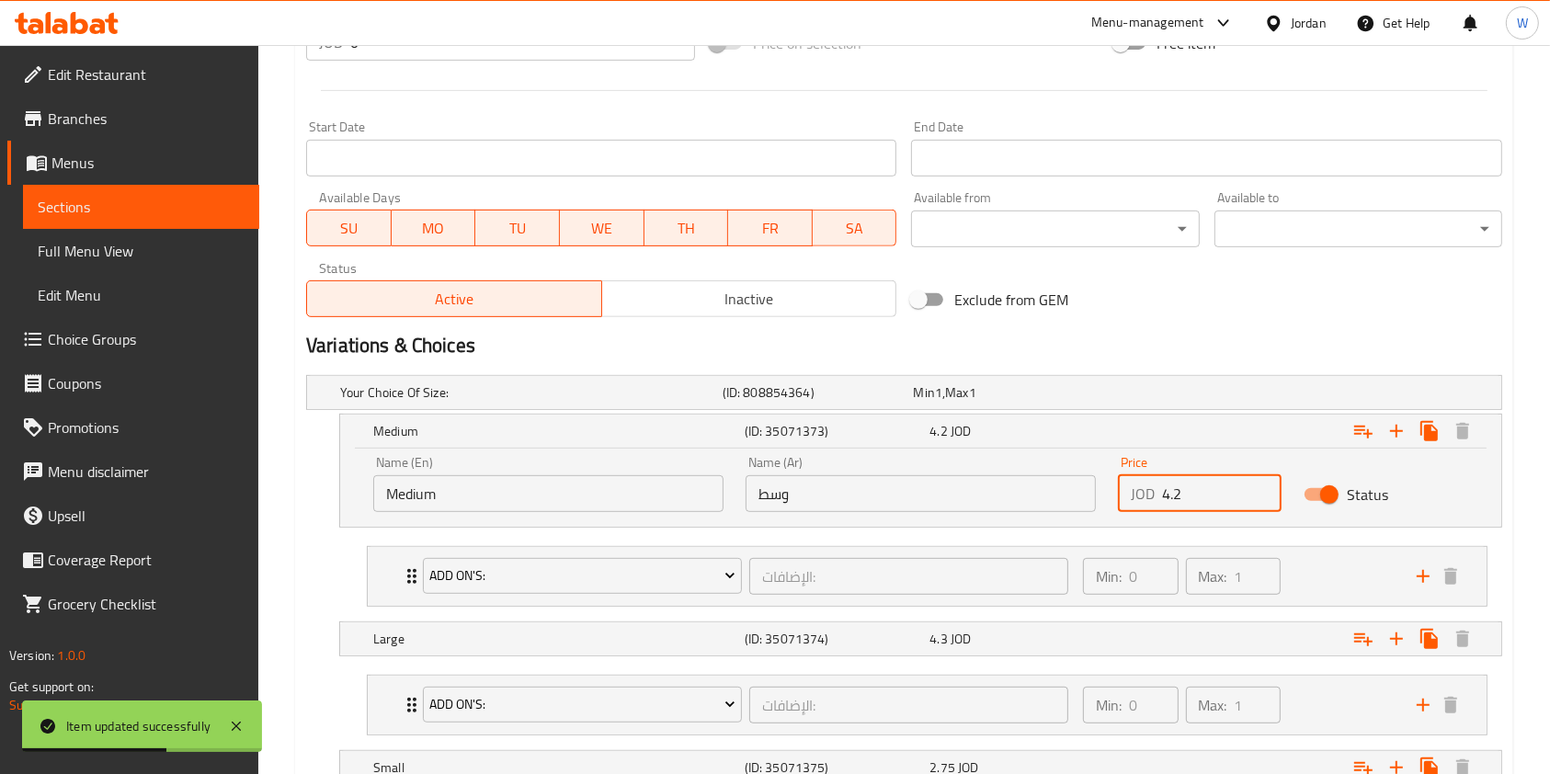
click at [1184, 494] on input "4.2" at bounding box center [1222, 493] width 120 height 37
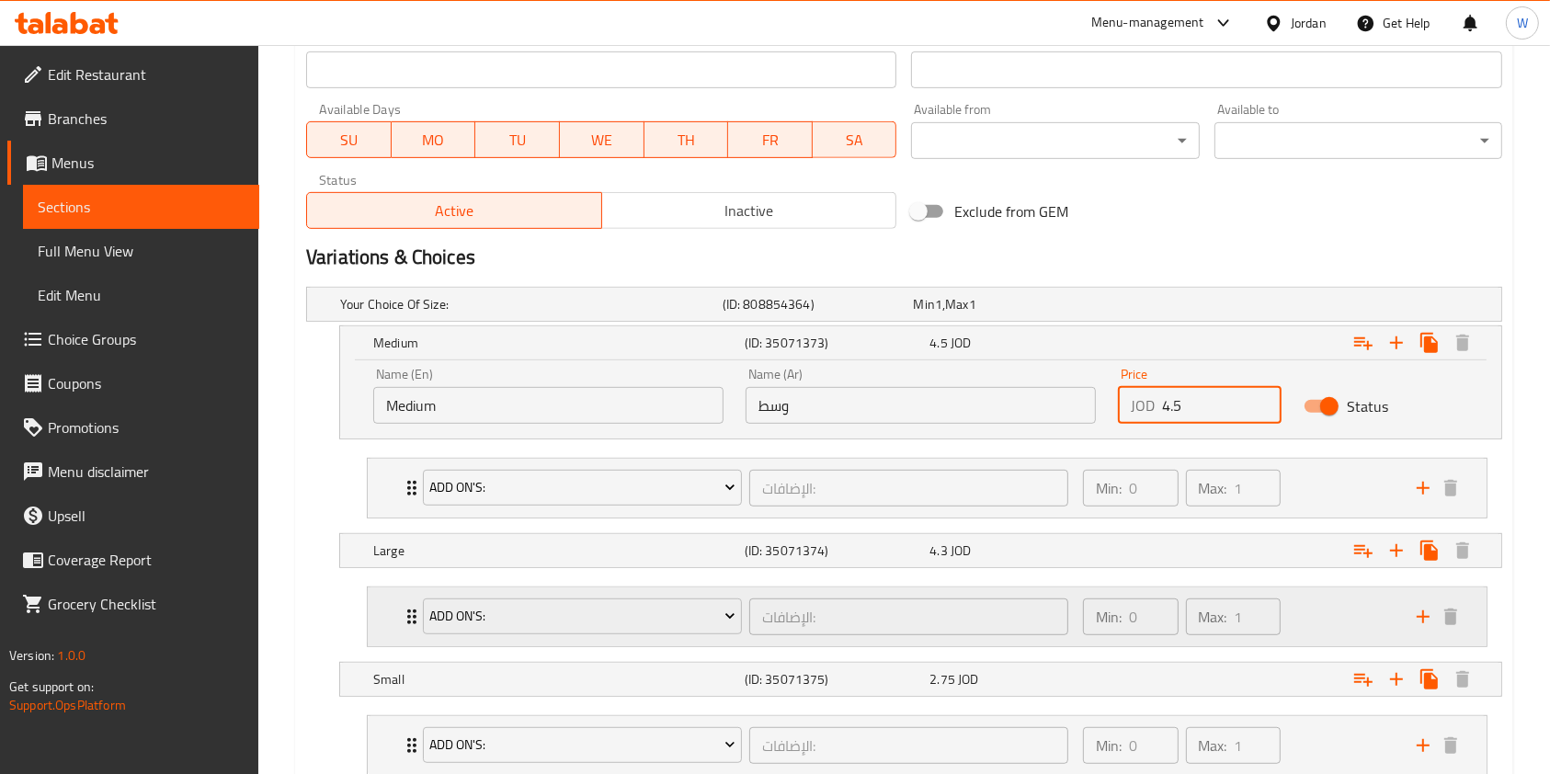
scroll to position [858, 0]
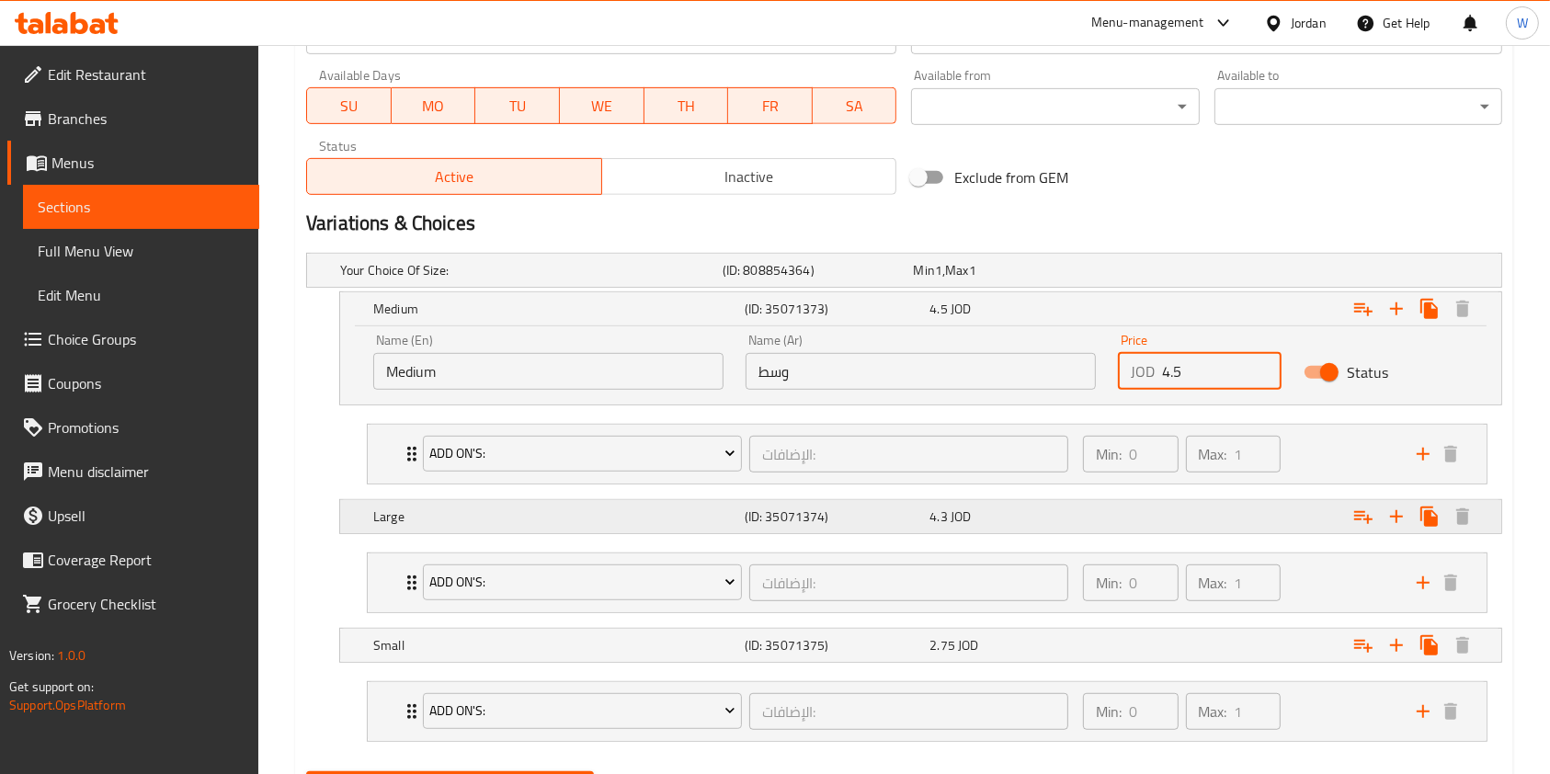
type input "4.5"
click at [1147, 519] on div "Expand" at bounding box center [1297, 516] width 371 height 40
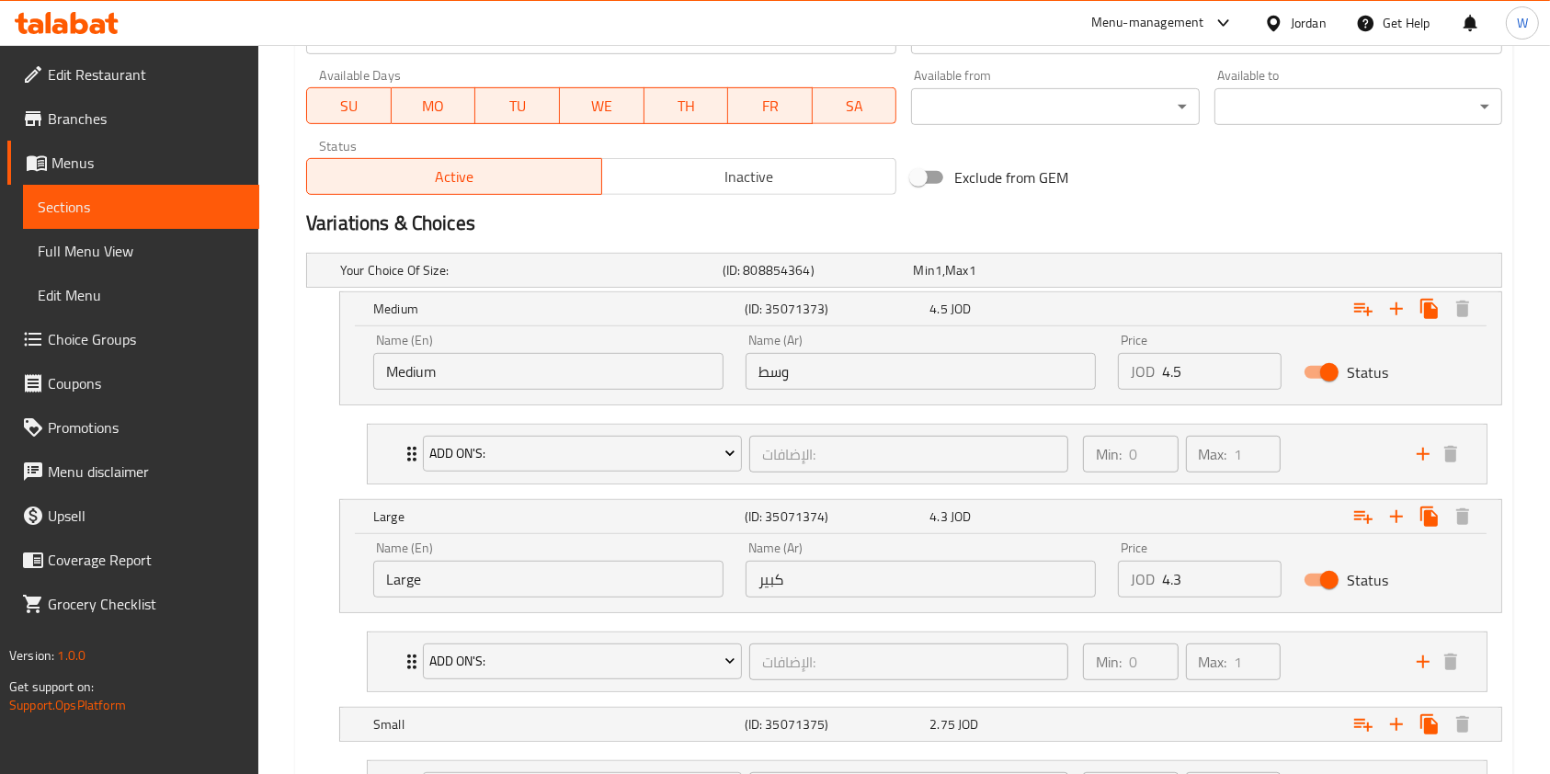
click at [1192, 585] on input "4.3" at bounding box center [1222, 579] width 120 height 37
type input "4"
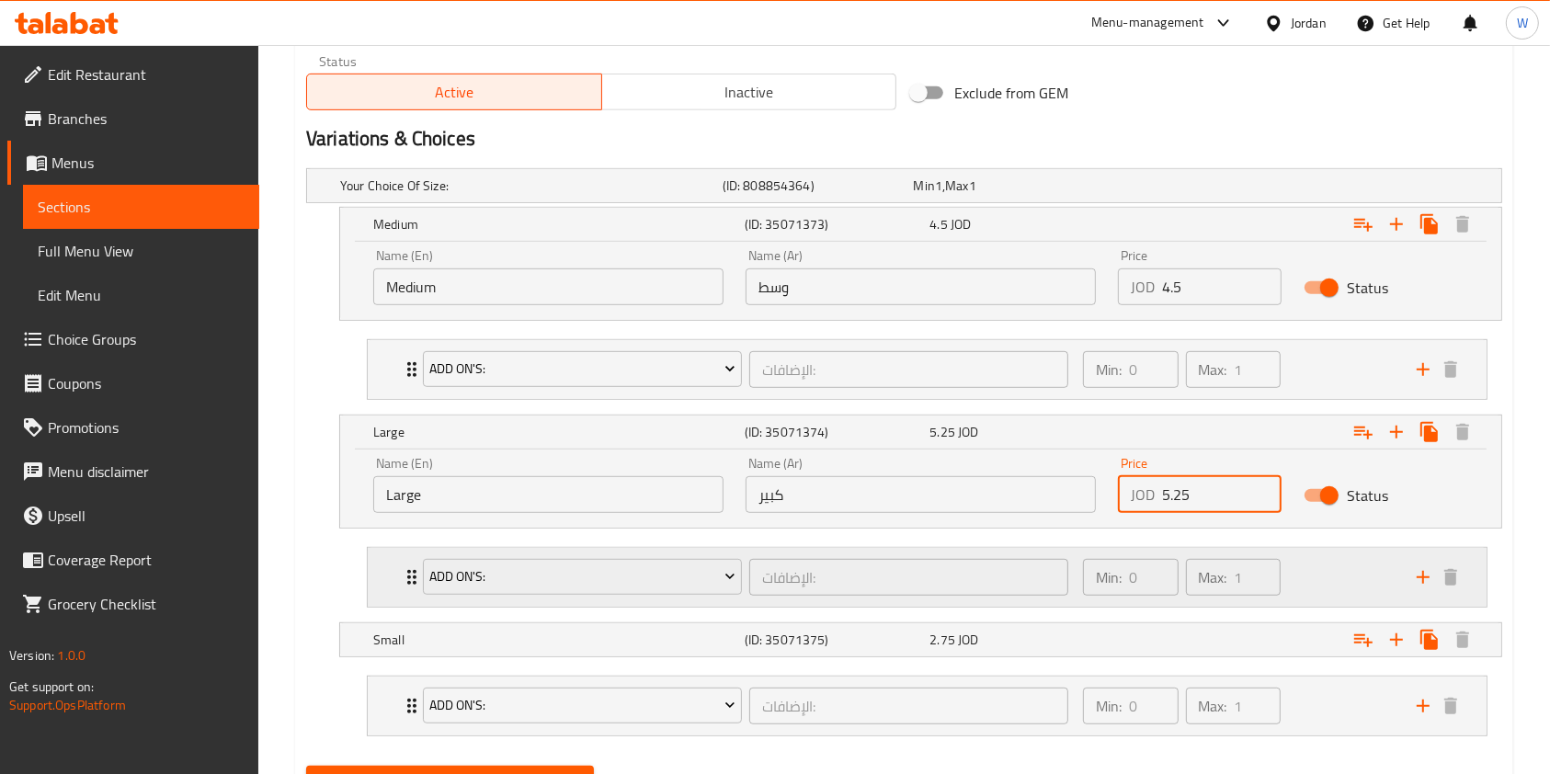
scroll to position [1029, 0]
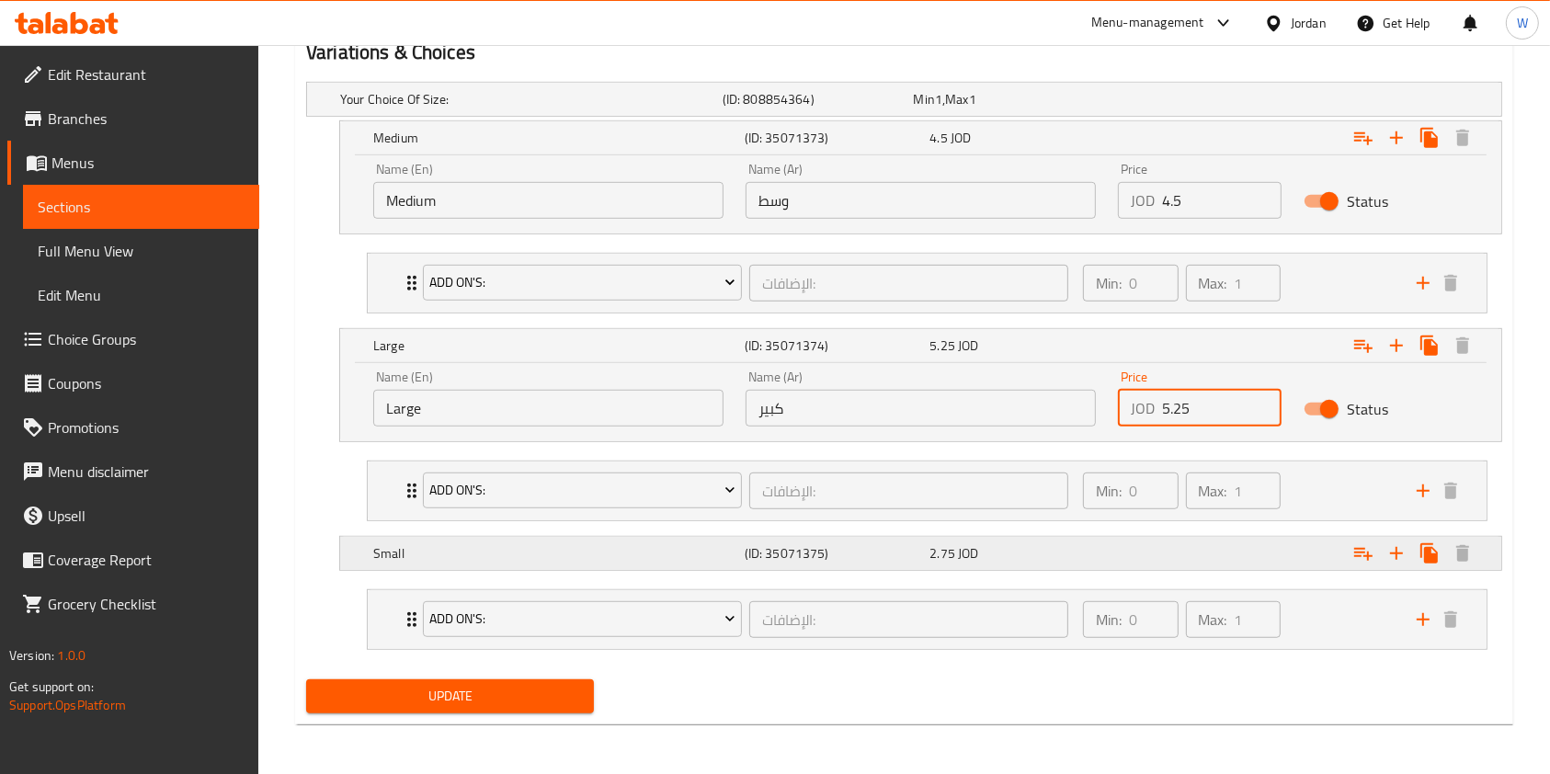
type input "5.25"
click at [1126, 552] on div "Expand" at bounding box center [1297, 553] width 371 height 40
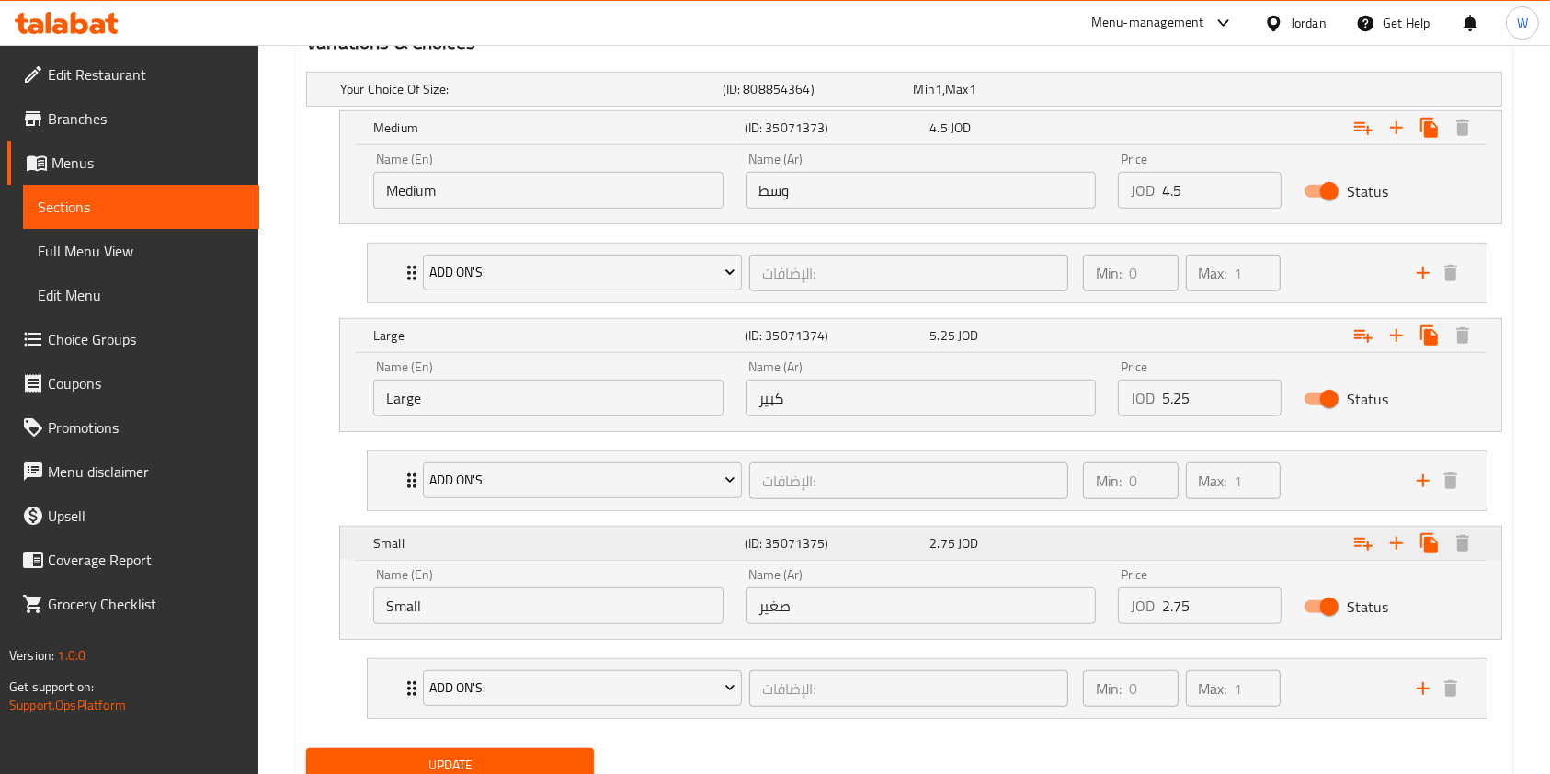
scroll to position [1108, 0]
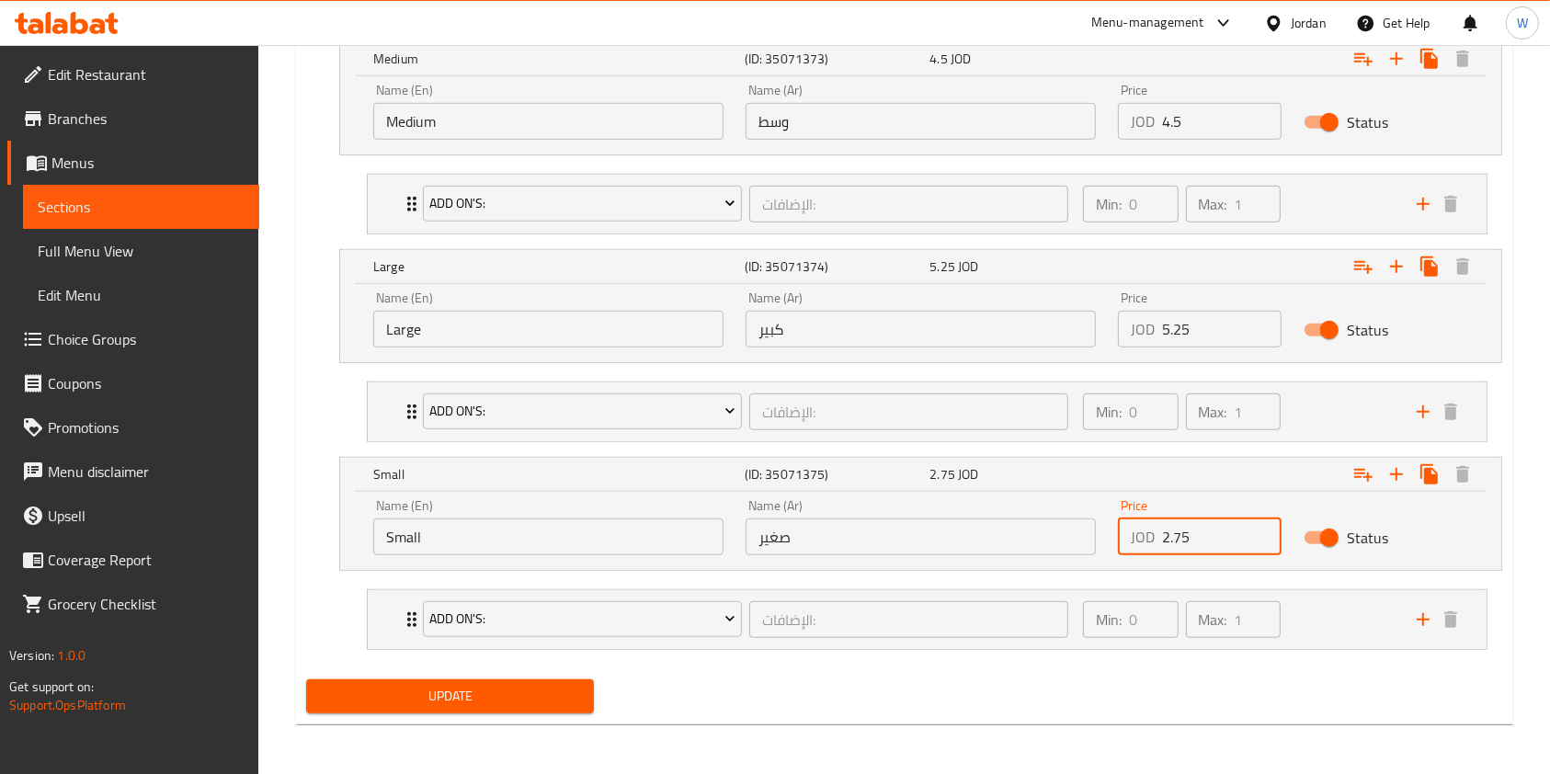
click at [1202, 531] on input "2.75" at bounding box center [1222, 537] width 120 height 37
type input "2.85"
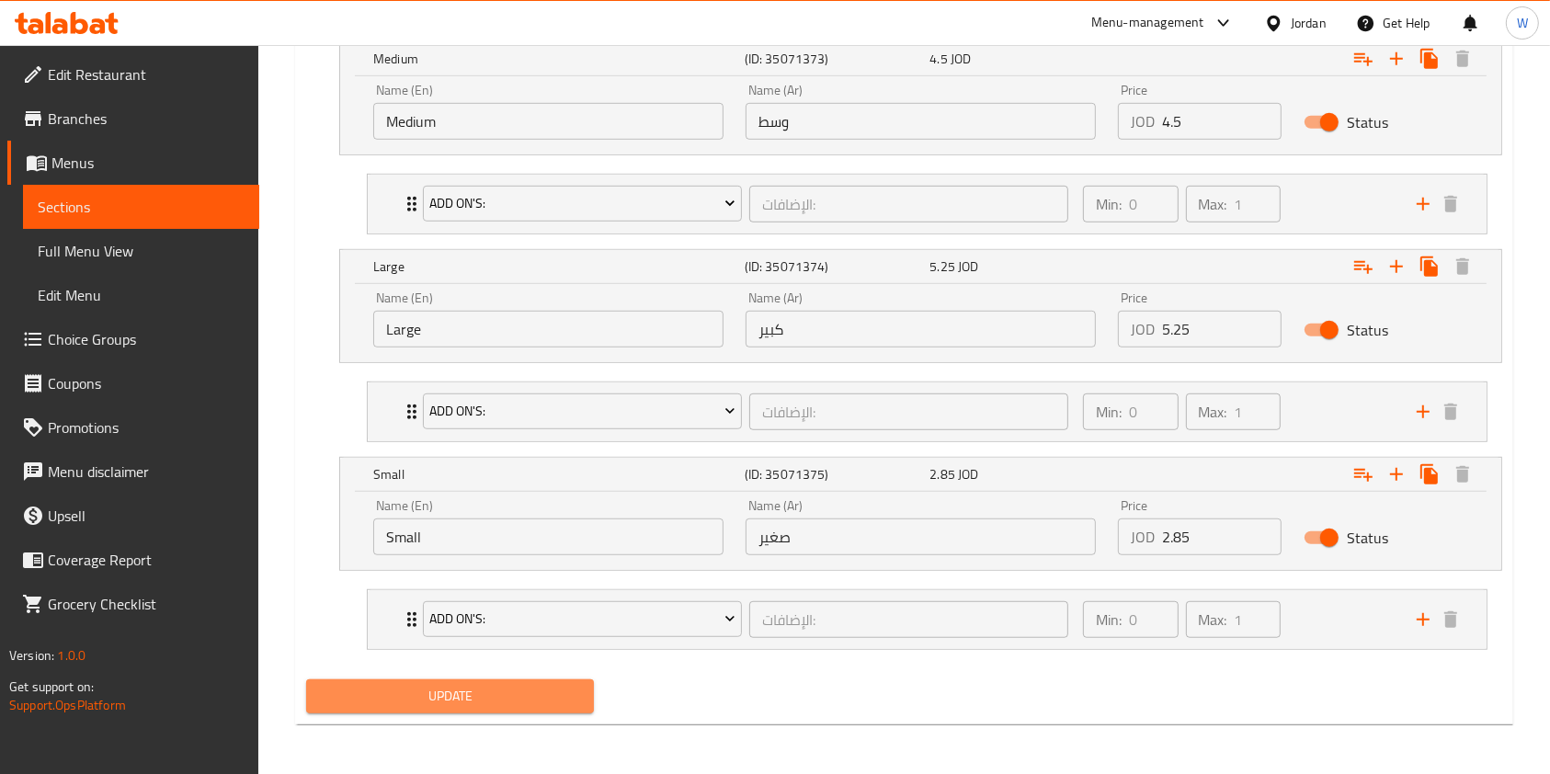
click at [394, 702] on span "Update" at bounding box center [450, 696] width 258 height 23
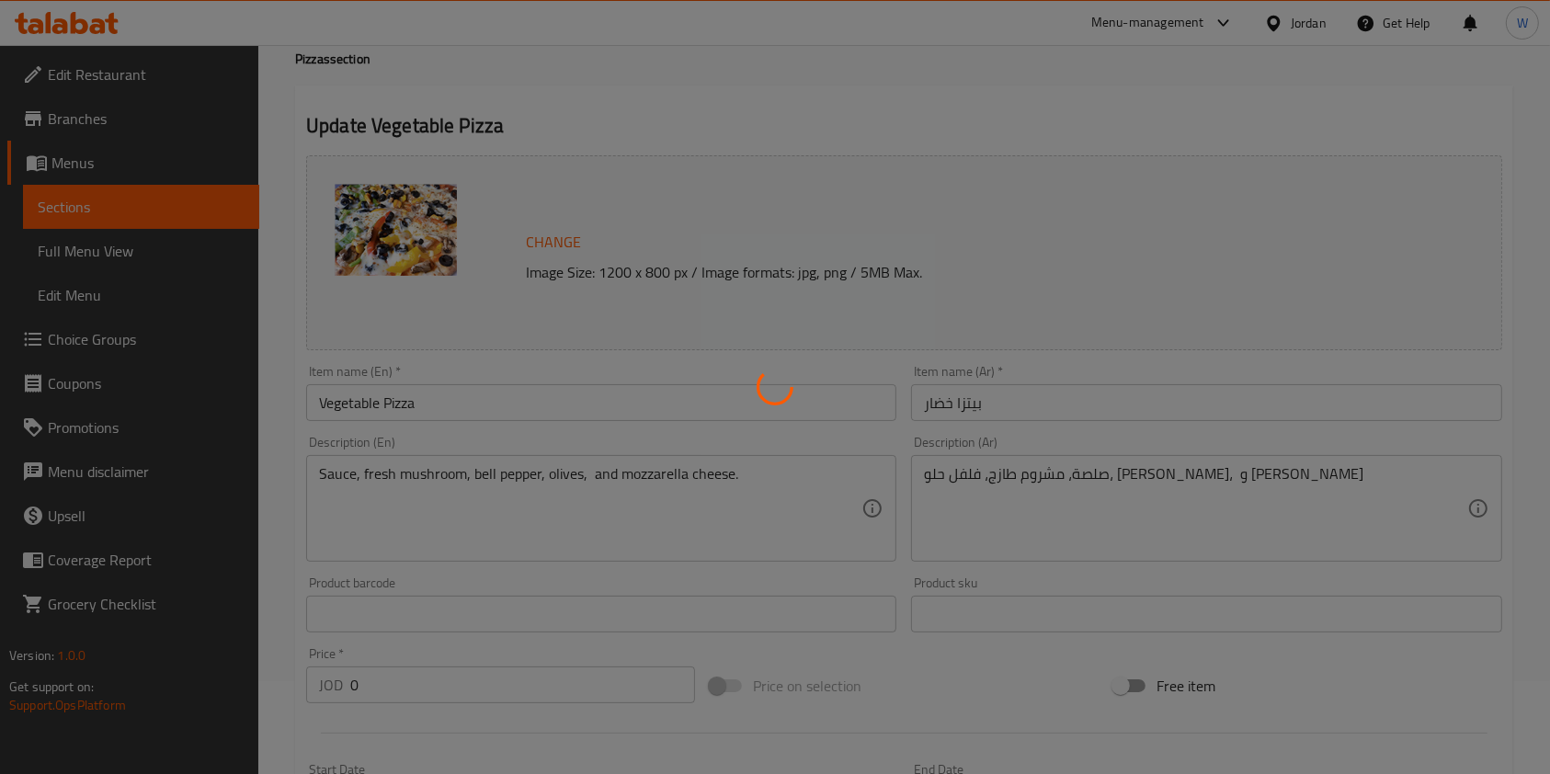
scroll to position [0, 0]
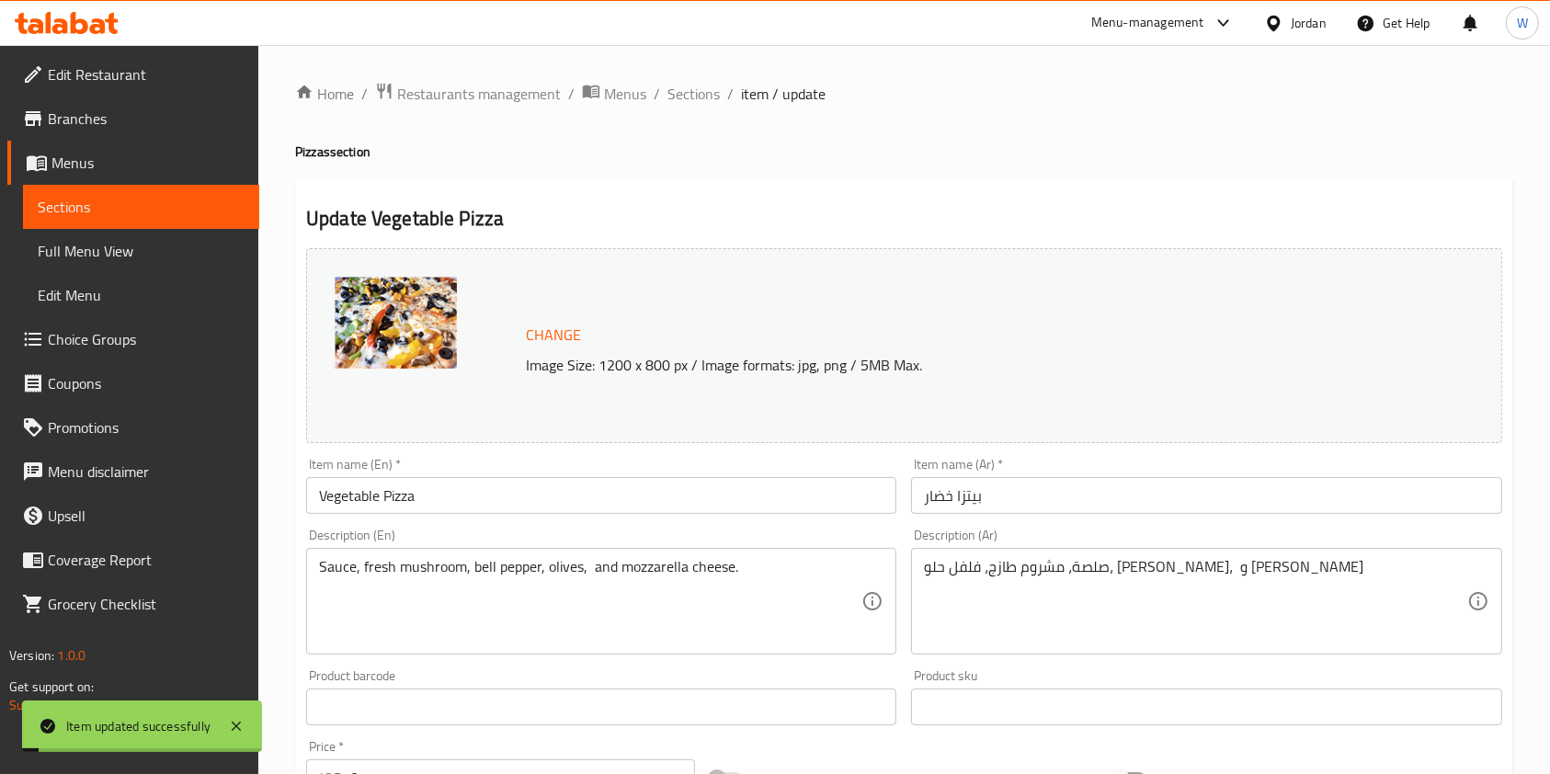
click at [681, 105] on span "Sections" at bounding box center [694, 94] width 52 height 22
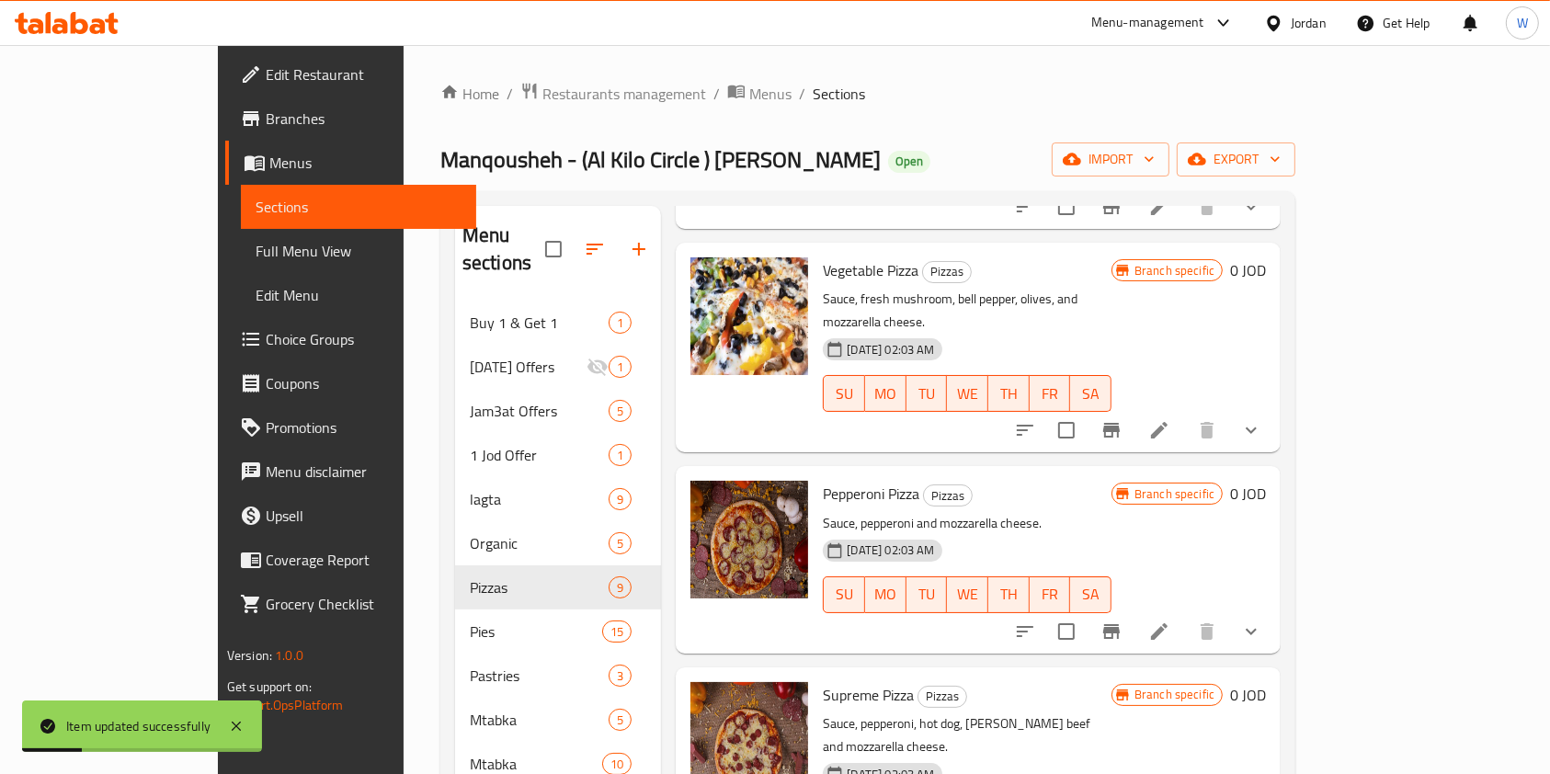
scroll to position [490, 0]
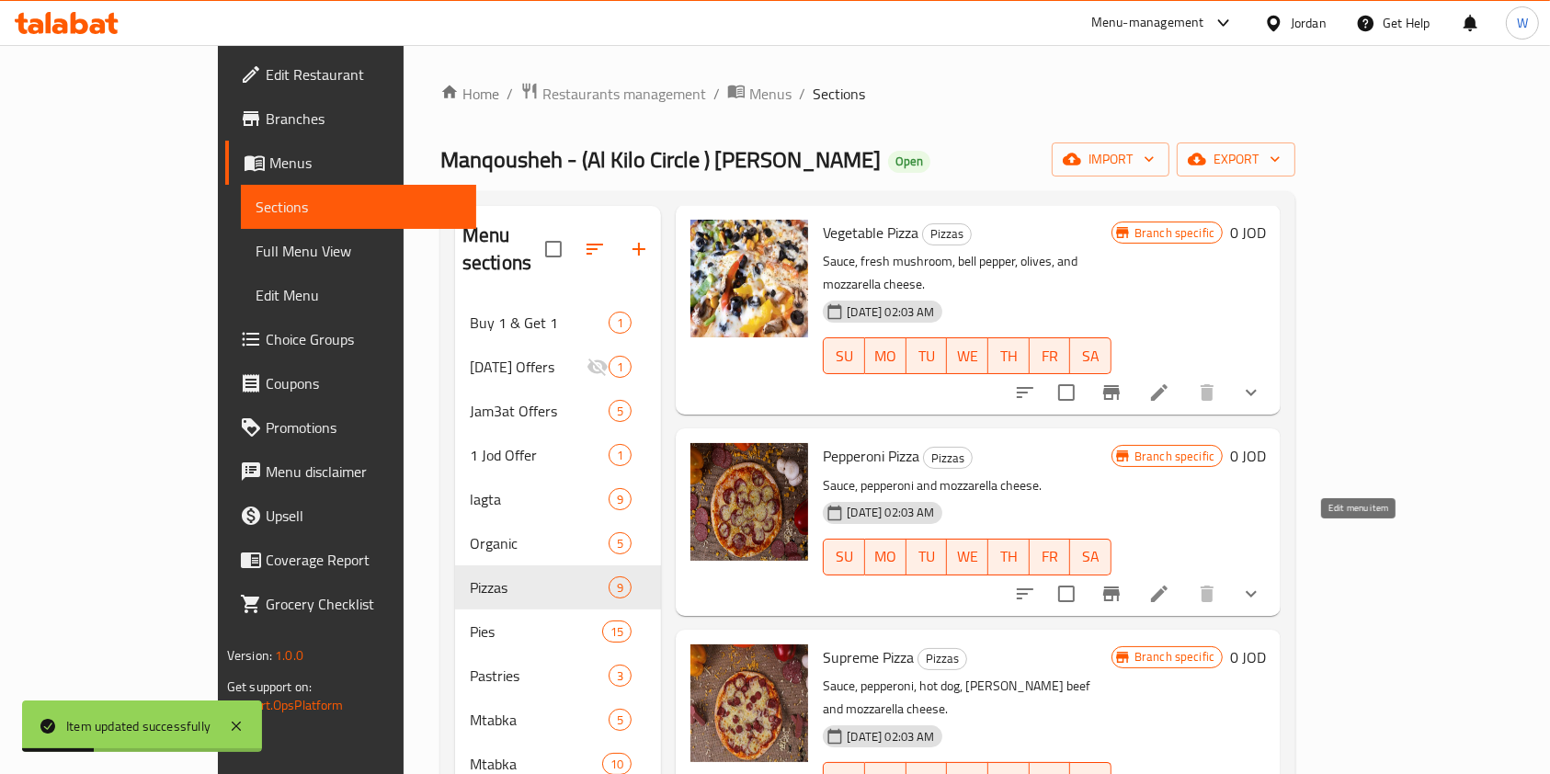
click at [1170, 583] on icon at bounding box center [1159, 594] width 22 height 22
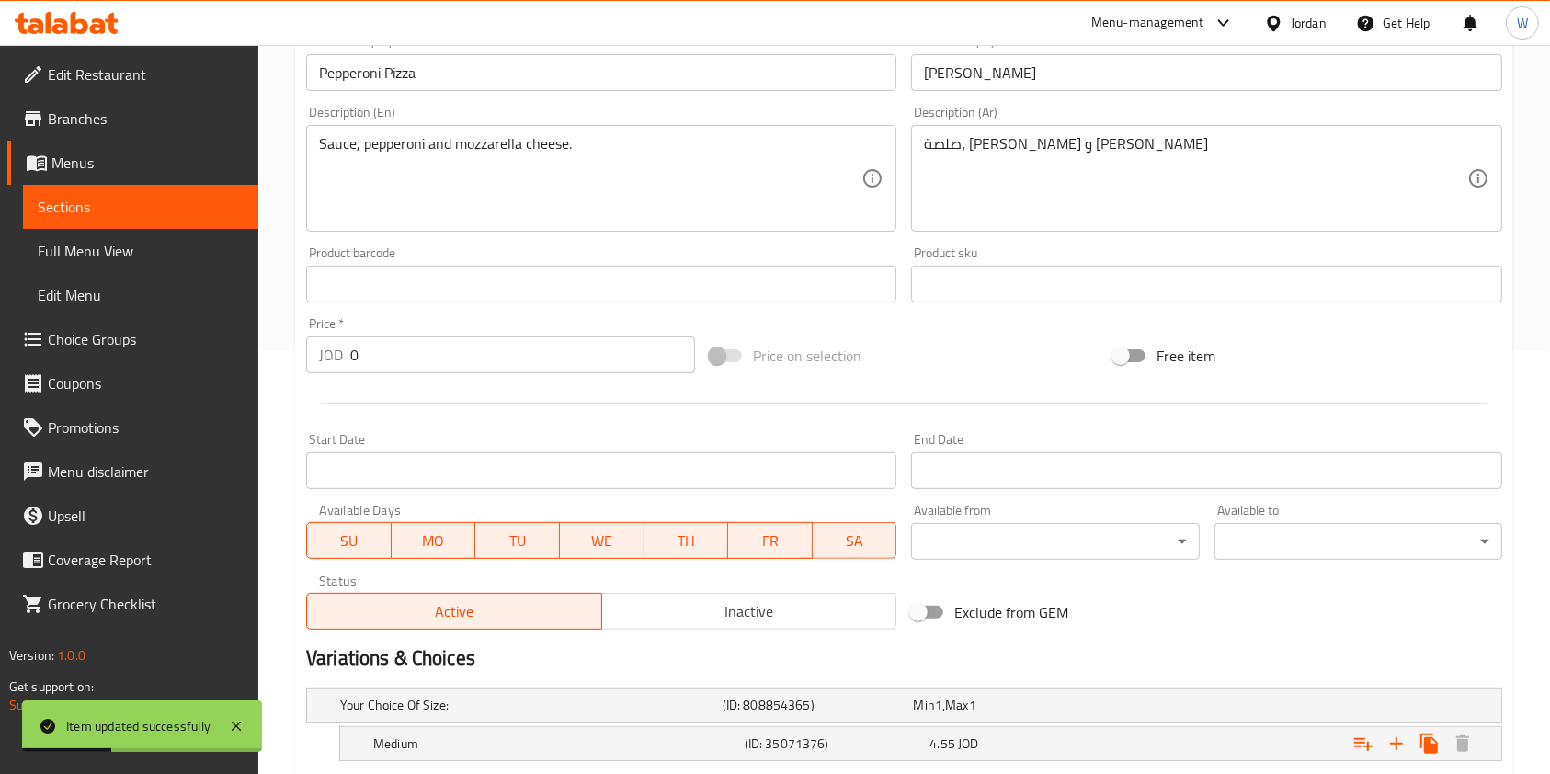
scroll to position [858, 0]
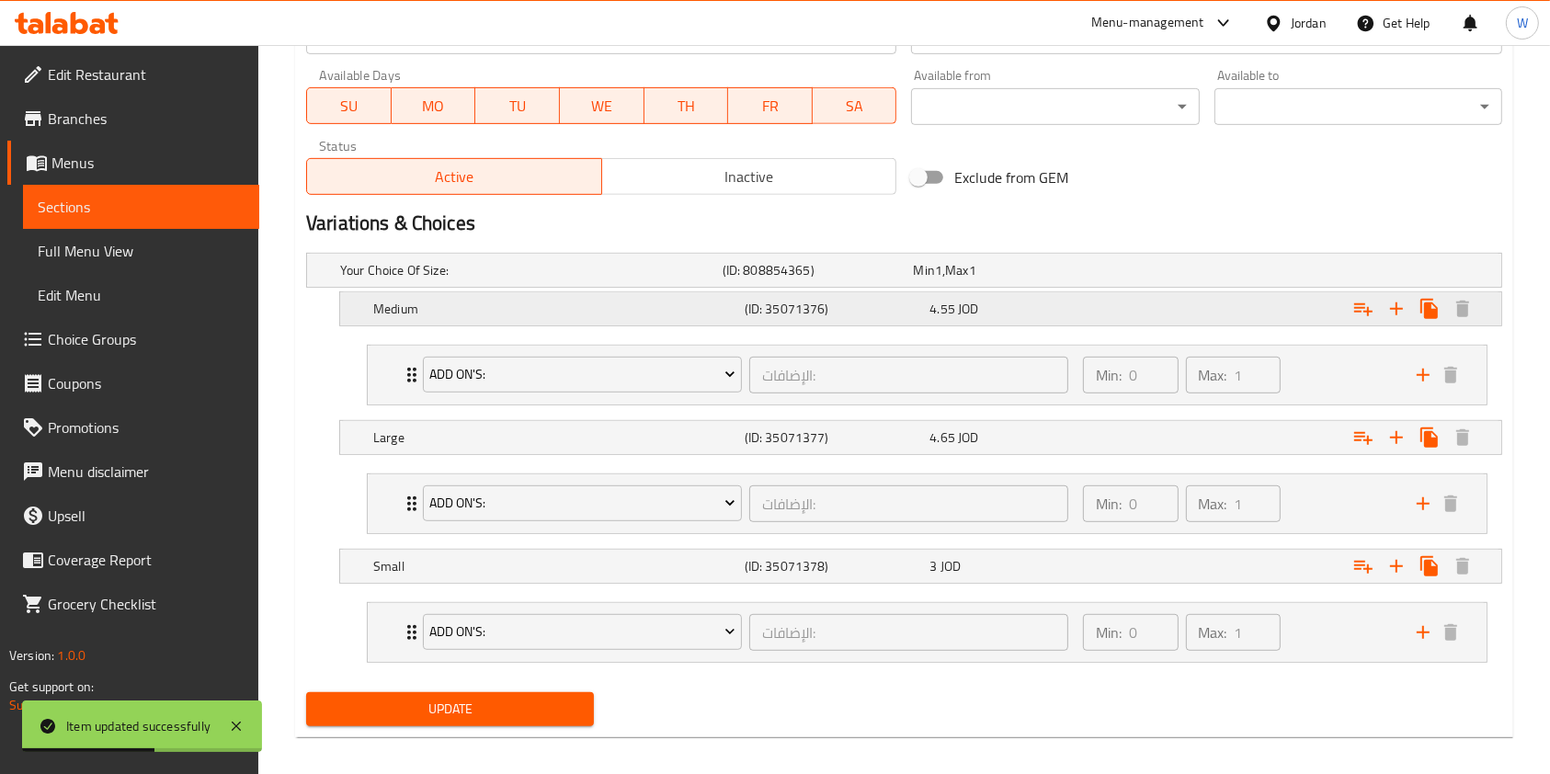
click at [1082, 303] on div "4.55 JOD" at bounding box center [1019, 309] width 178 height 18
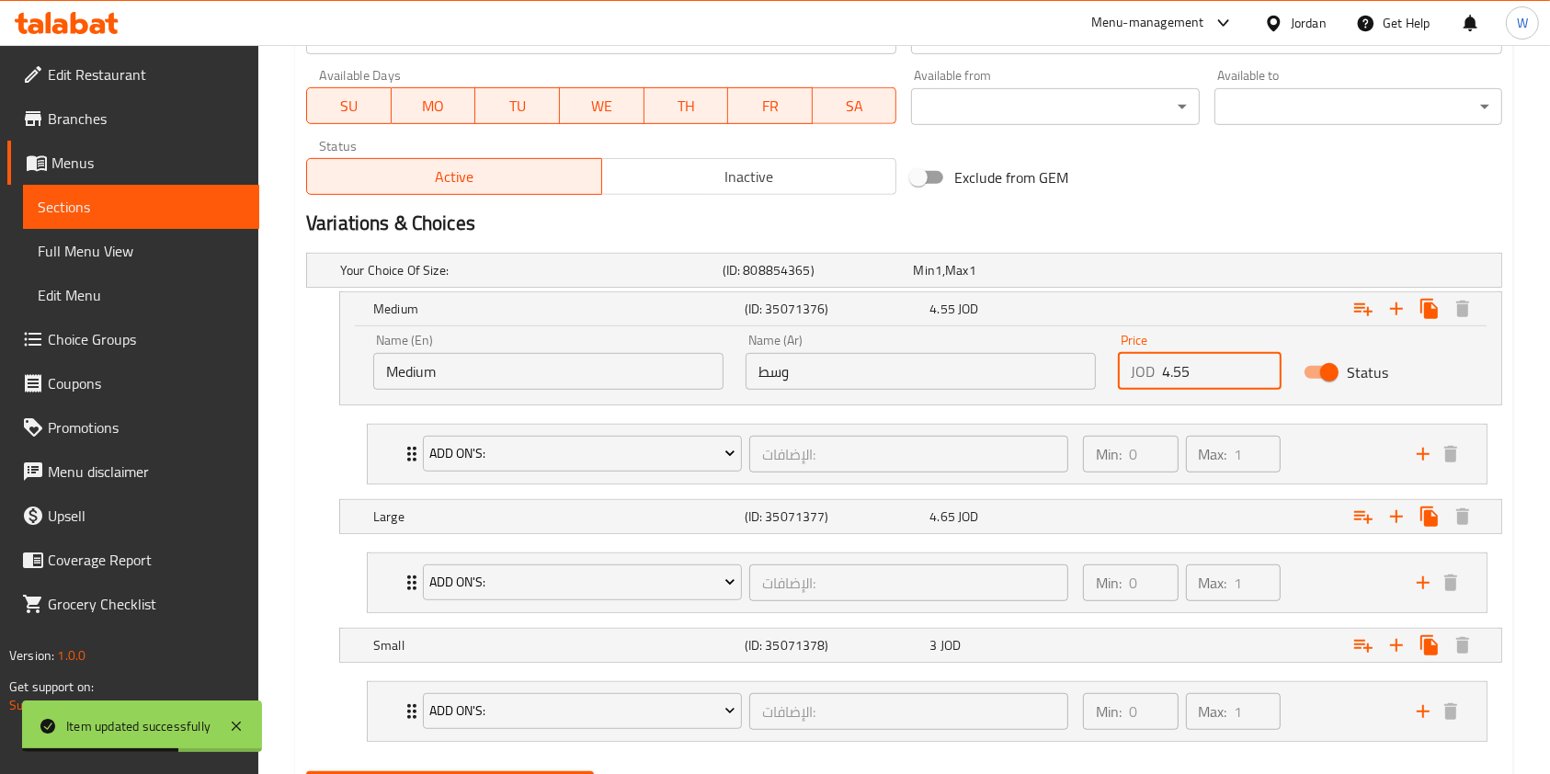
click at [1191, 379] on input "4.55" at bounding box center [1222, 371] width 120 height 37
type input "4.85"
click at [1115, 532] on div "Expand" at bounding box center [1297, 516] width 371 height 40
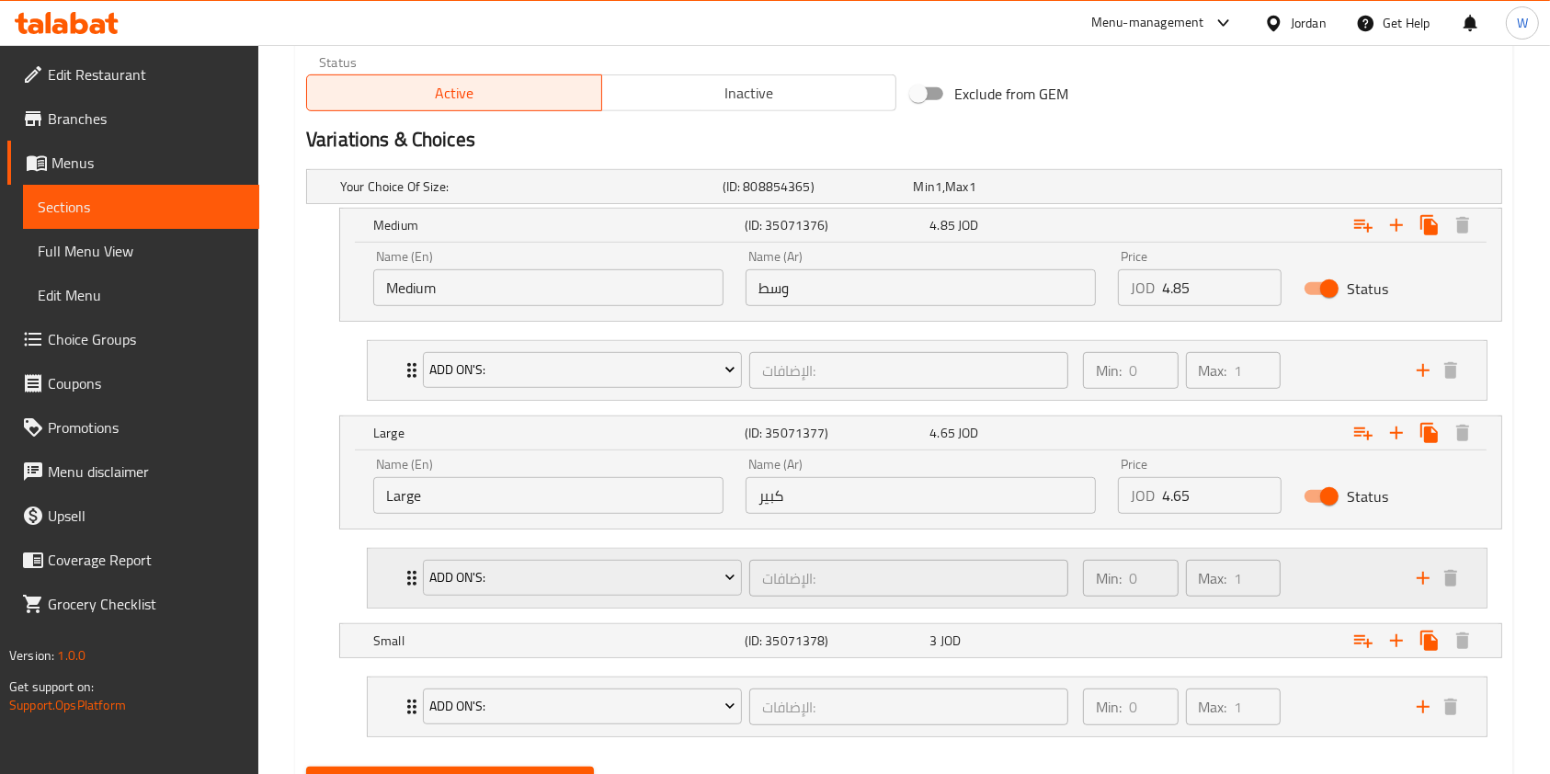
scroll to position [980, 0]
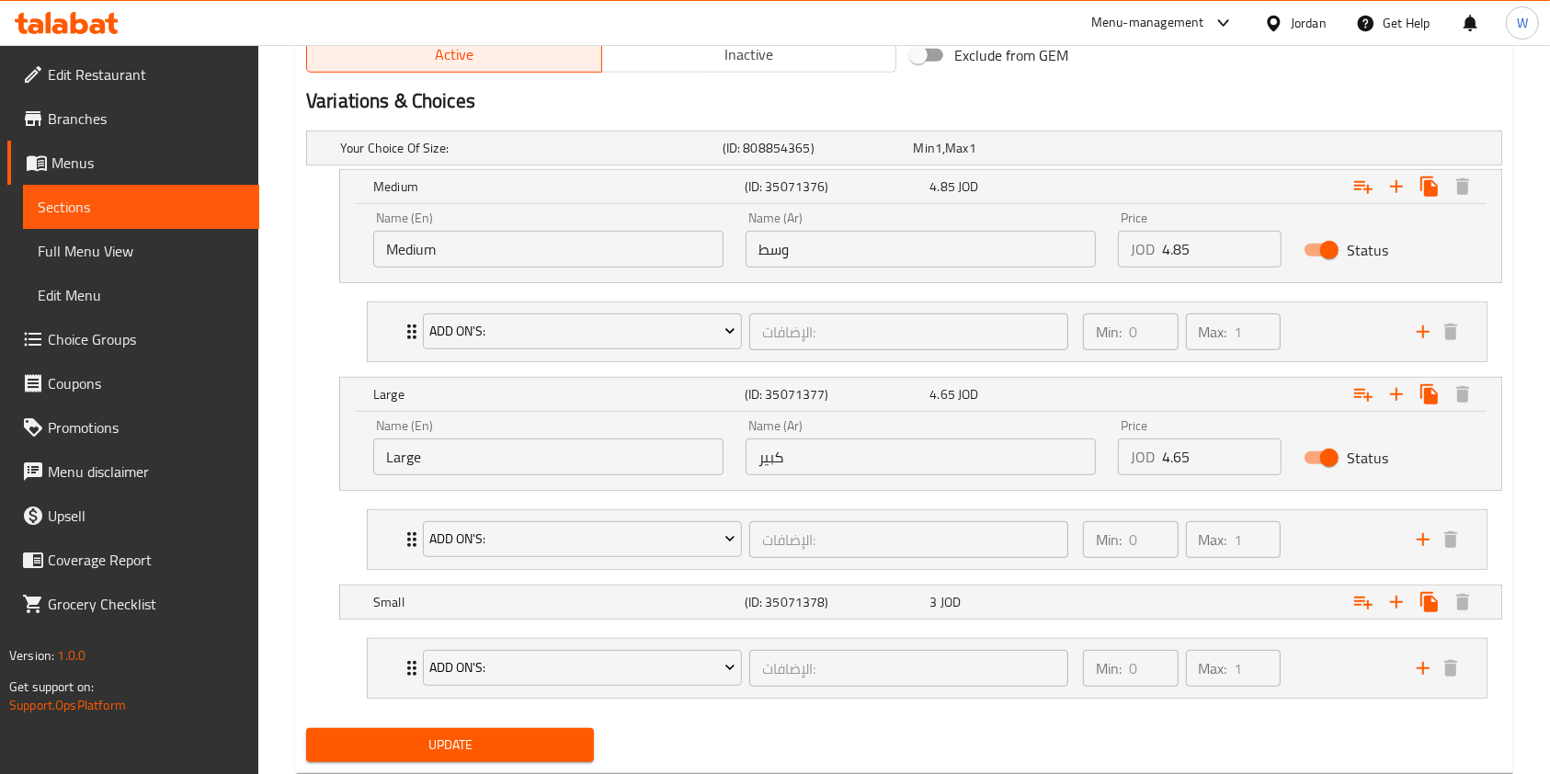
click at [1211, 463] on input "4.65" at bounding box center [1222, 457] width 120 height 37
type input "4"
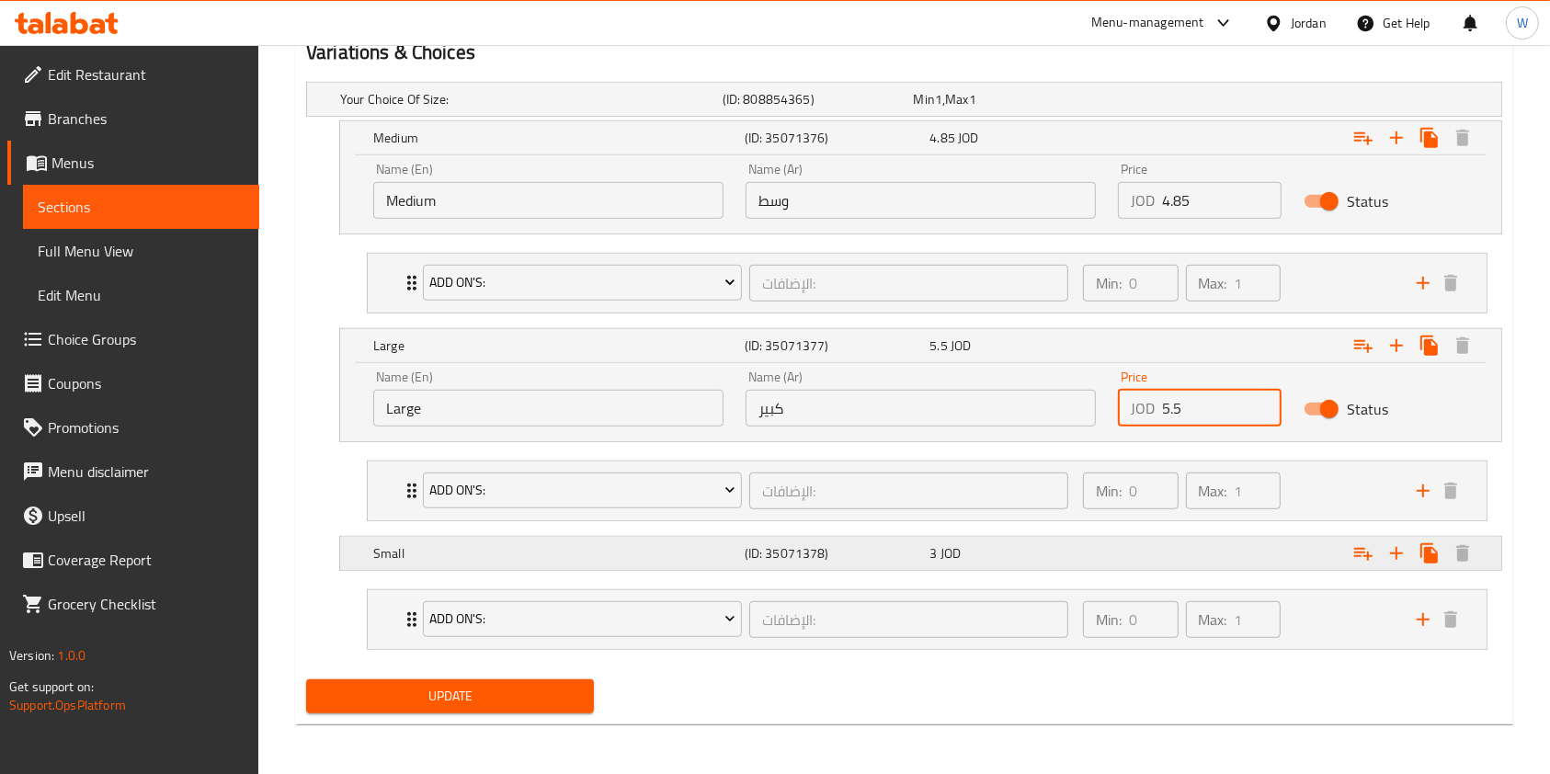
type input "5.5"
click at [1122, 553] on div "Expand" at bounding box center [1297, 553] width 371 height 40
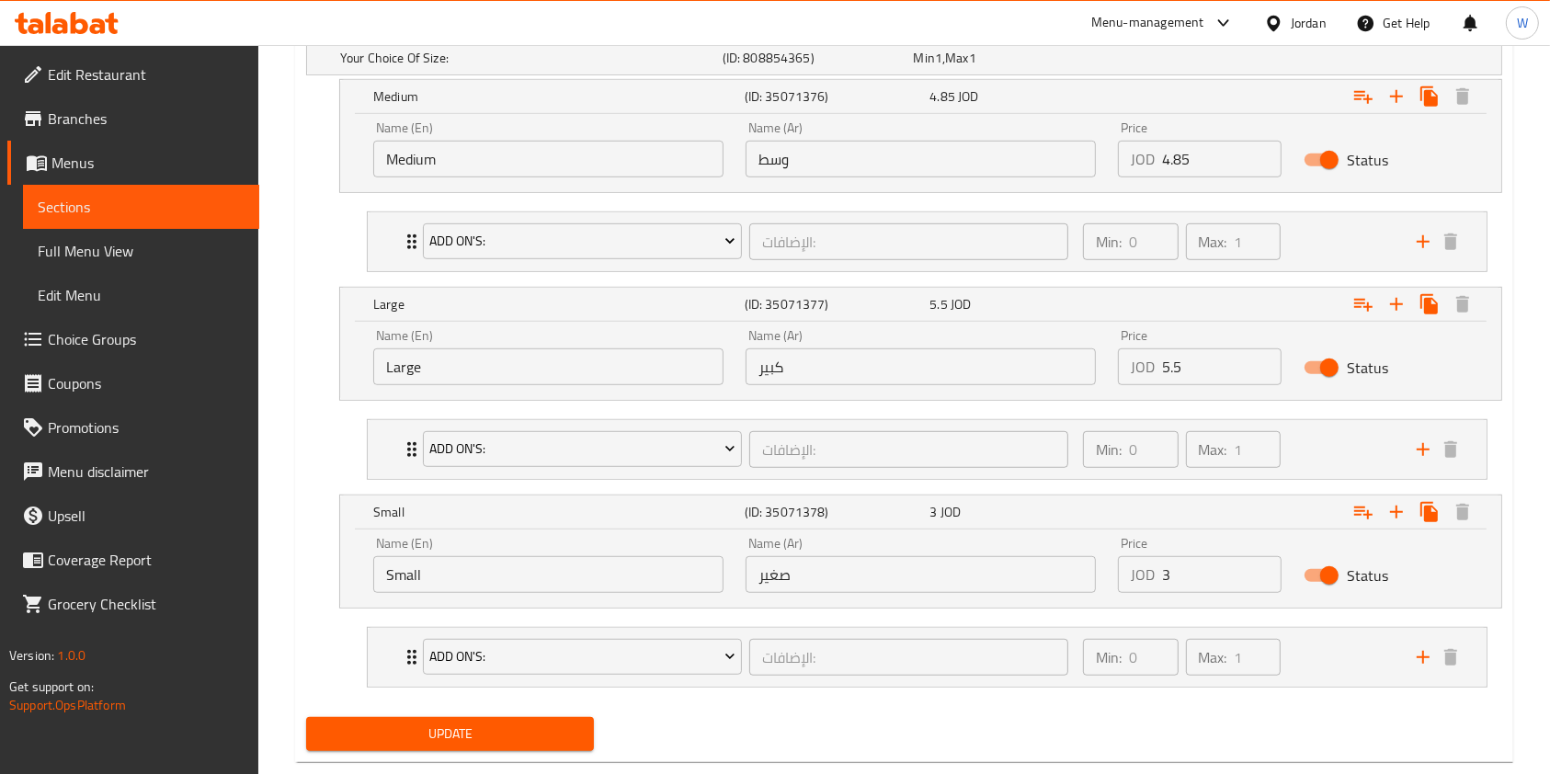
scroll to position [1108, 0]
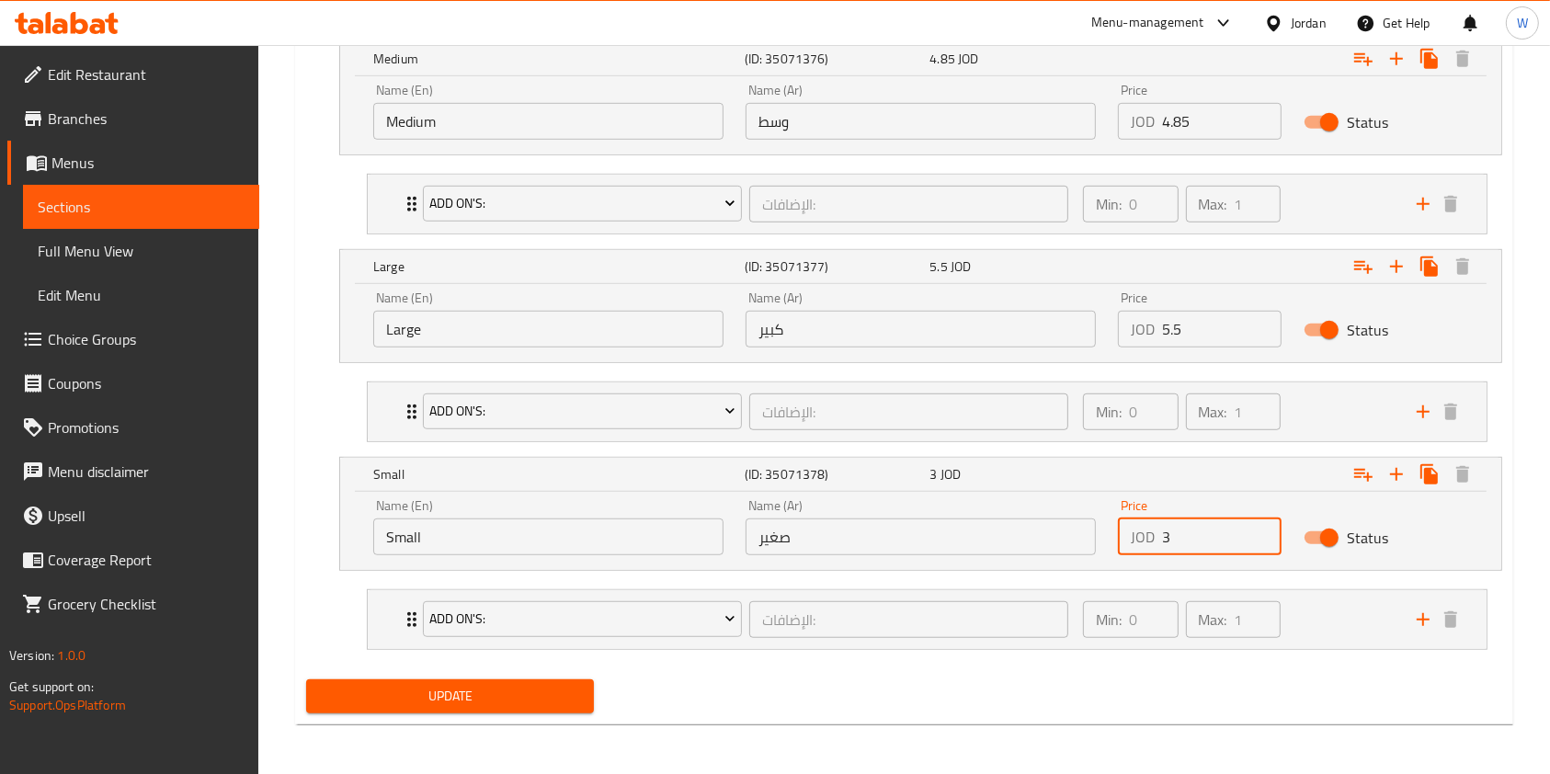
click at [1190, 533] on input "3" at bounding box center [1222, 537] width 120 height 37
click at [330, 701] on span "Update" at bounding box center [450, 696] width 258 height 23
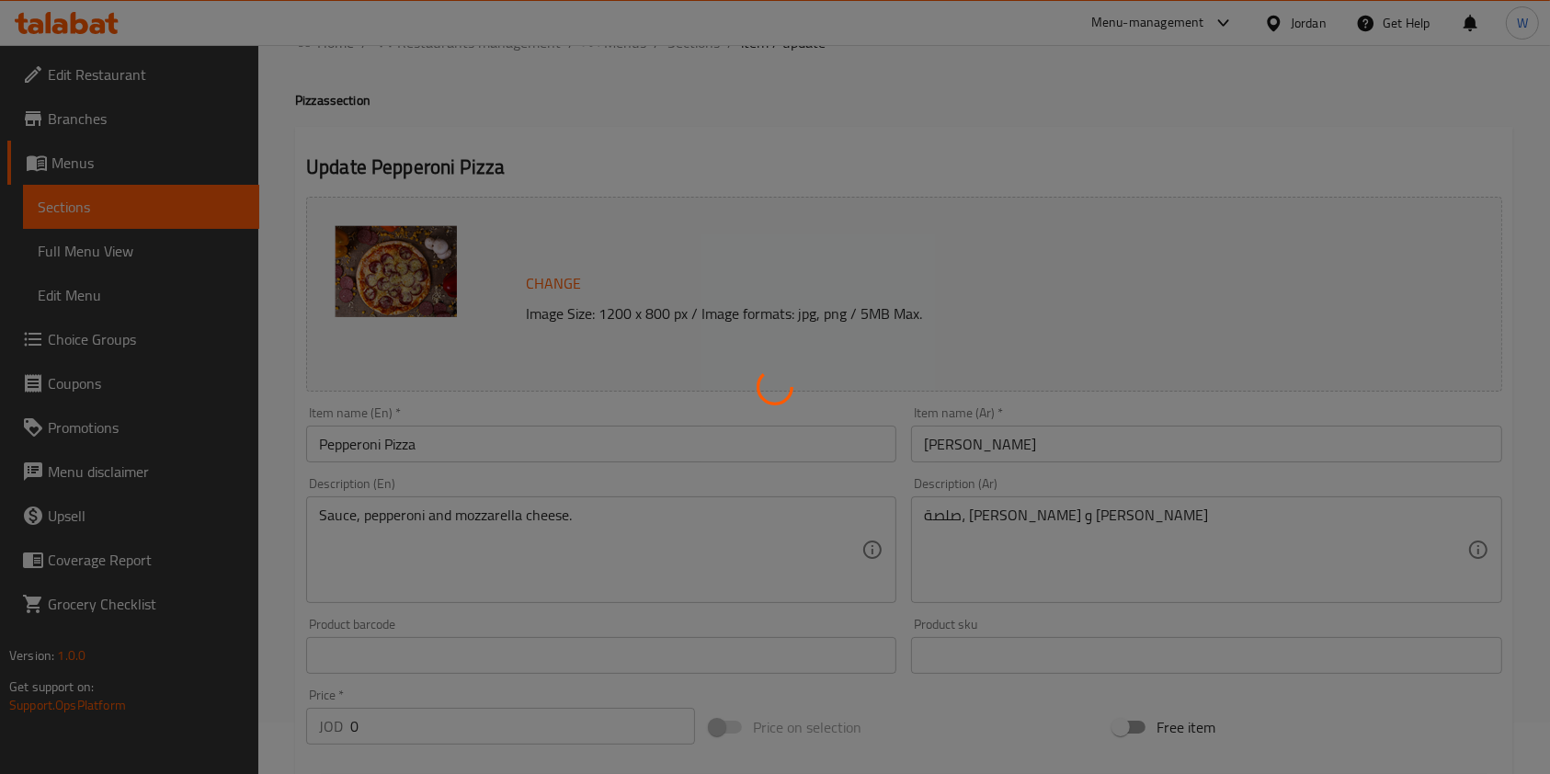
scroll to position [0, 0]
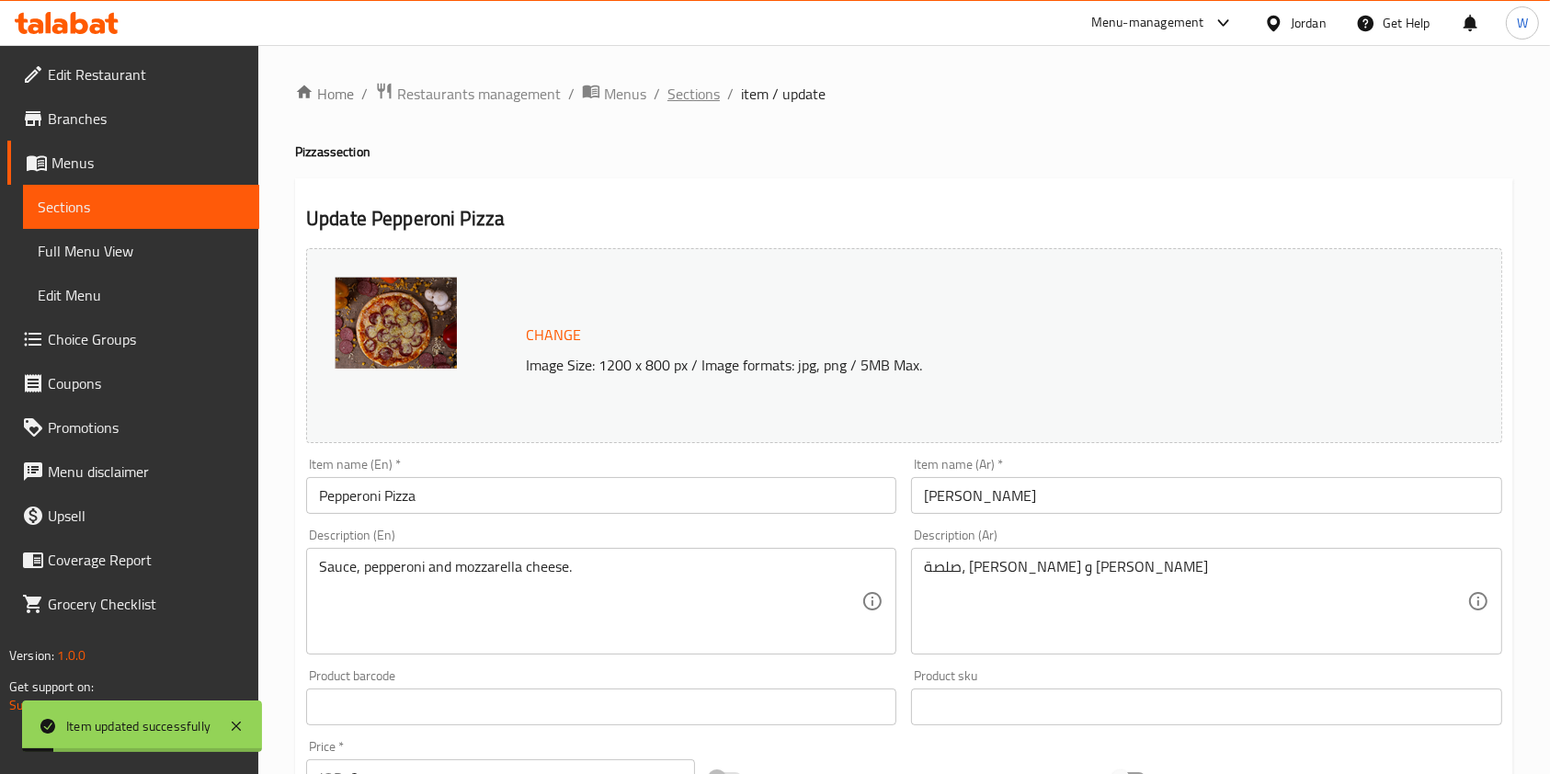
click at [690, 88] on span "Sections" at bounding box center [694, 94] width 52 height 22
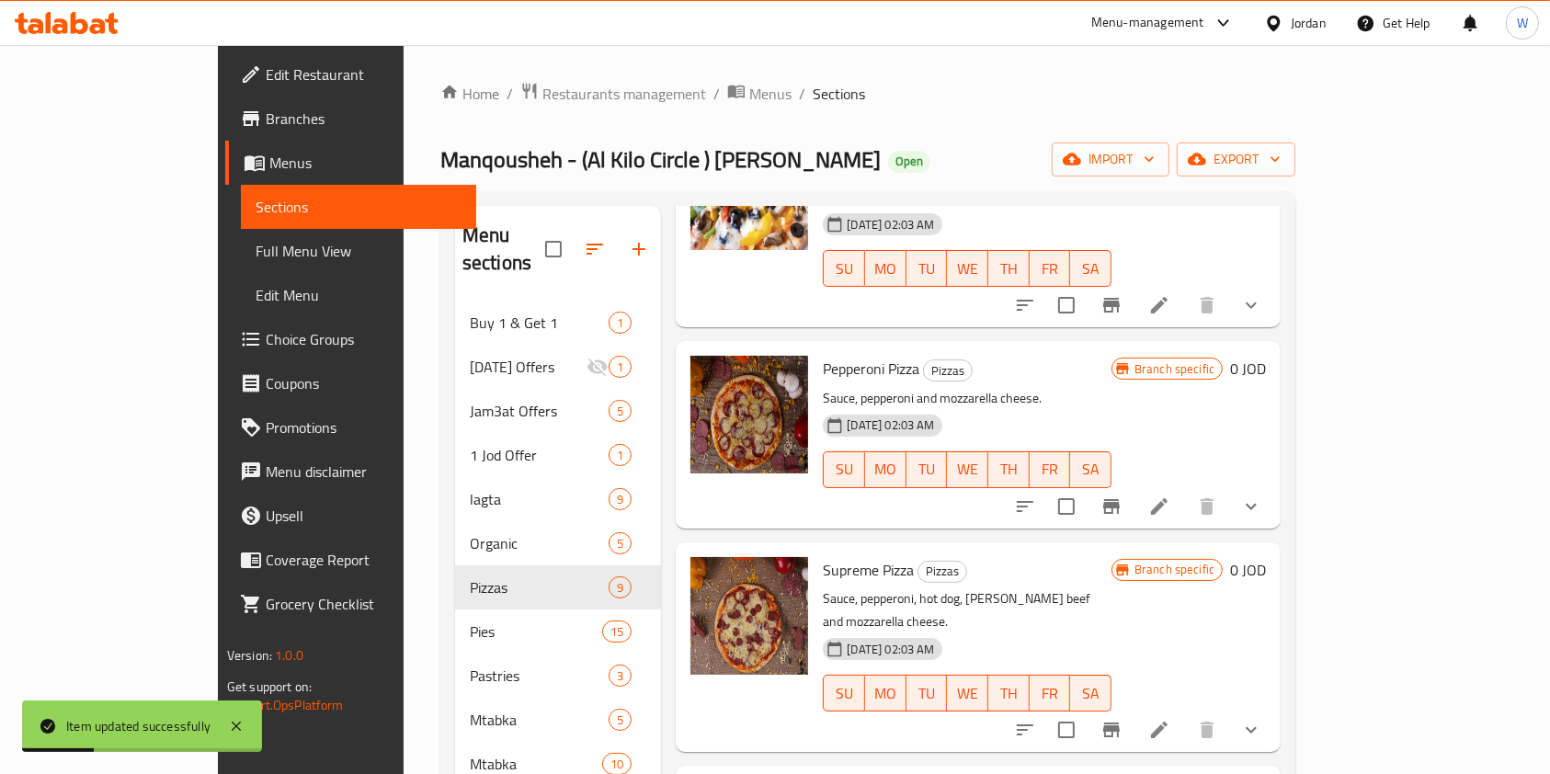
scroll to position [612, 0]
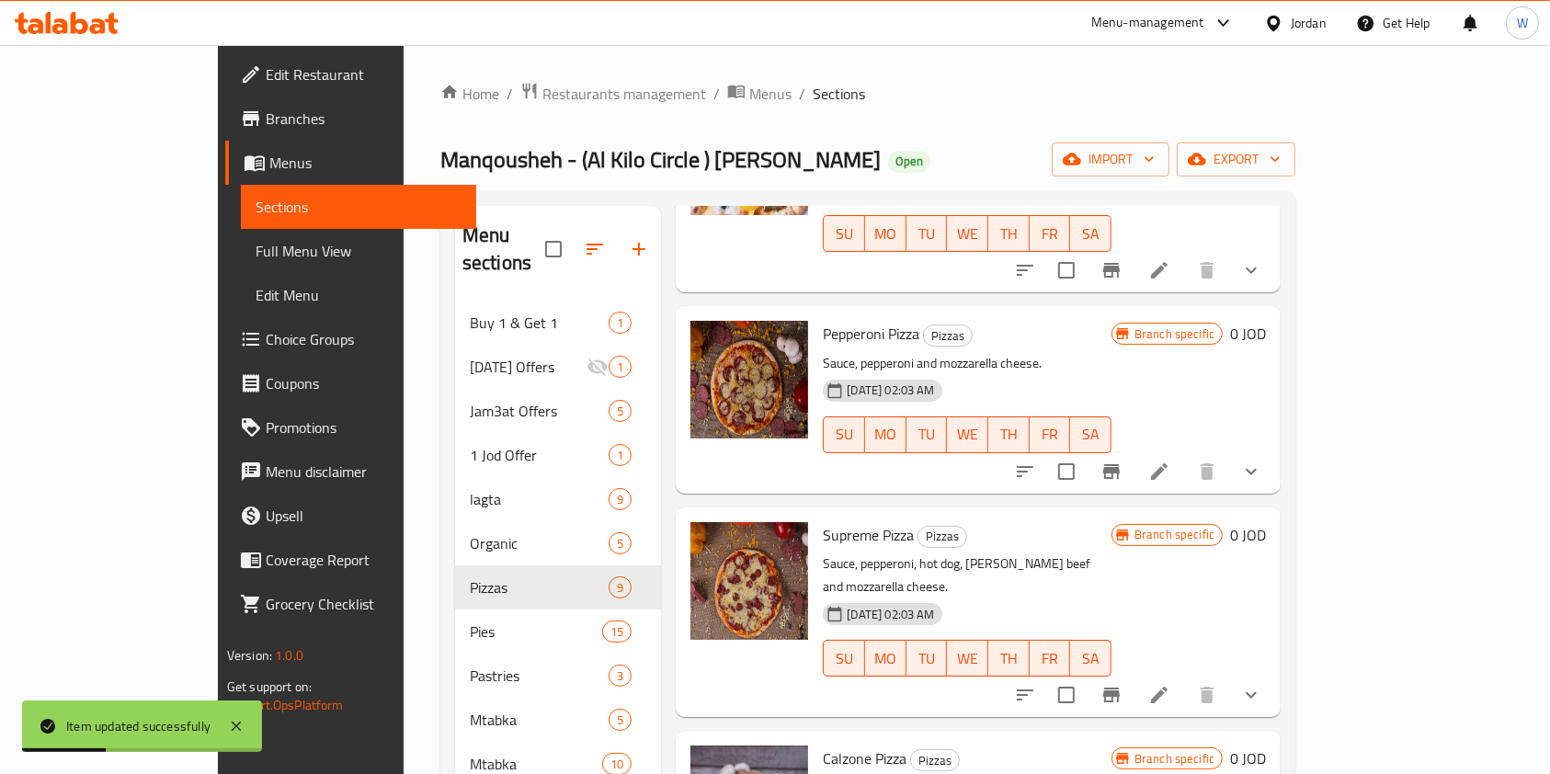
click at [1170, 684] on icon at bounding box center [1159, 695] width 22 height 22
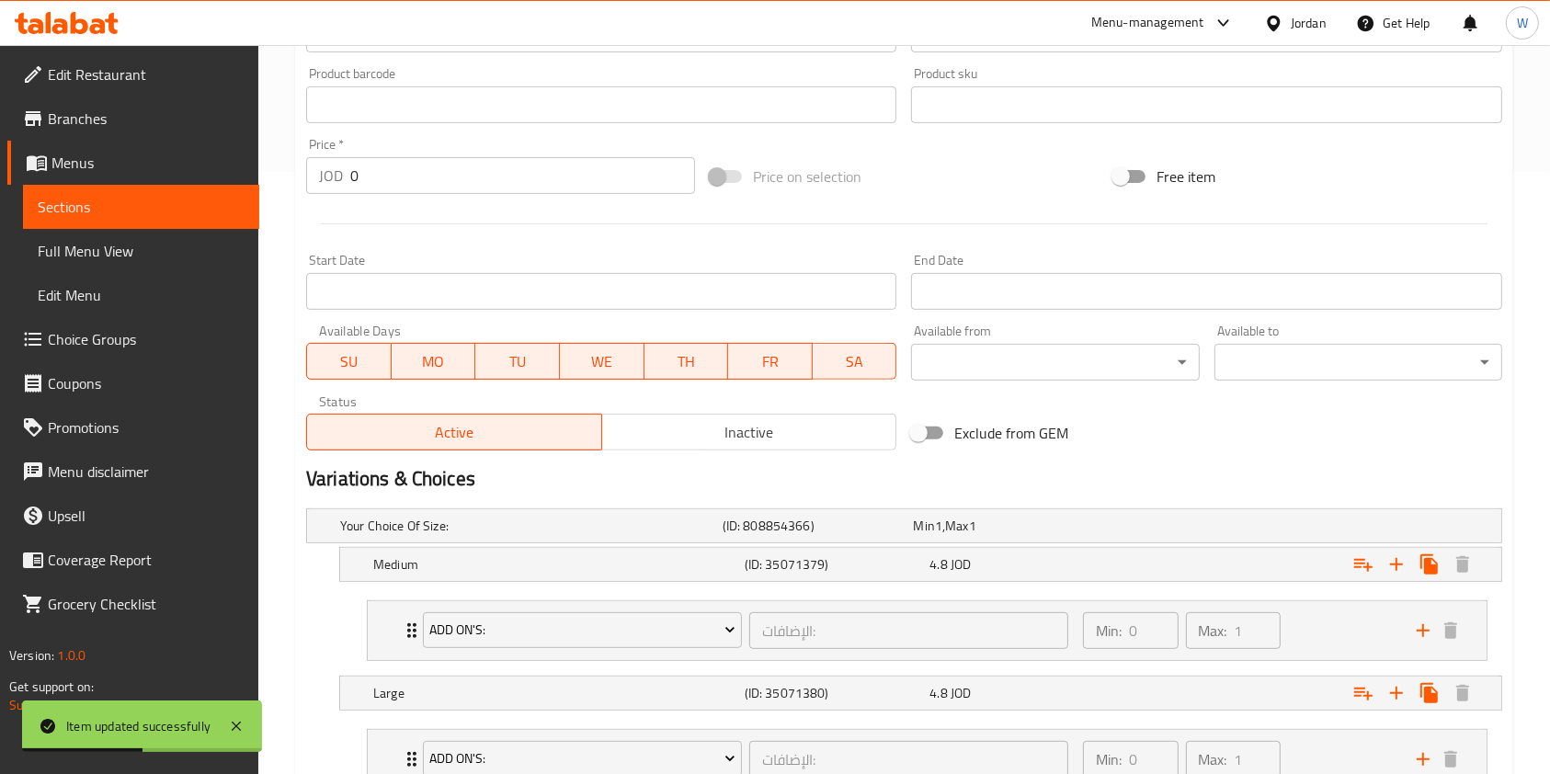
scroll to position [736, 0]
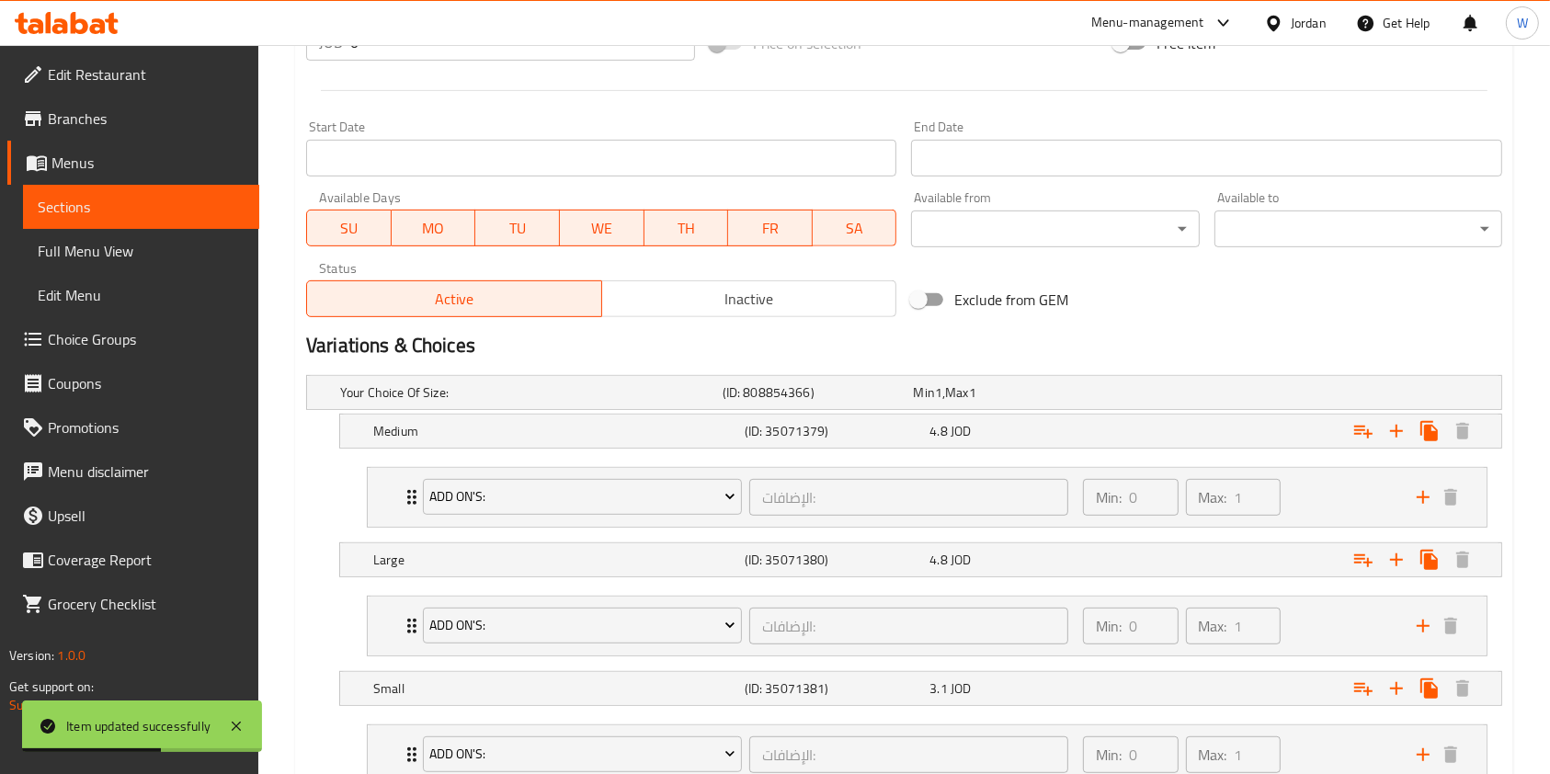
click at [1048, 430] on div "4.8 JOD" at bounding box center [1019, 431] width 178 height 18
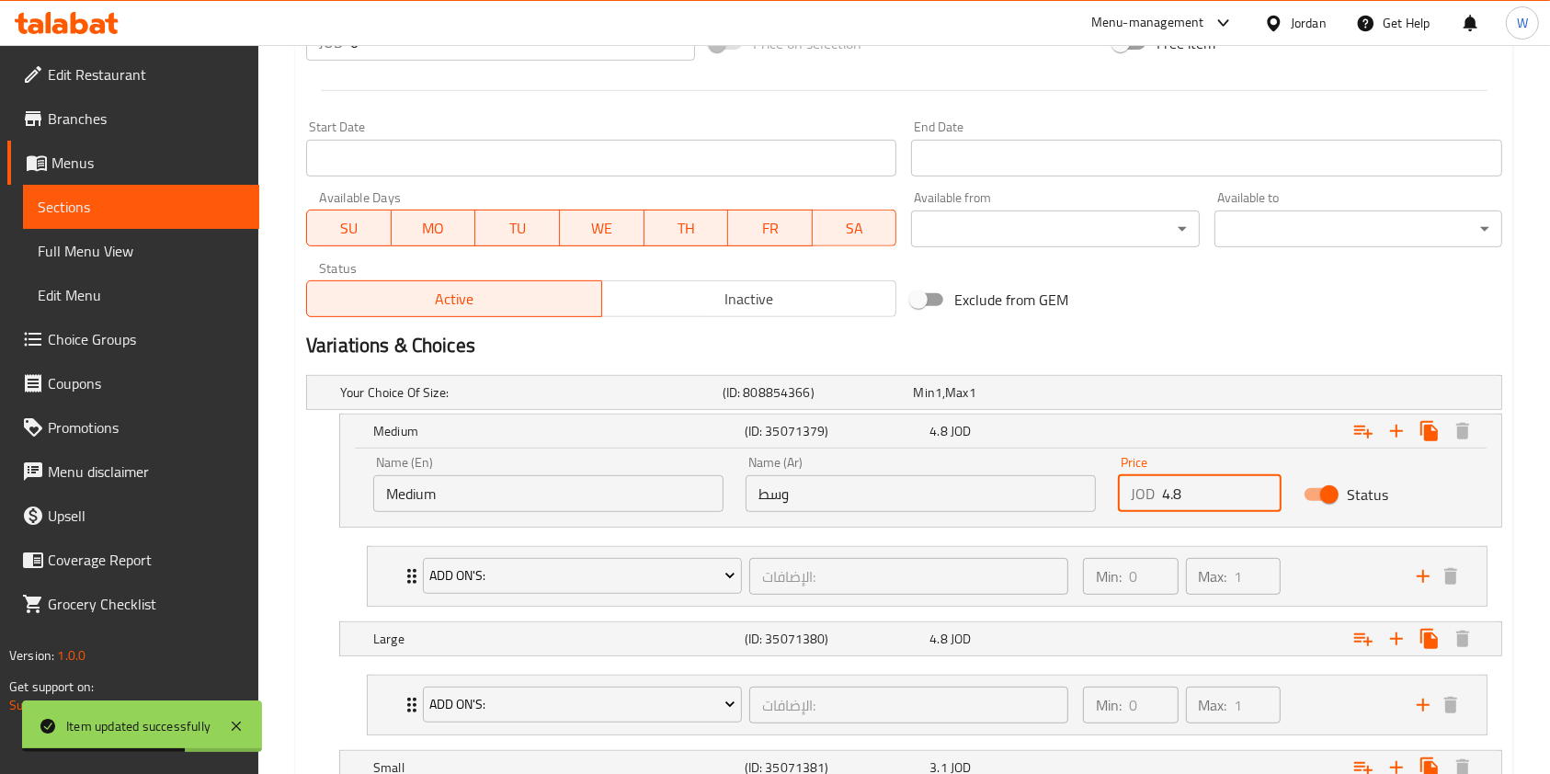
click at [1200, 489] on input "4.8" at bounding box center [1222, 493] width 120 height 37
type input "4"
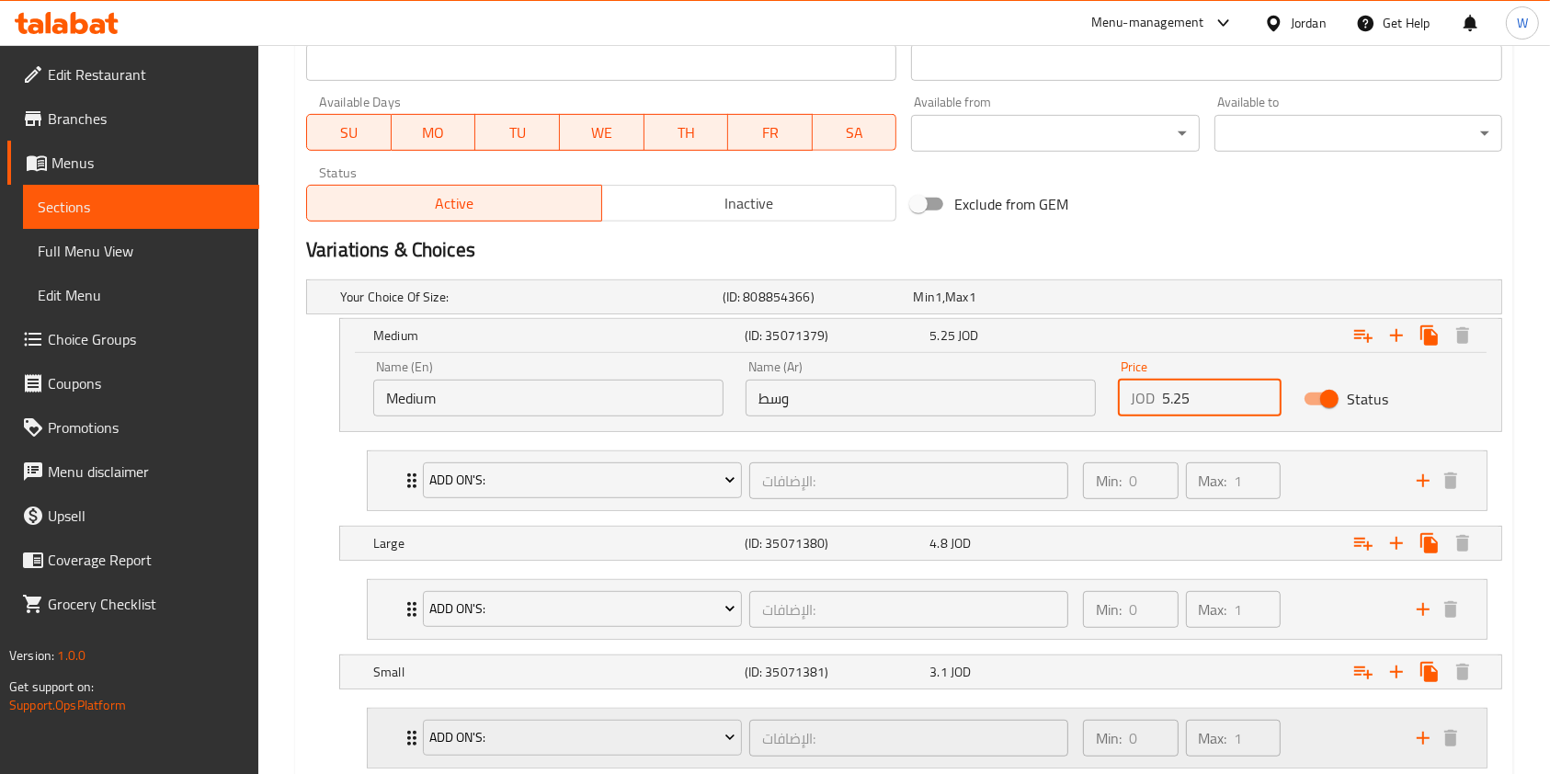
scroll to position [949, 0]
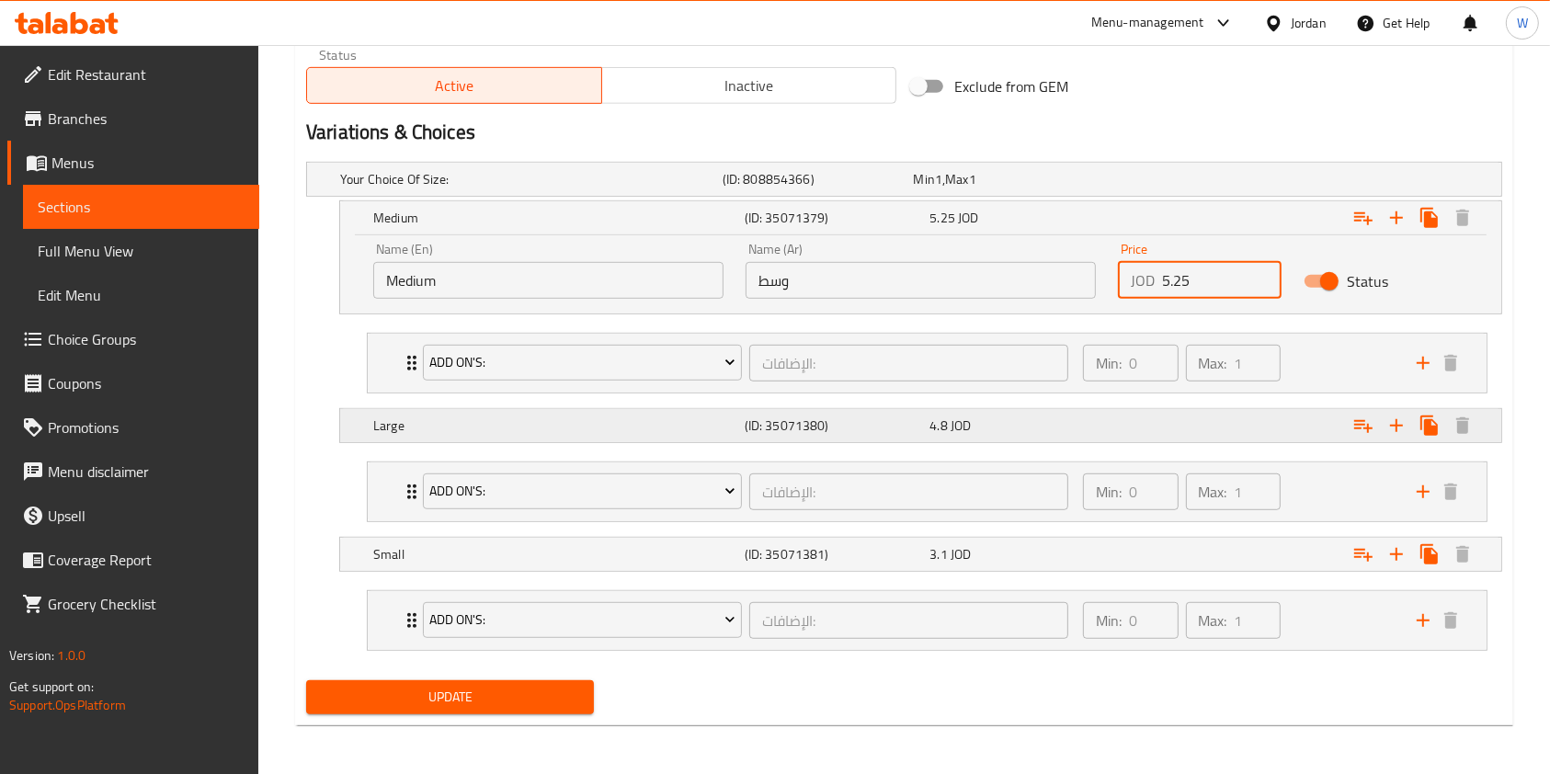
type input "5.25"
click at [1025, 442] on div "Large (ID: 35071380) 4.8 JOD" at bounding box center [926, 425] width 1113 height 40
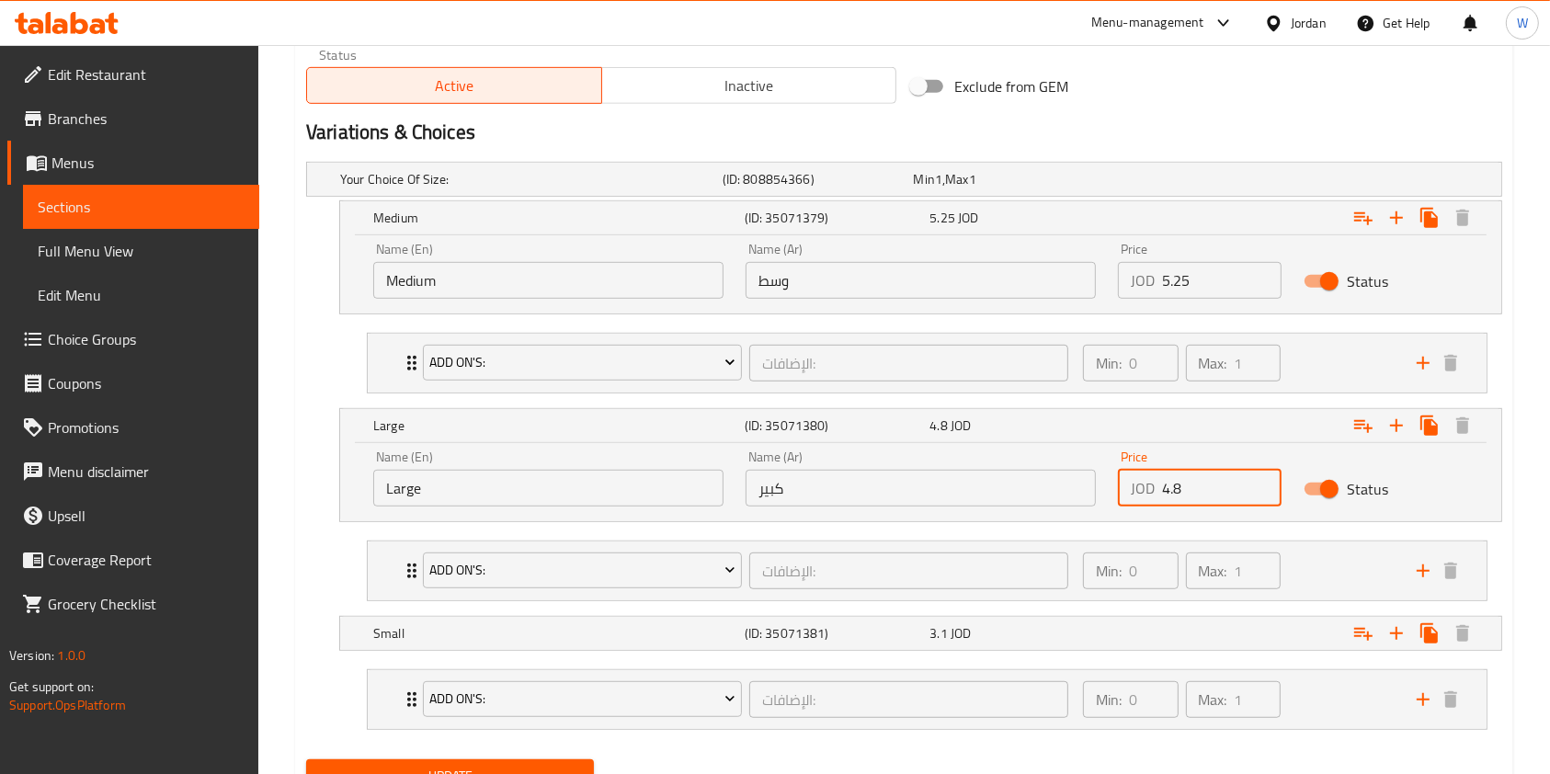
click at [1218, 491] on input "4.8" at bounding box center [1222, 488] width 120 height 37
type input "4"
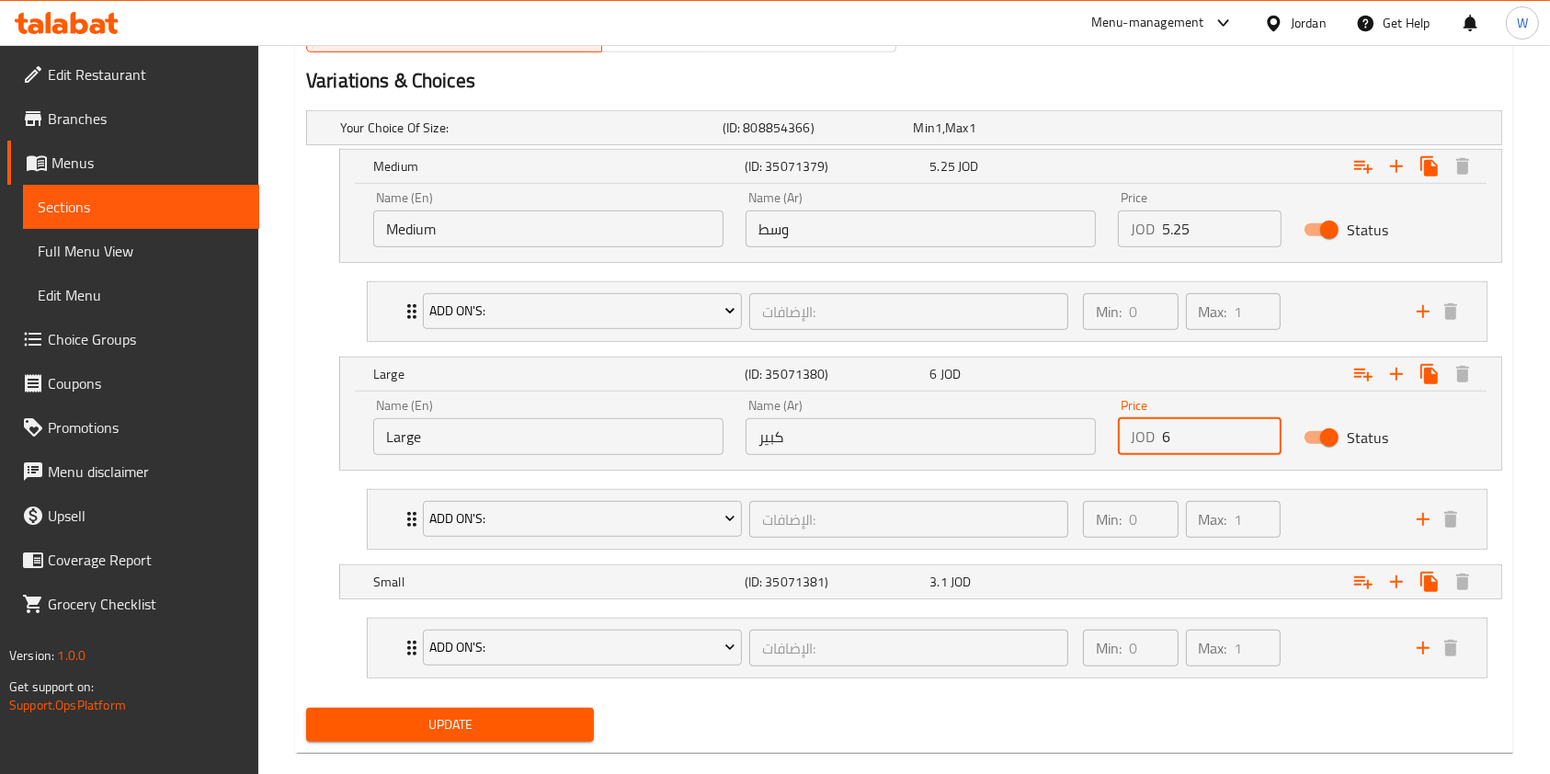
scroll to position [1029, 0]
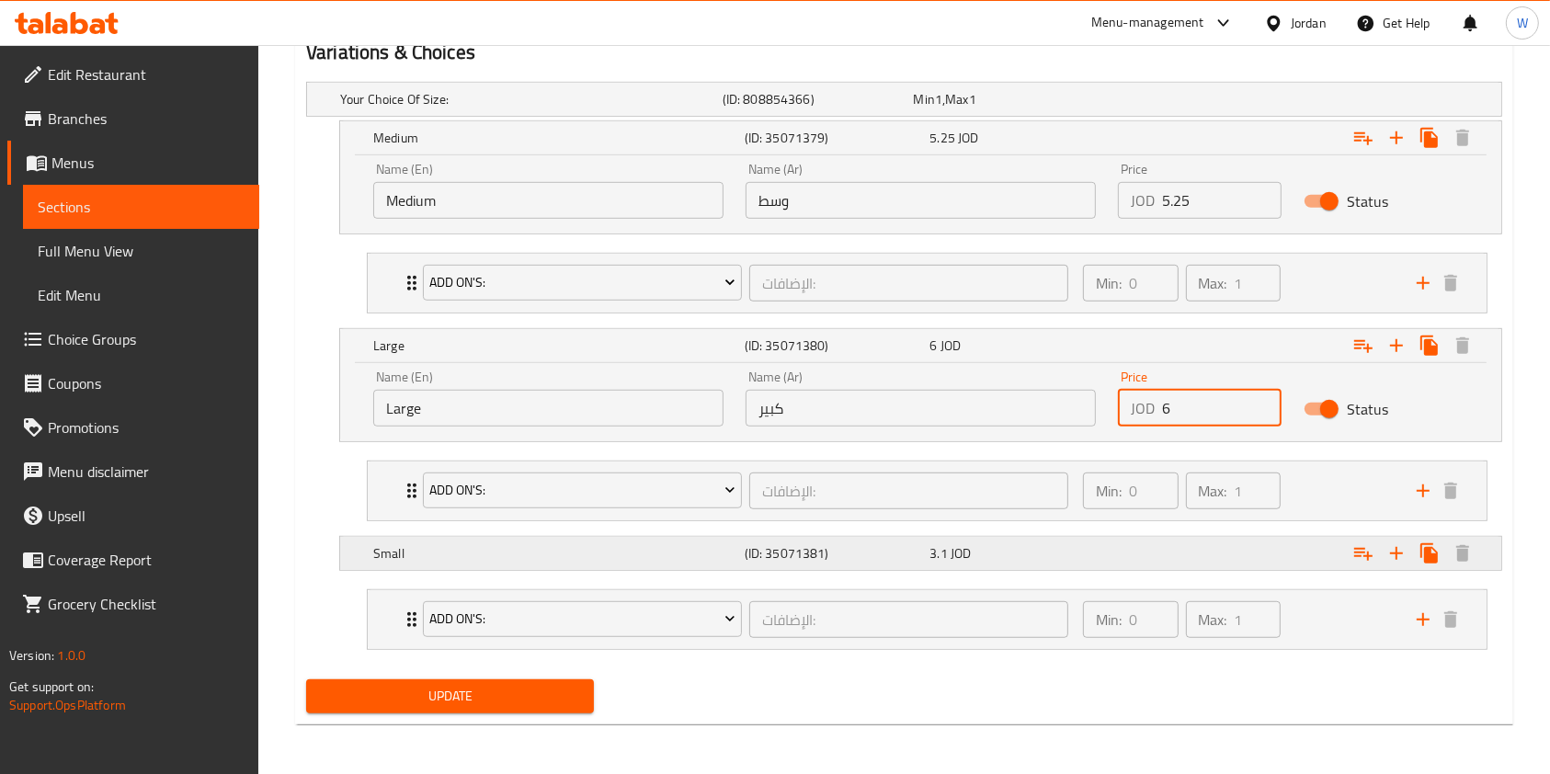
type input "6"
click at [1048, 541] on div "3.1 JOD" at bounding box center [1019, 554] width 186 height 26
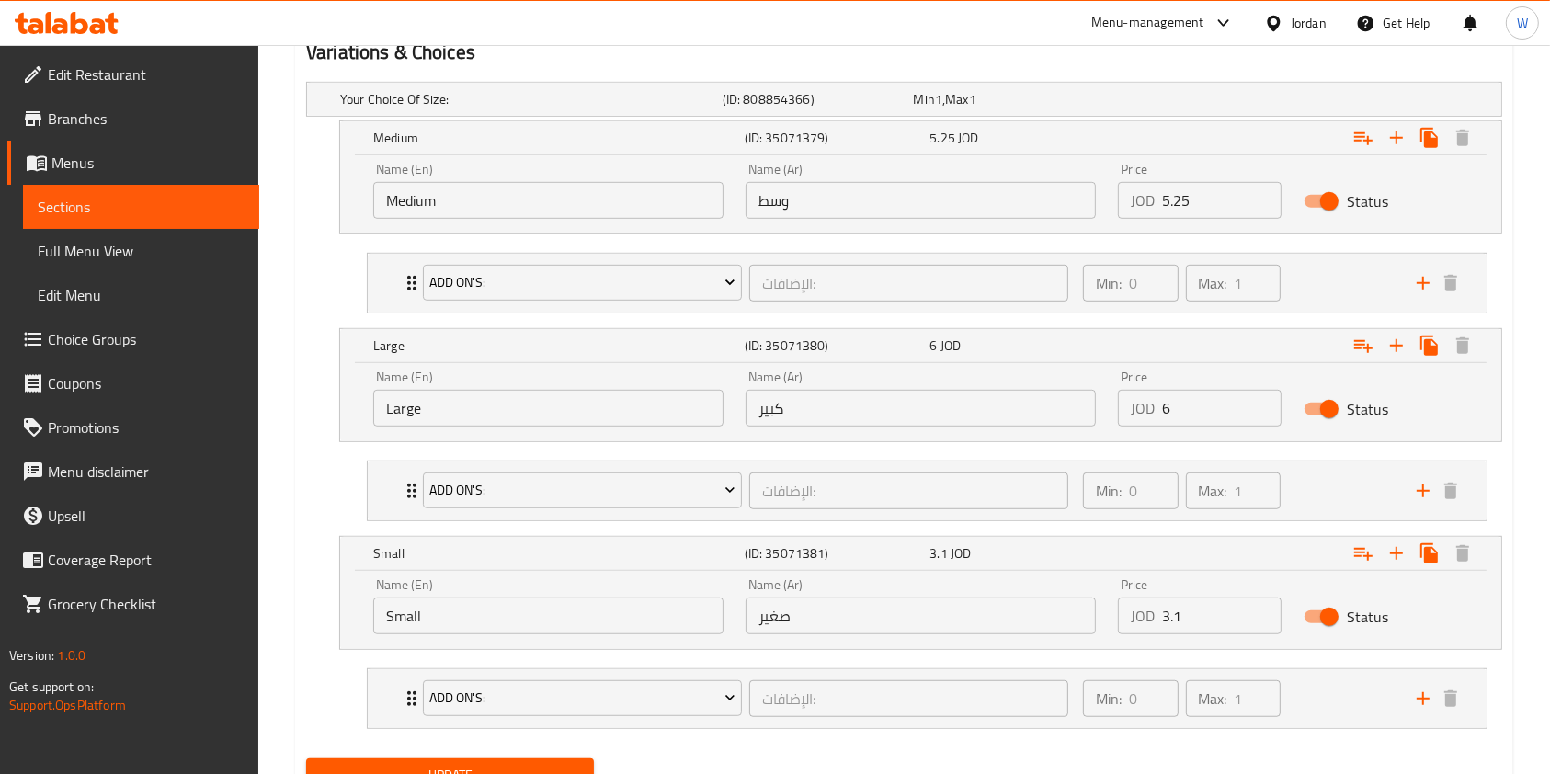
click at [1226, 607] on input "3.1" at bounding box center [1222, 616] width 120 height 37
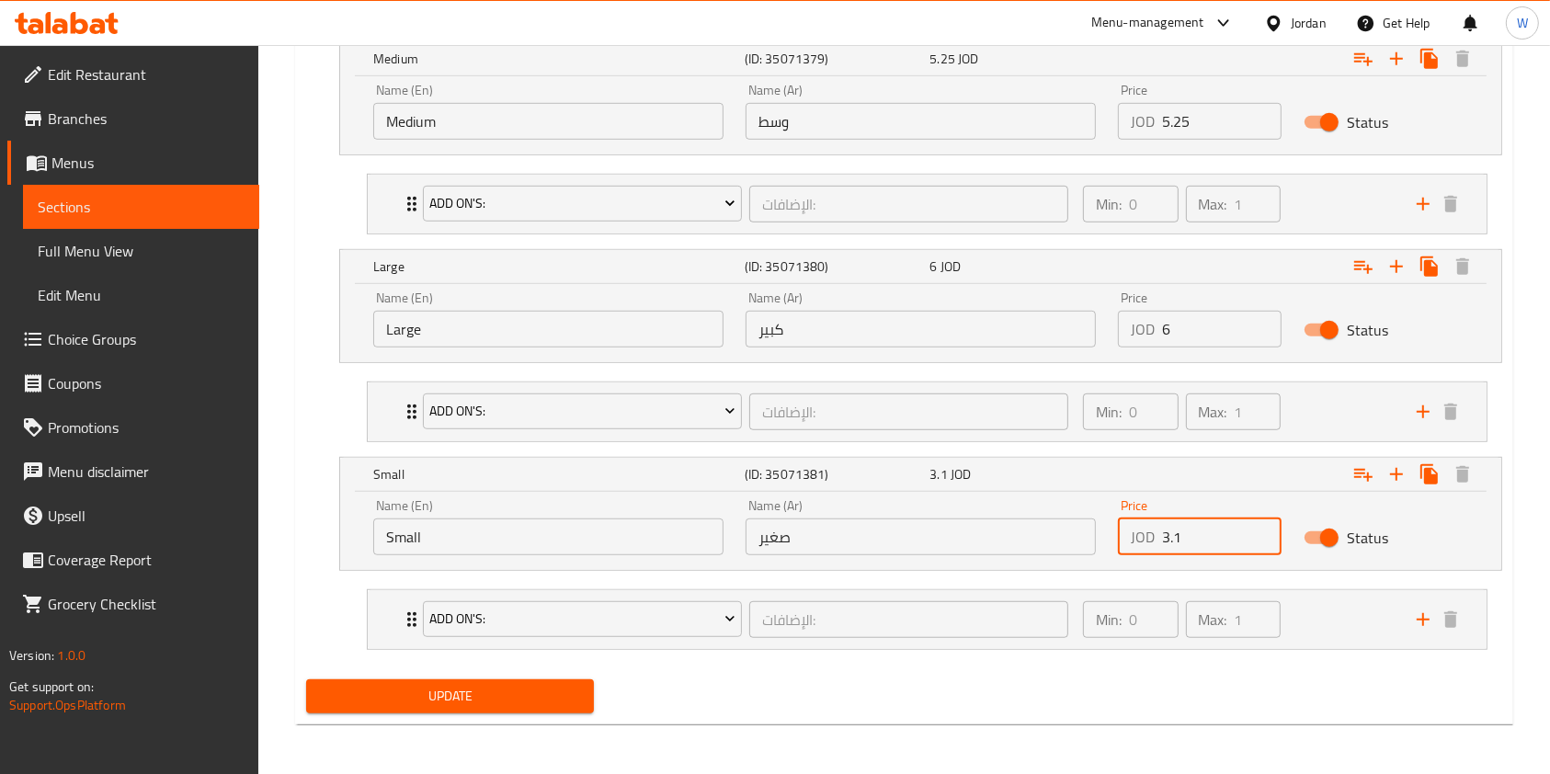
click at [504, 691] on span "Update" at bounding box center [450, 696] width 258 height 23
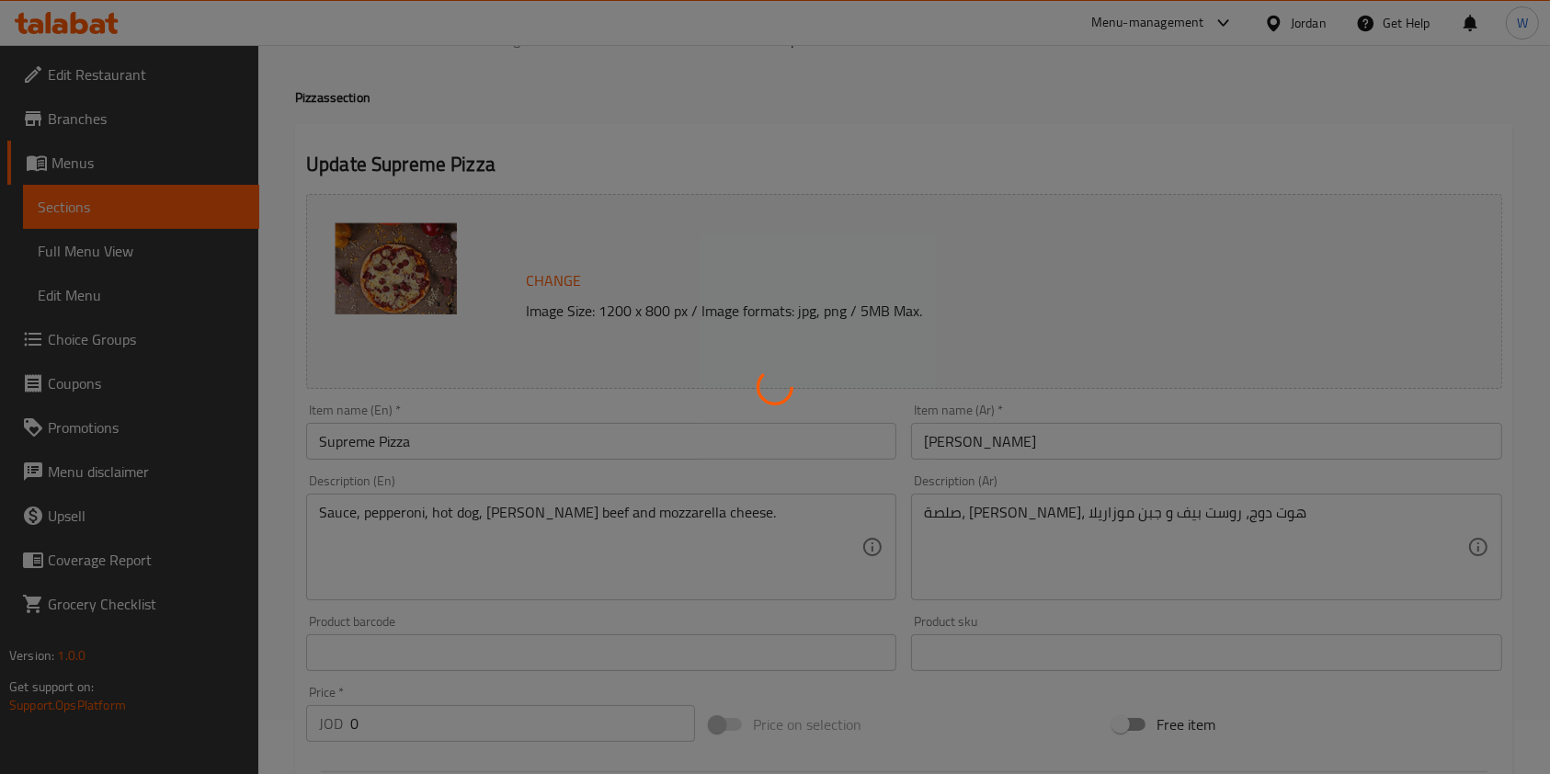
scroll to position [0, 0]
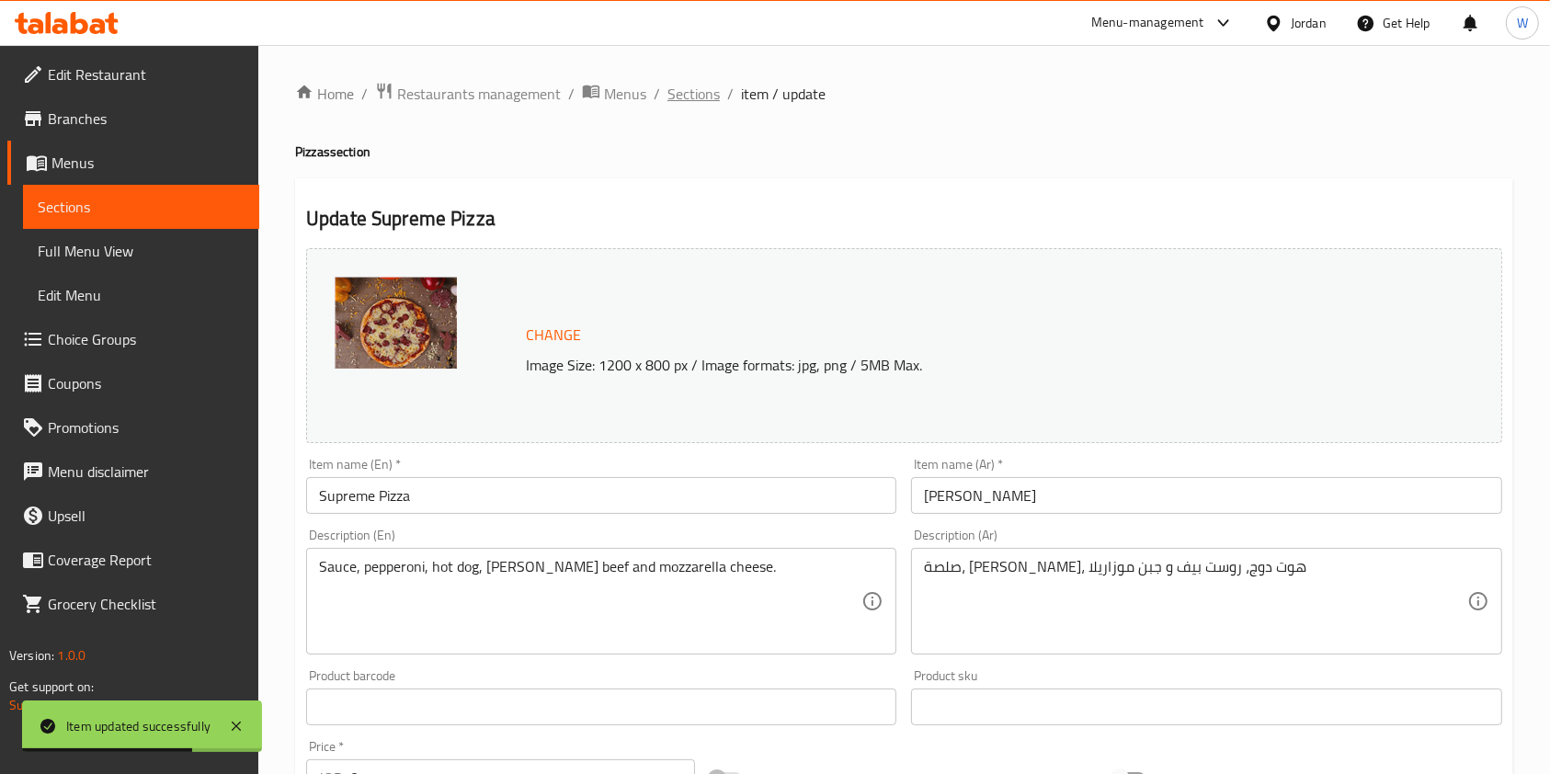
click at [703, 96] on span "Sections" at bounding box center [694, 94] width 52 height 22
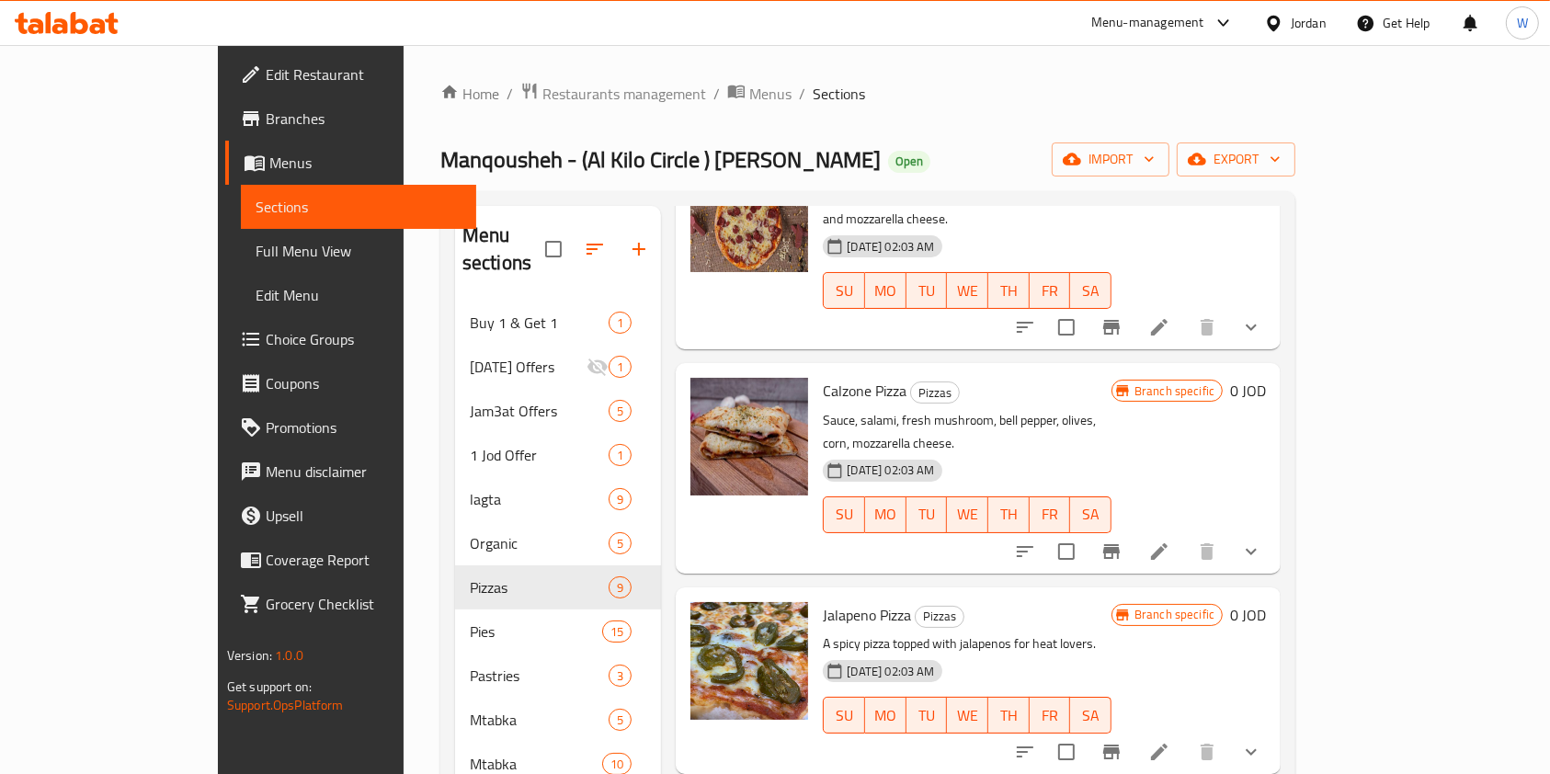
scroll to position [858, 0]
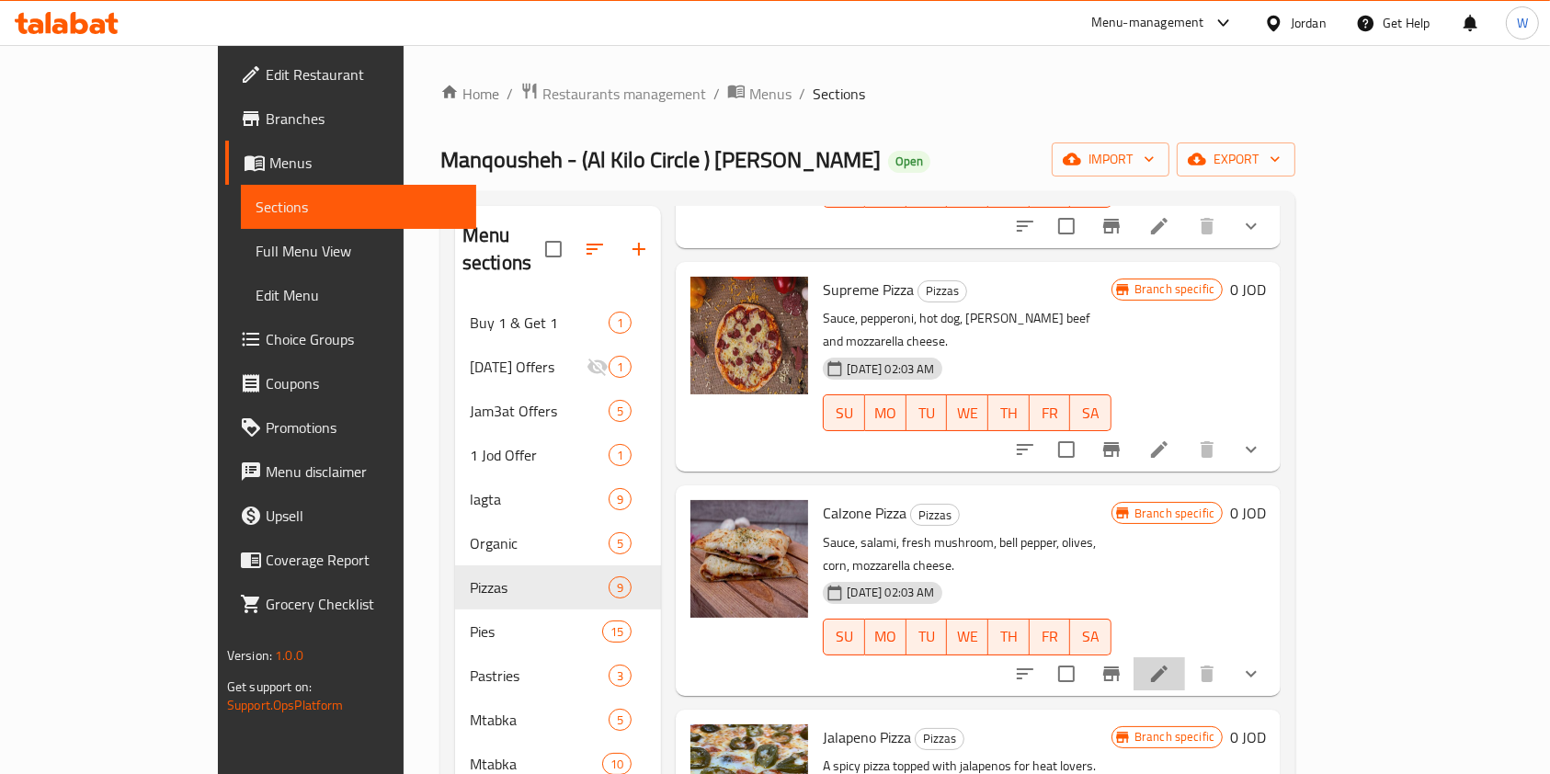
click at [1185, 657] on li at bounding box center [1159, 673] width 51 height 33
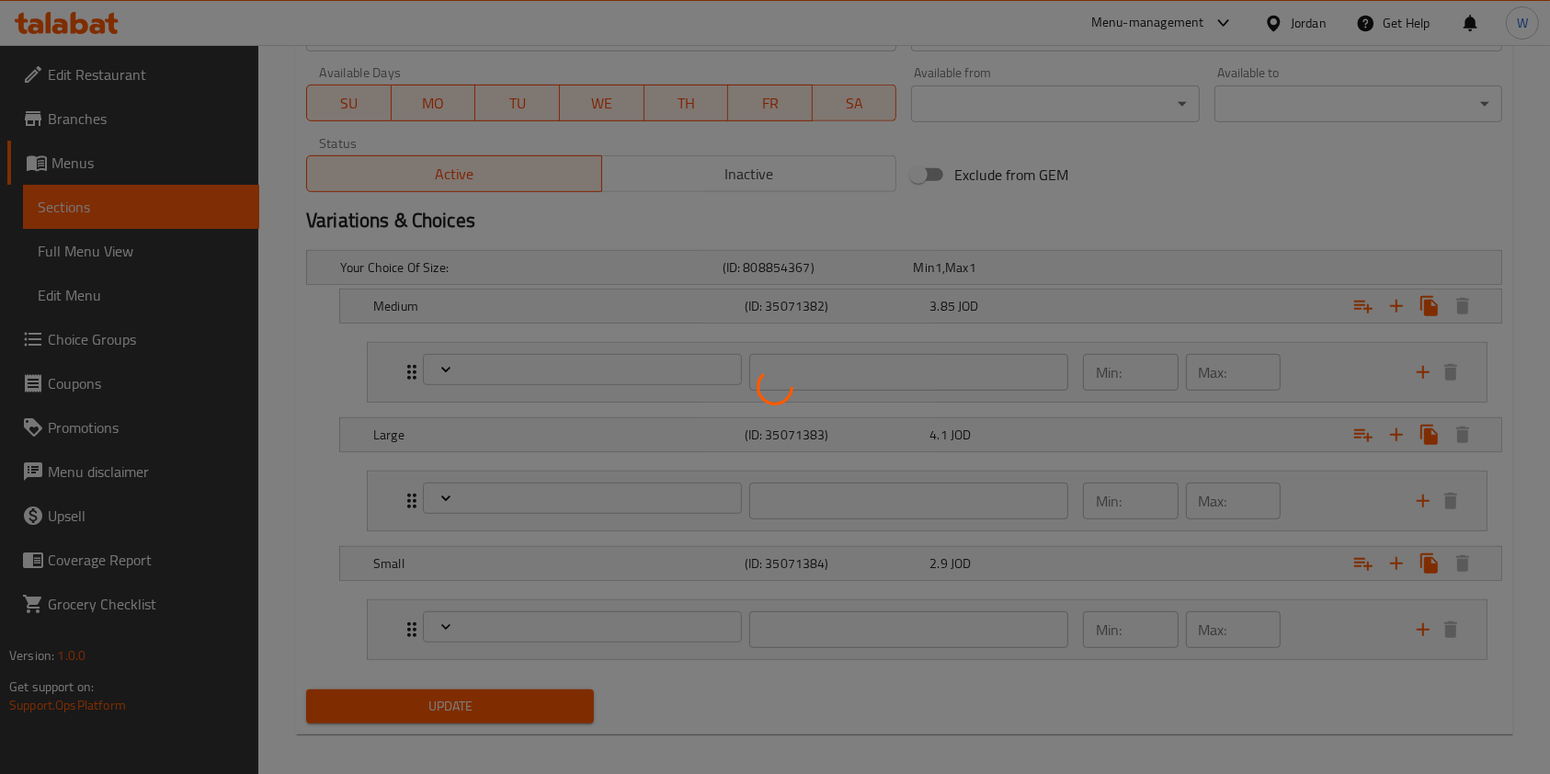
scroll to position [871, 0]
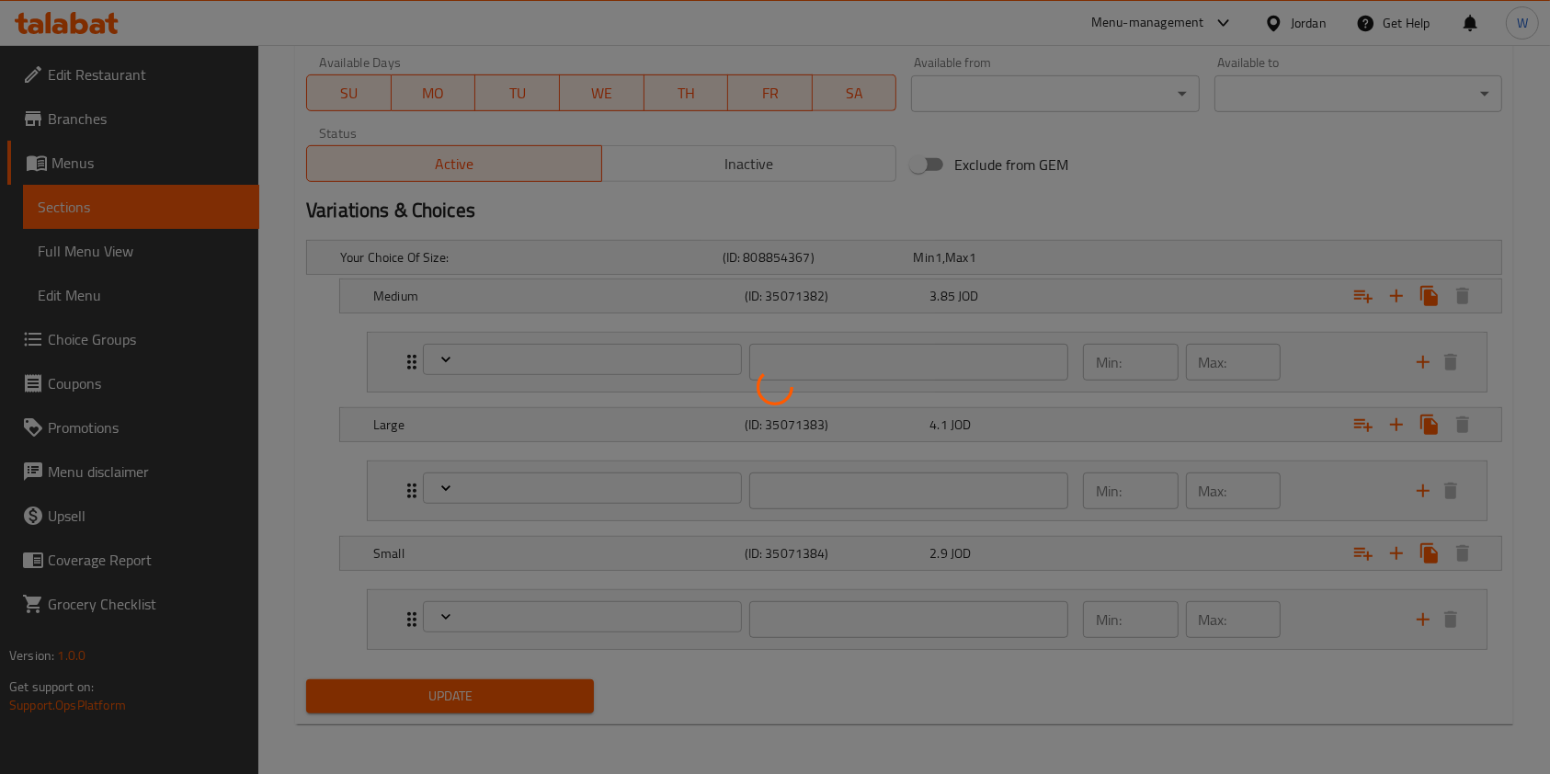
type input "الإضافات:"
type input "0"
type input "1"
type input "الإضافات:"
type input "0"
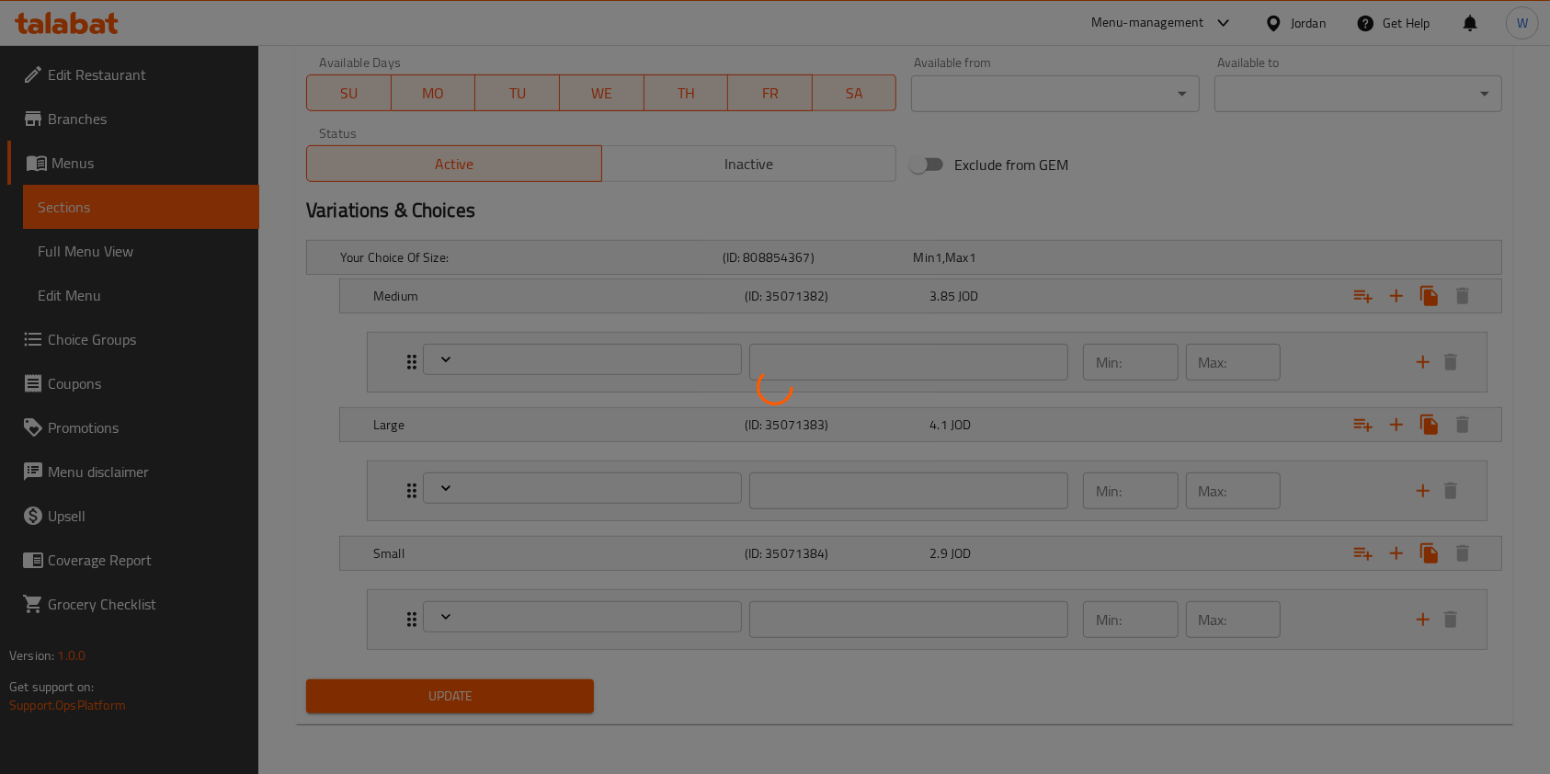
type input "1"
type input "الإضافات:"
type input "0"
type input "1"
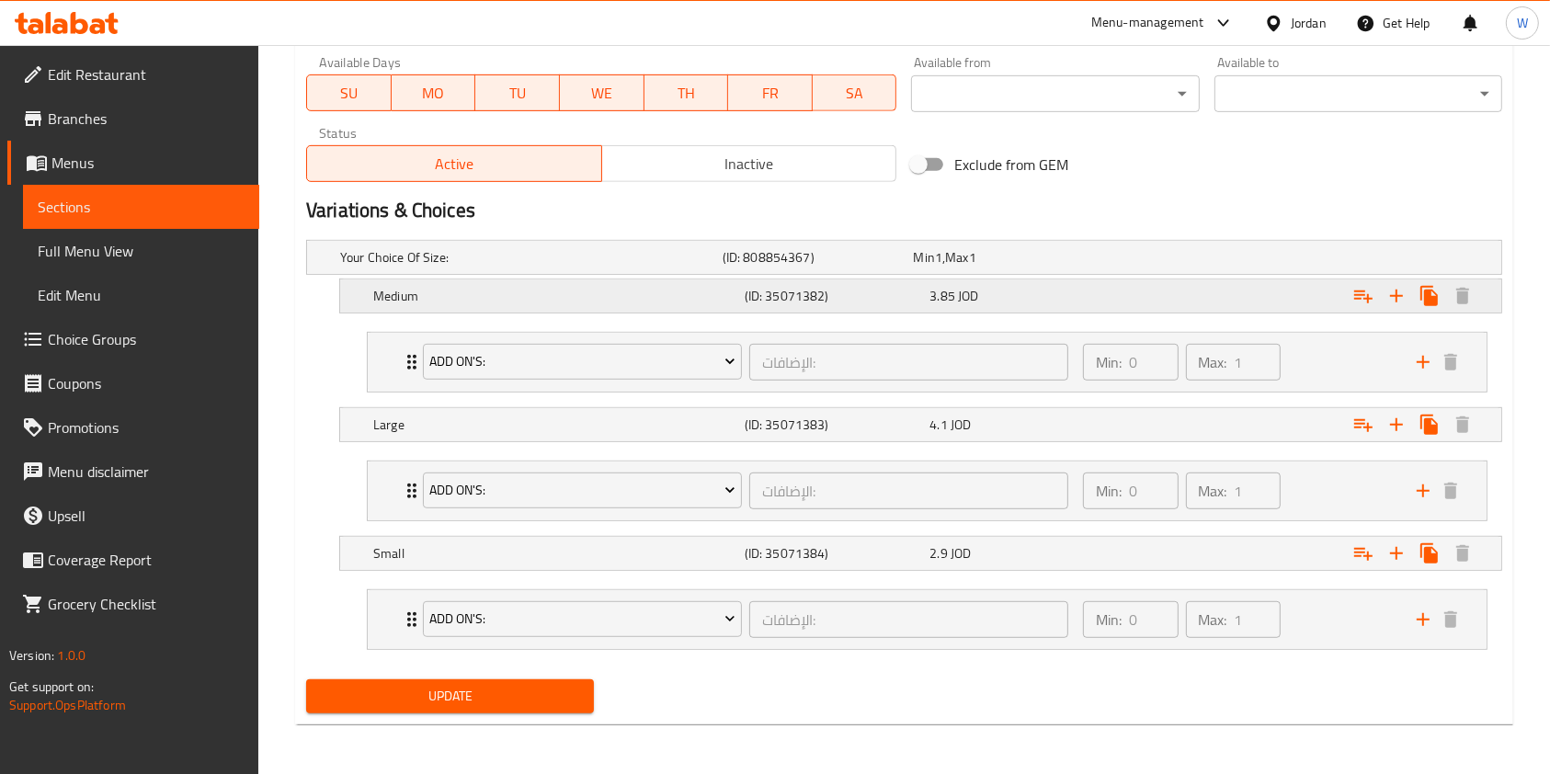
click at [1214, 292] on div "Expand" at bounding box center [1297, 296] width 371 height 40
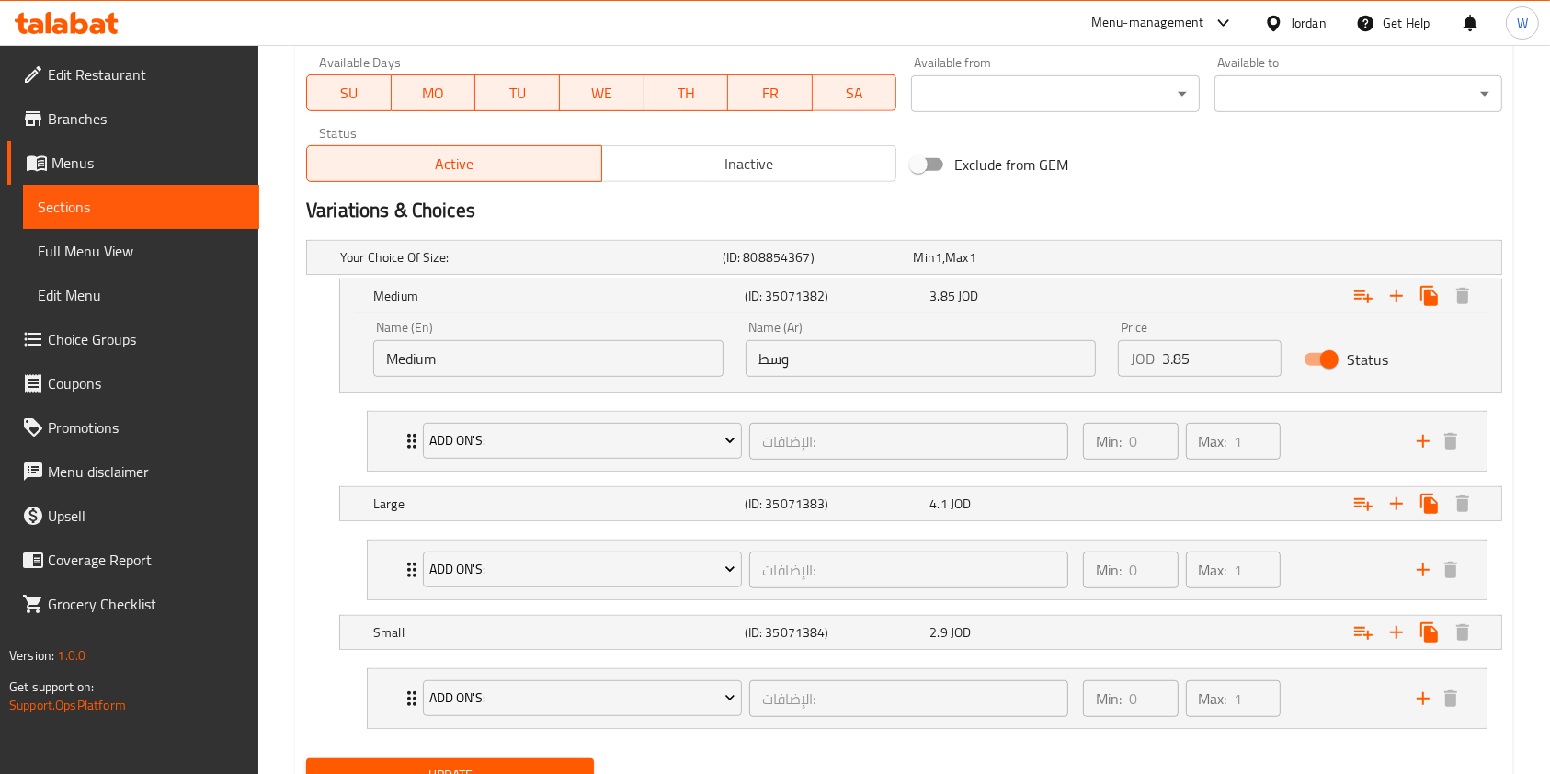
click at [1214, 354] on input "3.85" at bounding box center [1222, 358] width 120 height 37
type input "3"
type input "4.5"
click at [1192, 484] on div "Expand" at bounding box center [1297, 504] width 371 height 40
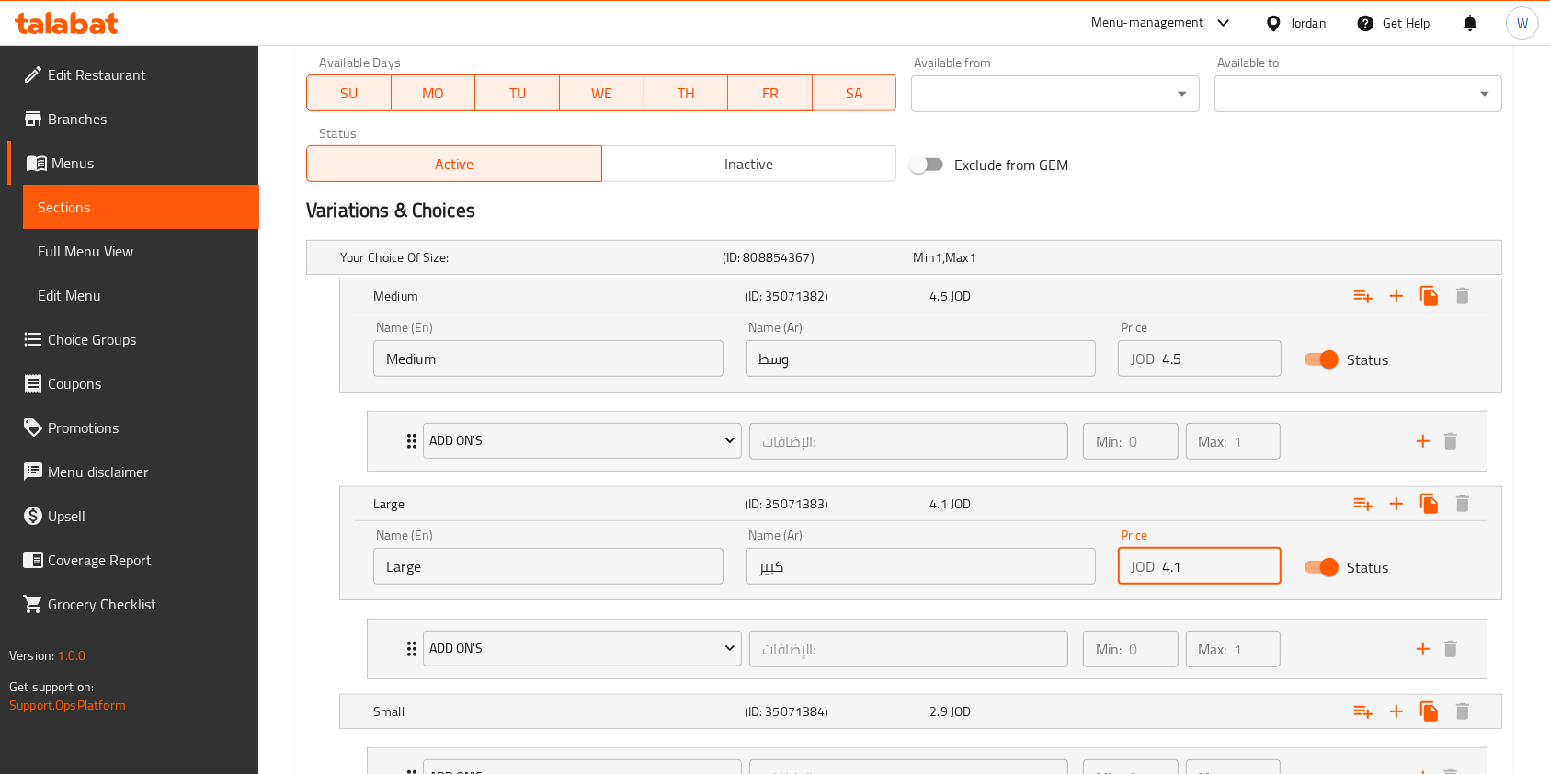
click at [1221, 572] on input "4.1" at bounding box center [1222, 566] width 120 height 37
type input "4"
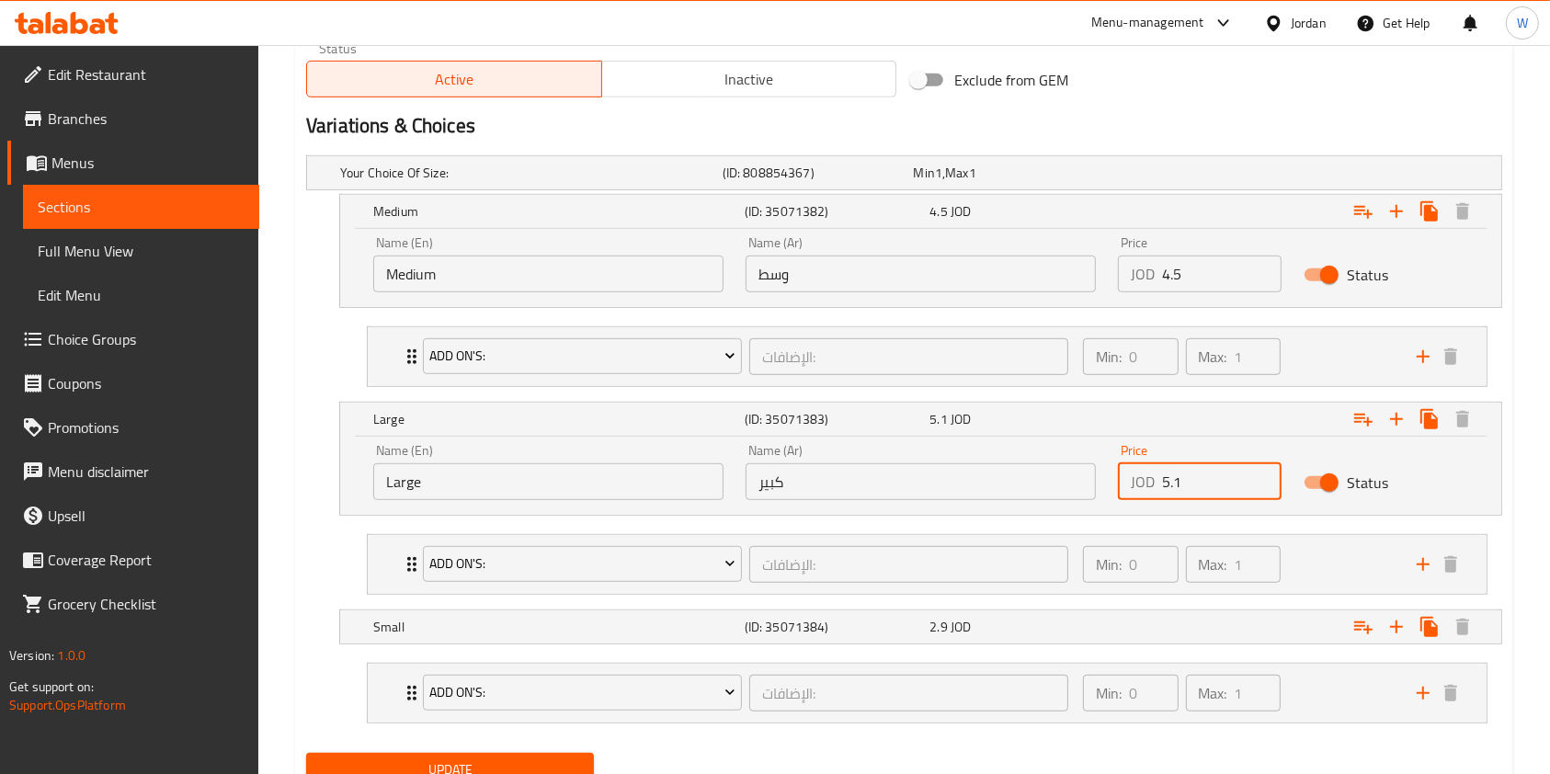
scroll to position [1029, 0]
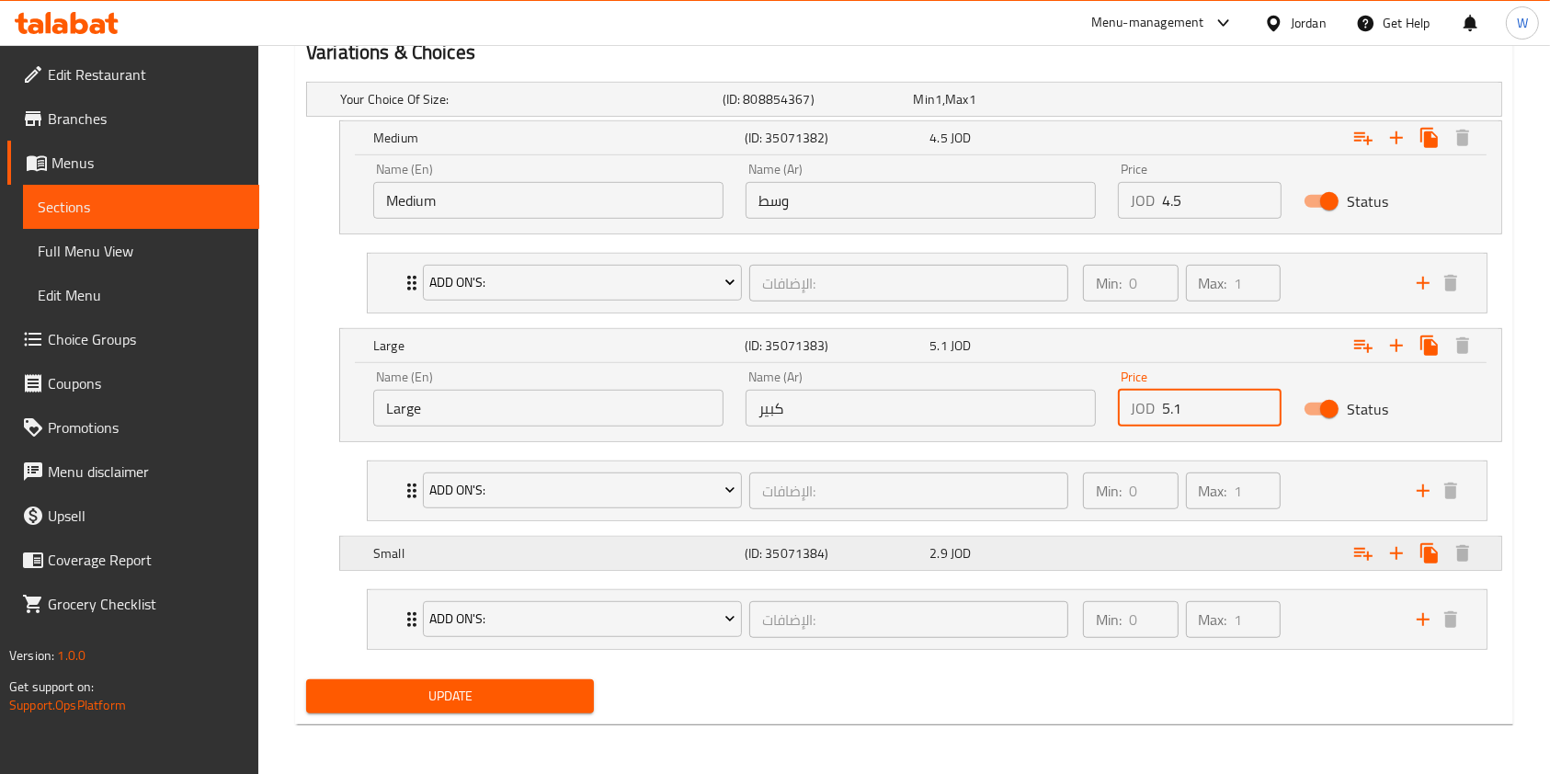
type input "5.1"
click at [1160, 555] on div "Expand" at bounding box center [1297, 553] width 371 height 40
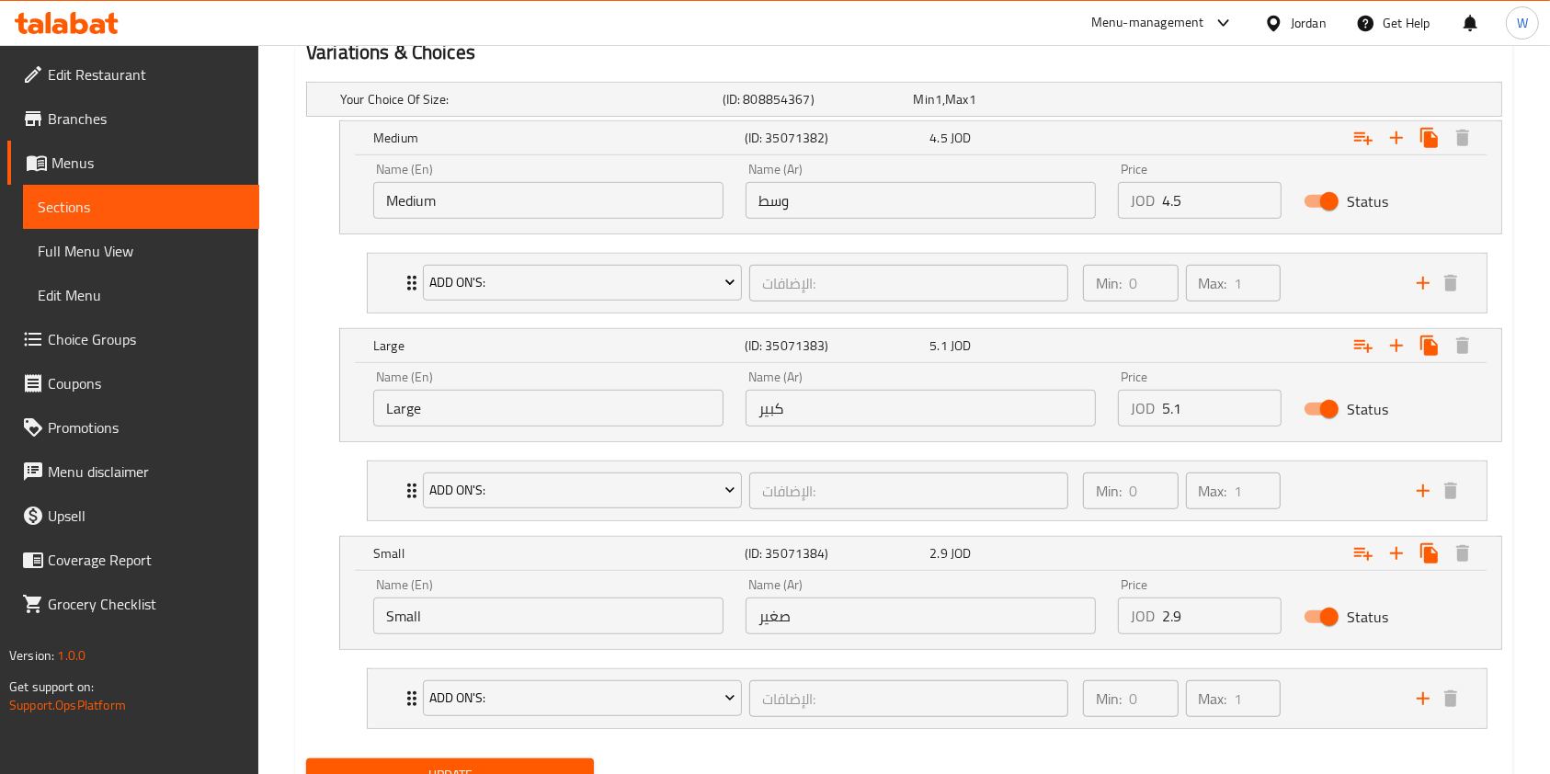
click at [1192, 622] on input "2.9" at bounding box center [1222, 616] width 120 height 37
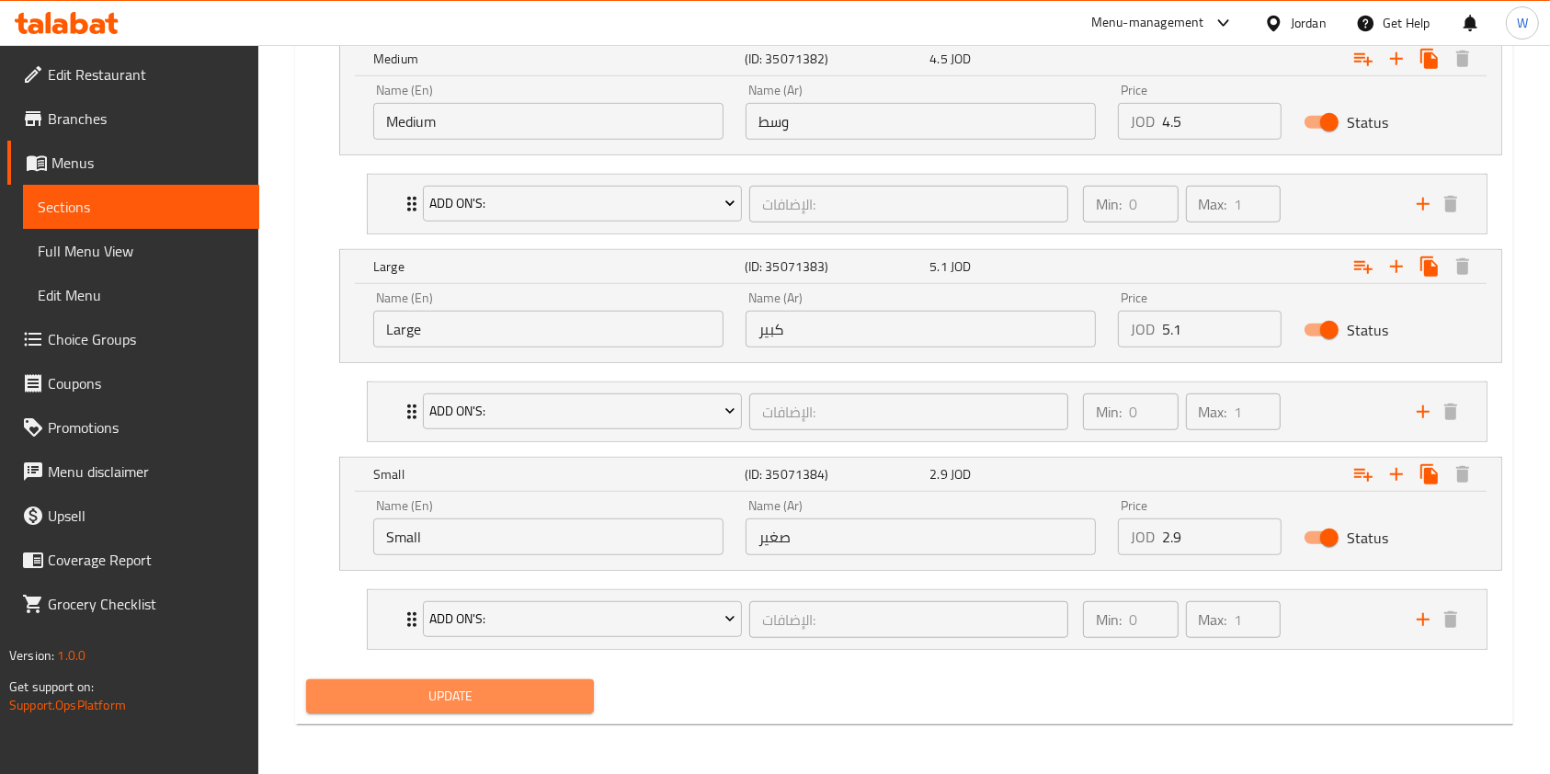
click at [409, 689] on span "Update" at bounding box center [450, 696] width 258 height 23
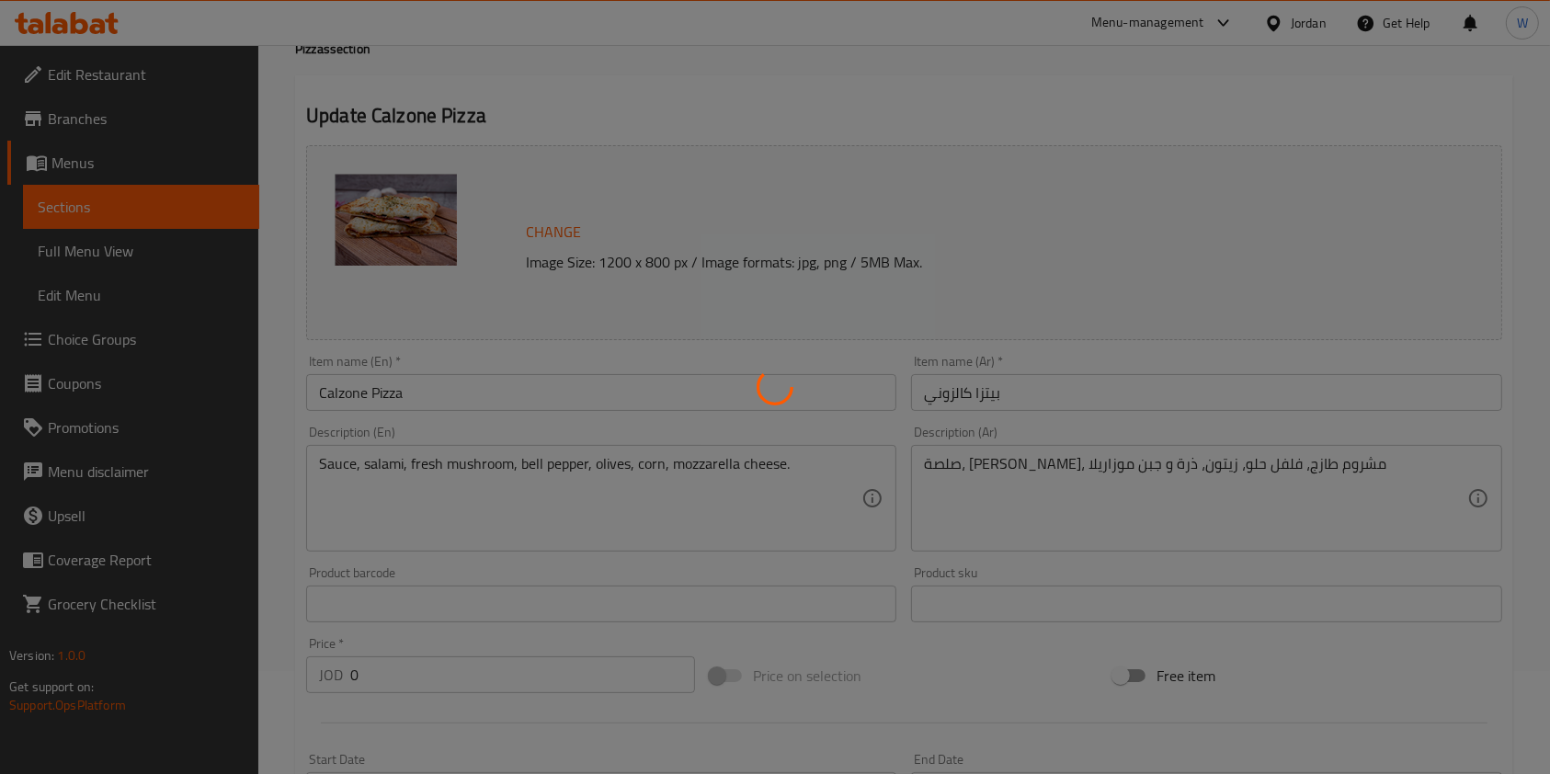
scroll to position [0, 0]
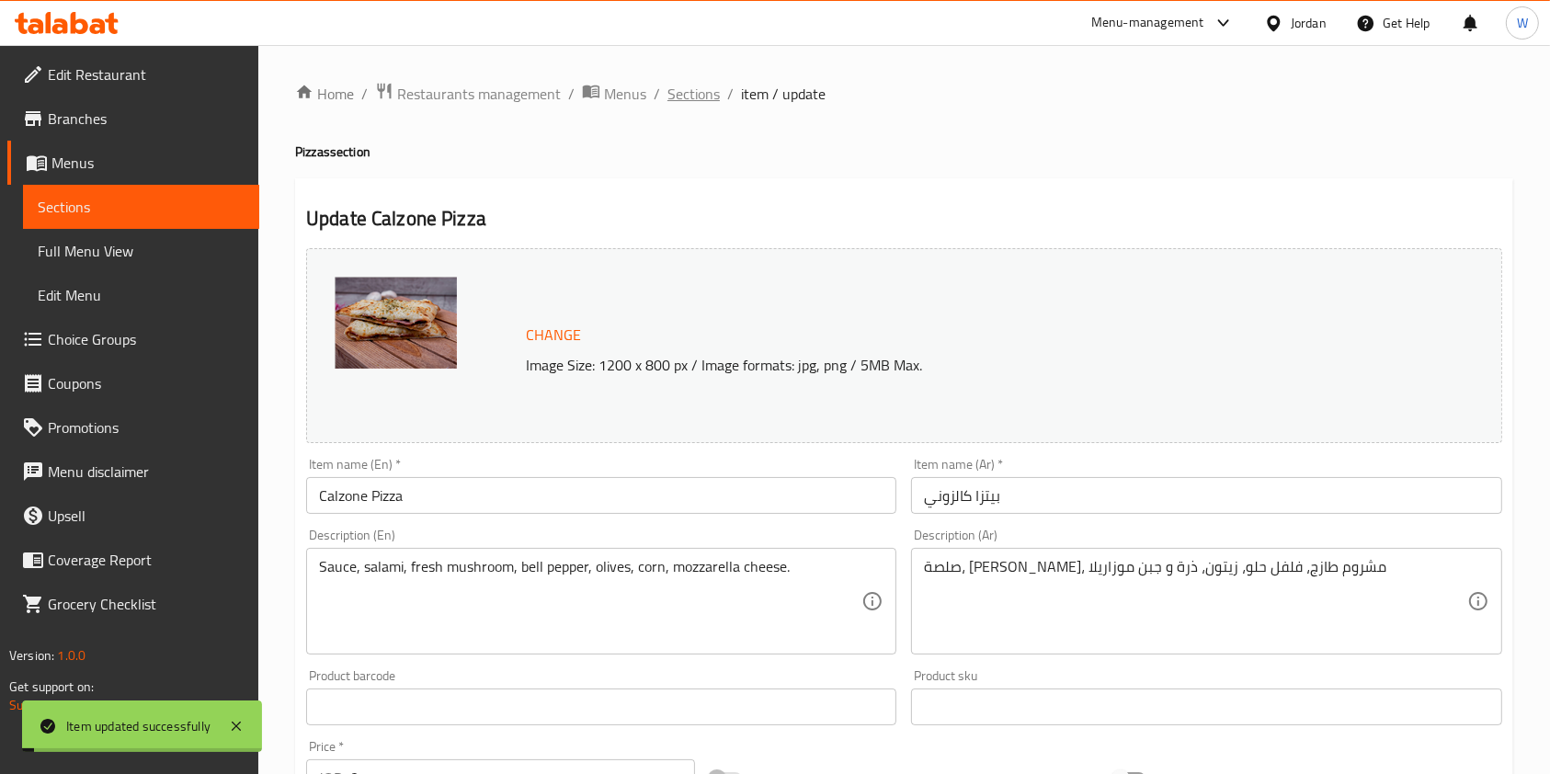
click at [695, 91] on span "Sections" at bounding box center [694, 94] width 52 height 22
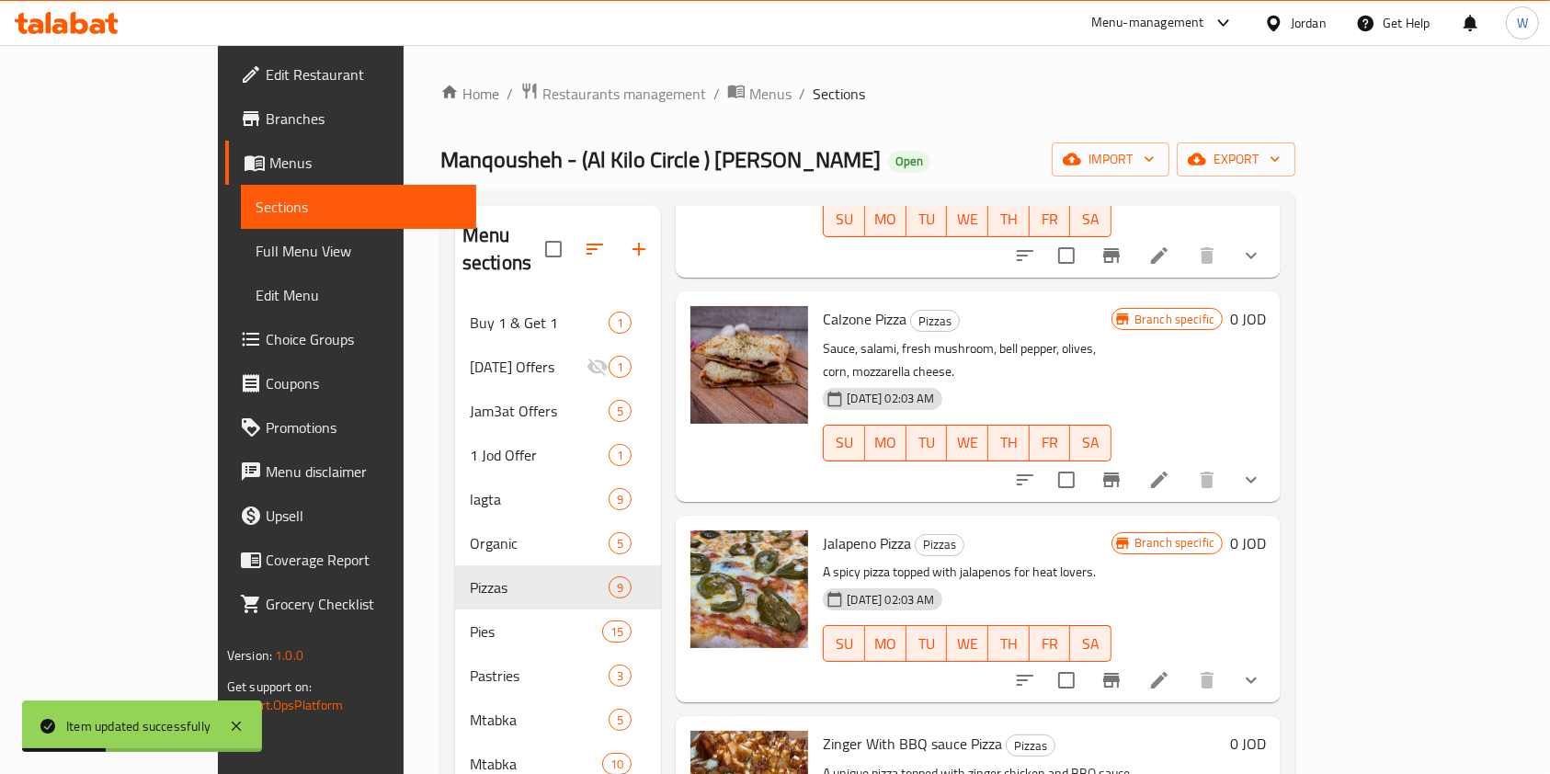
scroll to position [122, 0]
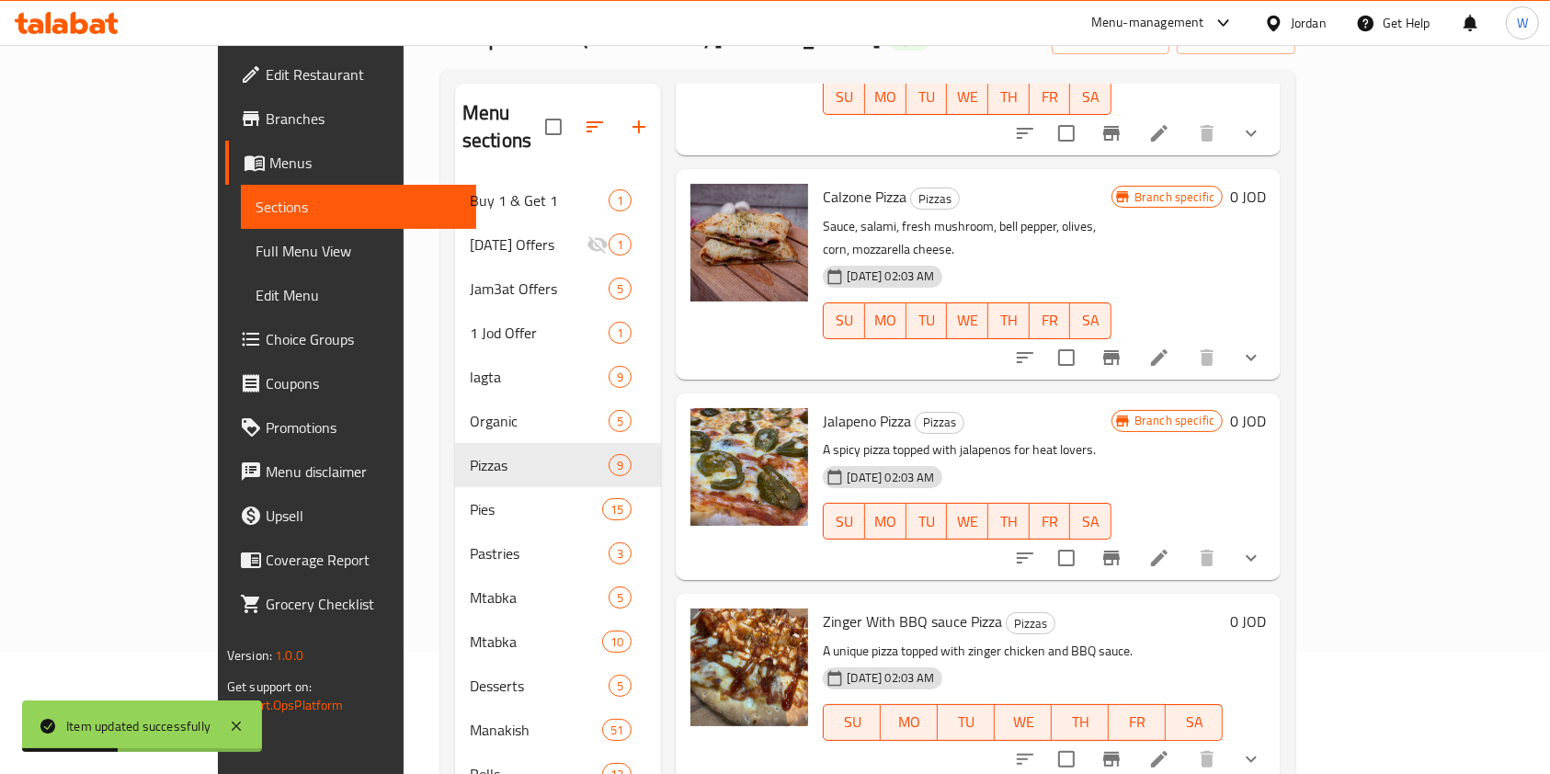
click at [1168, 550] on icon at bounding box center [1159, 558] width 17 height 17
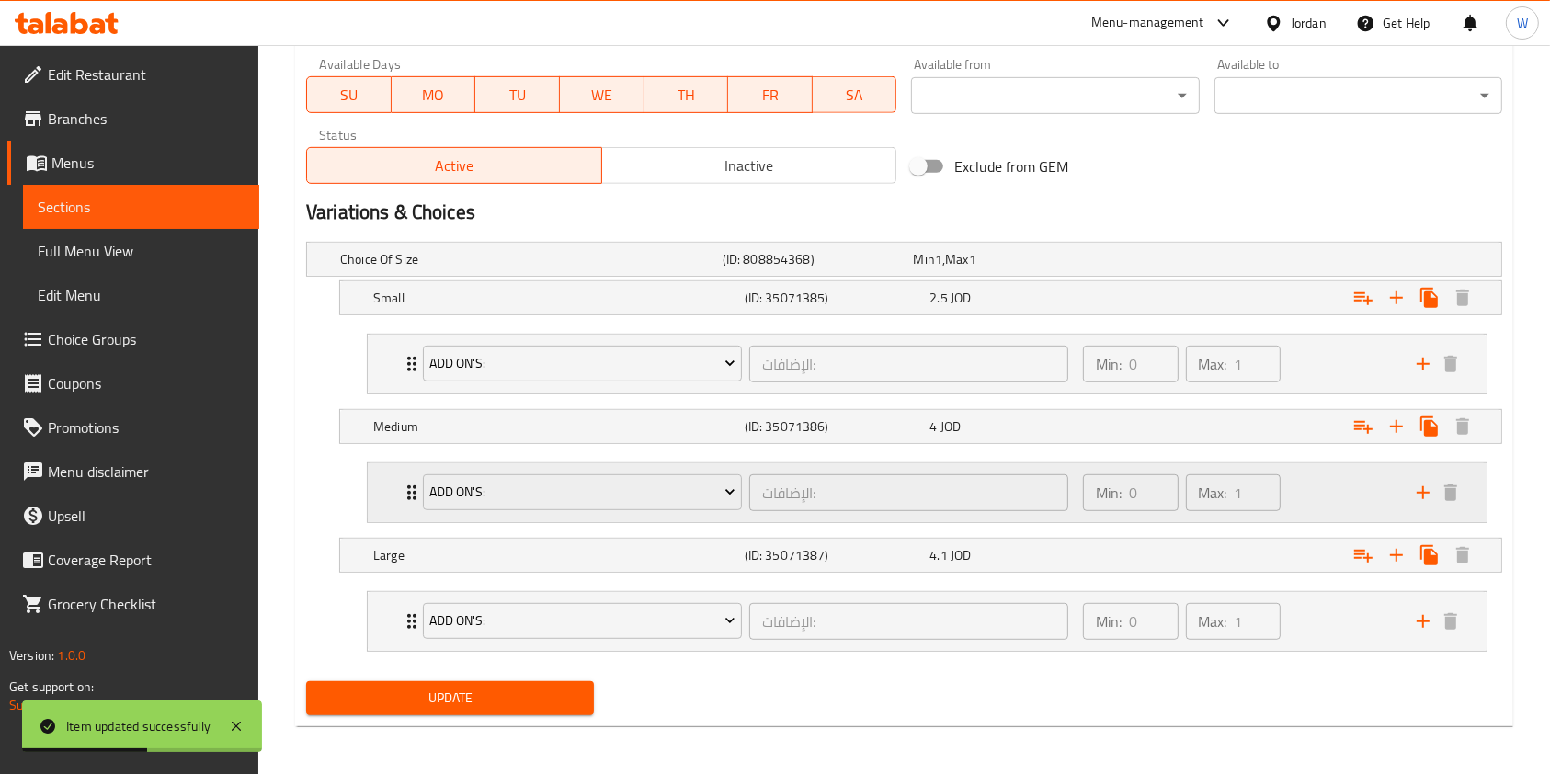
scroll to position [871, 0]
click at [1179, 319] on nav "Add On's: الإضافات: ​ Min: 0 ​ Max: 1 ​ Brown Bread (ID: 35069298) 0.2 JOD Name…" at bounding box center [904, 362] width 1196 height 90
click at [1167, 301] on div "Expand" at bounding box center [1297, 296] width 371 height 40
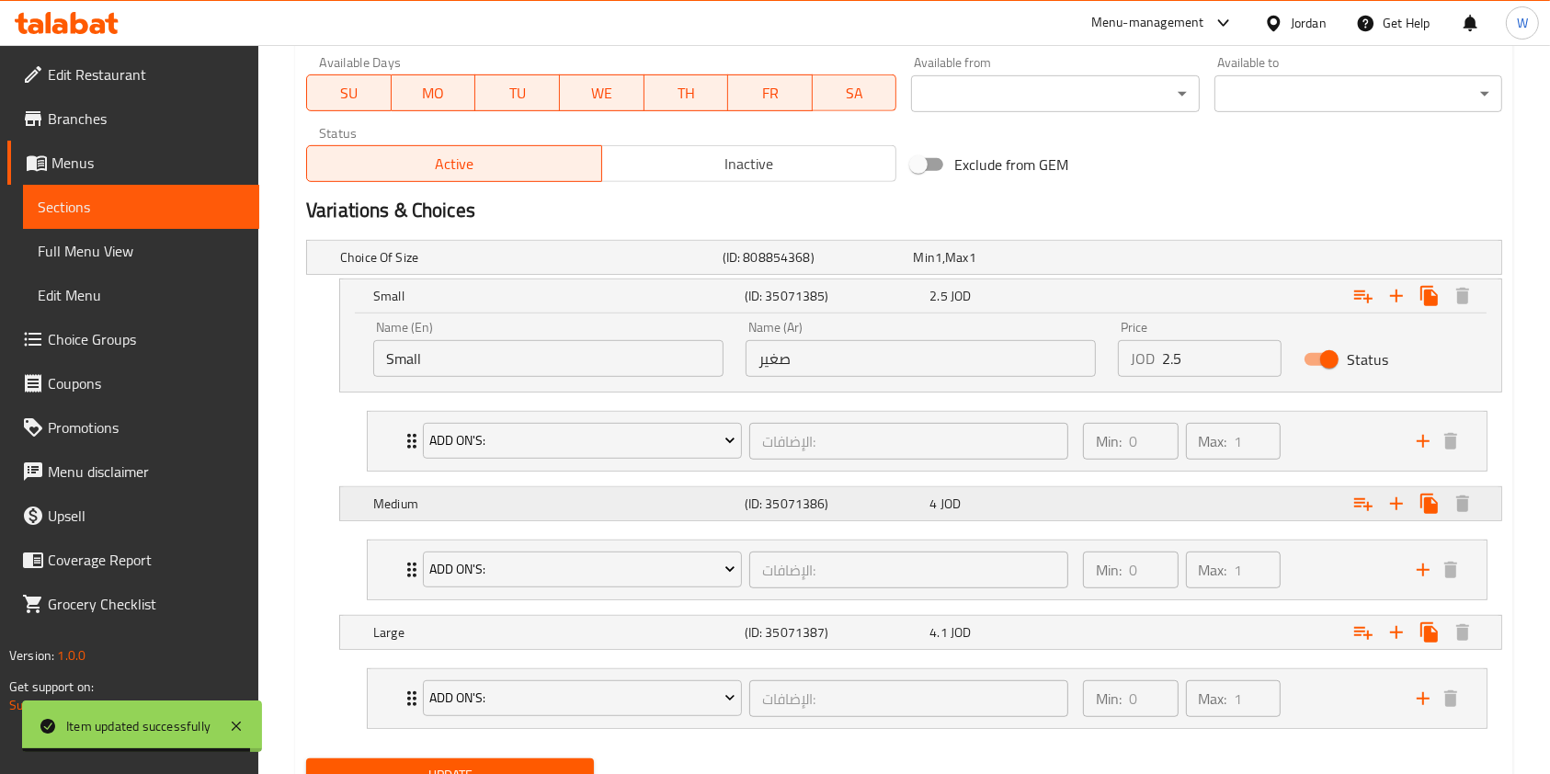
click at [1195, 505] on div "Expand" at bounding box center [1297, 504] width 371 height 40
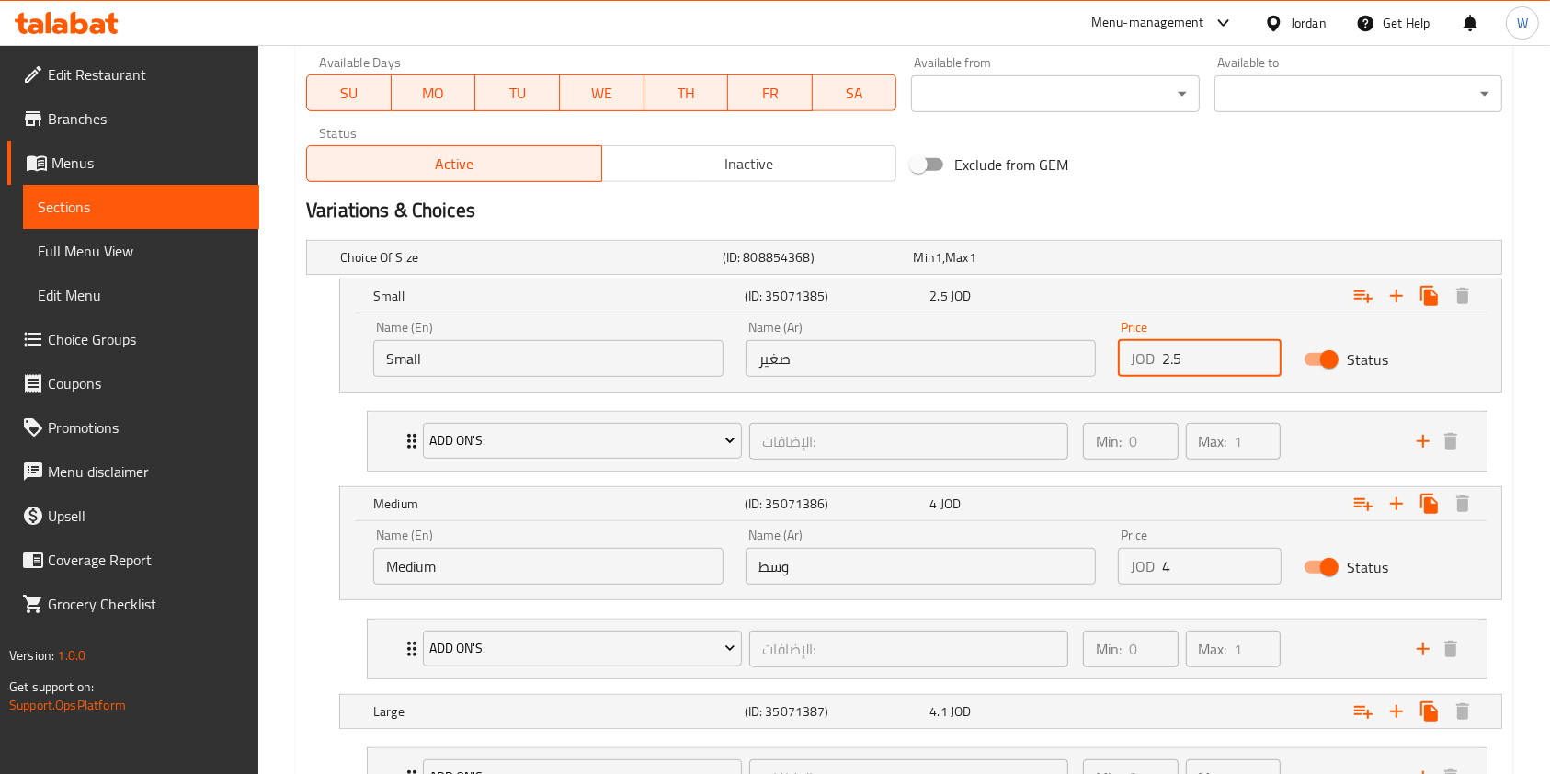
click at [1199, 353] on input "2.5" at bounding box center [1222, 358] width 120 height 37
type input "2.85"
click at [998, 510] on div "4 JOD" at bounding box center [1019, 504] width 178 height 18
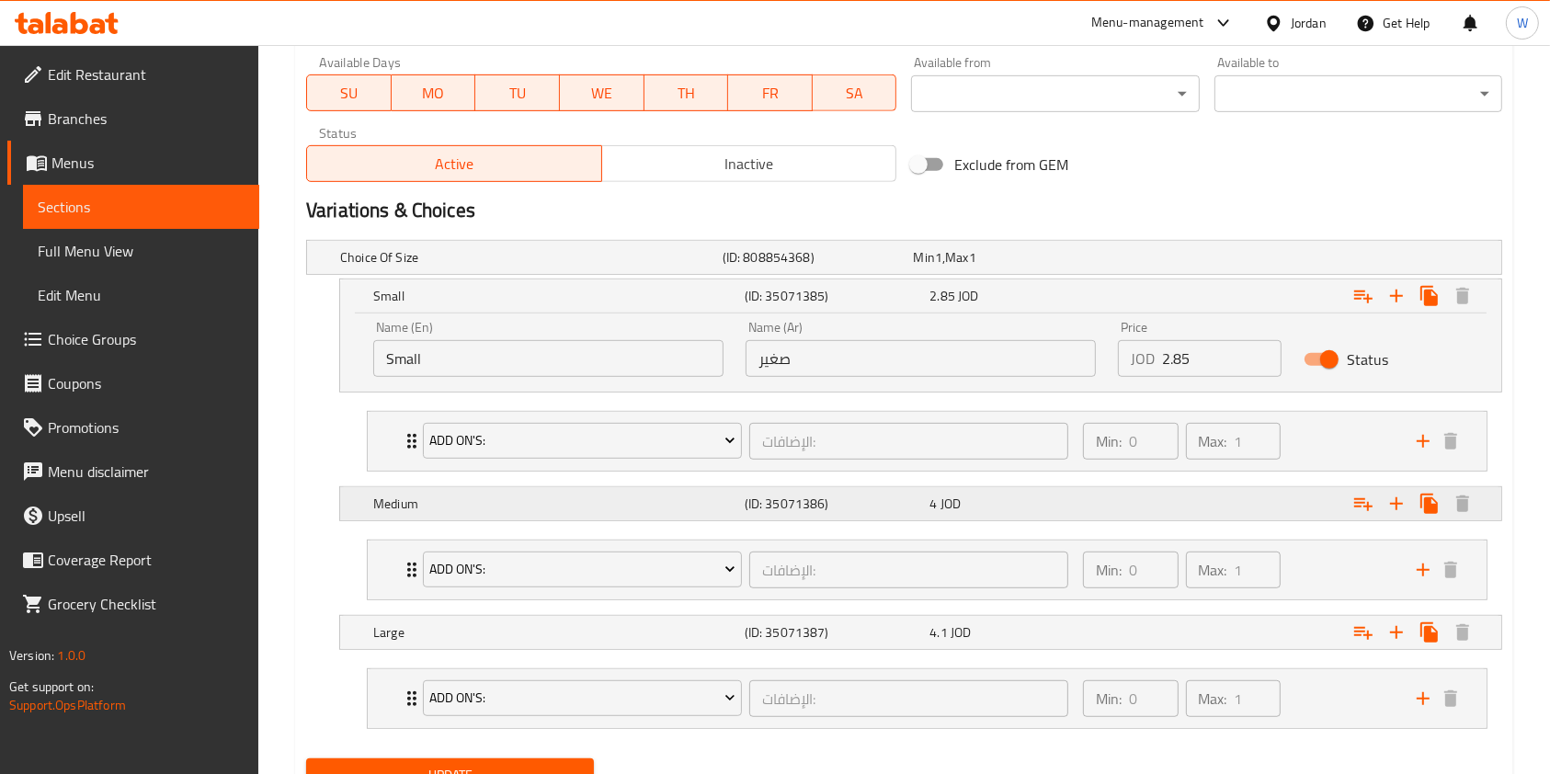
click at [1161, 515] on div "Expand" at bounding box center [1297, 504] width 371 height 40
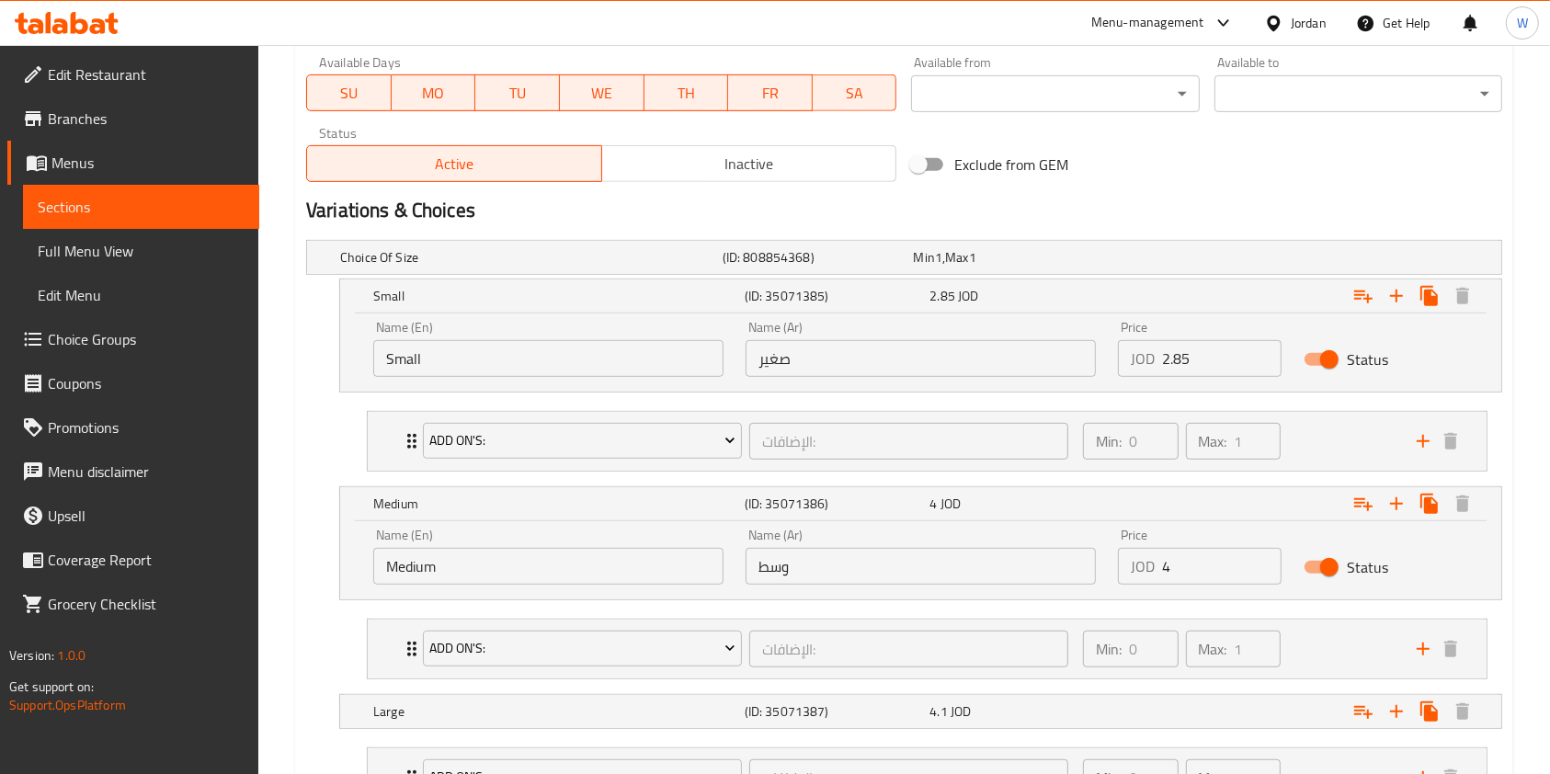
click at [1199, 588] on div "Price JOD 4 Price" at bounding box center [1200, 557] width 186 height 78
click at [1195, 583] on div "Price JOD 4 Price" at bounding box center [1200, 557] width 186 height 78
click at [1189, 573] on input "4" at bounding box center [1222, 566] width 120 height 37
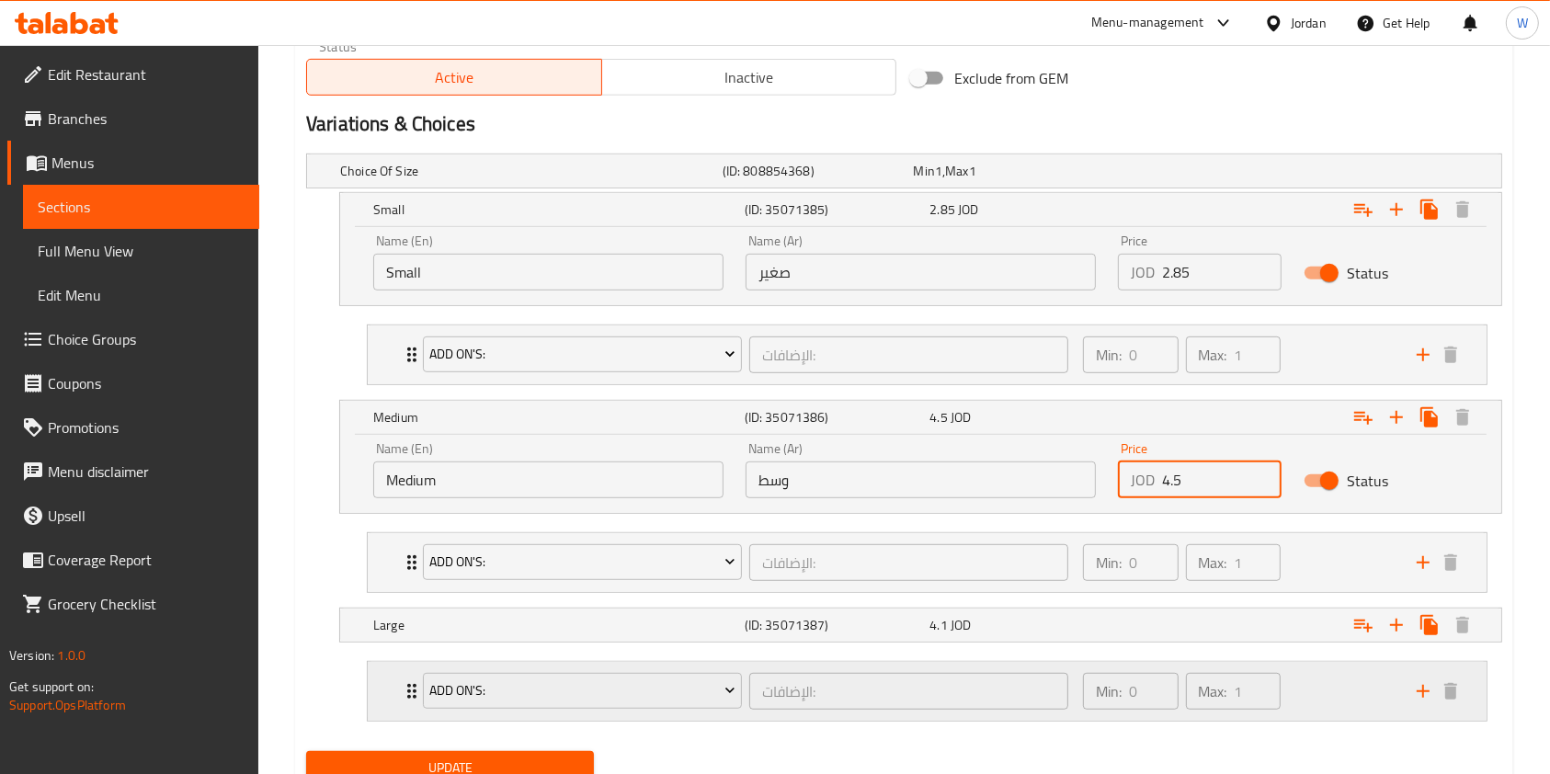
scroll to position [1029, 0]
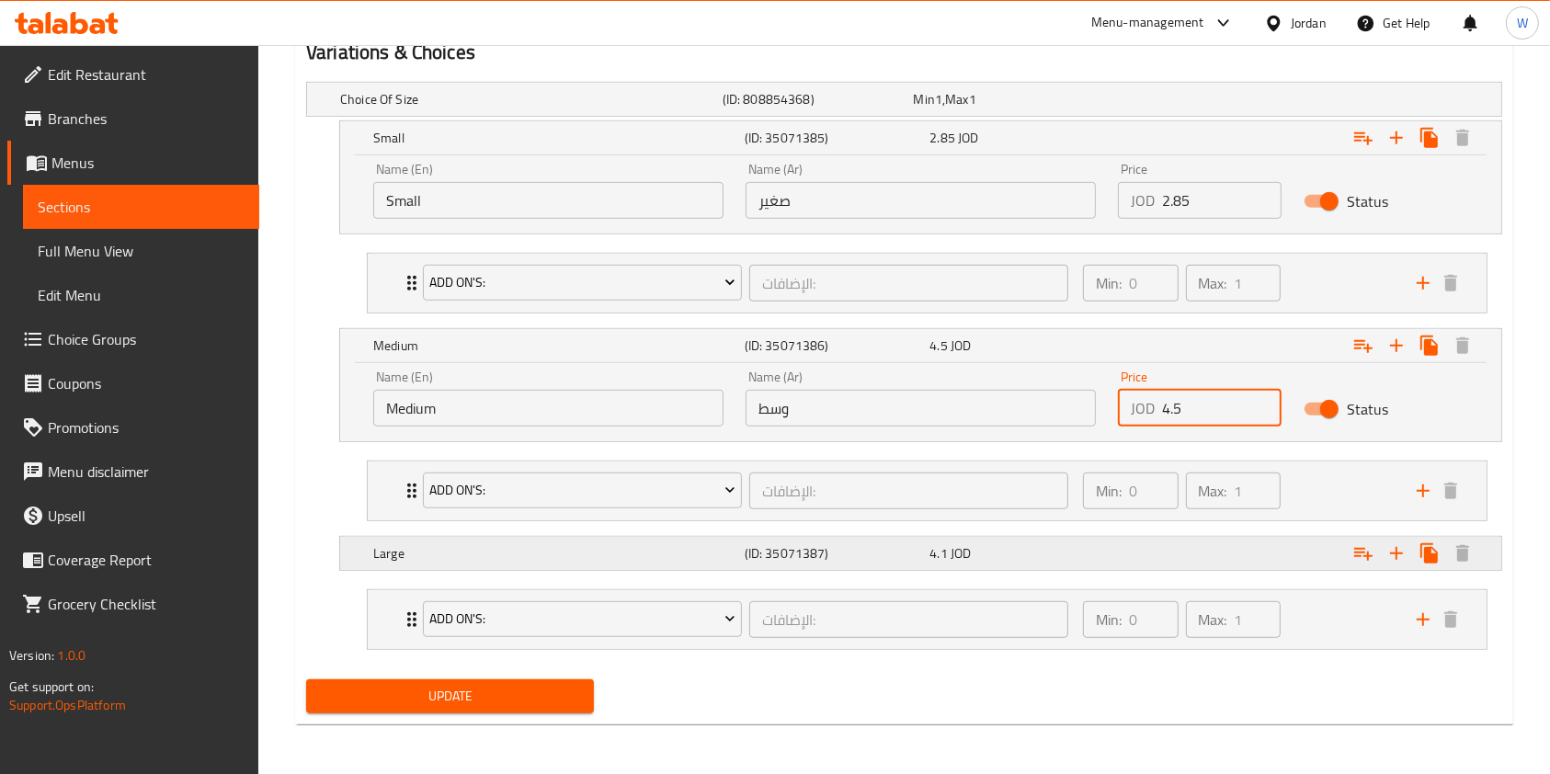
type input "4.5"
click at [1110, 555] on div "4.1 JOD" at bounding box center [1019, 554] width 186 height 26
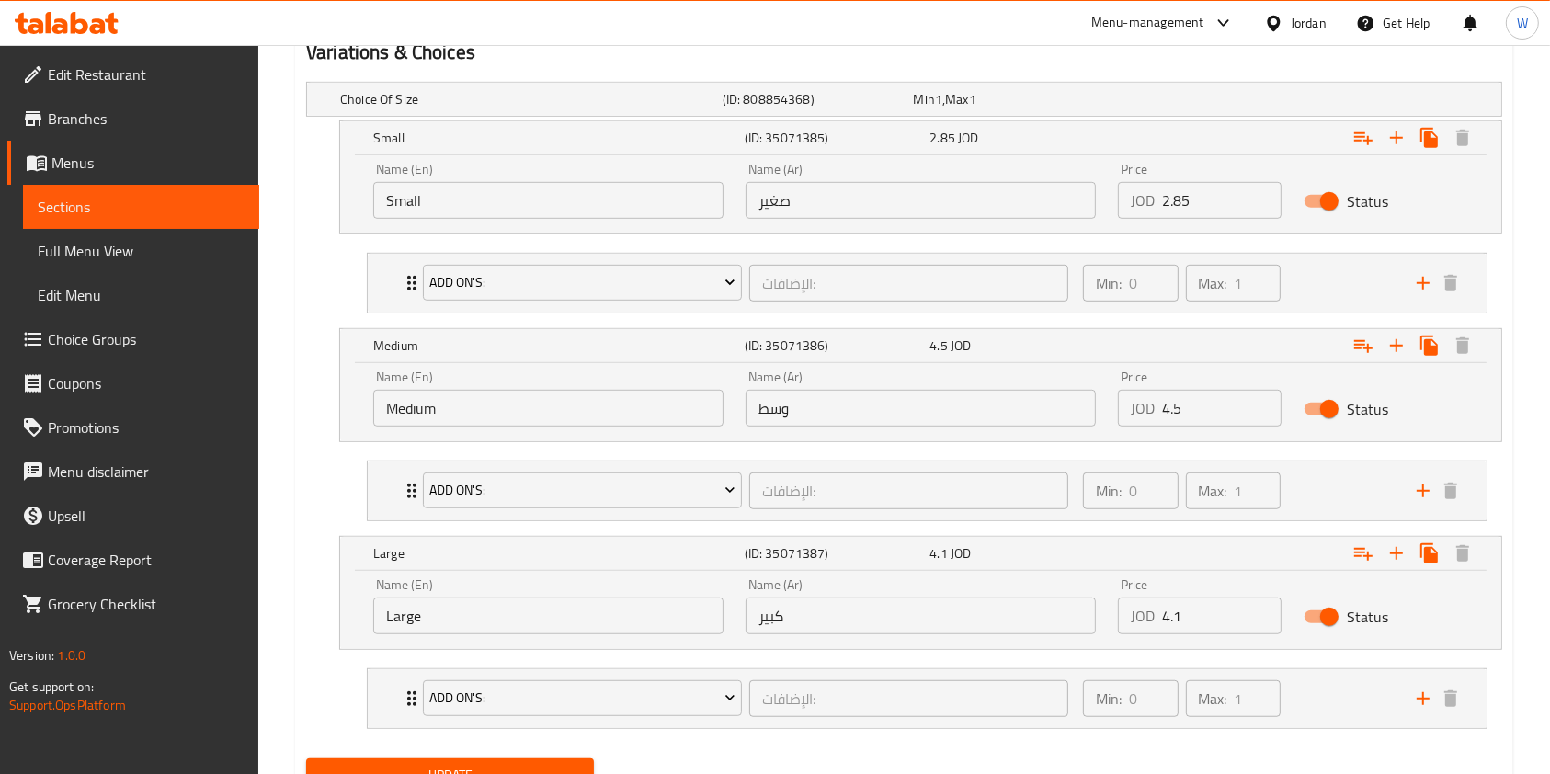
click at [1197, 603] on input "4.1" at bounding box center [1222, 616] width 120 height 37
type input "4"
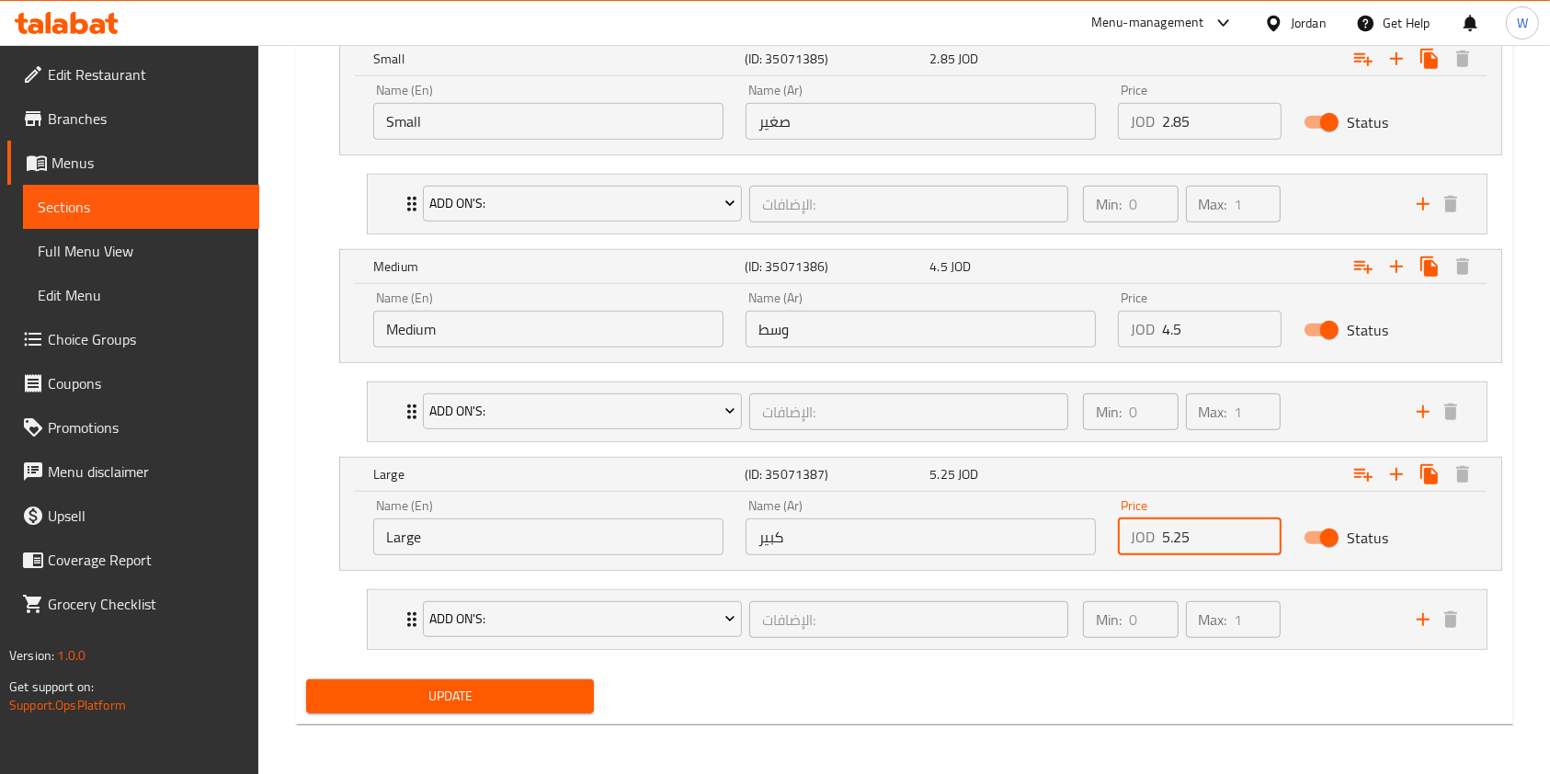
type input "5.25"
drag, startPoint x: 476, startPoint y: 702, endPoint x: 481, endPoint y: 687, distance: 15.4
click at [481, 688] on span "Update" at bounding box center [450, 696] width 258 height 23
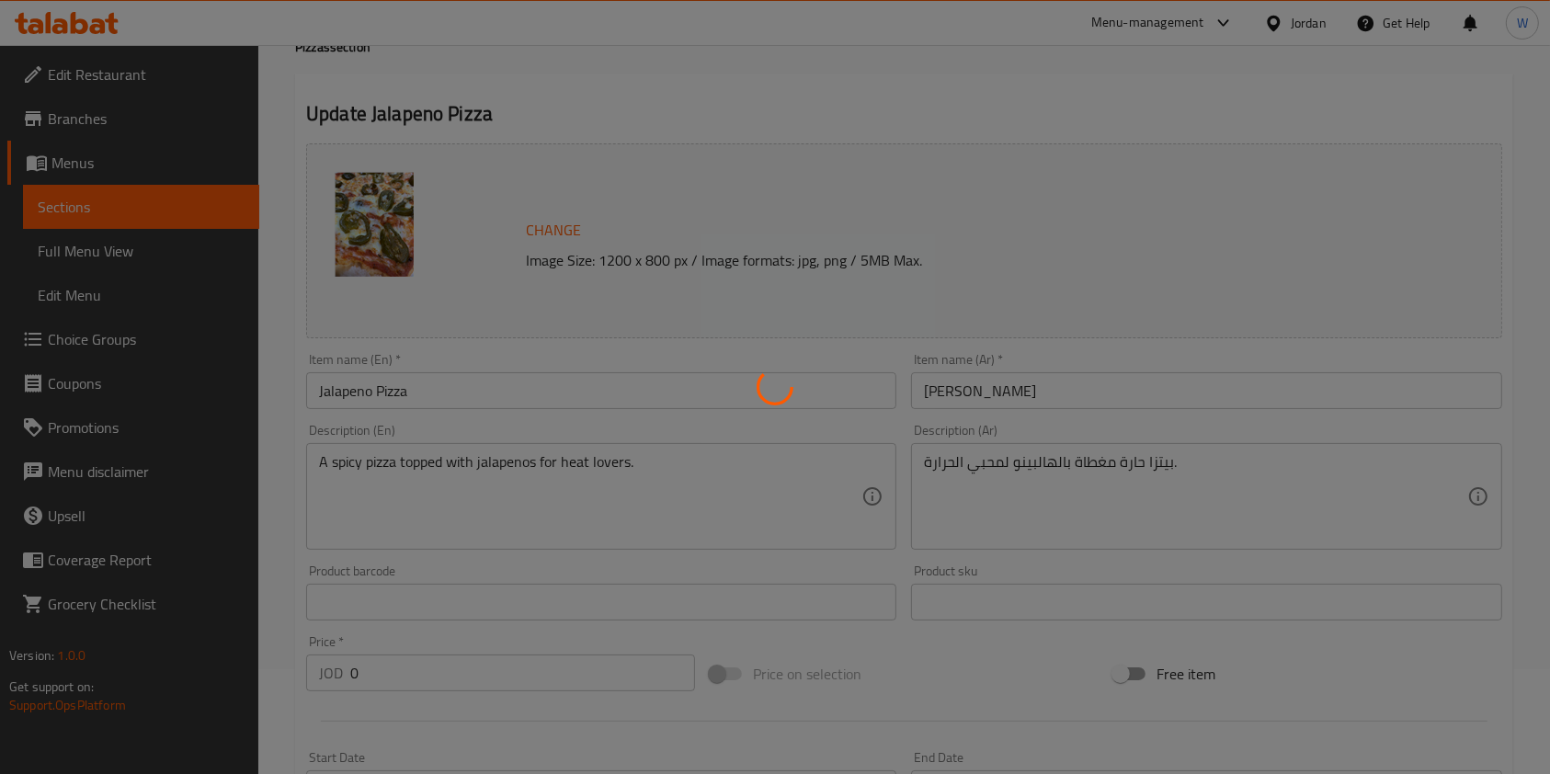
scroll to position [0, 0]
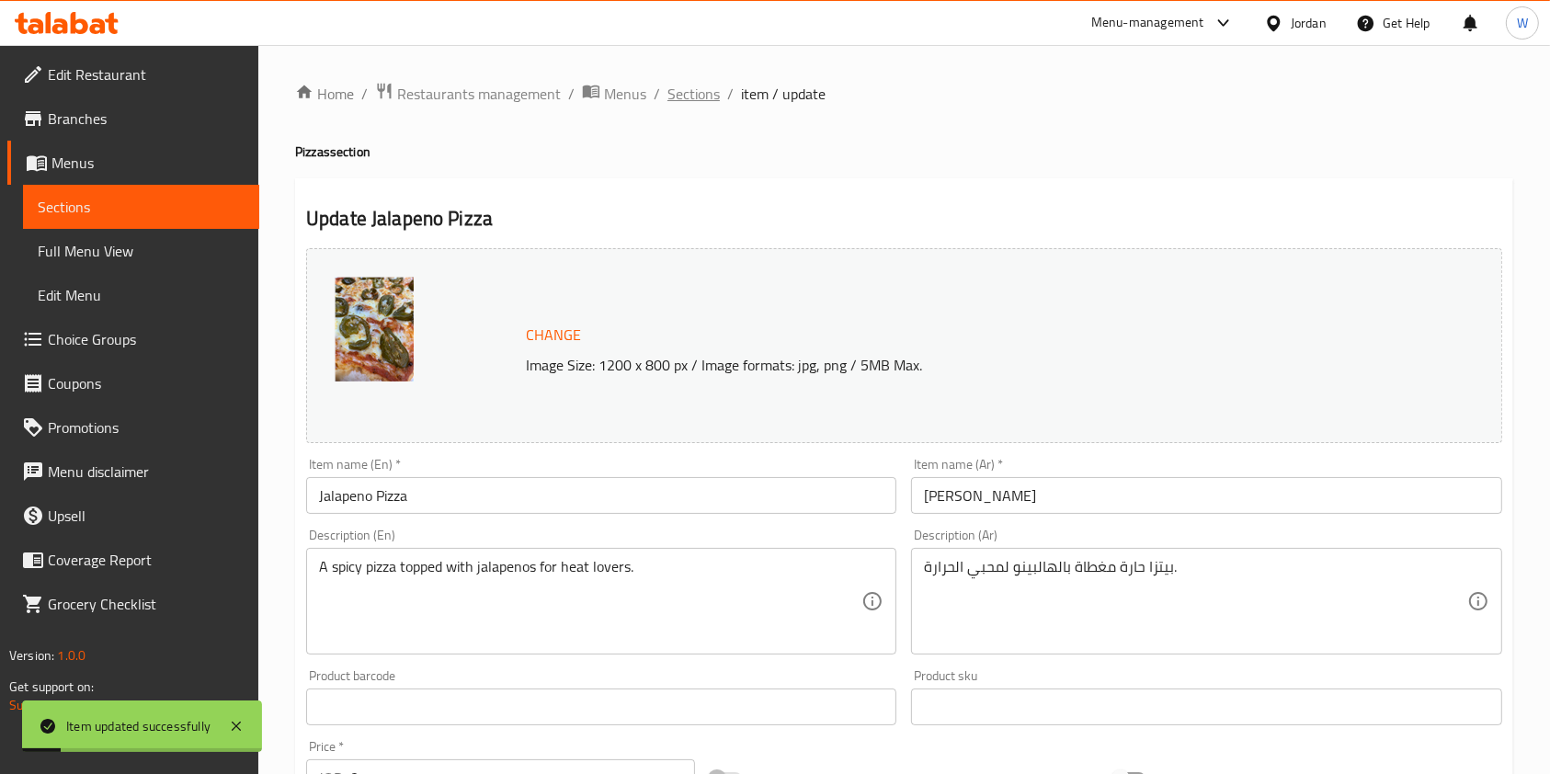
click at [681, 83] on span "Sections" at bounding box center [694, 94] width 52 height 22
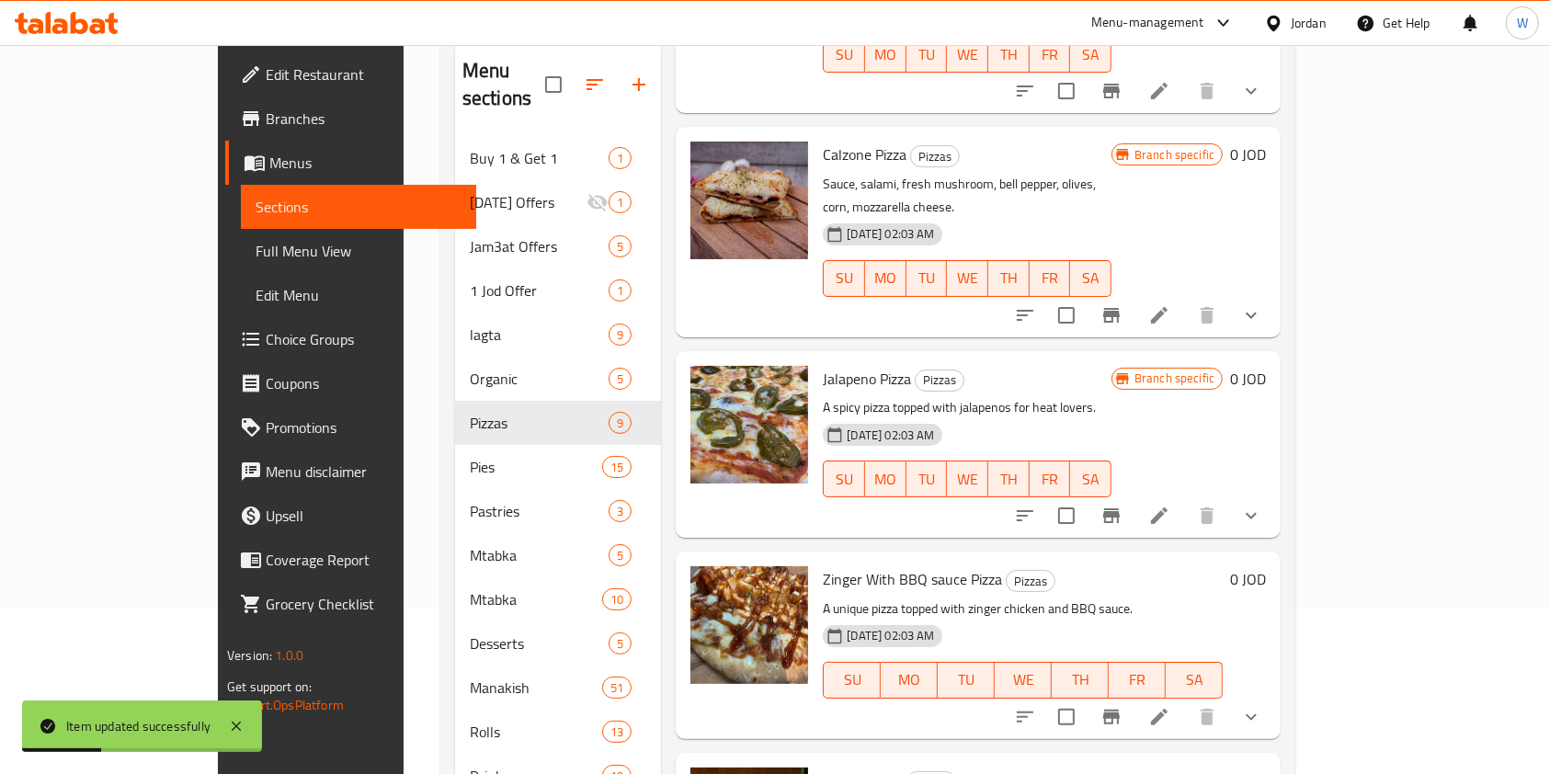
scroll to position [257, 0]
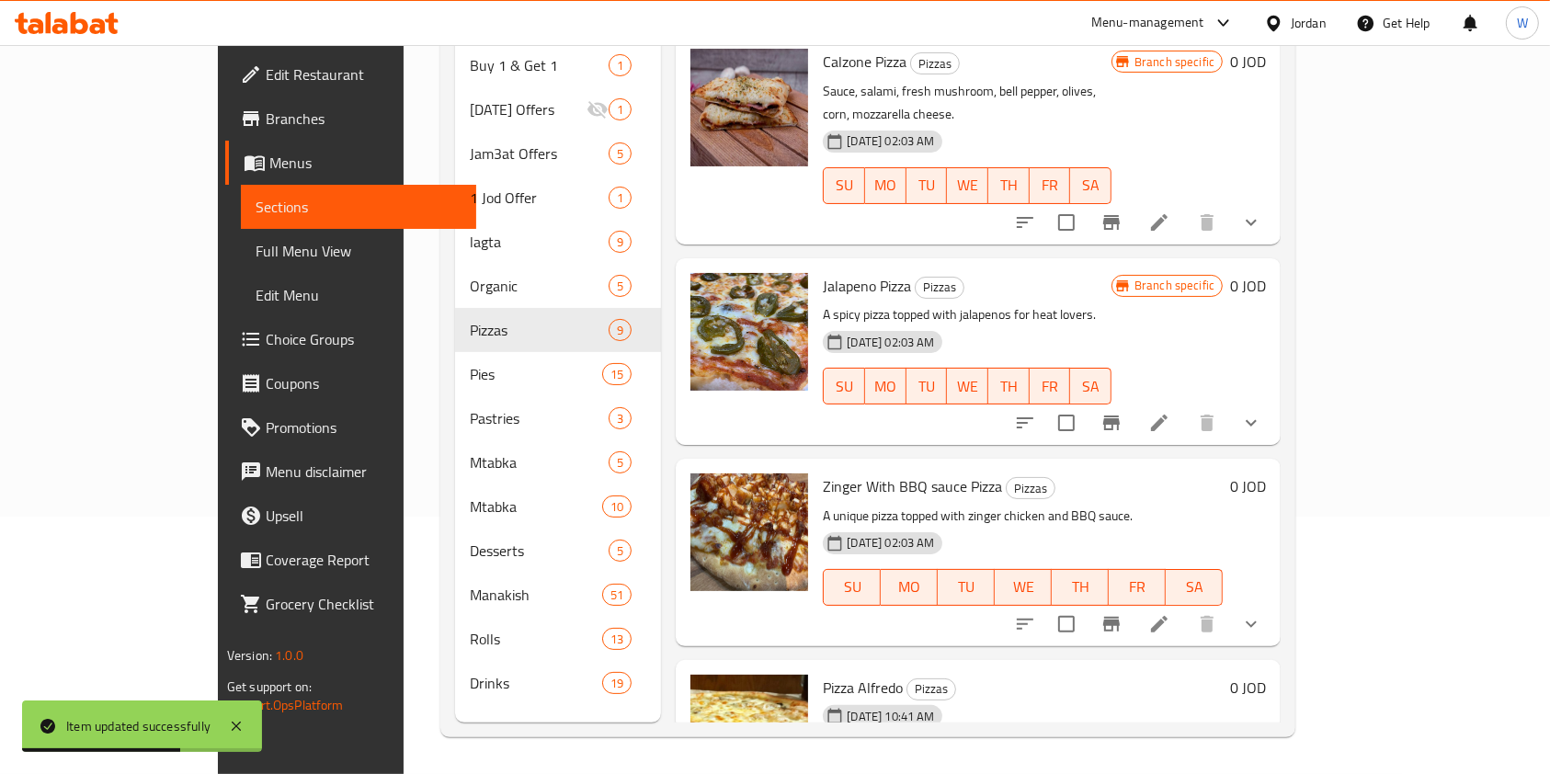
click at [1185, 608] on li at bounding box center [1159, 624] width 51 height 33
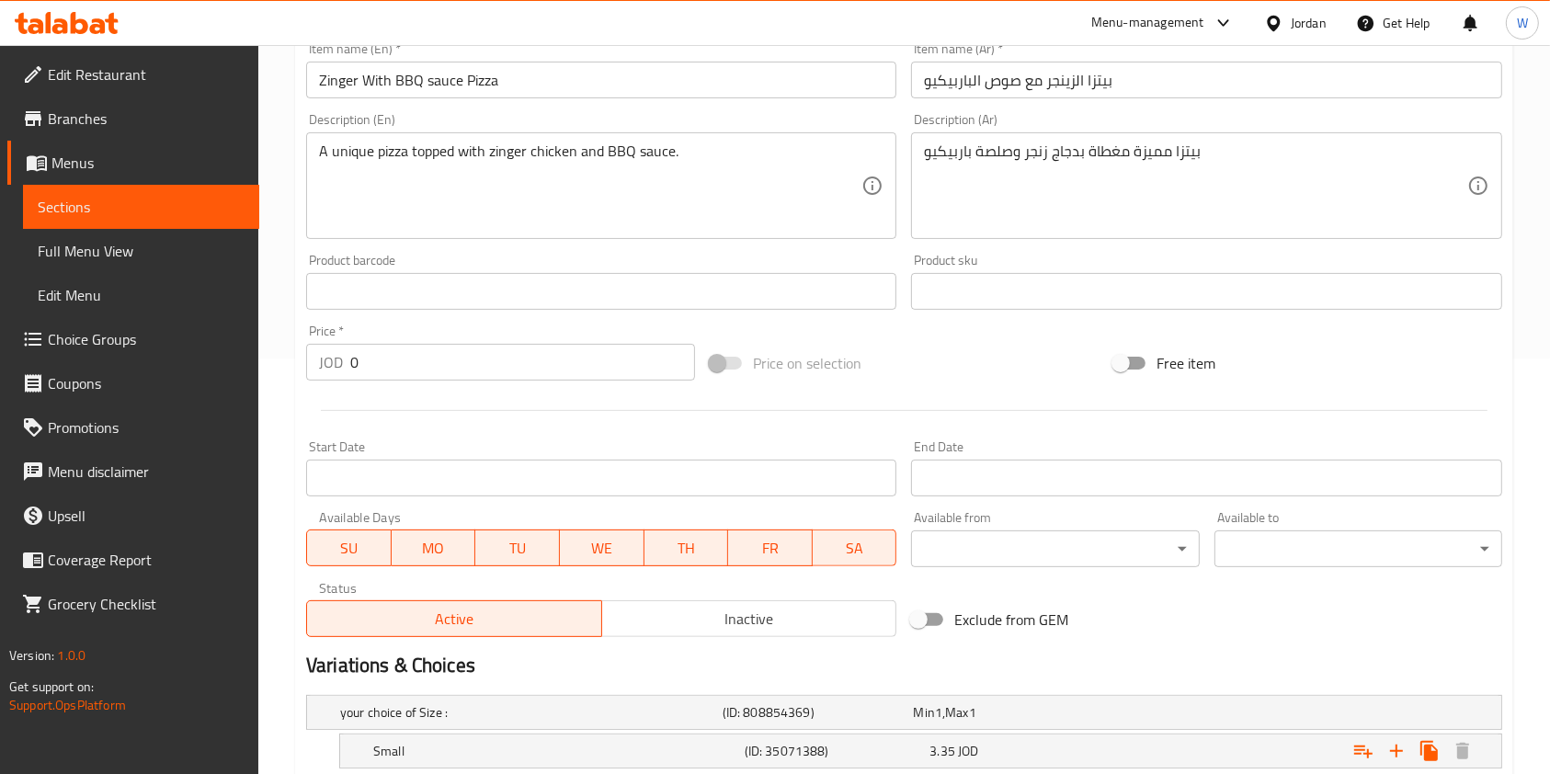
scroll to position [736, 0]
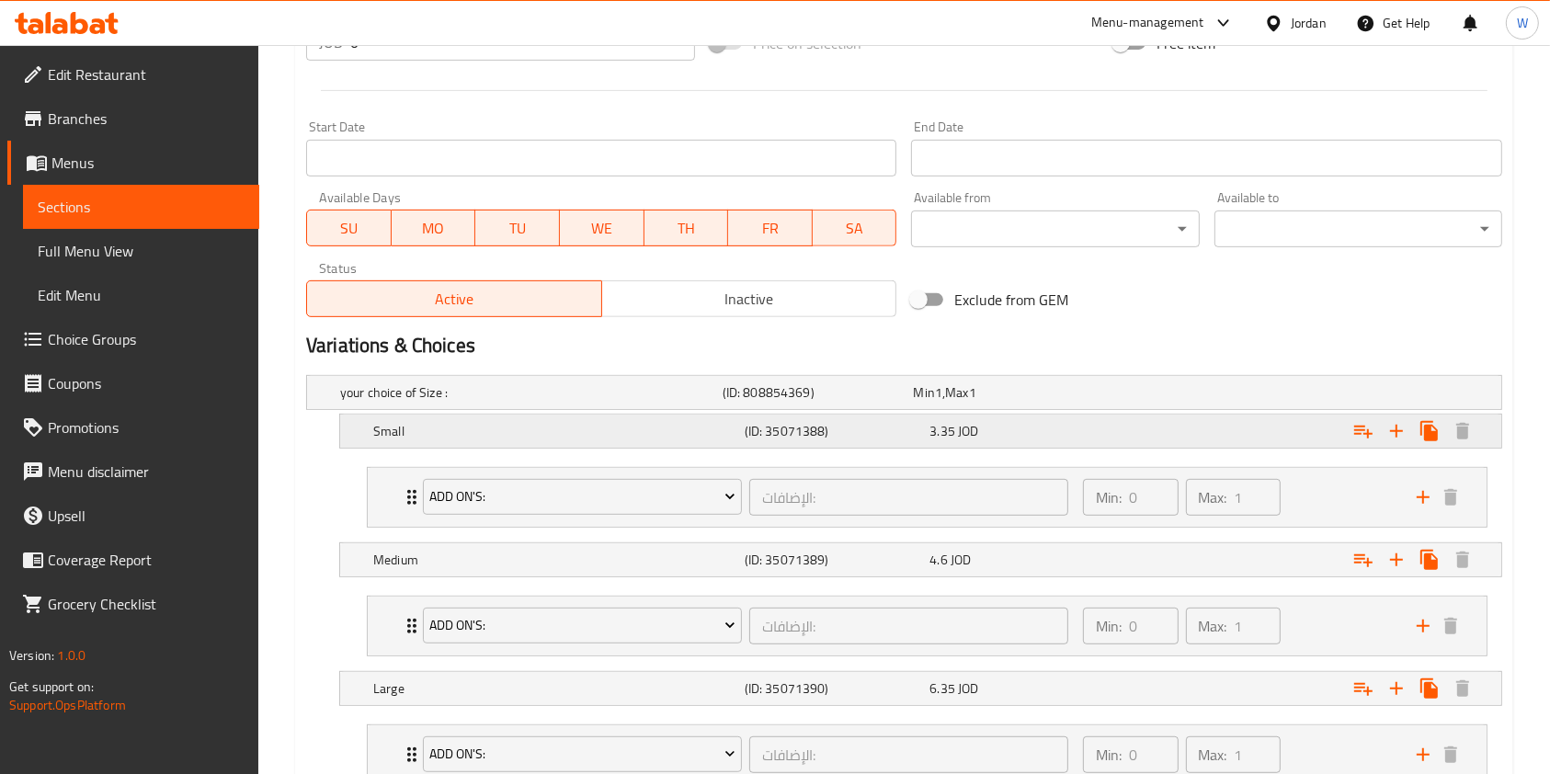
click at [1094, 422] on div "3.35 JOD" at bounding box center [1019, 431] width 178 height 18
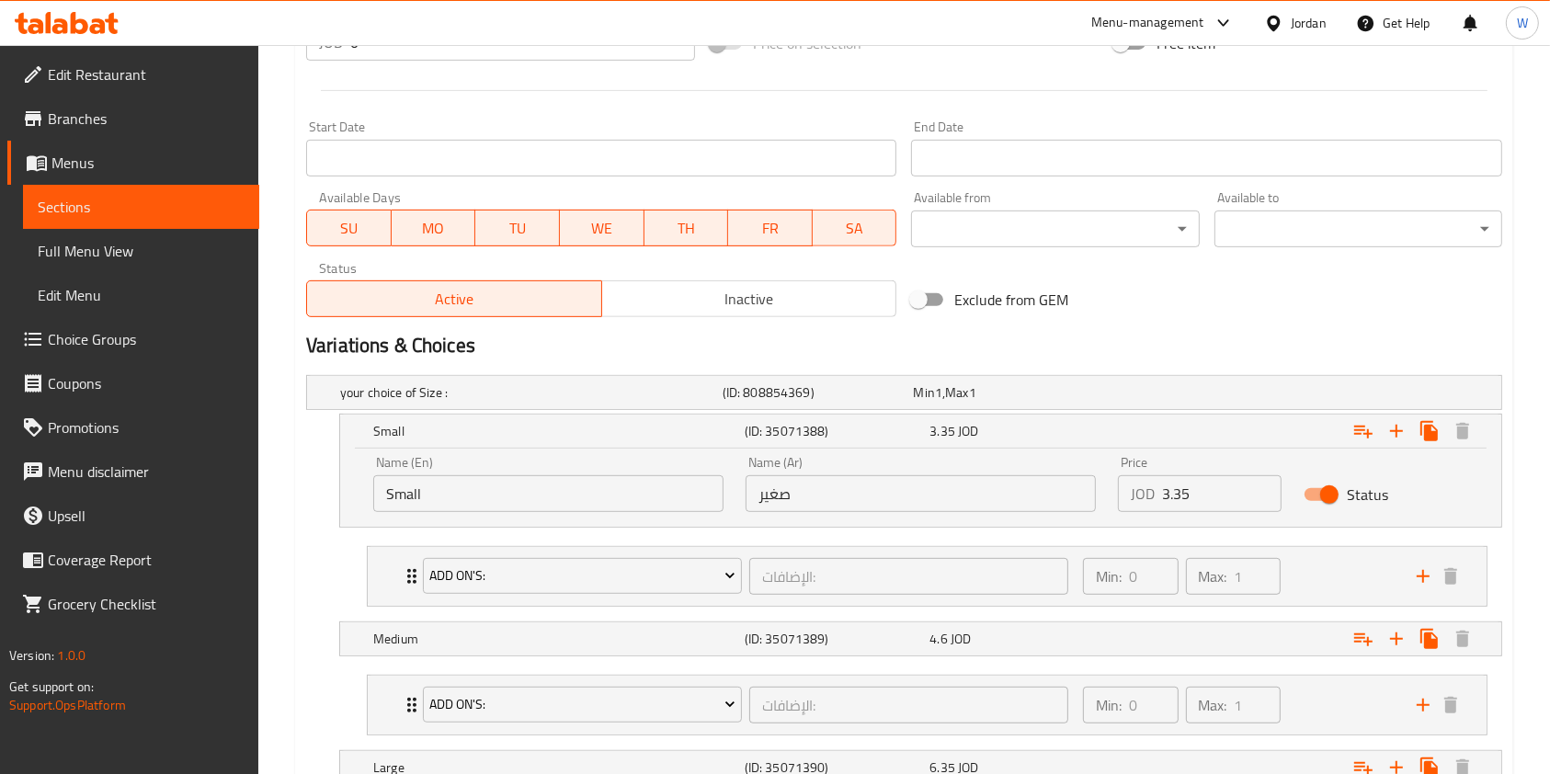
click at [1213, 506] on input "3.35" at bounding box center [1222, 493] width 120 height 37
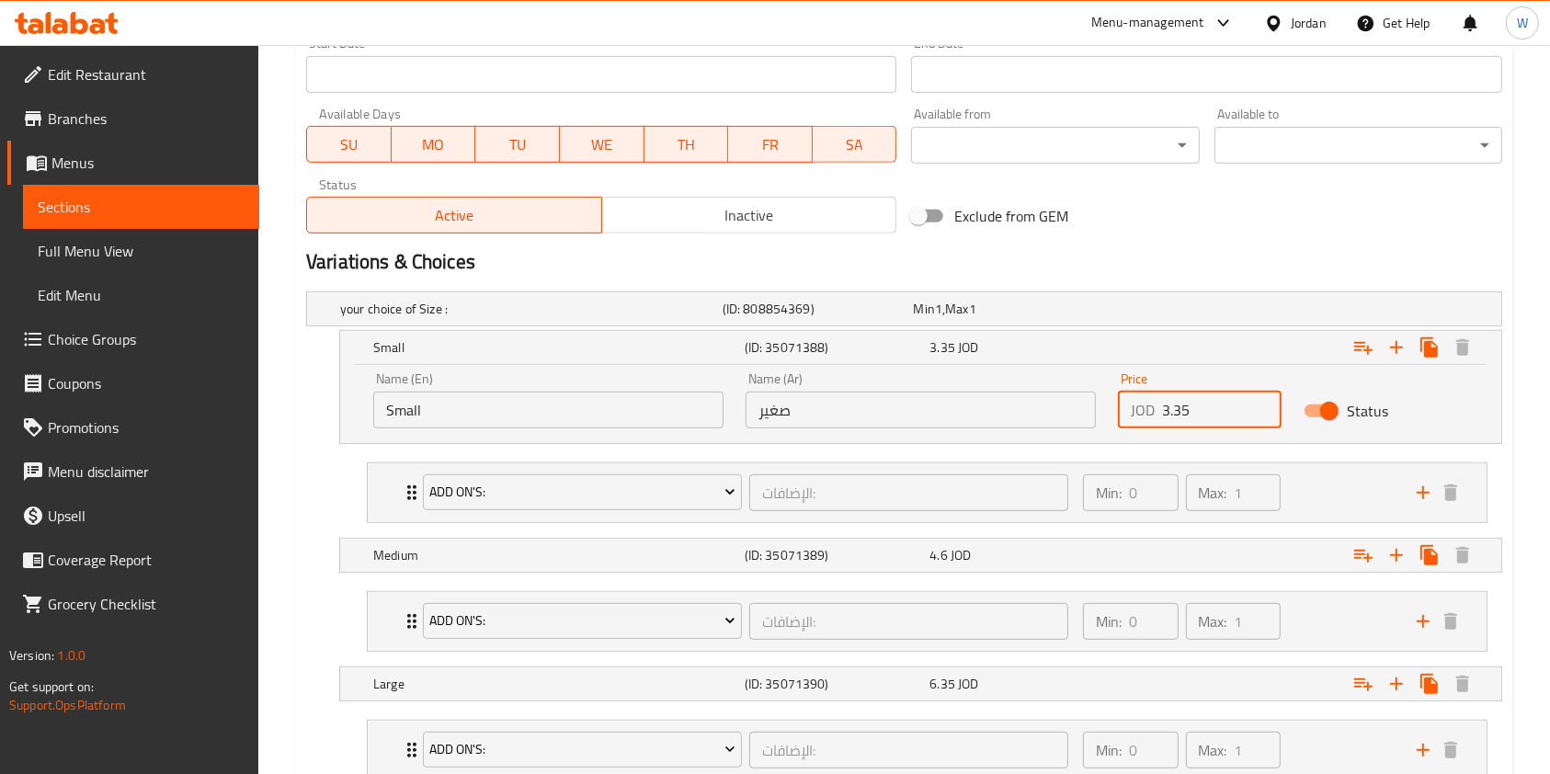
scroll to position [858, 0]
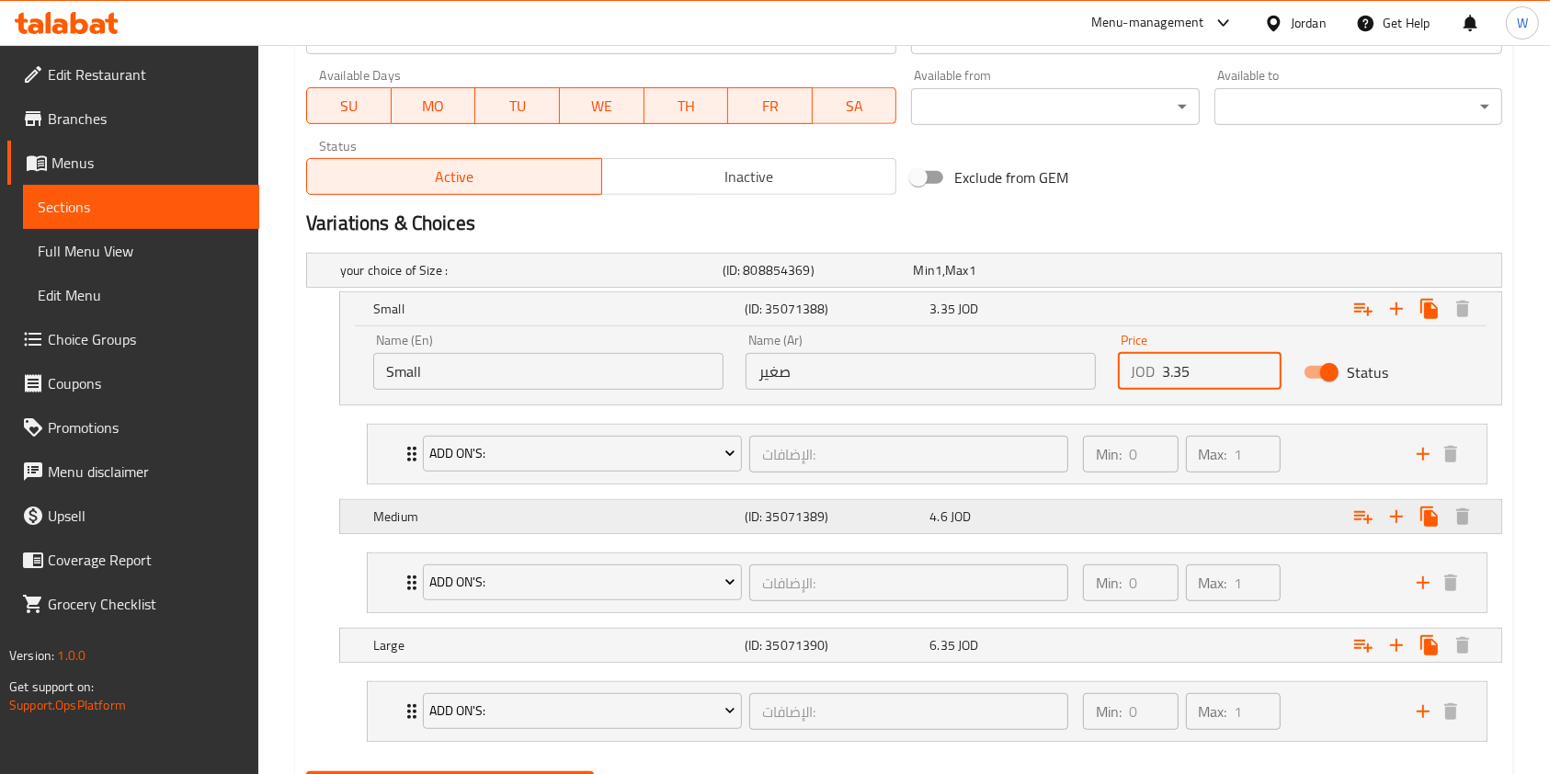
click at [1194, 506] on div "Expand" at bounding box center [1297, 516] width 371 height 40
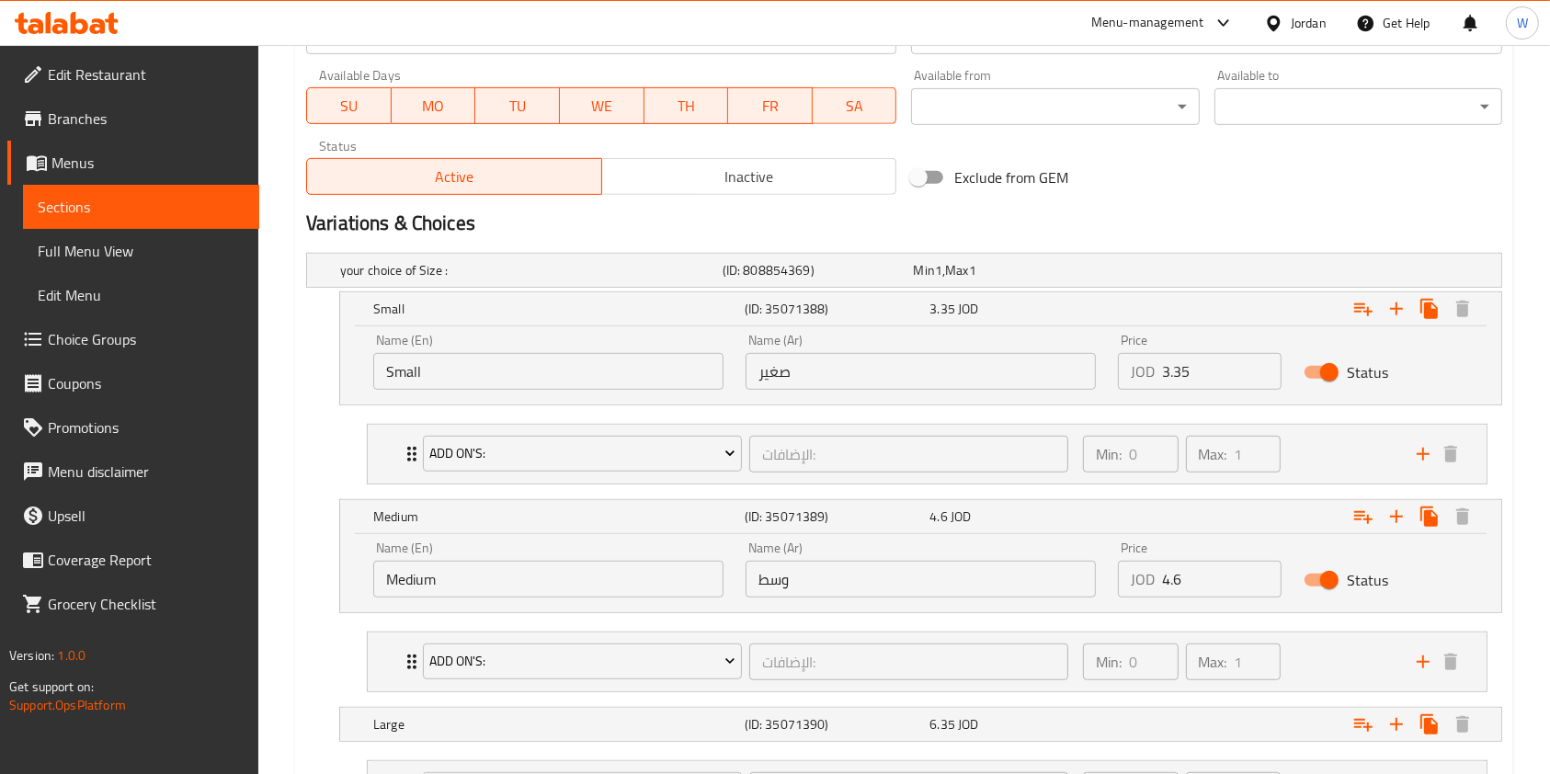
click at [1192, 570] on input "4.6" at bounding box center [1222, 579] width 120 height 37
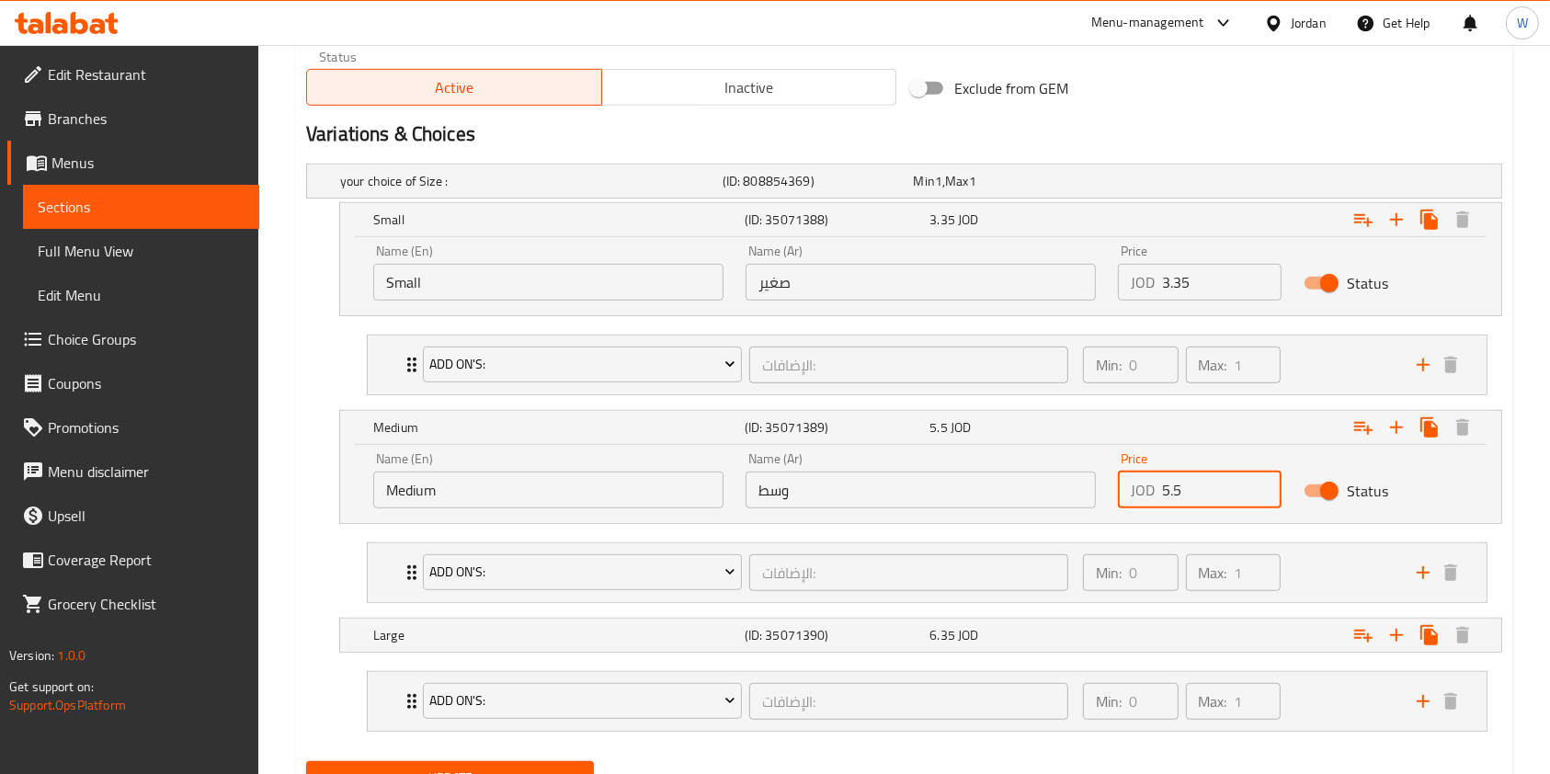
scroll to position [1029, 0]
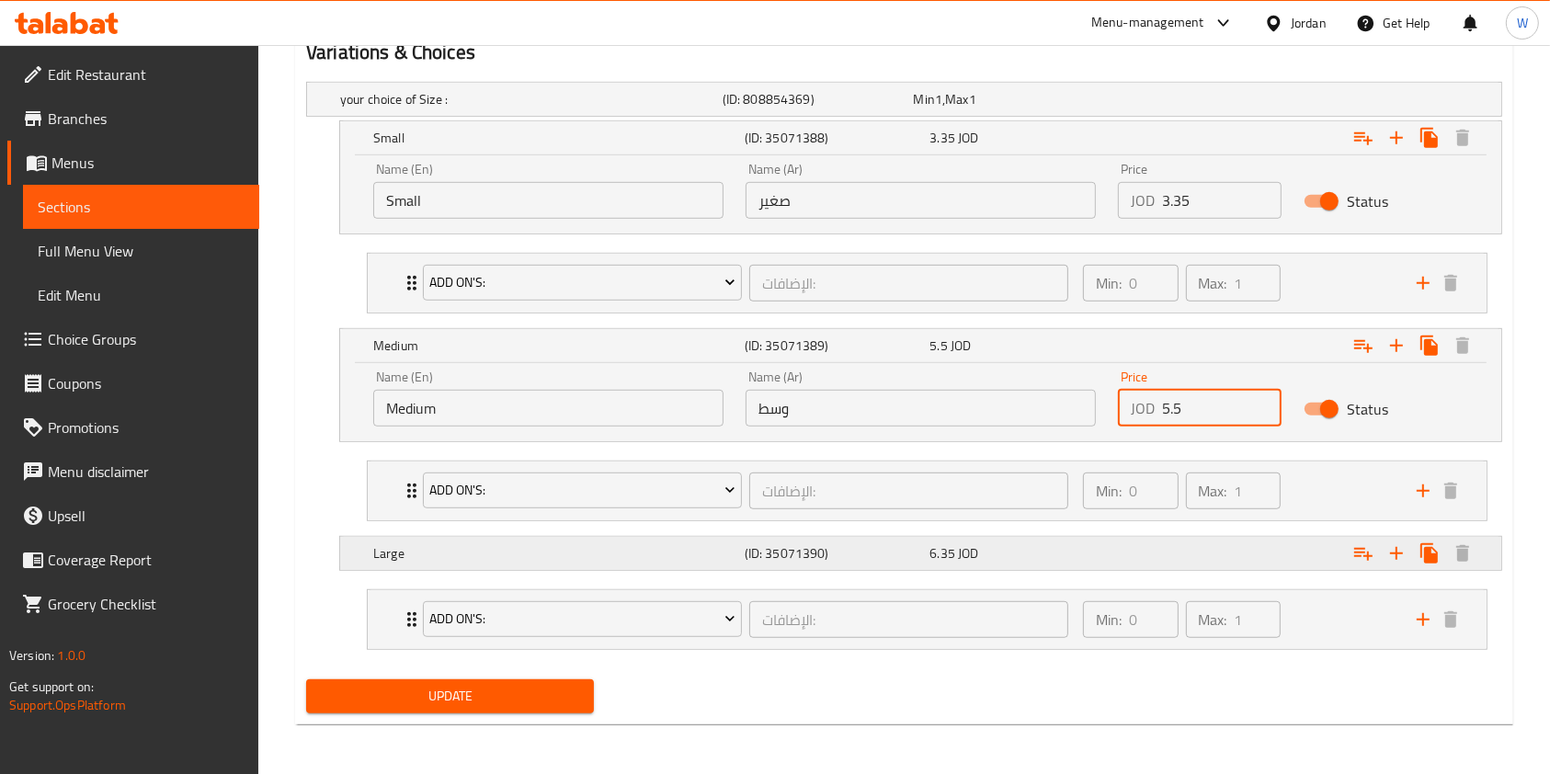
type input "5.5"
click at [1181, 553] on div "Expand" at bounding box center [1297, 553] width 371 height 40
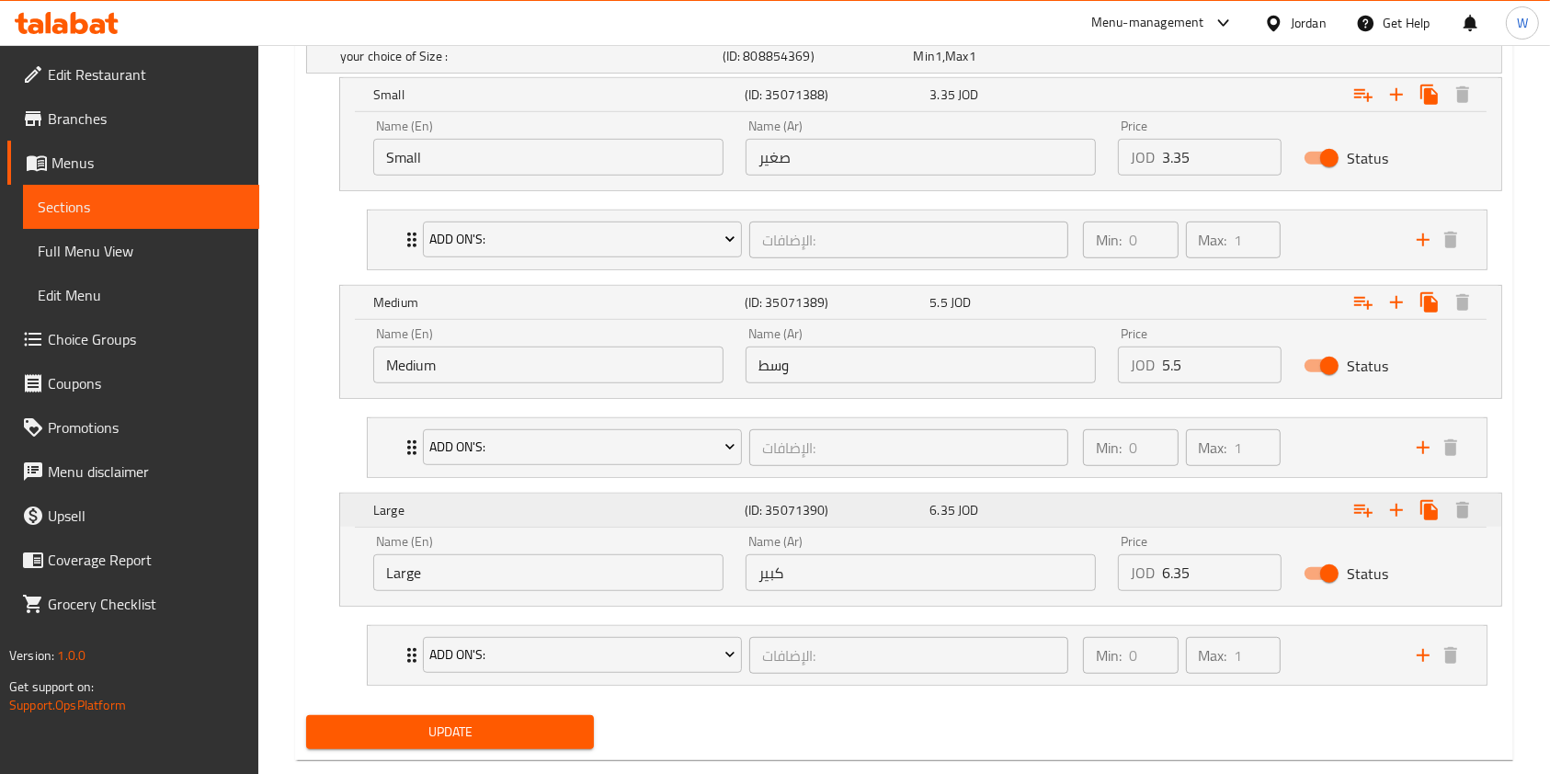
scroll to position [1108, 0]
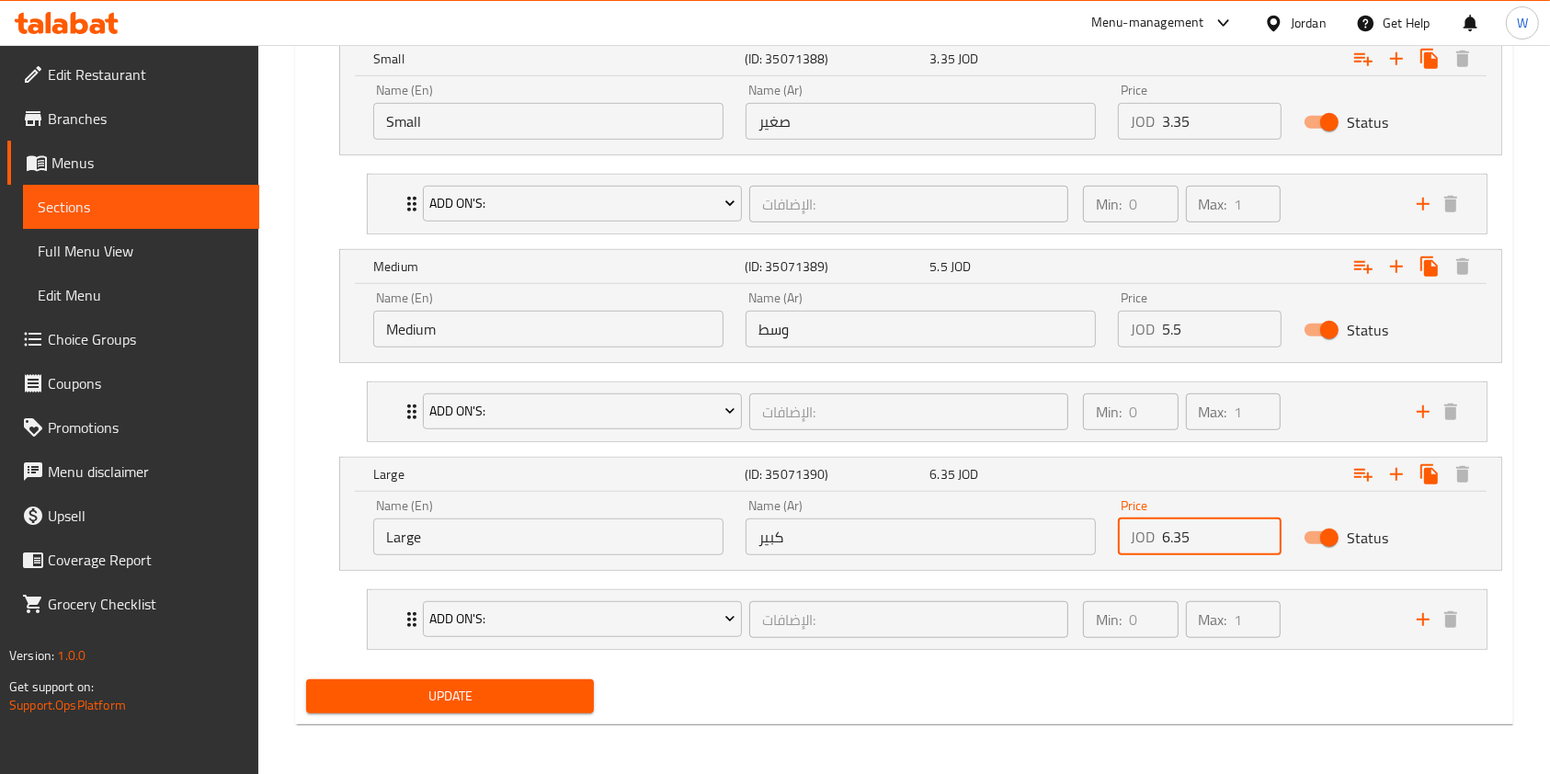
drag, startPoint x: 1193, startPoint y: 539, endPoint x: 1207, endPoint y: 537, distance: 13.9
click at [1207, 537] on input "6.35" at bounding box center [1222, 537] width 120 height 37
type input "6"
type input "7"
click at [591, 699] on div "Update" at bounding box center [450, 696] width 302 height 49
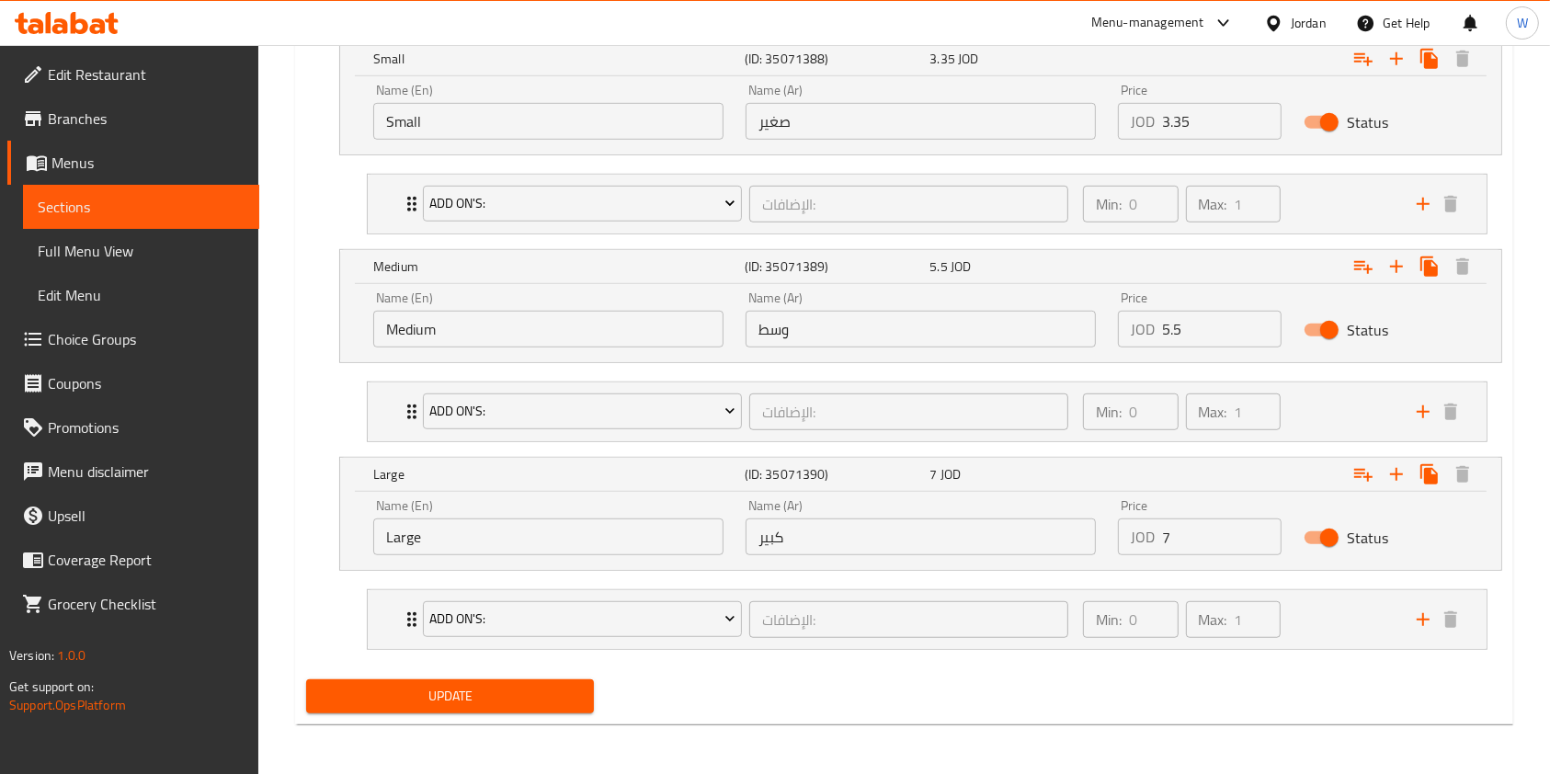
click at [576, 688] on span "Update" at bounding box center [450, 696] width 258 height 23
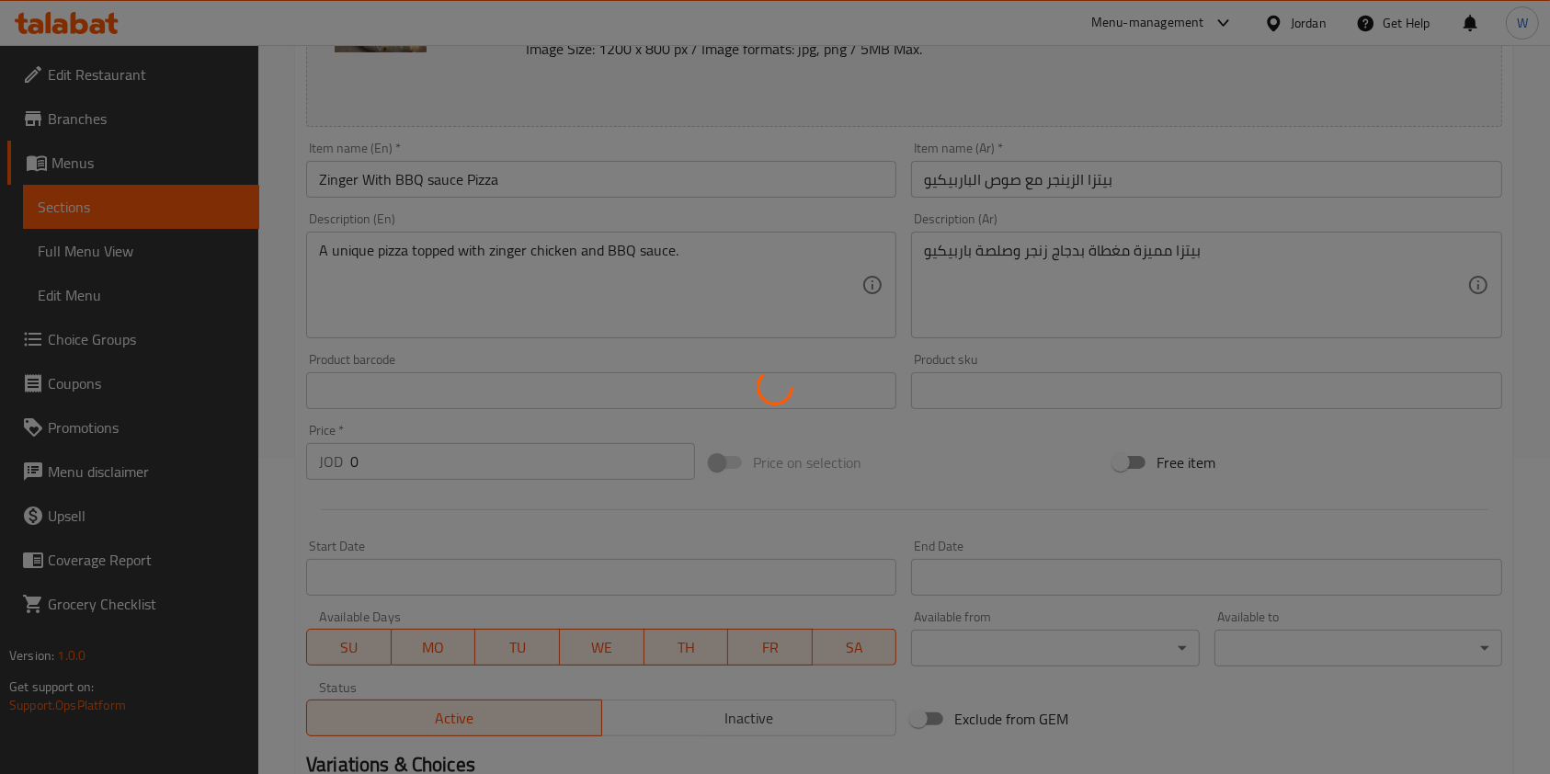
scroll to position [0, 0]
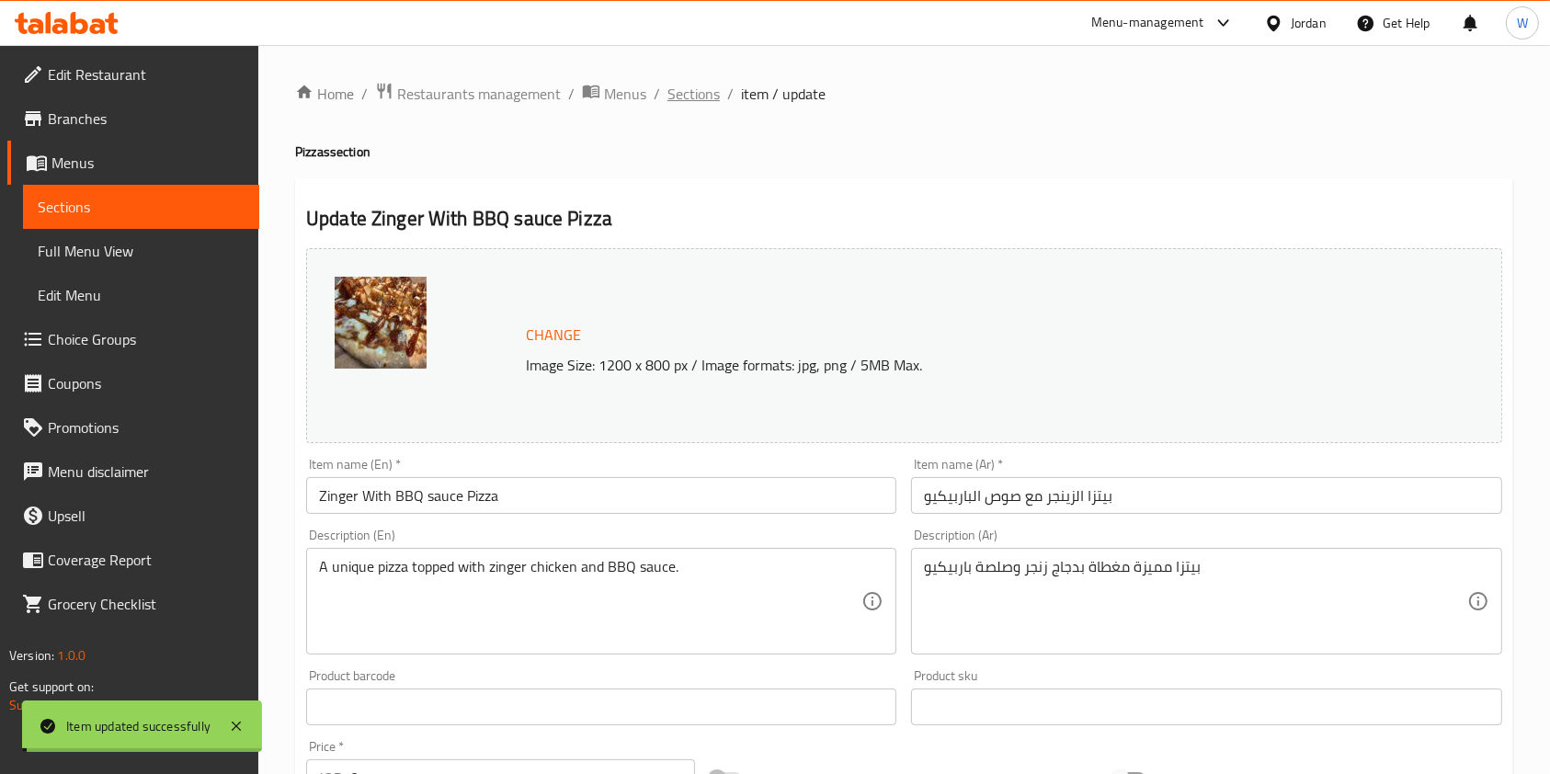
click at [688, 93] on span "Sections" at bounding box center [694, 94] width 52 height 22
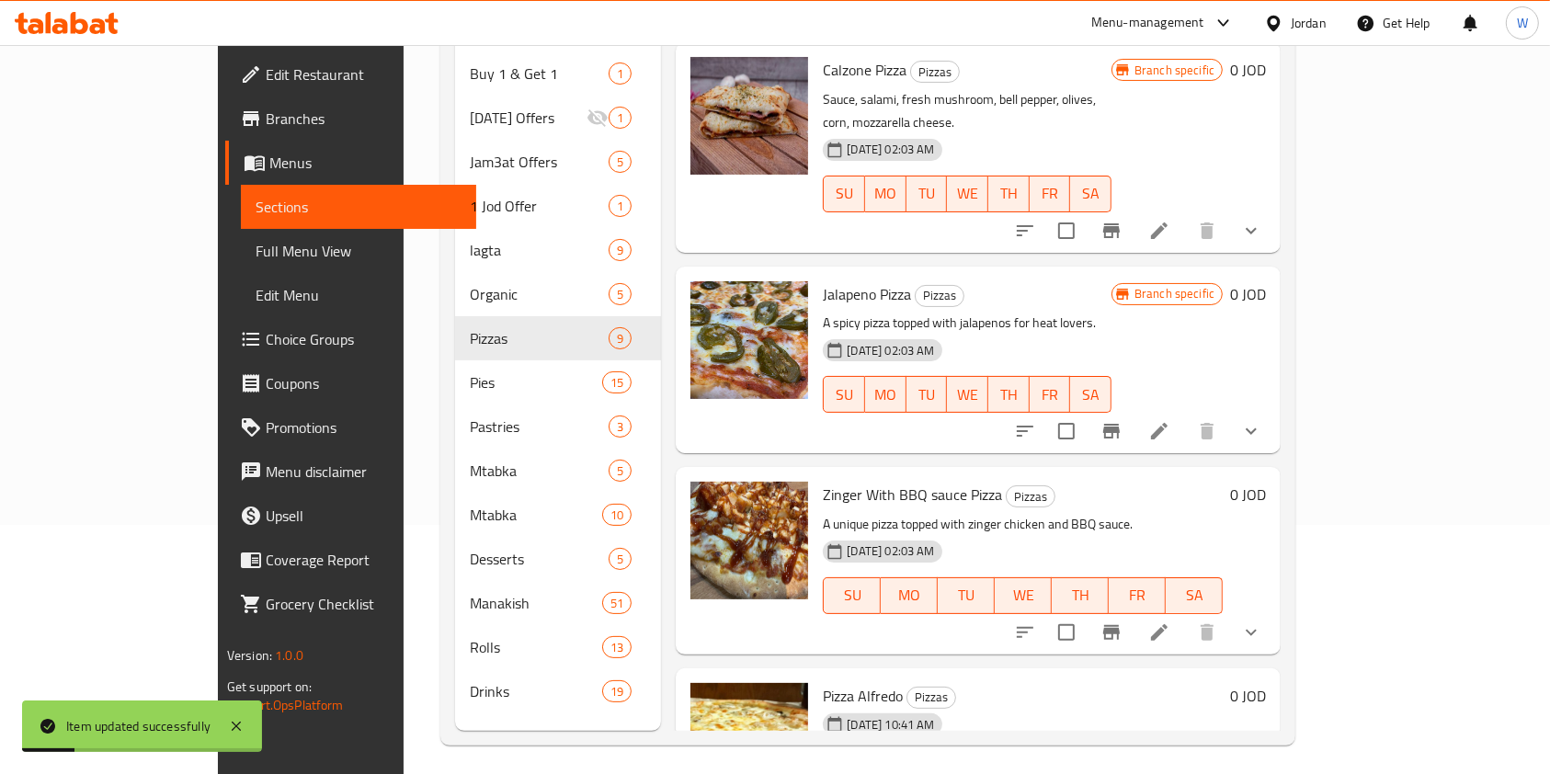
scroll to position [257, 0]
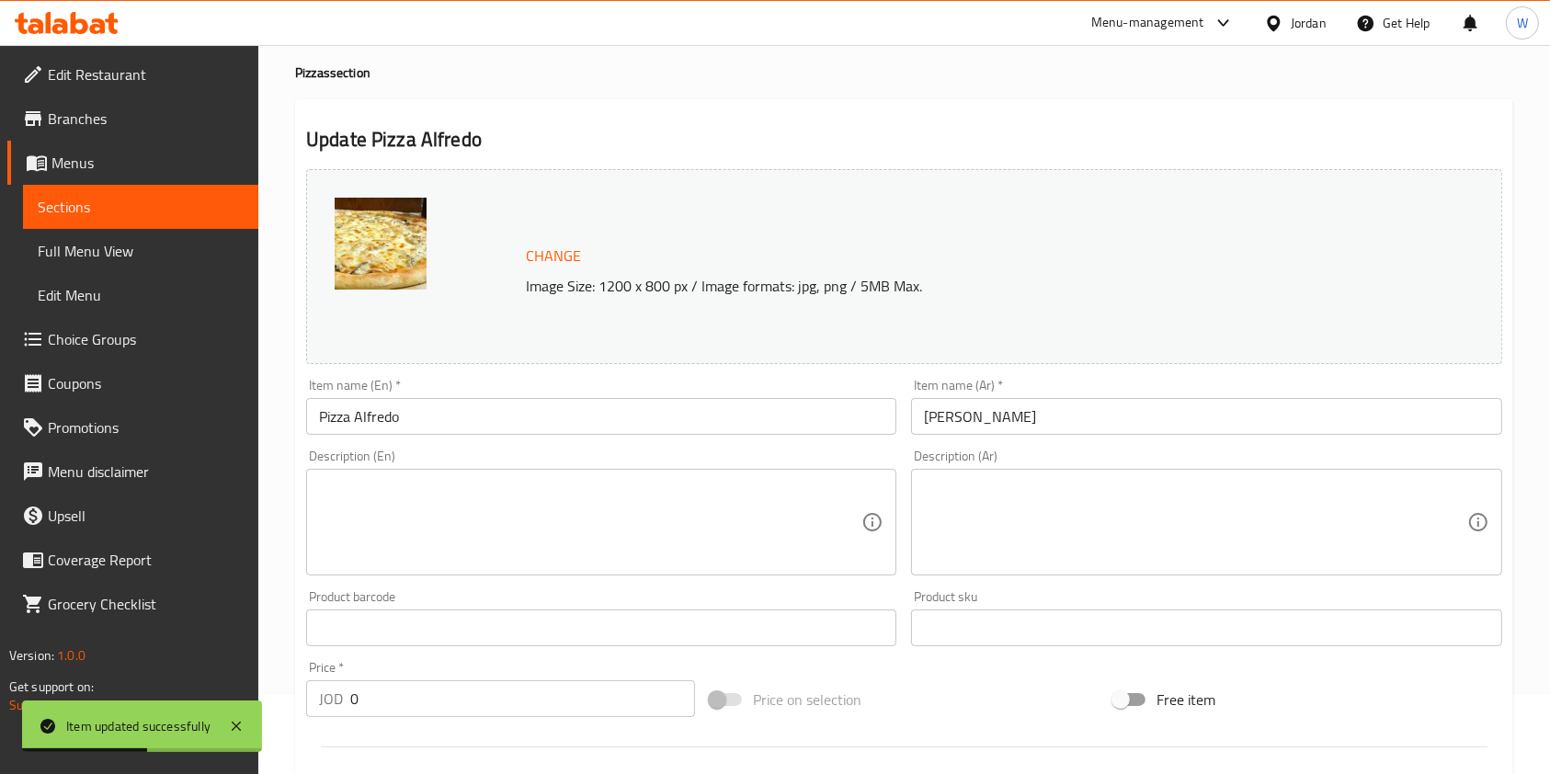
scroll to position [645, 0]
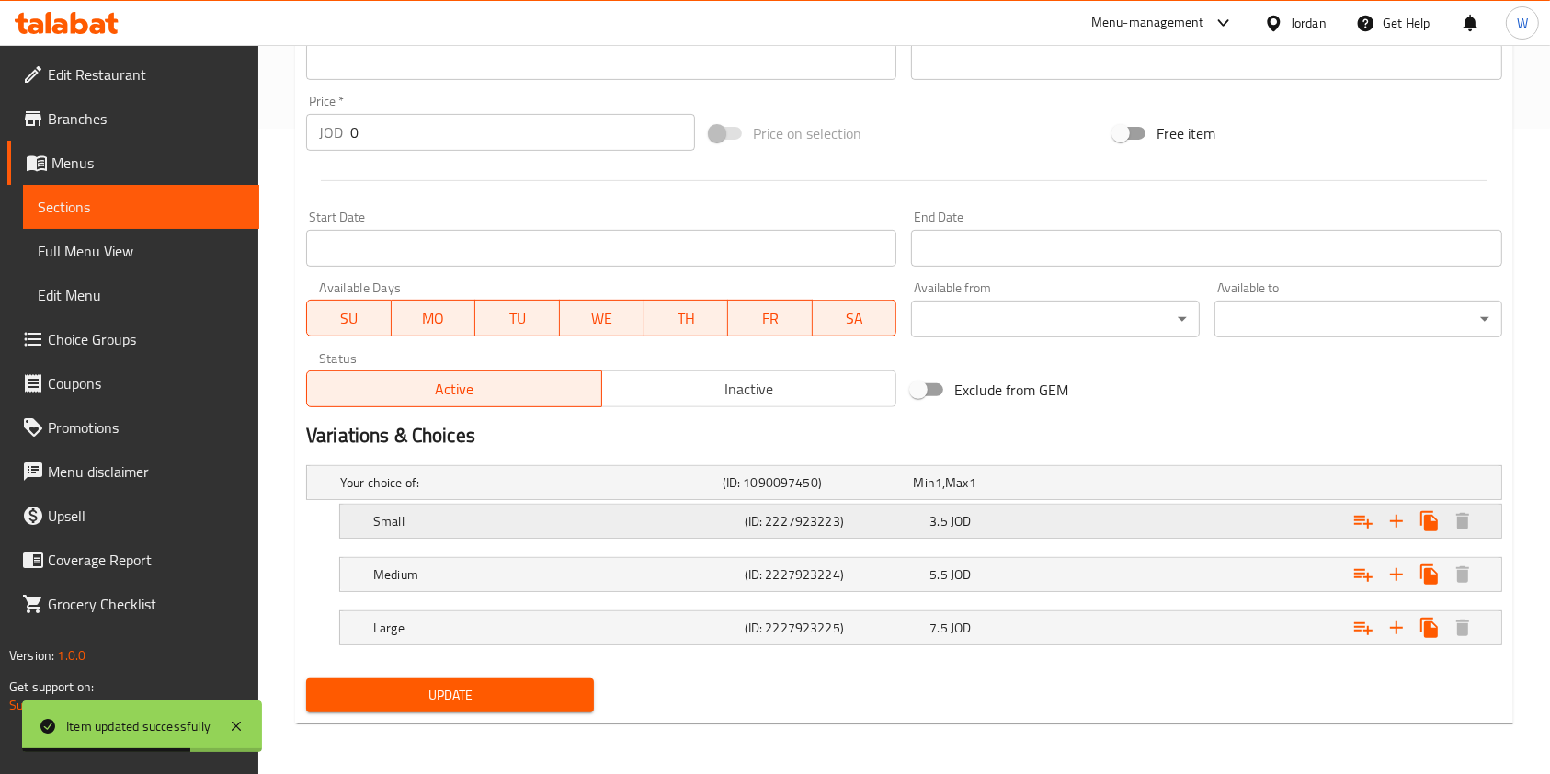
click at [1102, 512] on div "3.5 JOD" at bounding box center [1019, 521] width 178 height 18
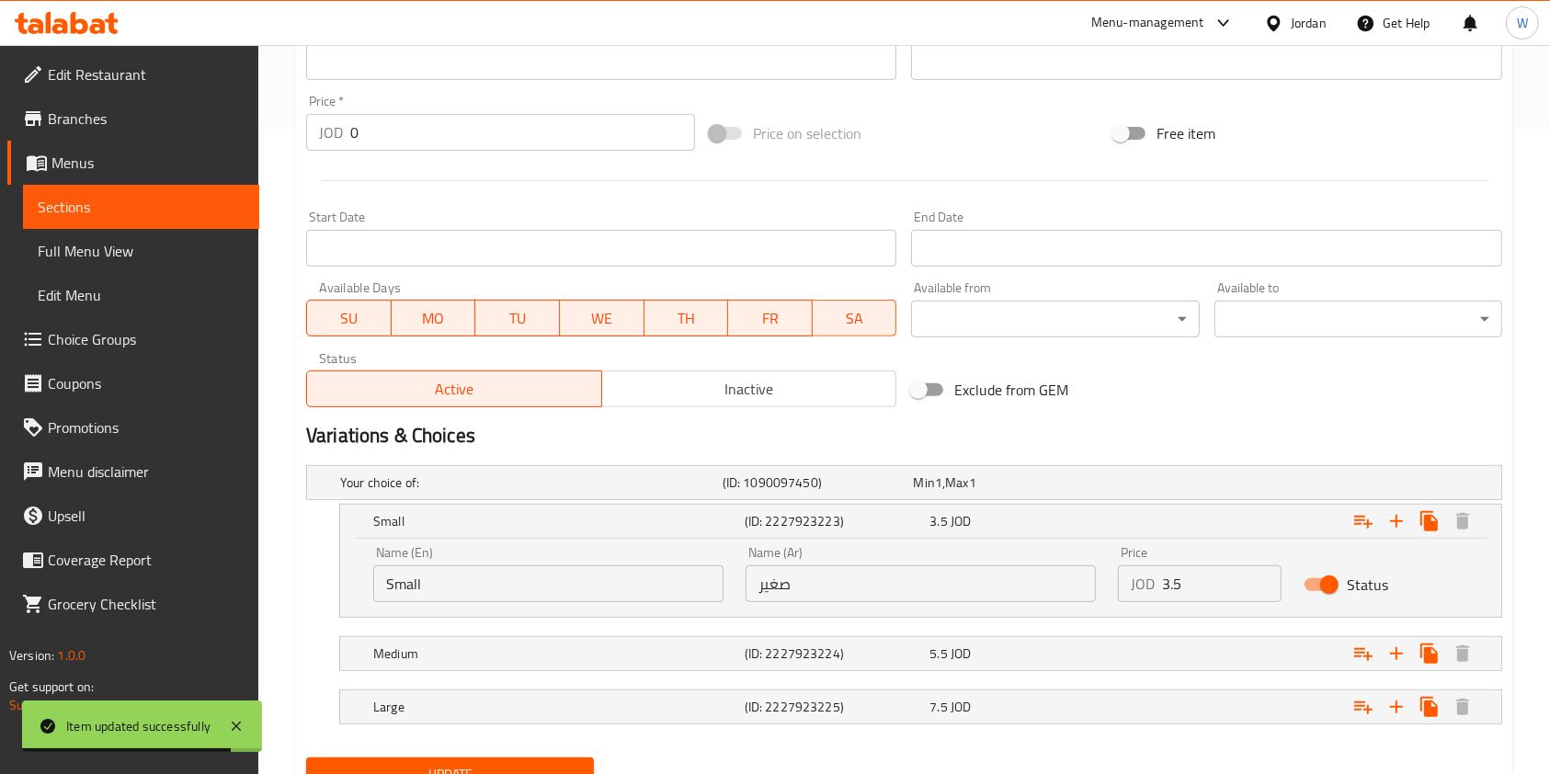
scroll to position [724, 0]
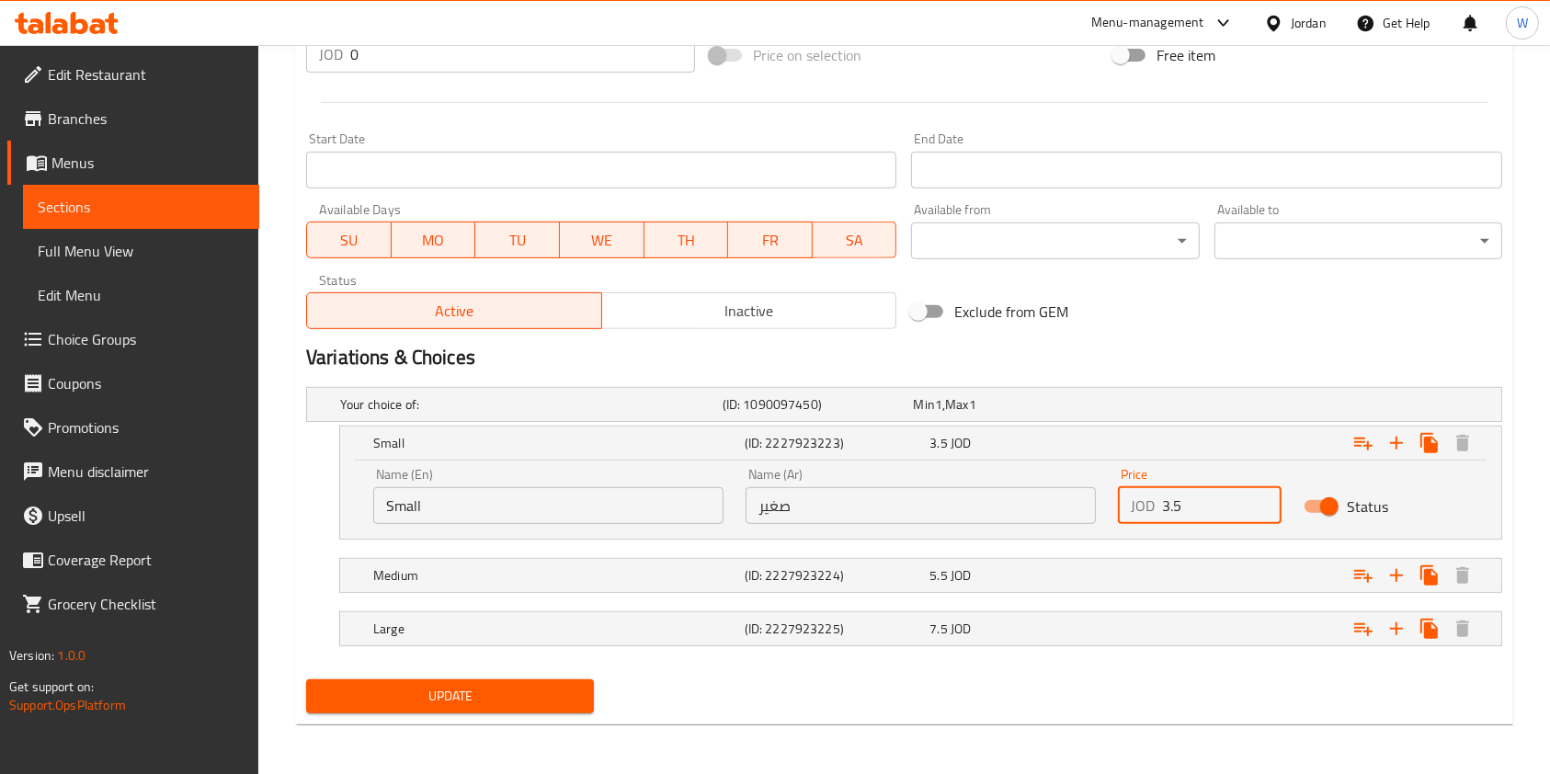
click at [1183, 504] on input "3.5" at bounding box center [1222, 505] width 120 height 37
click at [1185, 571] on div "Expand" at bounding box center [1297, 575] width 371 height 40
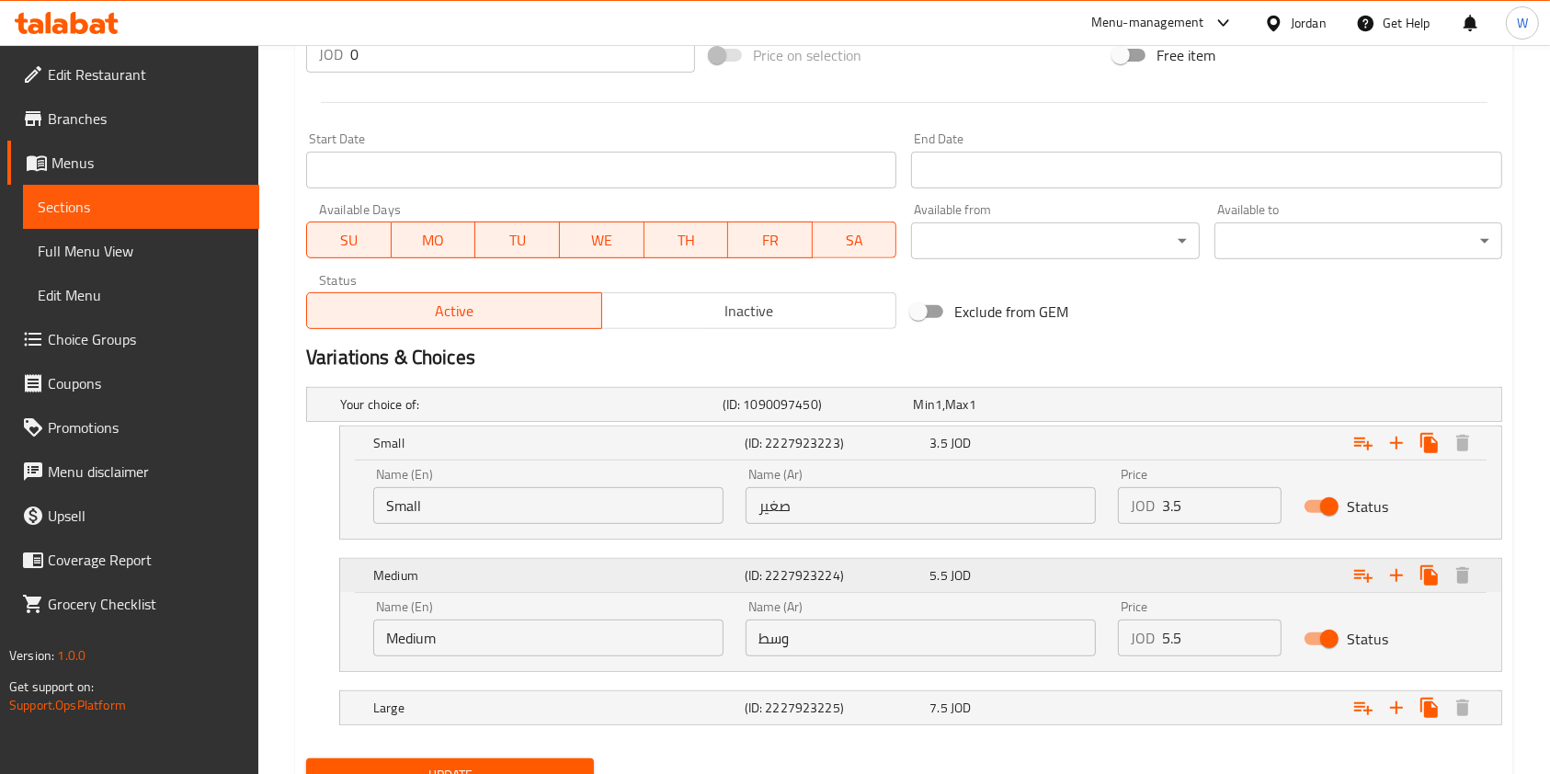
scroll to position [803, 0]
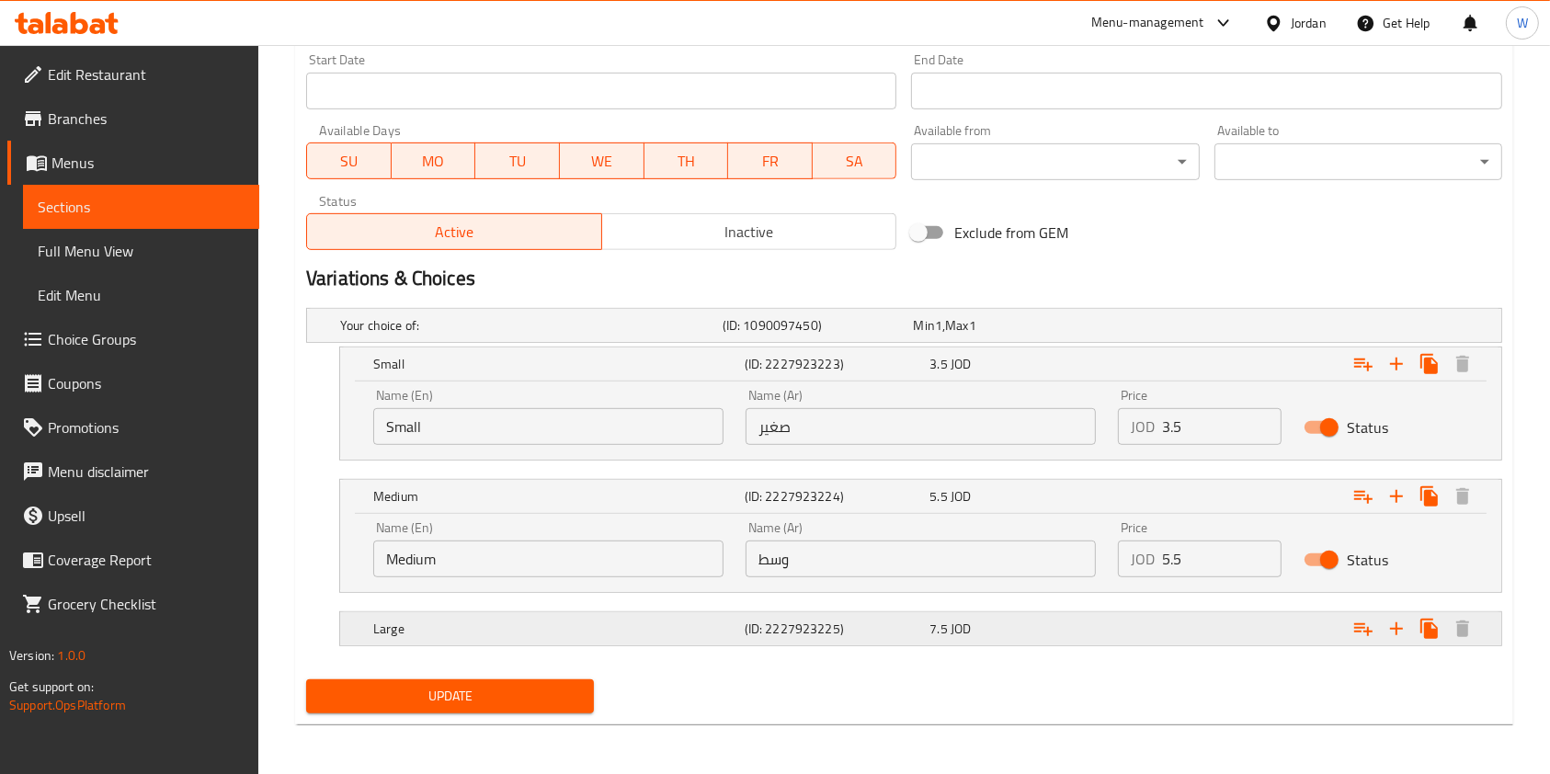
click at [1194, 609] on div "Expand" at bounding box center [1297, 629] width 371 height 40
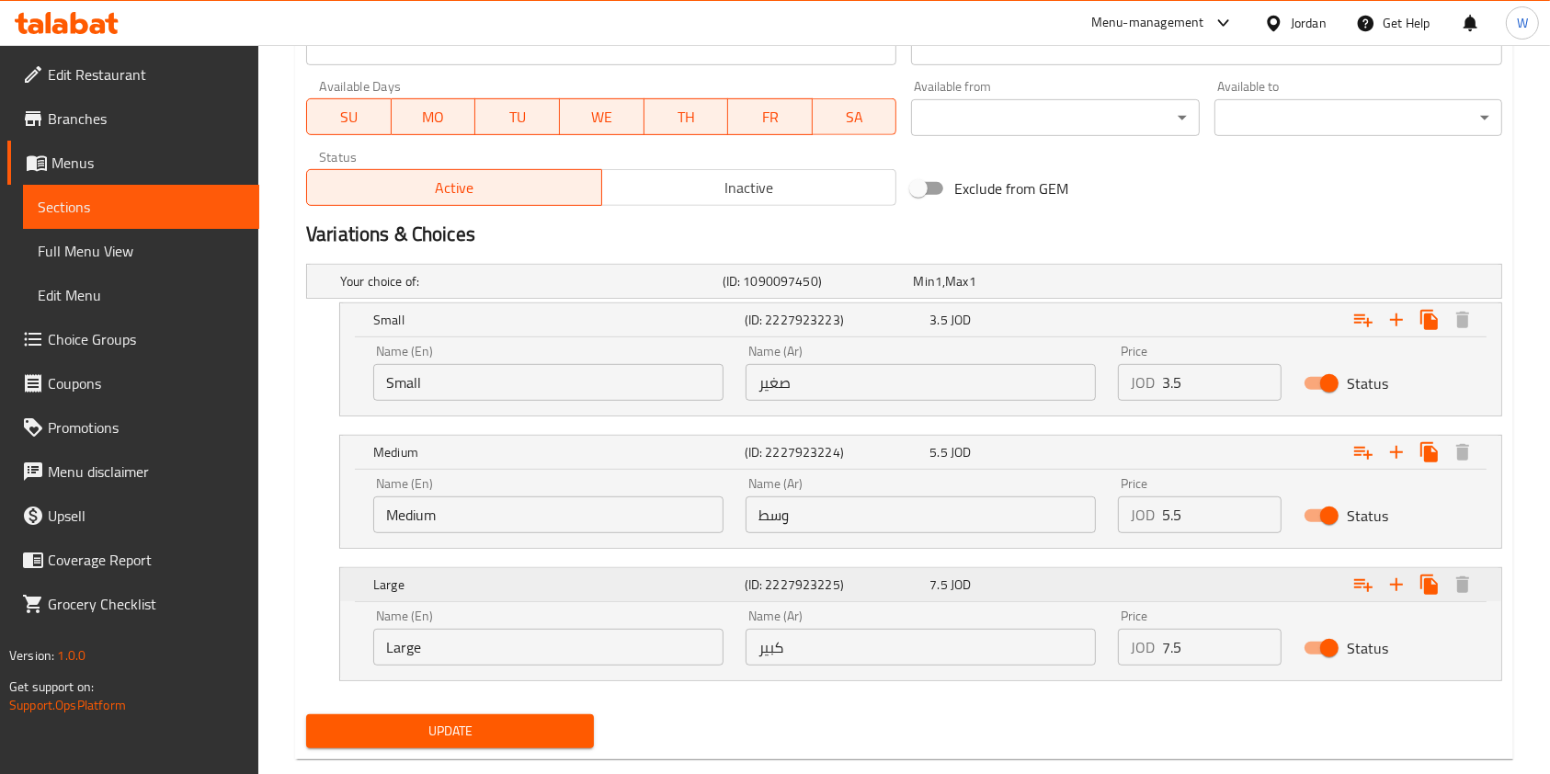
scroll to position [883, 0]
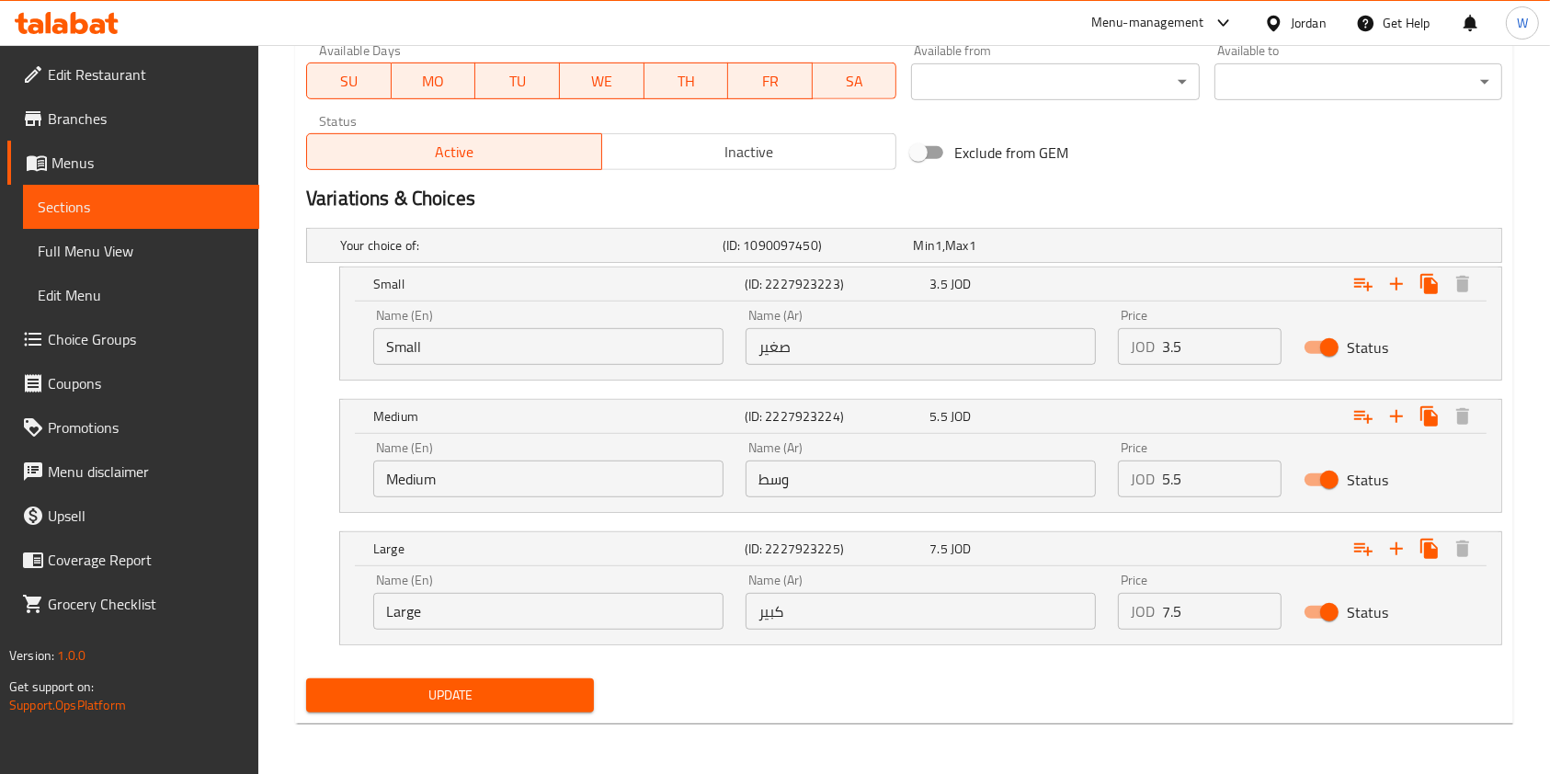
click at [1202, 309] on div "Price JOD 3.5 Price" at bounding box center [1200, 337] width 164 height 56
click at [1201, 342] on input "3.5" at bounding box center [1222, 346] width 120 height 37
click at [1224, 470] on input "5.5" at bounding box center [1222, 479] width 120 height 37
type input "5.8"
click at [1214, 594] on input "7.5" at bounding box center [1222, 611] width 120 height 37
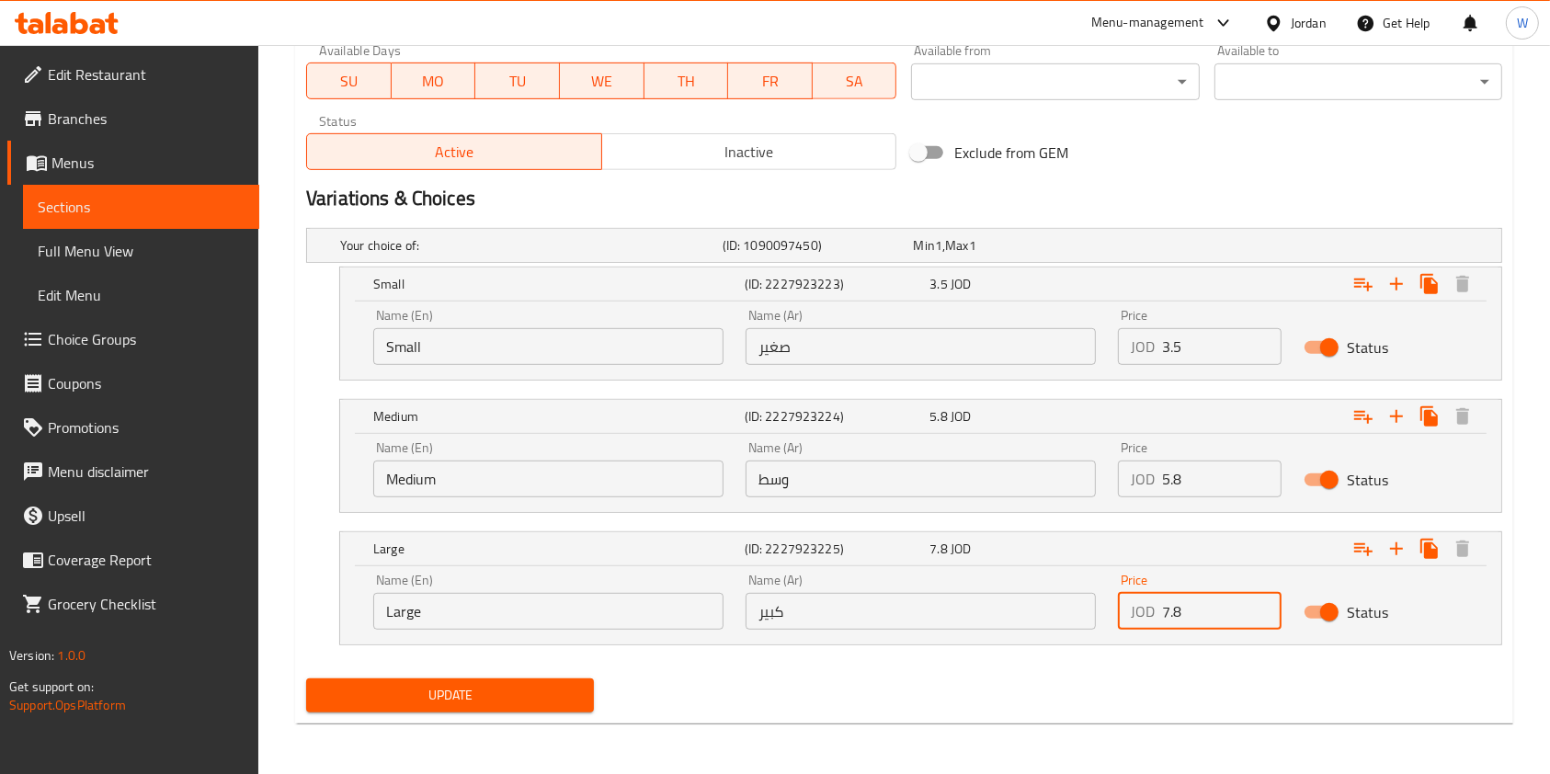
type input "7.8"
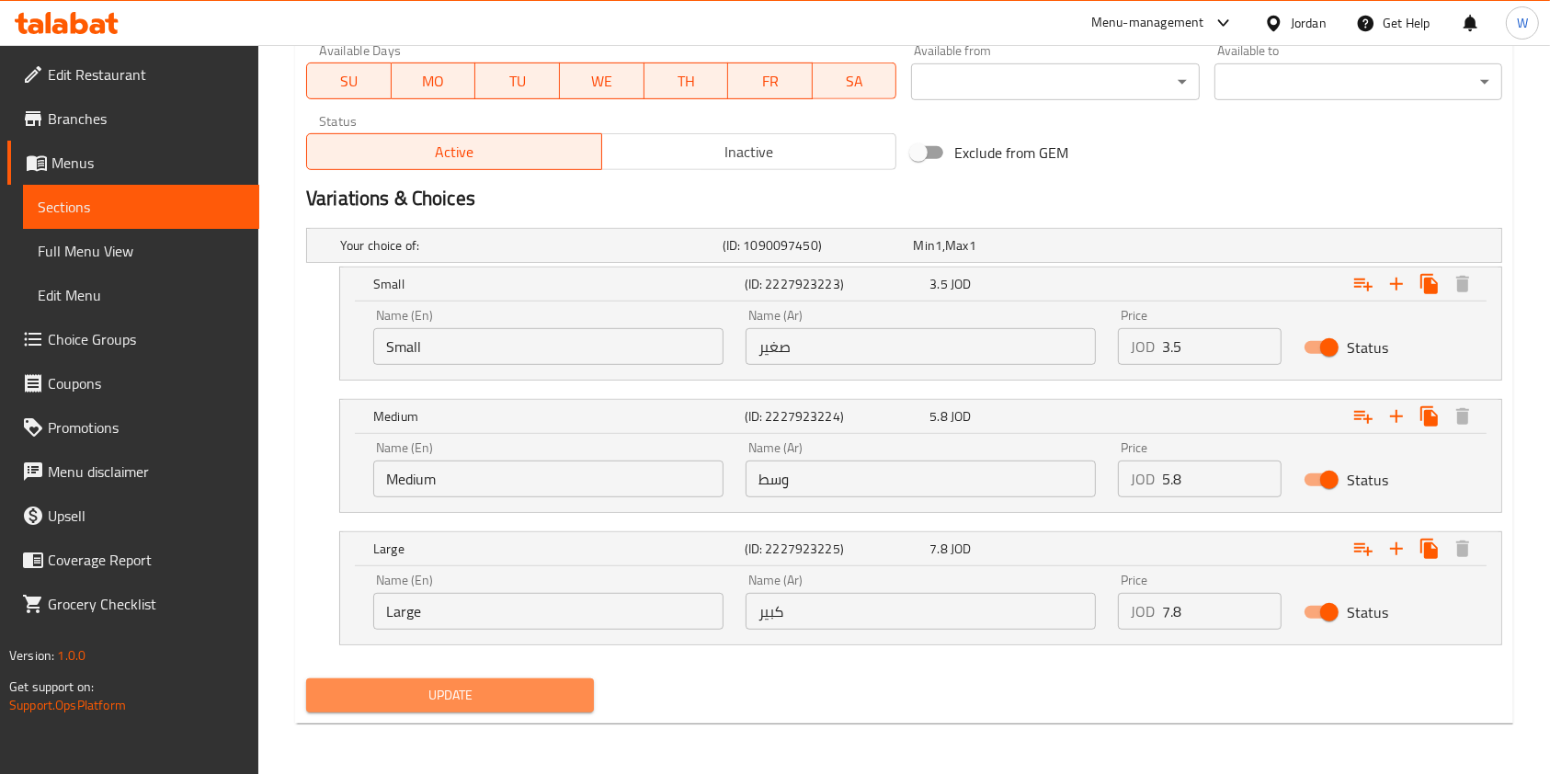
click at [335, 699] on span "Update" at bounding box center [450, 695] width 258 height 23
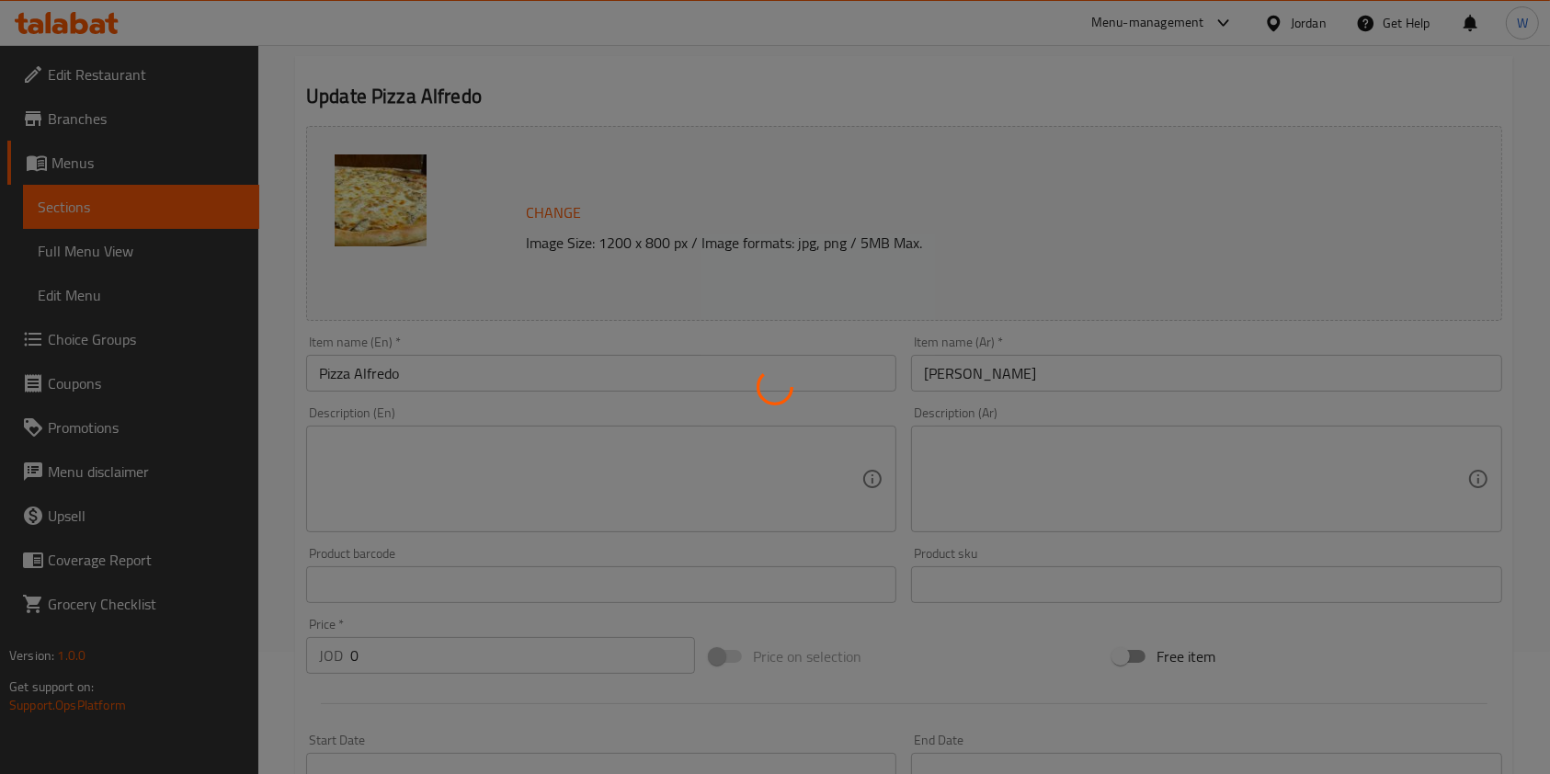
scroll to position [0, 0]
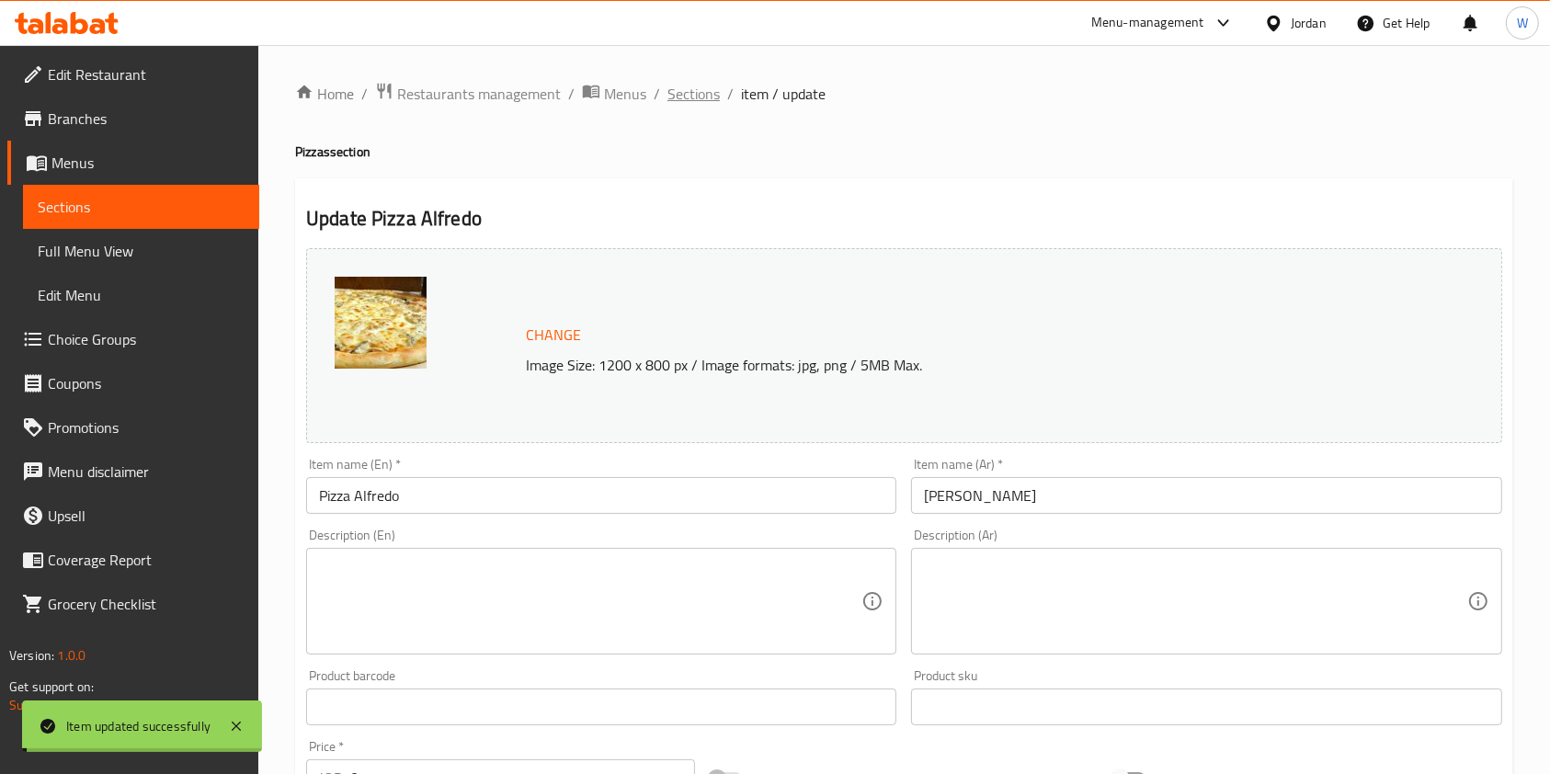
click at [706, 90] on span "Sections" at bounding box center [694, 94] width 52 height 22
